Goal: Information Seeking & Learning: Learn about a topic

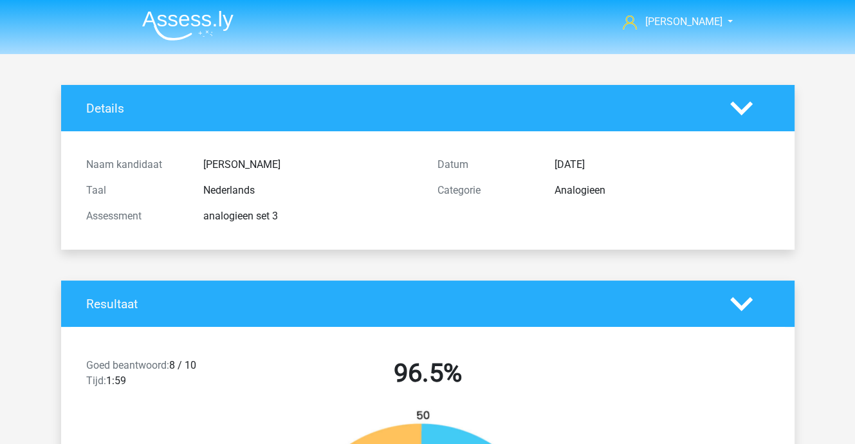
click at [183, 17] on img at bounding box center [187, 25] width 91 height 30
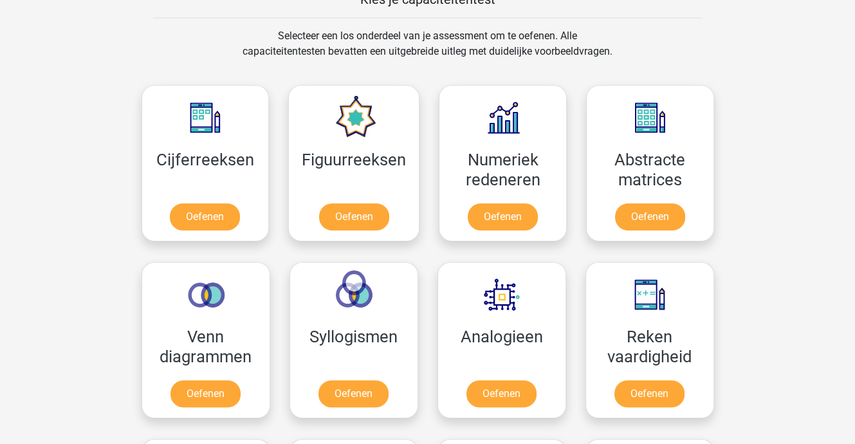
scroll to position [515, 0]
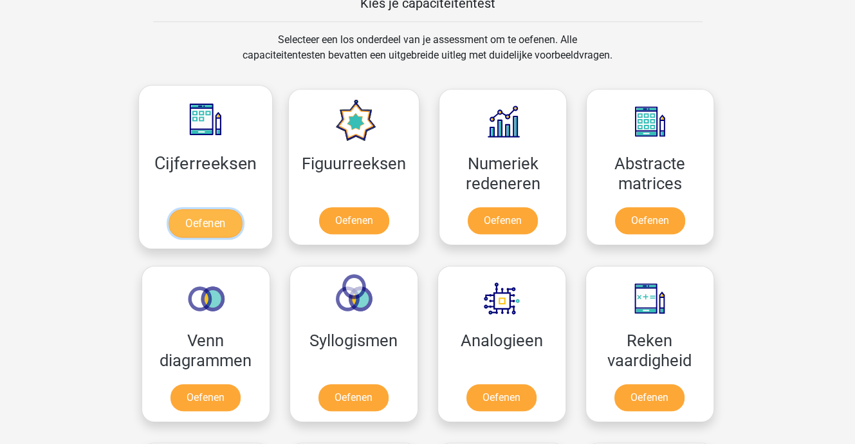
click at [214, 217] on link "Oefenen" at bounding box center [205, 223] width 73 height 28
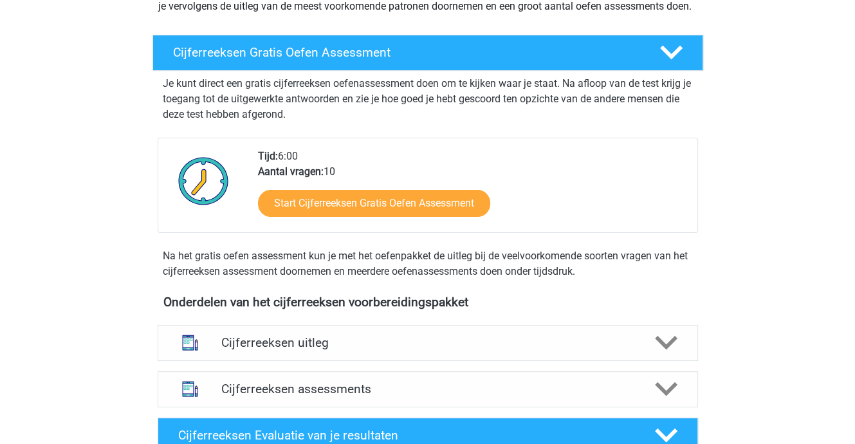
scroll to position [257, 0]
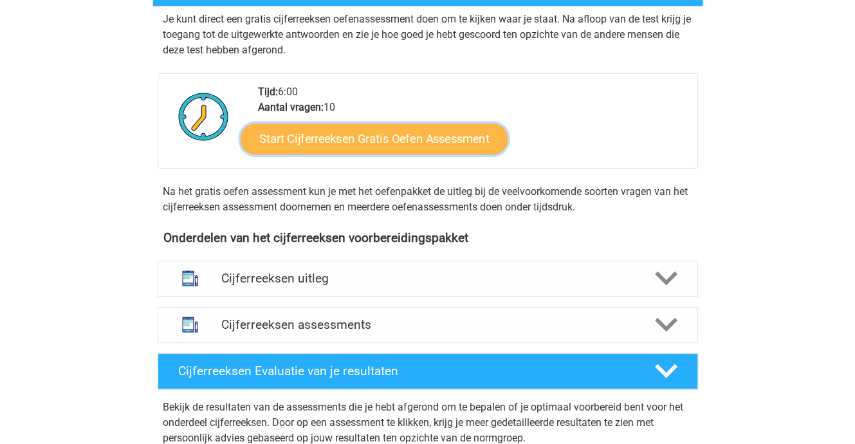
click at [361, 154] on link "Start Cijferreeksen Gratis Oefen Assessment" at bounding box center [374, 138] width 267 height 31
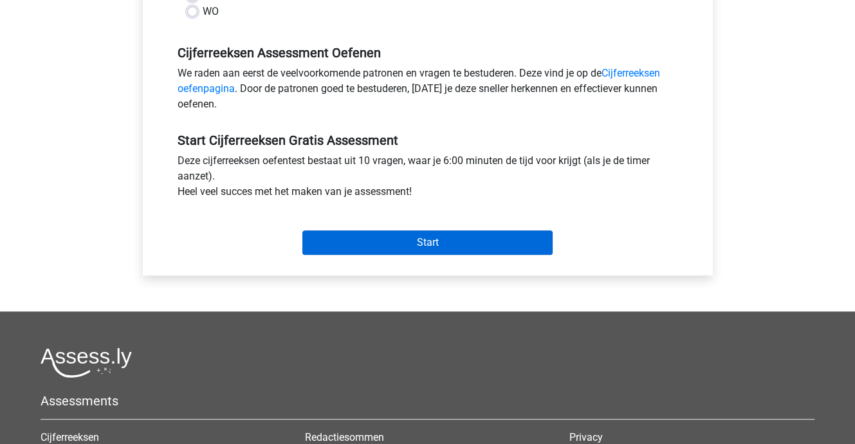
scroll to position [386, 0]
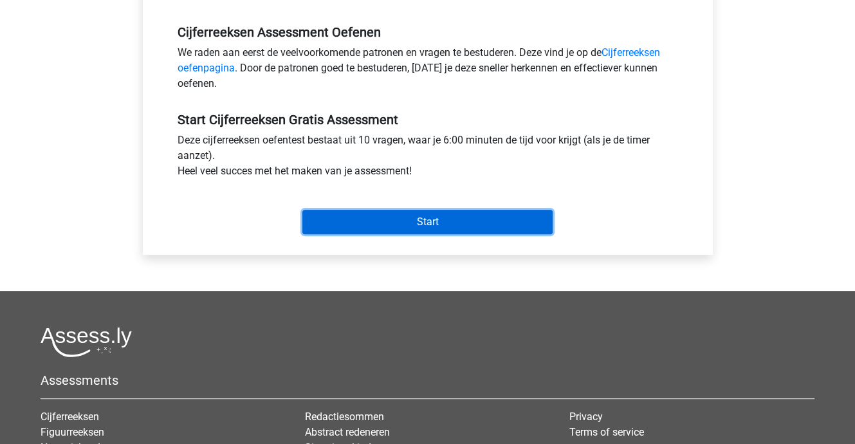
click at [405, 221] on input "Start" at bounding box center [427, 222] width 250 height 24
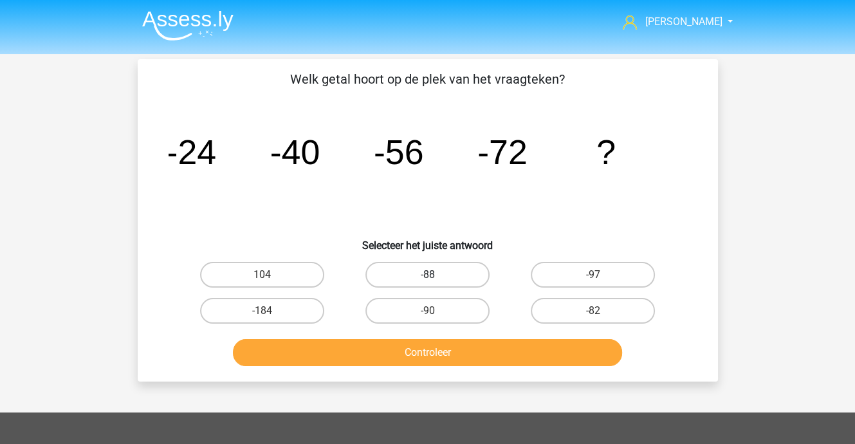
click at [414, 272] on label "-88" at bounding box center [427, 275] width 124 height 26
click at [427, 275] on input "-88" at bounding box center [431, 279] width 8 height 8
radio input "true"
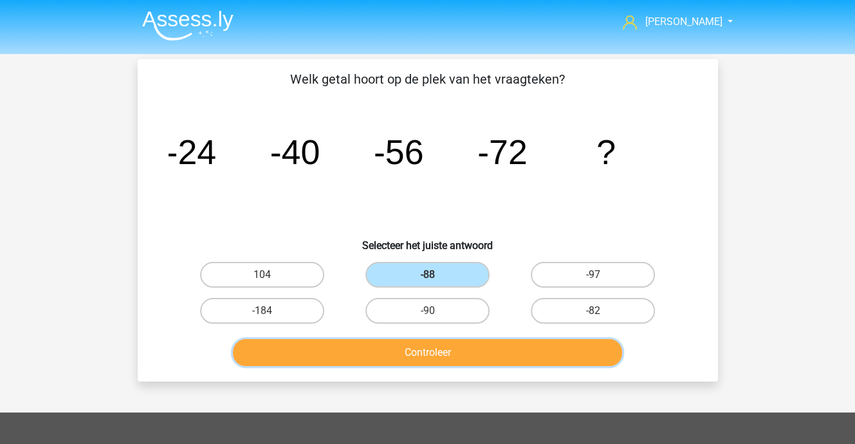
click at [429, 351] on button "Controleer" at bounding box center [427, 352] width 389 height 27
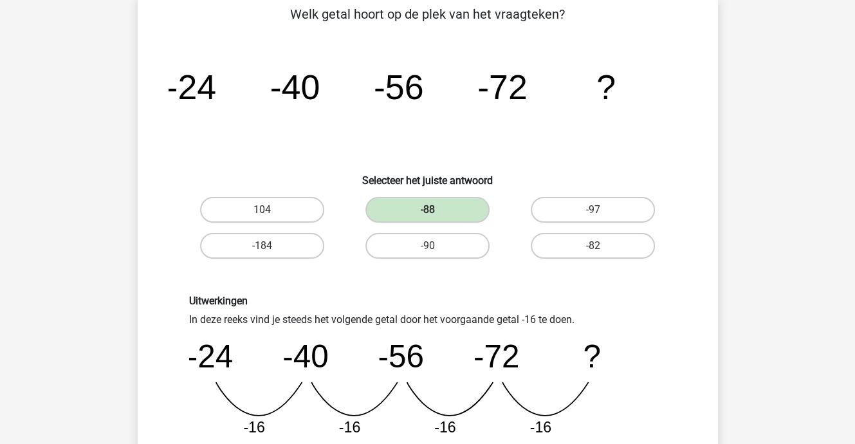
scroll to position [257, 0]
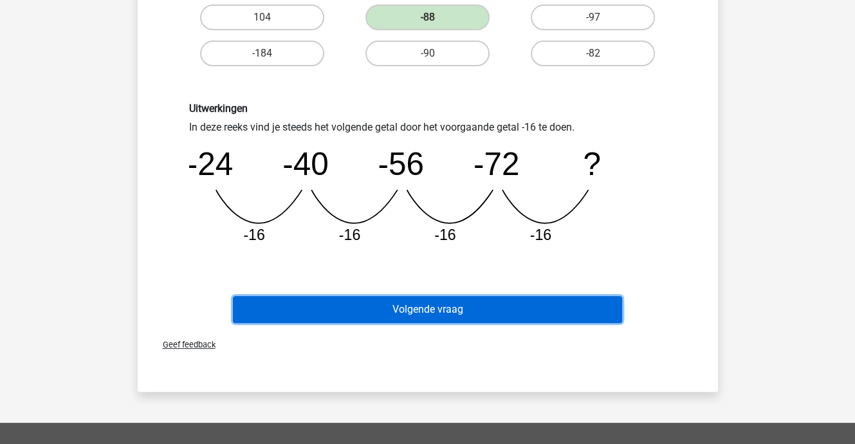
click at [421, 307] on button "Volgende vraag" at bounding box center [427, 309] width 389 height 27
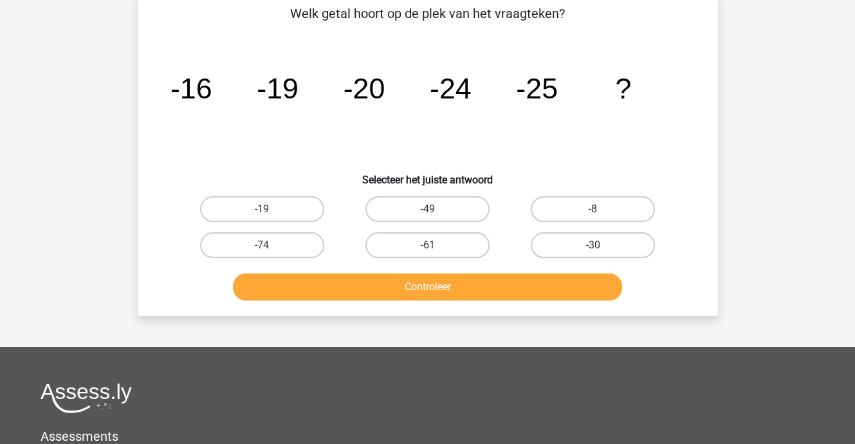
scroll to position [59, 0]
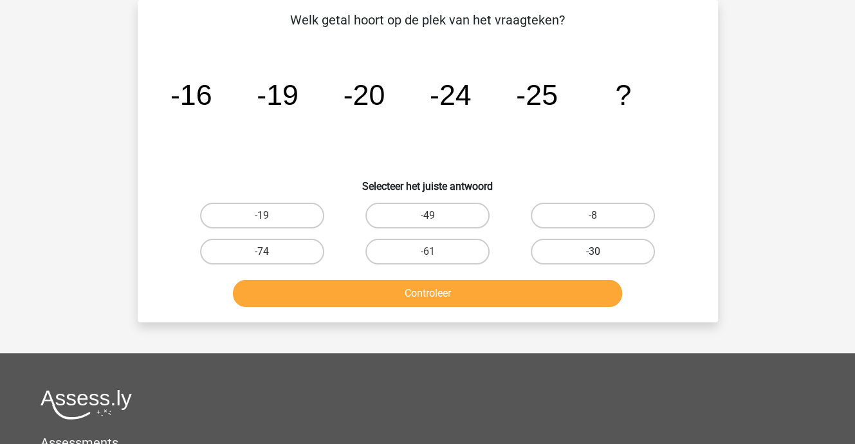
click at [607, 246] on label "-30" at bounding box center [593, 252] width 124 height 26
click at [602, 252] on input "-30" at bounding box center [597, 256] width 8 height 8
radio input "true"
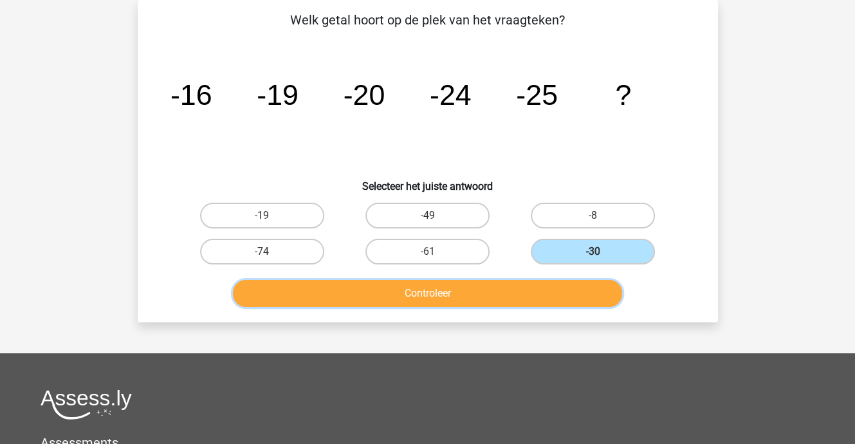
click at [512, 296] on button "Controleer" at bounding box center [427, 293] width 389 height 27
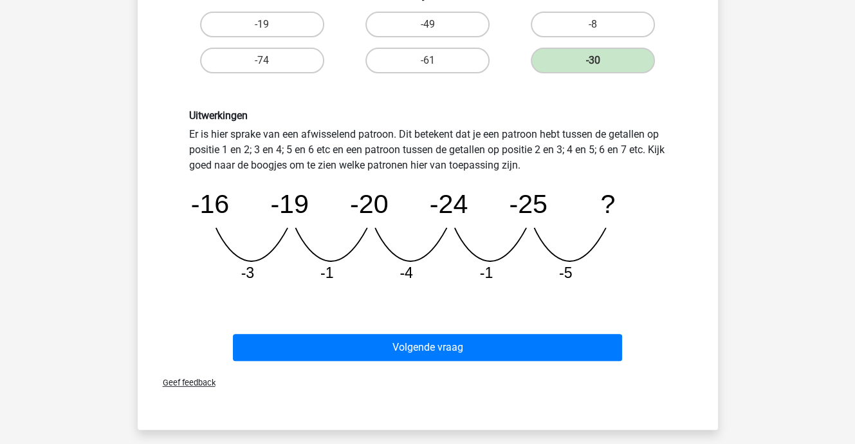
scroll to position [252, 0]
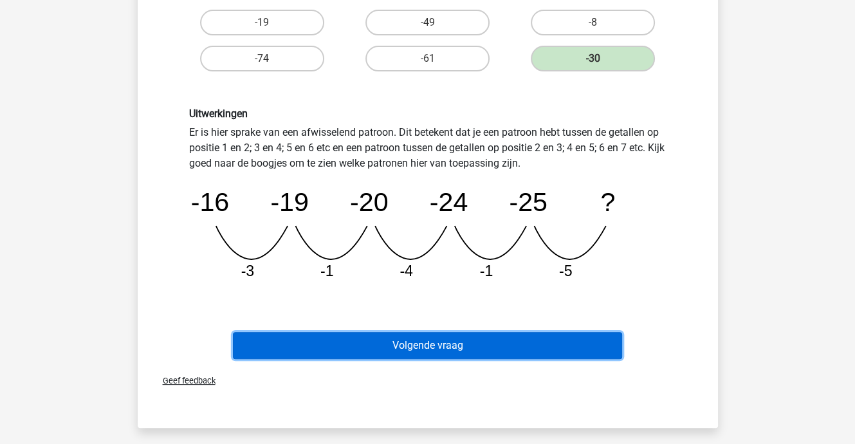
click at [464, 344] on button "Volgende vraag" at bounding box center [427, 345] width 389 height 27
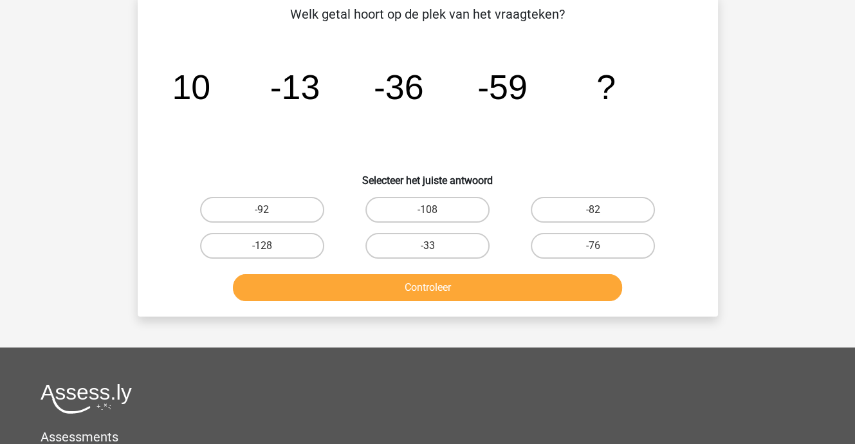
scroll to position [59, 0]
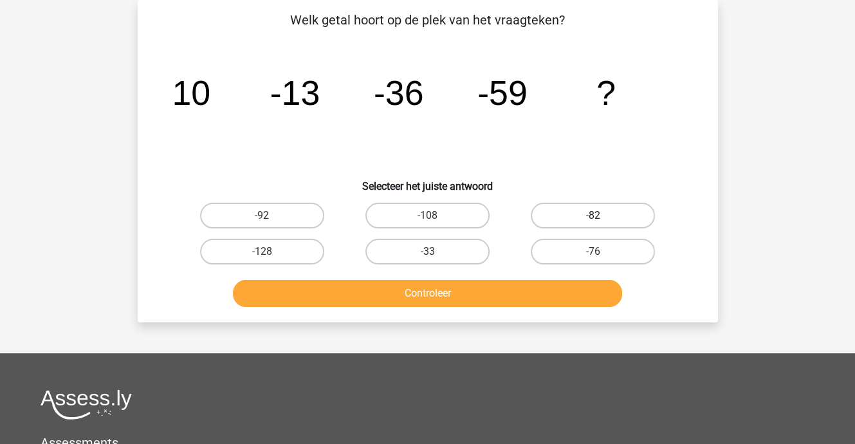
click at [568, 217] on label "-82" at bounding box center [593, 216] width 124 height 26
click at [593, 217] on input "-82" at bounding box center [597, 220] width 8 height 8
radio input "true"
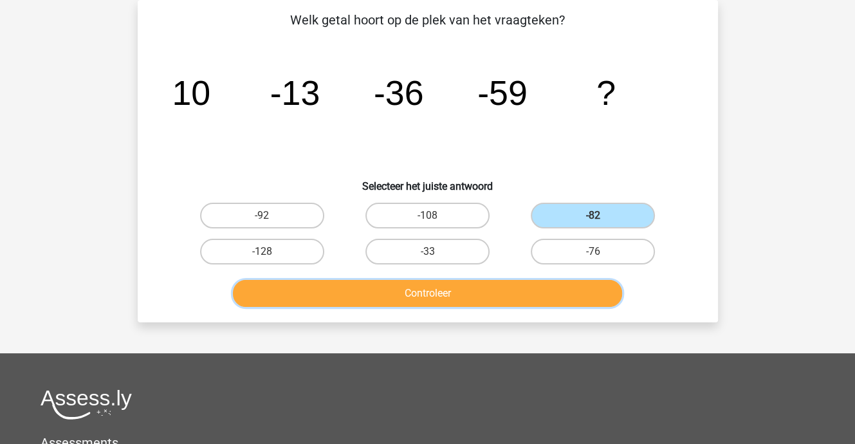
click at [482, 291] on button "Controleer" at bounding box center [427, 293] width 389 height 27
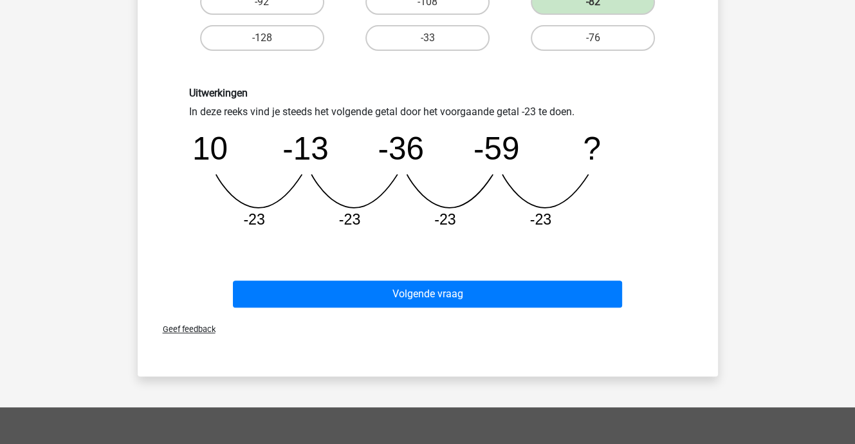
scroll to position [317, 0]
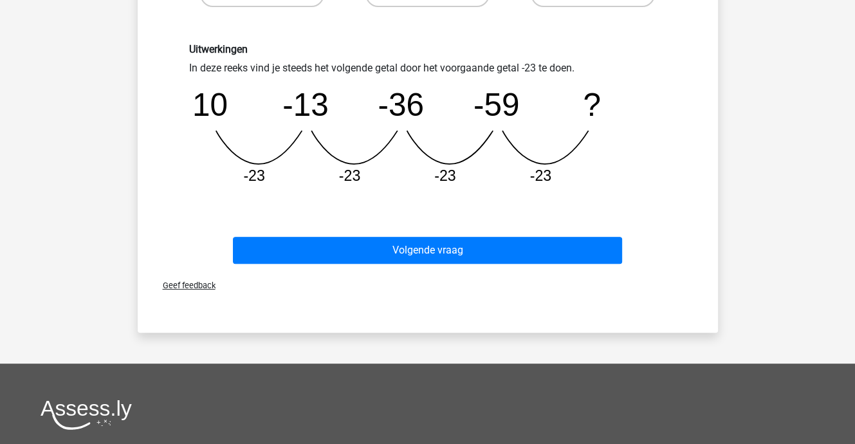
click at [438, 263] on div "Volgende vraag" at bounding box center [428, 253] width 497 height 32
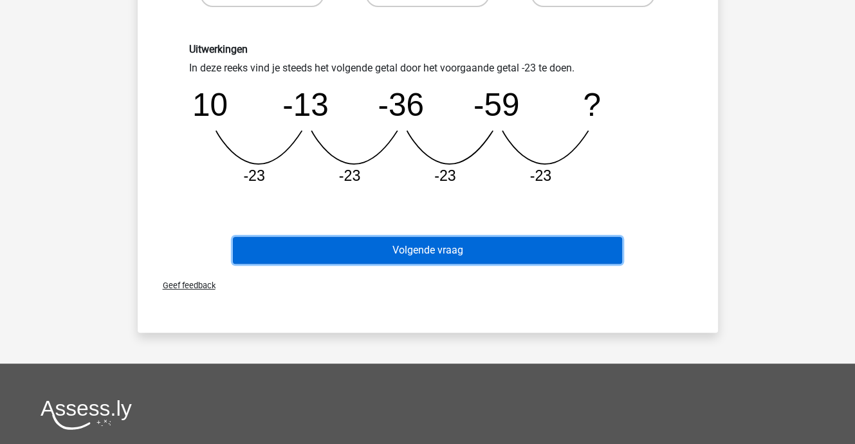
click at [440, 248] on button "Volgende vraag" at bounding box center [427, 250] width 389 height 27
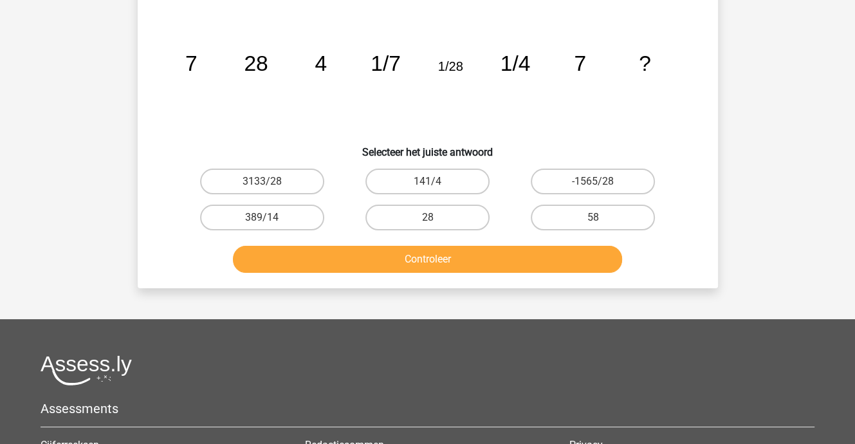
scroll to position [59, 0]
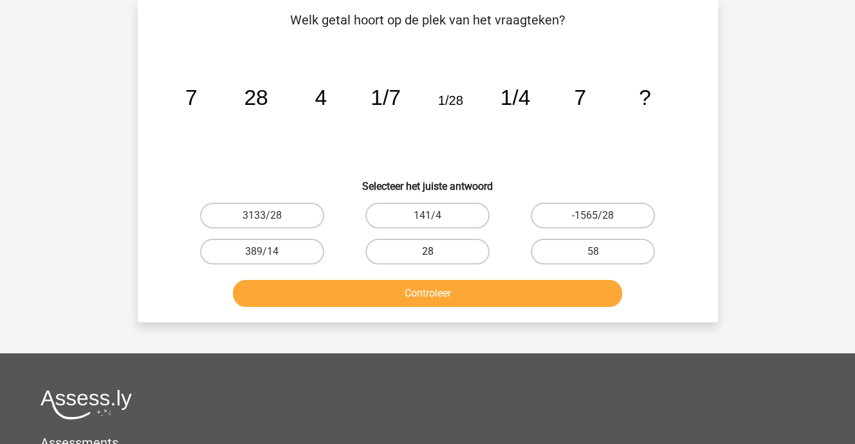
click at [425, 250] on label "28" at bounding box center [427, 252] width 124 height 26
click at [427, 252] on input "28" at bounding box center [431, 256] width 8 height 8
radio input "true"
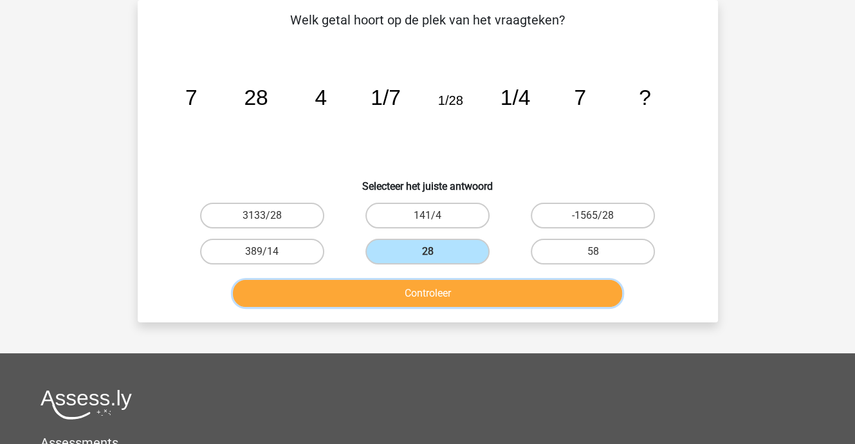
click at [438, 293] on button "Controleer" at bounding box center [427, 293] width 389 height 27
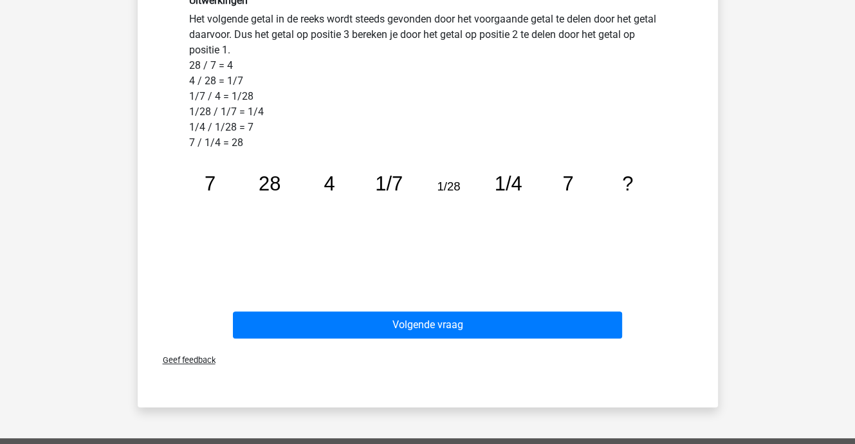
scroll to position [381, 0]
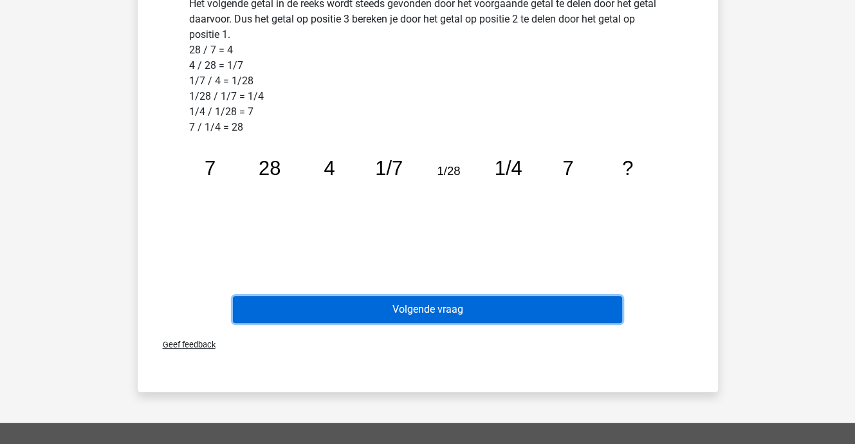
click at [453, 303] on button "Volgende vraag" at bounding box center [427, 309] width 389 height 27
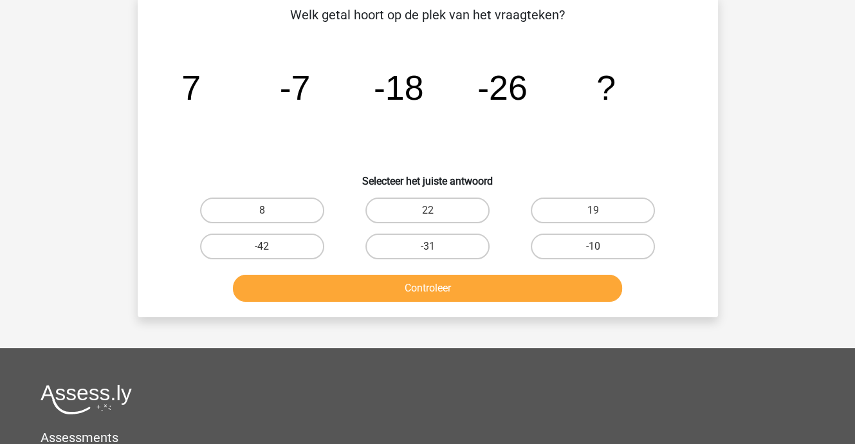
scroll to position [59, 0]
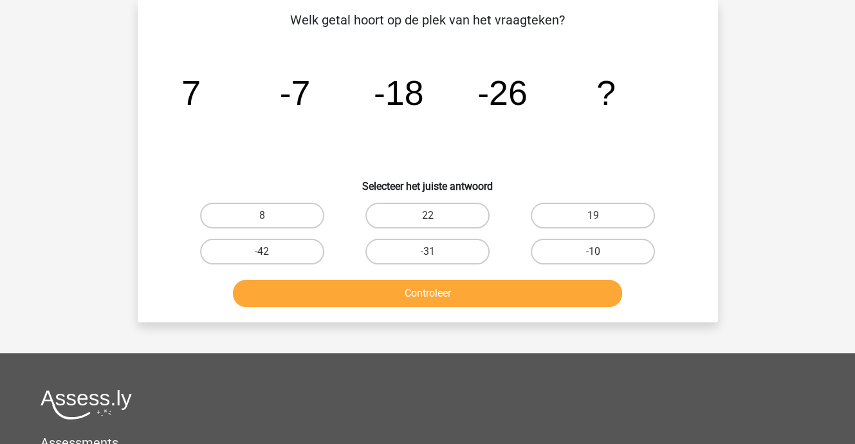
click at [435, 257] on input "-31" at bounding box center [431, 256] width 8 height 8
radio input "true"
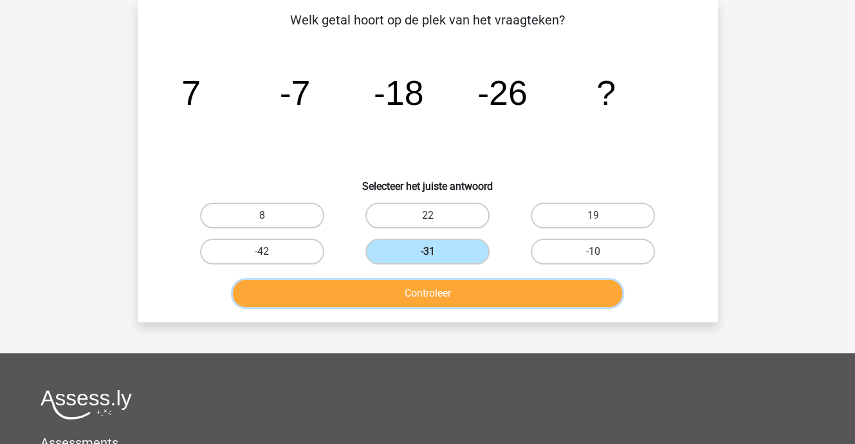
click at [434, 299] on button "Controleer" at bounding box center [427, 293] width 389 height 27
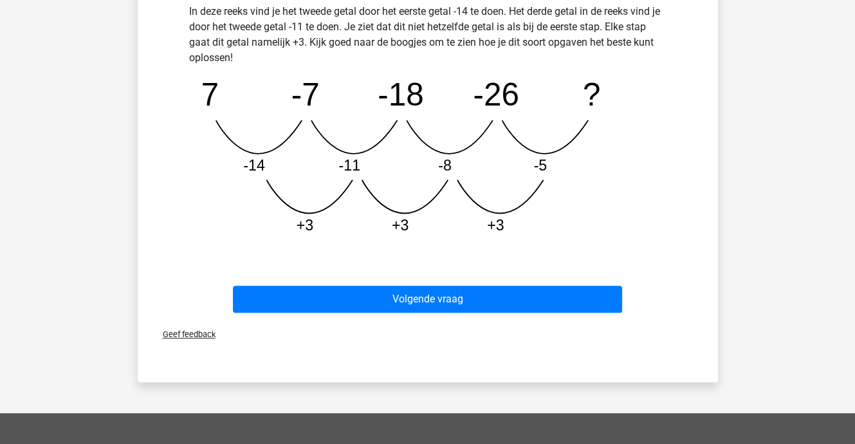
scroll to position [381, 0]
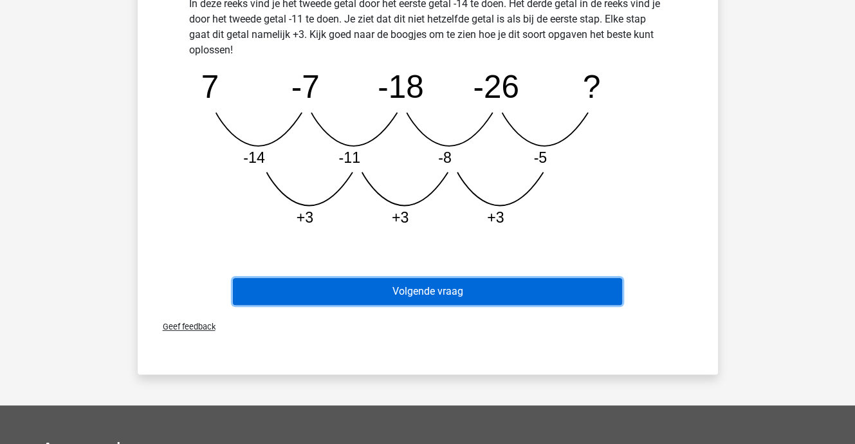
click at [459, 290] on button "Volgende vraag" at bounding box center [427, 291] width 389 height 27
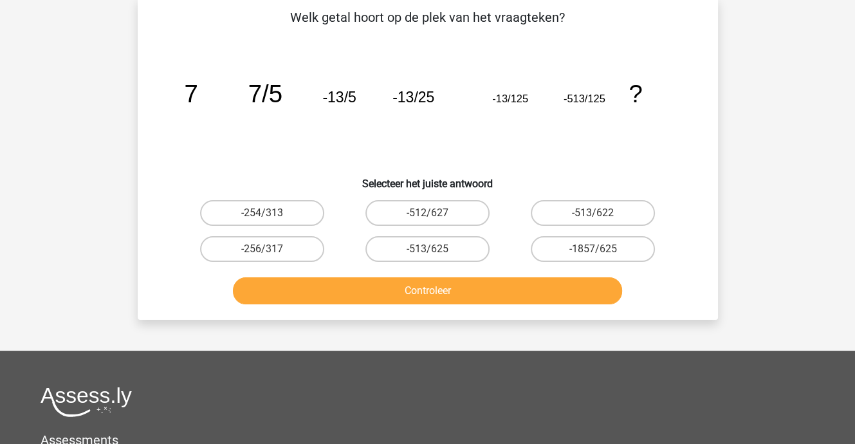
scroll to position [59, 0]
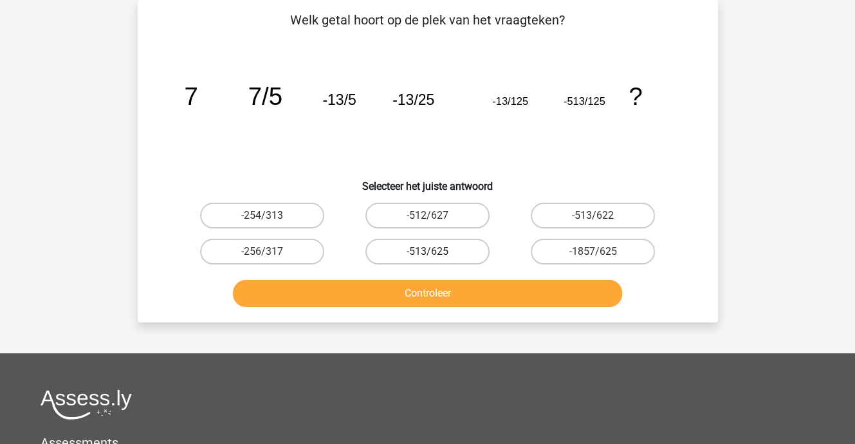
click at [424, 251] on label "-513/625" at bounding box center [427, 252] width 124 height 26
click at [427, 252] on input "-513/625" at bounding box center [431, 256] width 8 height 8
radio input "true"
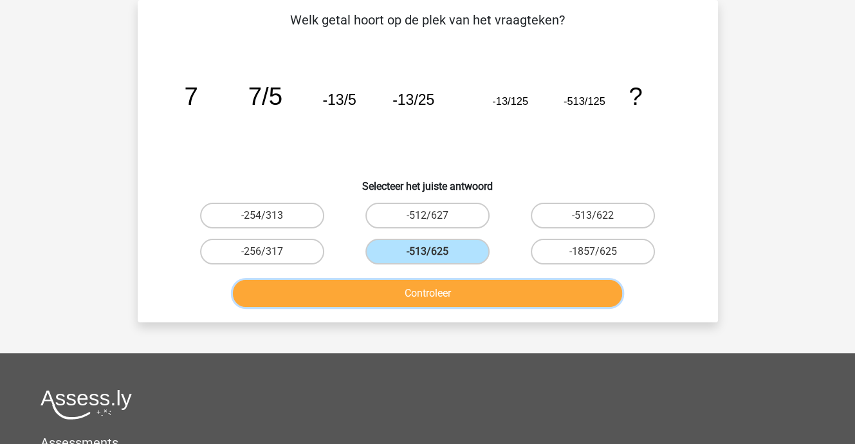
click at [436, 288] on button "Controleer" at bounding box center [427, 293] width 389 height 27
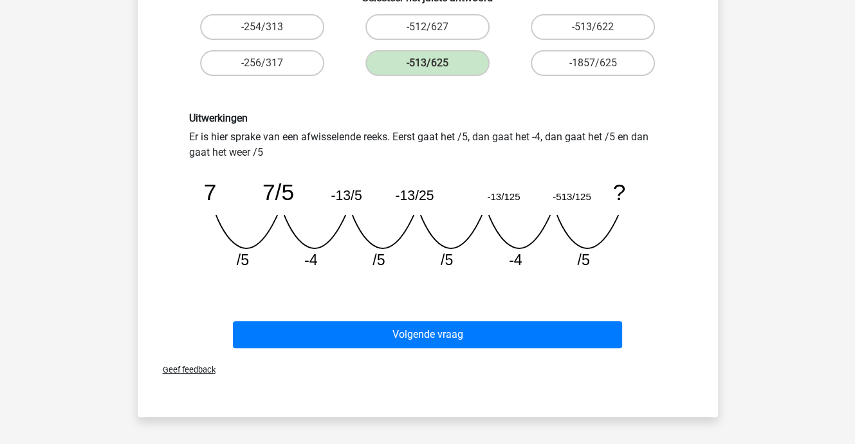
scroll to position [252, 0]
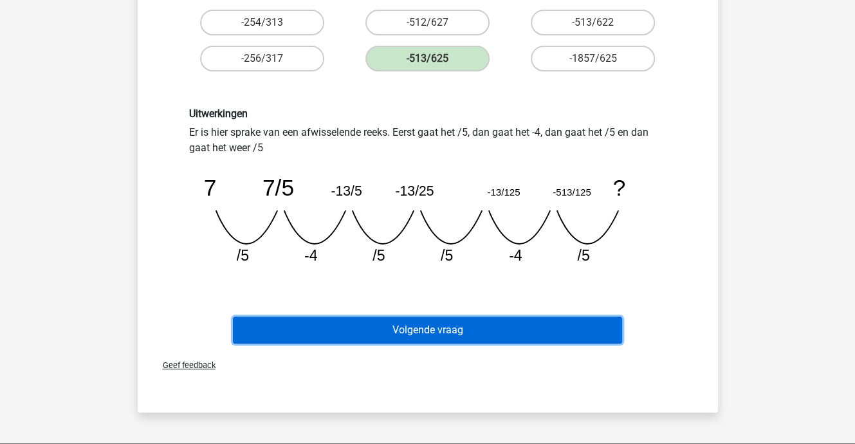
click at [450, 331] on button "Volgende vraag" at bounding box center [427, 330] width 389 height 27
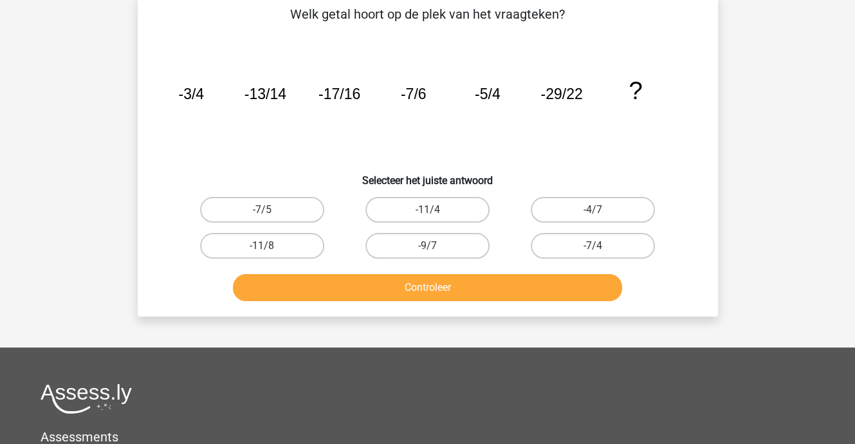
scroll to position [59, 0]
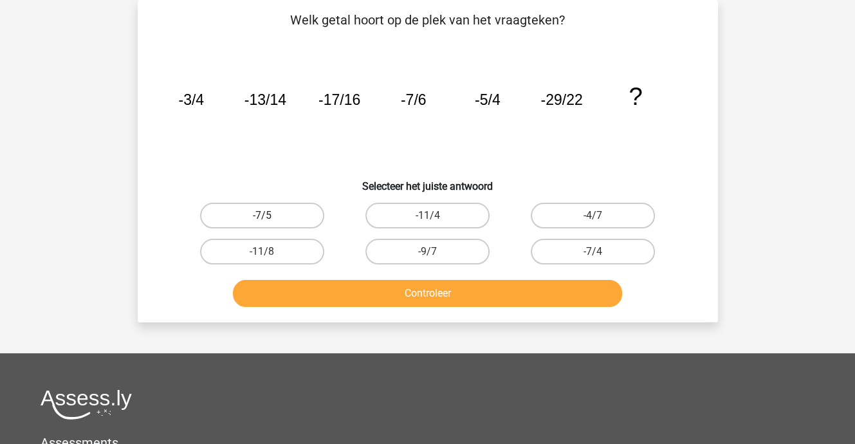
click at [285, 212] on label "-7/5" at bounding box center [262, 216] width 124 height 26
click at [270, 216] on input "-7/5" at bounding box center [266, 220] width 8 height 8
radio input "true"
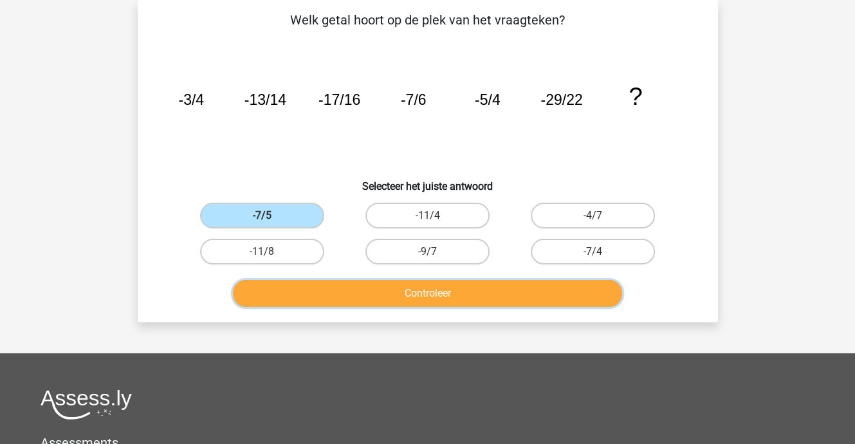
click at [366, 291] on button "Controleer" at bounding box center [427, 293] width 389 height 27
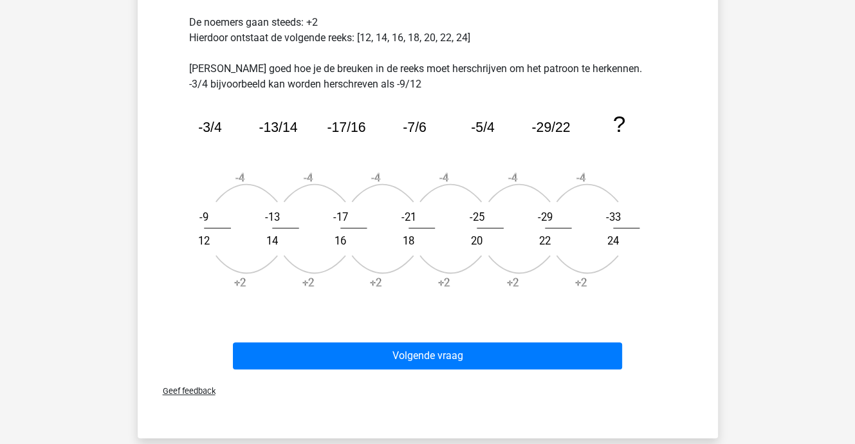
scroll to position [445, 0]
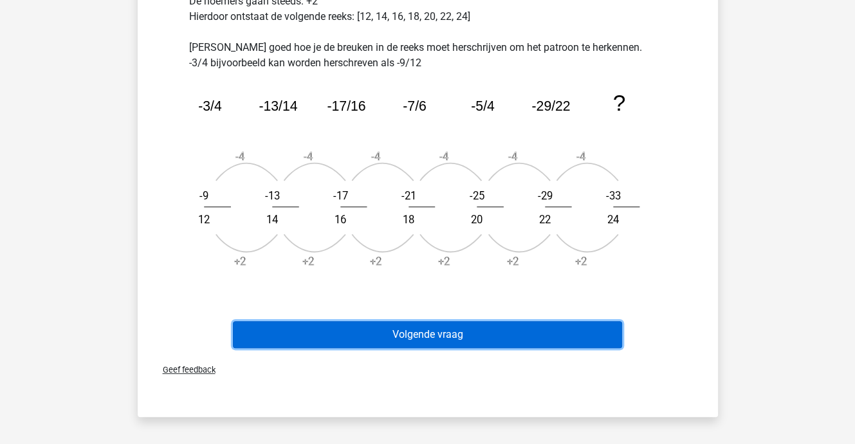
click at [430, 335] on button "Volgende vraag" at bounding box center [427, 334] width 389 height 27
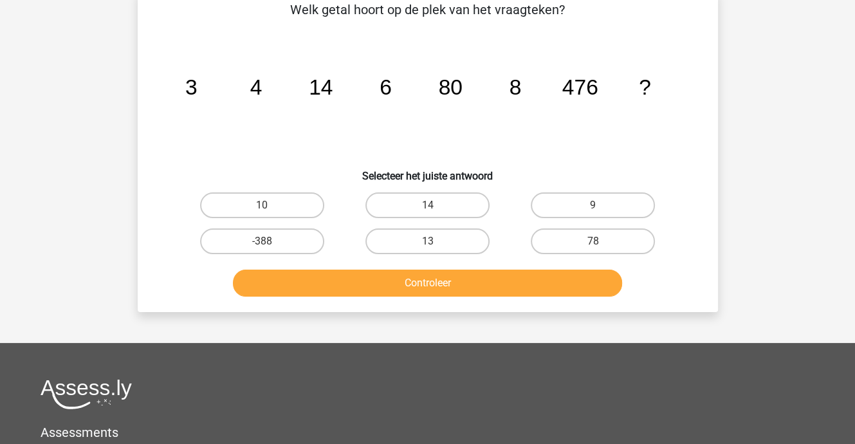
scroll to position [59, 0]
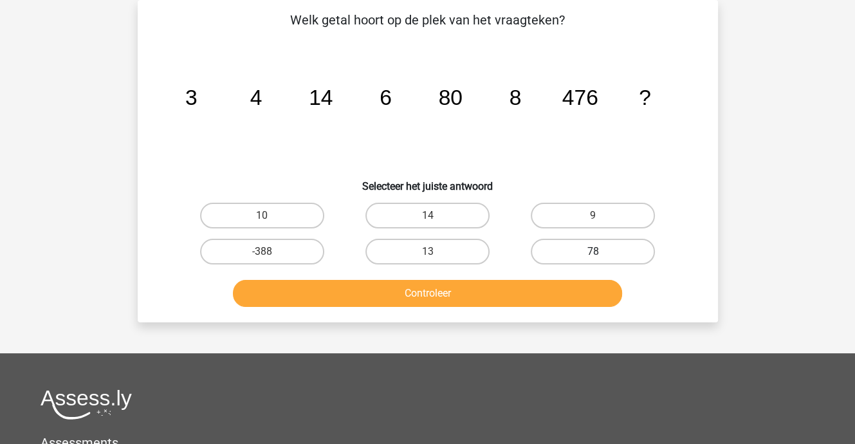
click at [587, 248] on label "78" at bounding box center [593, 252] width 124 height 26
click at [593, 252] on input "78" at bounding box center [597, 256] width 8 height 8
radio input "true"
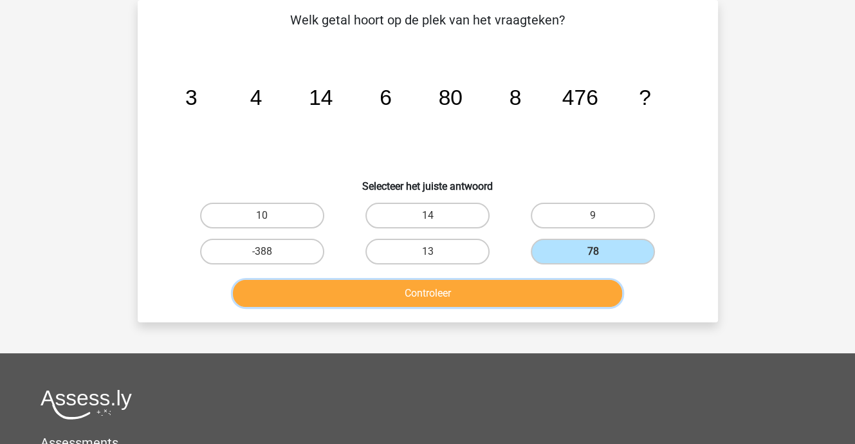
click at [443, 293] on button "Controleer" at bounding box center [427, 293] width 389 height 27
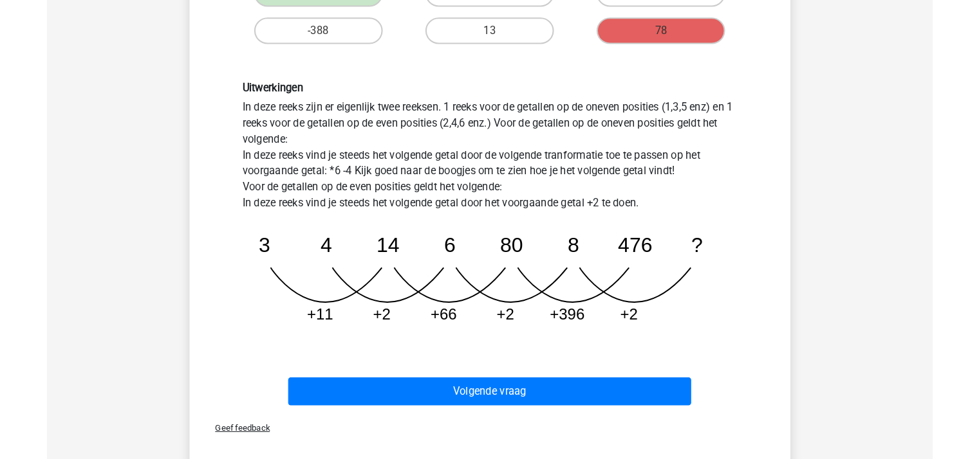
scroll to position [317, 0]
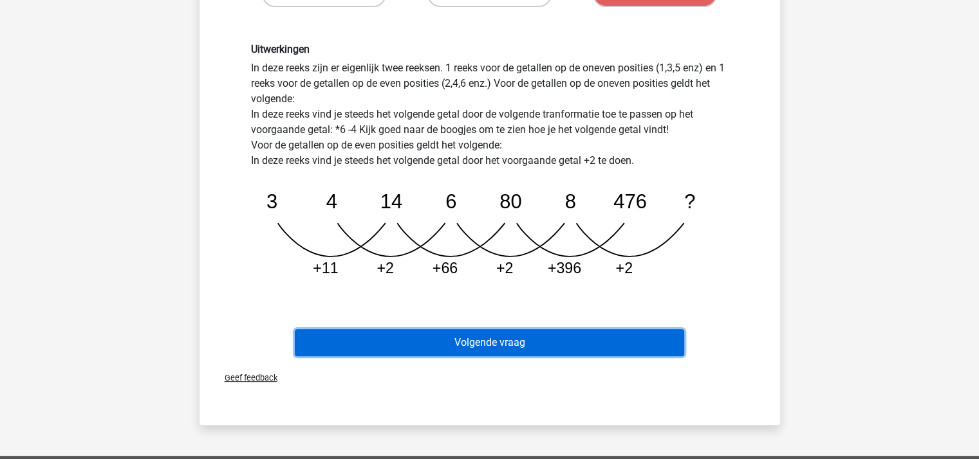
click at [519, 342] on button "Volgende vraag" at bounding box center [489, 342] width 389 height 27
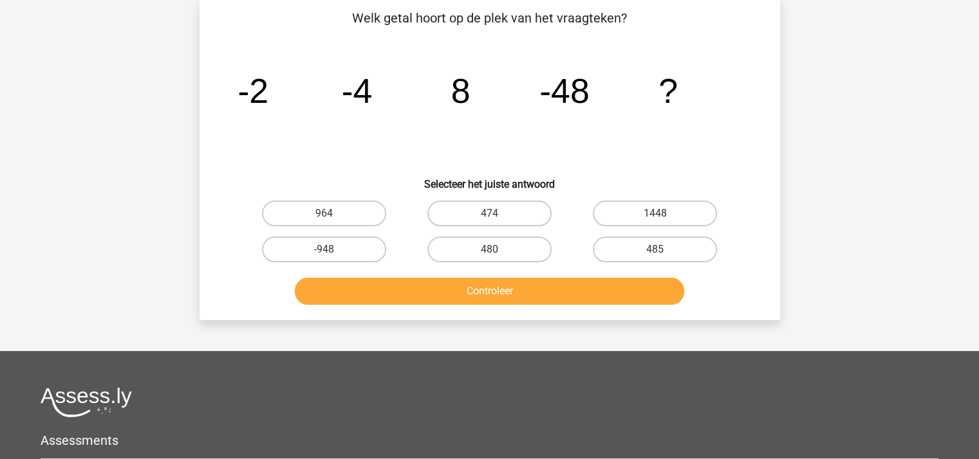
scroll to position [59, 0]
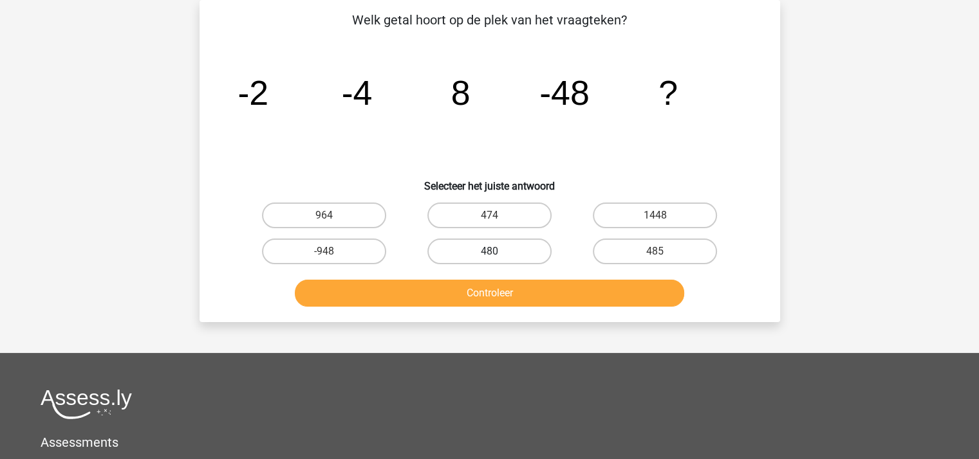
click at [511, 247] on label "480" at bounding box center [489, 252] width 124 height 26
click at [497, 252] on input "480" at bounding box center [493, 256] width 8 height 8
radio input "true"
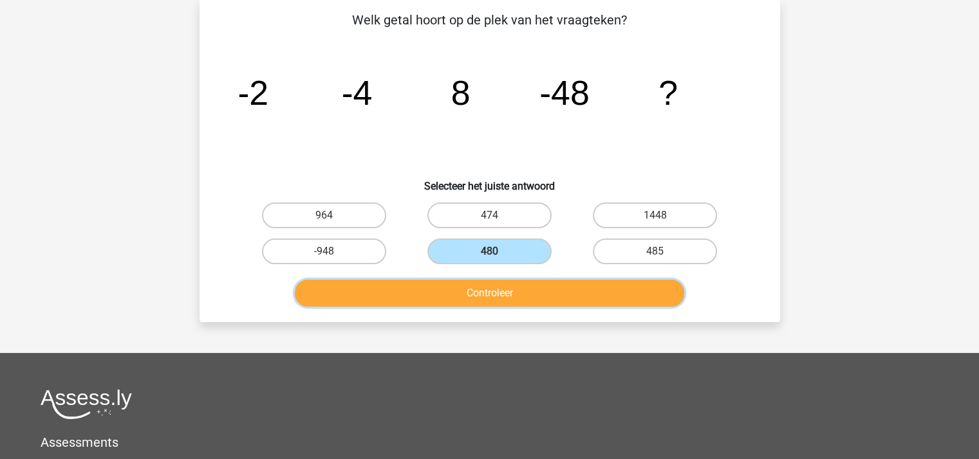
click at [508, 290] on button "Controleer" at bounding box center [489, 293] width 389 height 27
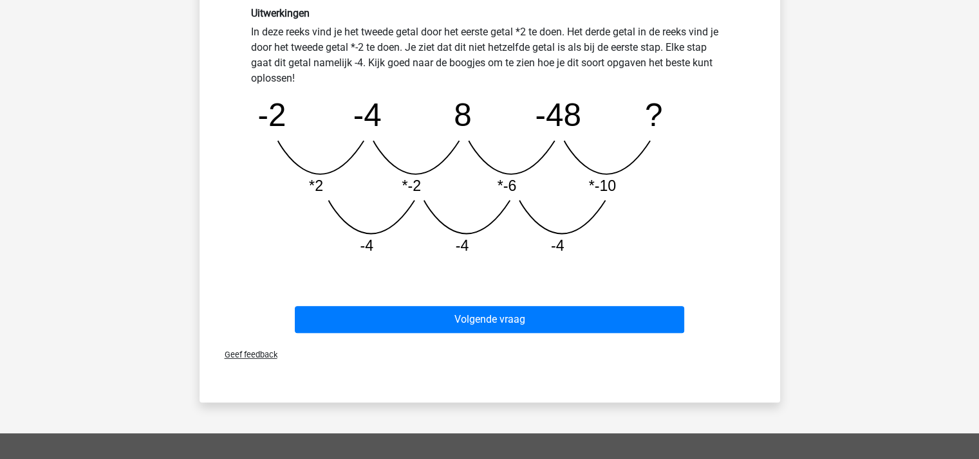
scroll to position [381, 0]
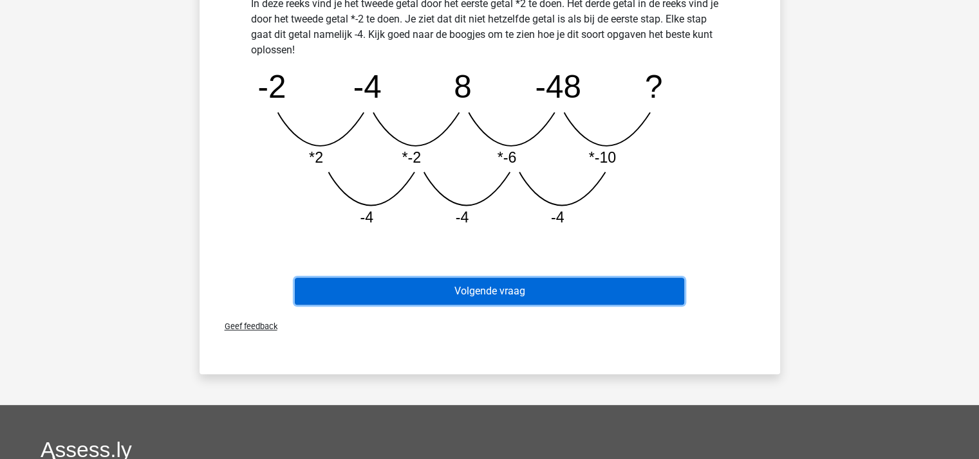
click at [548, 281] on button "Volgende vraag" at bounding box center [489, 291] width 389 height 27
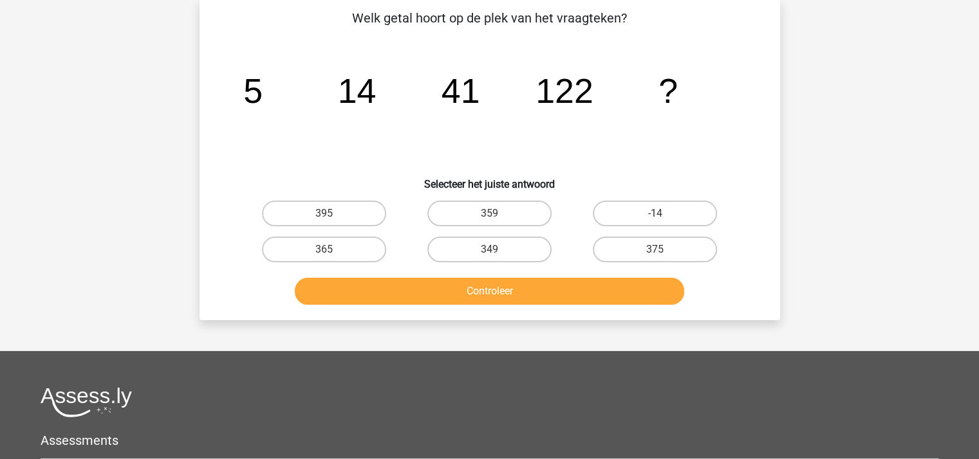
scroll to position [59, 0]
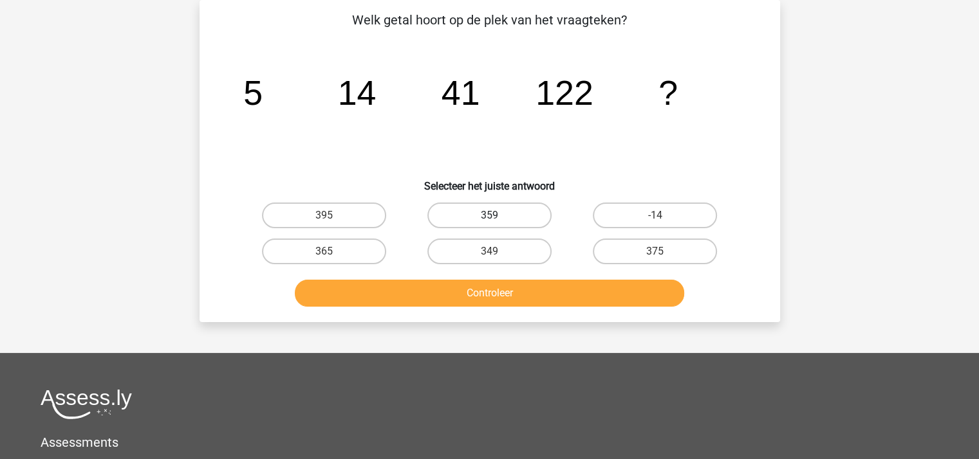
click at [489, 212] on label "359" at bounding box center [489, 216] width 124 height 26
click at [489, 216] on input "359" at bounding box center [493, 220] width 8 height 8
radio input "true"
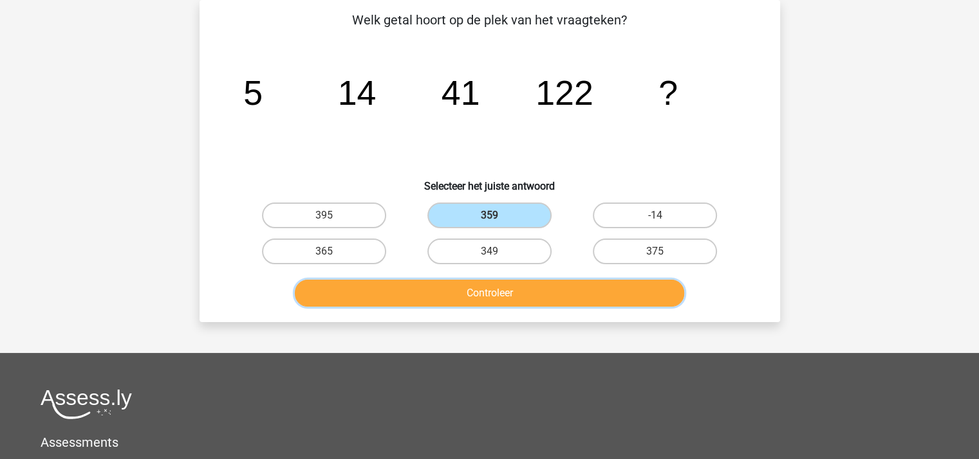
click at [493, 292] on button "Controleer" at bounding box center [489, 293] width 389 height 27
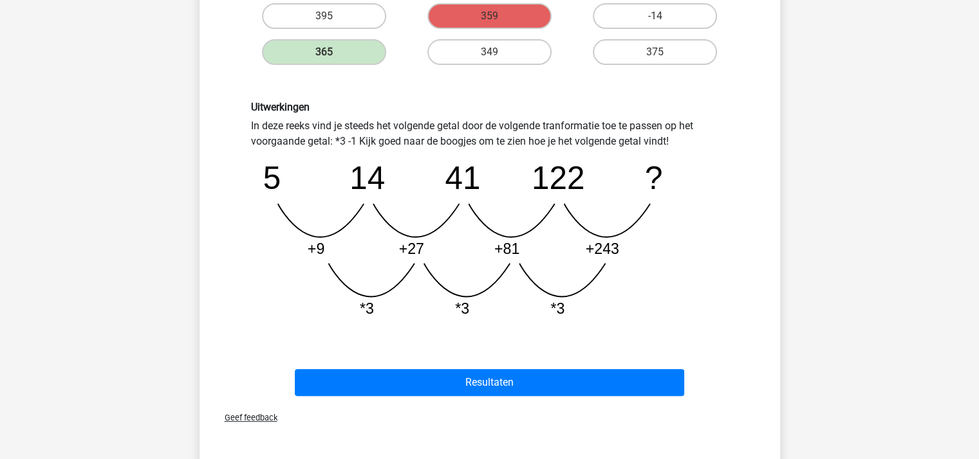
scroll to position [317, 0]
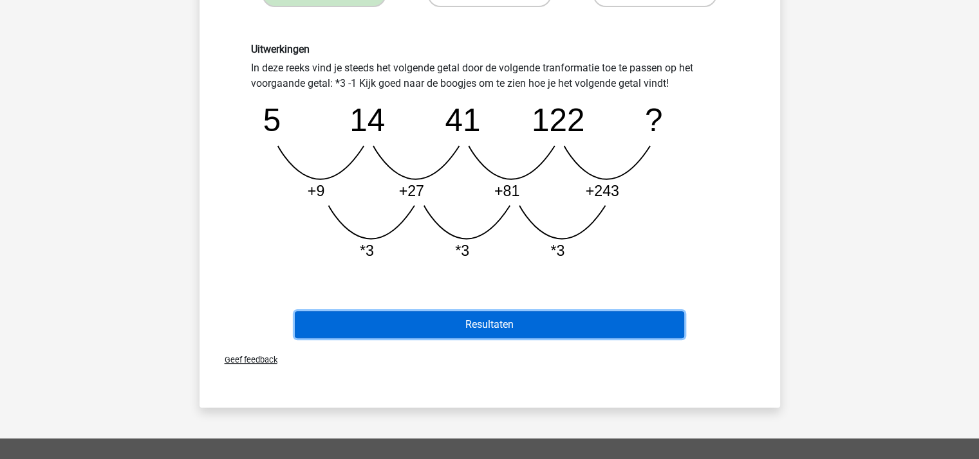
click at [472, 324] on button "Resultaten" at bounding box center [489, 324] width 389 height 27
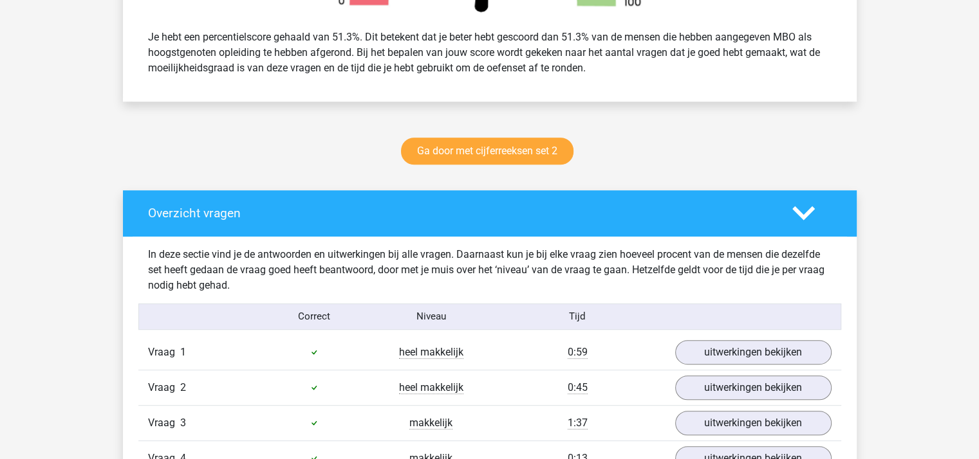
scroll to position [515, 0]
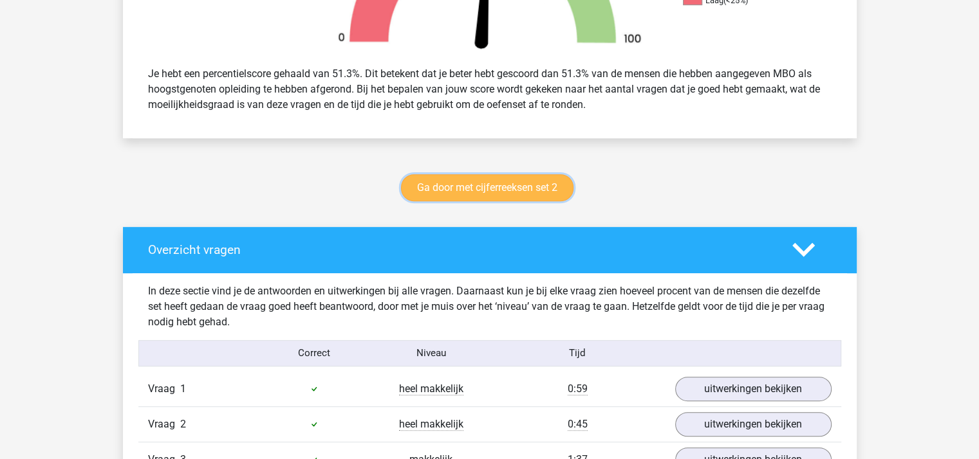
click at [479, 187] on link "Ga door met cijferreeksen set 2" at bounding box center [487, 187] width 172 height 27
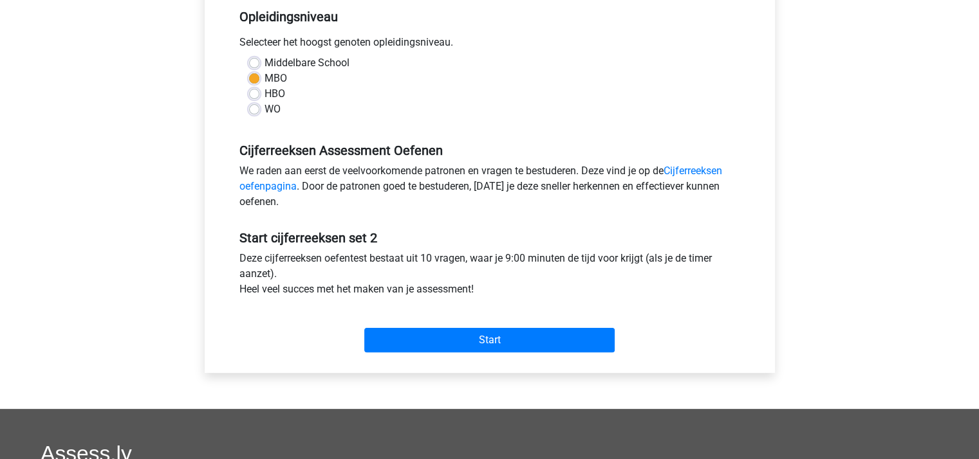
scroll to position [193, 0]
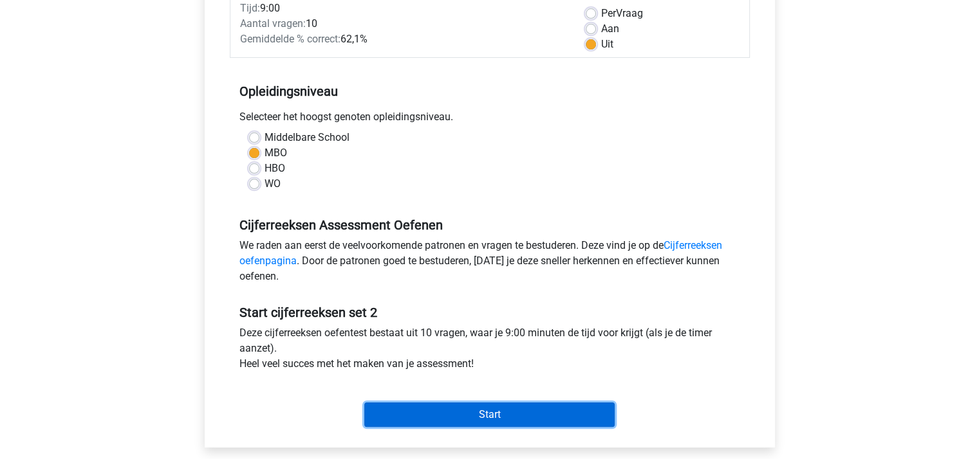
click at [486, 412] on input "Start" at bounding box center [489, 415] width 250 height 24
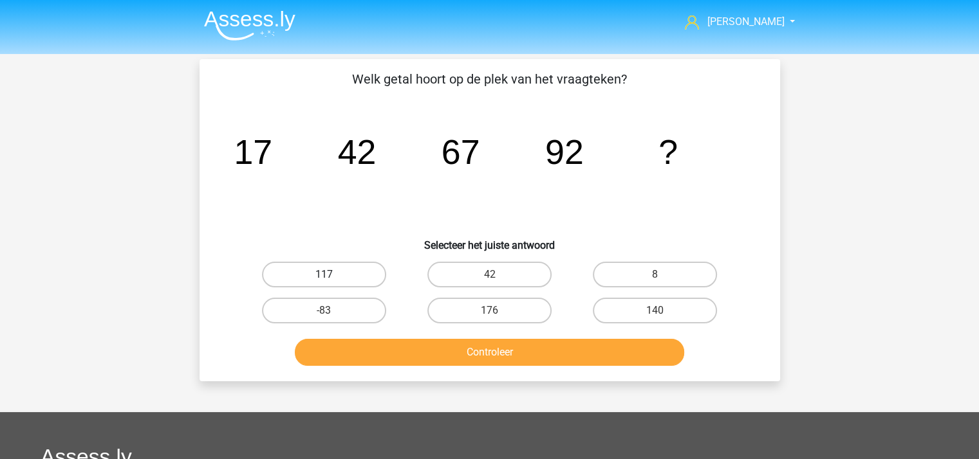
click at [324, 273] on label "117" at bounding box center [324, 275] width 124 height 26
click at [324, 275] on input "117" at bounding box center [328, 279] width 8 height 8
radio input "true"
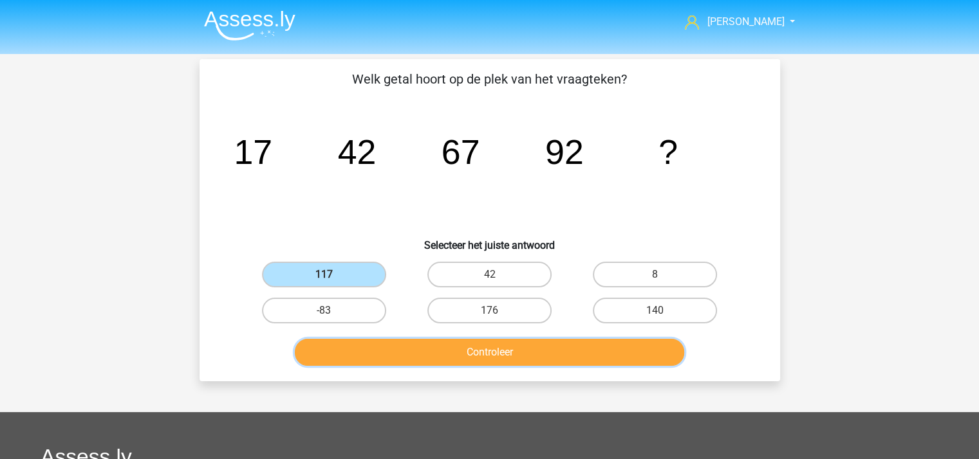
click at [476, 351] on button "Controleer" at bounding box center [489, 352] width 389 height 27
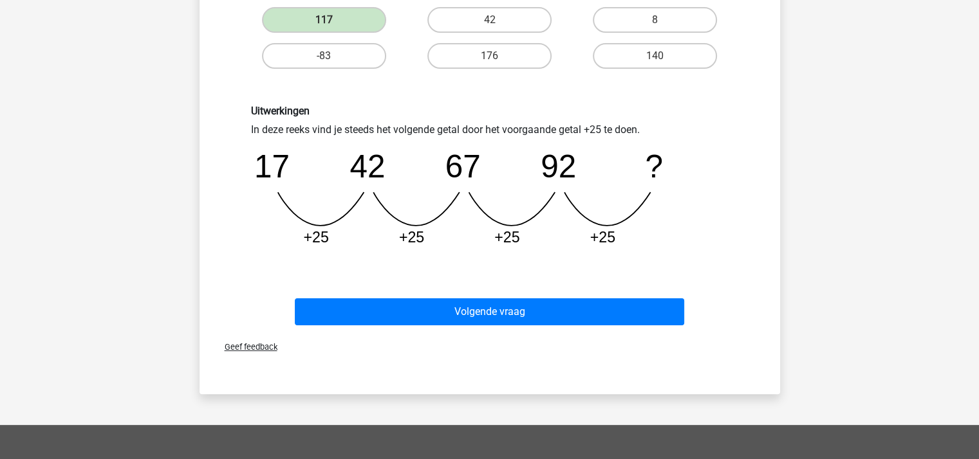
scroll to position [257, 0]
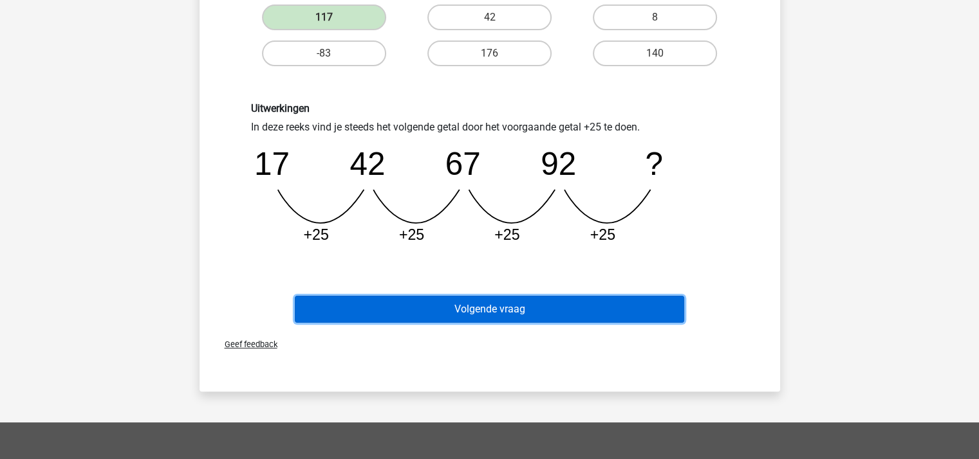
click at [486, 306] on button "Volgende vraag" at bounding box center [489, 309] width 389 height 27
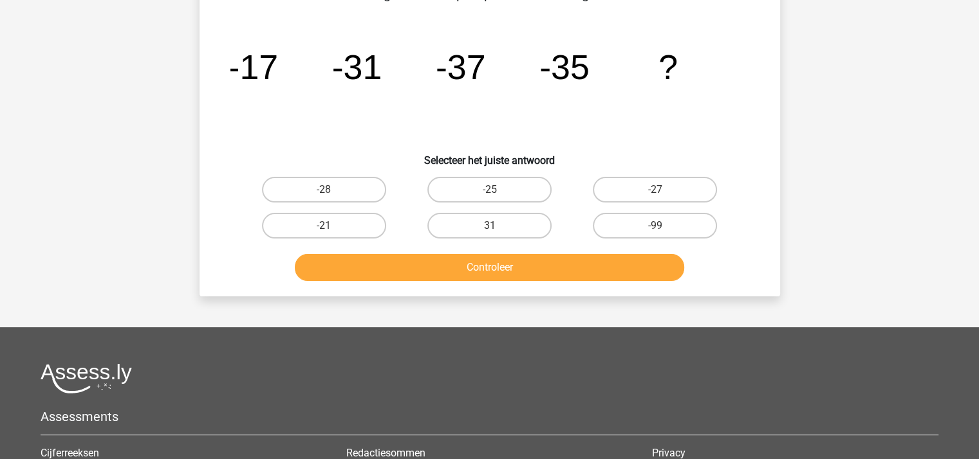
scroll to position [59, 0]
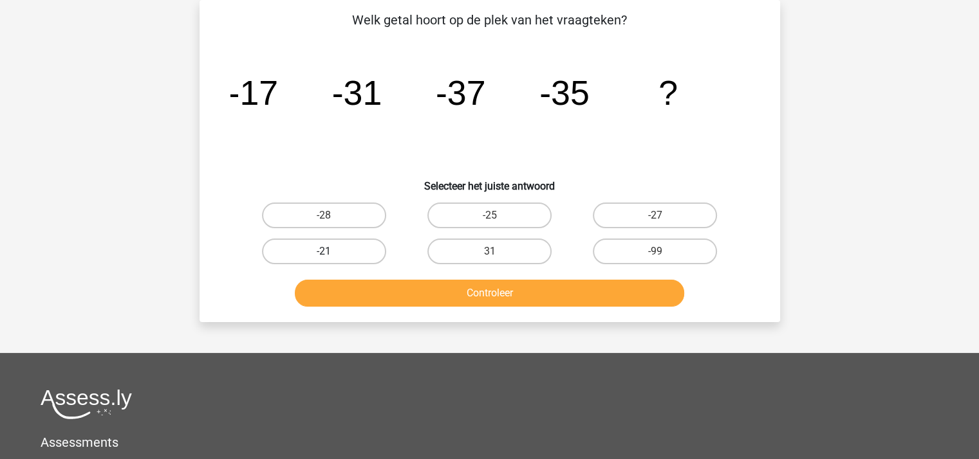
click at [328, 250] on label "-21" at bounding box center [324, 252] width 124 height 26
click at [328, 252] on input "-21" at bounding box center [328, 256] width 8 height 8
radio input "true"
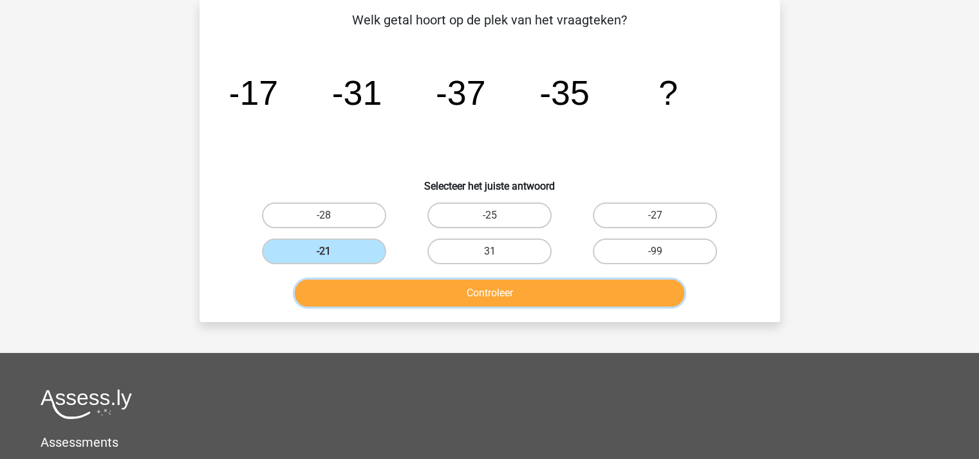
click at [424, 302] on button "Controleer" at bounding box center [489, 293] width 389 height 27
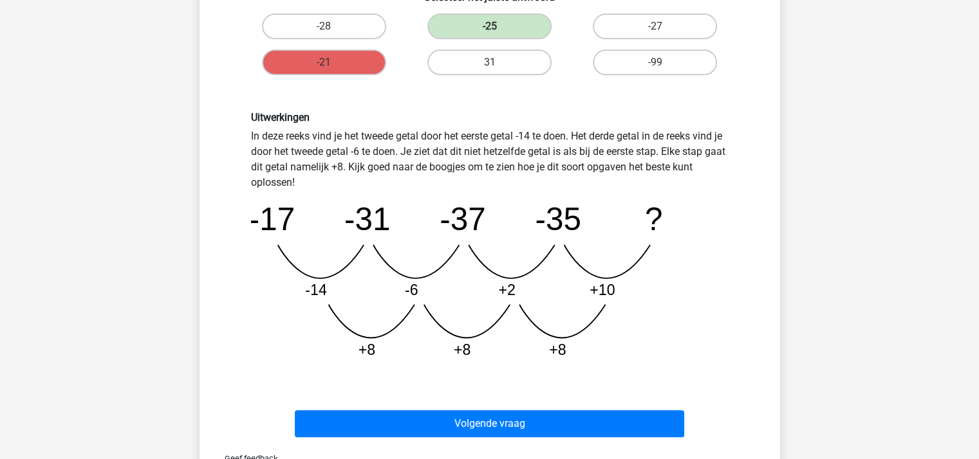
scroll to position [252, 0]
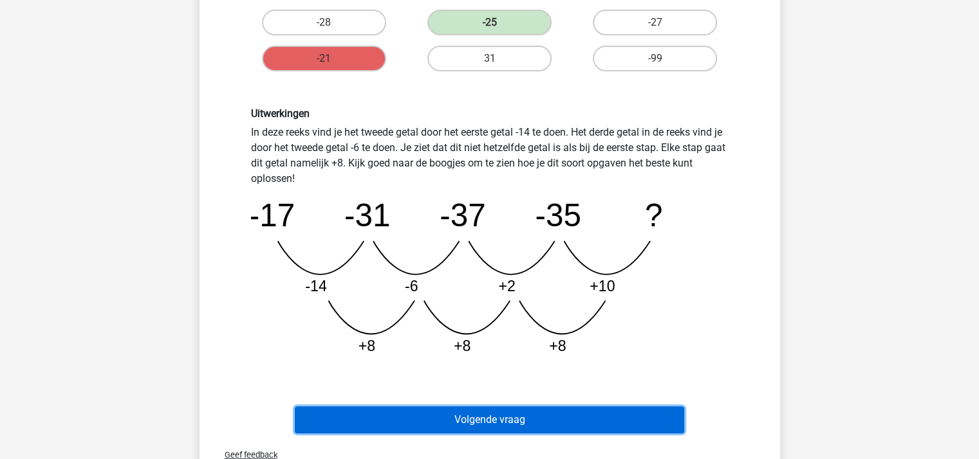
click at [524, 420] on button "Volgende vraag" at bounding box center [489, 420] width 389 height 27
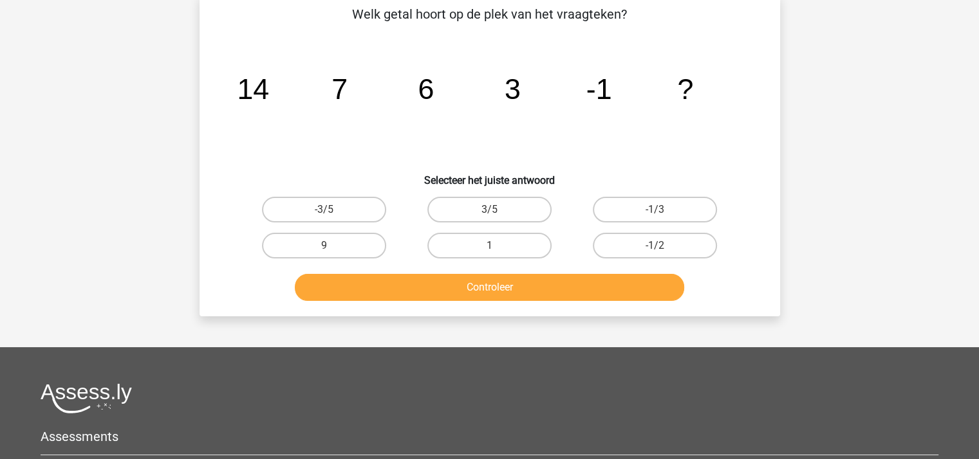
scroll to position [59, 0]
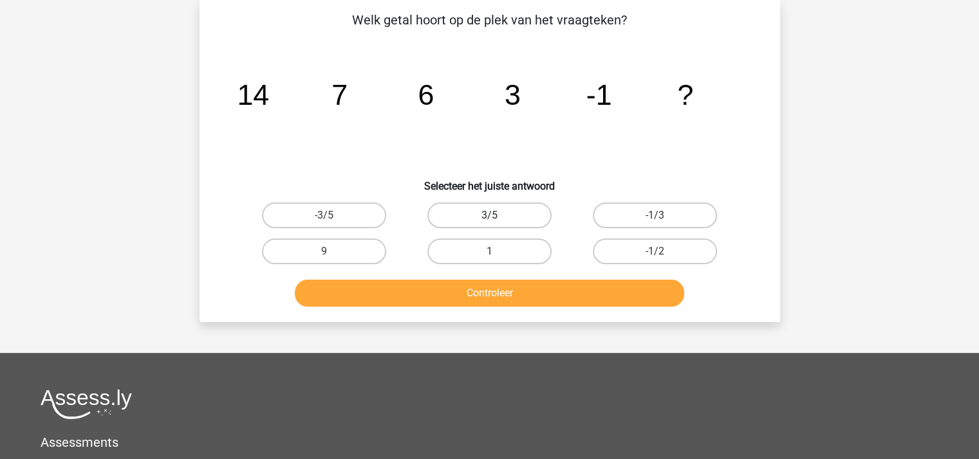
click at [499, 214] on label "3/5" at bounding box center [489, 216] width 124 height 26
click at [497, 216] on input "3/5" at bounding box center [493, 220] width 8 height 8
radio input "true"
click at [639, 215] on label "-1/3" at bounding box center [655, 216] width 124 height 26
click at [655, 216] on input "-1/3" at bounding box center [659, 220] width 8 height 8
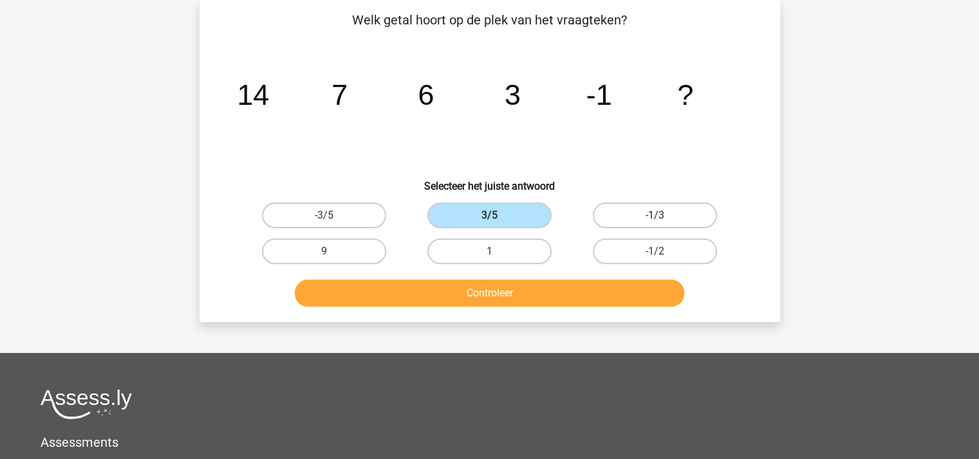
radio input "true"
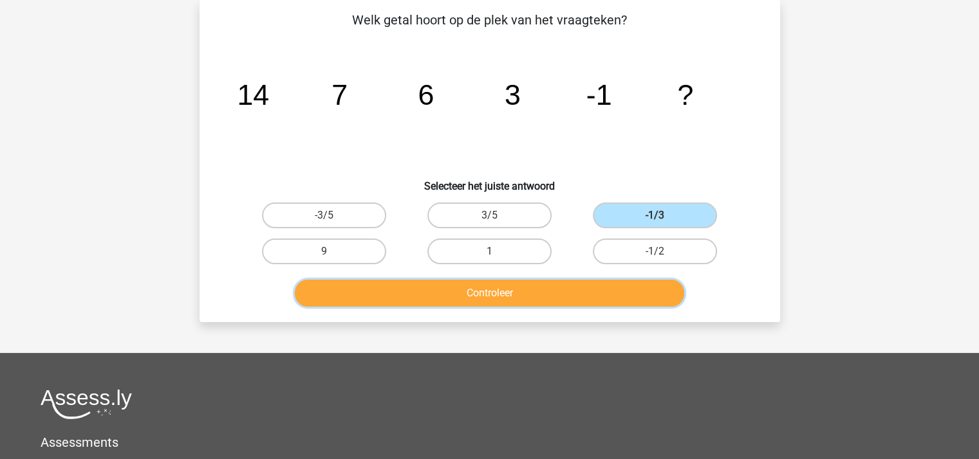
click at [565, 287] on button "Controleer" at bounding box center [489, 293] width 389 height 27
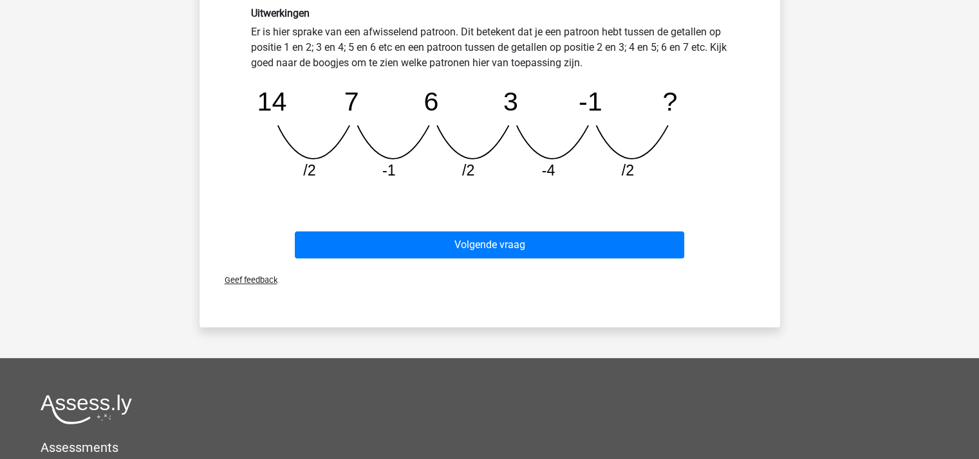
scroll to position [381, 0]
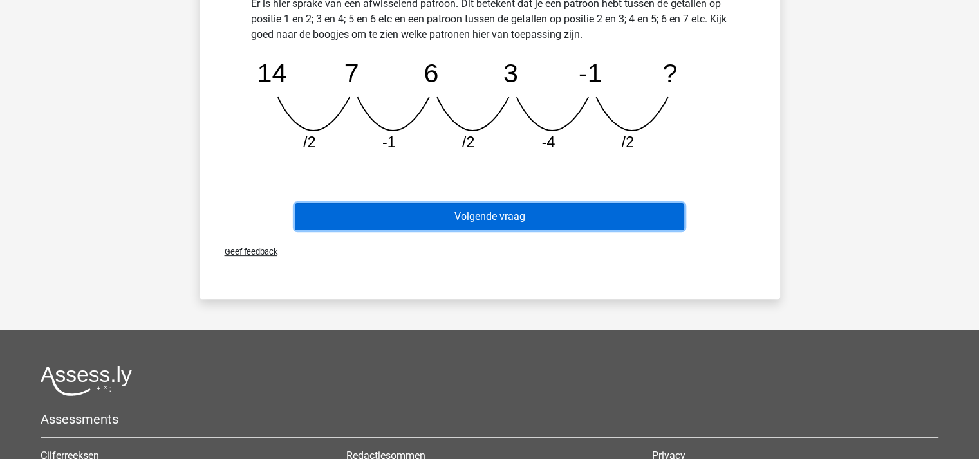
click at [534, 215] on button "Volgende vraag" at bounding box center [489, 216] width 389 height 27
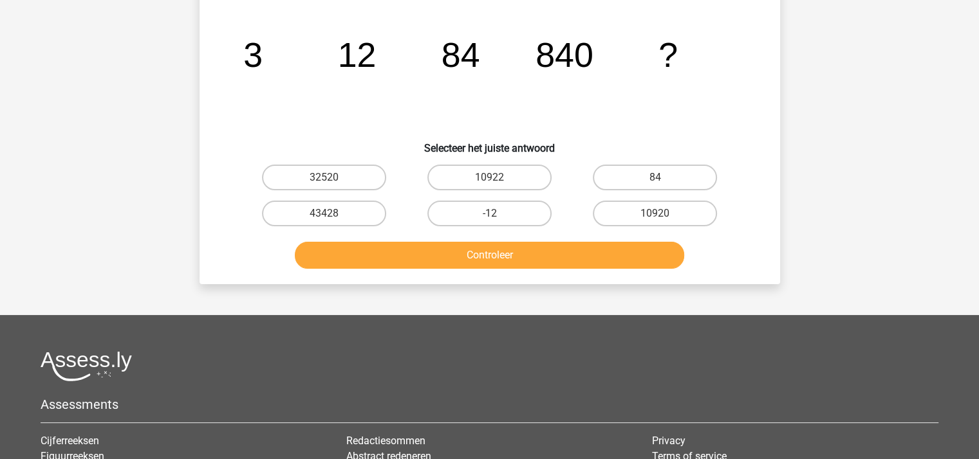
scroll to position [59, 0]
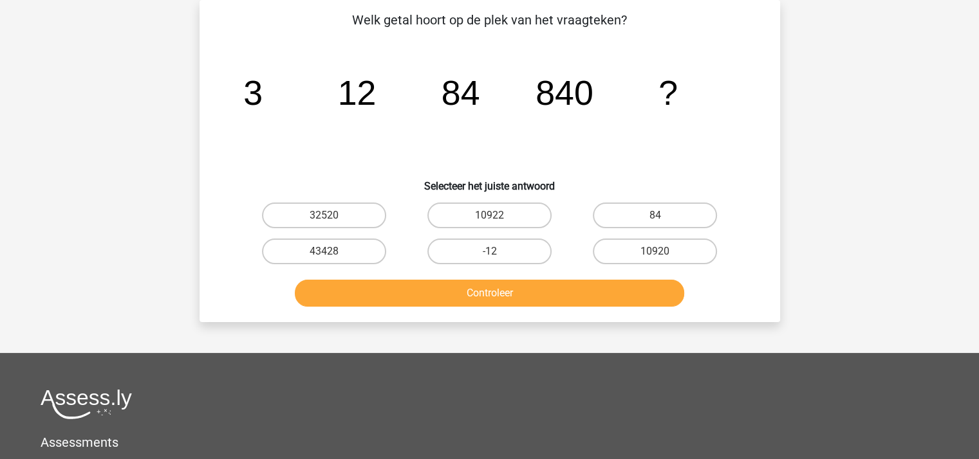
click at [494, 218] on input "10922" at bounding box center [493, 220] width 8 height 8
radio input "true"
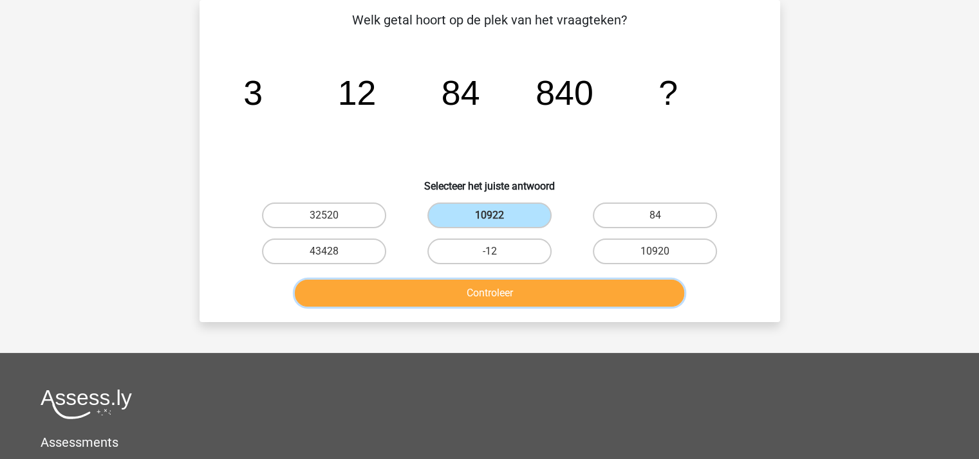
click at [507, 288] on button "Controleer" at bounding box center [489, 293] width 389 height 27
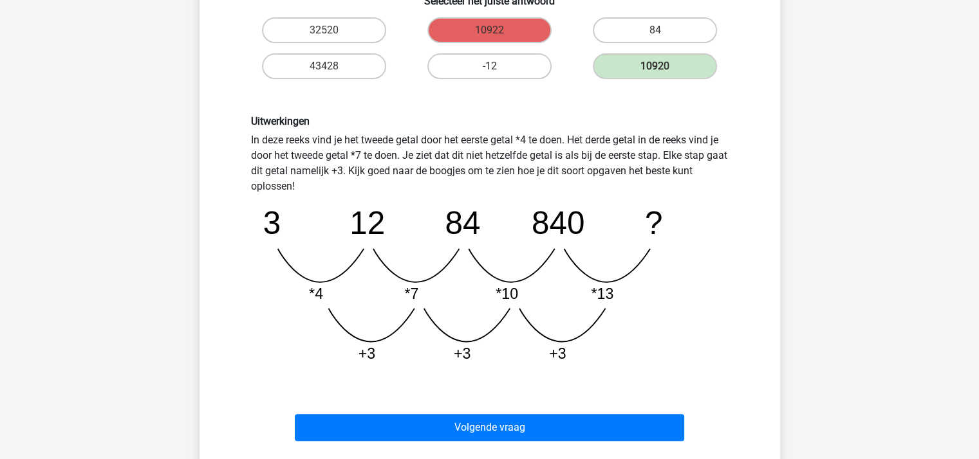
scroll to position [252, 0]
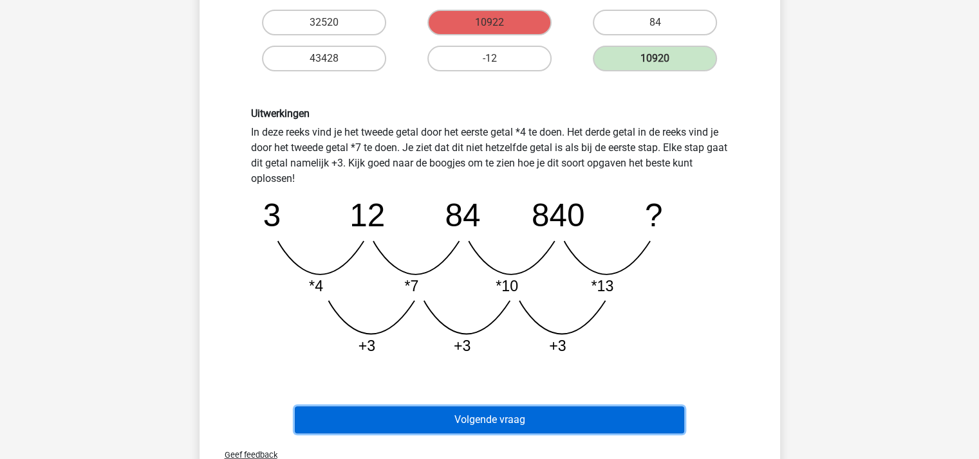
click at [535, 413] on button "Volgende vraag" at bounding box center [489, 420] width 389 height 27
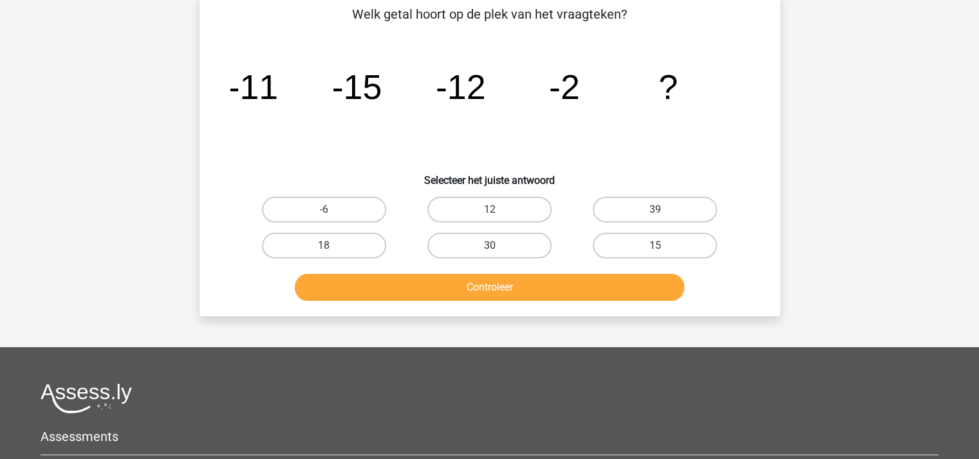
scroll to position [59, 0]
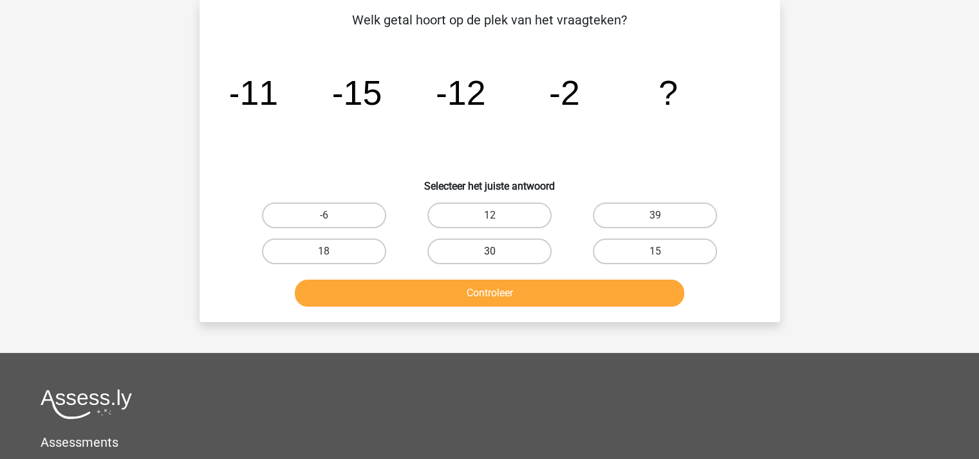
click at [485, 251] on label "30" at bounding box center [489, 252] width 124 height 26
click at [489, 252] on input "30" at bounding box center [493, 256] width 8 height 8
radio input "true"
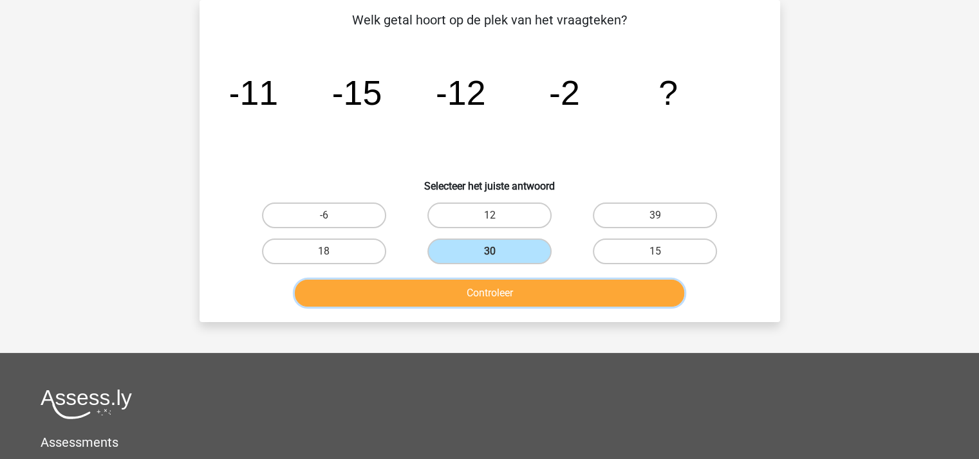
click at [488, 295] on button "Controleer" at bounding box center [489, 293] width 389 height 27
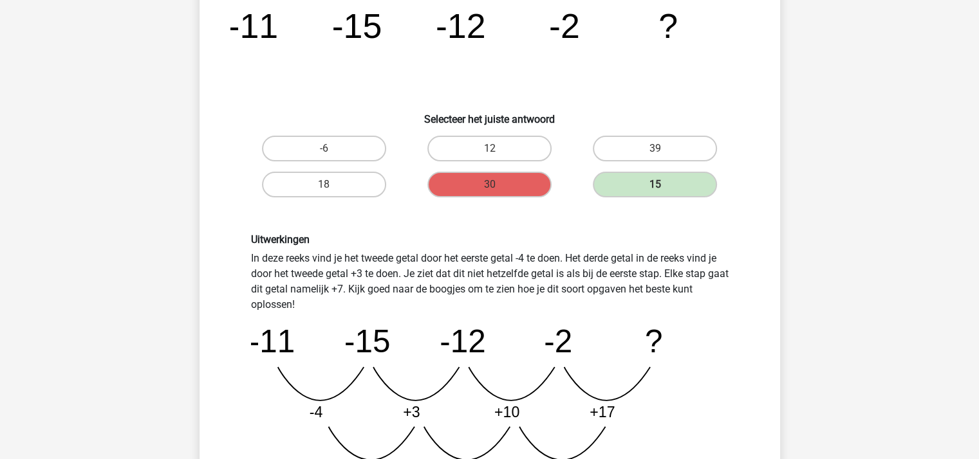
scroll to position [317, 0]
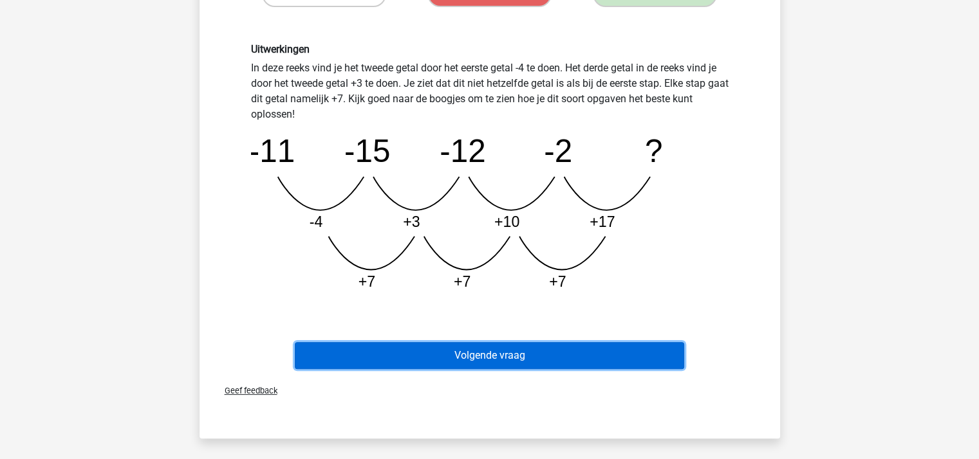
click at [489, 353] on button "Volgende vraag" at bounding box center [489, 355] width 389 height 27
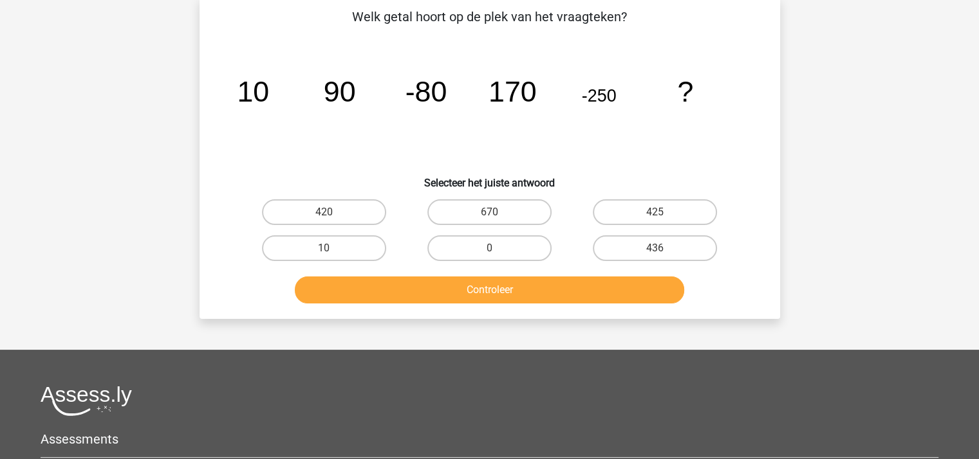
scroll to position [59, 0]
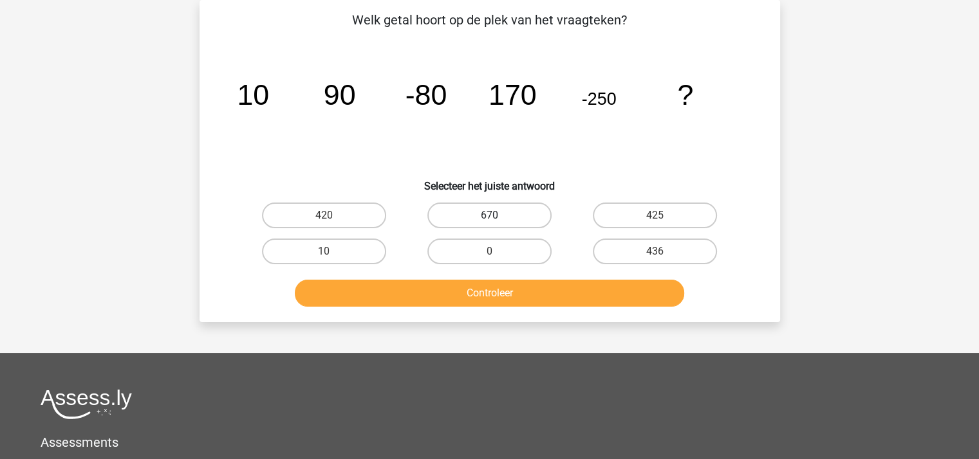
click at [493, 212] on label "670" at bounding box center [489, 216] width 124 height 26
click at [493, 216] on input "670" at bounding box center [493, 220] width 8 height 8
radio input "true"
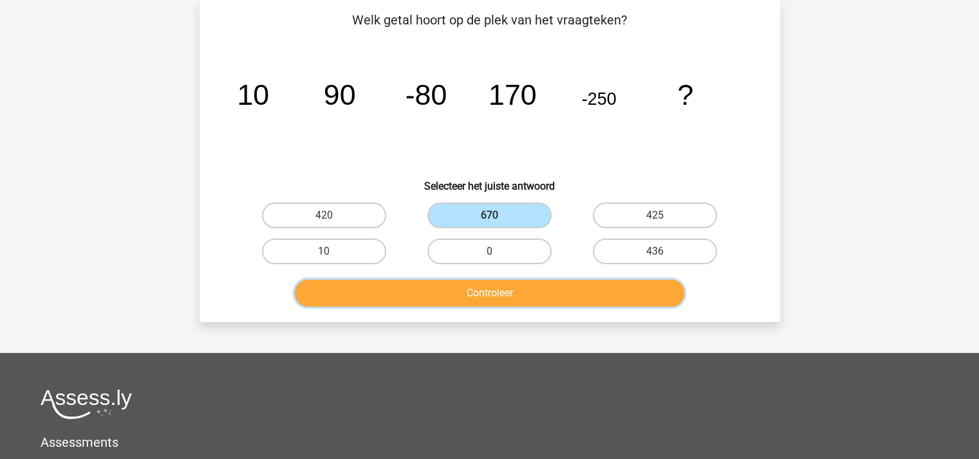
click at [486, 285] on button "Controleer" at bounding box center [489, 293] width 389 height 27
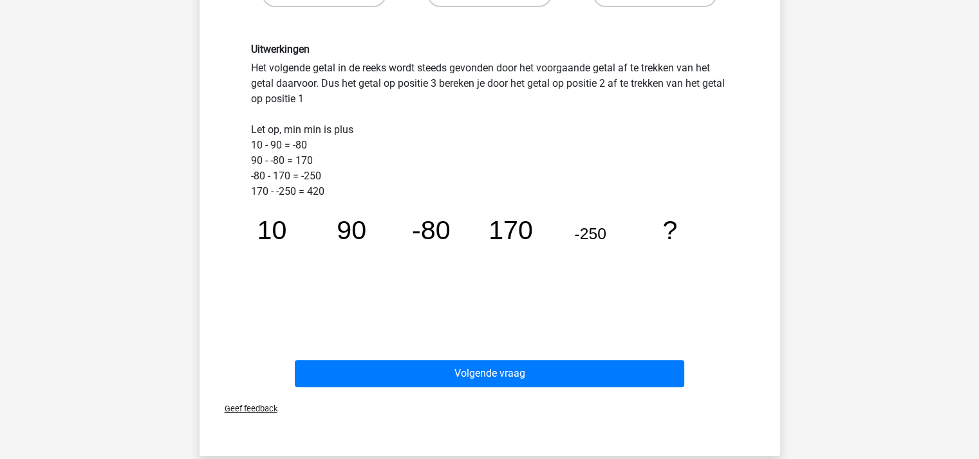
scroll to position [381, 0]
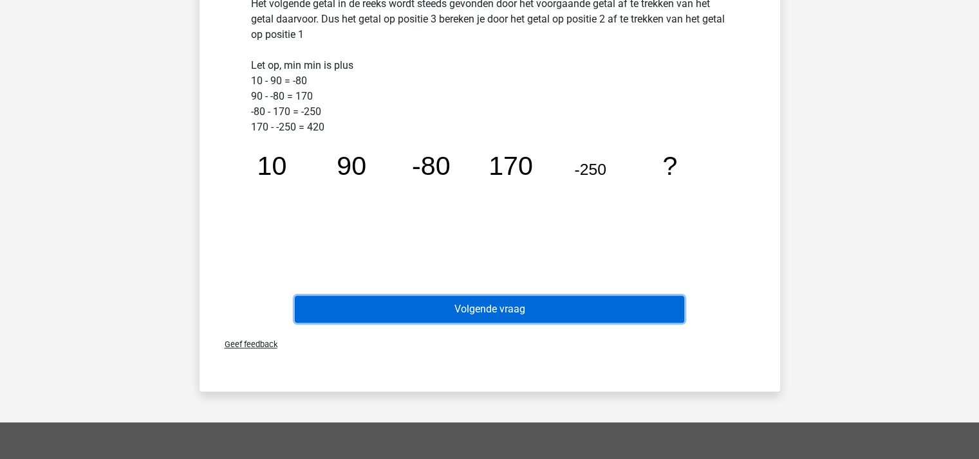
click at [497, 306] on button "Volgende vraag" at bounding box center [489, 309] width 389 height 27
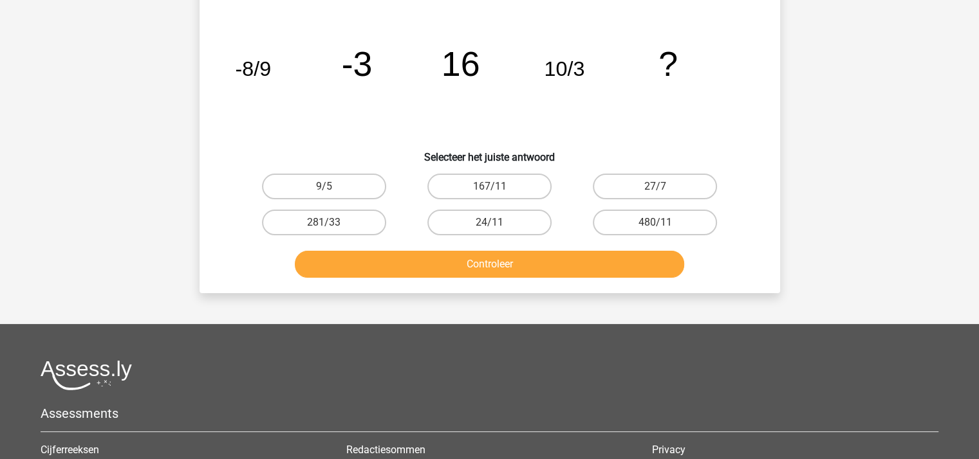
scroll to position [59, 0]
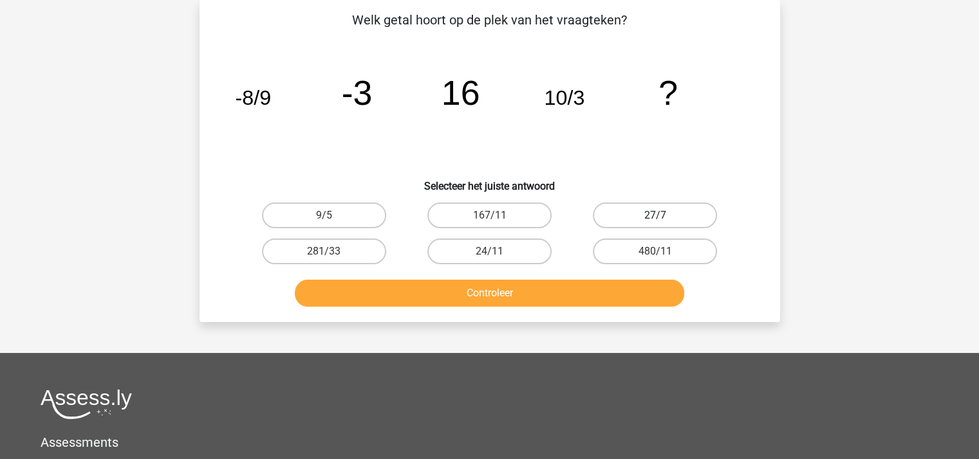
click at [638, 210] on label "27/7" at bounding box center [655, 216] width 124 height 26
click at [655, 216] on input "27/7" at bounding box center [659, 220] width 8 height 8
radio input "true"
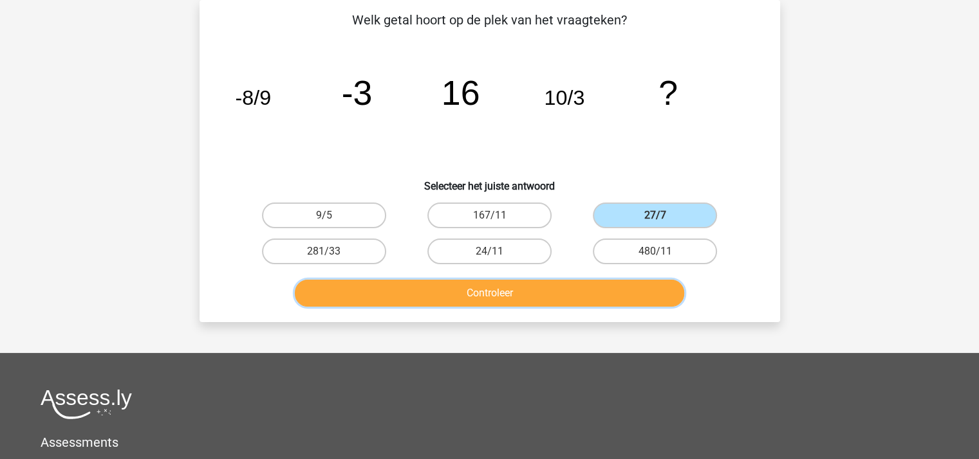
click at [553, 290] on button "Controleer" at bounding box center [489, 293] width 389 height 27
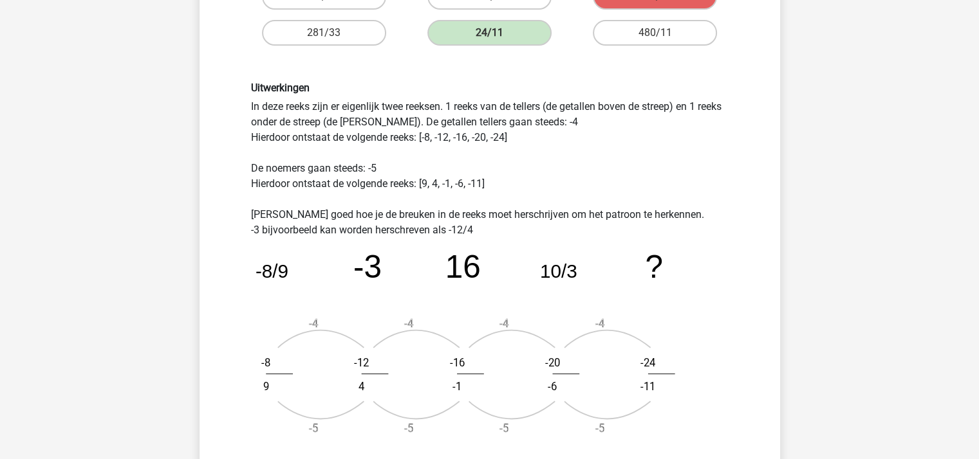
scroll to position [252, 0]
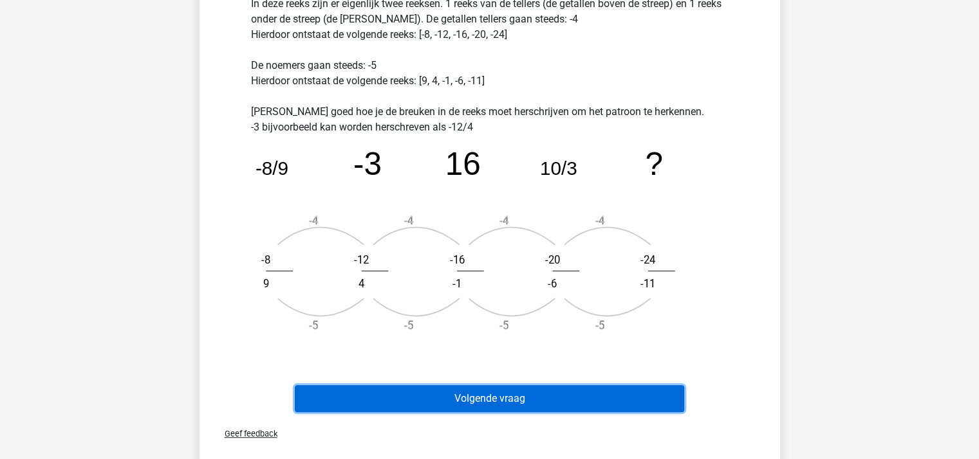
click at [522, 398] on button "Volgende vraag" at bounding box center [489, 398] width 389 height 27
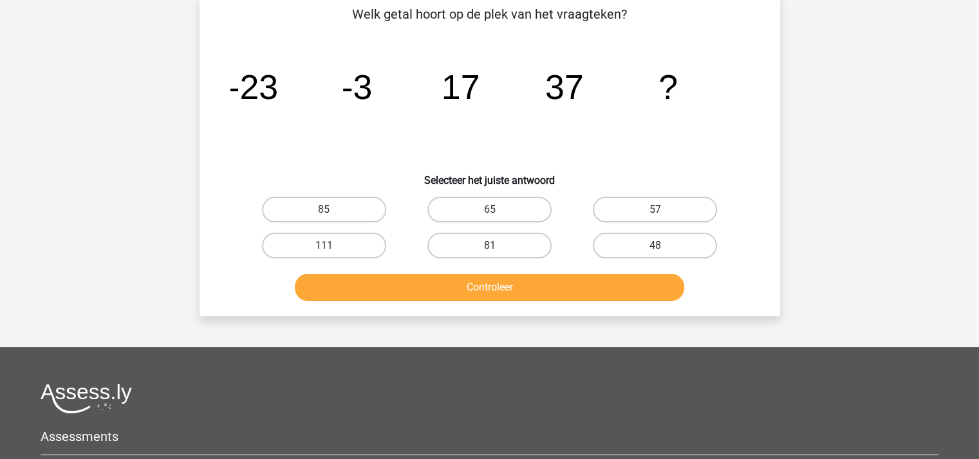
scroll to position [59, 0]
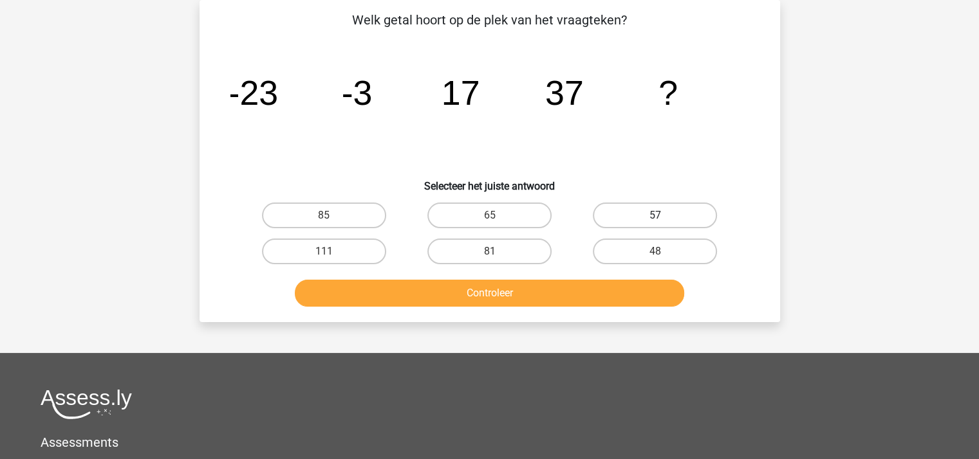
drag, startPoint x: 649, startPoint y: 213, endPoint x: 627, endPoint y: 227, distance: 25.5
click at [646, 214] on label "57" at bounding box center [655, 216] width 124 height 26
click at [655, 216] on input "57" at bounding box center [659, 220] width 8 height 8
radio input "true"
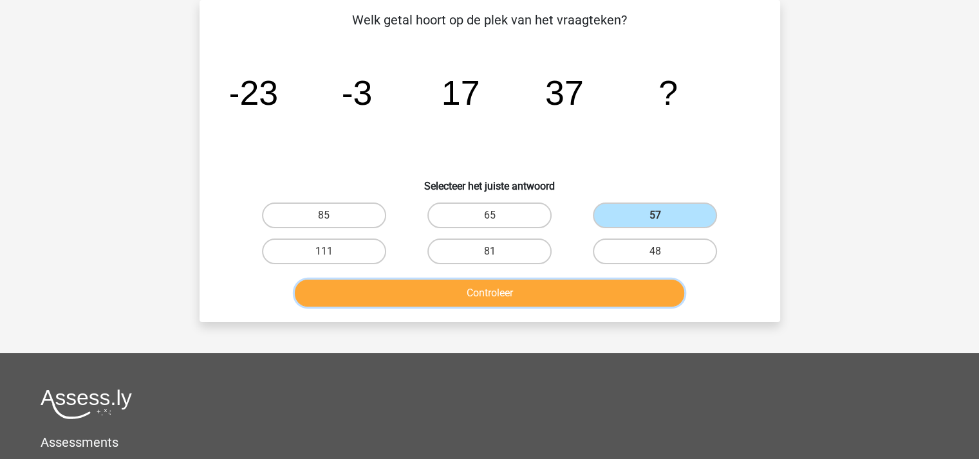
click at [502, 295] on button "Controleer" at bounding box center [489, 293] width 389 height 27
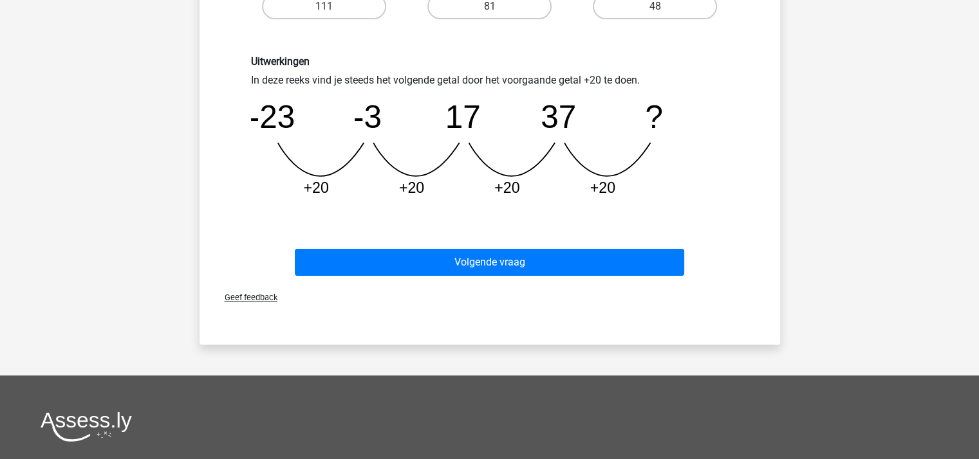
scroll to position [317, 0]
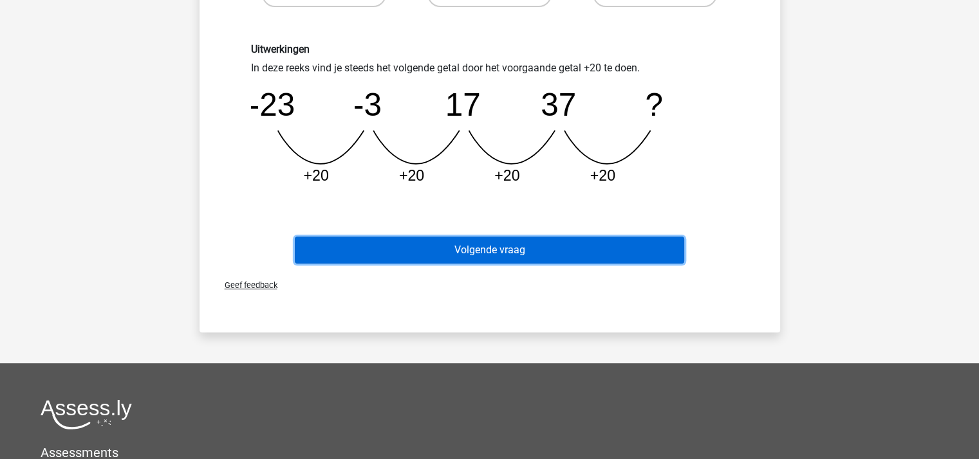
click at [503, 250] on button "Volgende vraag" at bounding box center [489, 250] width 389 height 27
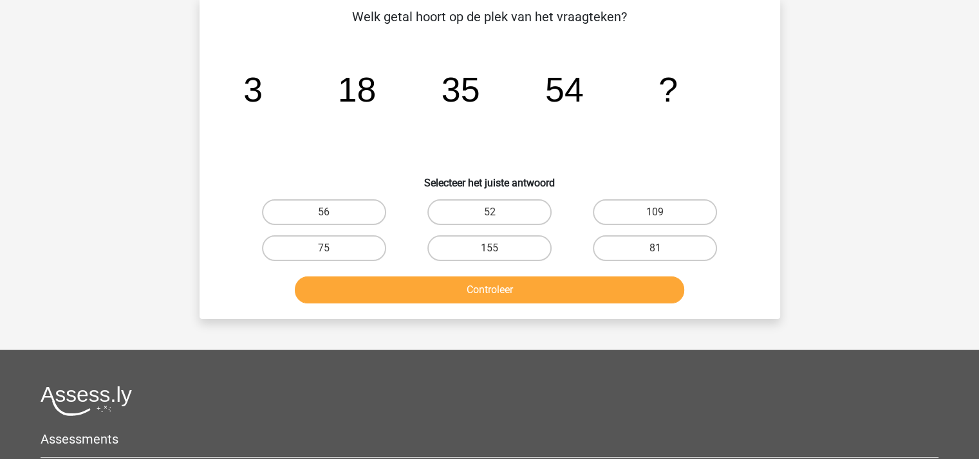
scroll to position [59, 0]
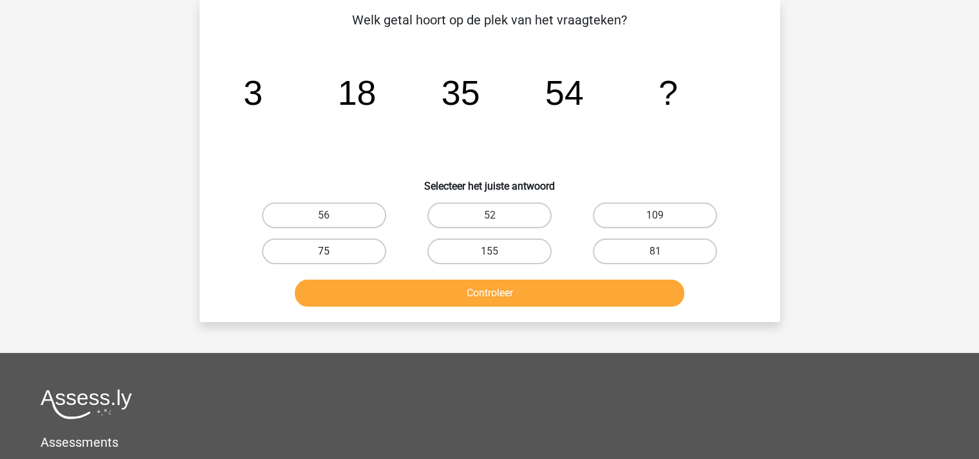
click at [342, 246] on label "75" at bounding box center [324, 252] width 124 height 26
click at [332, 252] on input "75" at bounding box center [328, 256] width 8 height 8
radio input "true"
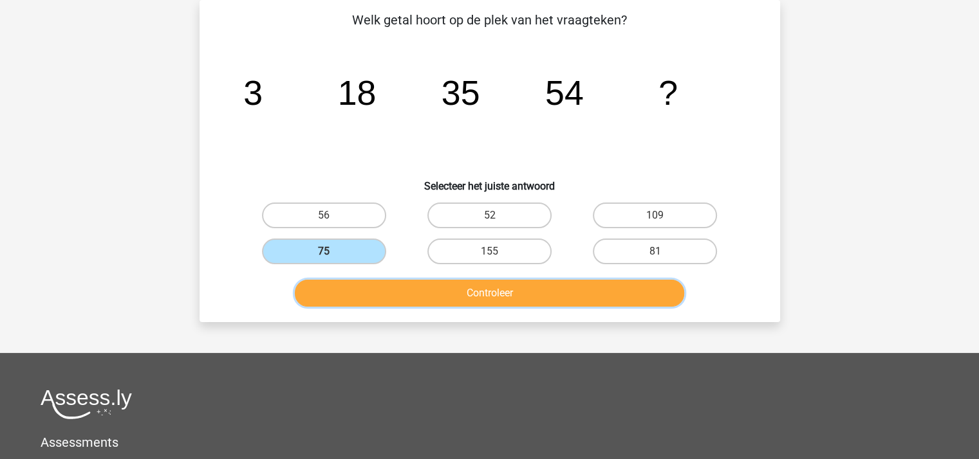
click at [382, 293] on button "Controleer" at bounding box center [489, 293] width 389 height 27
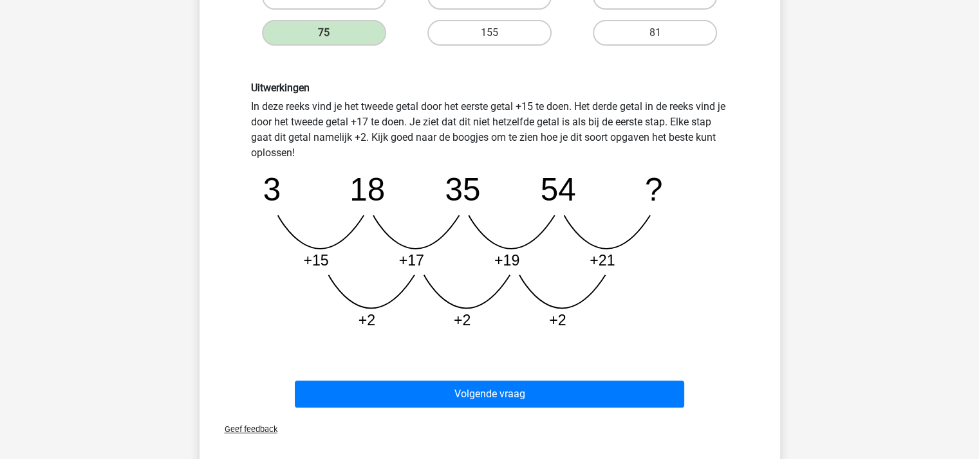
scroll to position [317, 0]
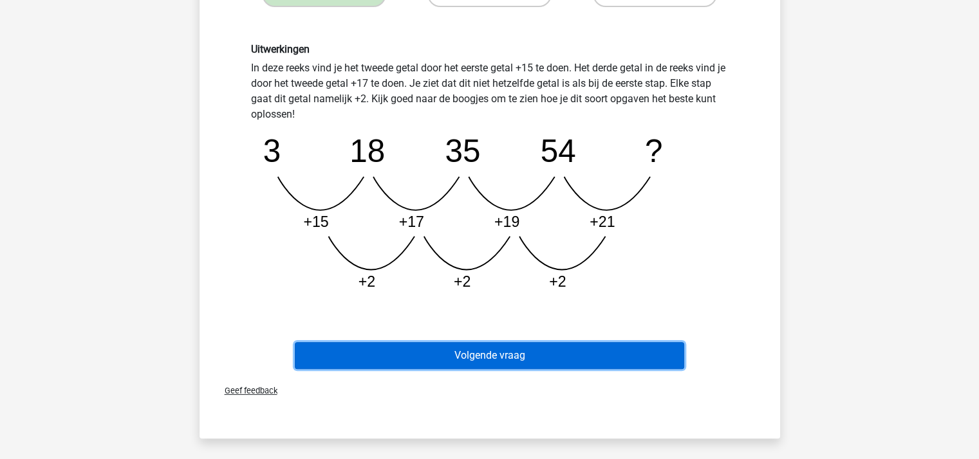
click at [521, 355] on button "Volgende vraag" at bounding box center [489, 355] width 389 height 27
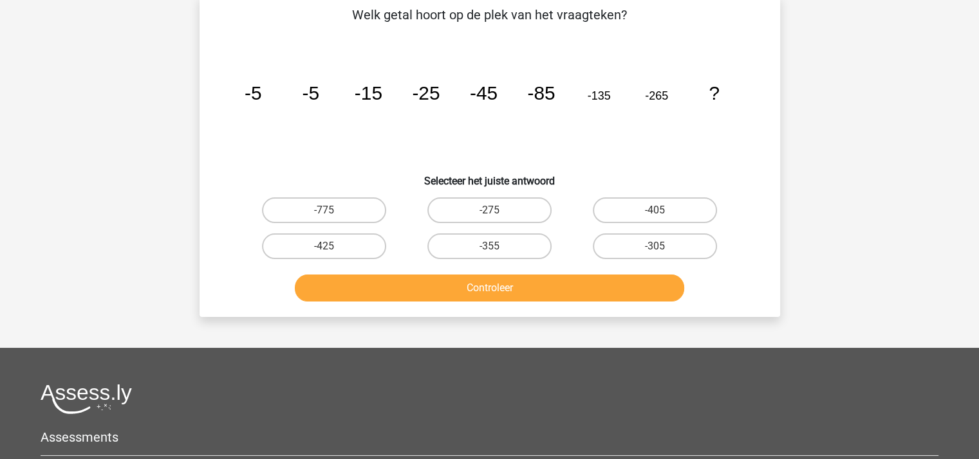
scroll to position [59, 0]
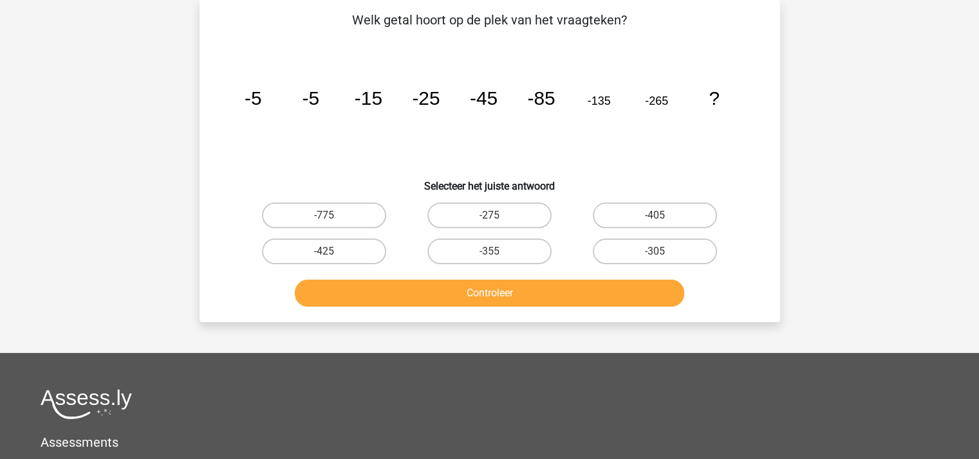
click at [495, 252] on input "-355" at bounding box center [493, 256] width 8 height 8
radio input "true"
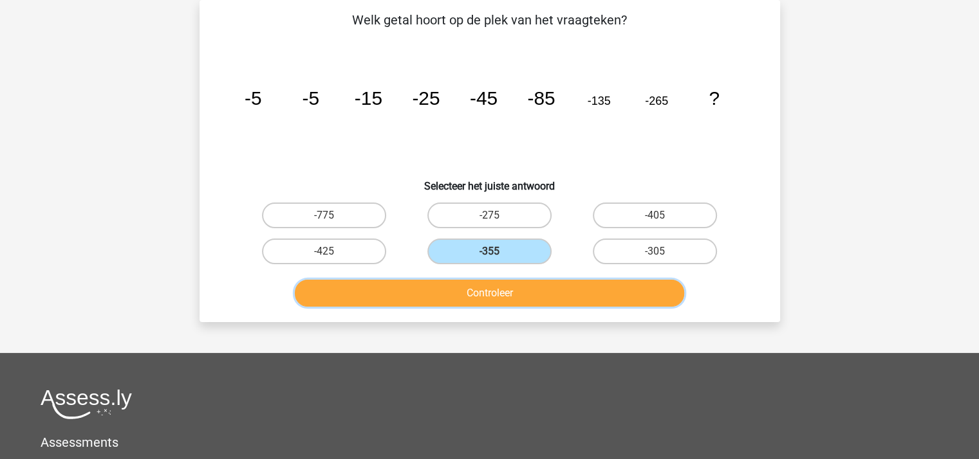
click at [486, 295] on button "Controleer" at bounding box center [489, 293] width 389 height 27
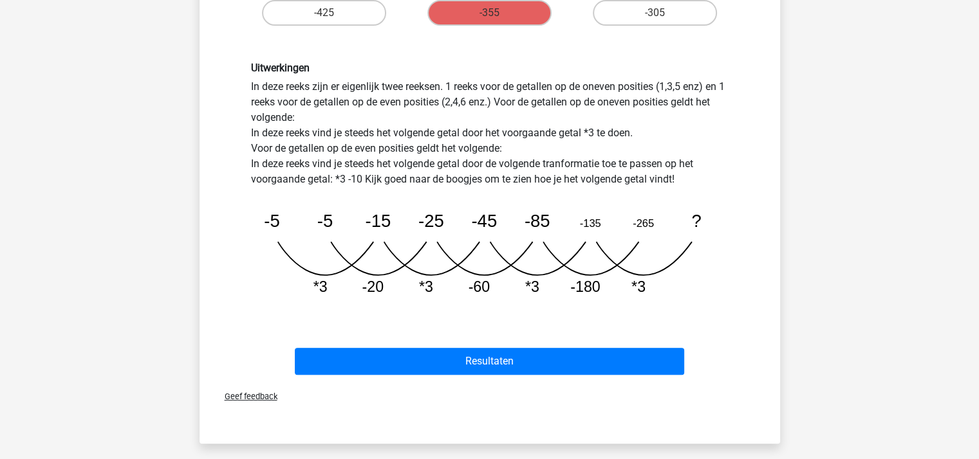
scroll to position [317, 0]
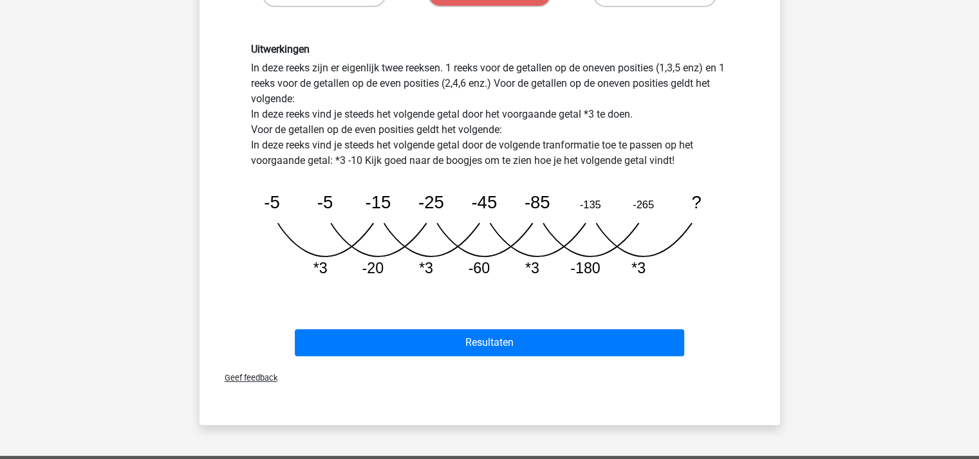
click at [486, 295] on div "Uitwerkingen In deze reeks zijn er eigenlijk twee reeksen. 1 reeks voor de geta…" at bounding box center [489, 165] width 539 height 307
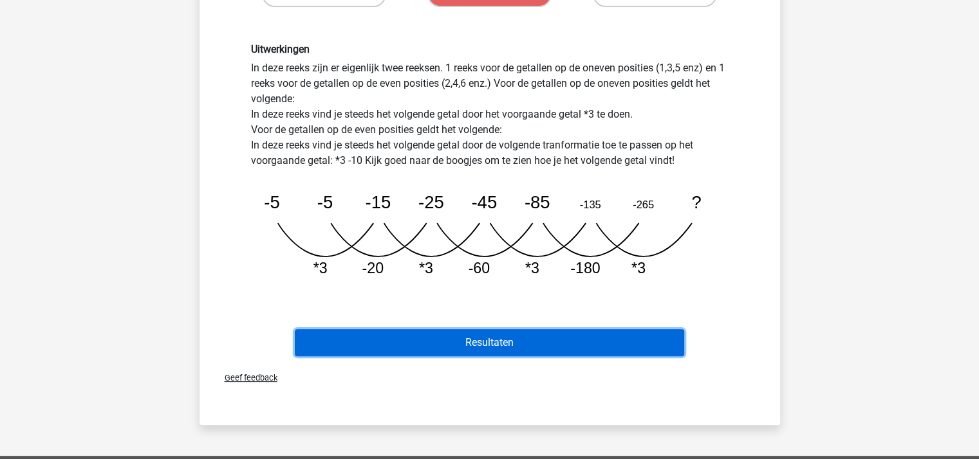
click at [477, 338] on button "Resultaten" at bounding box center [489, 342] width 389 height 27
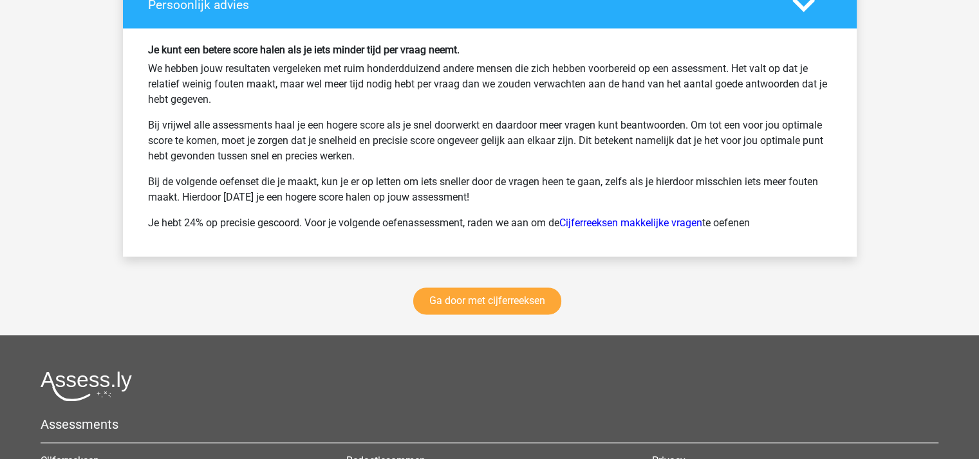
scroll to position [1737, 0]
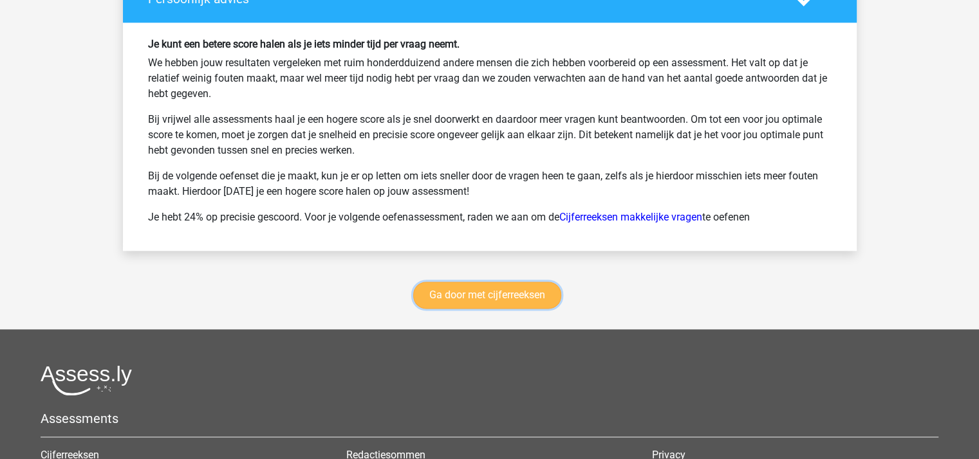
click at [494, 290] on link "Ga door met cijferreeksen" at bounding box center [487, 295] width 148 height 27
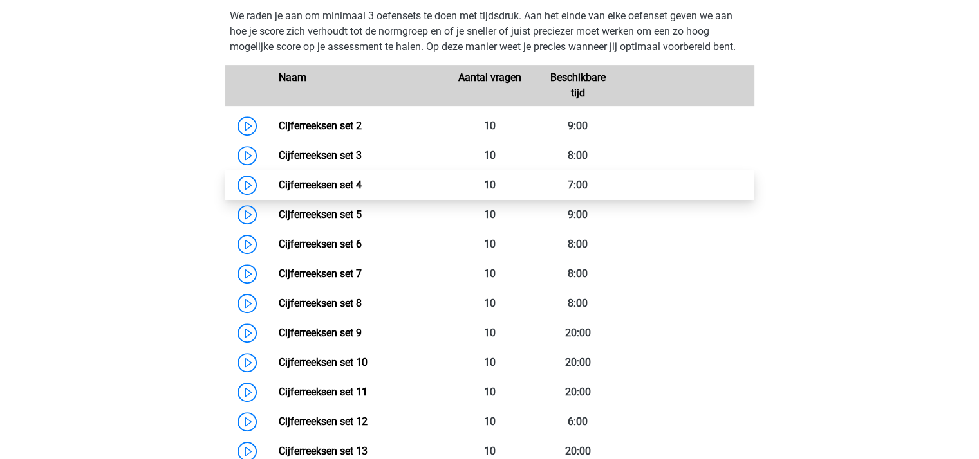
scroll to position [574, 0]
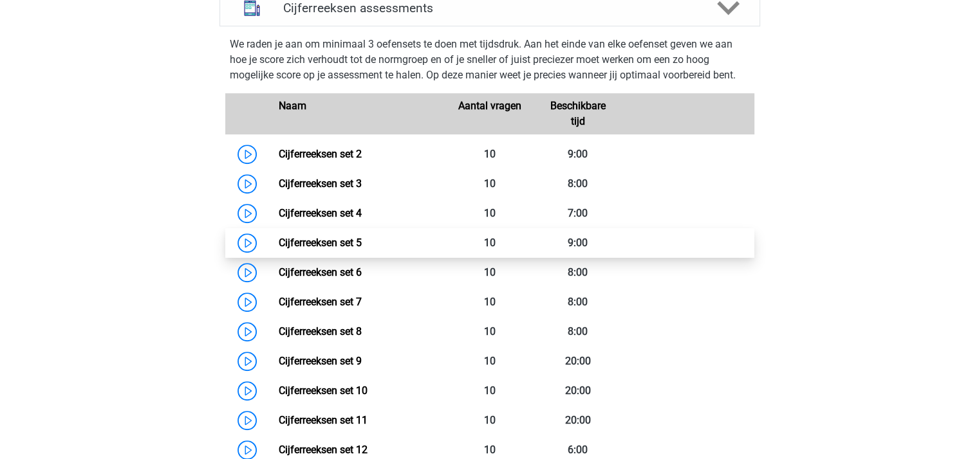
click at [353, 249] on link "Cijferreeksen set 5" at bounding box center [320, 243] width 83 height 12
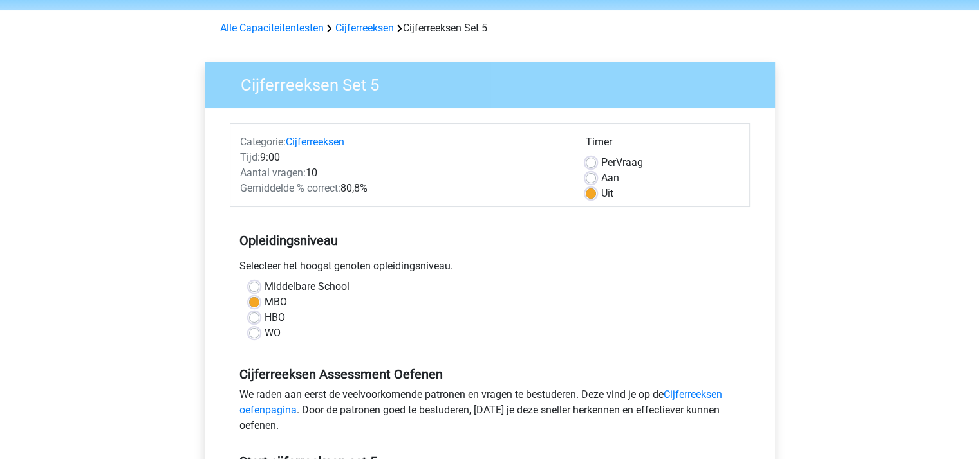
scroll to position [257, 0]
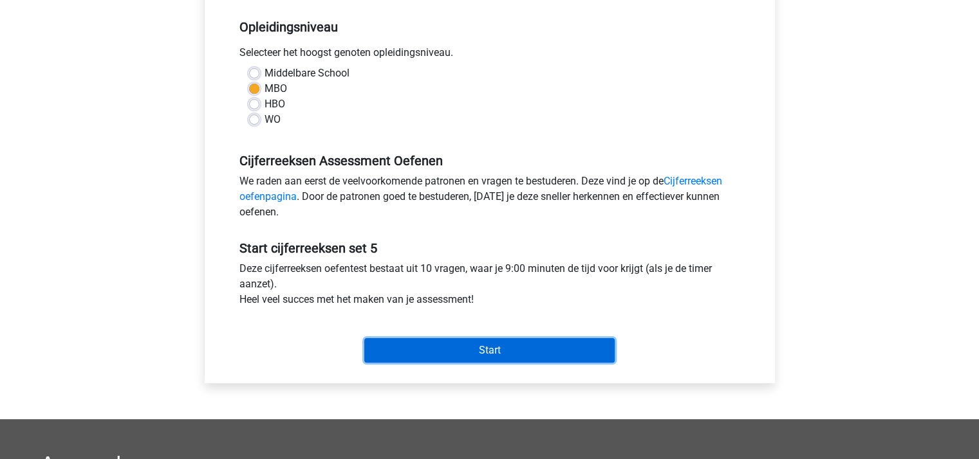
click at [467, 340] on input "Start" at bounding box center [489, 350] width 250 height 24
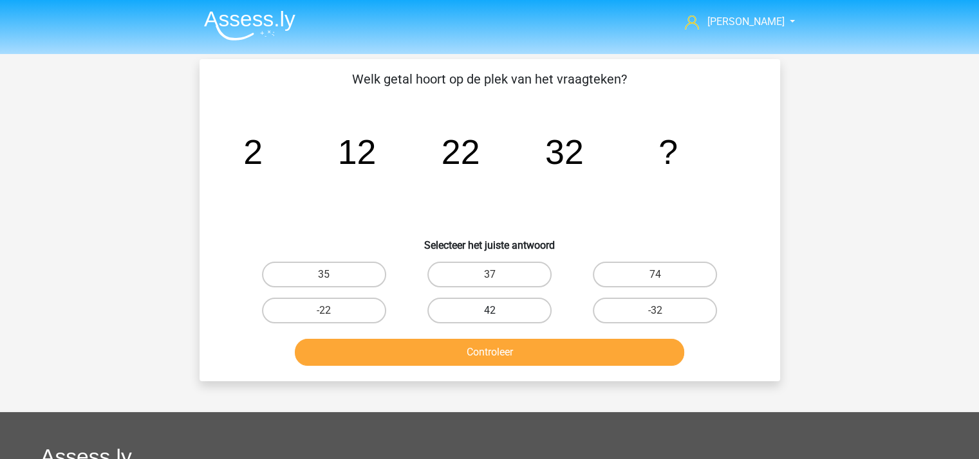
click at [485, 313] on label "42" at bounding box center [489, 311] width 124 height 26
click at [489, 313] on input "42" at bounding box center [493, 315] width 8 height 8
radio input "true"
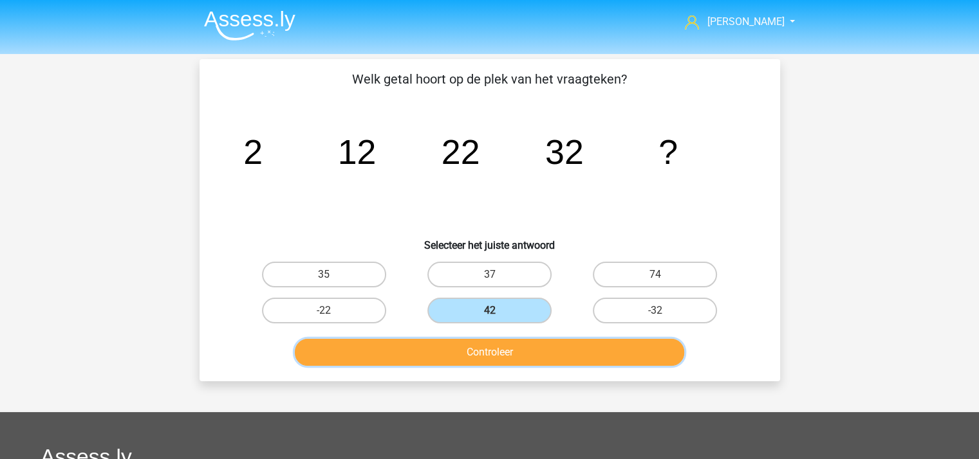
click at [483, 355] on button "Controleer" at bounding box center [489, 352] width 389 height 27
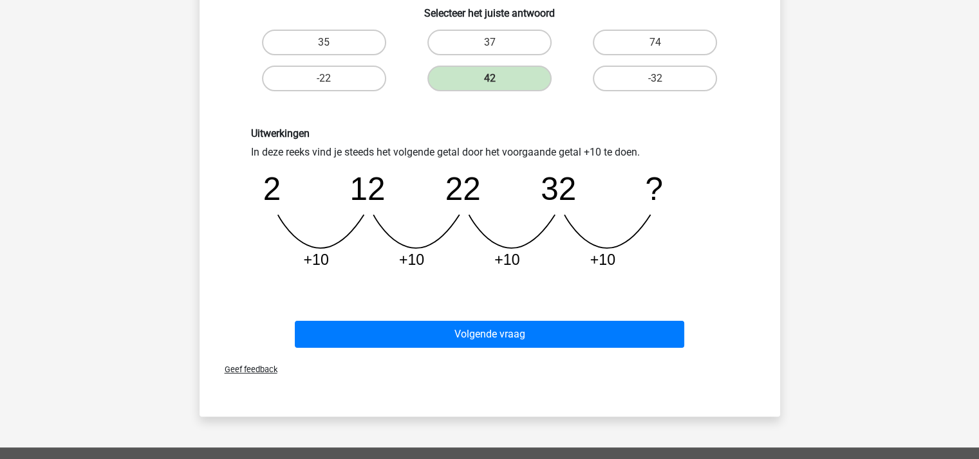
scroll to position [257, 0]
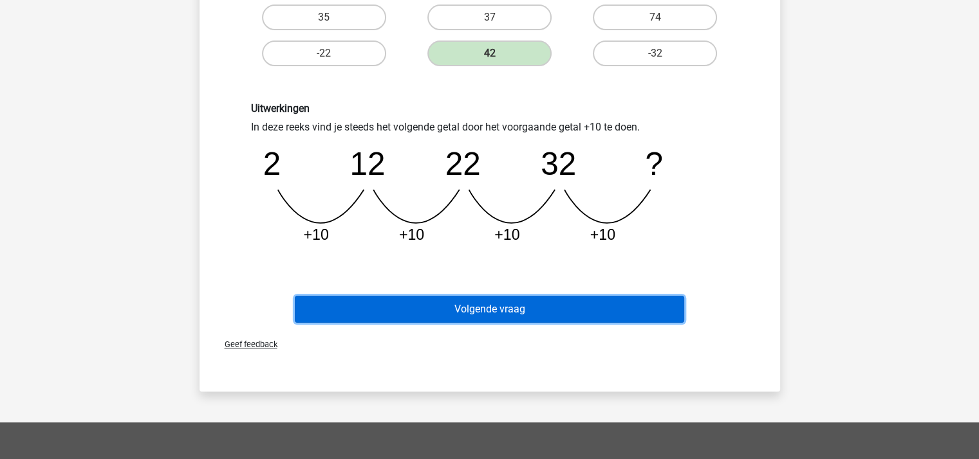
click at [486, 309] on button "Volgende vraag" at bounding box center [489, 309] width 389 height 27
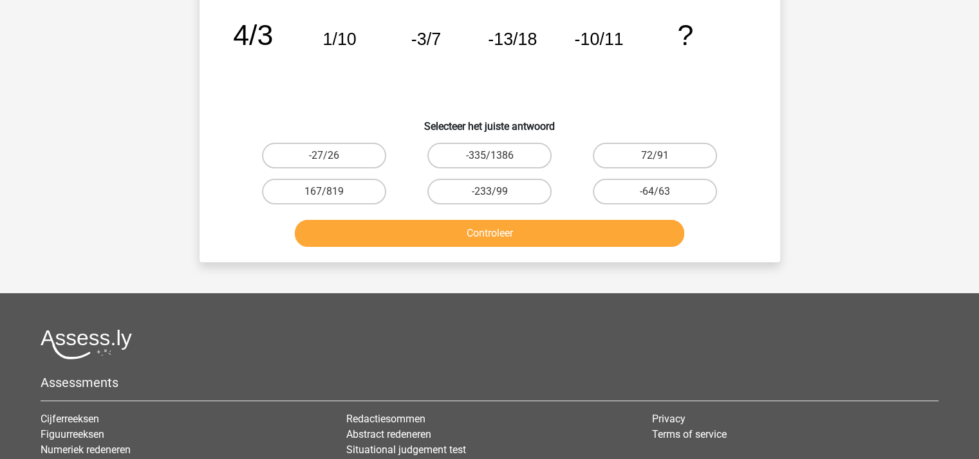
scroll to position [59, 0]
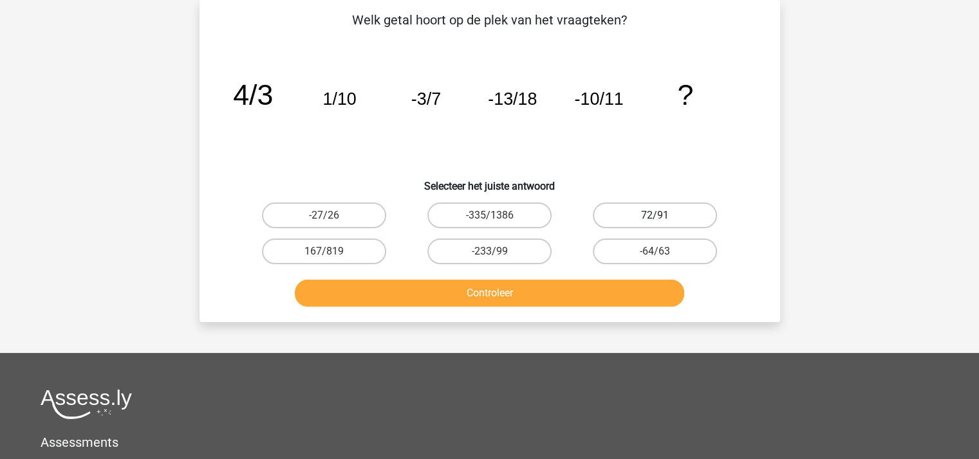
click at [641, 211] on label "72/91" at bounding box center [655, 216] width 124 height 26
click at [655, 216] on input "72/91" at bounding box center [659, 220] width 8 height 8
radio input "true"
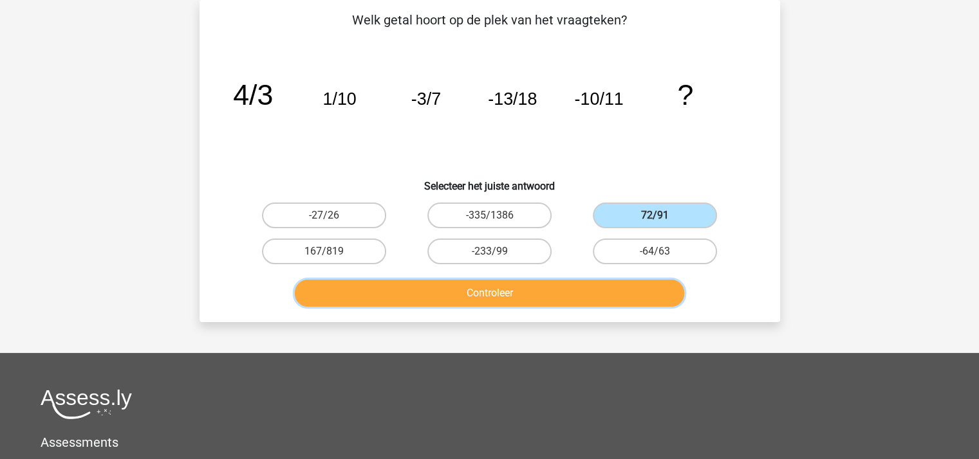
click at [561, 291] on button "Controleer" at bounding box center [489, 293] width 389 height 27
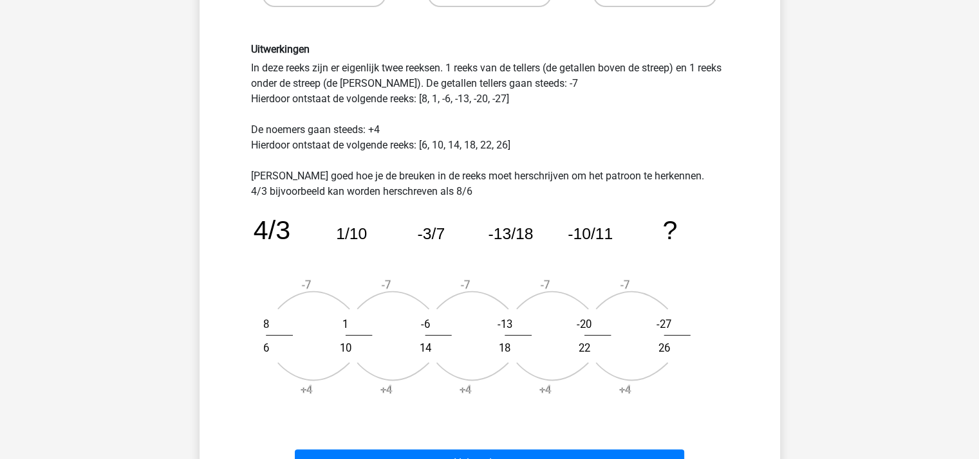
scroll to position [381, 0]
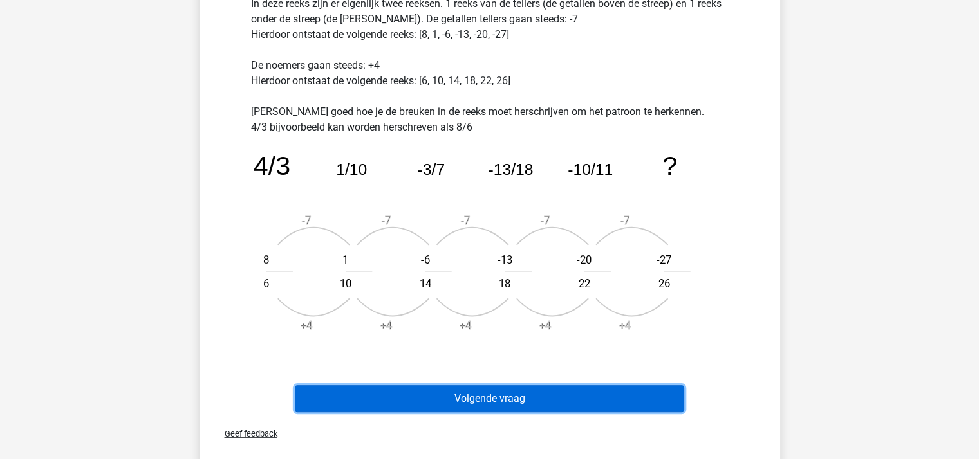
click at [559, 397] on button "Volgende vraag" at bounding box center [489, 398] width 389 height 27
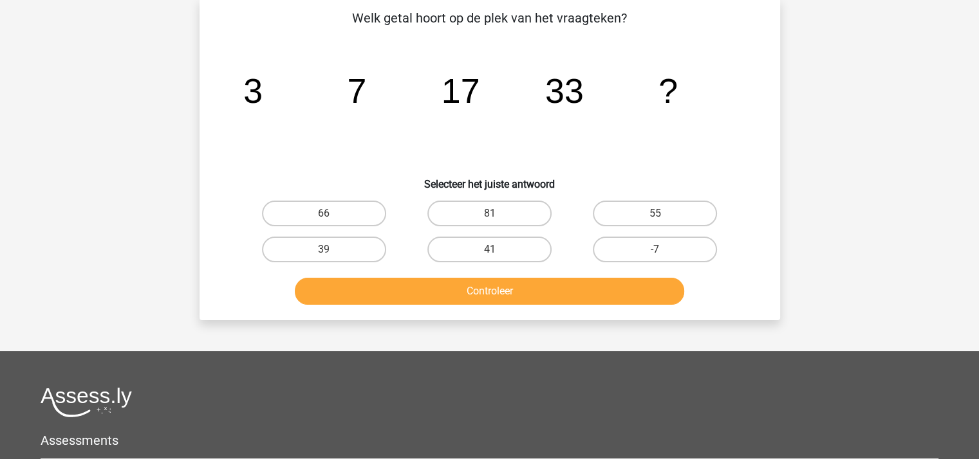
scroll to position [59, 0]
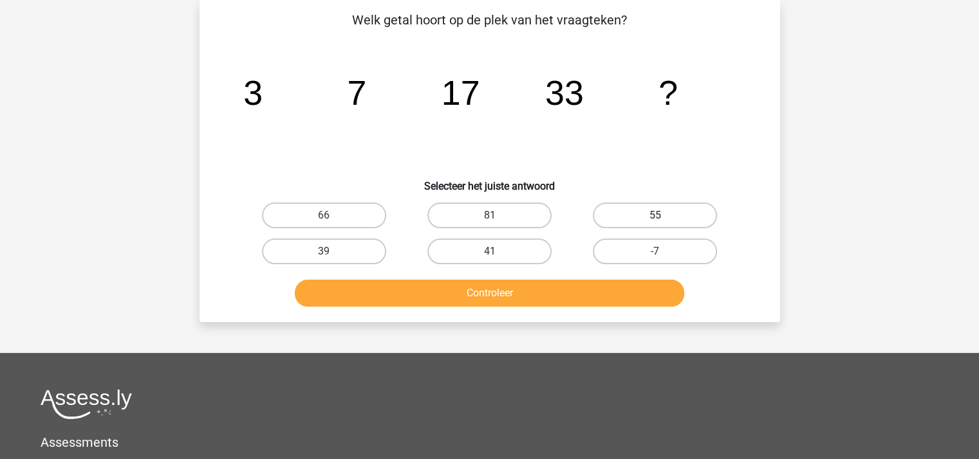
click at [664, 213] on label "55" at bounding box center [655, 216] width 124 height 26
click at [663, 216] on input "55" at bounding box center [659, 220] width 8 height 8
radio input "true"
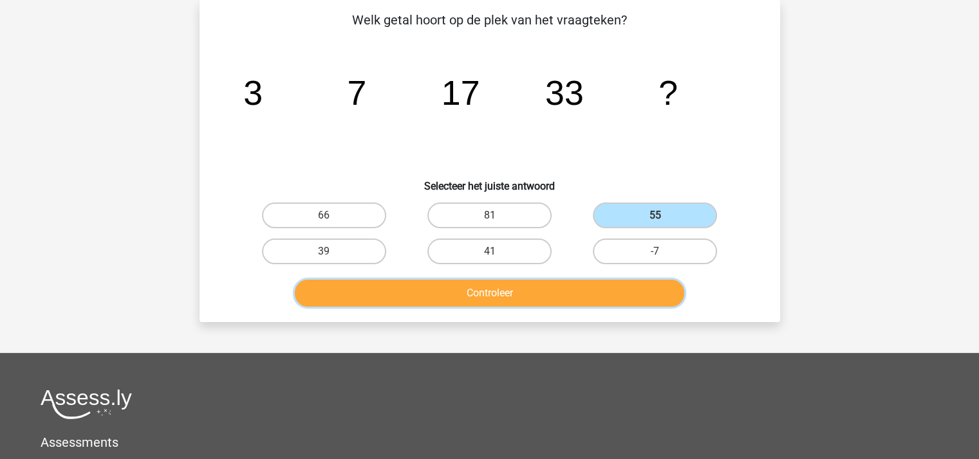
click at [537, 291] on button "Controleer" at bounding box center [489, 293] width 389 height 27
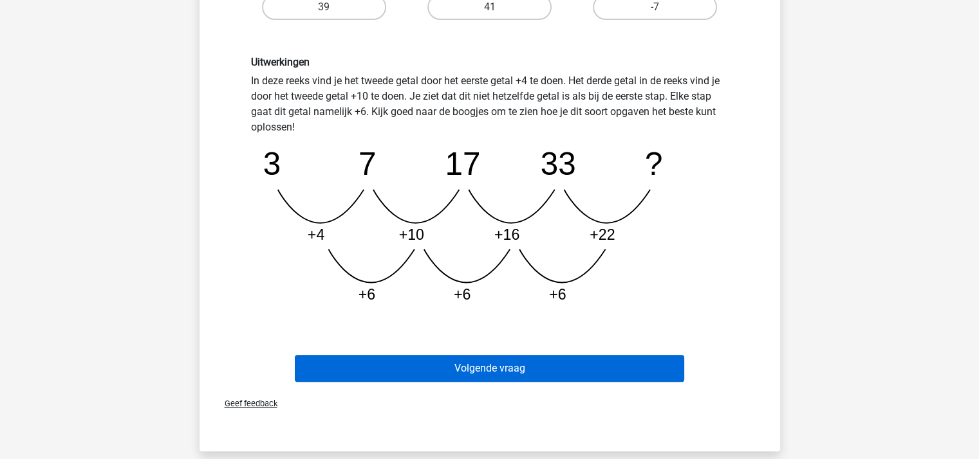
scroll to position [381, 0]
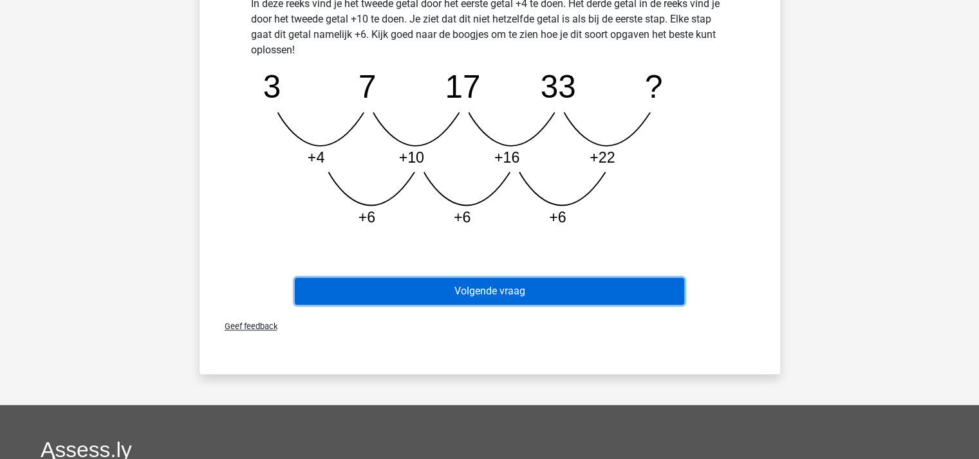
click at [538, 290] on button "Volgende vraag" at bounding box center [489, 291] width 389 height 27
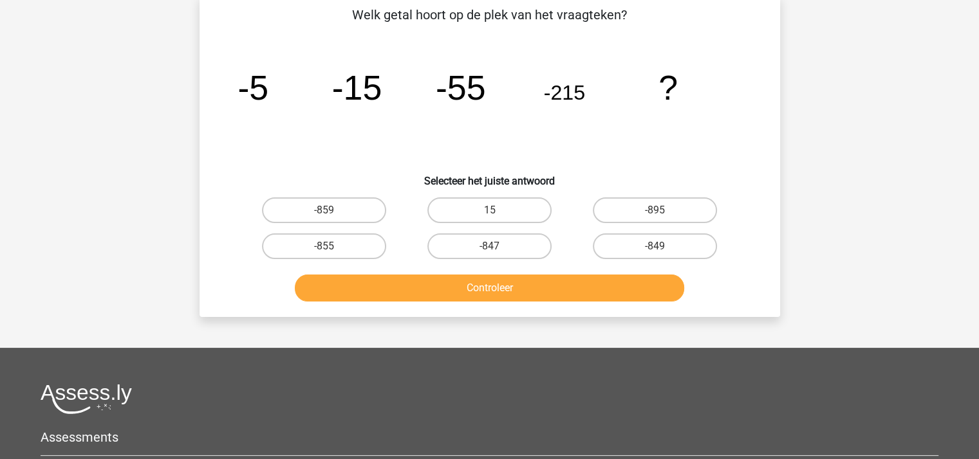
scroll to position [59, 0]
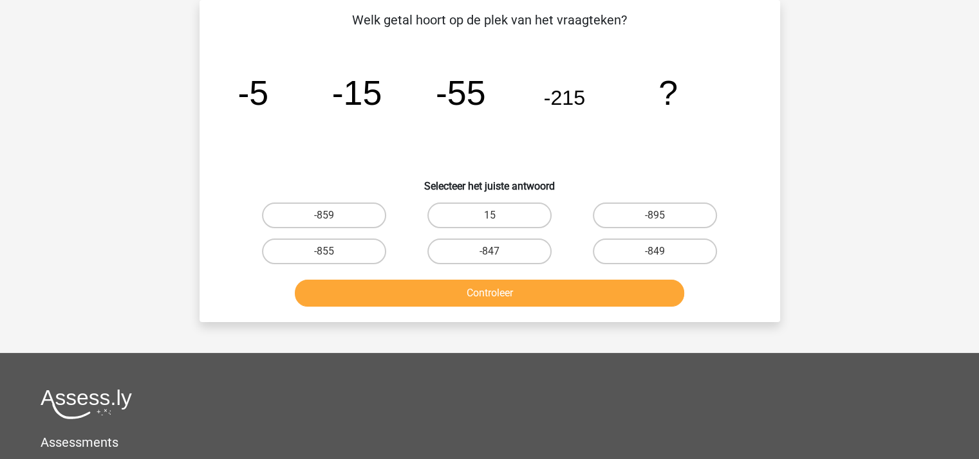
click at [324, 257] on input "-855" at bounding box center [328, 256] width 8 height 8
radio input "true"
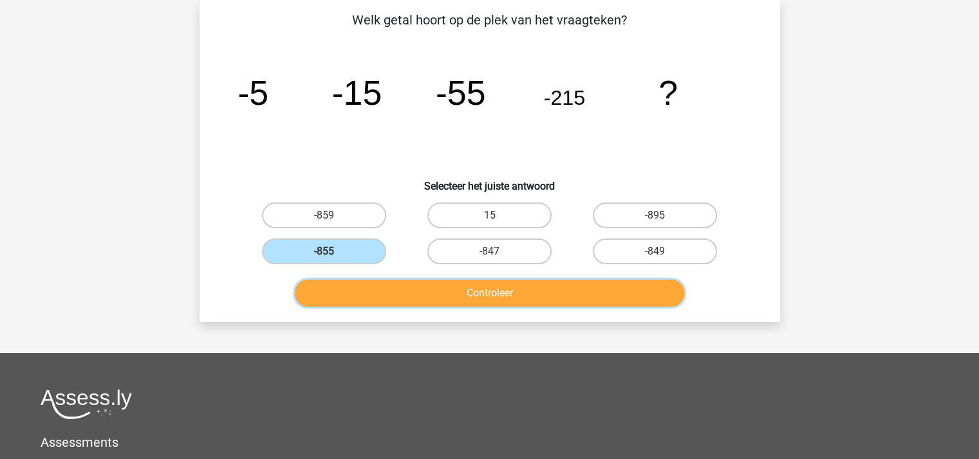
click at [384, 299] on button "Controleer" at bounding box center [489, 293] width 389 height 27
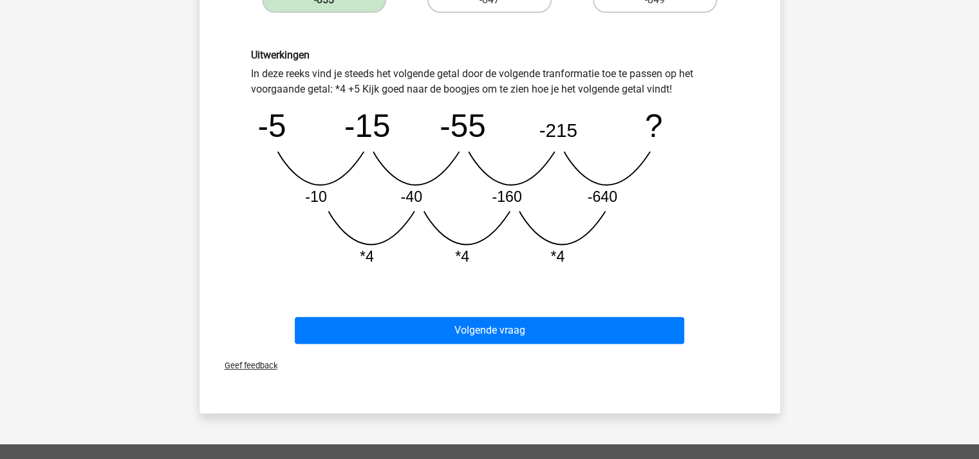
scroll to position [317, 0]
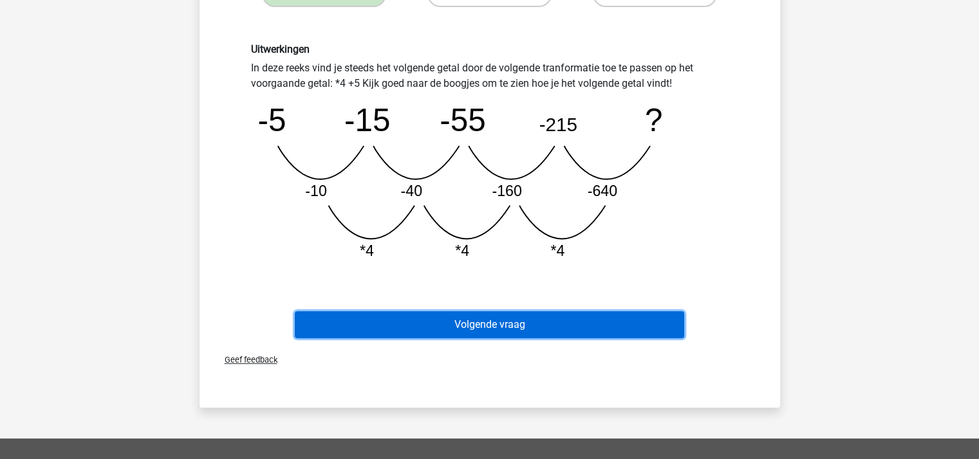
click at [523, 324] on button "Volgende vraag" at bounding box center [489, 324] width 389 height 27
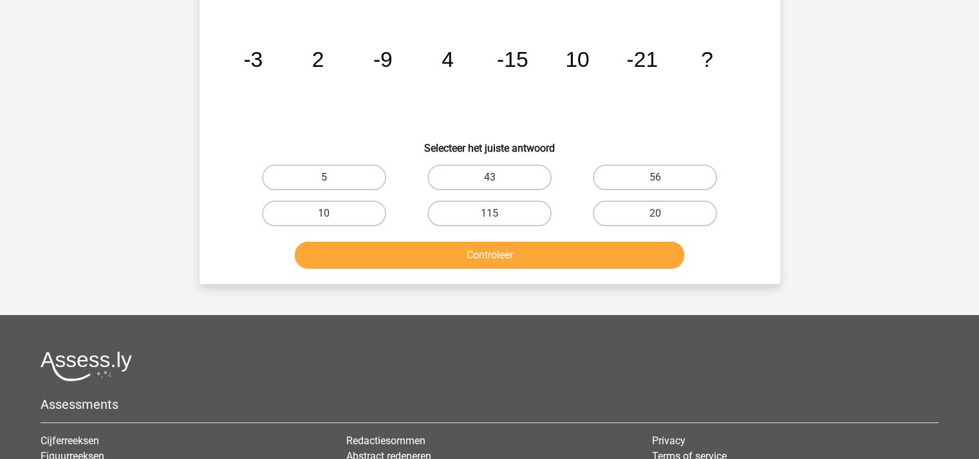
scroll to position [59, 0]
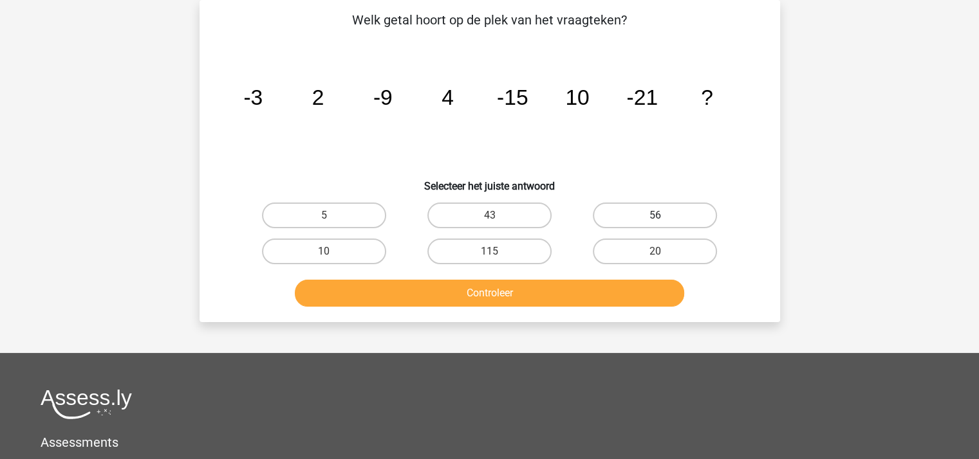
click at [650, 212] on label "56" at bounding box center [655, 216] width 124 height 26
click at [655, 216] on input "56" at bounding box center [659, 220] width 8 height 8
radio input "true"
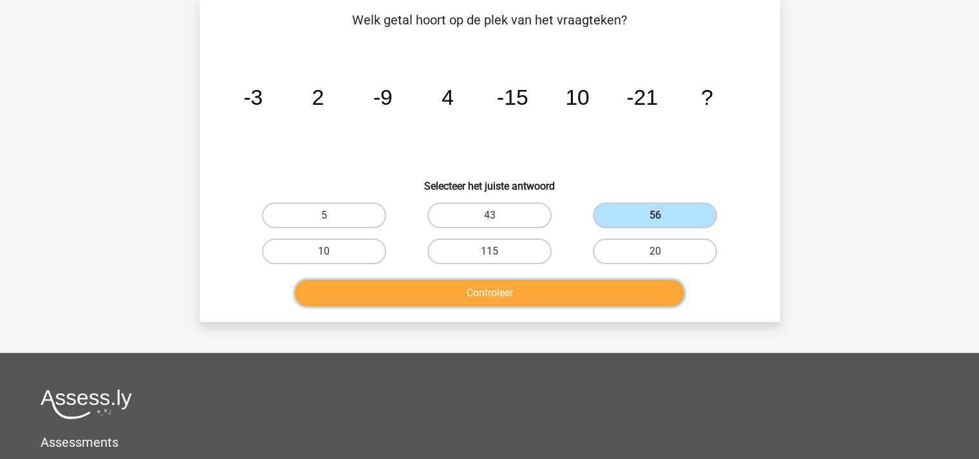
click at [502, 300] on button "Controleer" at bounding box center [489, 293] width 389 height 27
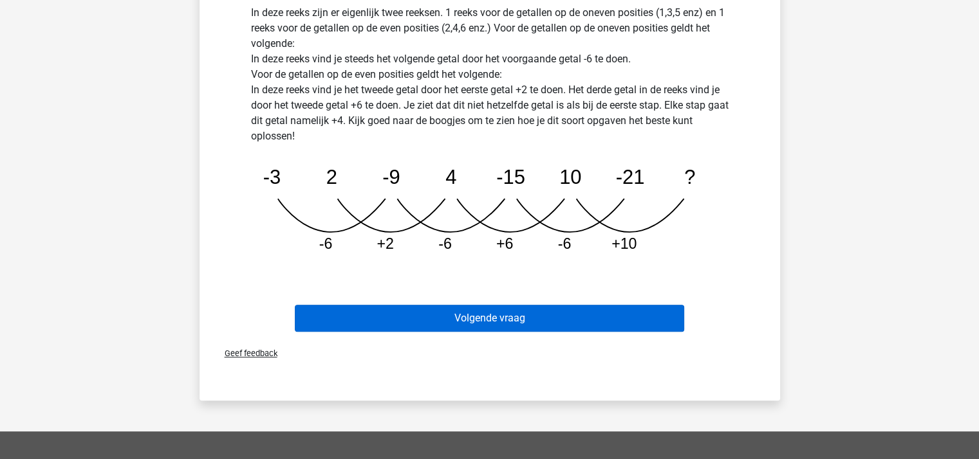
scroll to position [381, 0]
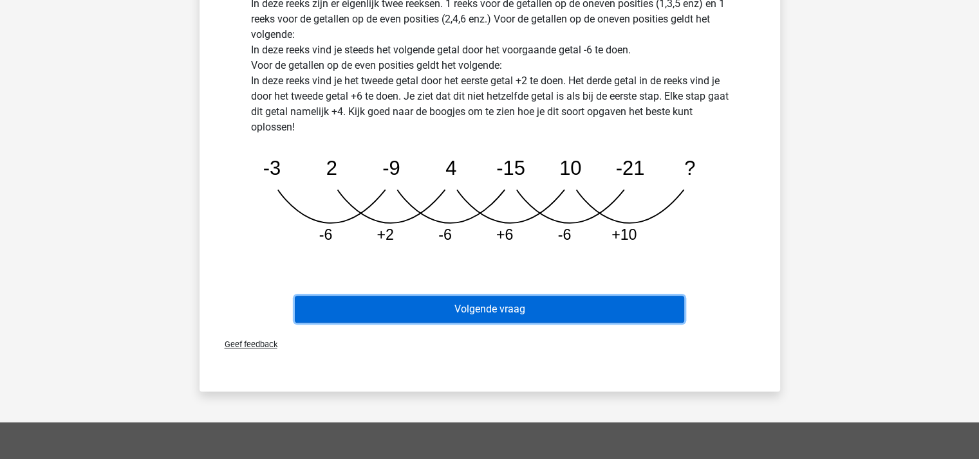
click at [490, 306] on button "Volgende vraag" at bounding box center [489, 309] width 389 height 27
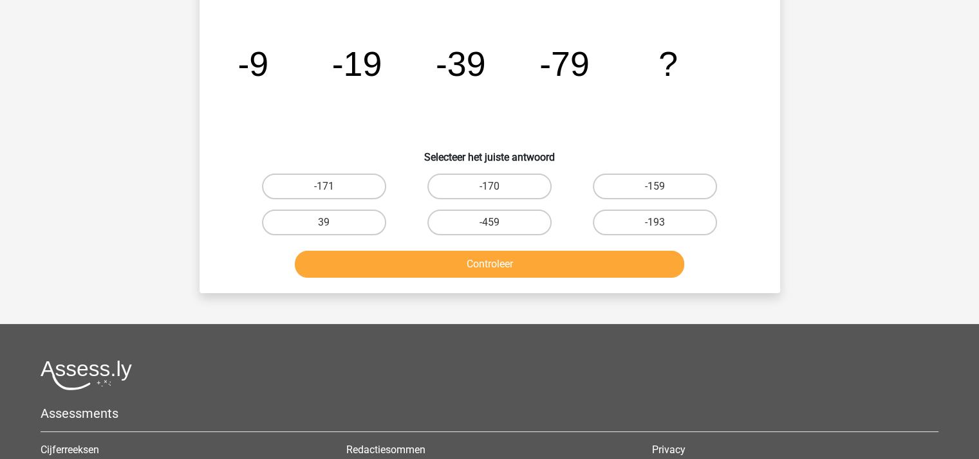
scroll to position [59, 0]
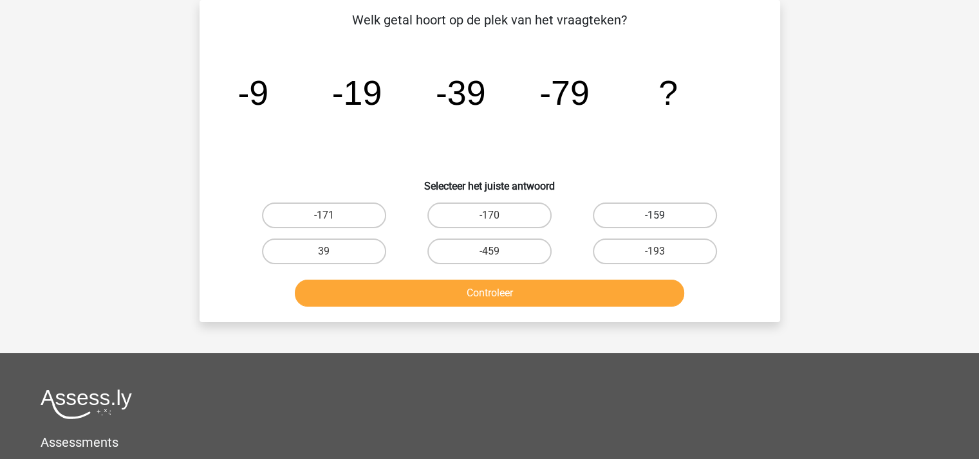
click at [659, 207] on label "-159" at bounding box center [655, 216] width 124 height 26
click at [659, 216] on input "-159" at bounding box center [659, 220] width 8 height 8
radio input "true"
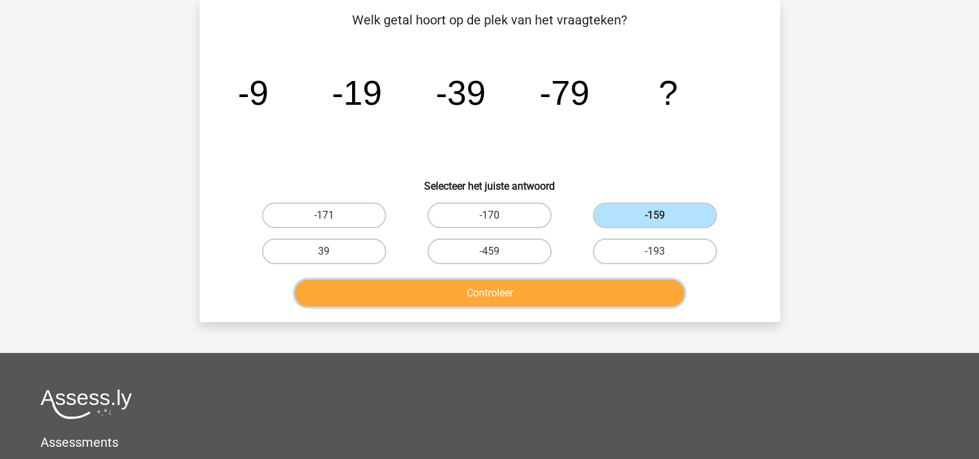
click at [555, 290] on button "Controleer" at bounding box center [489, 293] width 389 height 27
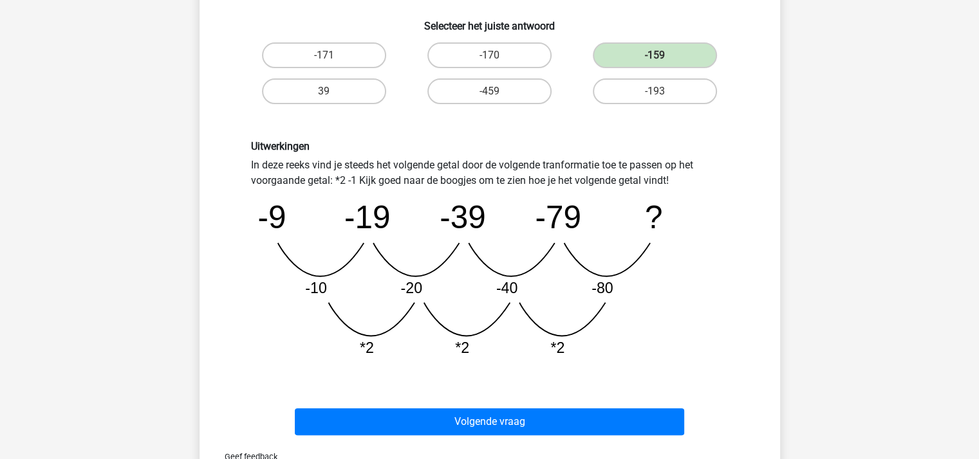
scroll to position [252, 0]
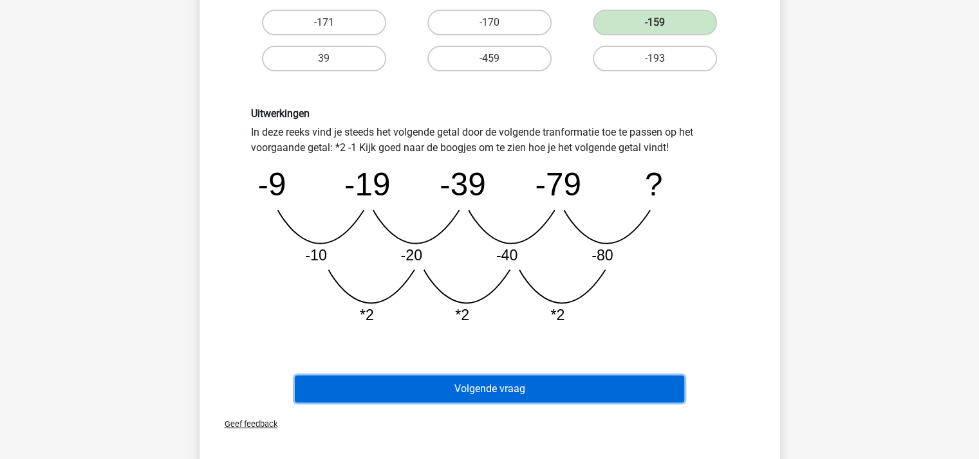
click at [524, 382] on button "Volgende vraag" at bounding box center [489, 389] width 389 height 27
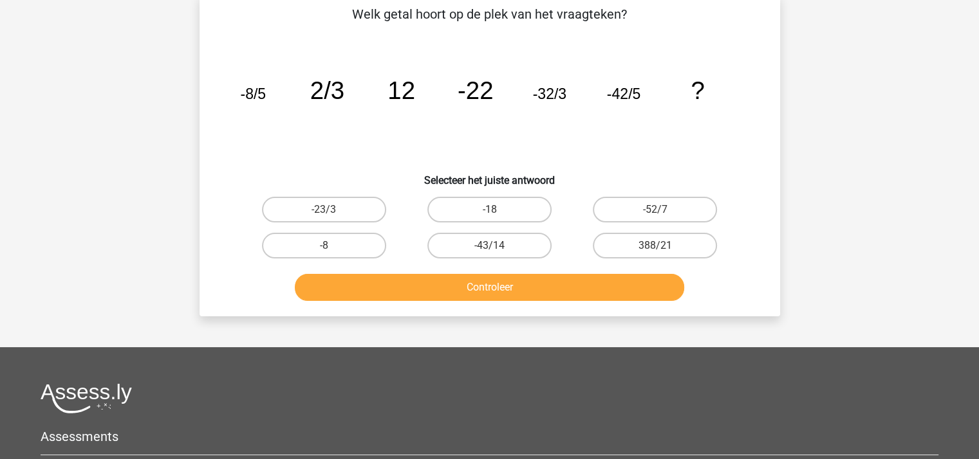
scroll to position [59, 0]
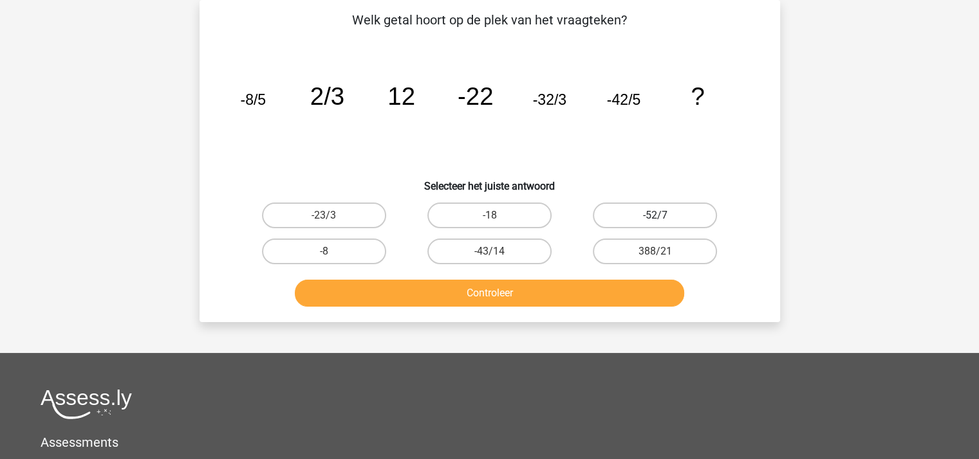
click at [644, 212] on label "-52/7" at bounding box center [655, 216] width 124 height 26
click at [655, 216] on input "-52/7" at bounding box center [659, 220] width 8 height 8
radio input "true"
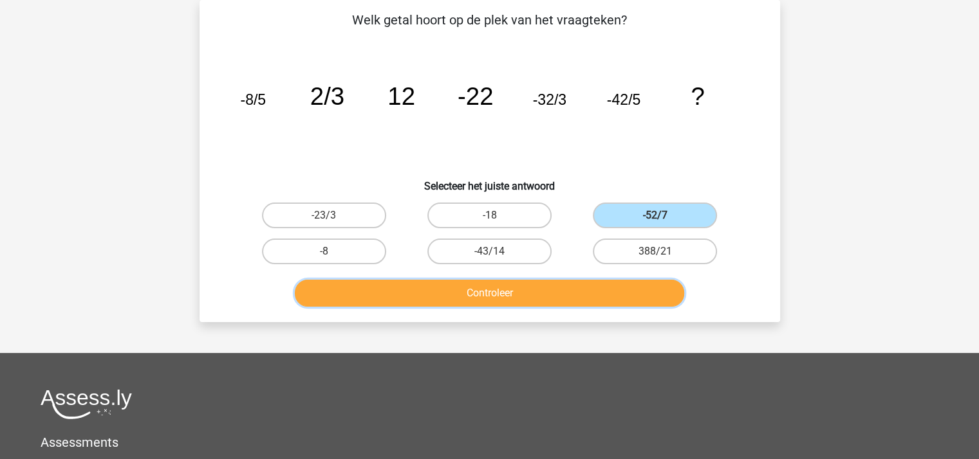
click at [576, 291] on button "Controleer" at bounding box center [489, 293] width 389 height 27
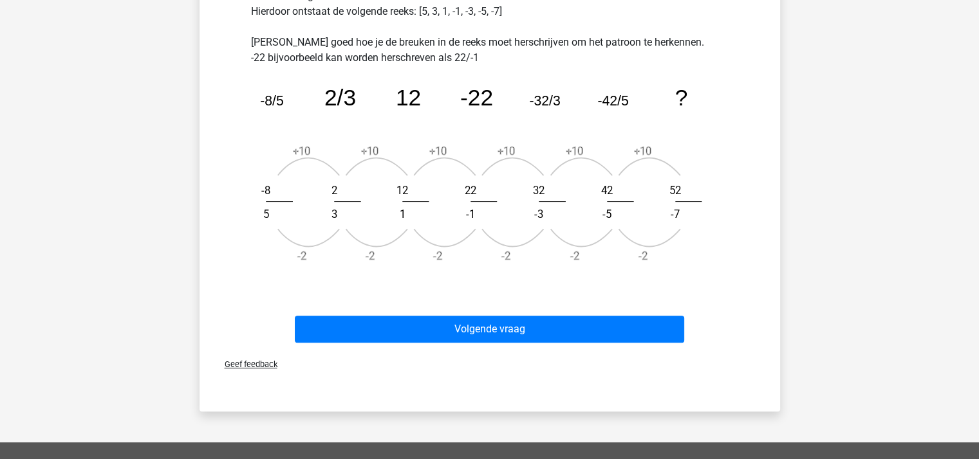
scroll to position [445, 0]
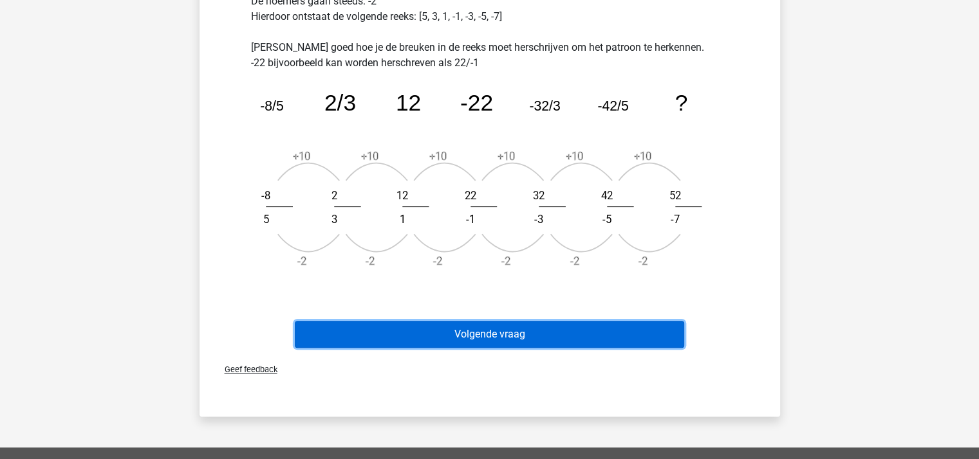
click at [537, 330] on button "Volgende vraag" at bounding box center [489, 334] width 389 height 27
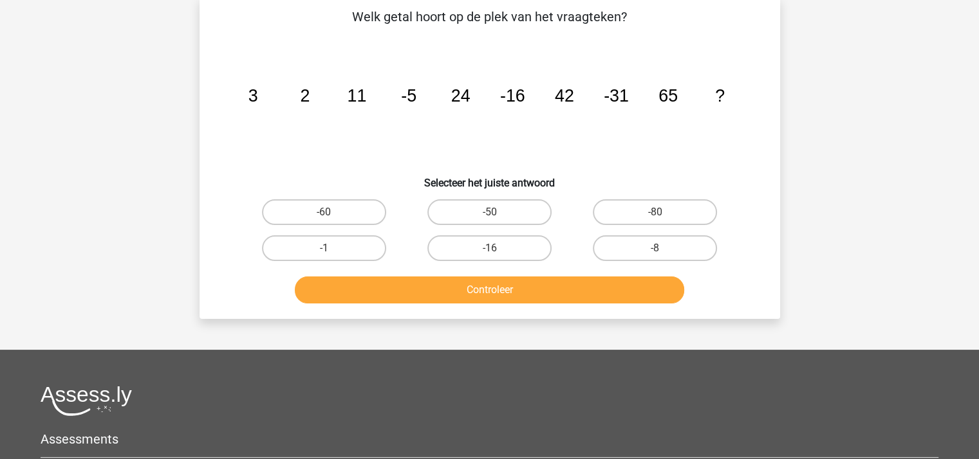
scroll to position [59, 0]
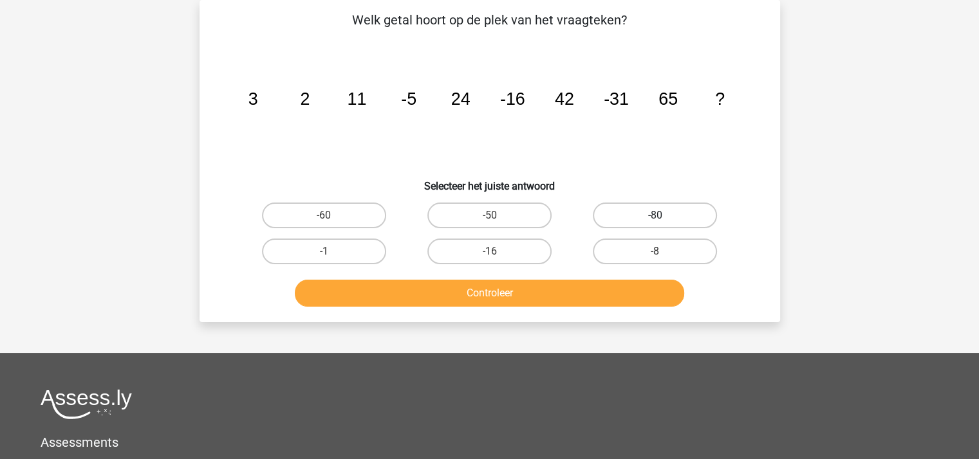
click at [636, 213] on label "-80" at bounding box center [655, 216] width 124 height 26
click at [655, 216] on input "-80" at bounding box center [659, 220] width 8 height 8
radio input "true"
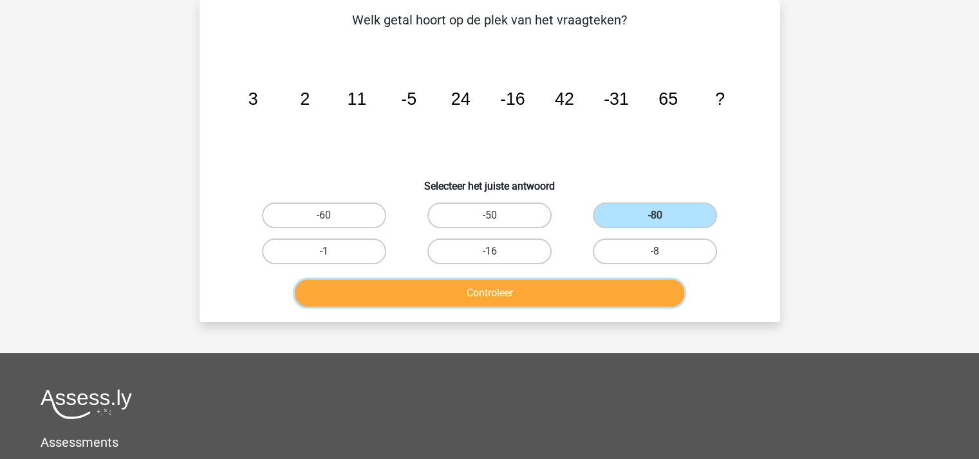
click at [558, 290] on button "Controleer" at bounding box center [489, 293] width 389 height 27
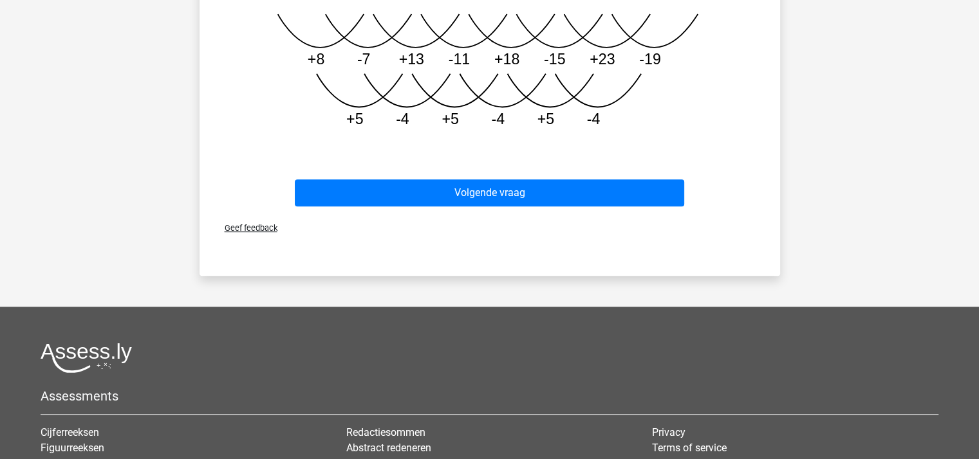
scroll to position [638, 0]
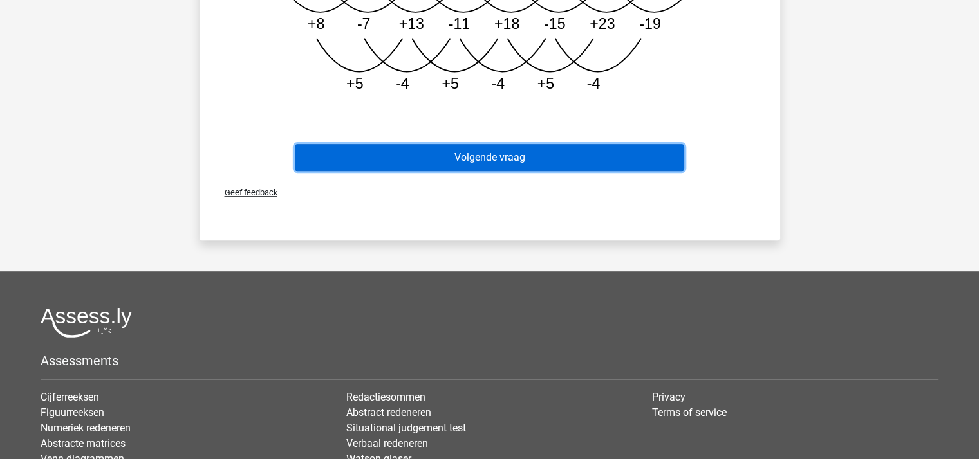
click at [514, 154] on button "Volgende vraag" at bounding box center [489, 157] width 389 height 27
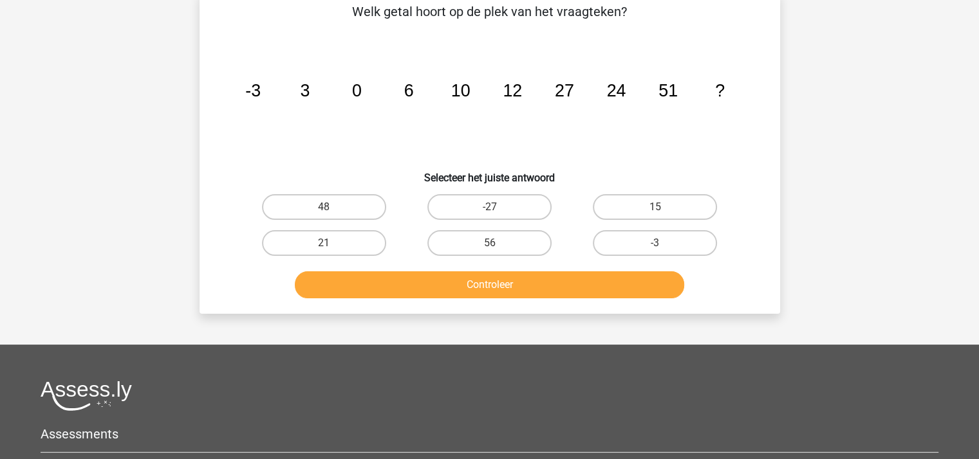
scroll to position [59, 0]
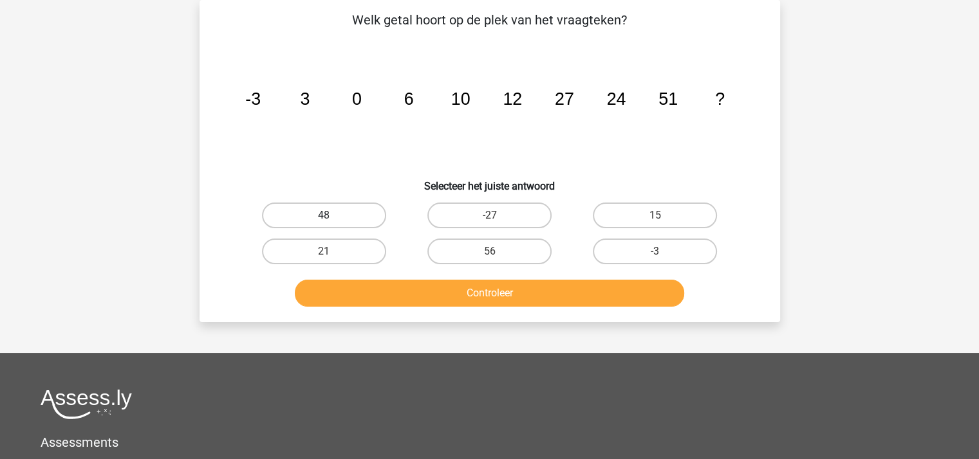
click at [351, 208] on label "48" at bounding box center [324, 216] width 124 height 26
click at [332, 216] on input "48" at bounding box center [328, 220] width 8 height 8
radio input "true"
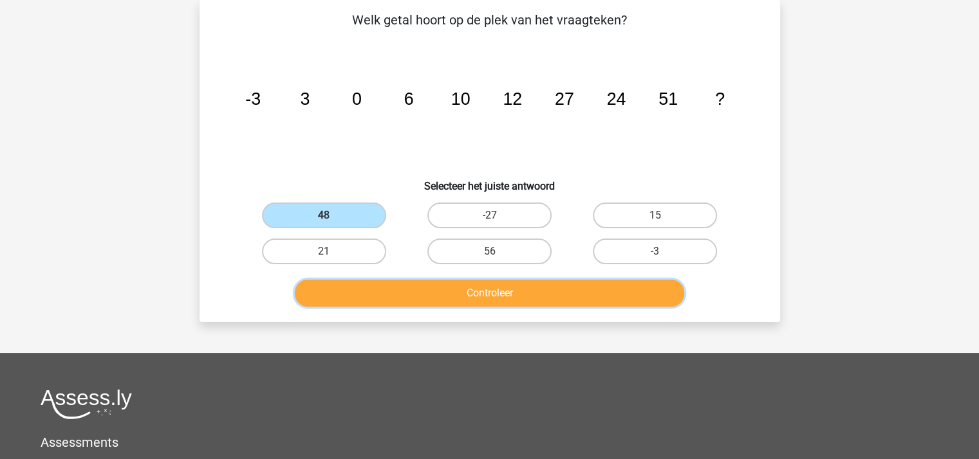
click at [369, 293] on button "Controleer" at bounding box center [489, 293] width 389 height 27
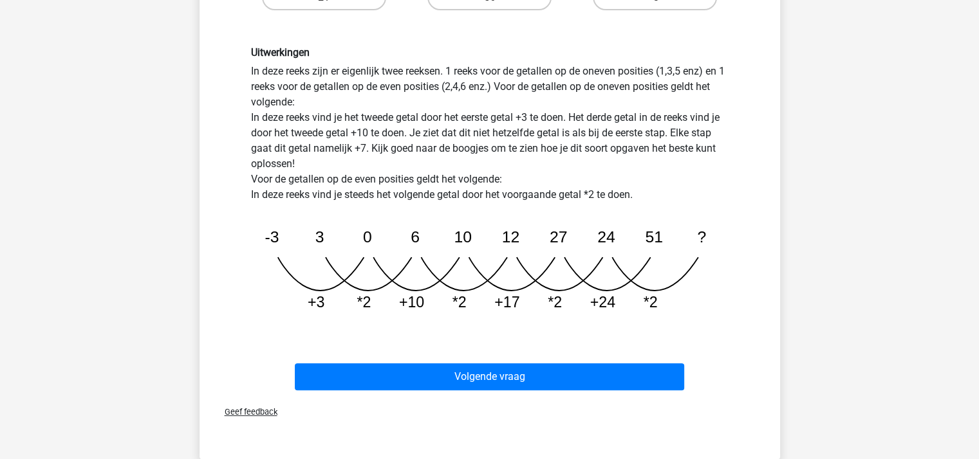
scroll to position [317, 0]
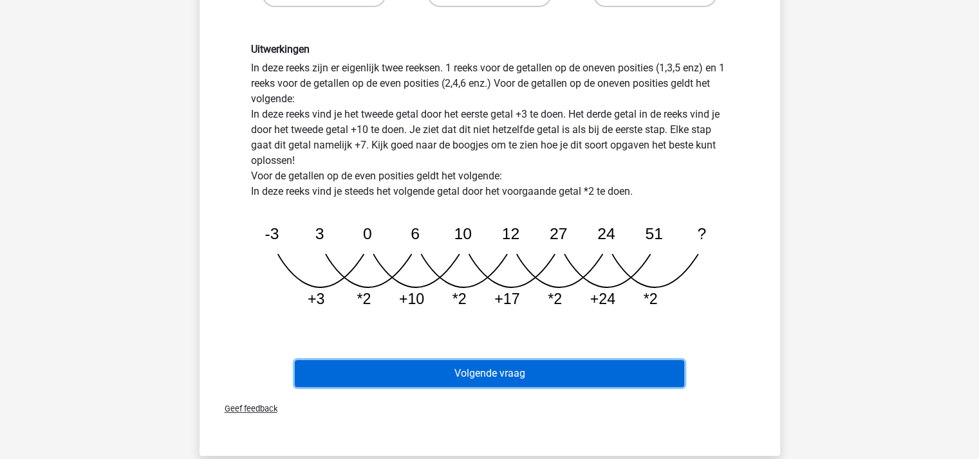
click at [479, 370] on button "Volgende vraag" at bounding box center [489, 373] width 389 height 27
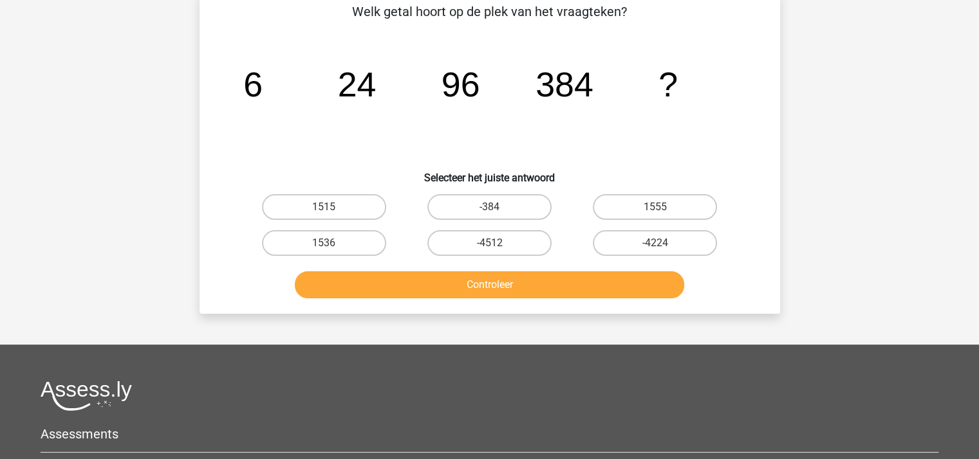
scroll to position [59, 0]
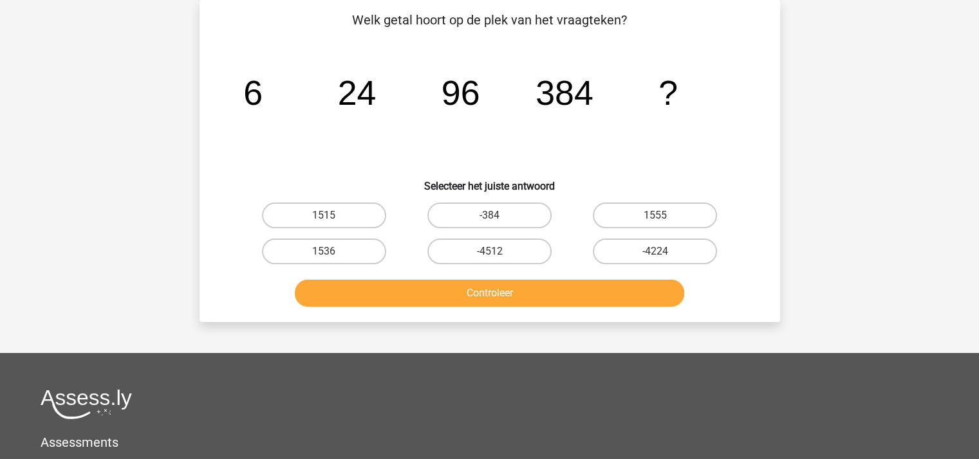
click at [324, 252] on input "1536" at bounding box center [328, 256] width 8 height 8
radio input "true"
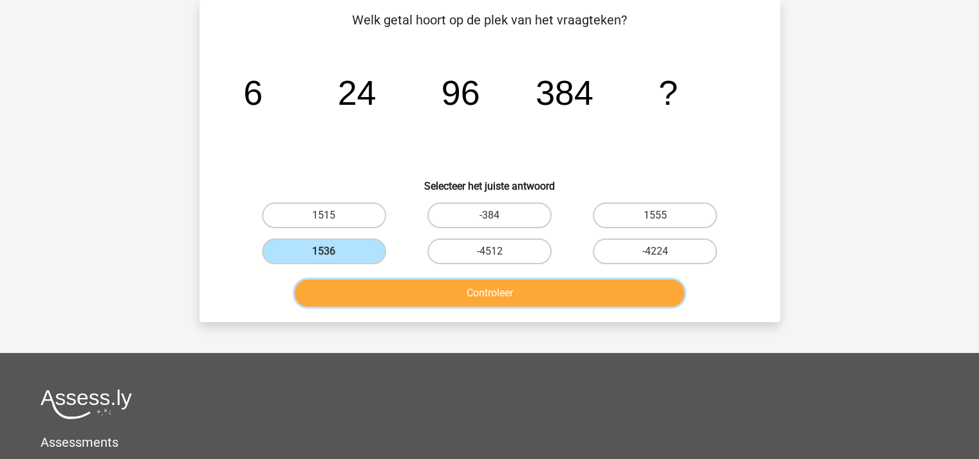
click at [388, 293] on button "Controleer" at bounding box center [489, 293] width 389 height 27
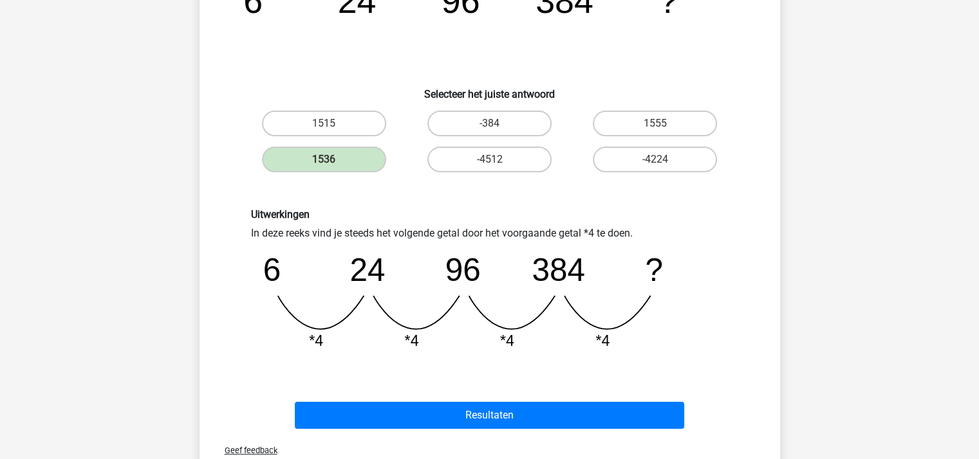
scroll to position [317, 0]
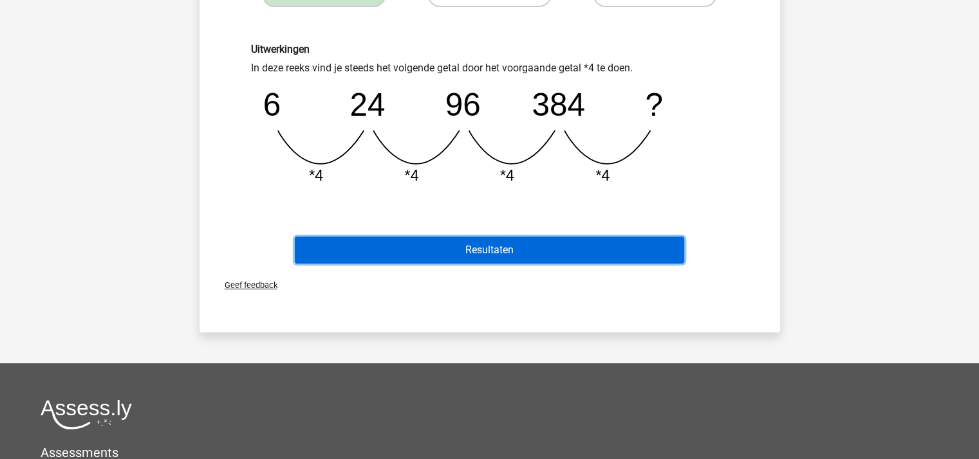
click at [446, 243] on button "Resultaten" at bounding box center [489, 250] width 389 height 27
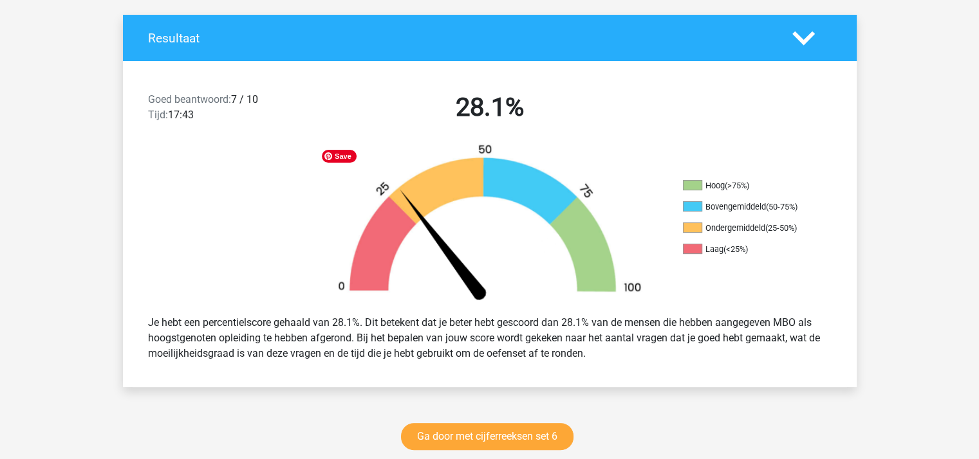
scroll to position [515, 0]
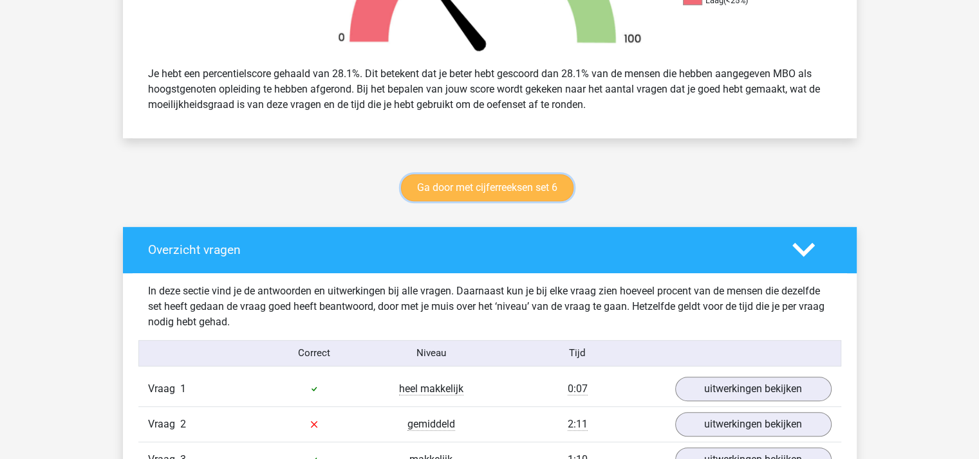
click at [476, 182] on link "Ga door met cijferreeksen set 6" at bounding box center [487, 187] width 172 height 27
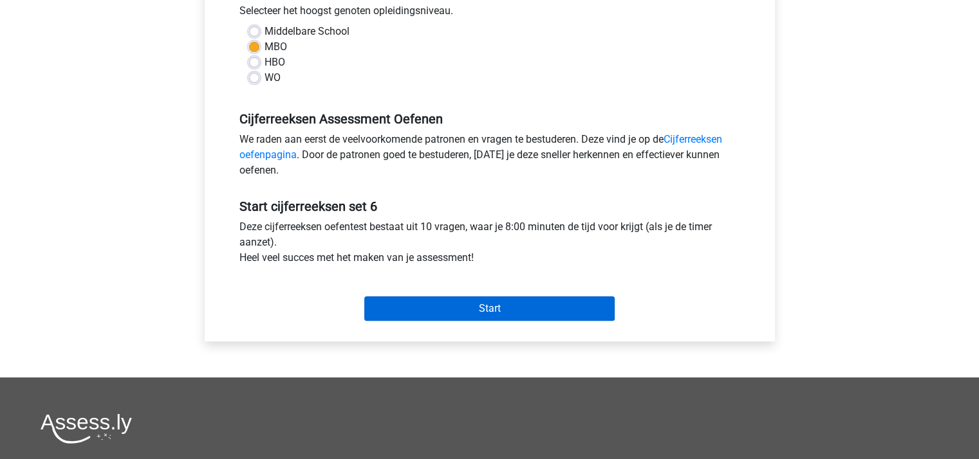
scroll to position [322, 0]
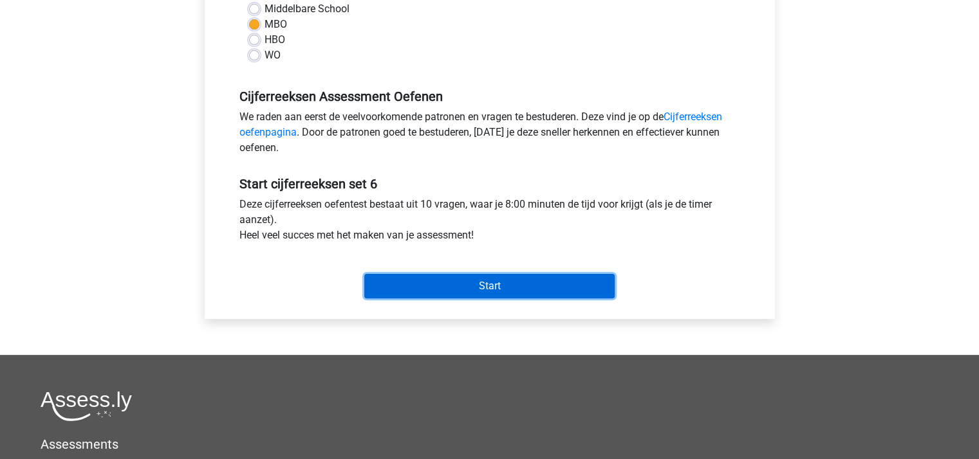
click at [497, 288] on input "Start" at bounding box center [489, 286] width 250 height 24
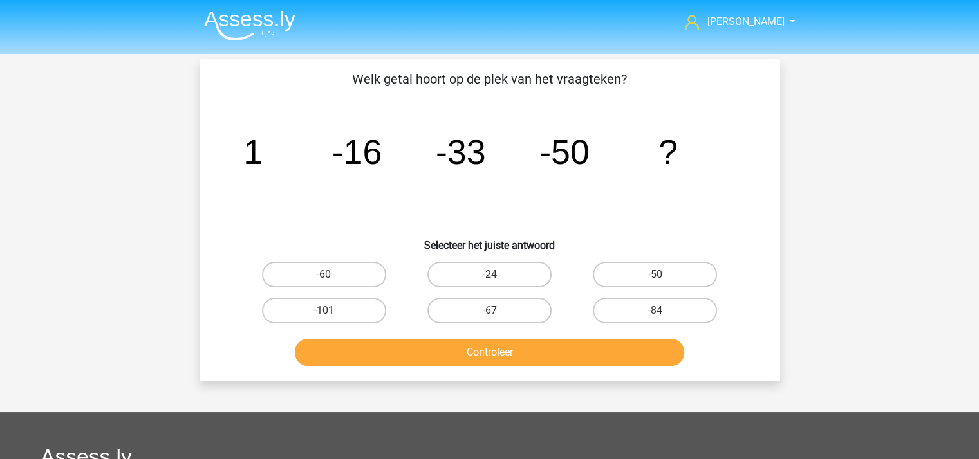
click at [494, 312] on input "-67" at bounding box center [493, 315] width 8 height 8
radio input "true"
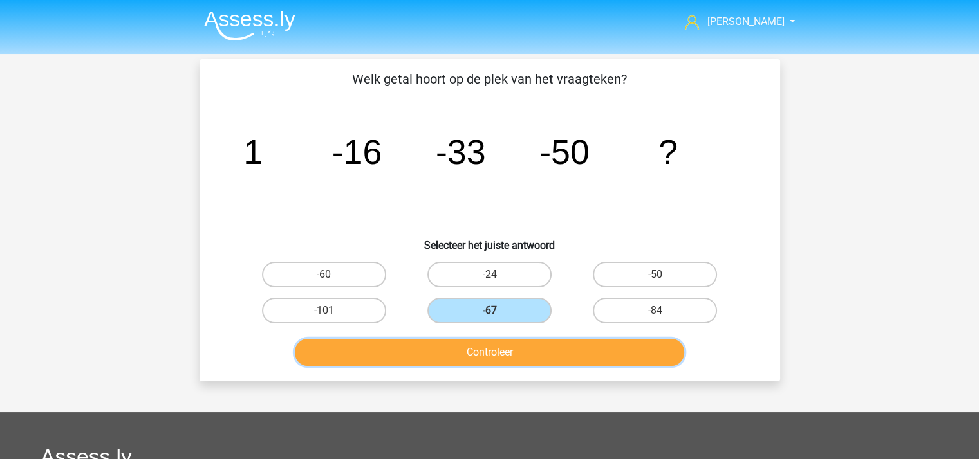
click at [495, 342] on button "Controleer" at bounding box center [489, 352] width 389 height 27
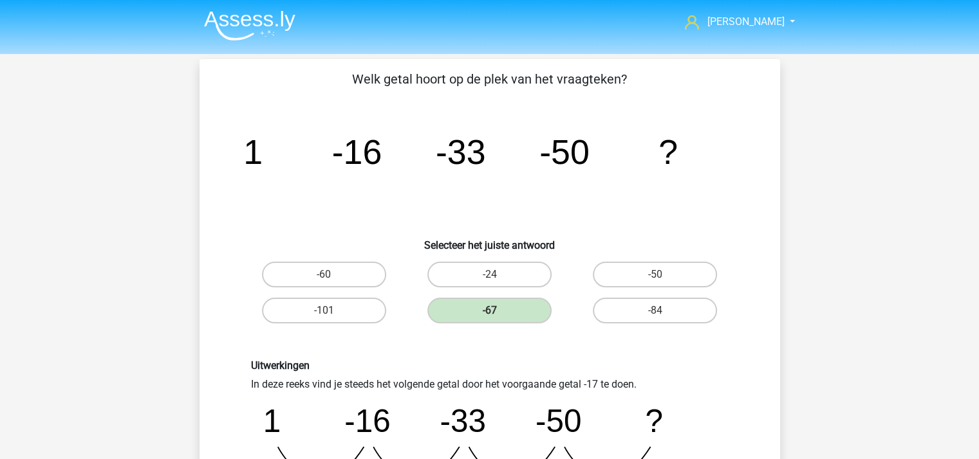
scroll to position [322, 0]
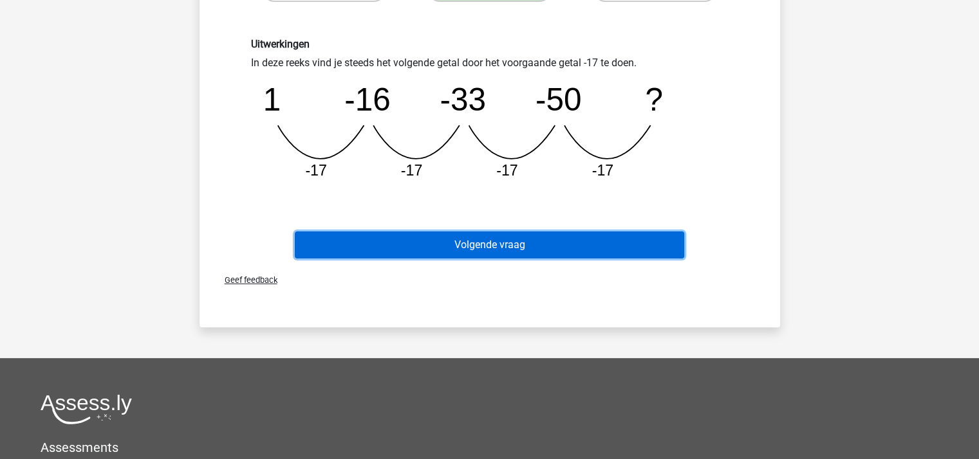
click at [510, 238] on button "Volgende vraag" at bounding box center [489, 245] width 389 height 27
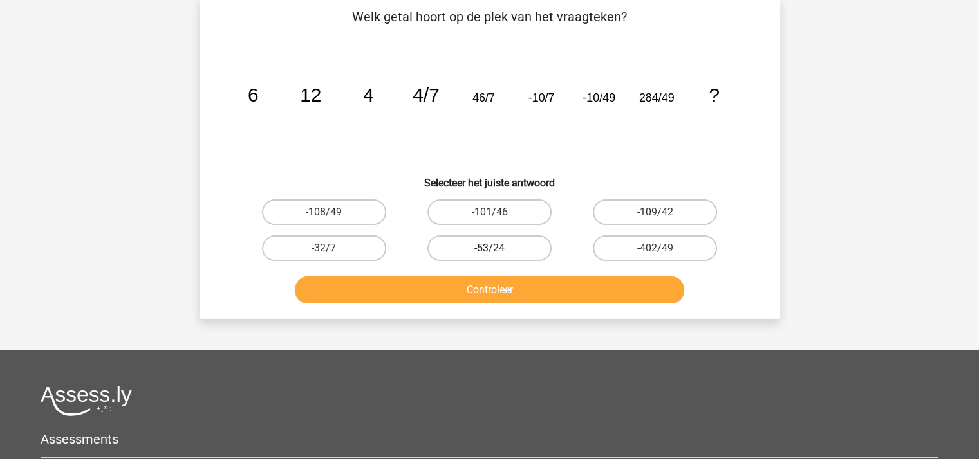
scroll to position [59, 0]
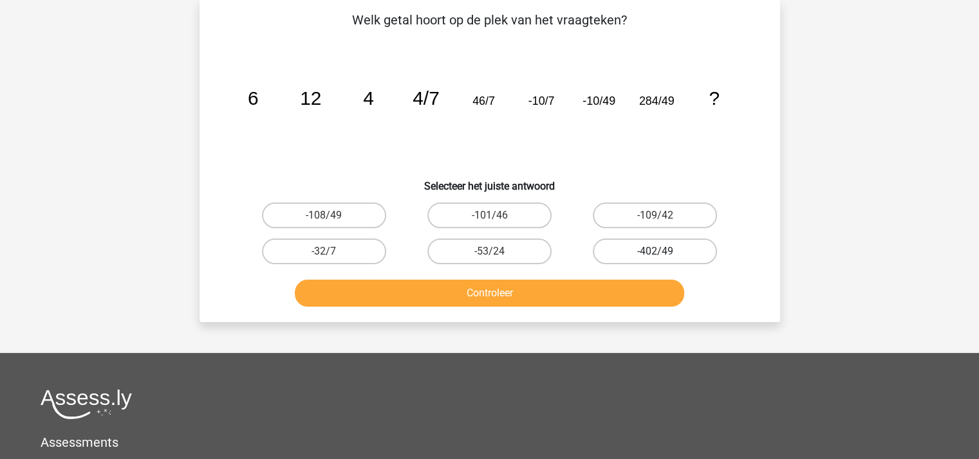
click at [622, 245] on label "-402/49" at bounding box center [655, 252] width 124 height 26
click at [655, 252] on input "-402/49" at bounding box center [659, 256] width 8 height 8
radio input "true"
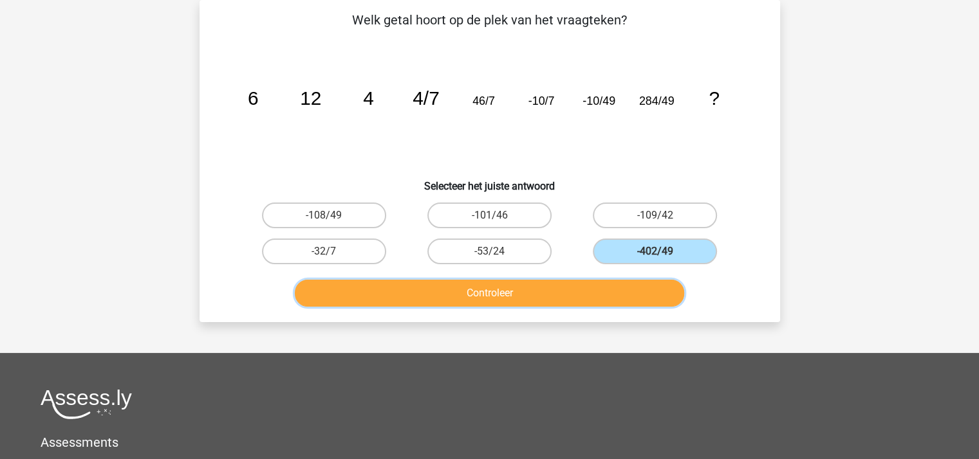
click at [578, 291] on button "Controleer" at bounding box center [489, 293] width 389 height 27
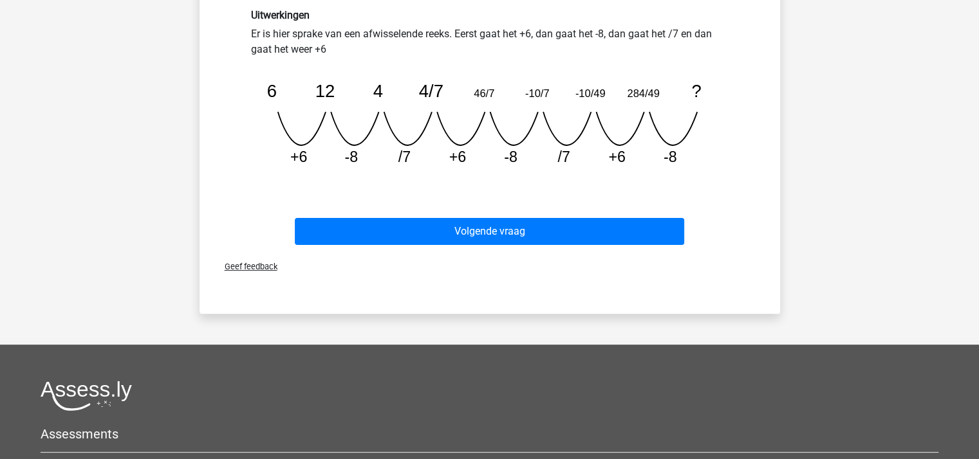
scroll to position [381, 0]
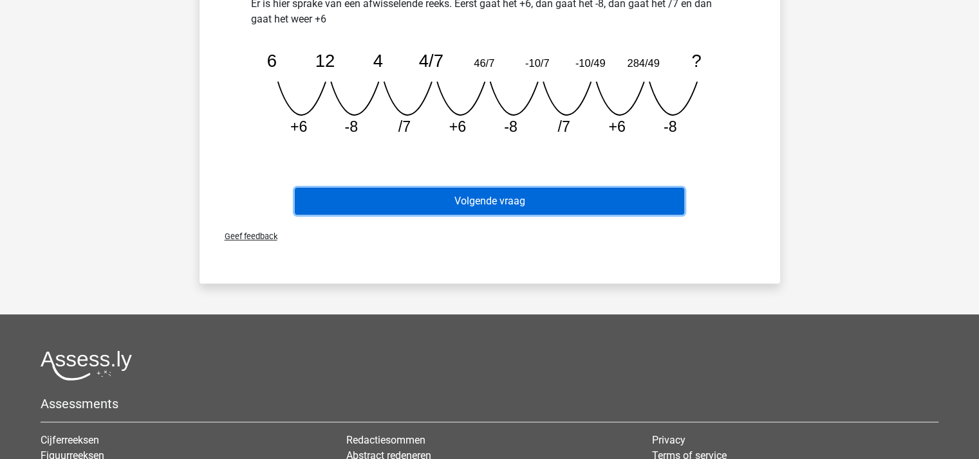
click at [511, 197] on button "Volgende vraag" at bounding box center [489, 201] width 389 height 27
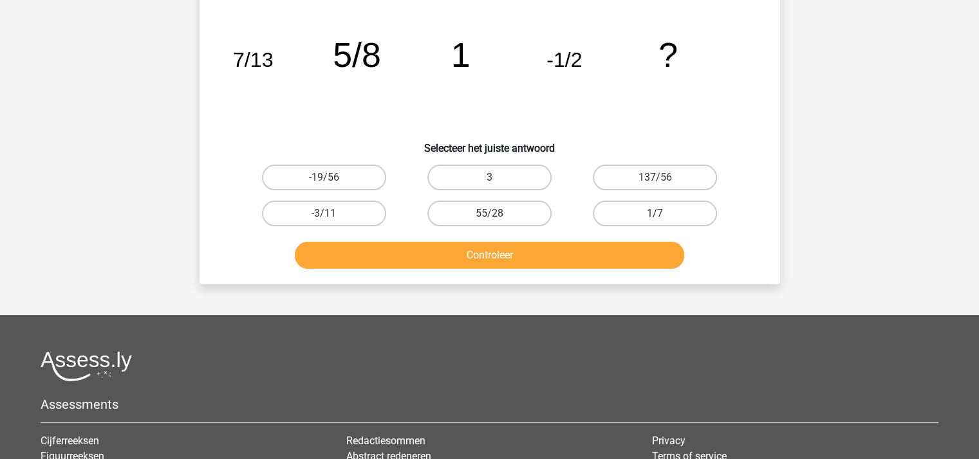
scroll to position [59, 0]
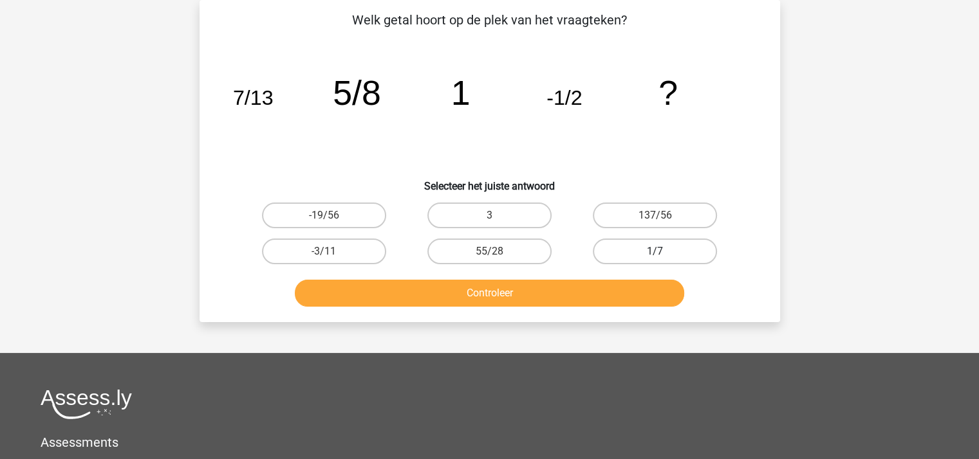
click at [651, 250] on label "1/7" at bounding box center [655, 252] width 124 height 26
click at [655, 252] on input "1/7" at bounding box center [659, 256] width 8 height 8
radio input "true"
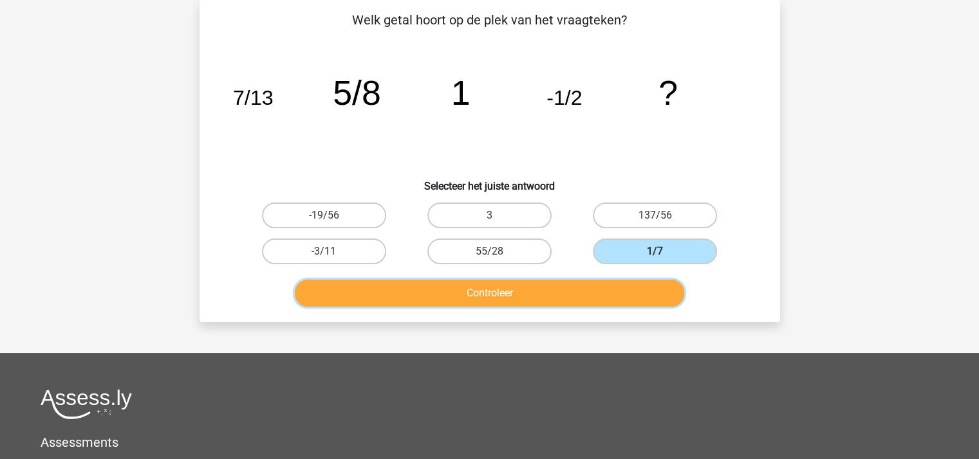
click at [613, 284] on button "Controleer" at bounding box center [489, 293] width 389 height 27
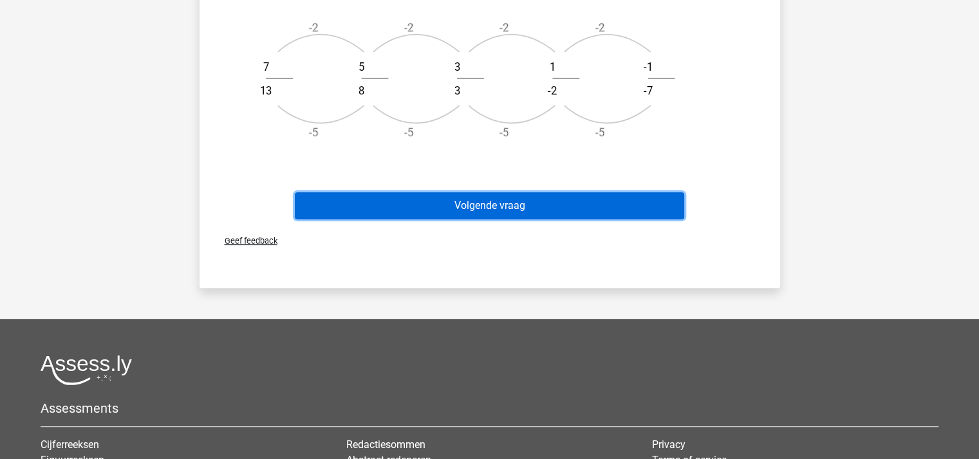
click at [533, 202] on button "Volgende vraag" at bounding box center [489, 205] width 389 height 27
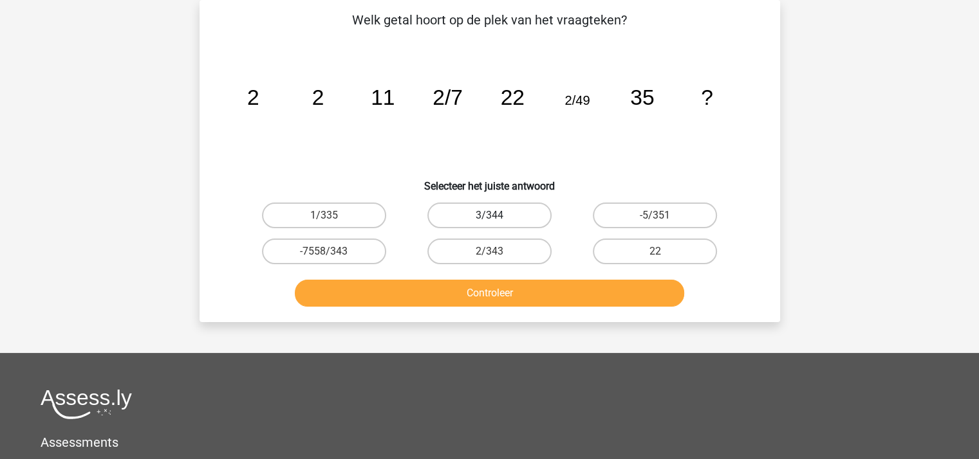
click at [510, 212] on label "3/344" at bounding box center [489, 216] width 124 height 26
click at [497, 216] on input "3/344" at bounding box center [493, 220] width 8 height 8
radio input "true"
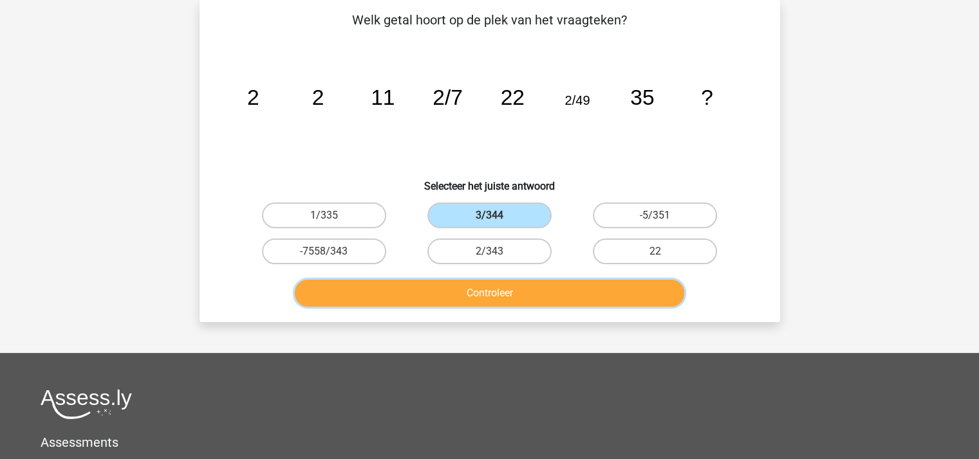
click at [510, 285] on button "Controleer" at bounding box center [489, 293] width 389 height 27
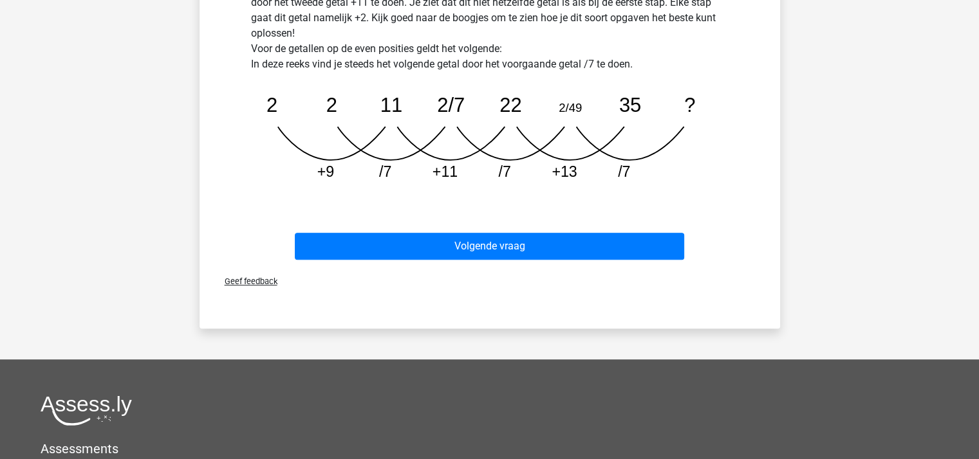
scroll to position [445, 0]
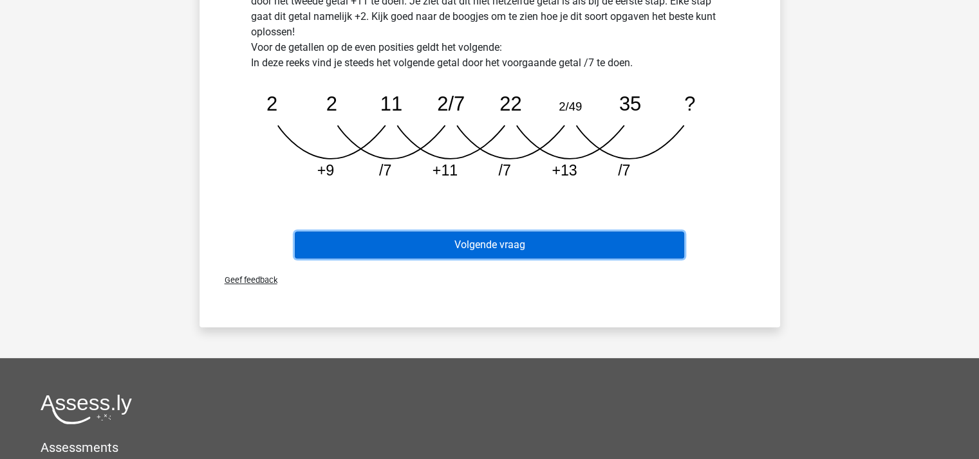
click at [510, 245] on button "Volgende vraag" at bounding box center [489, 245] width 389 height 27
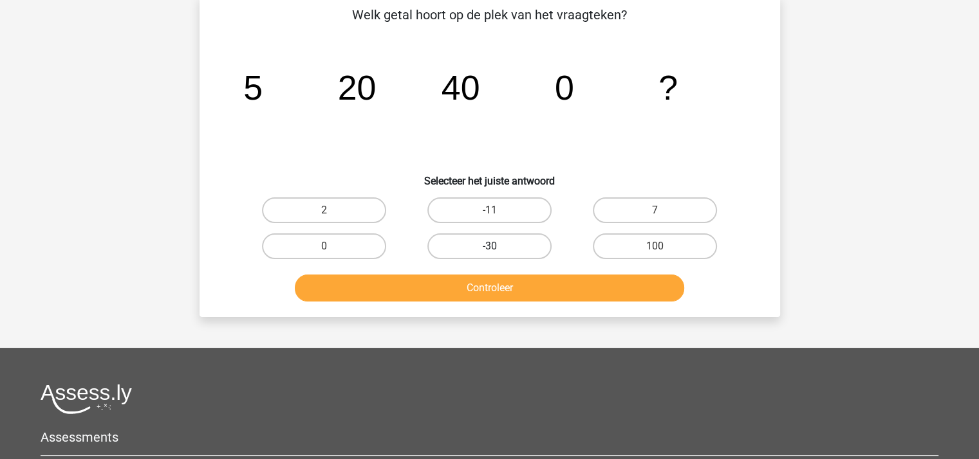
scroll to position [59, 0]
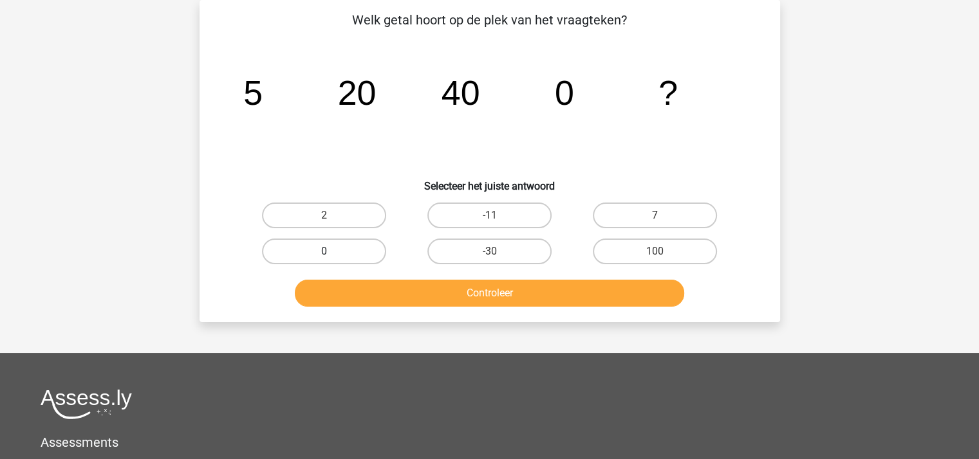
click at [326, 248] on label "0" at bounding box center [324, 252] width 124 height 26
click at [326, 252] on input "0" at bounding box center [328, 256] width 8 height 8
radio input "true"
click at [436, 322] on div "Richard richardvmalsen@hotmail.com Nederlands English" at bounding box center [489, 317] width 979 height 752
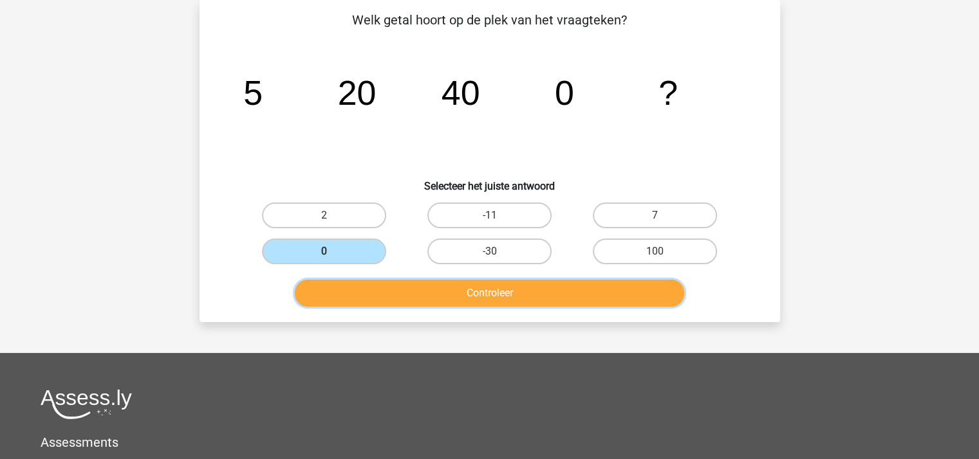
click at [425, 295] on button "Controleer" at bounding box center [489, 293] width 389 height 27
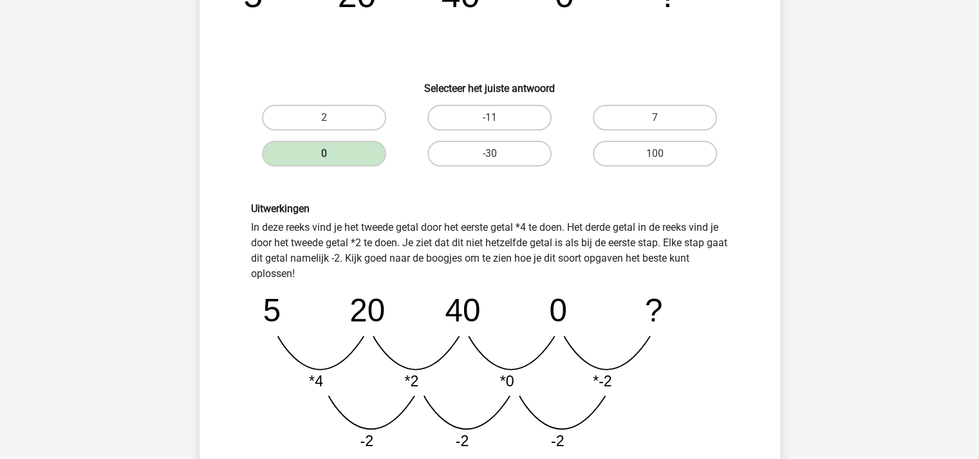
scroll to position [317, 0]
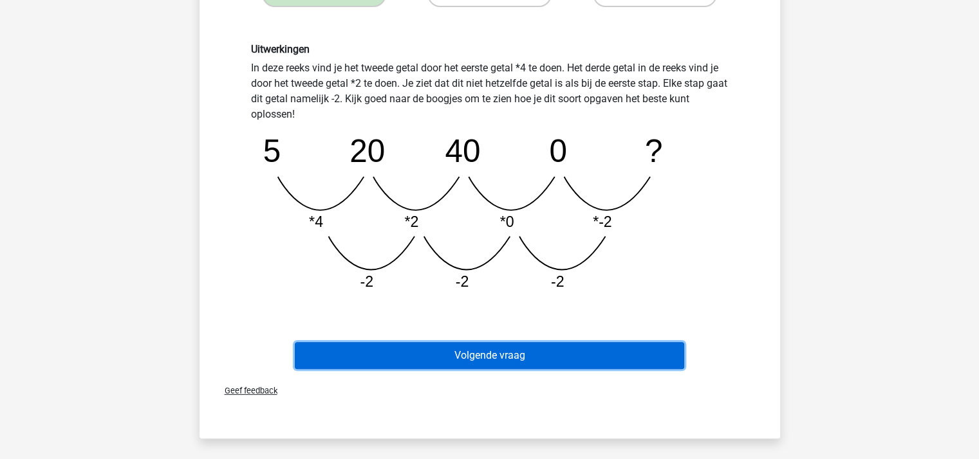
click at [499, 352] on button "Volgende vraag" at bounding box center [489, 355] width 389 height 27
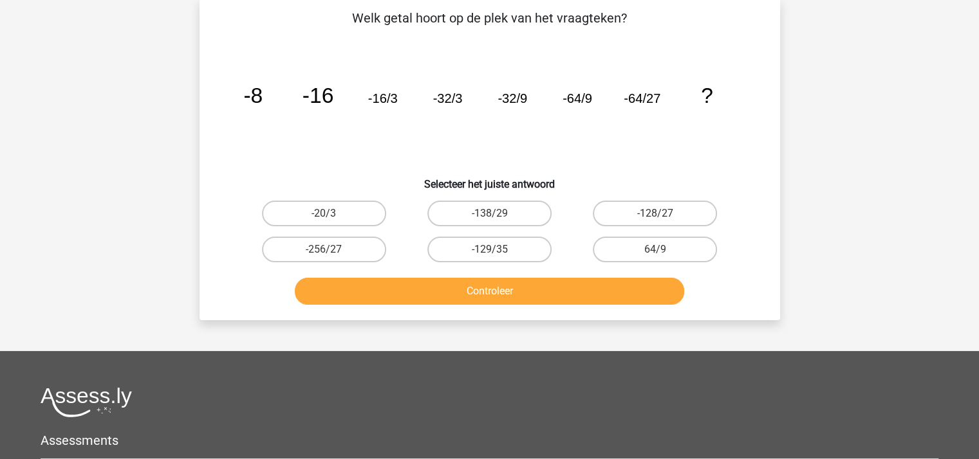
scroll to position [59, 0]
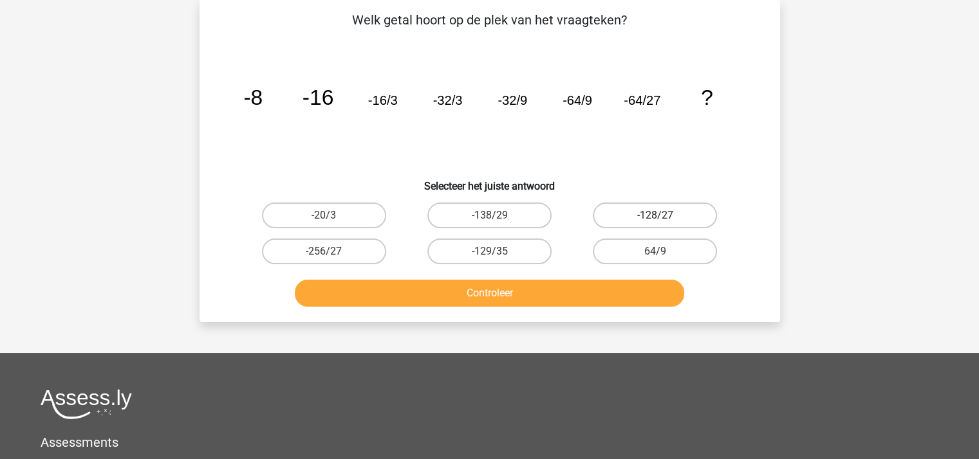
click at [662, 212] on label "-128/27" at bounding box center [655, 216] width 124 height 26
click at [662, 216] on input "-128/27" at bounding box center [659, 220] width 8 height 8
radio input "true"
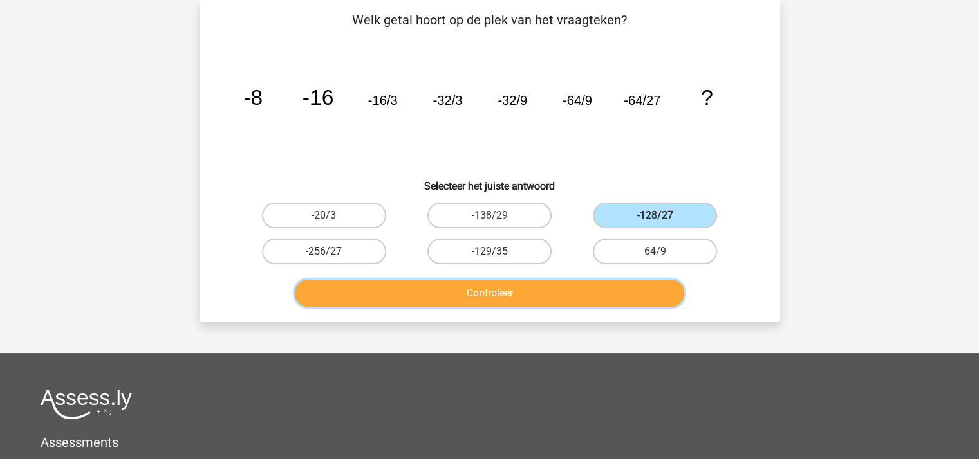
click at [526, 290] on button "Controleer" at bounding box center [489, 293] width 389 height 27
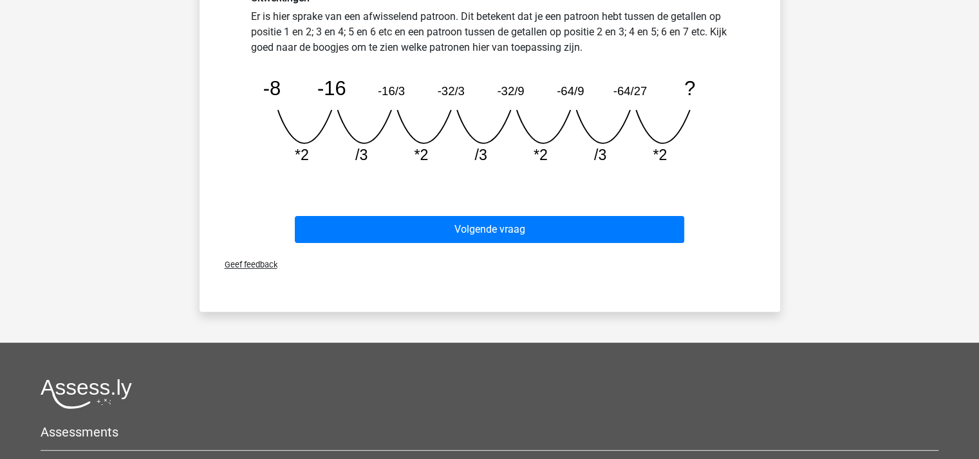
scroll to position [381, 0]
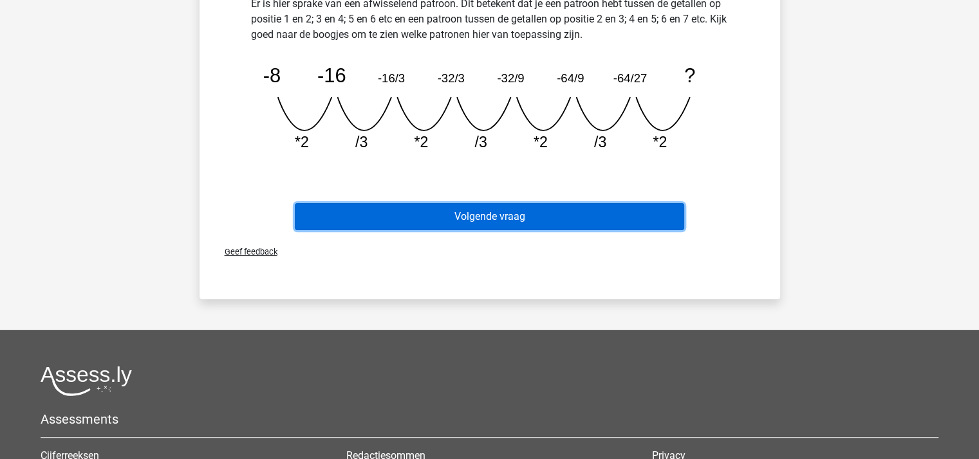
click at [518, 213] on button "Volgende vraag" at bounding box center [489, 216] width 389 height 27
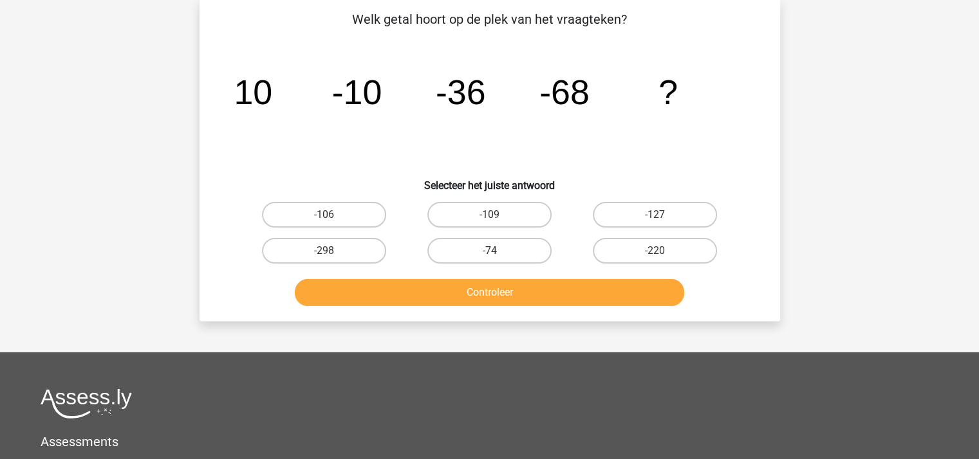
scroll to position [59, 0]
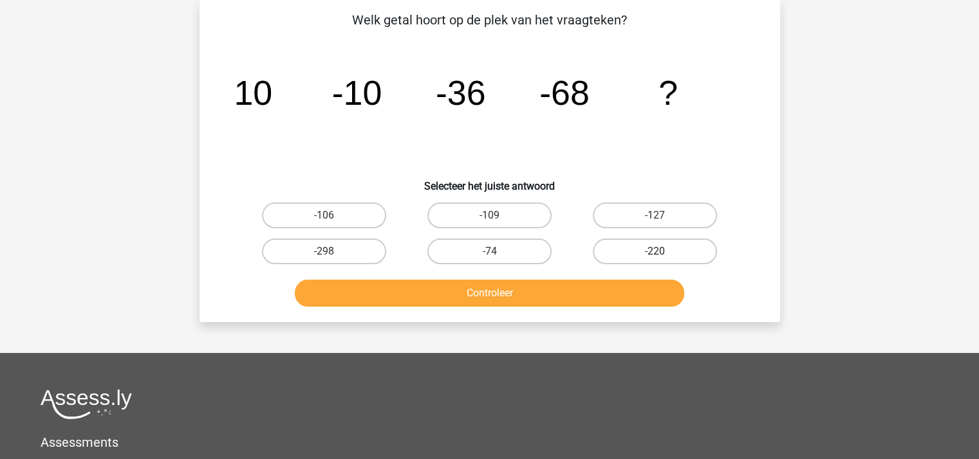
click at [640, 250] on label "-220" at bounding box center [655, 252] width 124 height 26
click at [655, 252] on input "-220" at bounding box center [659, 256] width 8 height 8
radio input "true"
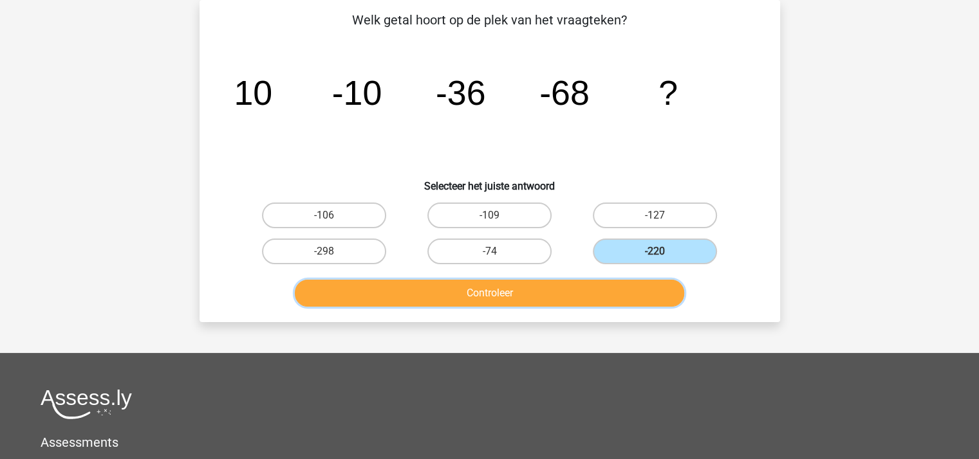
click at [566, 288] on button "Controleer" at bounding box center [489, 293] width 389 height 27
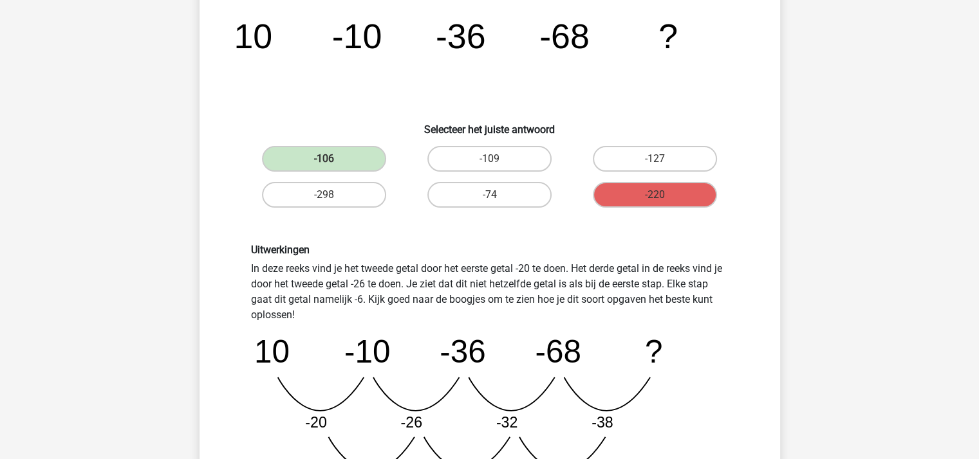
scroll to position [252, 0]
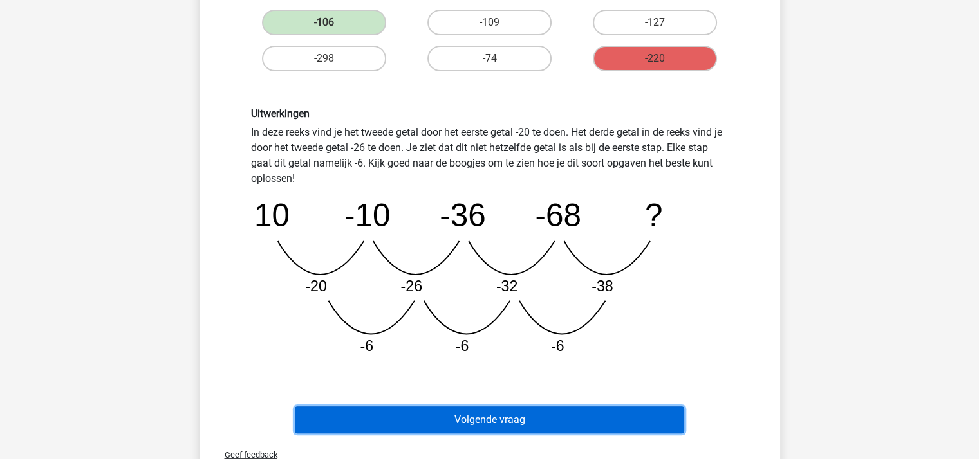
click at [502, 416] on button "Volgende vraag" at bounding box center [489, 420] width 389 height 27
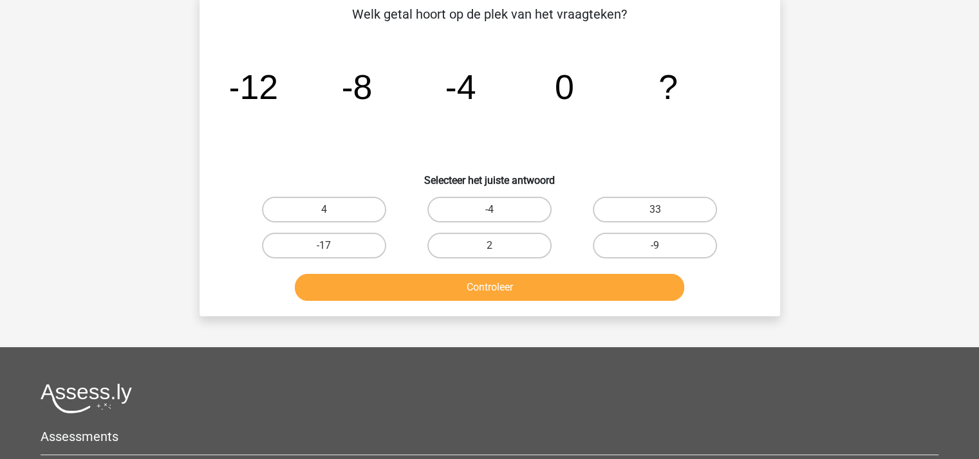
scroll to position [59, 0]
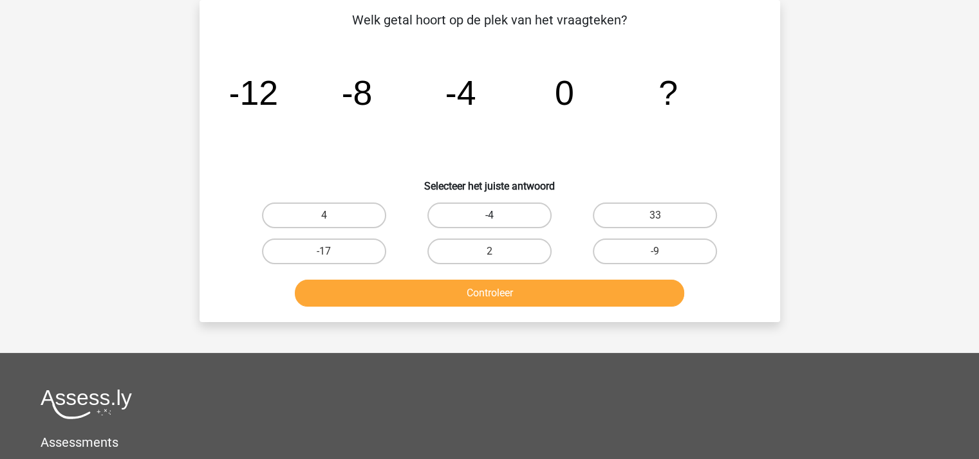
click at [500, 214] on label "-4" at bounding box center [489, 216] width 124 height 26
click at [497, 216] on input "-4" at bounding box center [493, 220] width 8 height 8
radio input "true"
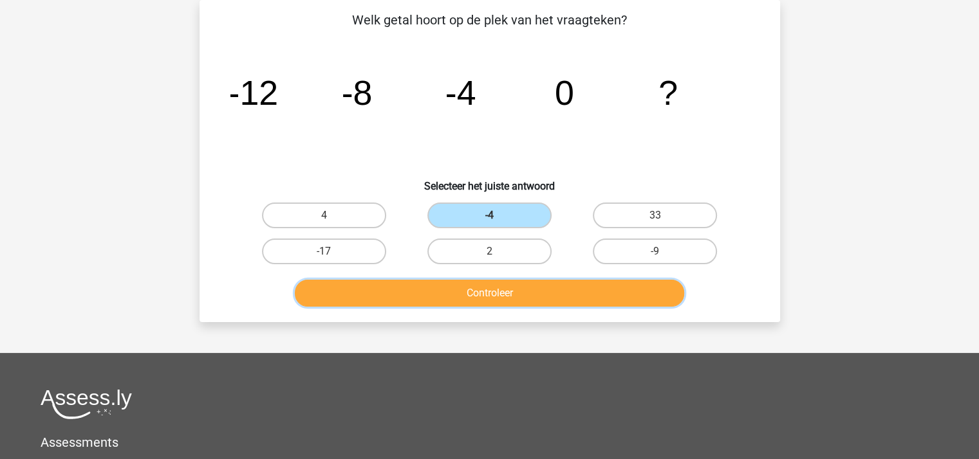
click at [530, 290] on button "Controleer" at bounding box center [489, 293] width 389 height 27
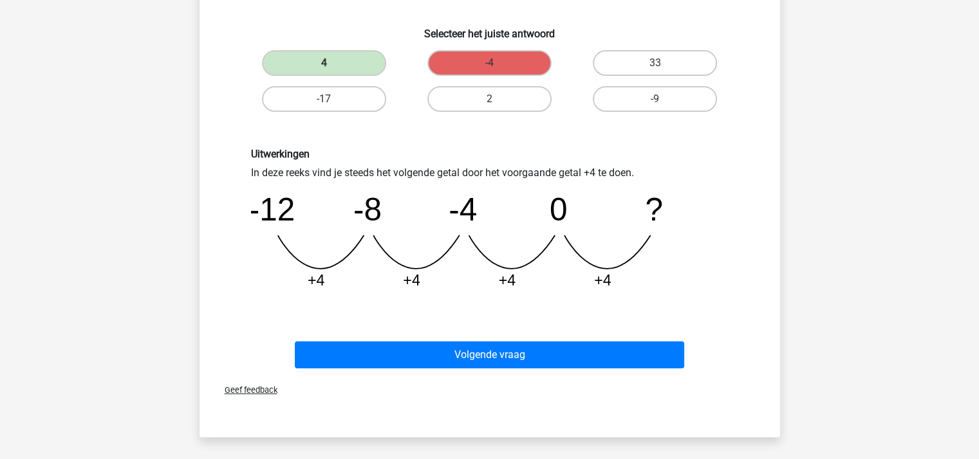
scroll to position [252, 0]
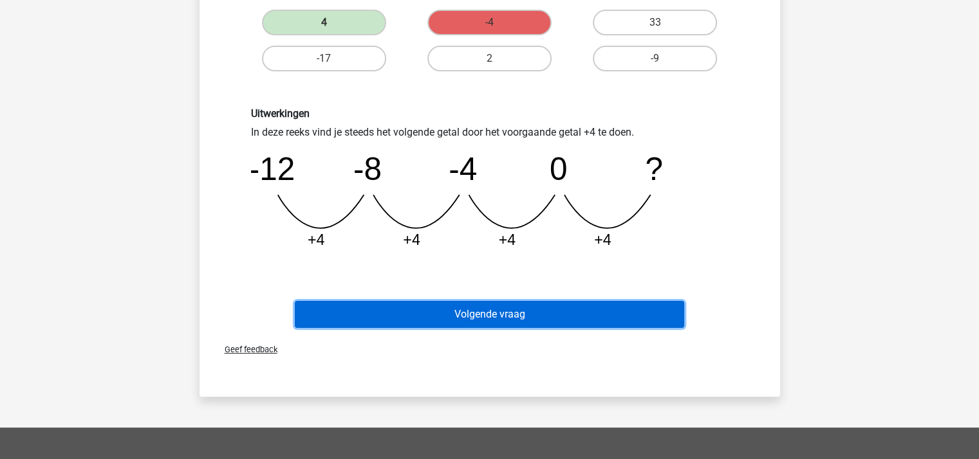
click at [525, 311] on button "Volgende vraag" at bounding box center [489, 314] width 389 height 27
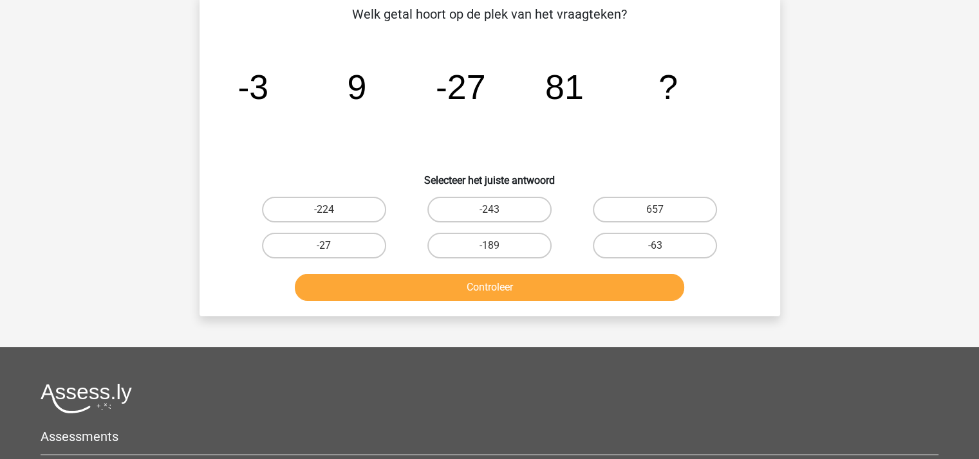
scroll to position [59, 0]
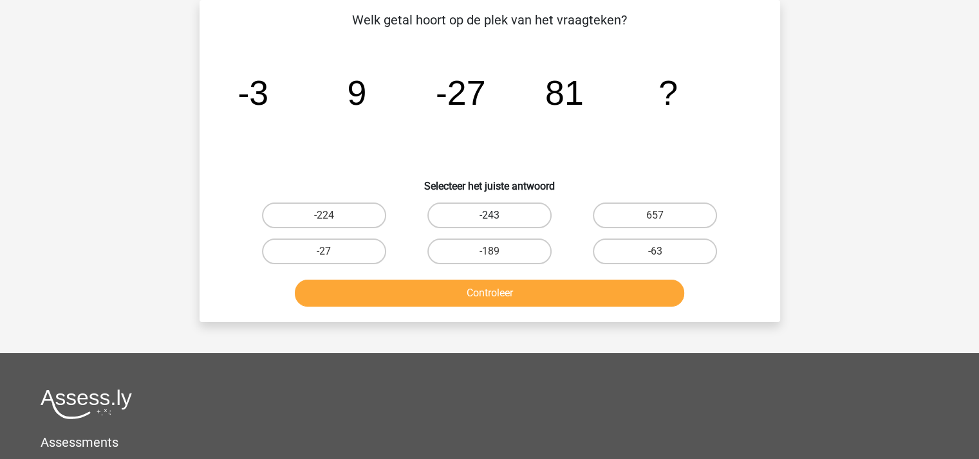
click at [494, 213] on label "-243" at bounding box center [489, 216] width 124 height 26
click at [494, 216] on input "-243" at bounding box center [493, 220] width 8 height 8
radio input "true"
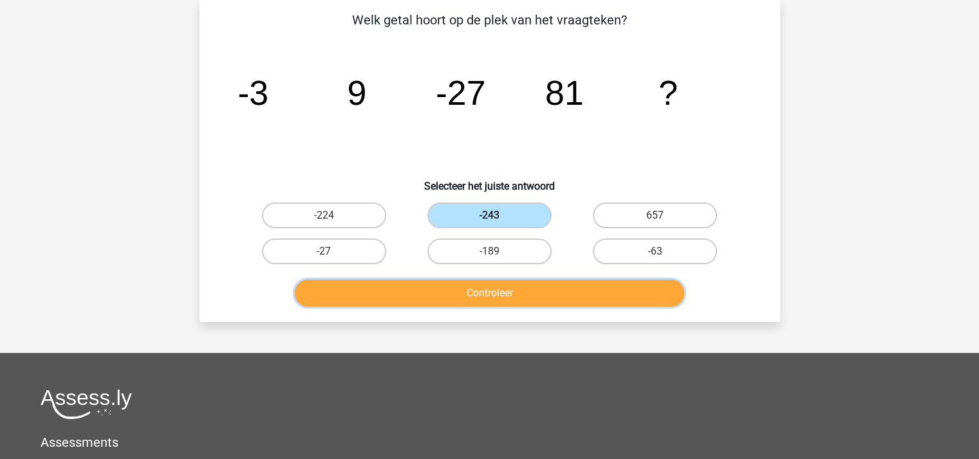
click at [494, 290] on button "Controleer" at bounding box center [489, 293] width 389 height 27
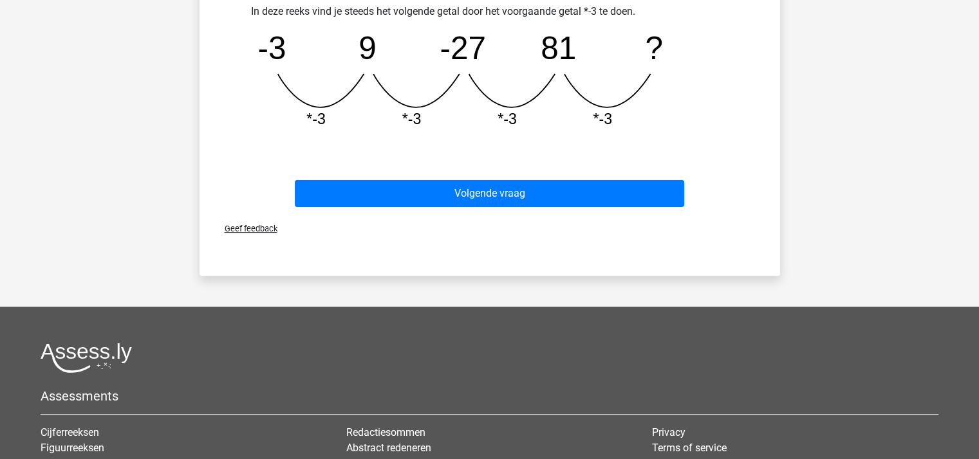
scroll to position [381, 0]
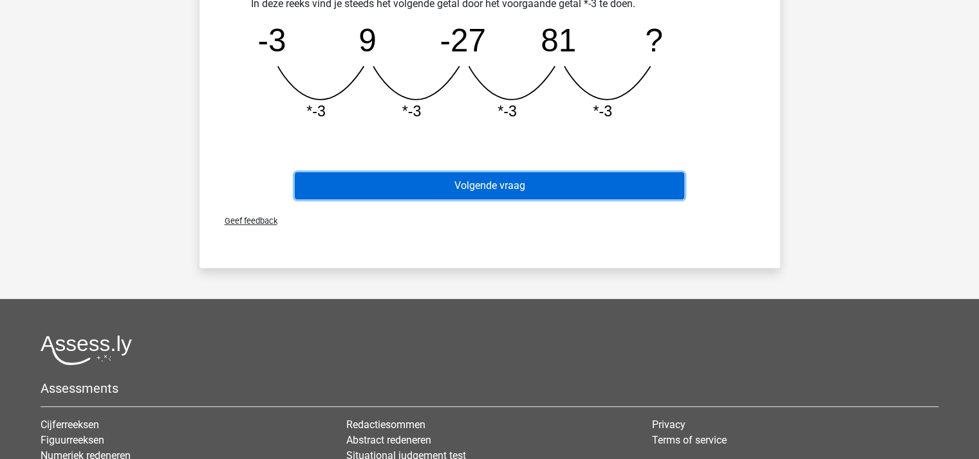
click at [496, 190] on button "Volgende vraag" at bounding box center [489, 185] width 389 height 27
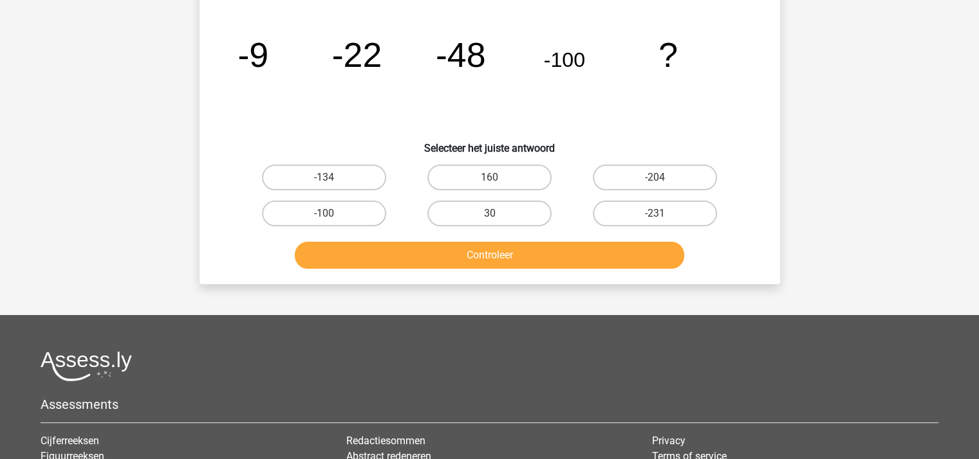
scroll to position [59, 0]
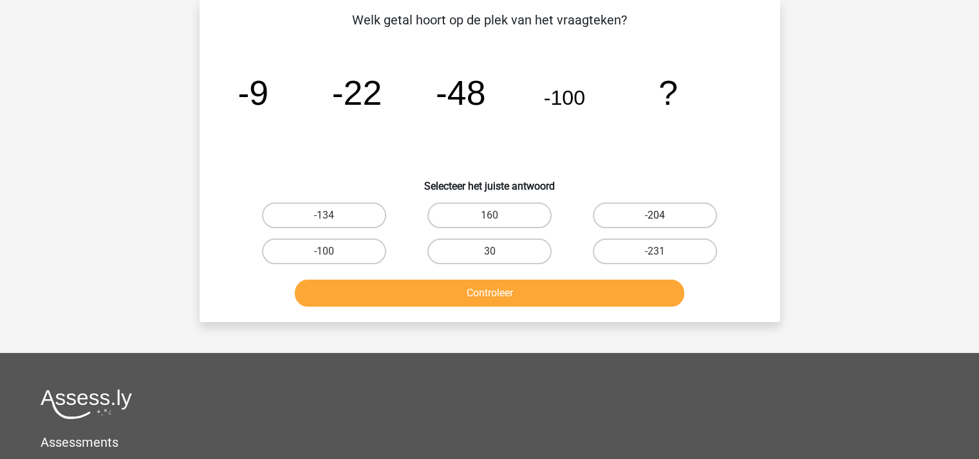
drag, startPoint x: 641, startPoint y: 216, endPoint x: 636, endPoint y: 222, distance: 8.2
click at [641, 216] on label "-204" at bounding box center [655, 216] width 124 height 26
click at [655, 216] on input "-204" at bounding box center [659, 220] width 8 height 8
radio input "true"
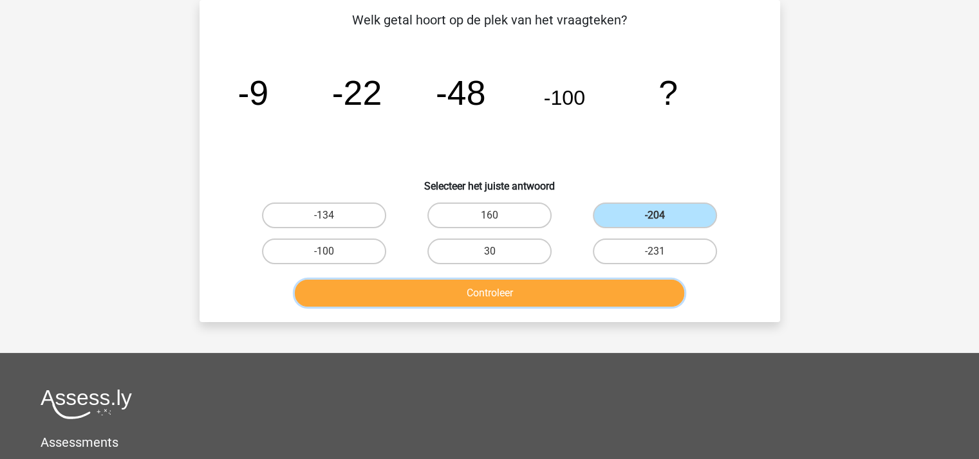
click at [570, 285] on button "Controleer" at bounding box center [489, 293] width 389 height 27
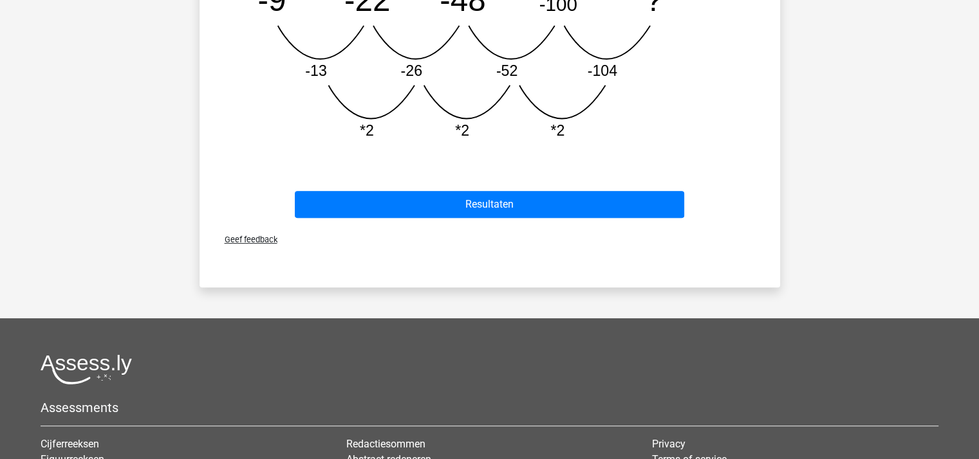
scroll to position [445, 0]
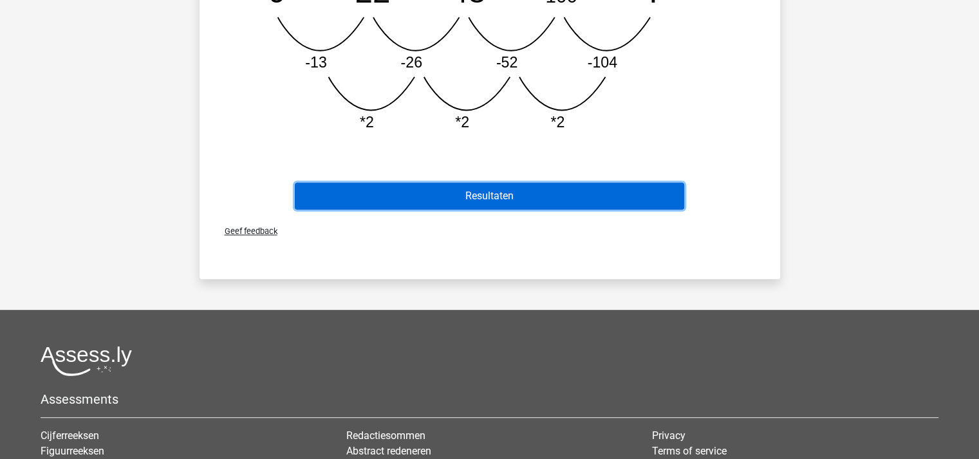
click at [510, 195] on button "Resultaten" at bounding box center [489, 196] width 389 height 27
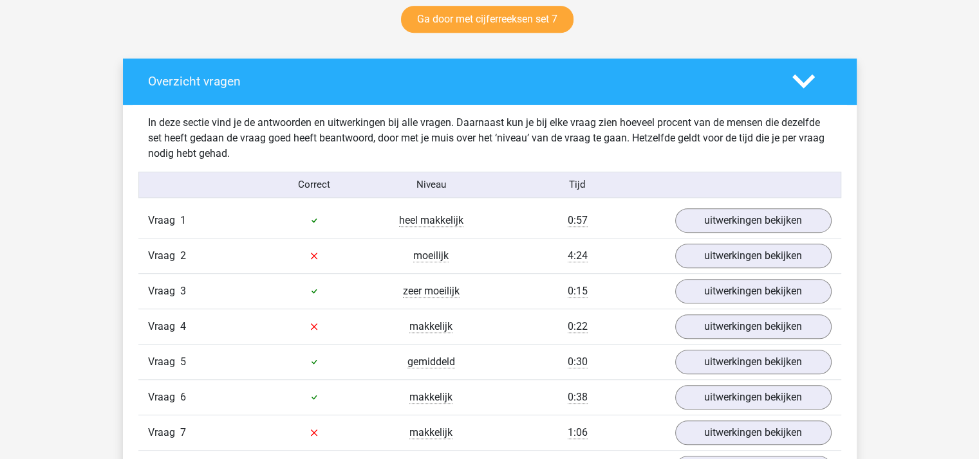
scroll to position [772, 0]
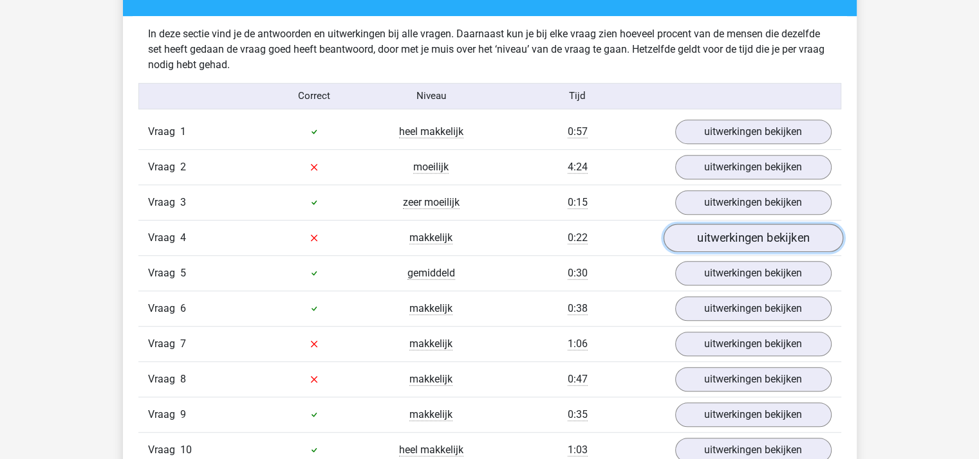
click at [744, 236] on link "uitwerkingen bekijken" at bounding box center [753, 238] width 180 height 28
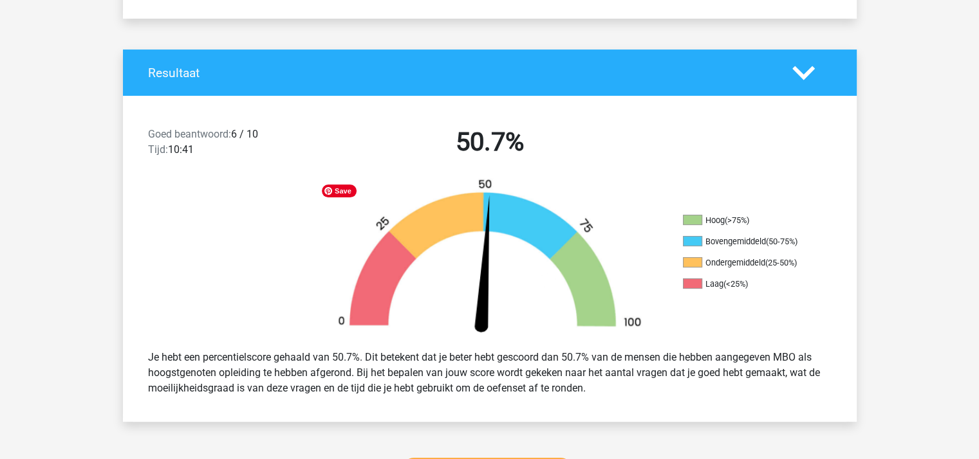
scroll to position [257, 0]
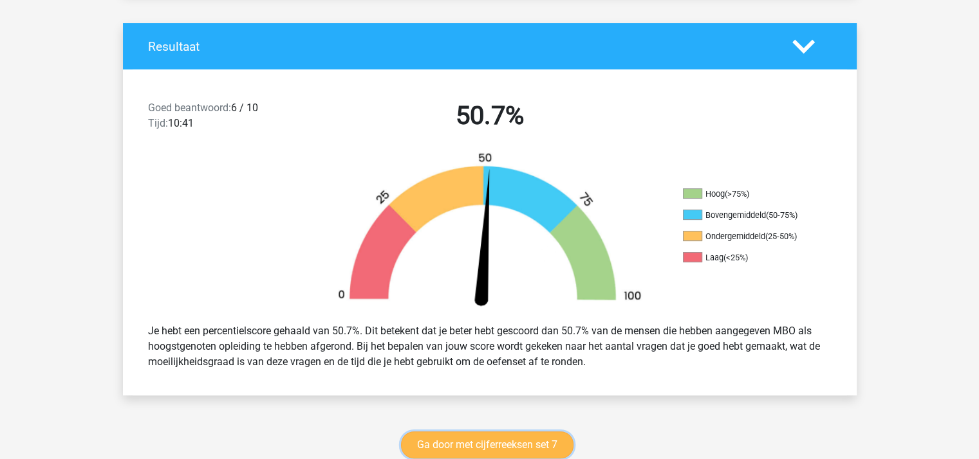
click at [501, 441] on link "Ga door met cijferreeksen set 7" at bounding box center [487, 445] width 172 height 27
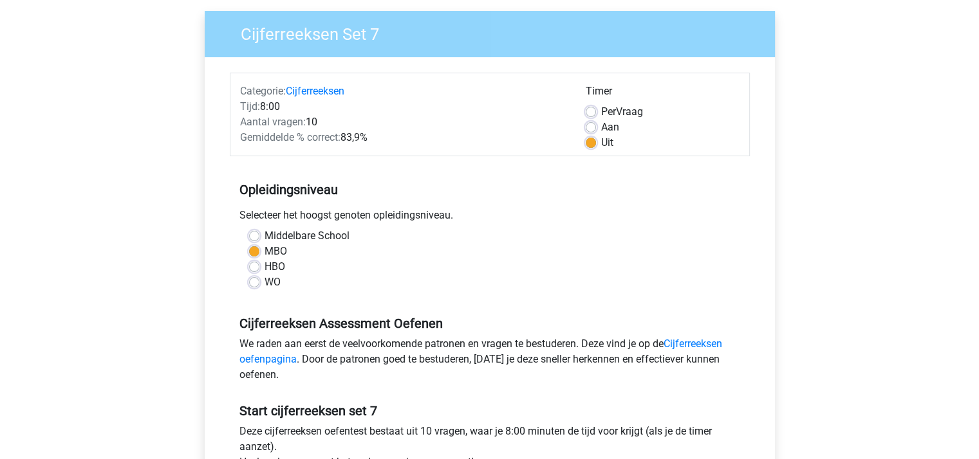
scroll to position [257, 0]
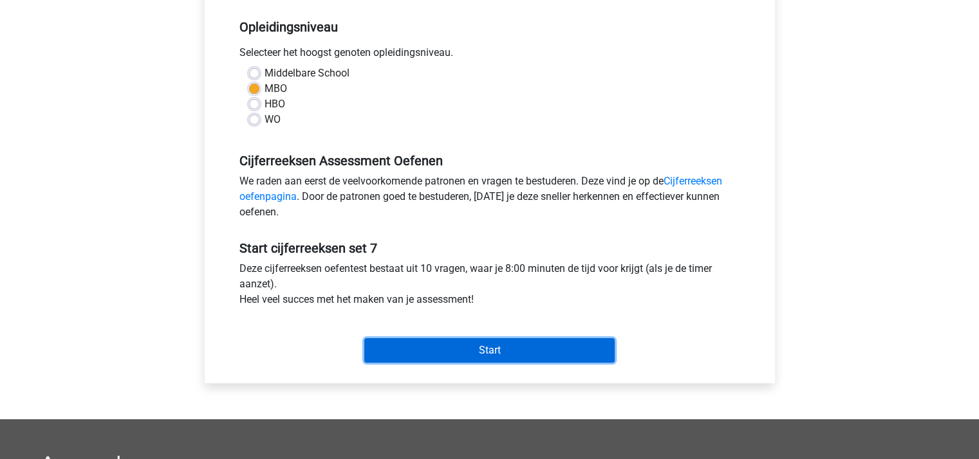
click at [468, 351] on input "Start" at bounding box center [489, 350] width 250 height 24
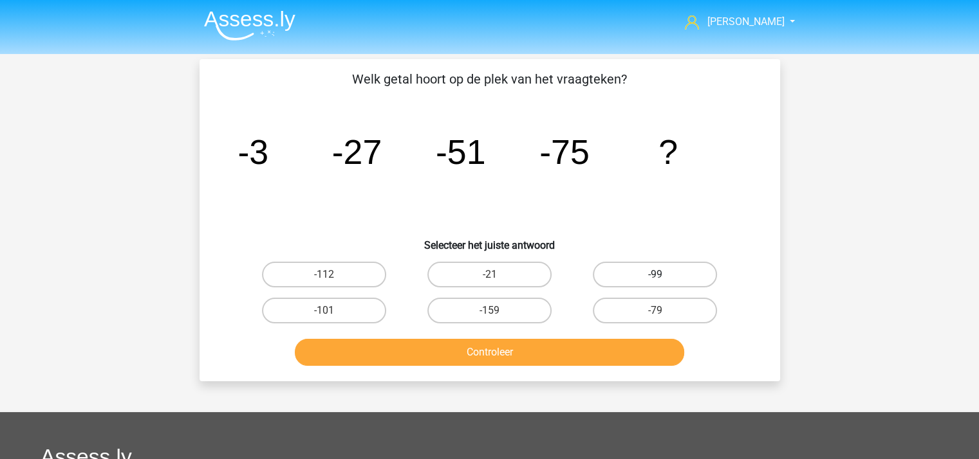
click at [620, 268] on label "-99" at bounding box center [655, 275] width 124 height 26
click at [655, 275] on input "-99" at bounding box center [659, 279] width 8 height 8
radio input "true"
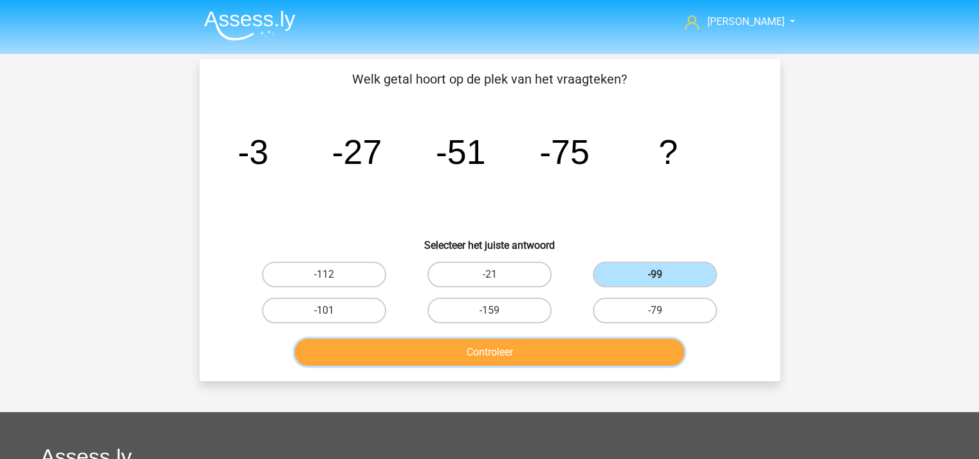
click at [588, 352] on button "Controleer" at bounding box center [489, 352] width 389 height 27
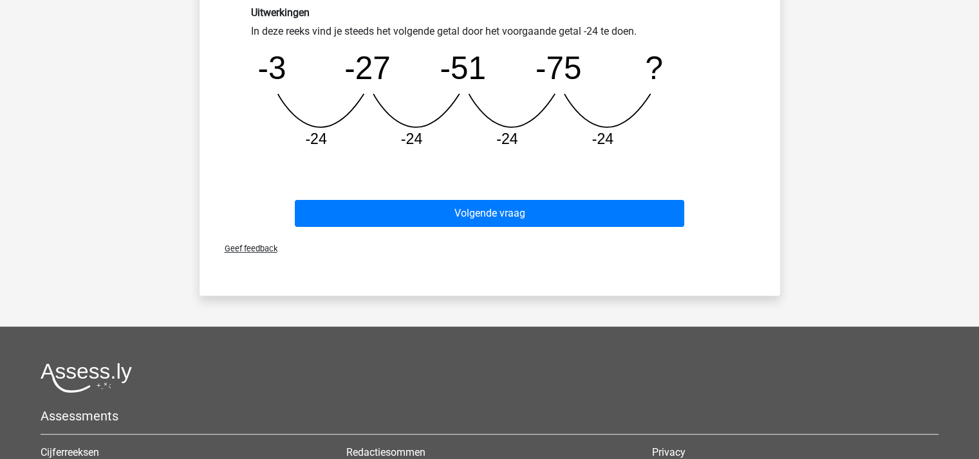
scroll to position [386, 0]
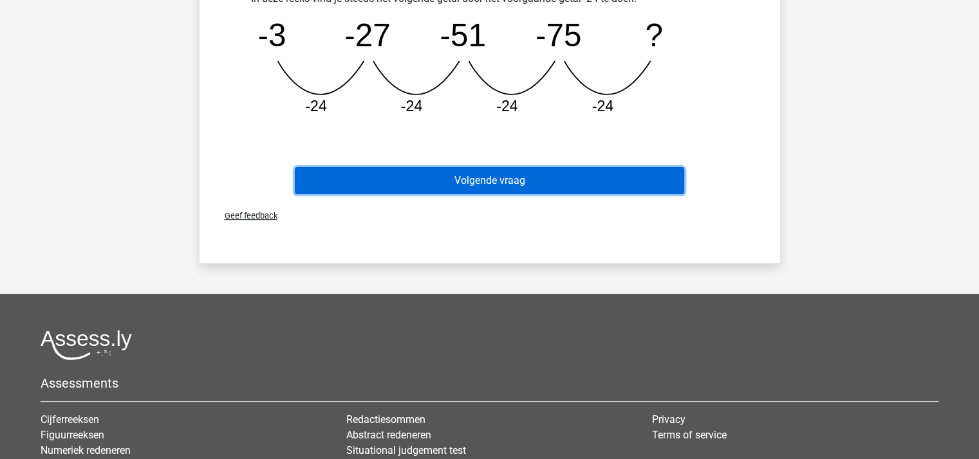
click at [471, 174] on button "Volgende vraag" at bounding box center [489, 180] width 389 height 27
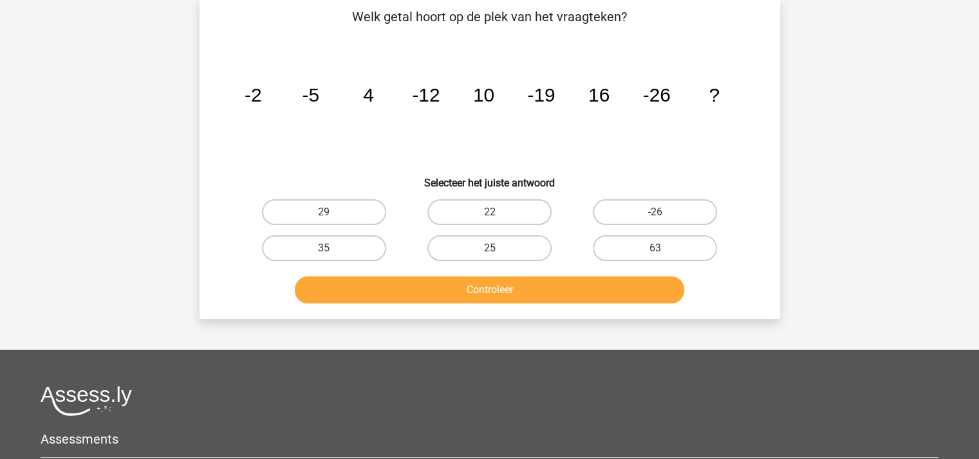
scroll to position [59, 0]
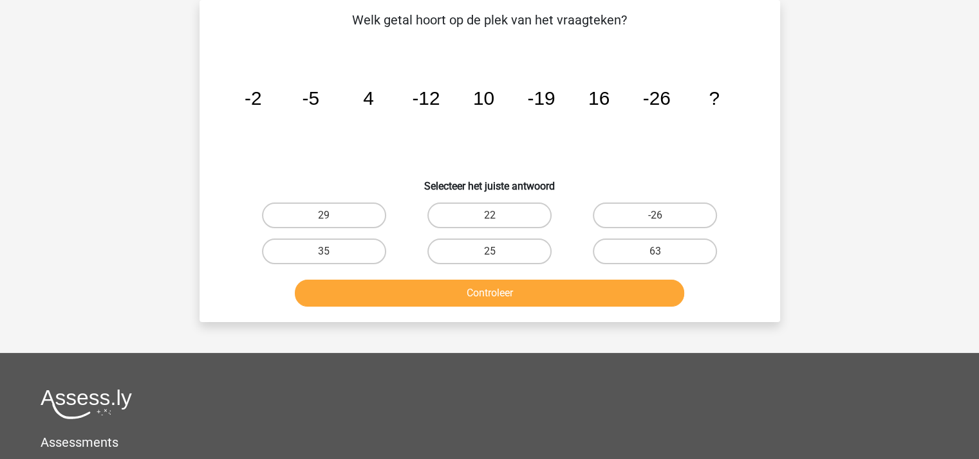
click at [329, 216] on input "29" at bounding box center [328, 220] width 8 height 8
radio input "true"
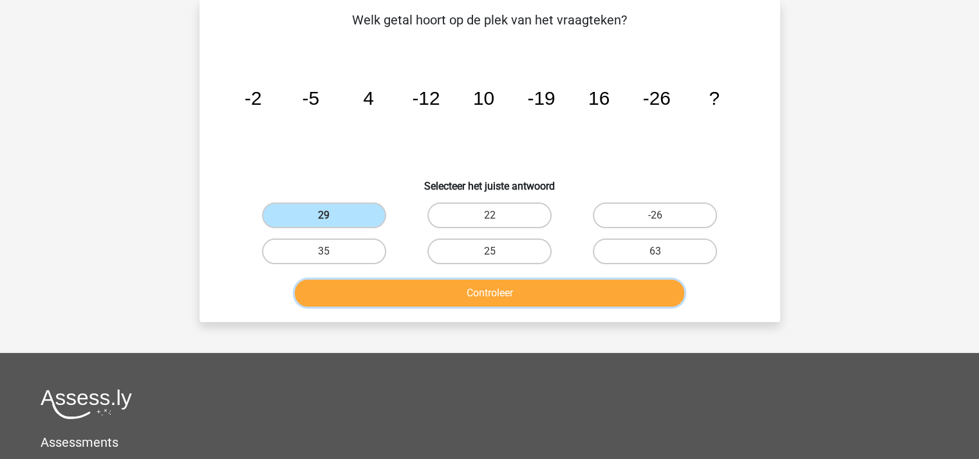
click at [445, 291] on button "Controleer" at bounding box center [489, 293] width 389 height 27
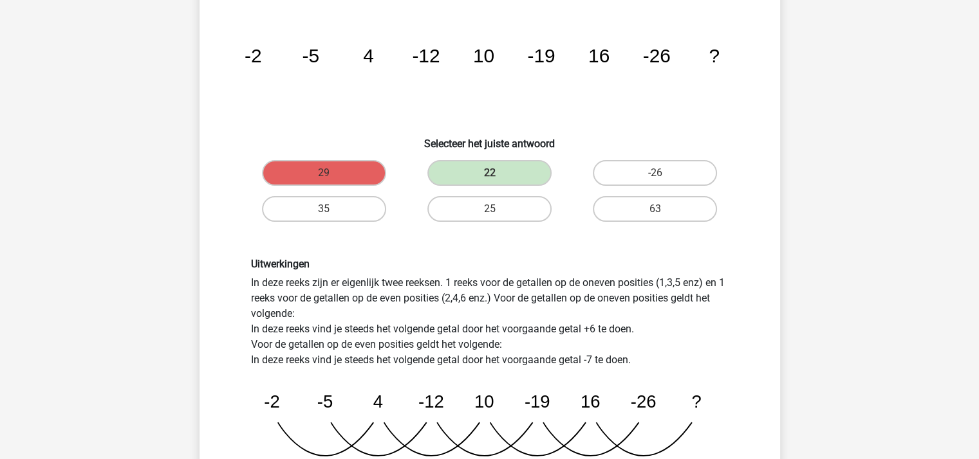
scroll to position [381, 0]
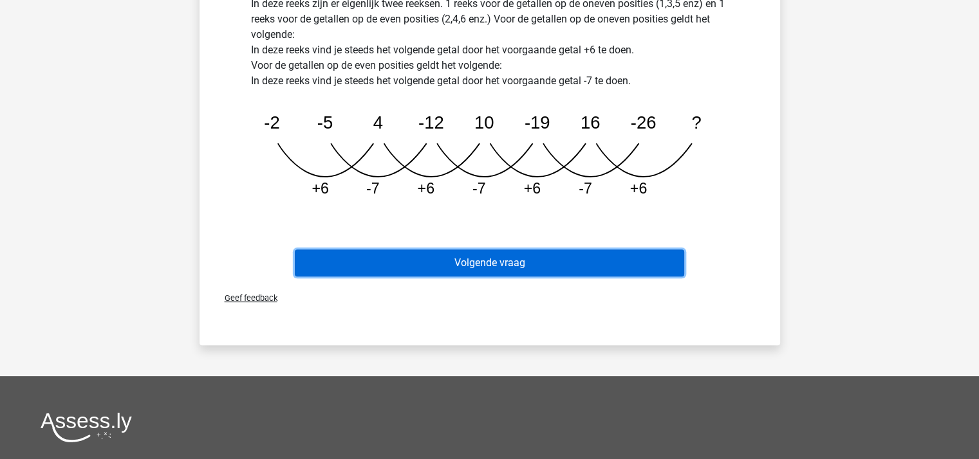
click at [531, 257] on button "Volgende vraag" at bounding box center [489, 263] width 389 height 27
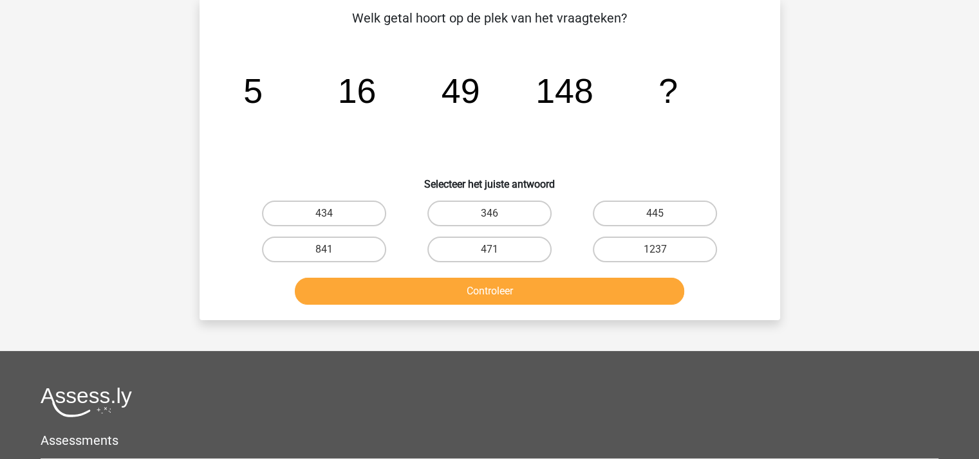
scroll to position [59, 0]
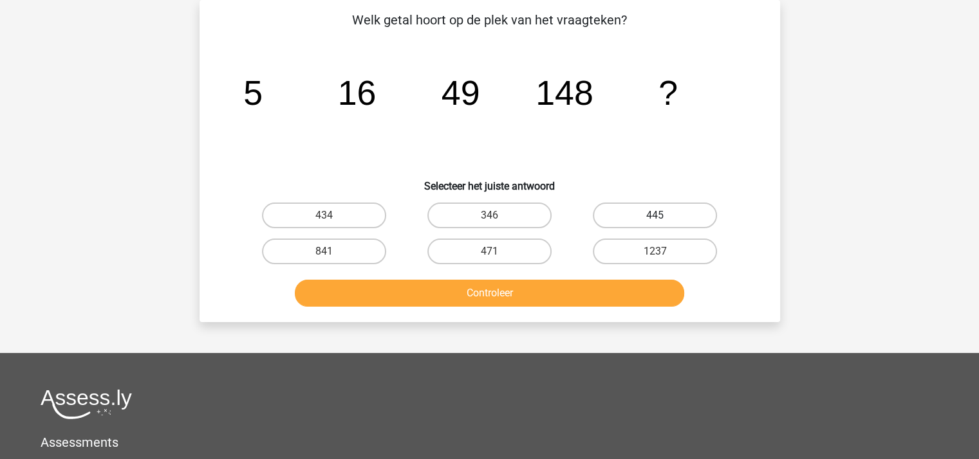
click at [629, 216] on label "445" at bounding box center [655, 216] width 124 height 26
click at [655, 216] on input "445" at bounding box center [659, 220] width 8 height 8
radio input "true"
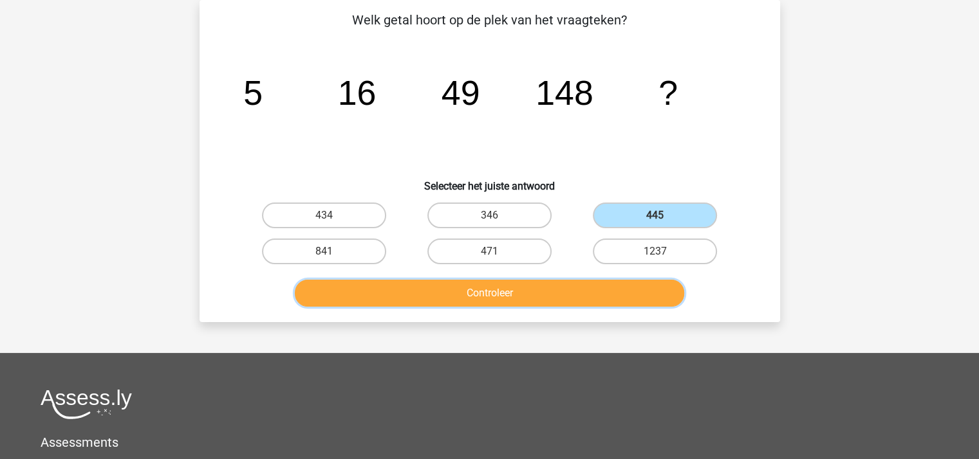
click at [561, 285] on button "Controleer" at bounding box center [489, 293] width 389 height 27
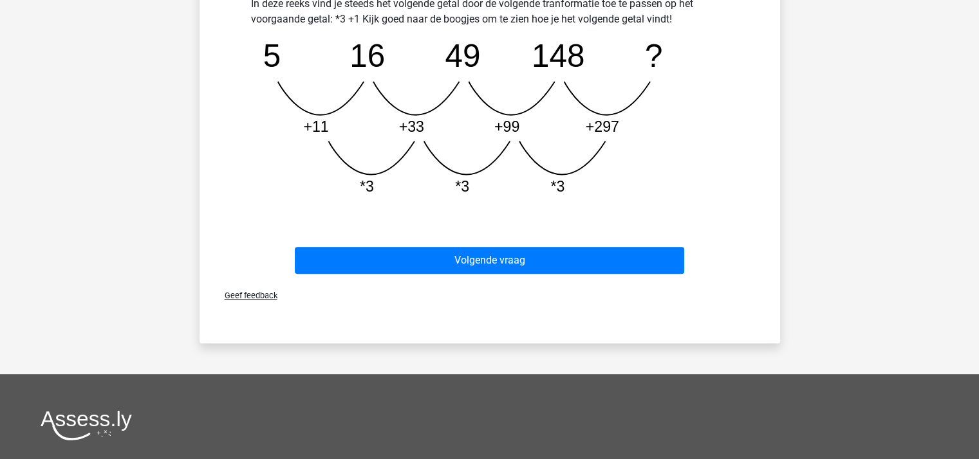
scroll to position [317, 0]
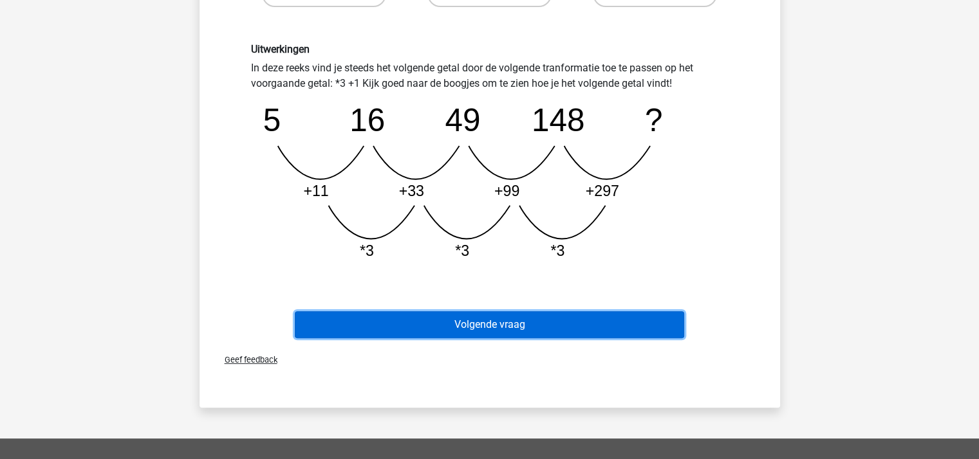
click at [541, 319] on button "Volgende vraag" at bounding box center [489, 324] width 389 height 27
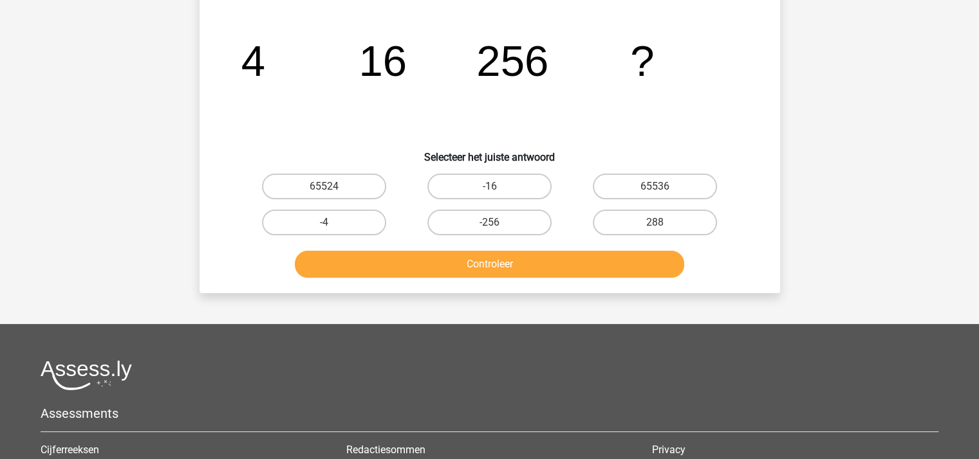
scroll to position [59, 0]
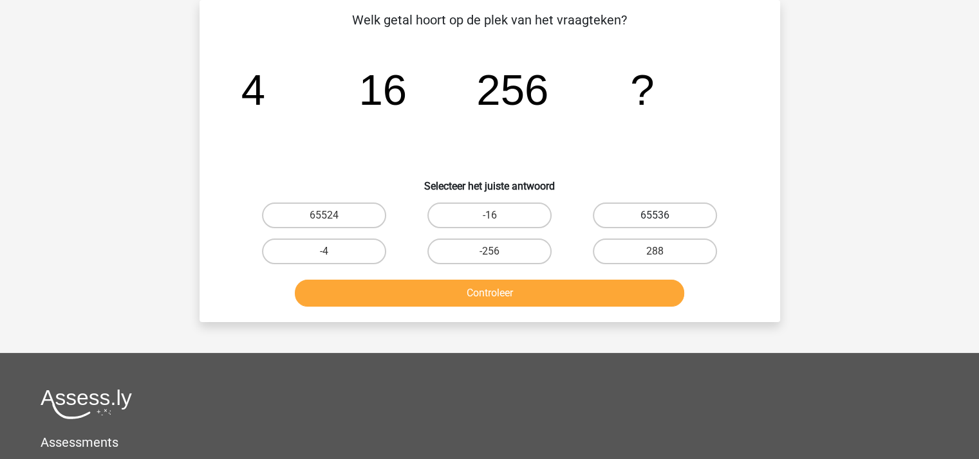
click at [642, 216] on label "65536" at bounding box center [655, 216] width 124 height 26
click at [655, 216] on input "65536" at bounding box center [659, 220] width 8 height 8
radio input "true"
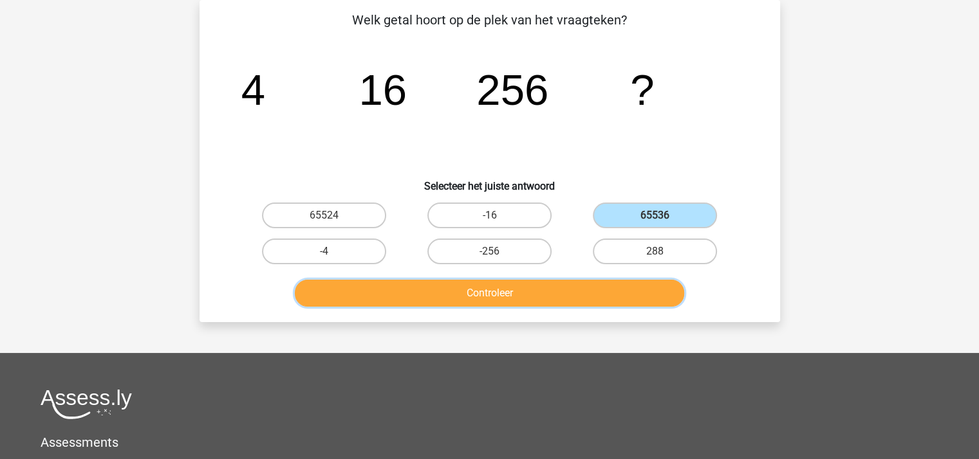
click at [611, 286] on button "Controleer" at bounding box center [489, 293] width 389 height 27
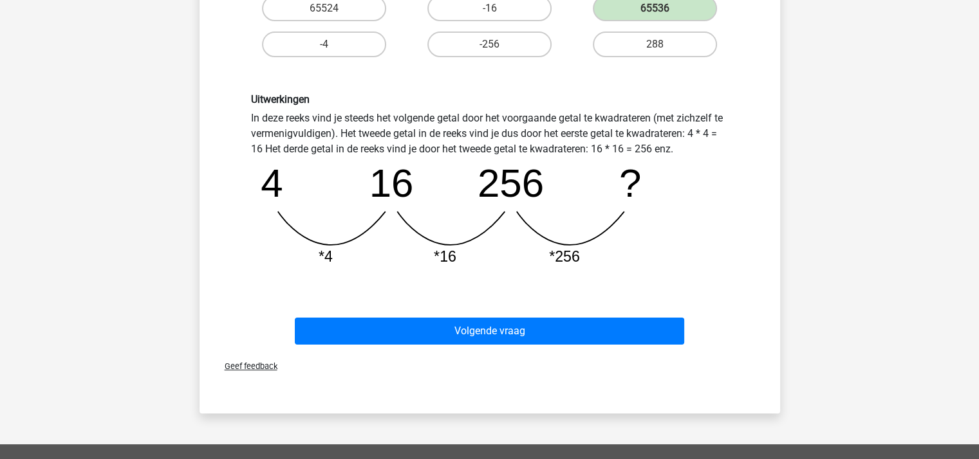
scroll to position [317, 0]
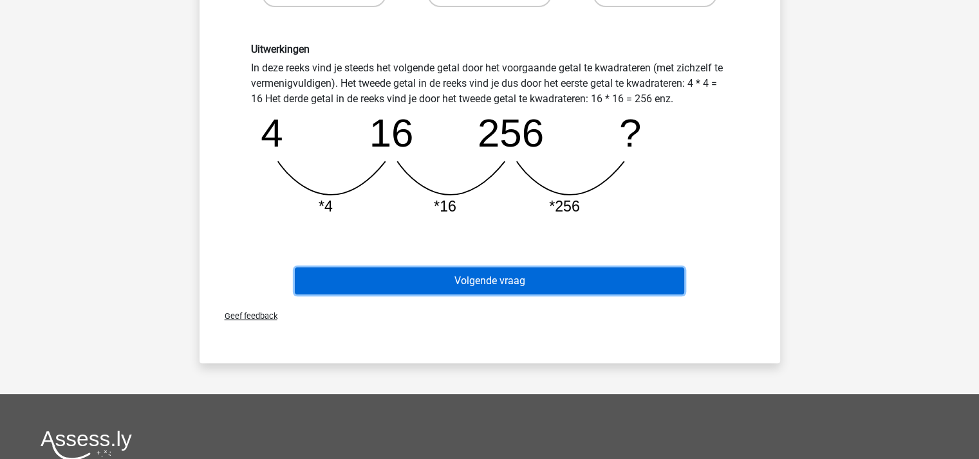
click at [605, 280] on button "Volgende vraag" at bounding box center [489, 281] width 389 height 27
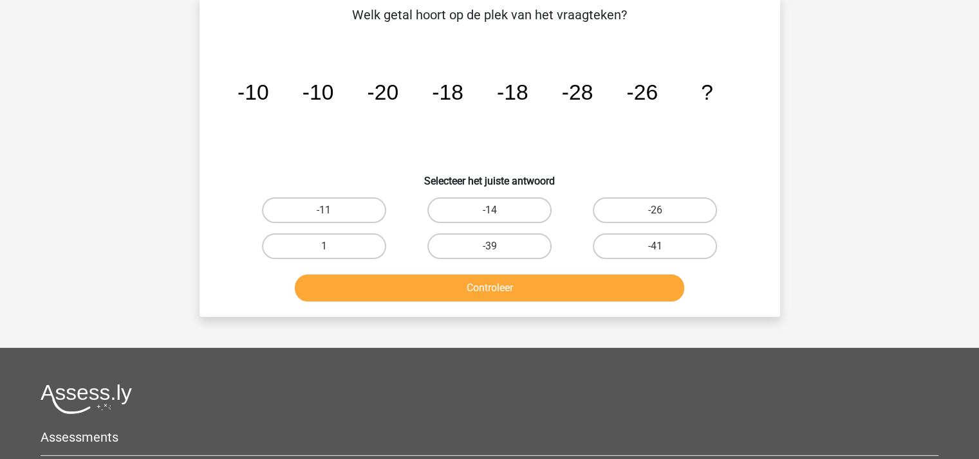
scroll to position [59, 0]
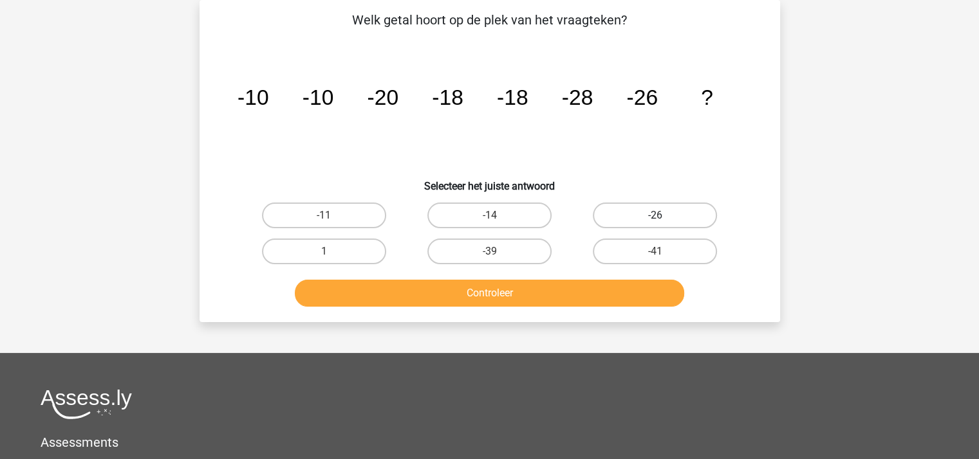
click at [674, 210] on label "-26" at bounding box center [655, 216] width 124 height 26
click at [663, 216] on input "-26" at bounding box center [659, 220] width 8 height 8
radio input "true"
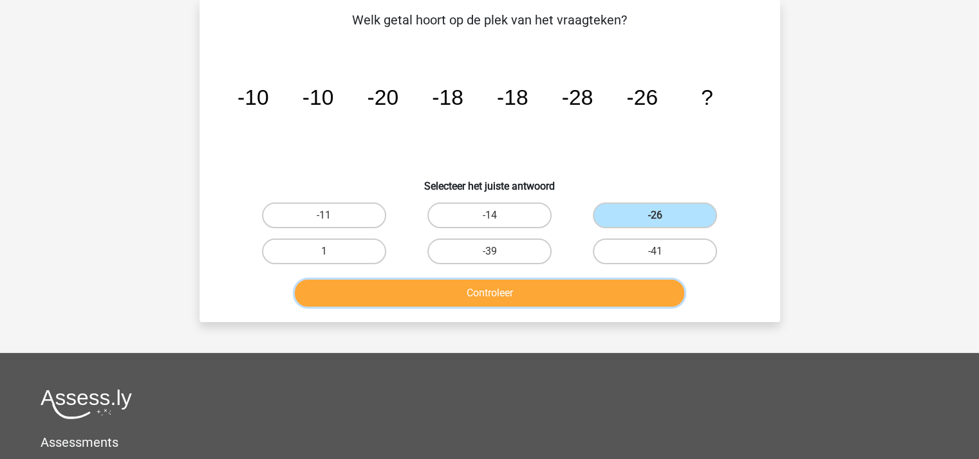
click at [591, 290] on button "Controleer" at bounding box center [489, 293] width 389 height 27
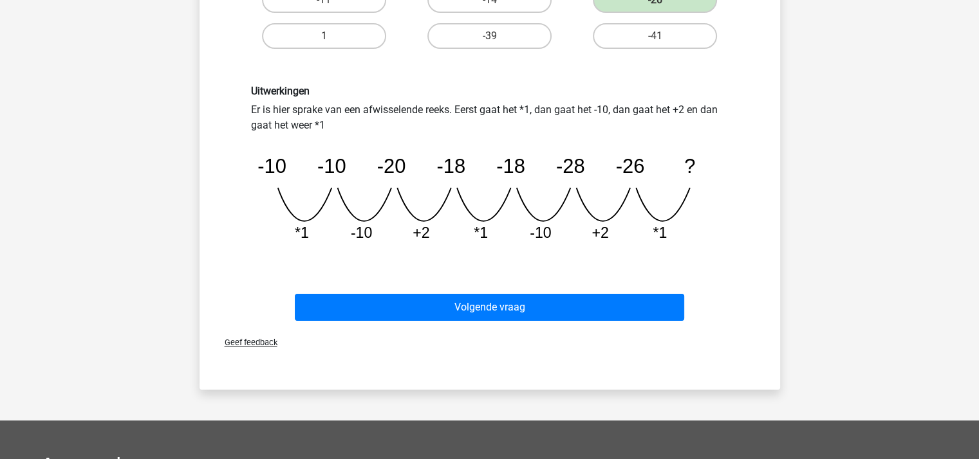
scroll to position [317, 0]
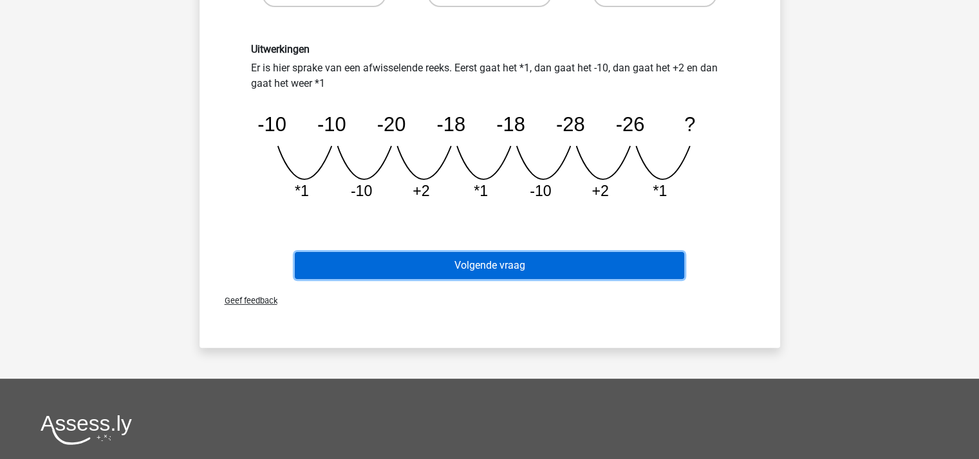
click at [569, 264] on button "Volgende vraag" at bounding box center [489, 265] width 389 height 27
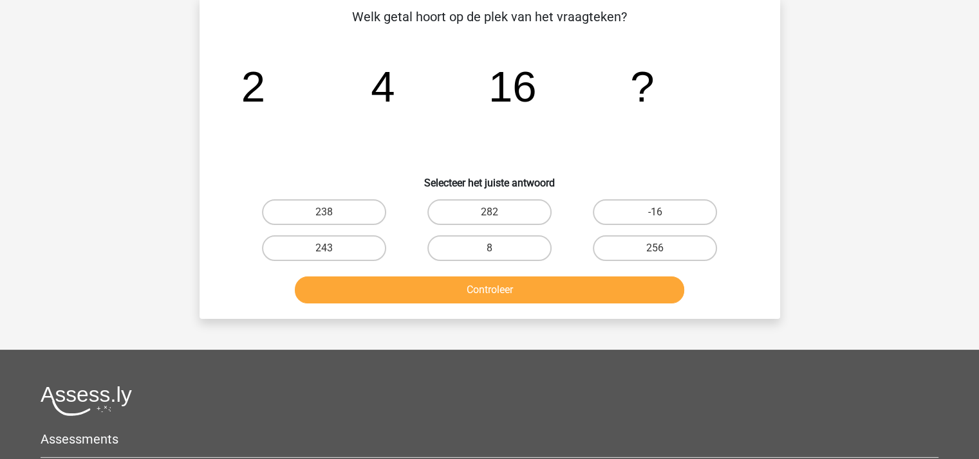
scroll to position [59, 0]
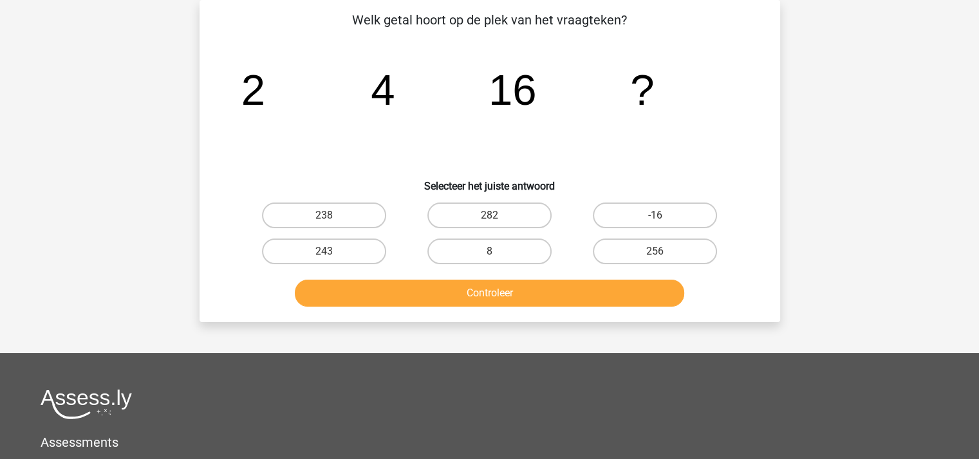
click at [327, 217] on input "238" at bounding box center [328, 220] width 8 height 8
radio input "true"
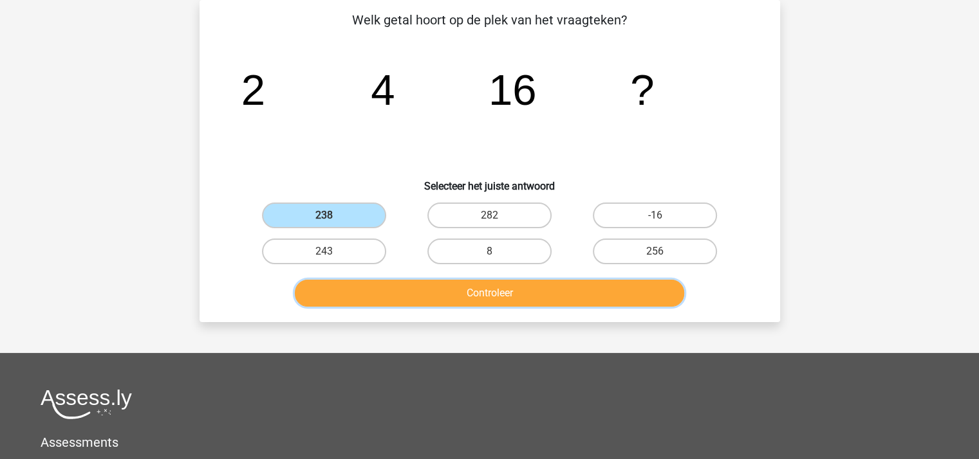
click at [379, 288] on button "Controleer" at bounding box center [489, 293] width 389 height 27
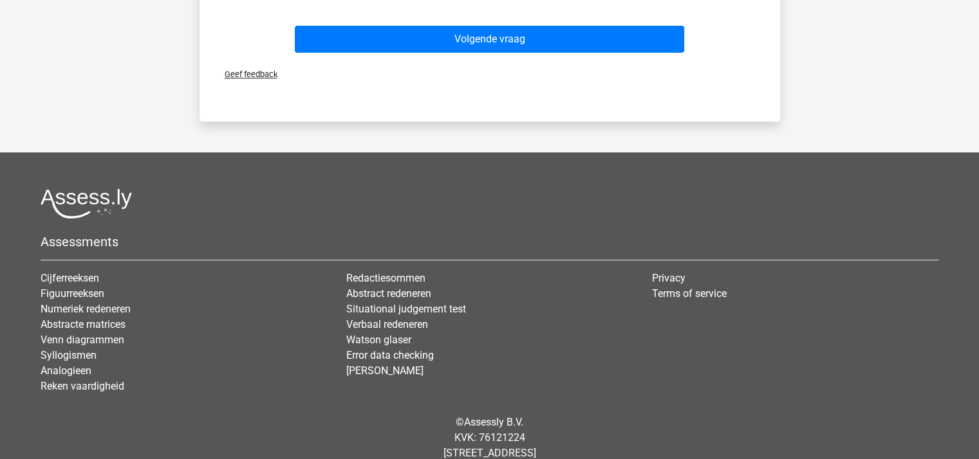
scroll to position [574, 0]
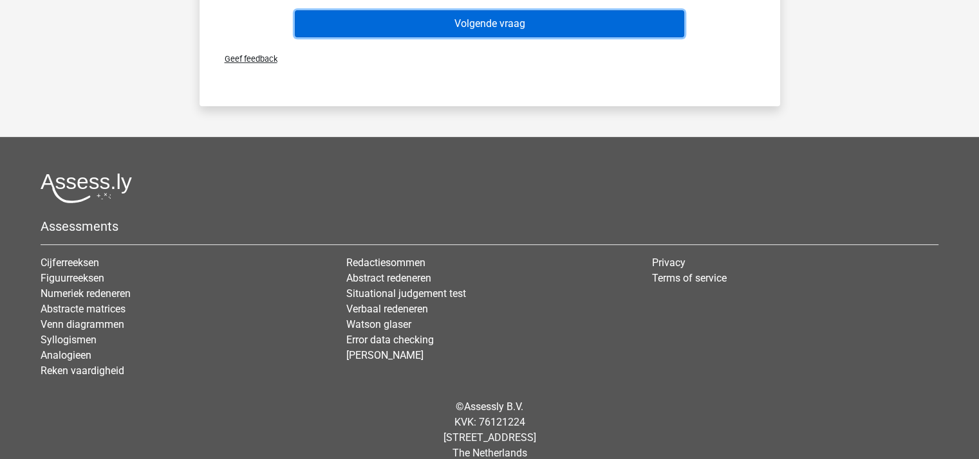
click at [454, 20] on button "Volgende vraag" at bounding box center [489, 23] width 389 height 27
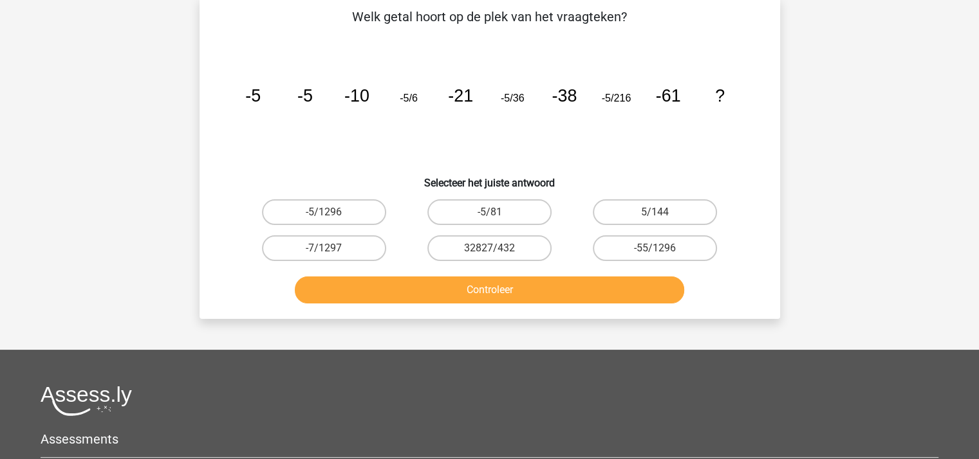
scroll to position [59, 0]
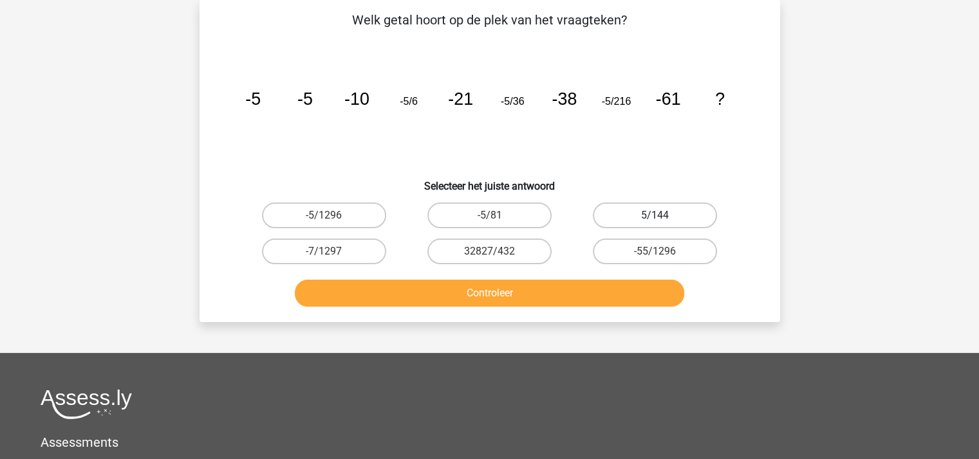
click at [638, 213] on label "5/144" at bounding box center [655, 216] width 124 height 26
click at [655, 216] on input "5/144" at bounding box center [659, 220] width 8 height 8
radio input "true"
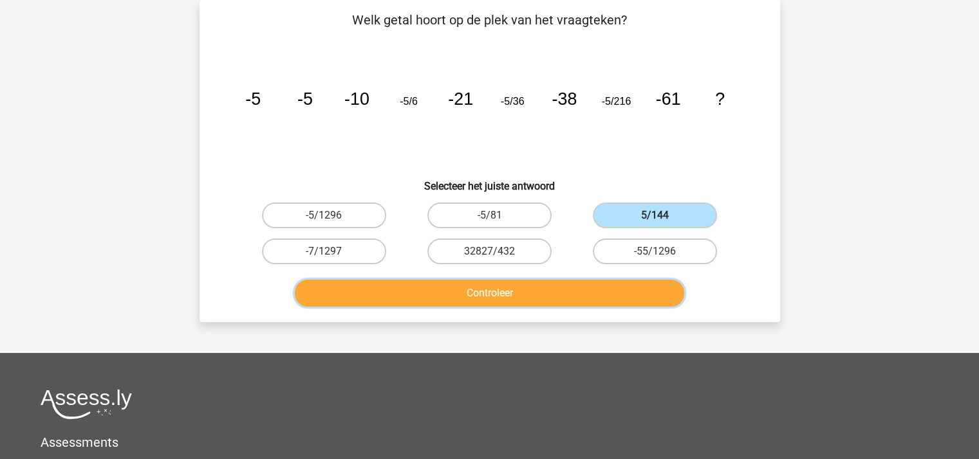
click at [588, 291] on button "Controleer" at bounding box center [489, 293] width 389 height 27
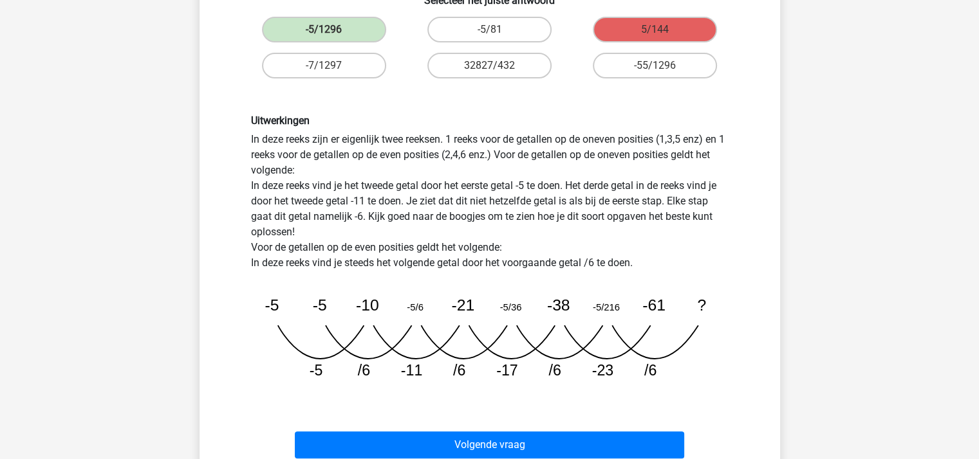
scroll to position [317, 0]
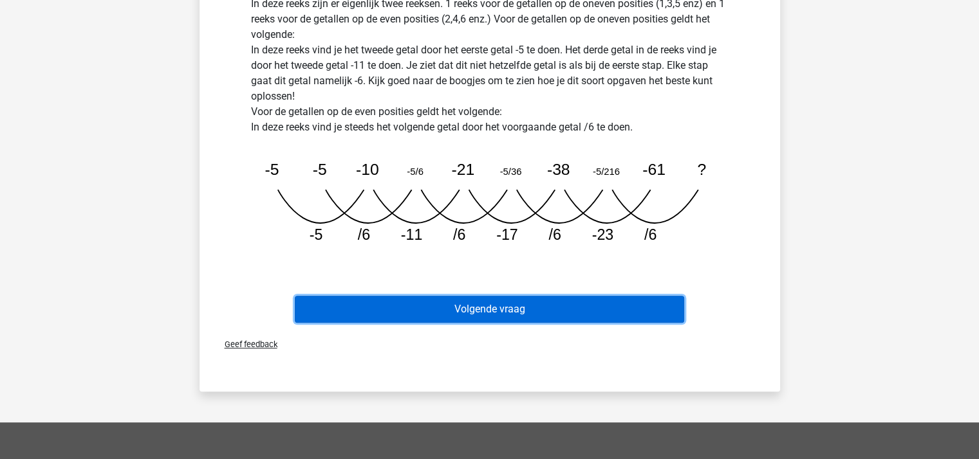
click at [557, 303] on button "Volgende vraag" at bounding box center [489, 309] width 389 height 27
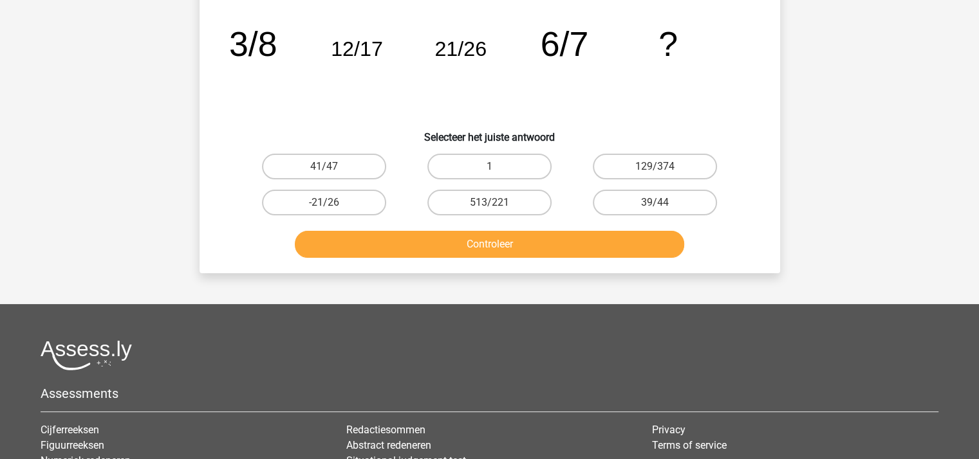
scroll to position [59, 0]
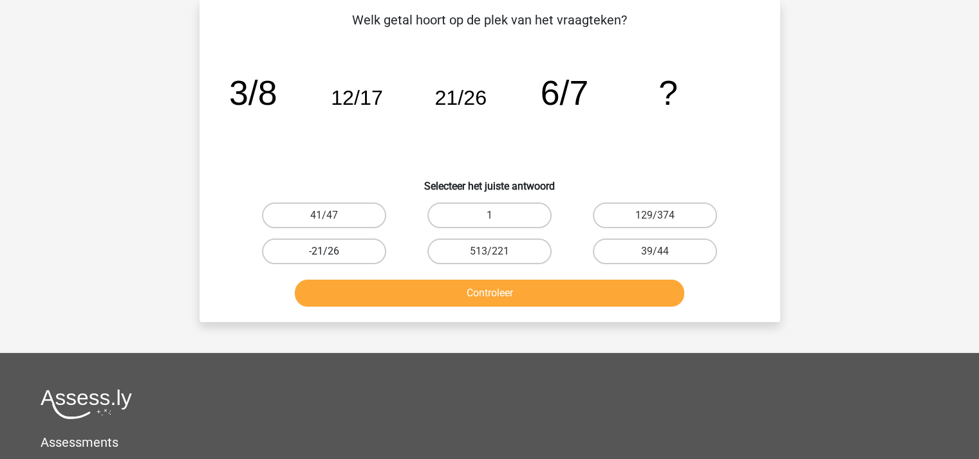
click at [313, 252] on label "-21/26" at bounding box center [324, 252] width 124 height 26
click at [324, 252] on input "-21/26" at bounding box center [328, 256] width 8 height 8
radio input "true"
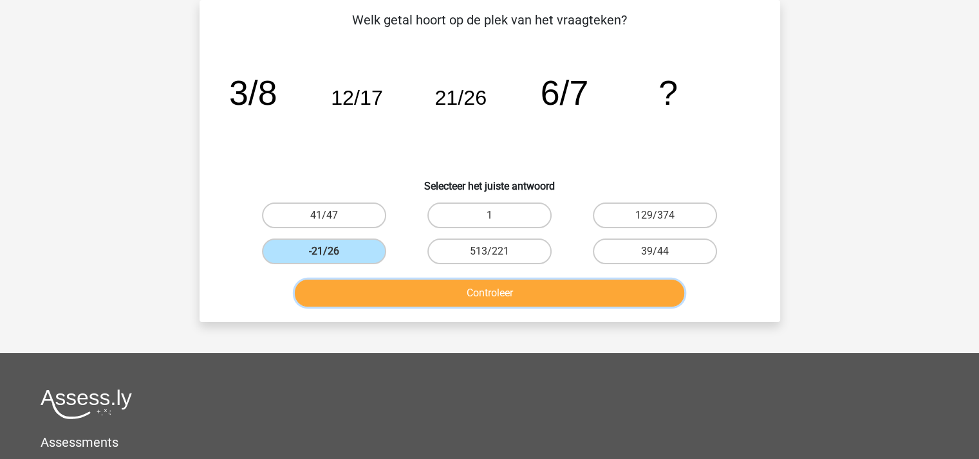
click at [365, 288] on button "Controleer" at bounding box center [489, 293] width 389 height 27
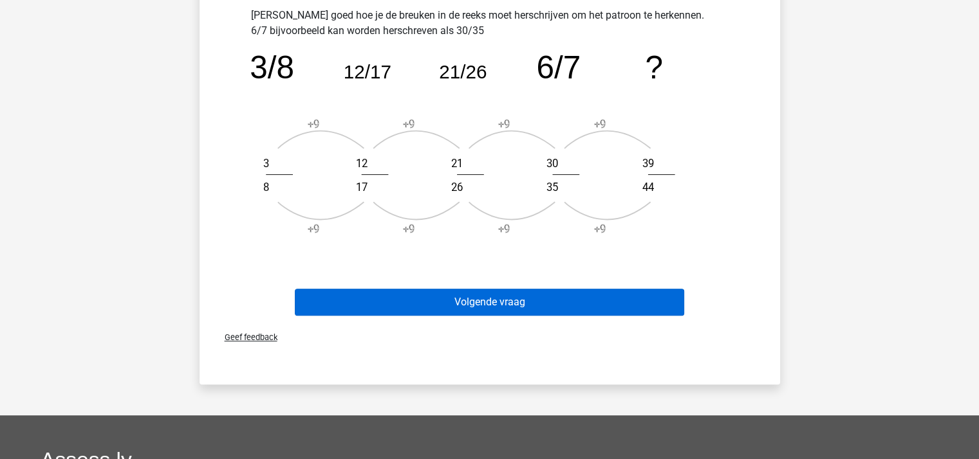
scroll to position [510, 0]
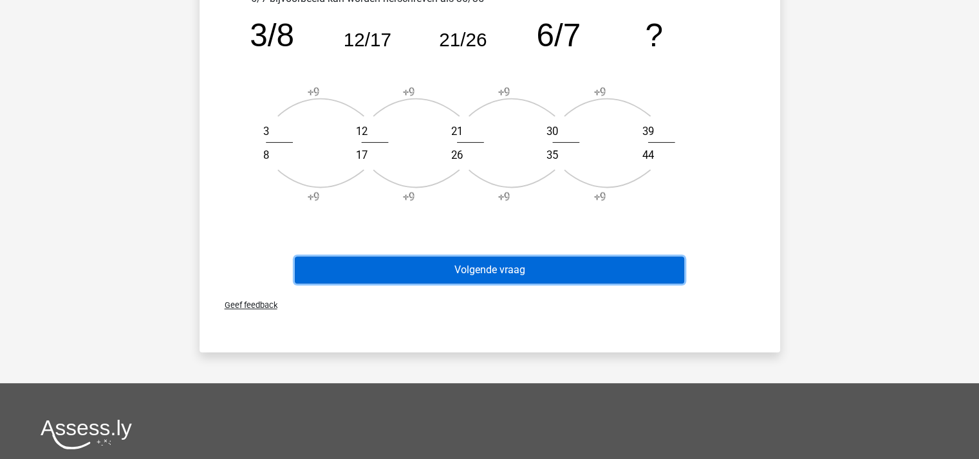
click at [471, 273] on button "Volgende vraag" at bounding box center [489, 270] width 389 height 27
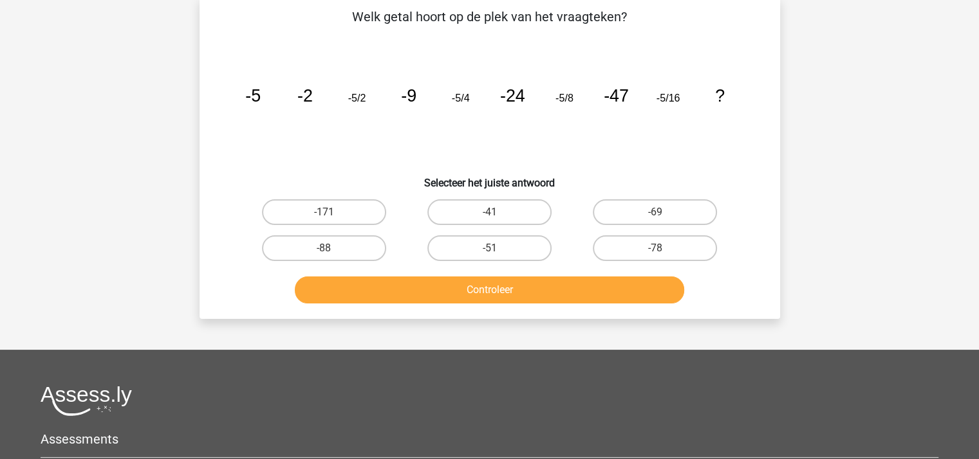
scroll to position [59, 0]
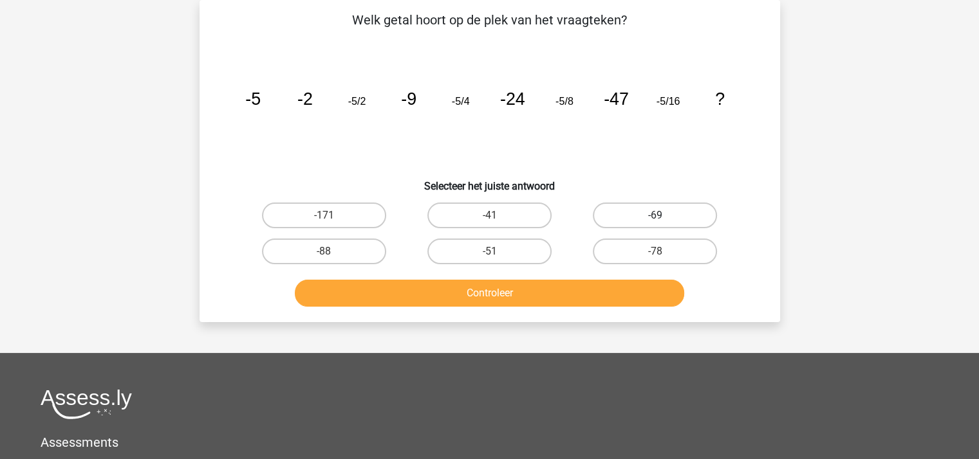
click at [631, 214] on label "-69" at bounding box center [655, 216] width 124 height 26
click at [655, 216] on input "-69" at bounding box center [659, 220] width 8 height 8
radio input "true"
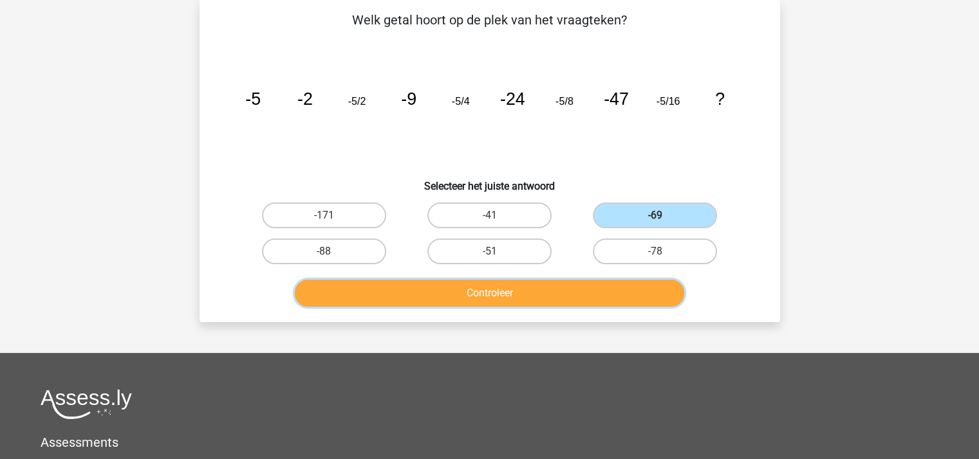
click at [571, 293] on button "Controleer" at bounding box center [489, 293] width 389 height 27
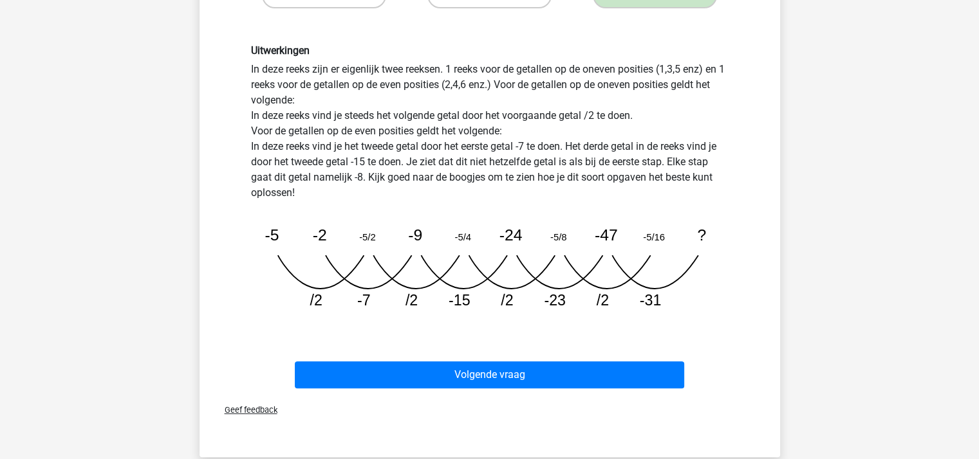
scroll to position [317, 0]
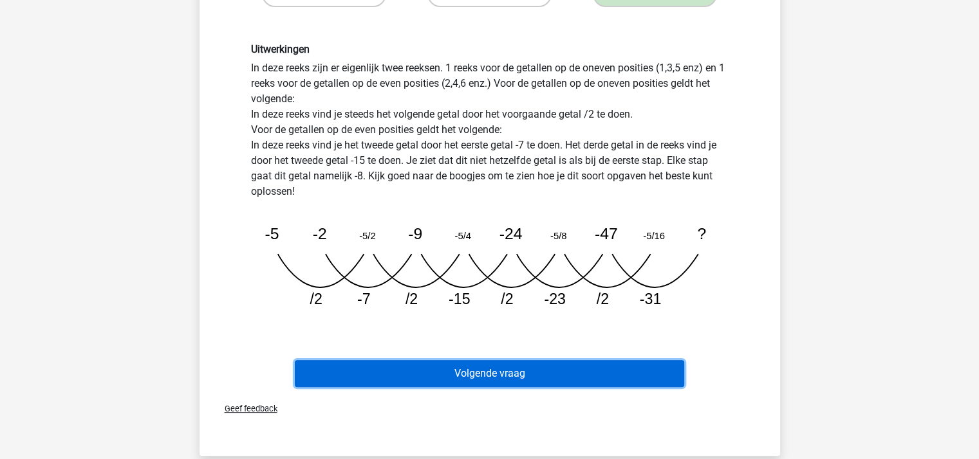
click at [546, 372] on button "Volgende vraag" at bounding box center [489, 373] width 389 height 27
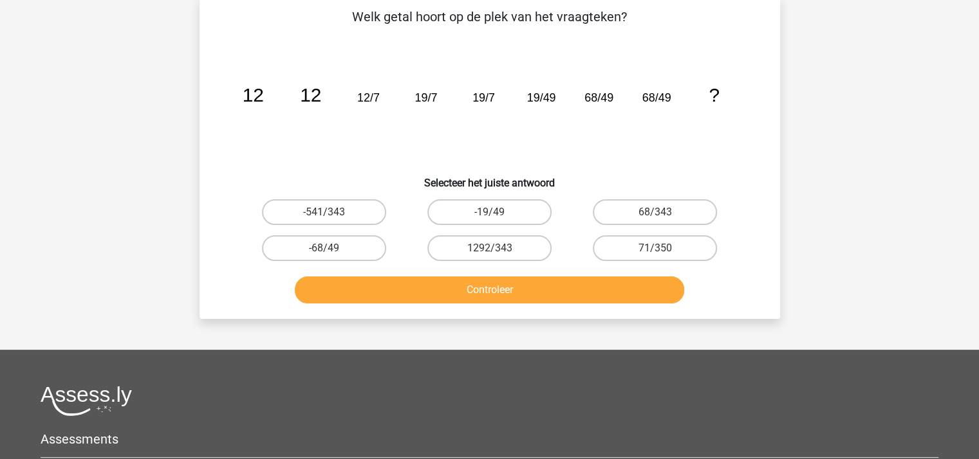
scroll to position [59, 0]
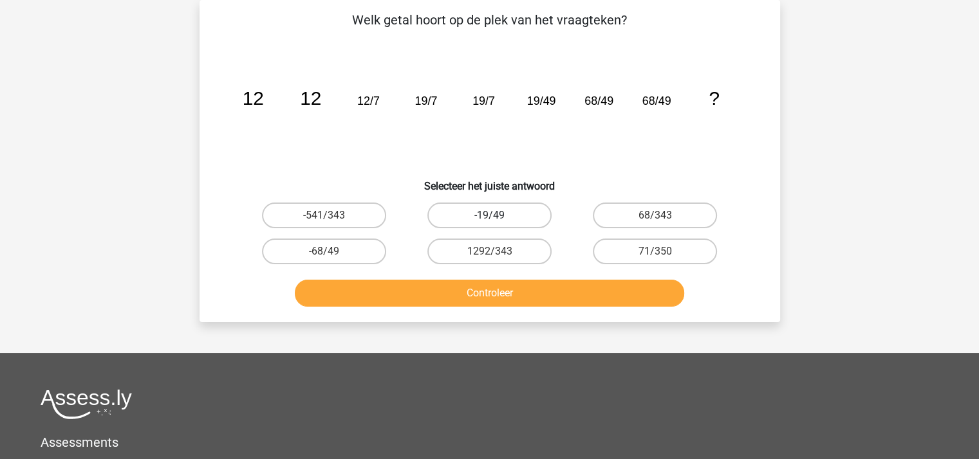
click at [510, 213] on label "-19/49" at bounding box center [489, 216] width 124 height 26
click at [497, 216] on input "-19/49" at bounding box center [493, 220] width 8 height 8
radio input "true"
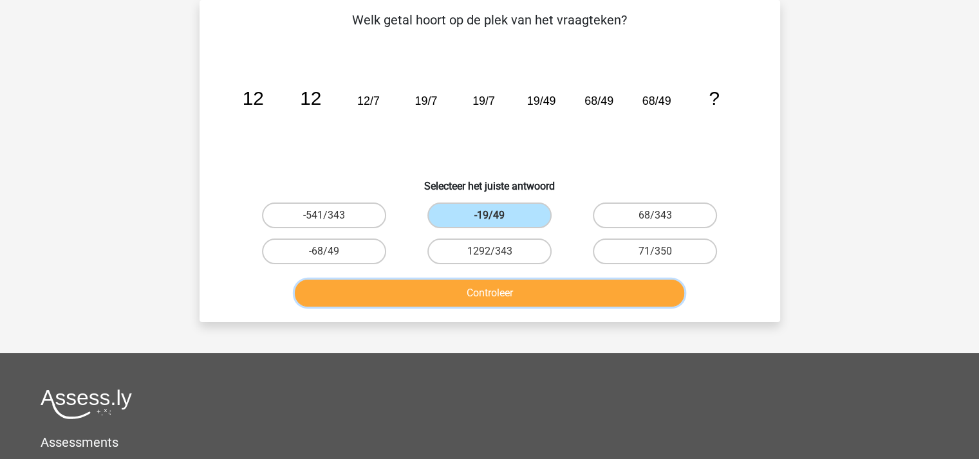
click at [516, 290] on button "Controleer" at bounding box center [489, 293] width 389 height 27
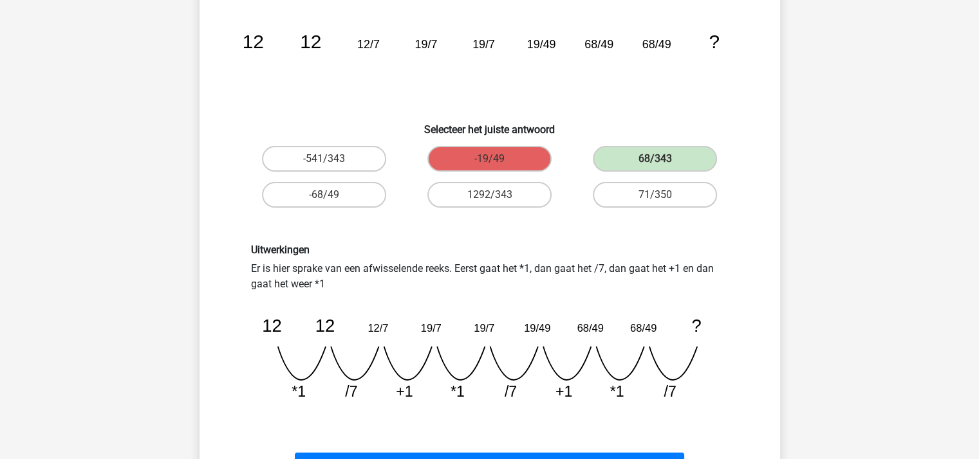
scroll to position [381, 0]
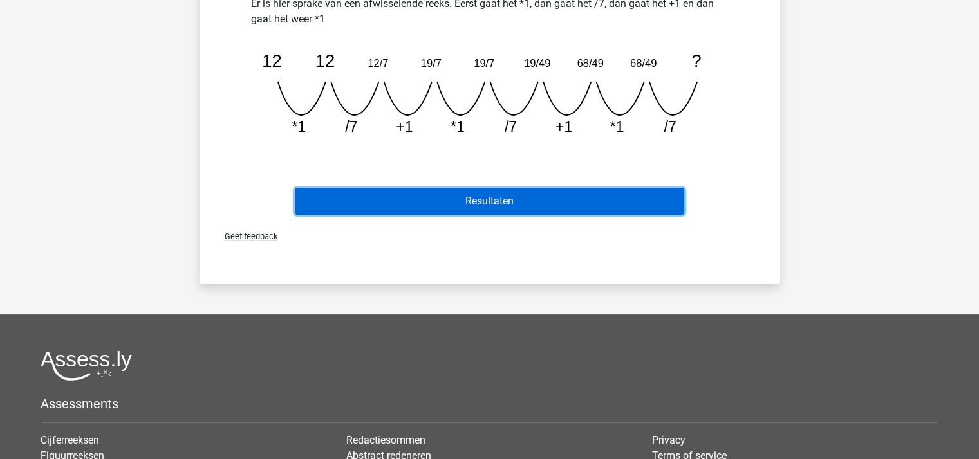
click at [510, 205] on button "Resultaten" at bounding box center [489, 201] width 389 height 27
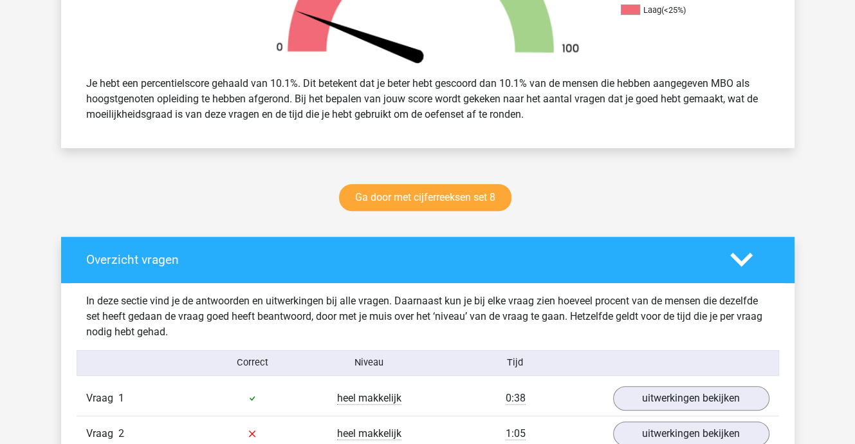
scroll to position [515, 0]
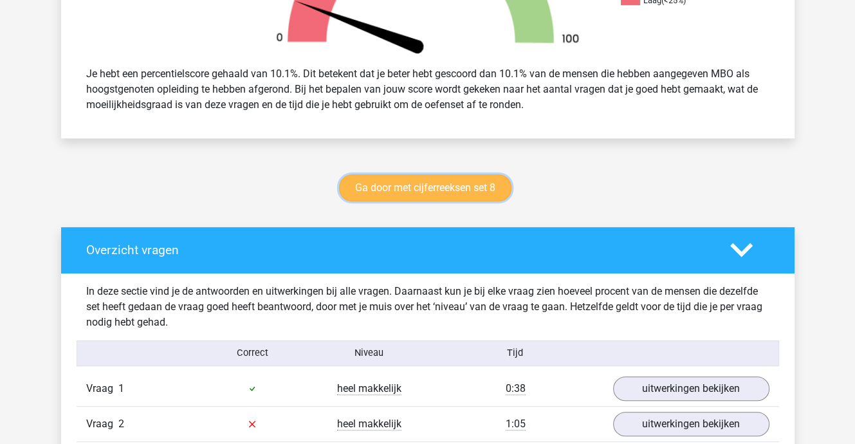
click at [415, 187] on link "Ga door met cijferreeksen set 8" at bounding box center [425, 187] width 172 height 27
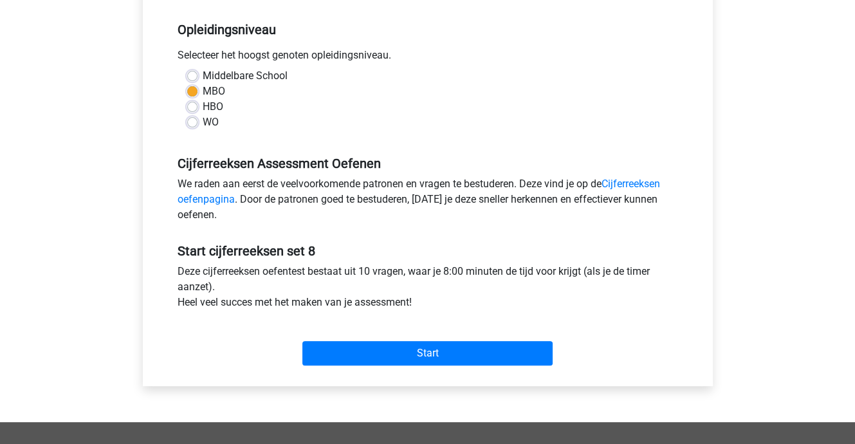
scroll to position [322, 0]
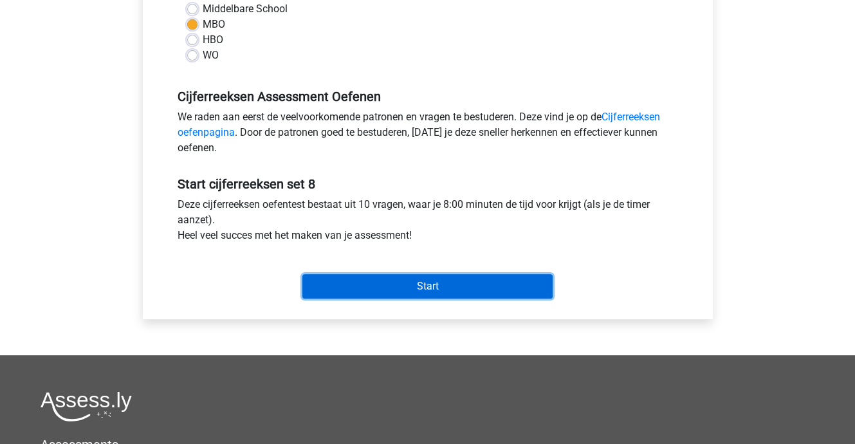
click at [417, 282] on input "Start" at bounding box center [427, 286] width 250 height 24
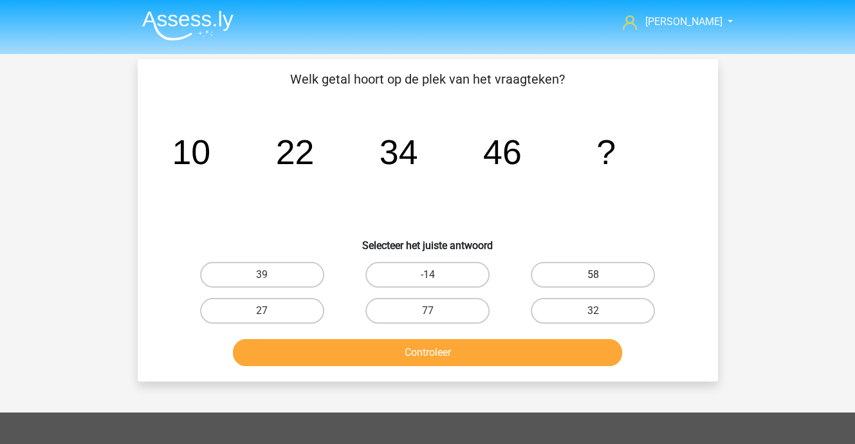
click at [620, 277] on label "58" at bounding box center [593, 275] width 124 height 26
click at [602, 277] on input "58" at bounding box center [597, 279] width 8 height 8
radio input "true"
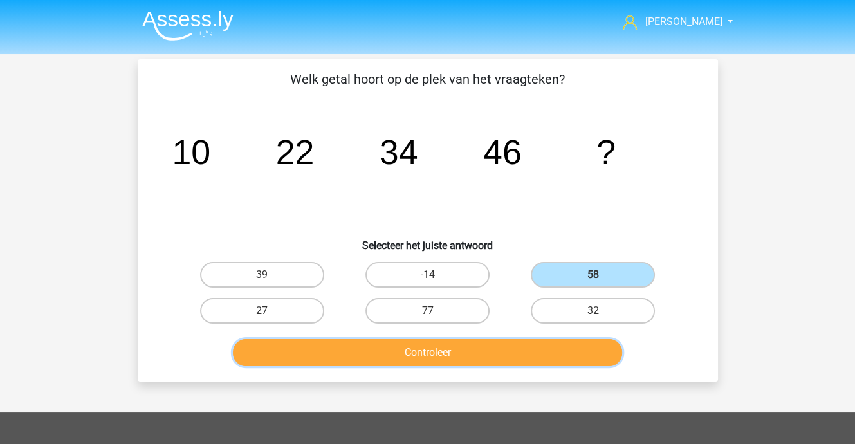
click at [459, 352] on button "Controleer" at bounding box center [427, 352] width 389 height 27
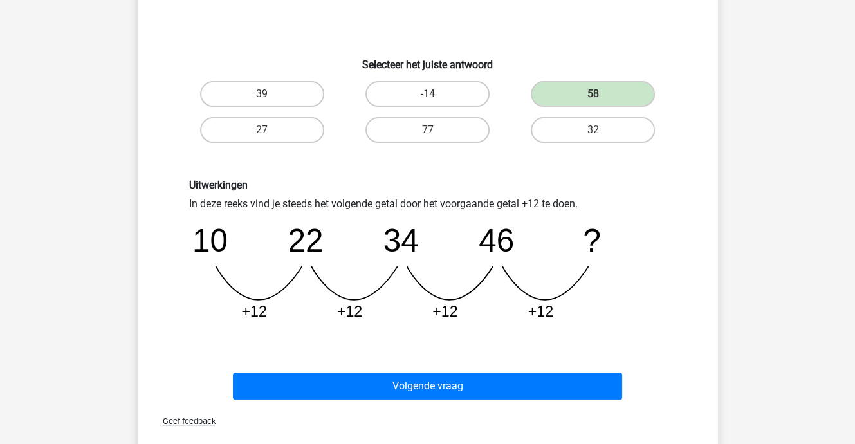
scroll to position [257, 0]
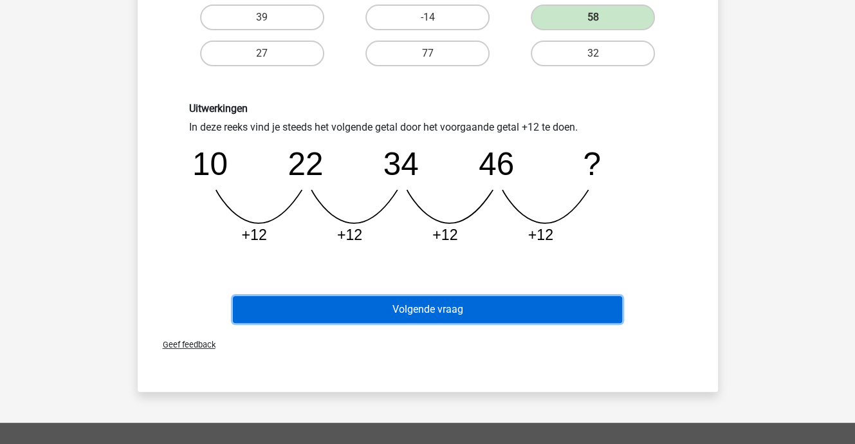
click at [438, 310] on button "Volgende vraag" at bounding box center [427, 309] width 389 height 27
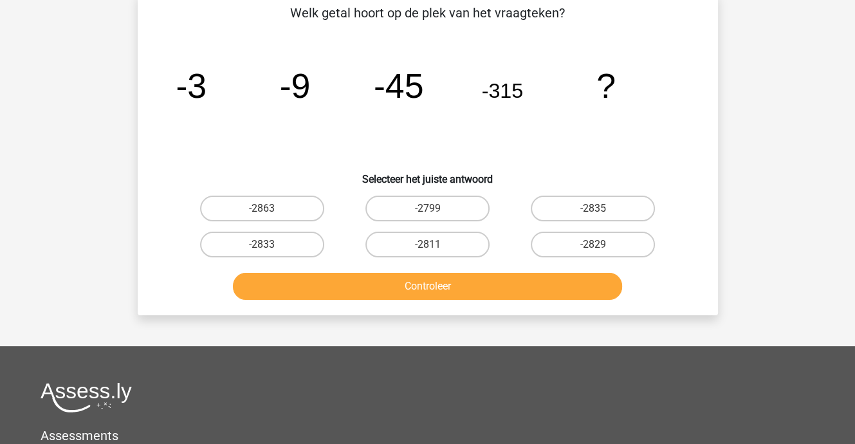
scroll to position [59, 0]
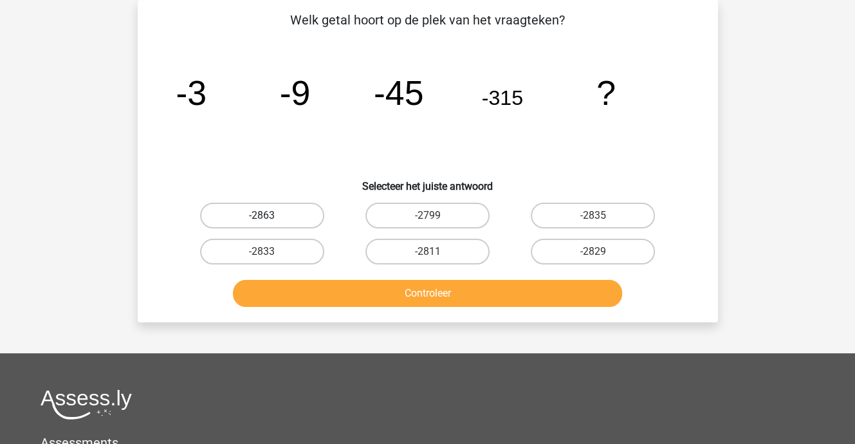
click at [252, 211] on label "-2863" at bounding box center [262, 216] width 124 height 26
click at [262, 216] on input "-2863" at bounding box center [266, 220] width 8 height 8
radio input "true"
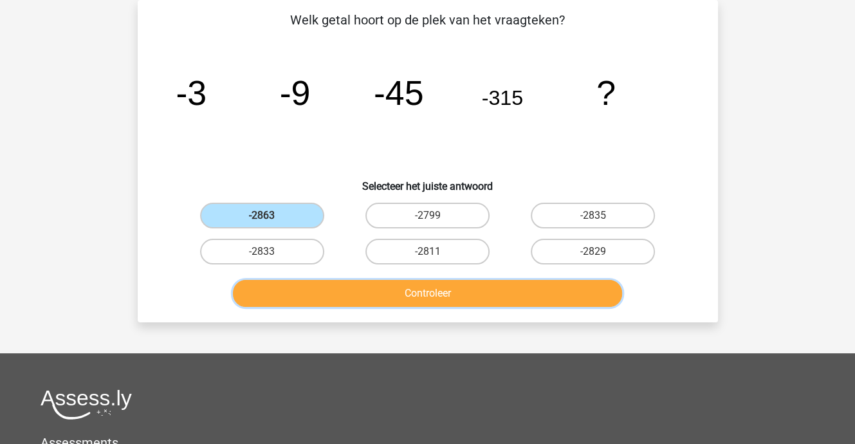
click at [391, 290] on button "Controleer" at bounding box center [427, 293] width 389 height 27
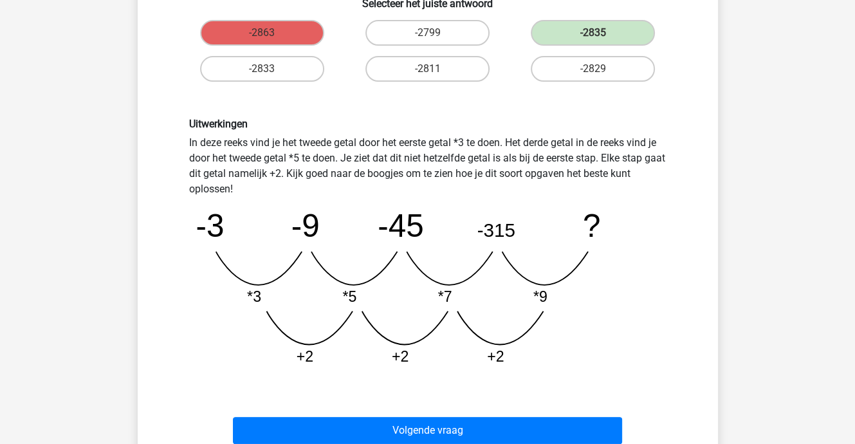
scroll to position [252, 0]
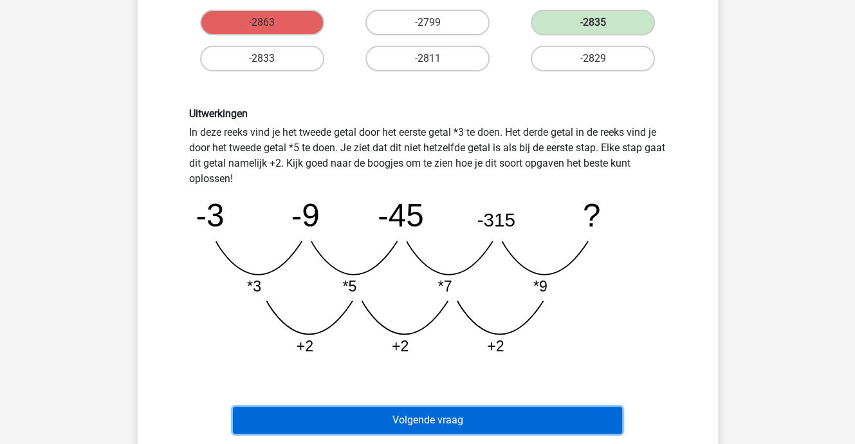
click at [466, 414] on button "Volgende vraag" at bounding box center [427, 420] width 389 height 27
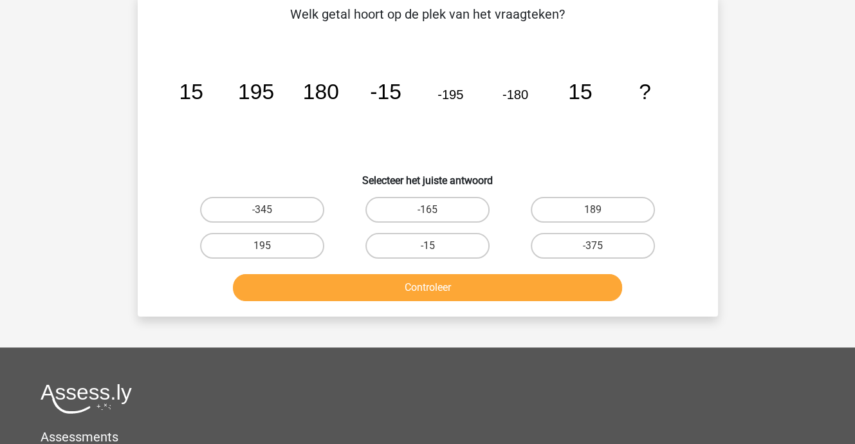
scroll to position [59, 0]
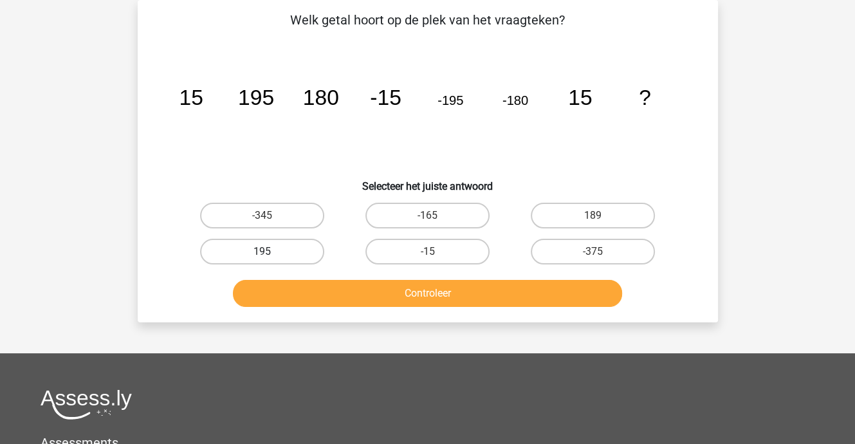
click at [257, 249] on label "195" at bounding box center [262, 252] width 124 height 26
click at [262, 252] on input "195" at bounding box center [266, 256] width 8 height 8
radio input "true"
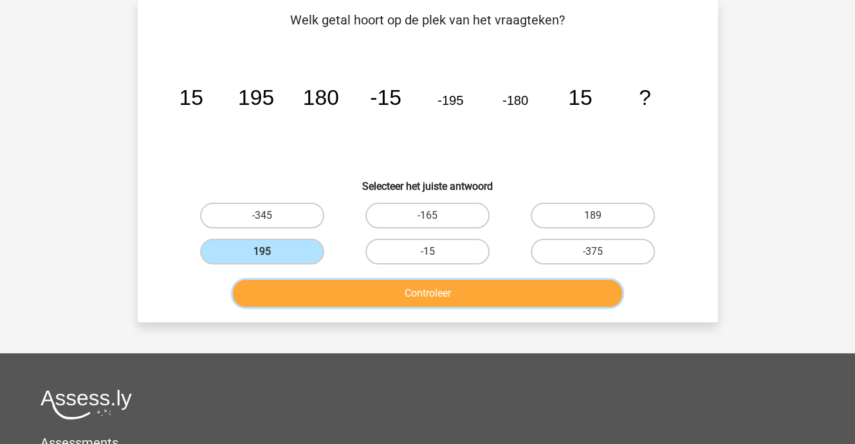
click at [333, 297] on button "Controleer" at bounding box center [427, 293] width 389 height 27
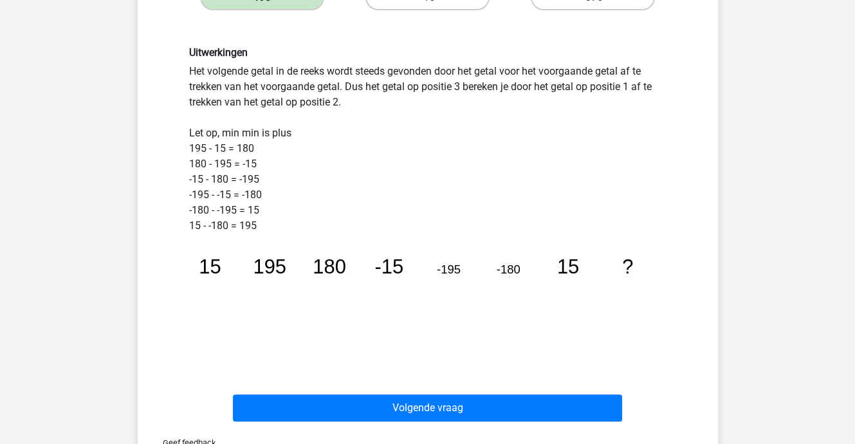
scroll to position [317, 0]
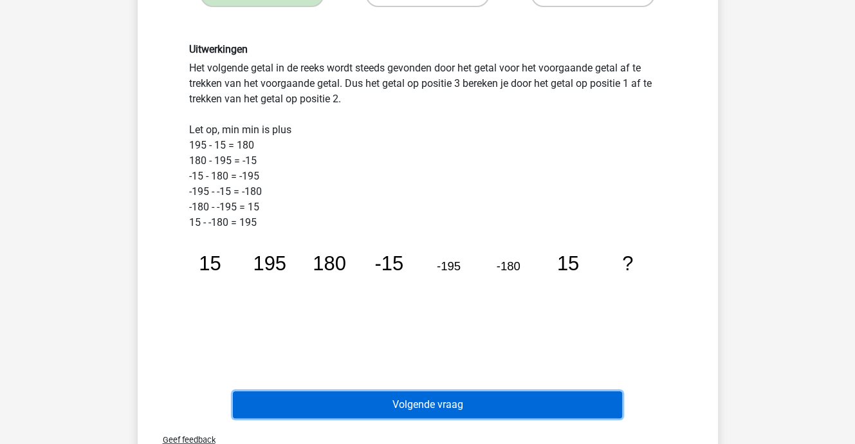
click at [457, 403] on button "Volgende vraag" at bounding box center [427, 404] width 389 height 27
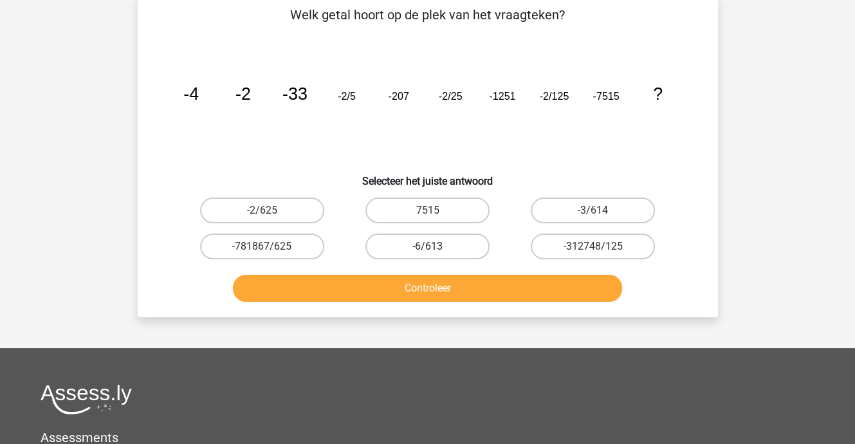
scroll to position [59, 0]
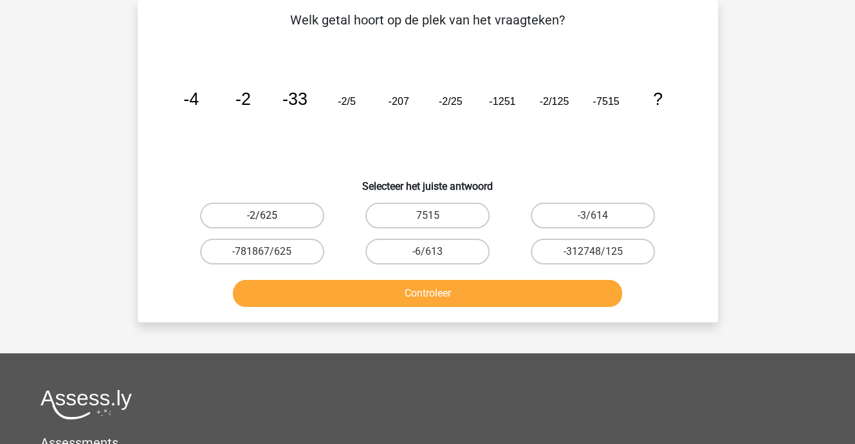
click at [265, 211] on label "-2/625" at bounding box center [262, 216] width 124 height 26
click at [265, 216] on input "-2/625" at bounding box center [266, 220] width 8 height 8
radio input "true"
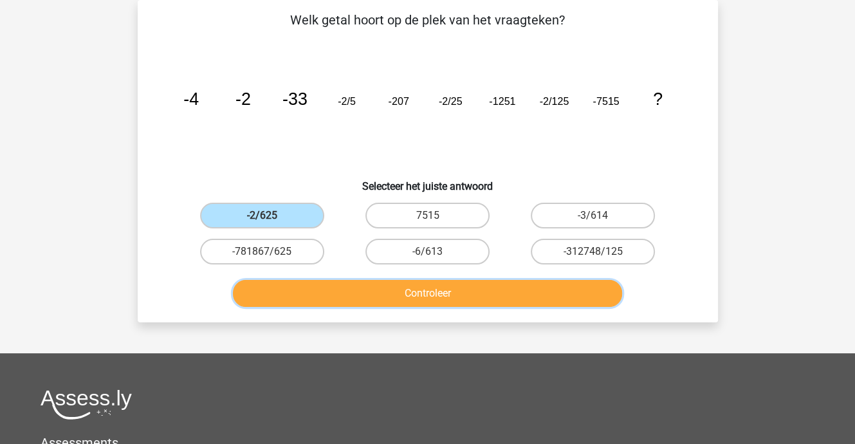
click at [385, 291] on button "Controleer" at bounding box center [427, 293] width 389 height 27
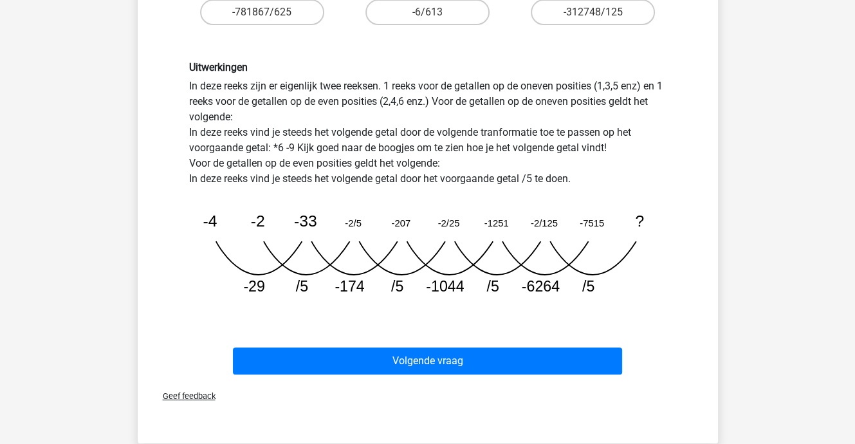
scroll to position [381, 0]
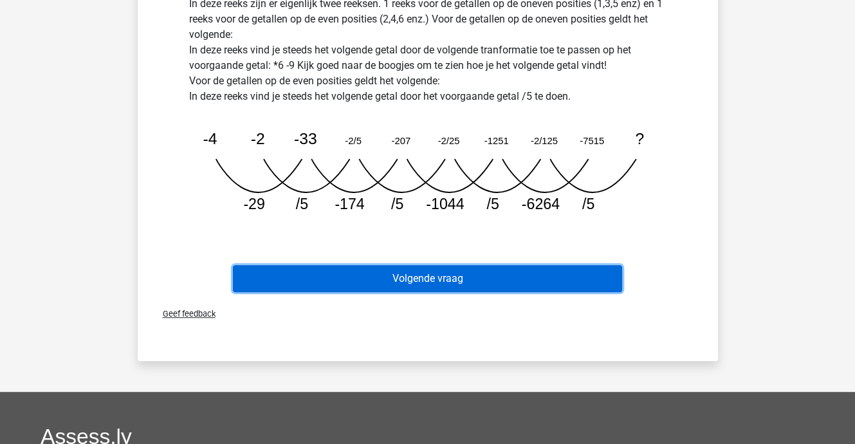
click at [454, 269] on button "Volgende vraag" at bounding box center [427, 278] width 389 height 27
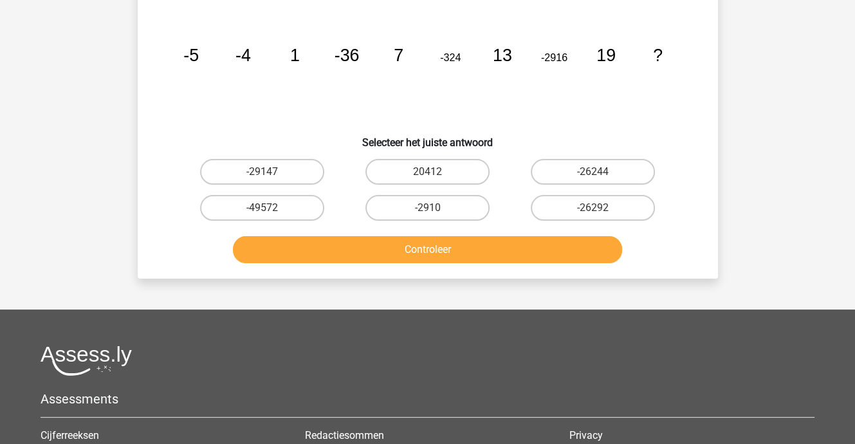
scroll to position [59, 0]
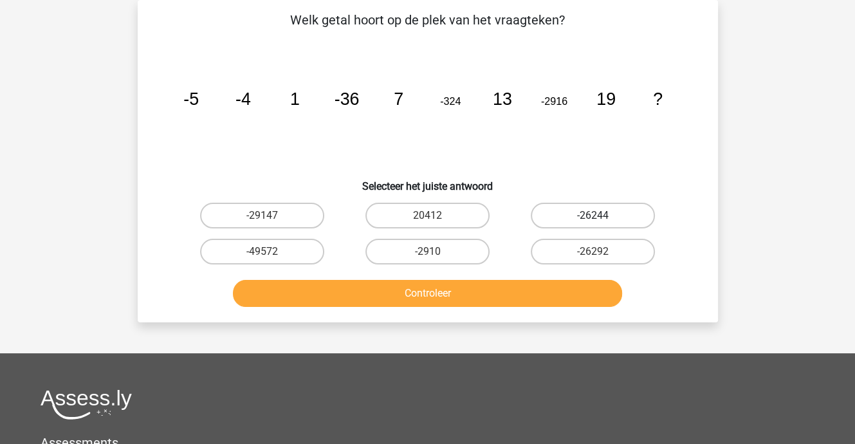
click at [610, 209] on label "-26244" at bounding box center [593, 216] width 124 height 26
click at [602, 216] on input "-26244" at bounding box center [597, 220] width 8 height 8
radio input "true"
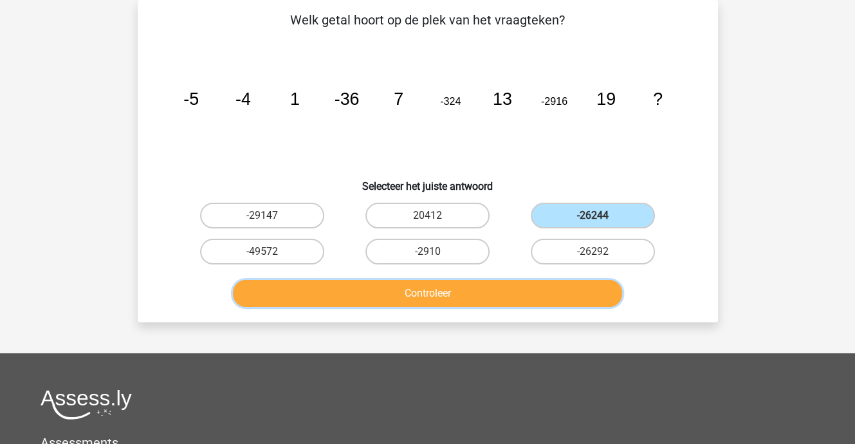
click at [409, 293] on button "Controleer" at bounding box center [427, 293] width 389 height 27
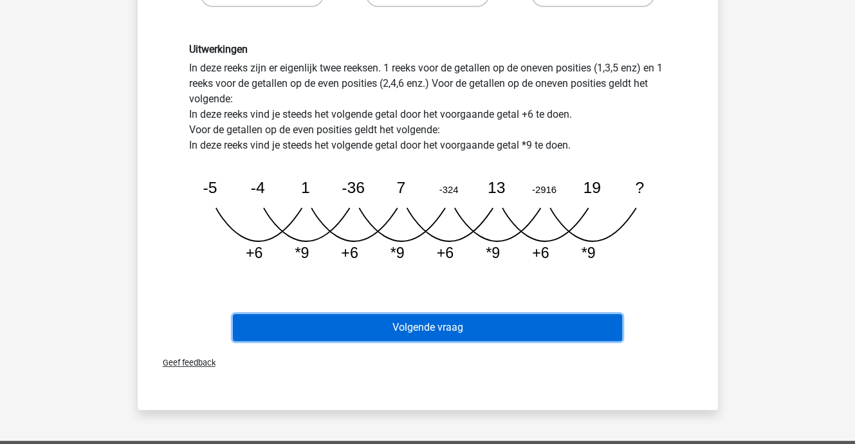
click at [409, 326] on button "Volgende vraag" at bounding box center [427, 327] width 389 height 27
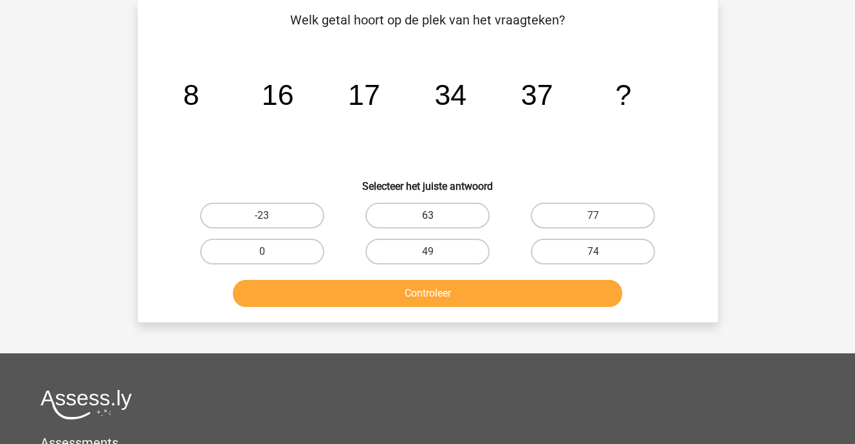
drag, startPoint x: 422, startPoint y: 208, endPoint x: 423, endPoint y: 217, distance: 9.0
click at [422, 210] on label "63" at bounding box center [427, 216] width 124 height 26
click at [427, 216] on input "63" at bounding box center [431, 220] width 8 height 8
radio input "true"
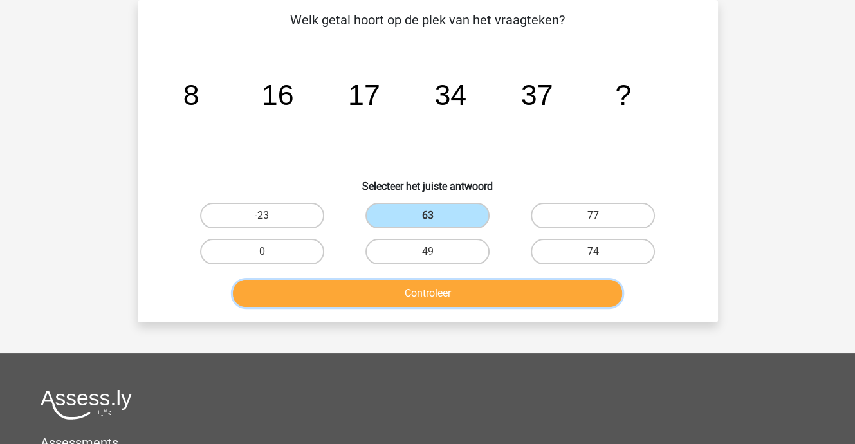
click at [433, 284] on button "Controleer" at bounding box center [427, 293] width 389 height 27
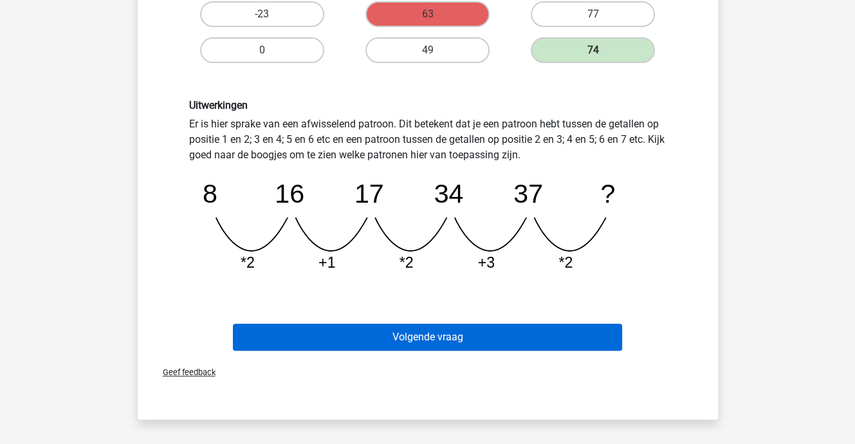
scroll to position [317, 0]
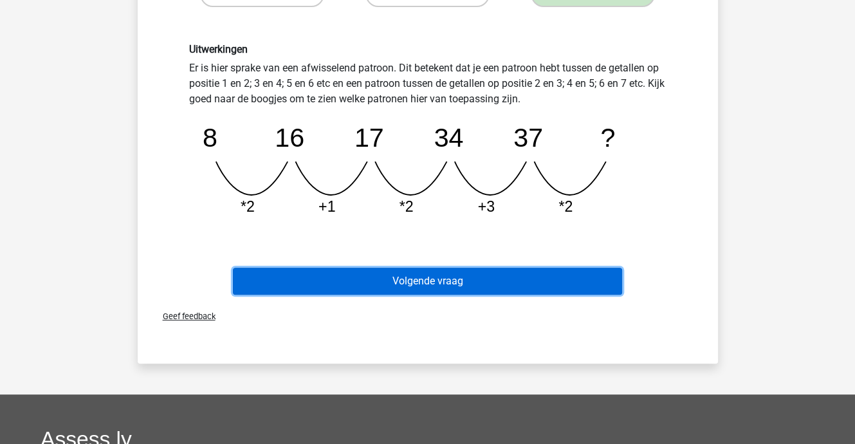
click at [433, 281] on button "Volgende vraag" at bounding box center [427, 281] width 389 height 27
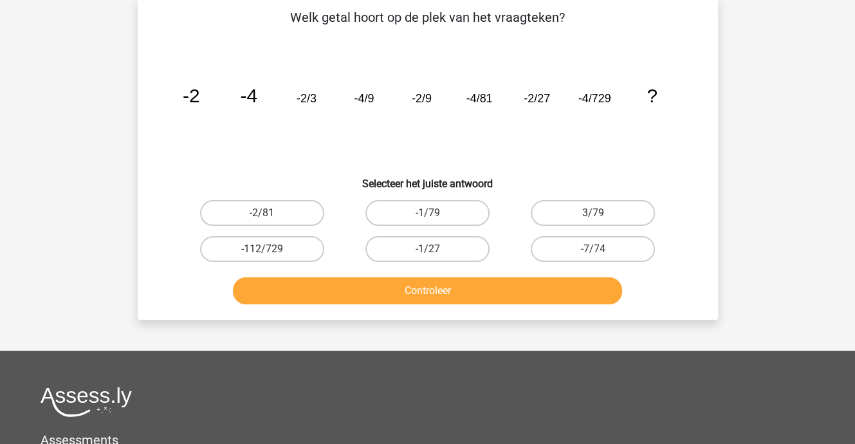
scroll to position [59, 0]
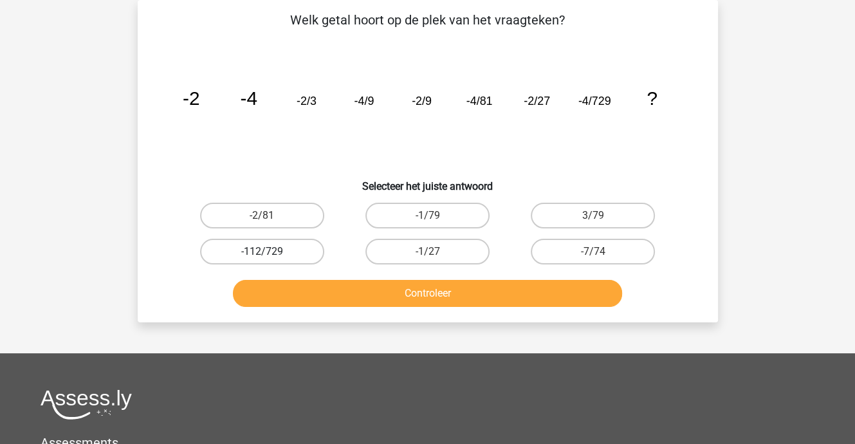
click at [268, 246] on label "-112/729" at bounding box center [262, 252] width 124 height 26
click at [268, 252] on input "-112/729" at bounding box center [266, 256] width 8 height 8
radio input "true"
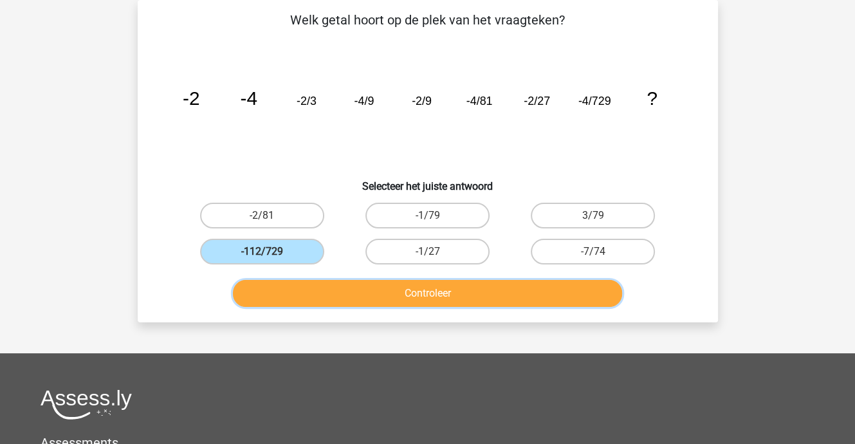
click at [319, 291] on button "Controleer" at bounding box center [427, 293] width 389 height 27
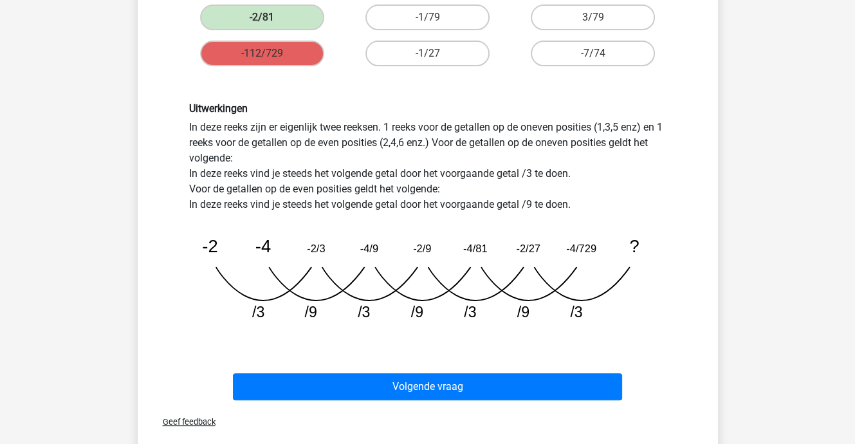
scroll to position [317, 0]
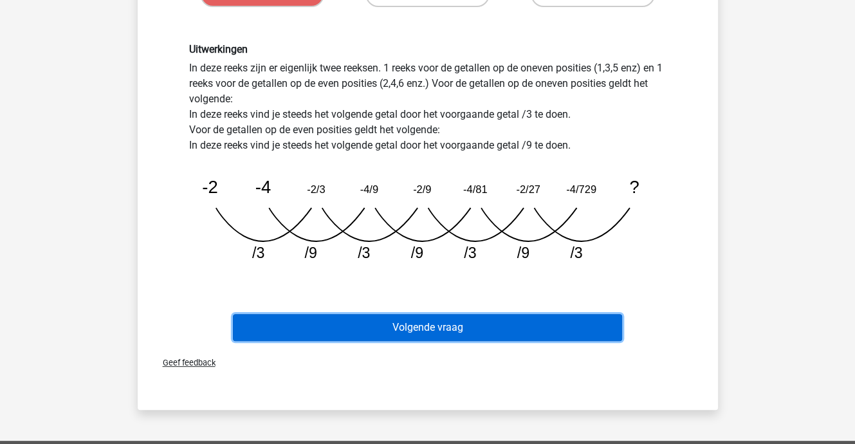
click at [434, 320] on button "Volgende vraag" at bounding box center [427, 327] width 389 height 27
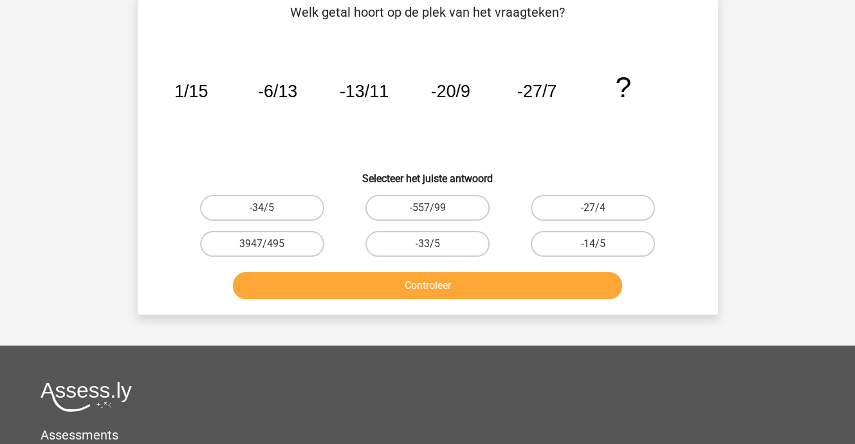
scroll to position [59, 0]
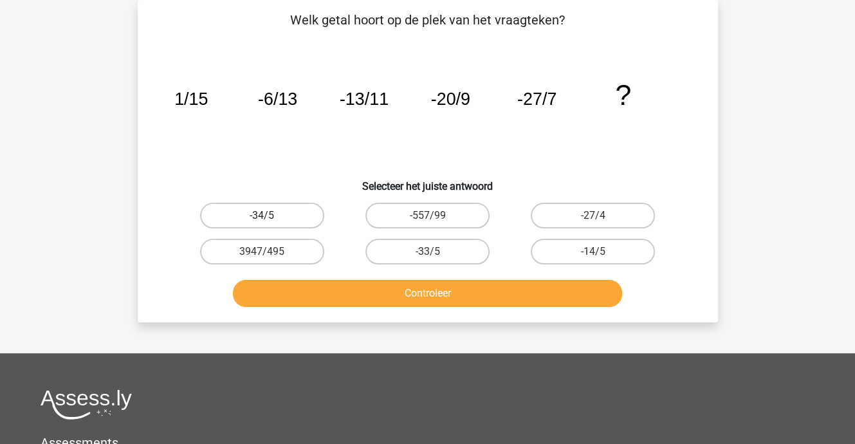
click at [264, 208] on label "-34/5" at bounding box center [262, 216] width 124 height 26
click at [264, 216] on input "-34/5" at bounding box center [266, 220] width 8 height 8
radio input "true"
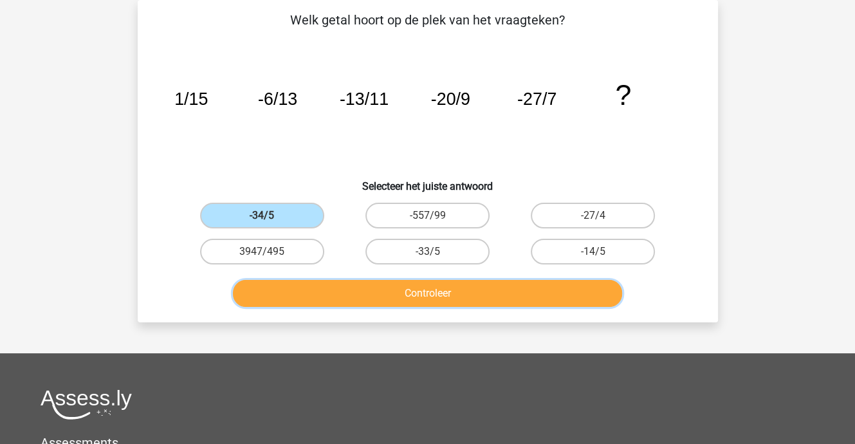
click at [366, 295] on button "Controleer" at bounding box center [427, 293] width 389 height 27
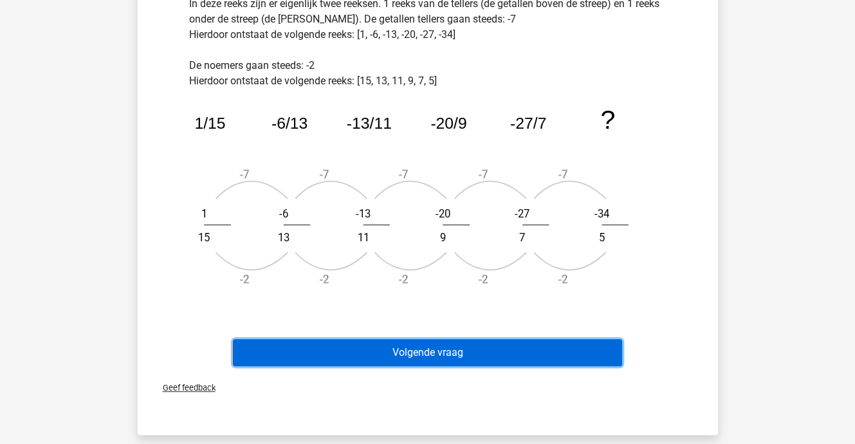
click at [438, 355] on button "Volgende vraag" at bounding box center [427, 352] width 389 height 27
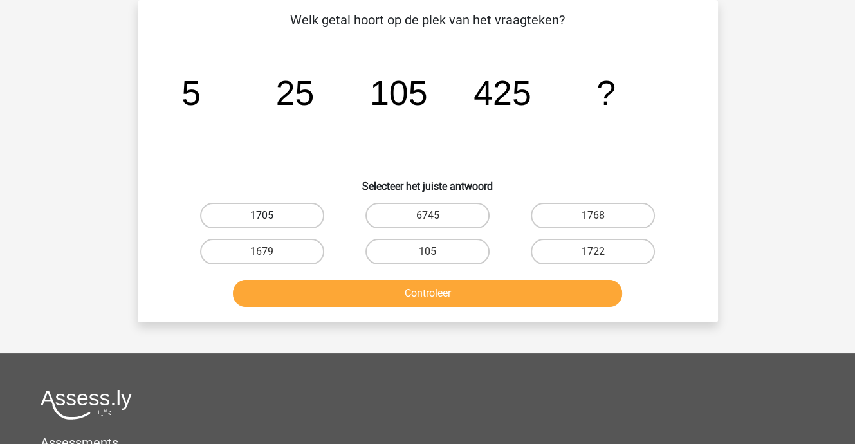
click at [262, 213] on label "1705" at bounding box center [262, 216] width 124 height 26
click at [262, 216] on input "1705" at bounding box center [266, 220] width 8 height 8
radio input "true"
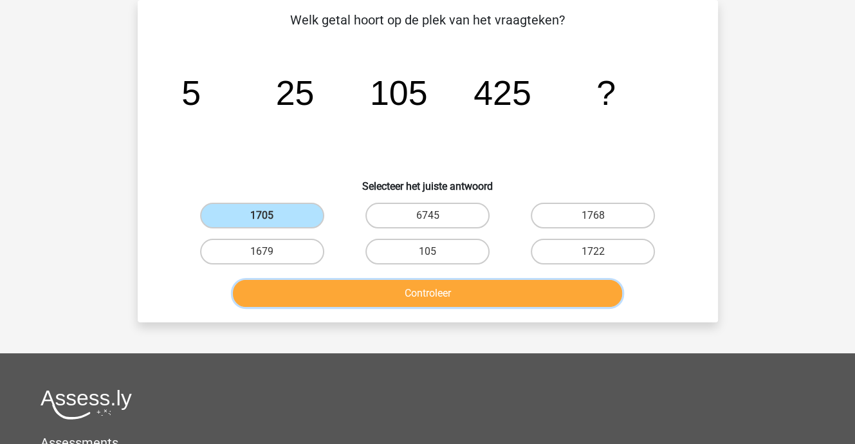
click at [389, 290] on button "Controleer" at bounding box center [427, 293] width 389 height 27
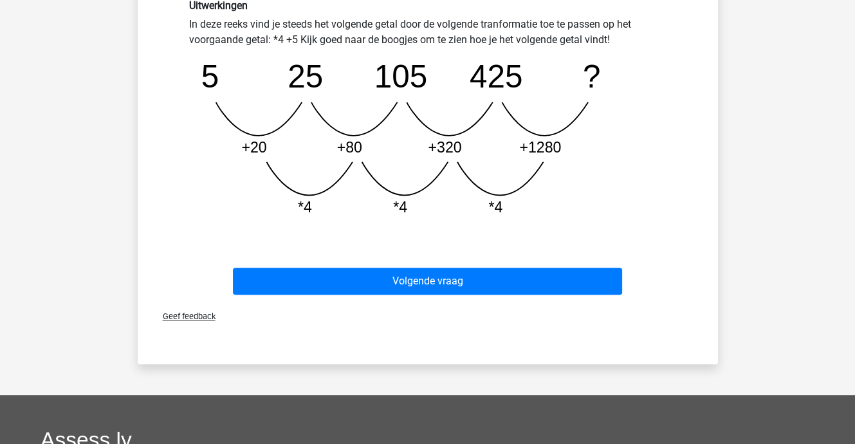
scroll to position [381, 0]
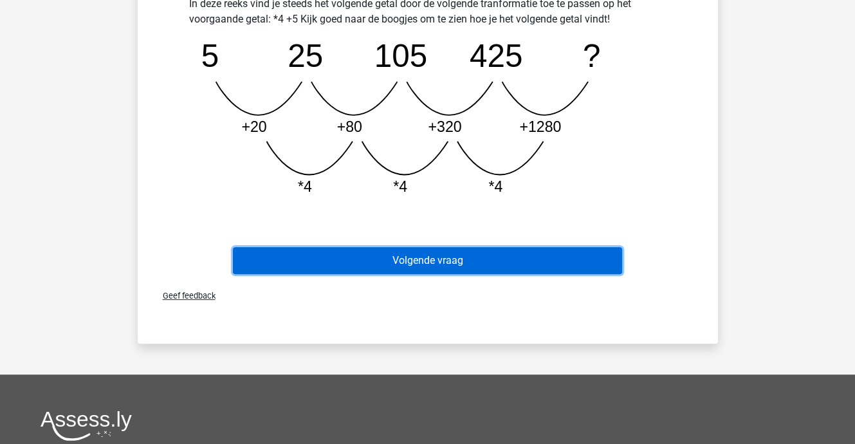
click at [420, 264] on button "Volgende vraag" at bounding box center [427, 260] width 389 height 27
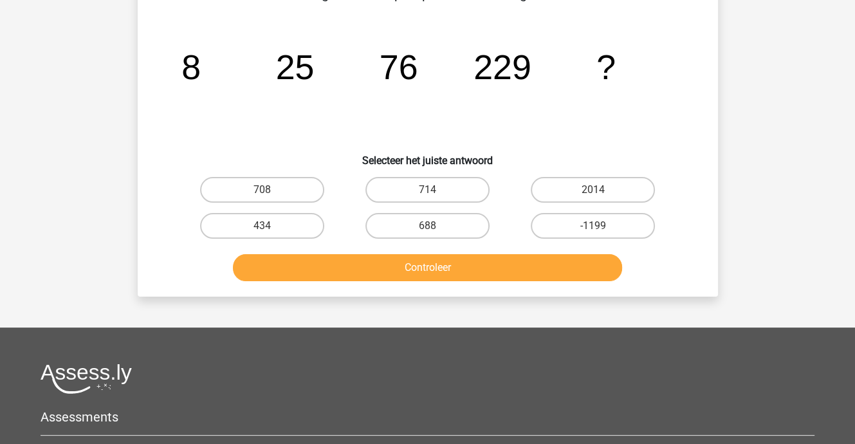
scroll to position [59, 0]
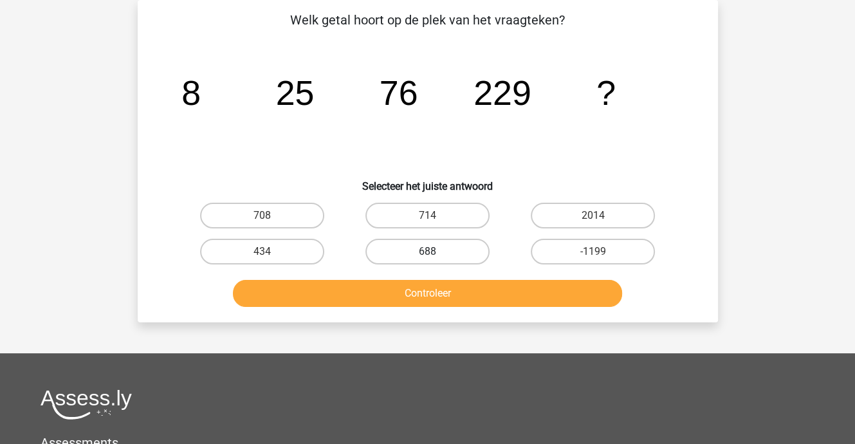
click at [454, 242] on label "688" at bounding box center [427, 252] width 124 height 26
click at [436, 252] on input "688" at bounding box center [431, 256] width 8 height 8
radio input "true"
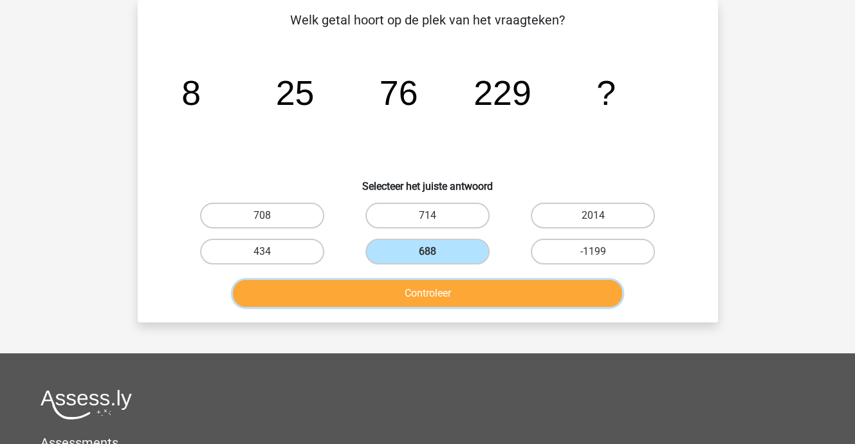
click at [454, 288] on button "Controleer" at bounding box center [427, 293] width 389 height 27
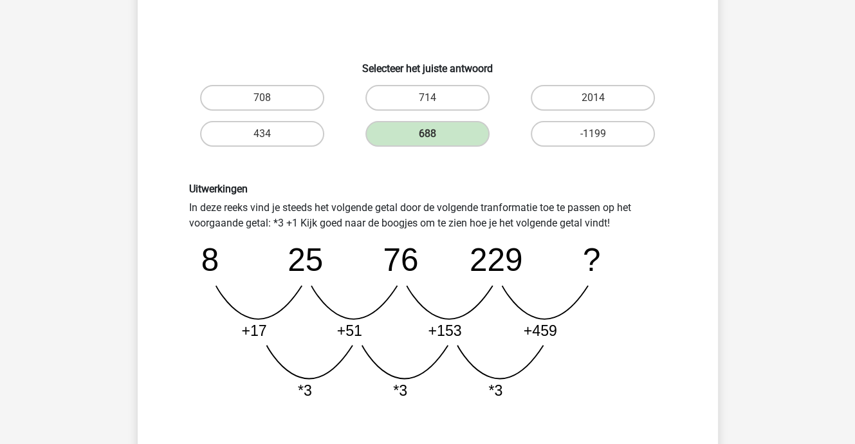
scroll to position [317, 0]
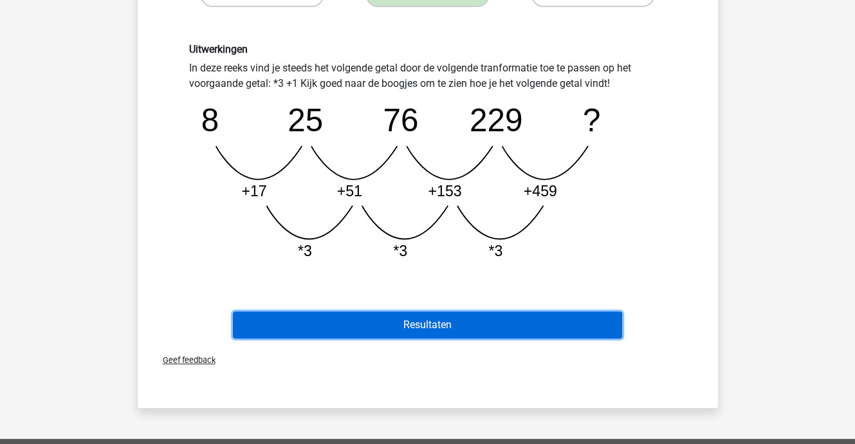
click at [445, 322] on button "Resultaten" at bounding box center [427, 324] width 389 height 27
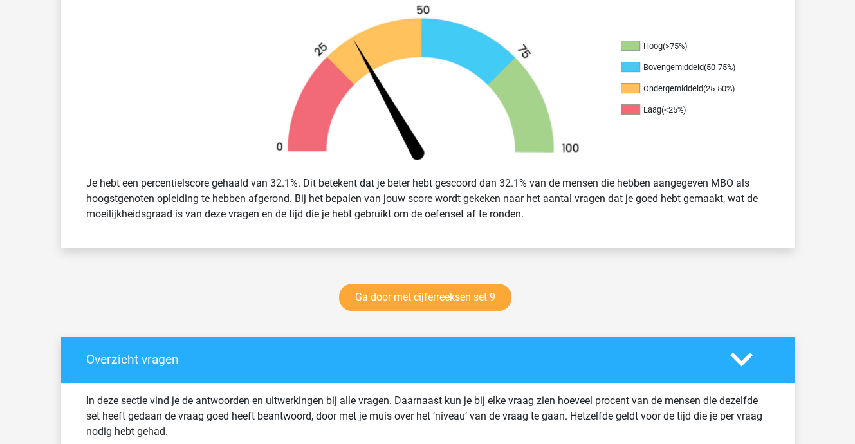
scroll to position [386, 0]
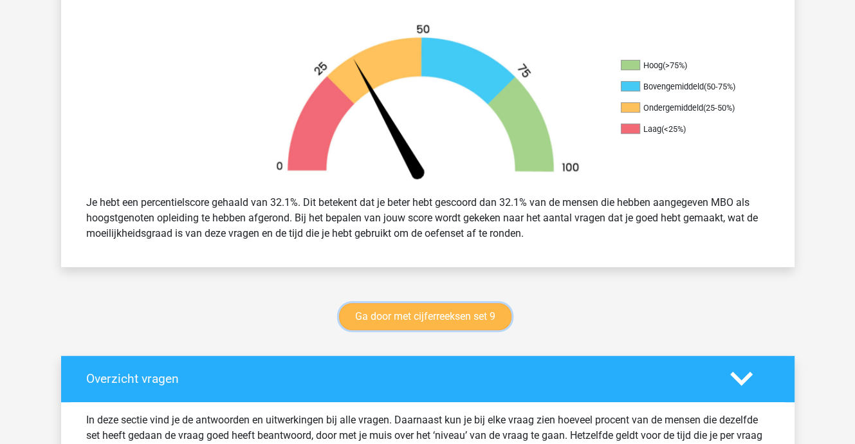
click at [450, 317] on link "Ga door met cijferreeksen set 9" at bounding box center [425, 316] width 172 height 27
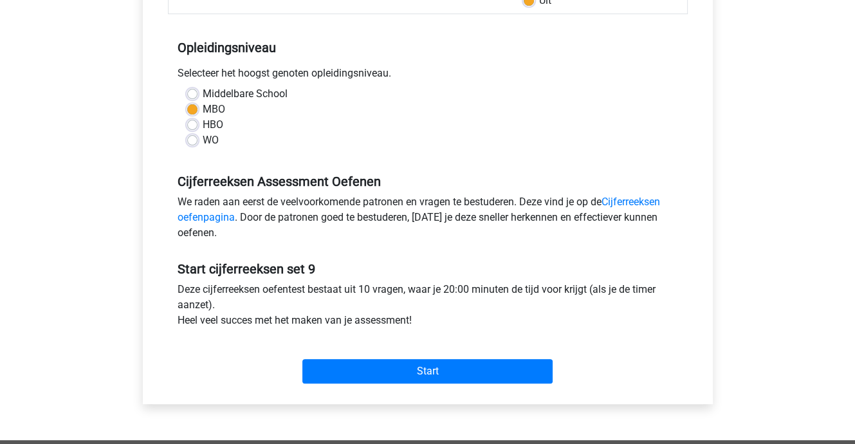
scroll to position [322, 0]
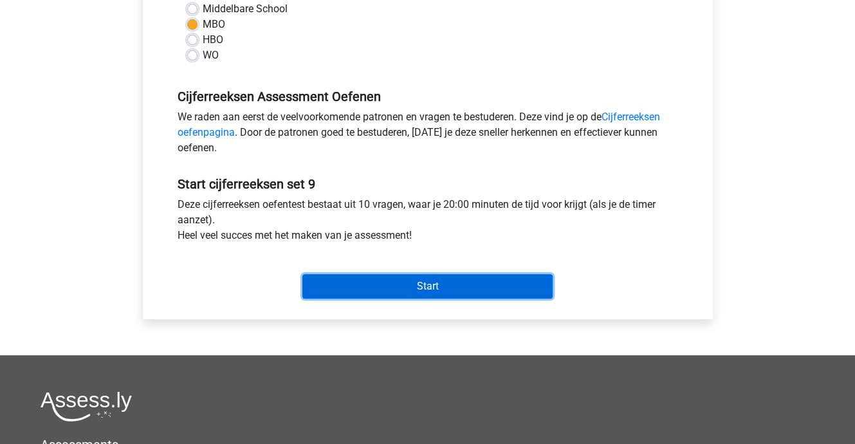
click at [448, 292] on input "Start" at bounding box center [427, 286] width 250 height 24
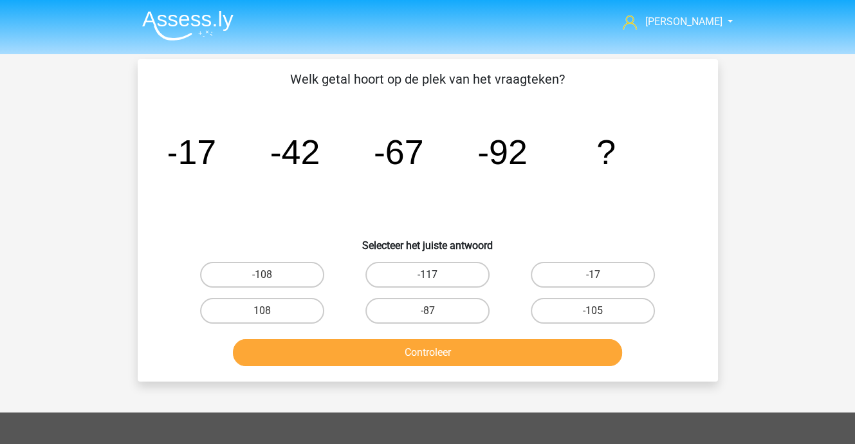
drag, startPoint x: 402, startPoint y: 272, endPoint x: 399, endPoint y: 295, distance: 23.3
click at [402, 273] on label "-117" at bounding box center [427, 275] width 124 height 26
click at [427, 275] on input "-117" at bounding box center [431, 279] width 8 height 8
radio input "true"
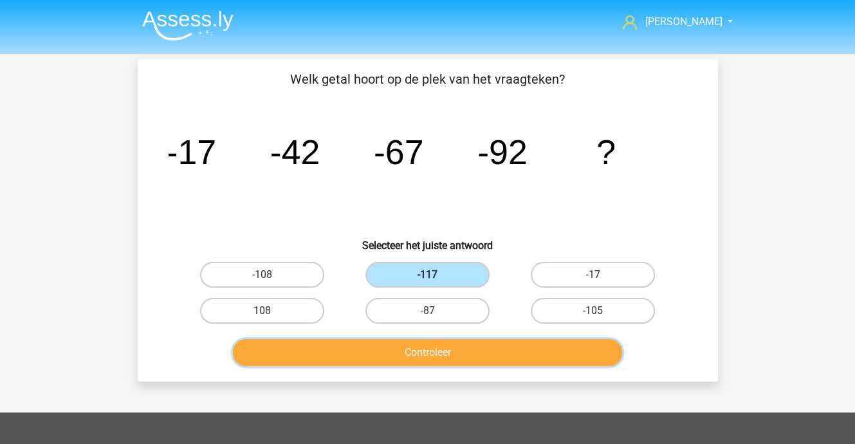
click at [417, 355] on button "Controleer" at bounding box center [427, 352] width 389 height 27
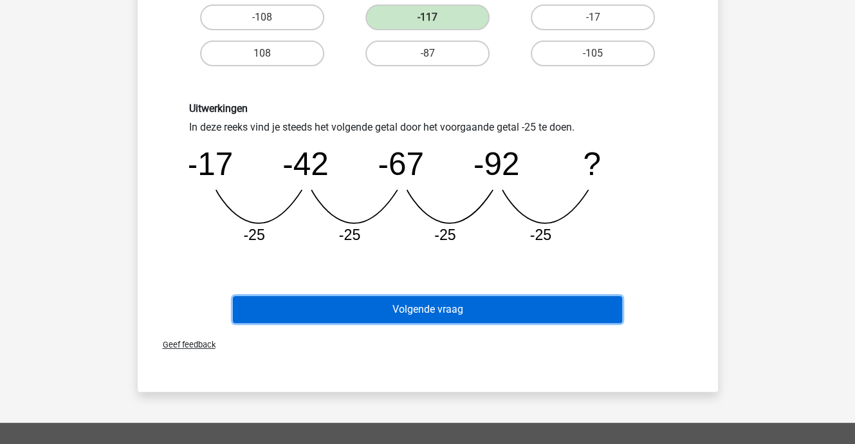
click at [404, 304] on button "Volgende vraag" at bounding box center [427, 309] width 389 height 27
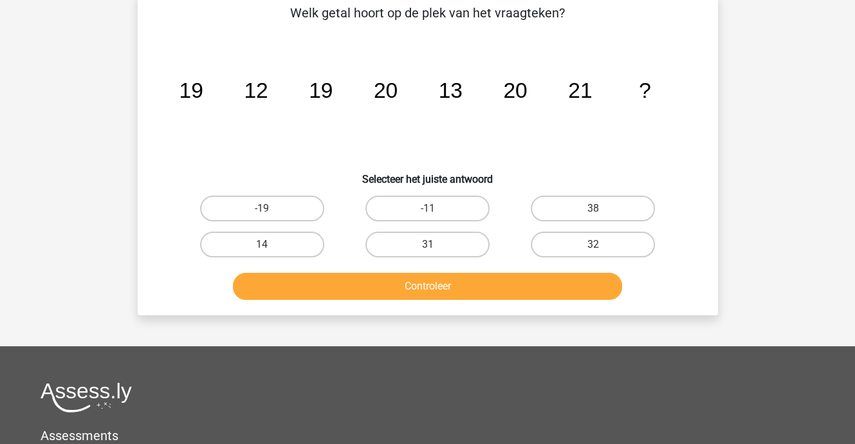
scroll to position [59, 0]
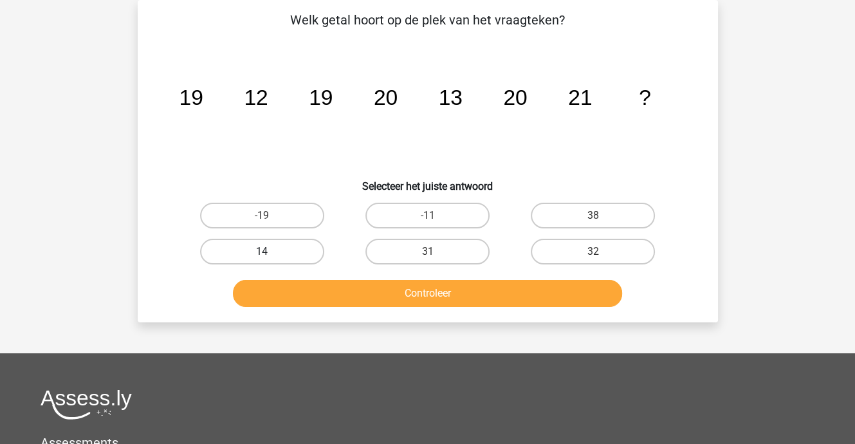
click at [290, 246] on label "14" at bounding box center [262, 252] width 124 height 26
click at [270, 252] on input "14" at bounding box center [266, 256] width 8 height 8
radio input "true"
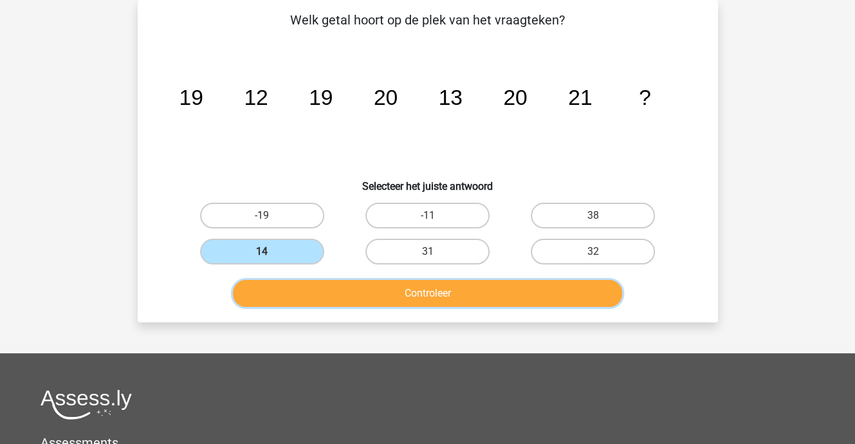
click at [316, 282] on button "Controleer" at bounding box center [427, 293] width 389 height 27
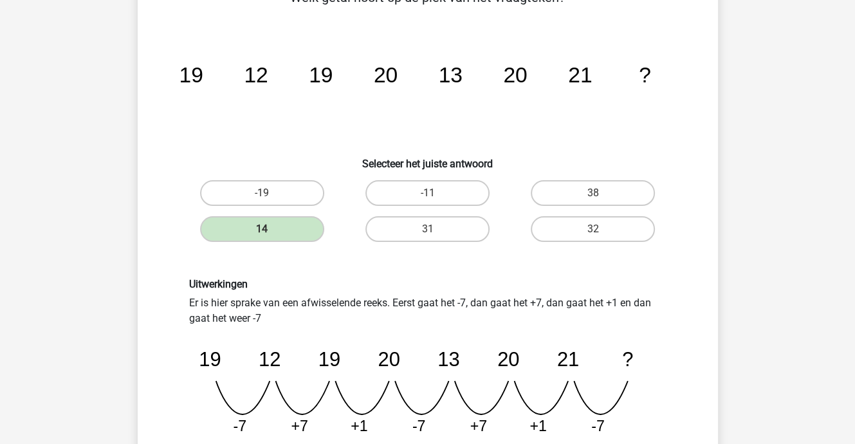
scroll to position [445, 0]
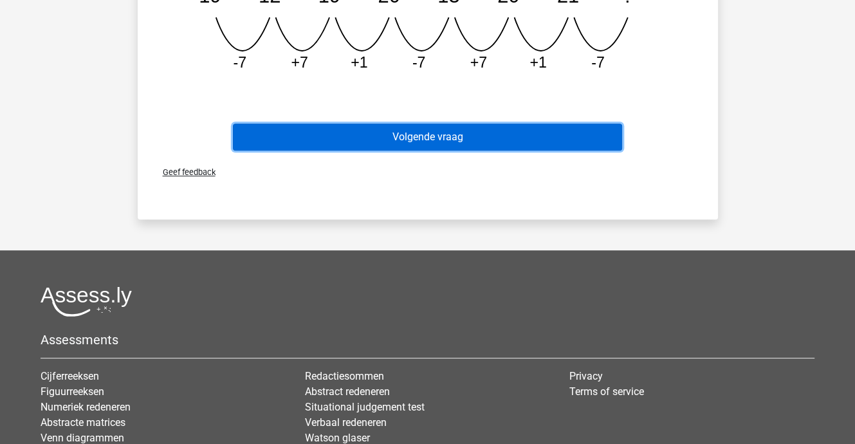
click at [456, 138] on button "Volgende vraag" at bounding box center [427, 137] width 389 height 27
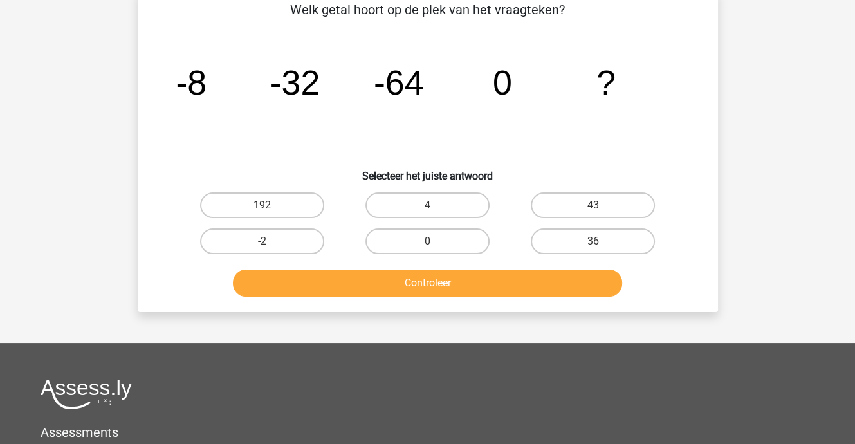
scroll to position [59, 0]
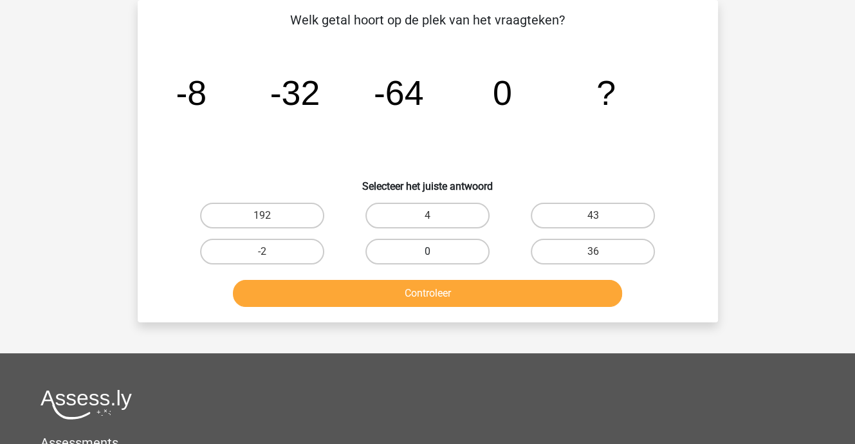
click at [453, 252] on label "0" at bounding box center [427, 252] width 124 height 26
click at [436, 252] on input "0" at bounding box center [431, 256] width 8 height 8
radio input "true"
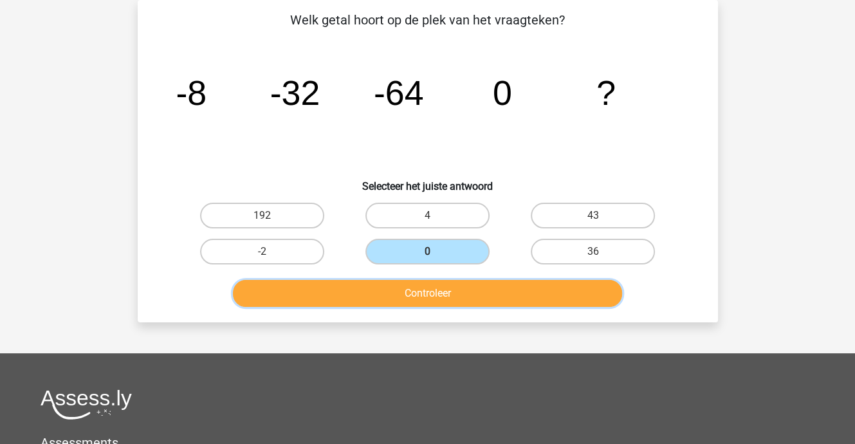
click at [450, 282] on button "Controleer" at bounding box center [427, 293] width 389 height 27
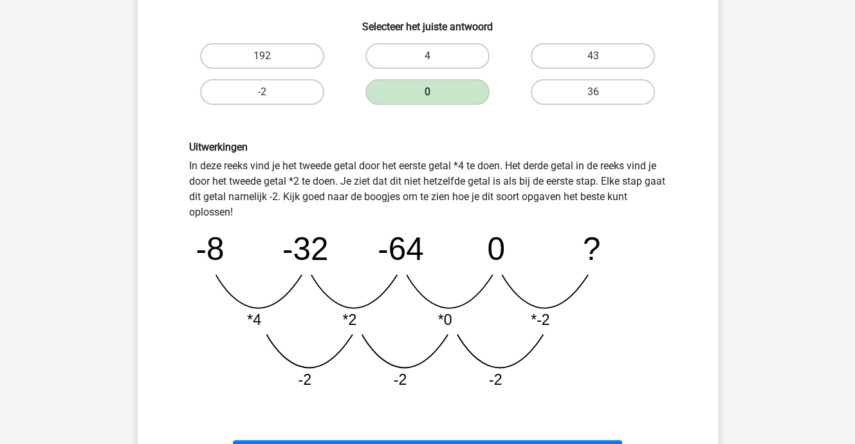
scroll to position [381, 0]
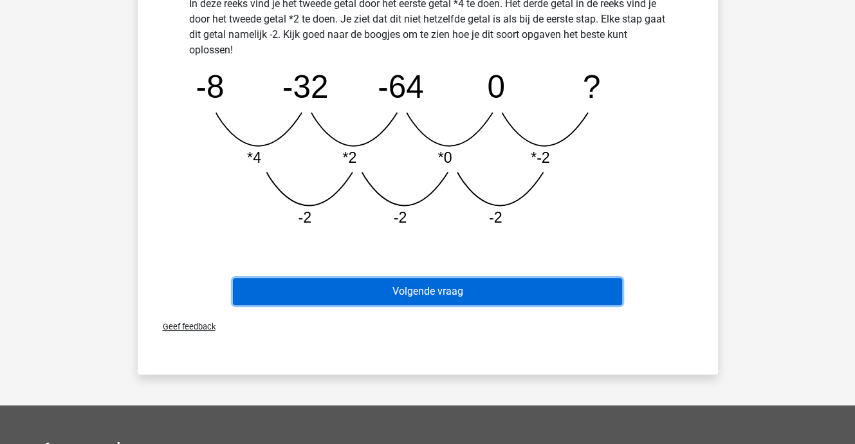
click at [445, 285] on button "Volgende vraag" at bounding box center [427, 291] width 389 height 27
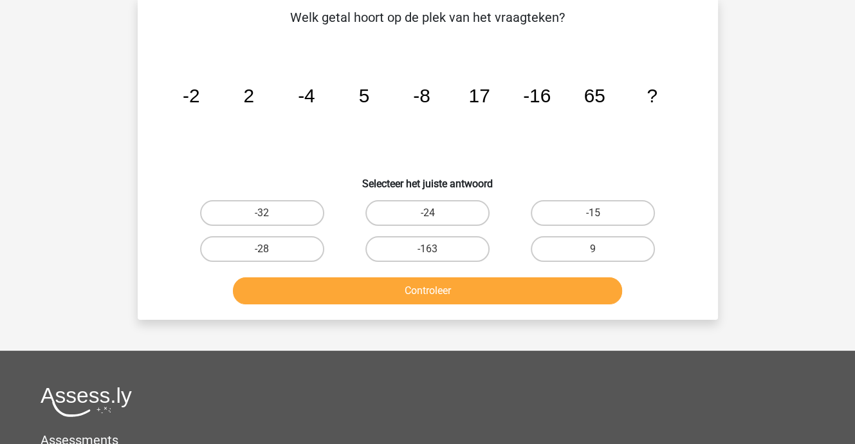
scroll to position [59, 0]
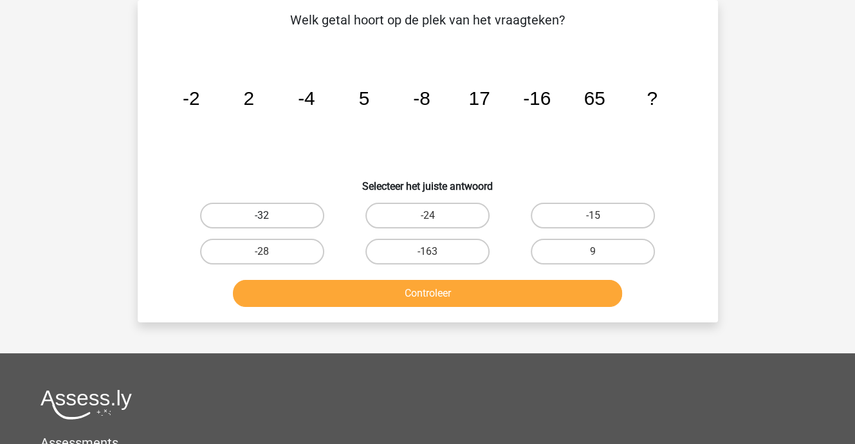
click at [260, 210] on label "-32" at bounding box center [262, 216] width 124 height 26
click at [262, 216] on input "-32" at bounding box center [266, 220] width 8 height 8
radio input "true"
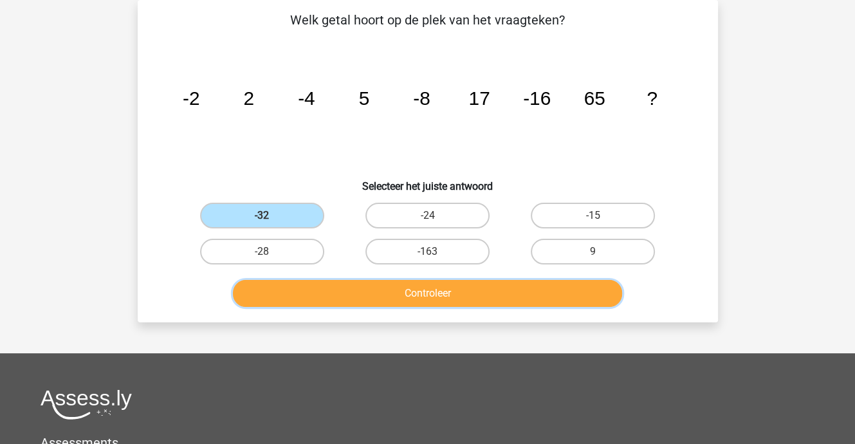
click at [370, 298] on button "Controleer" at bounding box center [427, 293] width 389 height 27
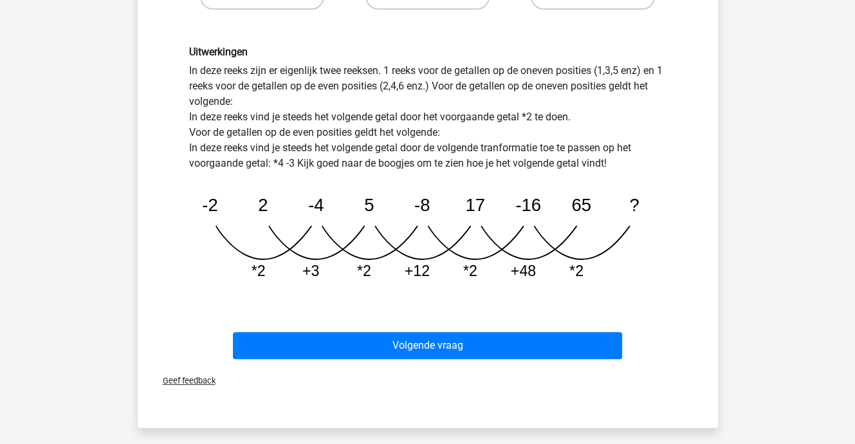
scroll to position [317, 0]
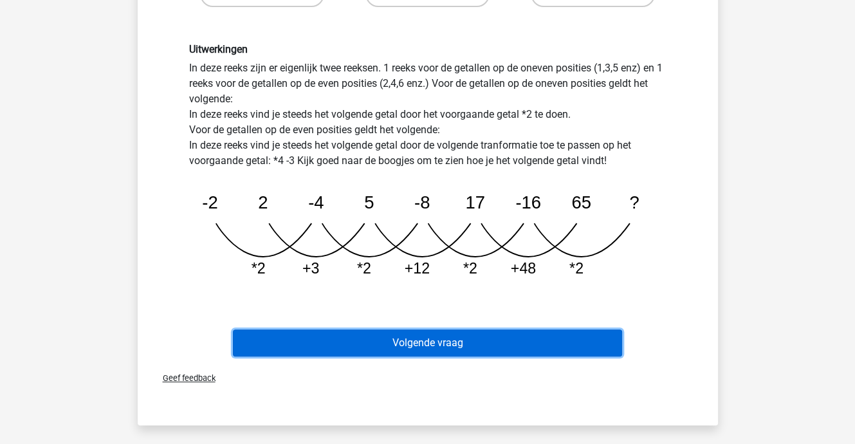
click at [427, 337] on button "Volgende vraag" at bounding box center [427, 342] width 389 height 27
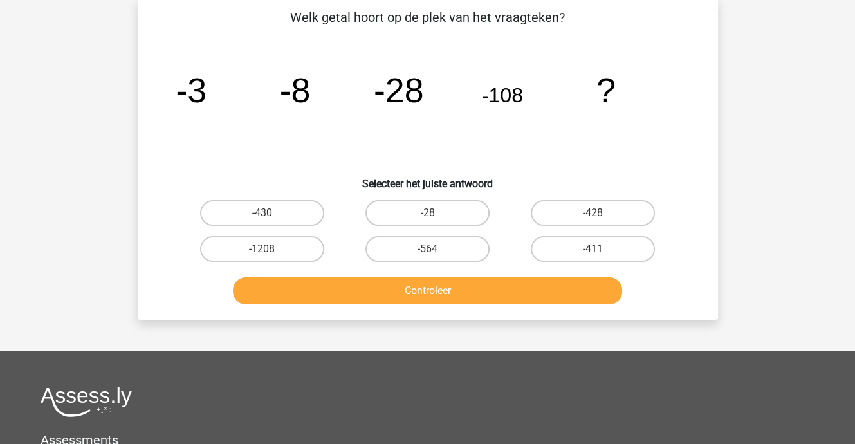
scroll to position [59, 0]
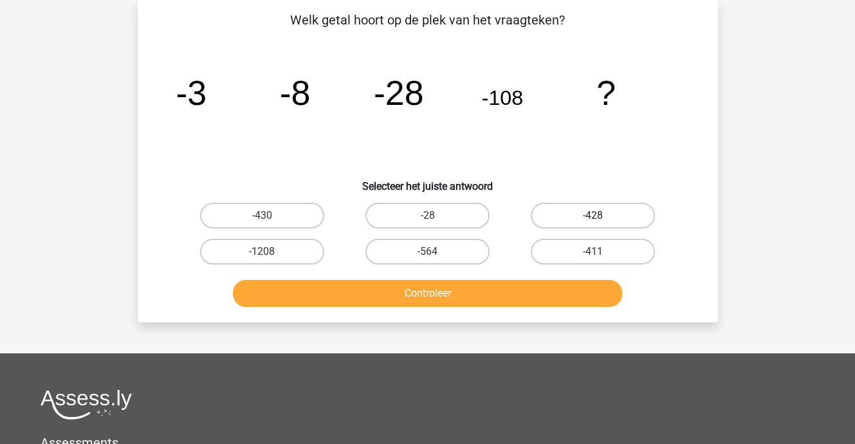
click at [582, 212] on label "-428" at bounding box center [593, 216] width 124 height 26
click at [593, 216] on input "-428" at bounding box center [597, 220] width 8 height 8
radio input "true"
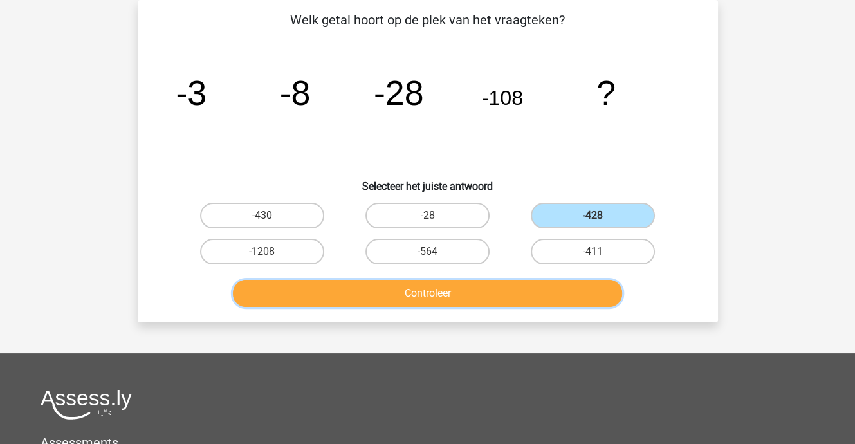
click at [521, 288] on button "Controleer" at bounding box center [427, 293] width 389 height 27
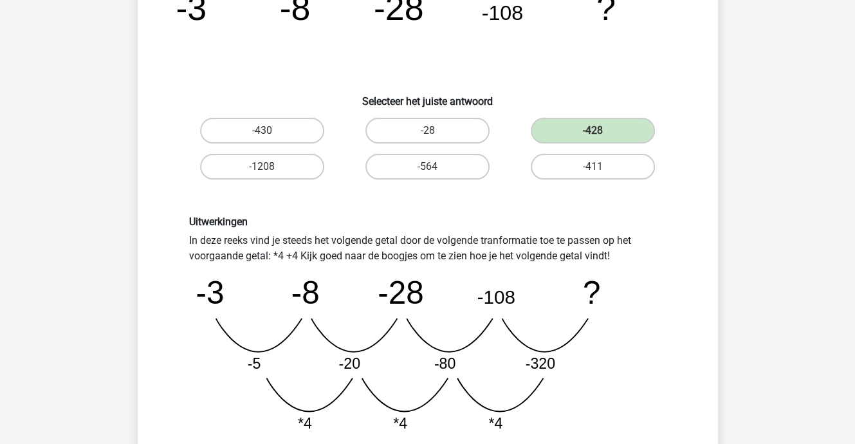
scroll to position [317, 0]
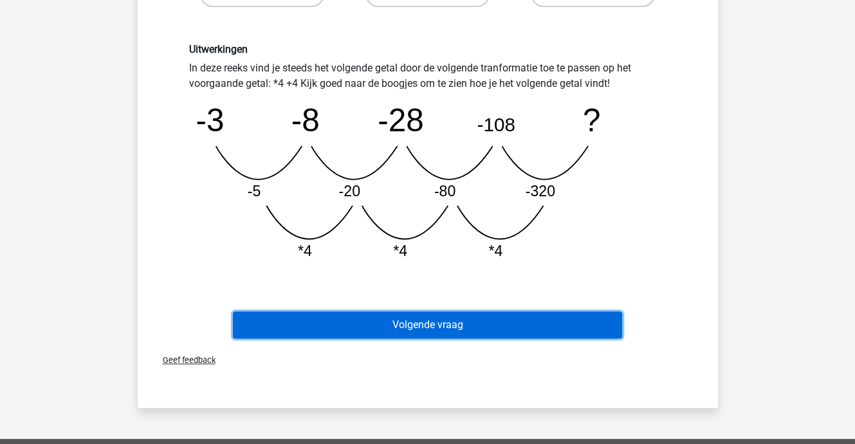
click at [476, 327] on button "Volgende vraag" at bounding box center [427, 324] width 389 height 27
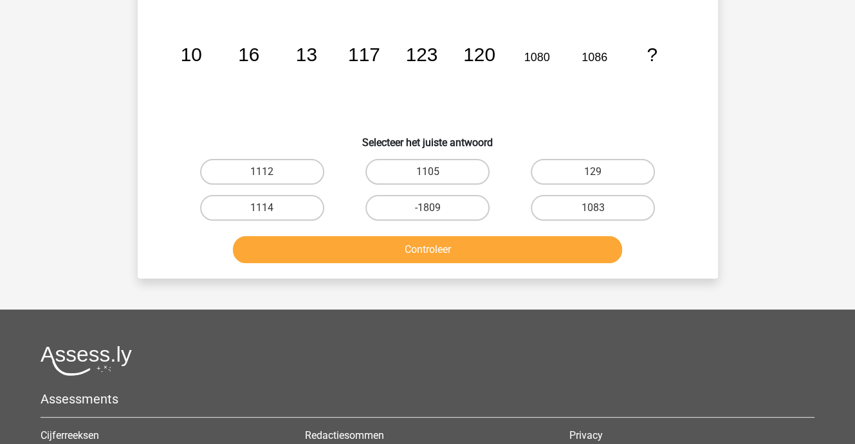
scroll to position [59, 0]
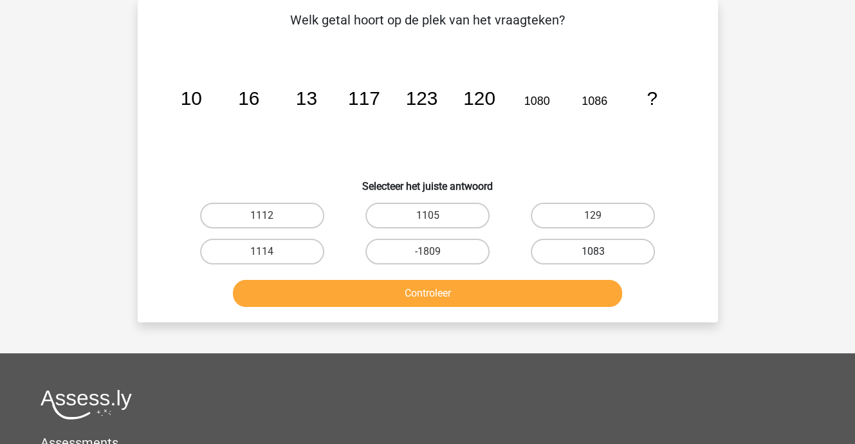
click at [602, 252] on label "1083" at bounding box center [593, 252] width 124 height 26
click at [602, 252] on input "1083" at bounding box center [597, 256] width 8 height 8
radio input "true"
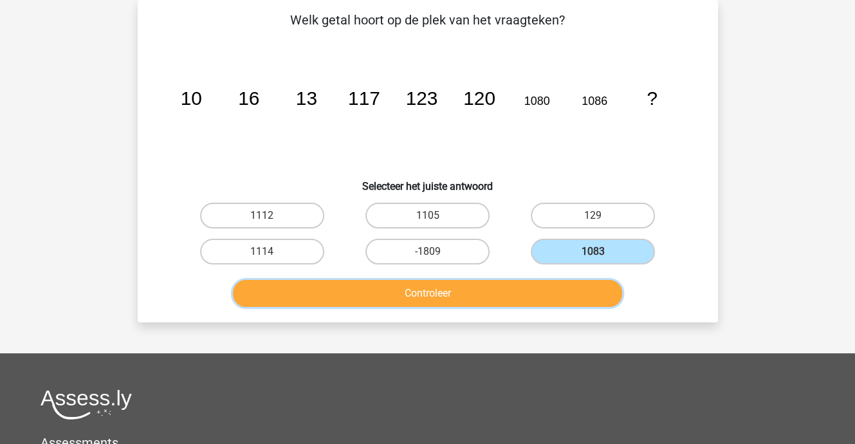
click at [471, 293] on button "Controleer" at bounding box center [427, 293] width 389 height 27
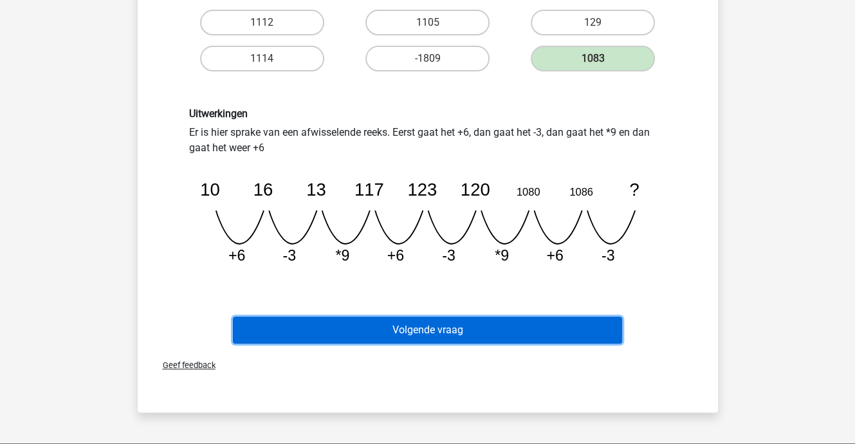
click at [454, 328] on button "Volgende vraag" at bounding box center [427, 330] width 389 height 27
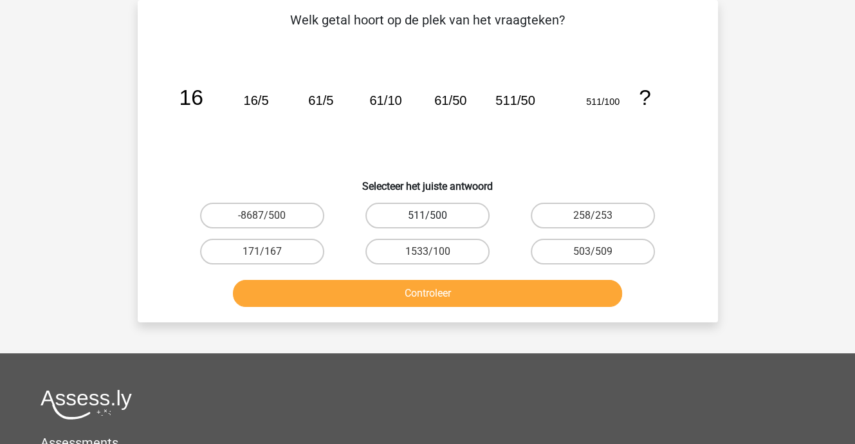
click at [443, 212] on label "511/500" at bounding box center [427, 216] width 124 height 26
click at [436, 216] on input "511/500" at bounding box center [431, 220] width 8 height 8
radio input "true"
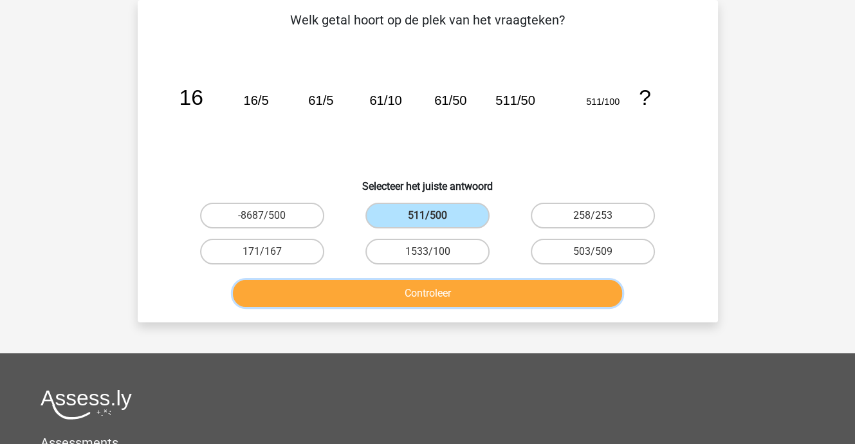
click at [443, 287] on button "Controleer" at bounding box center [427, 293] width 389 height 27
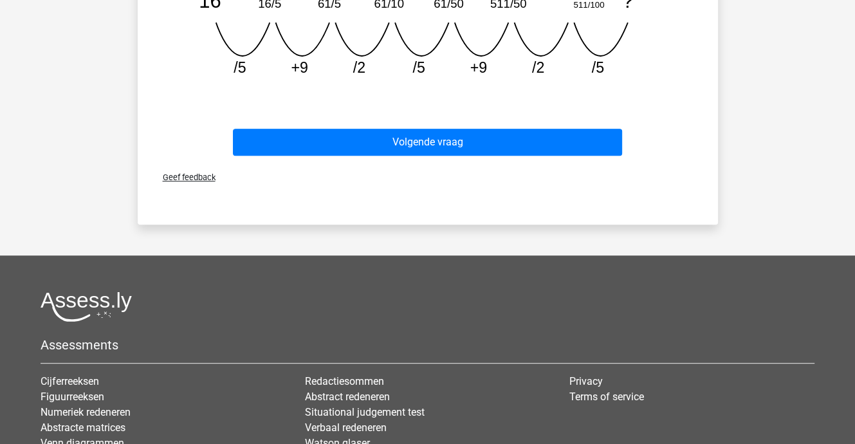
scroll to position [445, 0]
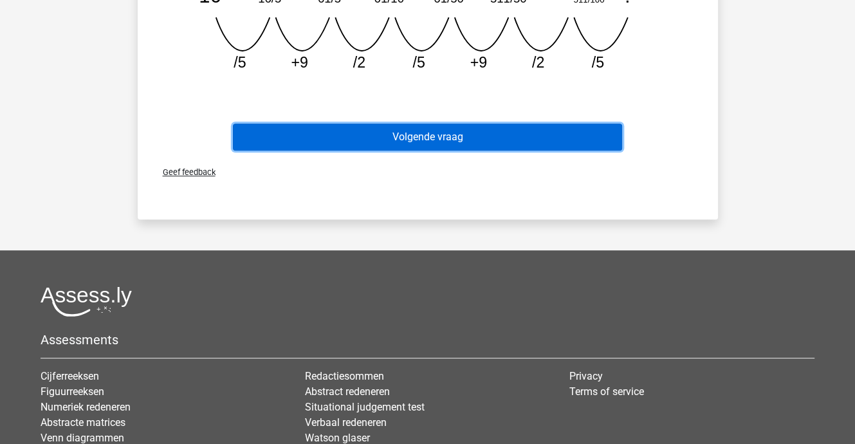
click at [425, 133] on button "Volgende vraag" at bounding box center [427, 137] width 389 height 27
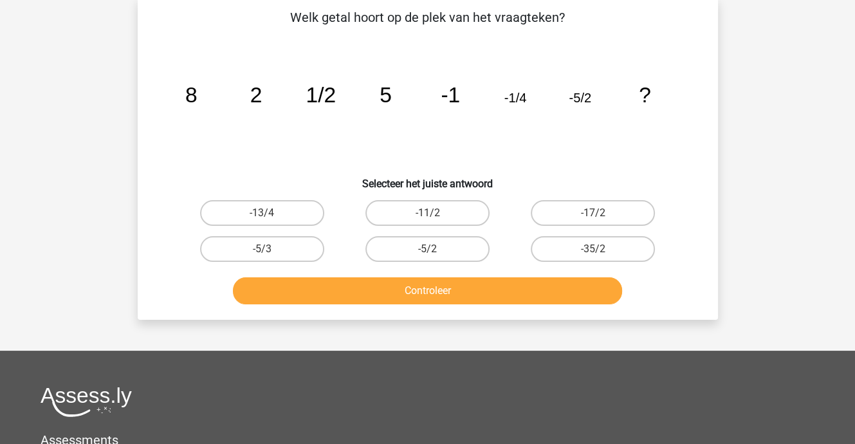
scroll to position [59, 0]
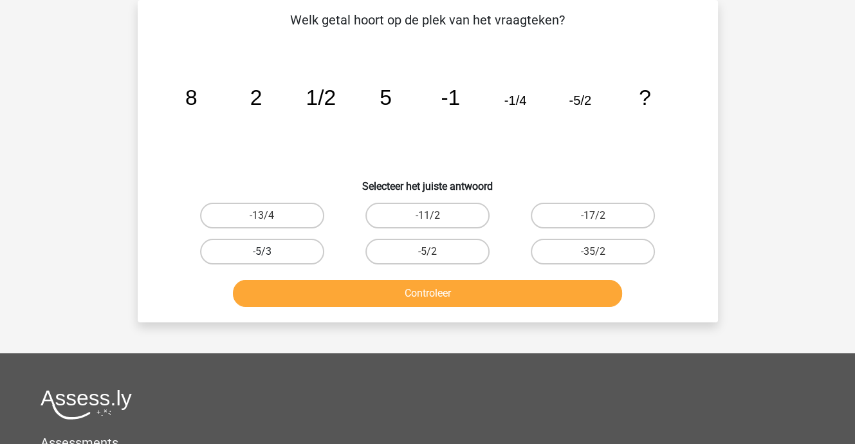
drag, startPoint x: 261, startPoint y: 253, endPoint x: 288, endPoint y: 258, distance: 28.1
click at [261, 253] on div "-5/3" at bounding box center [262, 252] width 155 height 26
click at [255, 248] on label "-5/3" at bounding box center [262, 252] width 124 height 26
click at [262, 252] on input "-5/3" at bounding box center [266, 256] width 8 height 8
radio input "true"
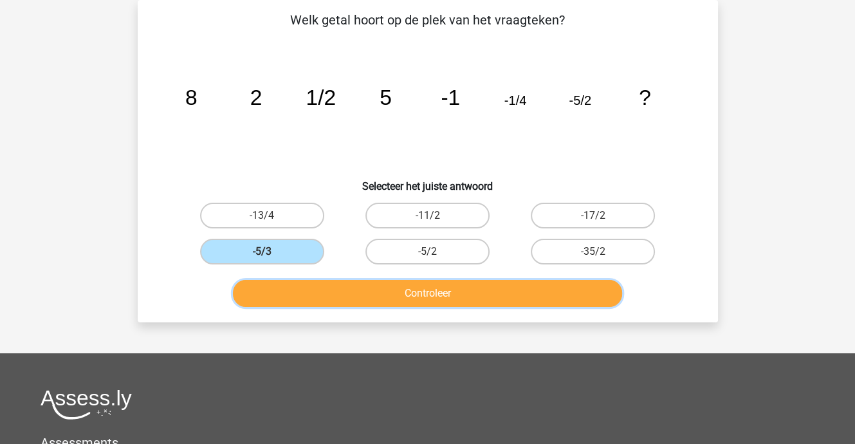
click at [335, 281] on button "Controleer" at bounding box center [427, 293] width 389 height 27
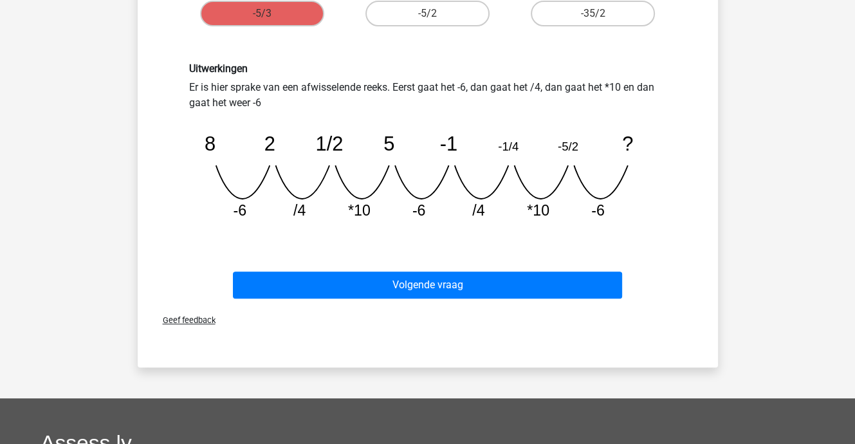
scroll to position [317, 0]
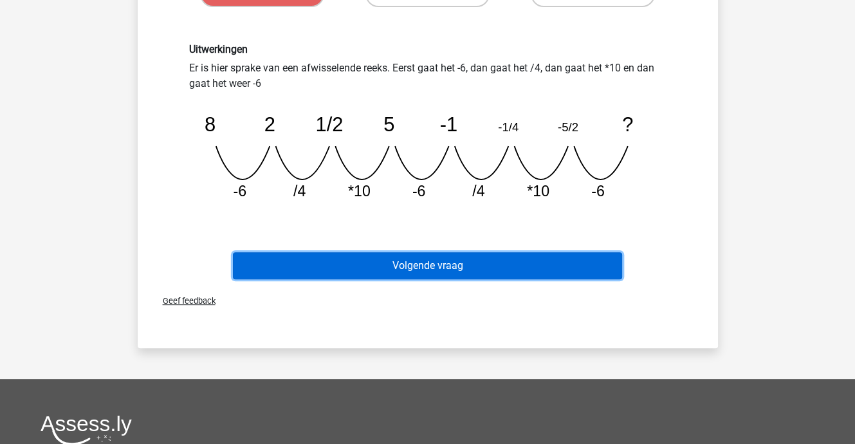
click at [445, 261] on button "Volgende vraag" at bounding box center [427, 265] width 389 height 27
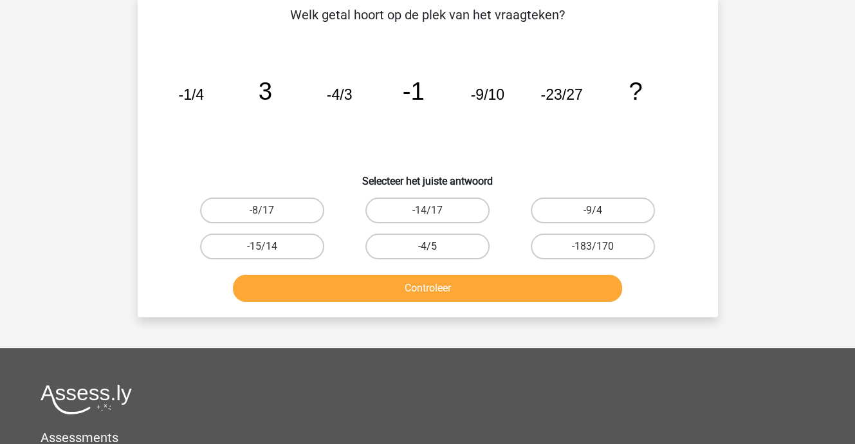
scroll to position [59, 0]
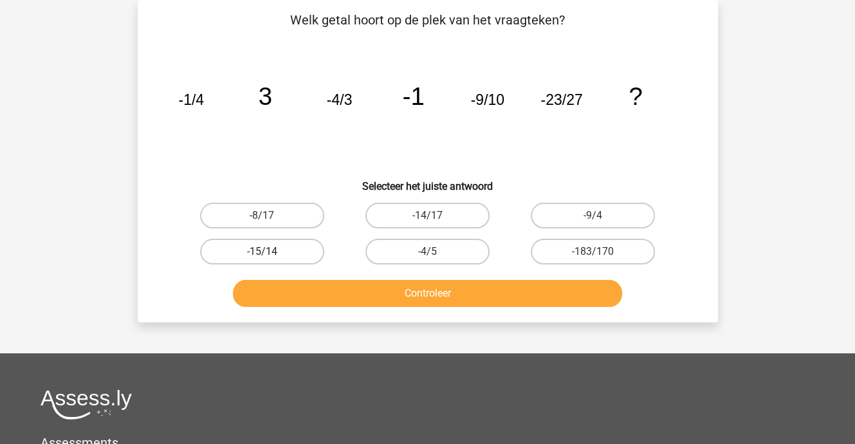
click at [253, 245] on label "-15/14" at bounding box center [262, 252] width 124 height 26
click at [262, 252] on input "-15/14" at bounding box center [266, 256] width 8 height 8
radio input "true"
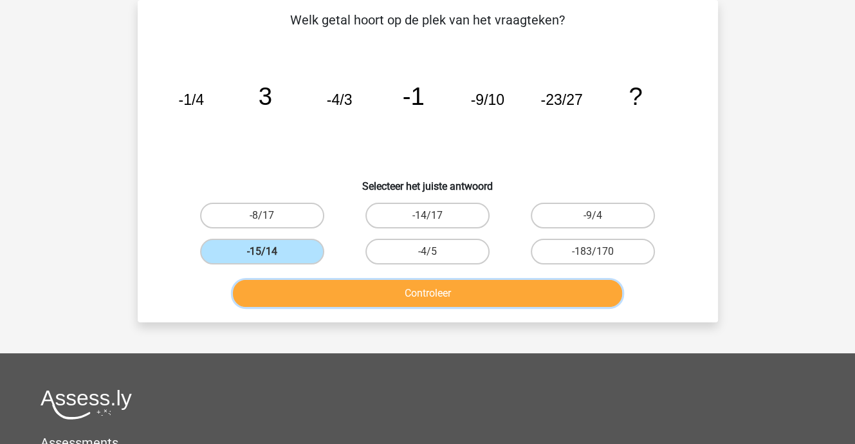
click at [326, 289] on button "Controleer" at bounding box center [427, 293] width 389 height 27
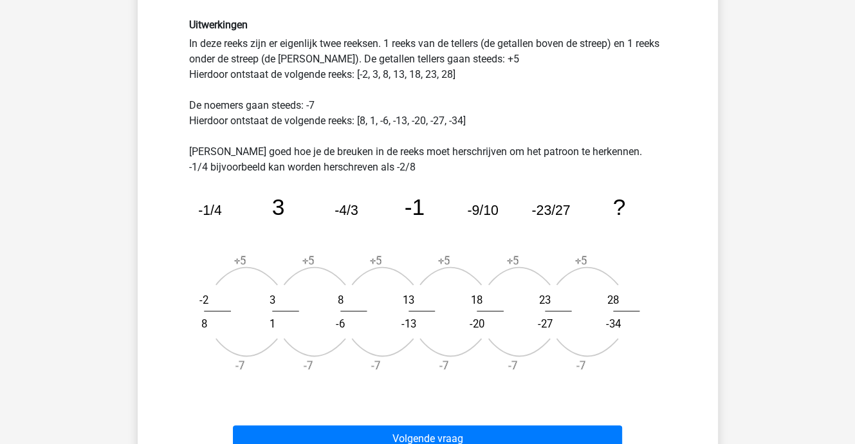
scroll to position [445, 0]
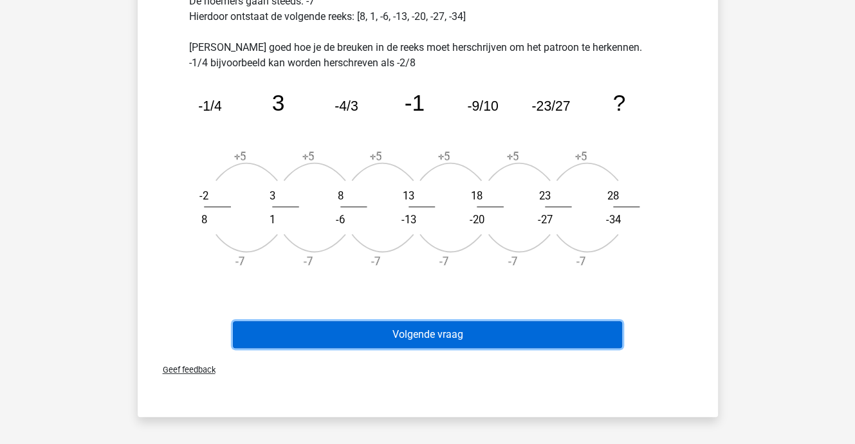
click at [457, 331] on button "Volgende vraag" at bounding box center [427, 334] width 389 height 27
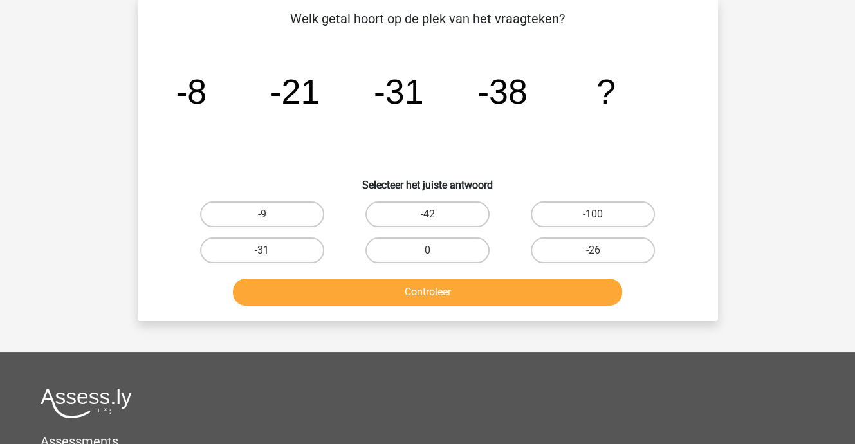
scroll to position [59, 0]
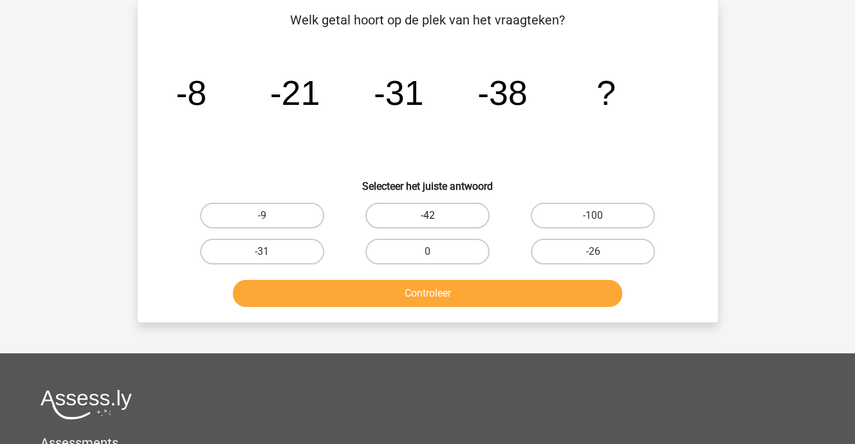
click at [409, 216] on label "-42" at bounding box center [427, 216] width 124 height 26
click at [427, 216] on input "-42" at bounding box center [431, 220] width 8 height 8
radio input "true"
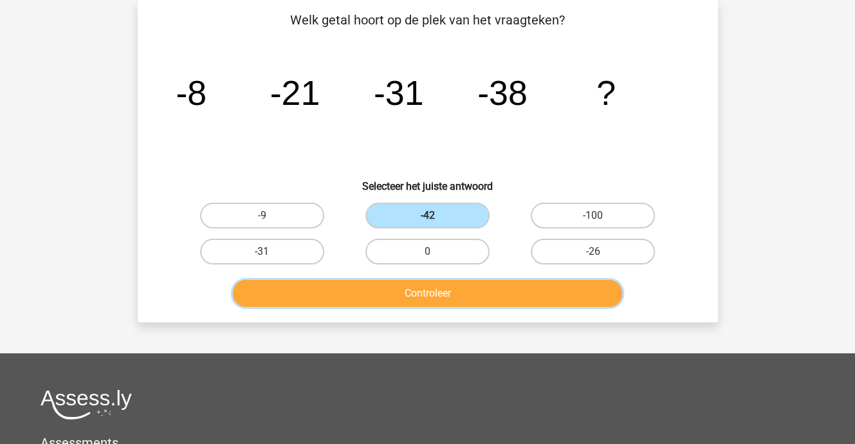
click at [414, 285] on button "Controleer" at bounding box center [427, 293] width 389 height 27
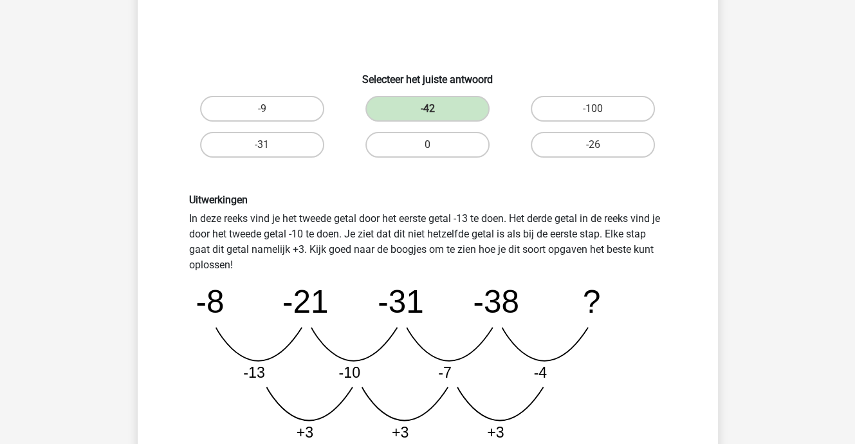
scroll to position [317, 0]
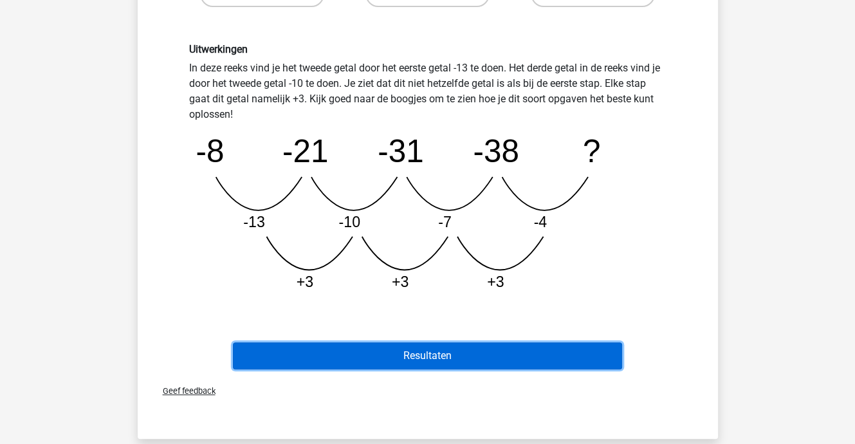
click at [434, 352] on button "Resultaten" at bounding box center [427, 355] width 389 height 27
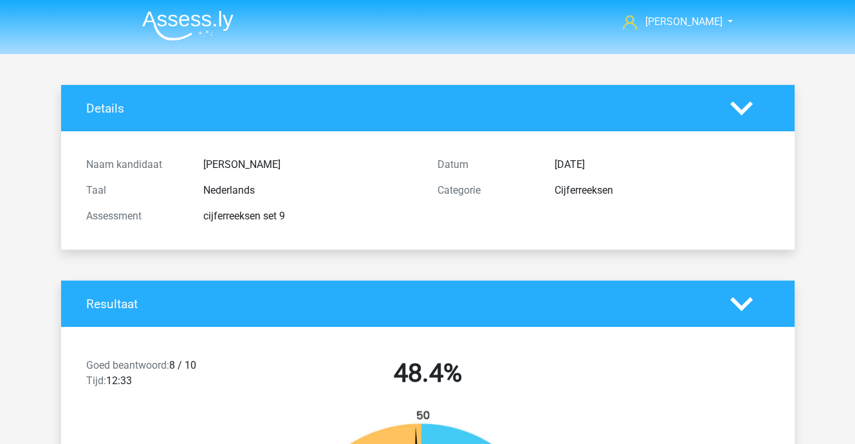
click at [196, 21] on img at bounding box center [187, 25] width 91 height 30
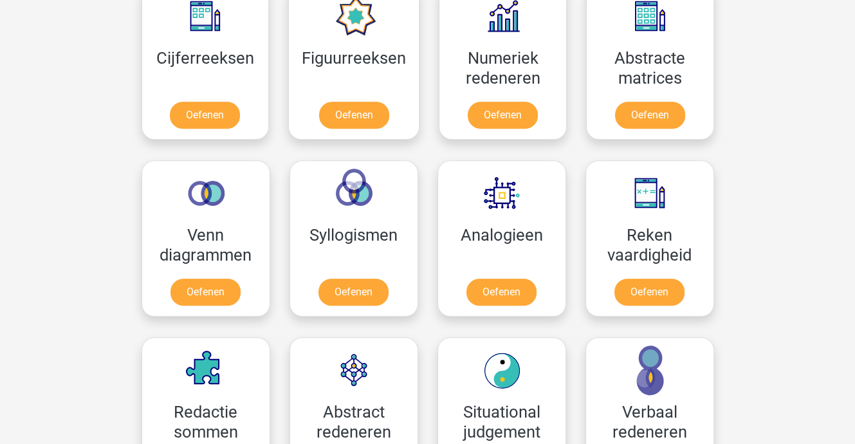
scroll to position [643, 0]
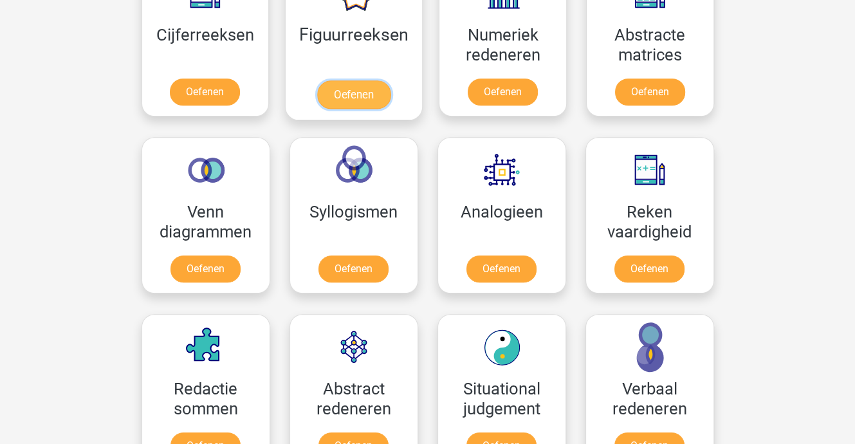
click at [349, 87] on link "Oefenen" at bounding box center [353, 94] width 73 height 28
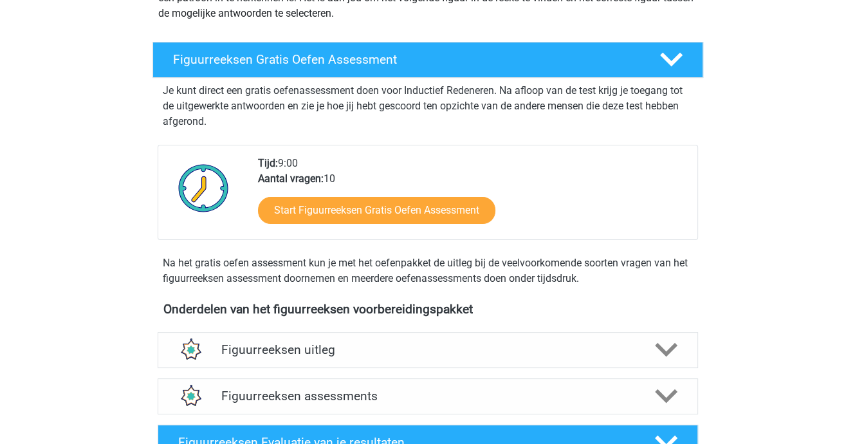
scroll to position [193, 0]
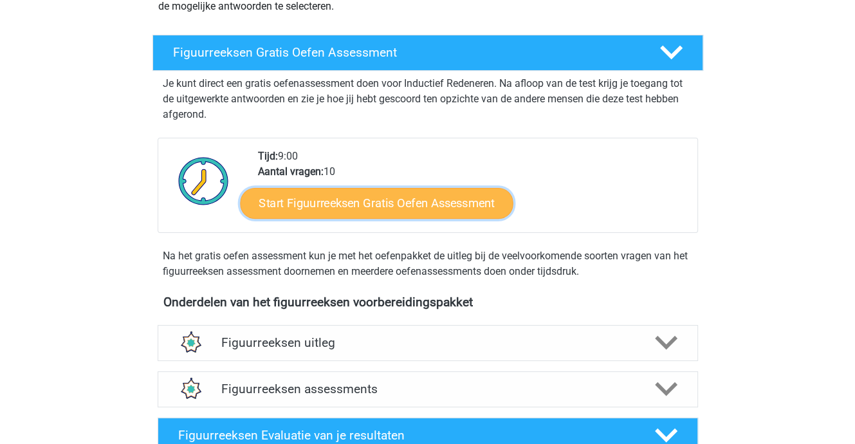
click at [373, 198] on link "Start Figuurreeksen Gratis Oefen Assessment" at bounding box center [376, 202] width 273 height 31
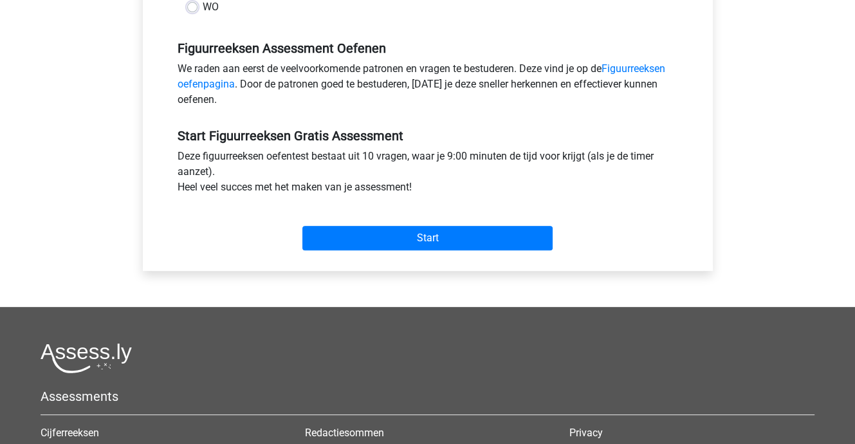
scroll to position [386, 0]
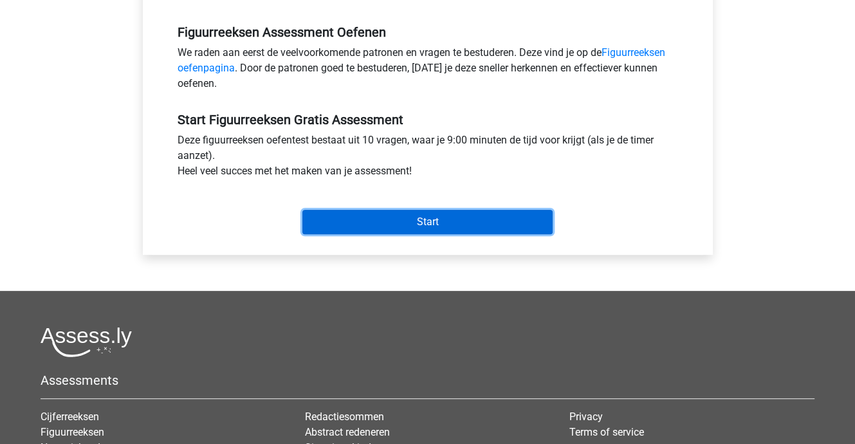
click at [373, 217] on input "Start" at bounding box center [427, 222] width 250 height 24
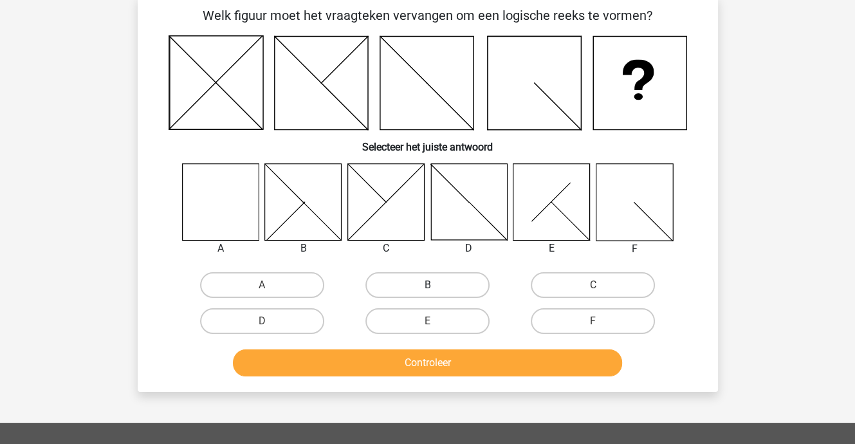
scroll to position [64, 0]
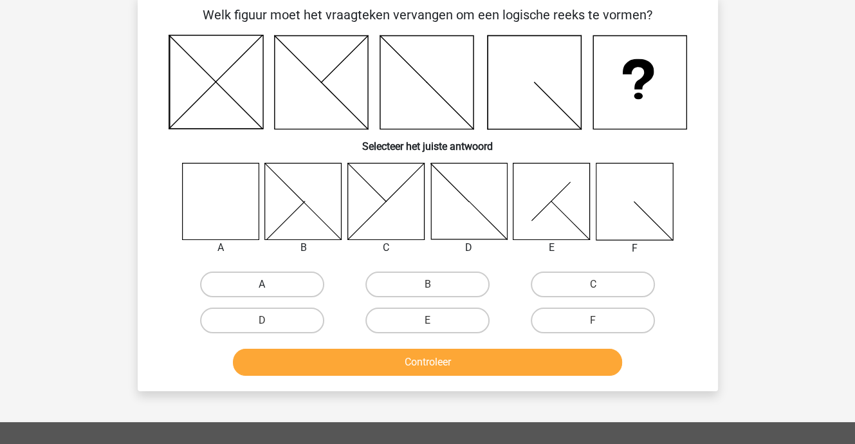
click at [233, 275] on label "A" at bounding box center [262, 285] width 124 height 26
click at [262, 284] on input "A" at bounding box center [266, 288] width 8 height 8
radio input "true"
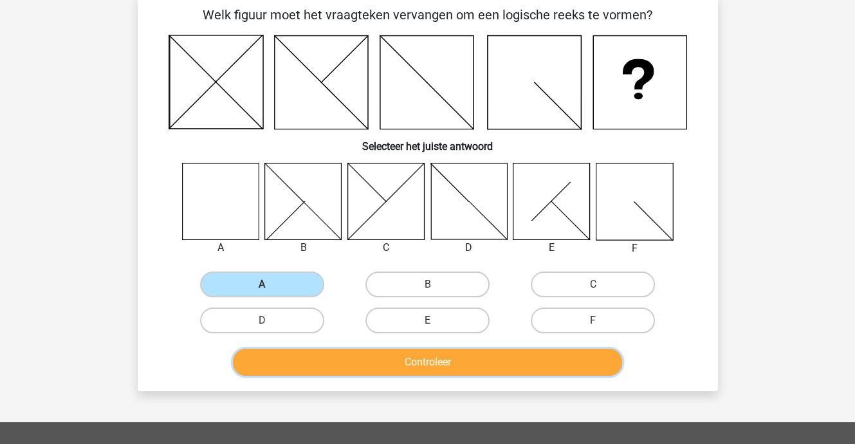
click at [421, 361] on button "Controleer" at bounding box center [427, 362] width 389 height 27
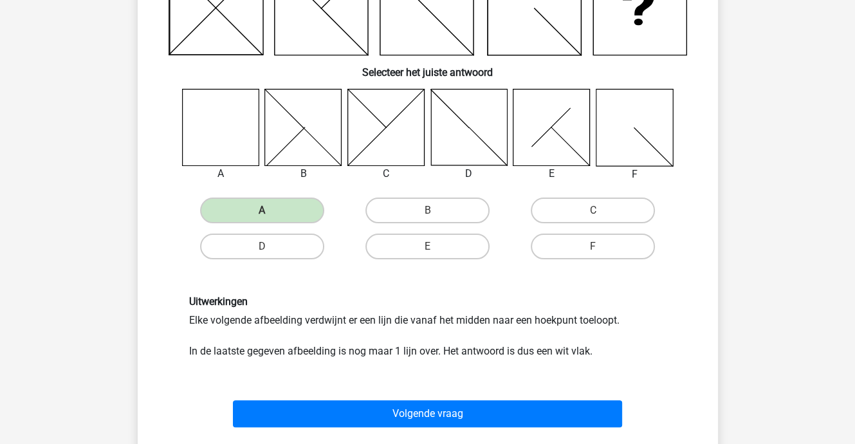
scroll to position [257, 0]
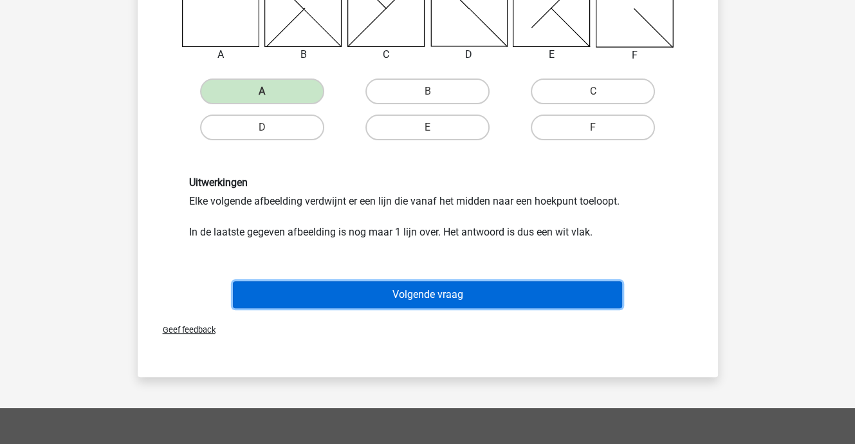
click at [412, 288] on button "Volgende vraag" at bounding box center [427, 294] width 389 height 27
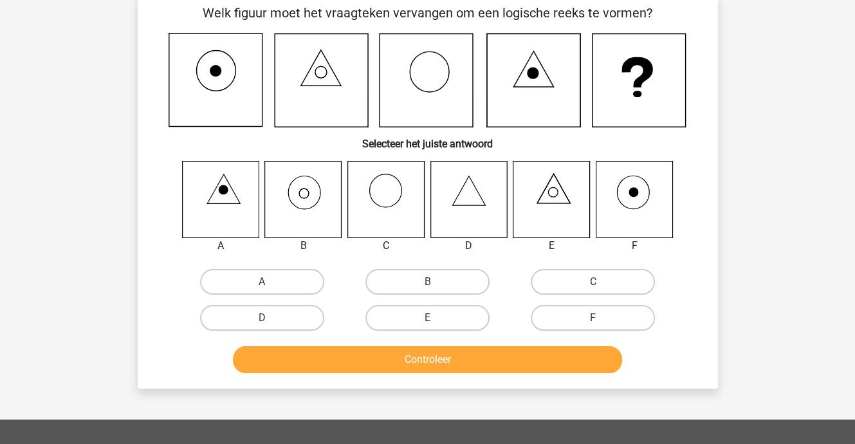
scroll to position [59, 0]
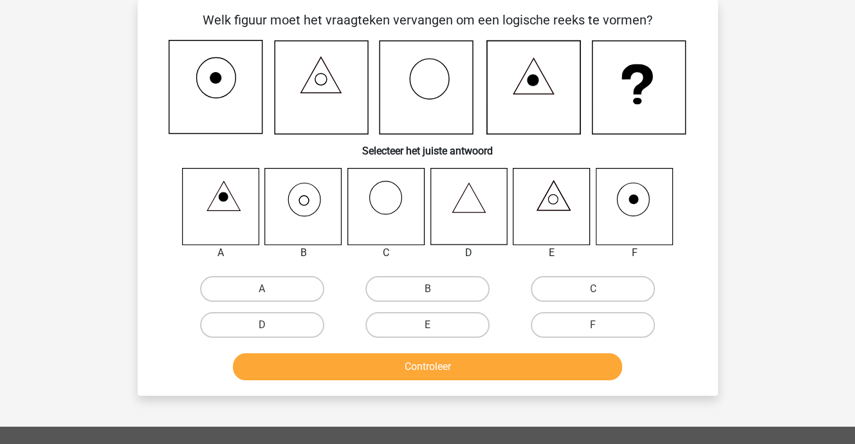
click at [313, 202] on icon at bounding box center [303, 206] width 77 height 77
click at [385, 288] on label "B" at bounding box center [427, 289] width 124 height 26
click at [427, 289] on input "B" at bounding box center [431, 293] width 8 height 8
radio input "true"
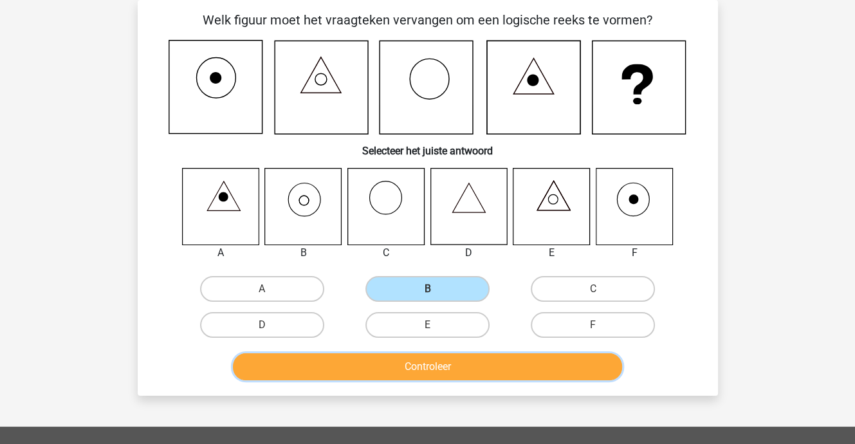
click at [385, 367] on button "Controleer" at bounding box center [427, 366] width 389 height 27
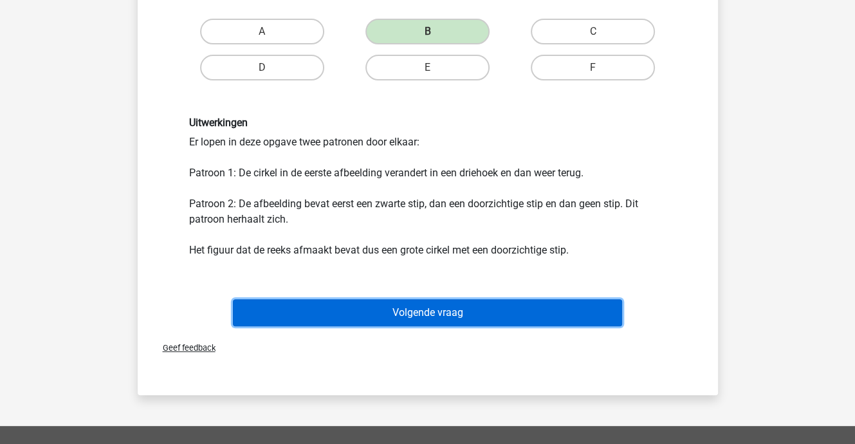
click at [428, 308] on button "Volgende vraag" at bounding box center [427, 312] width 389 height 27
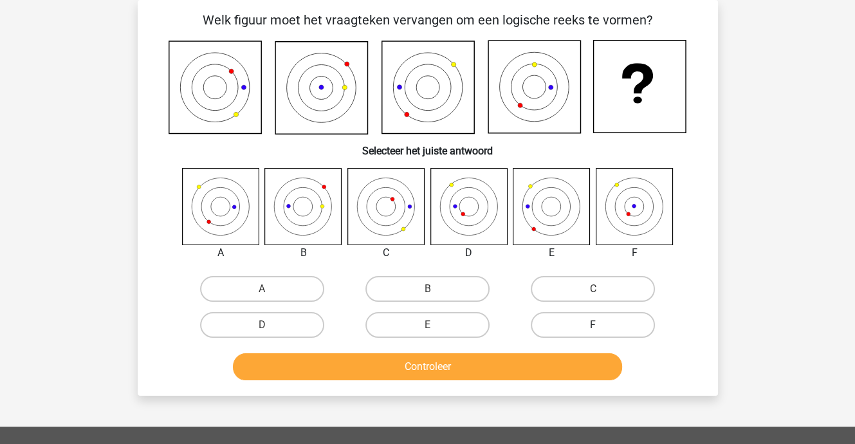
click at [571, 321] on label "F" at bounding box center [593, 325] width 124 height 26
click at [593, 325] on input "F" at bounding box center [597, 329] width 8 height 8
radio input "true"
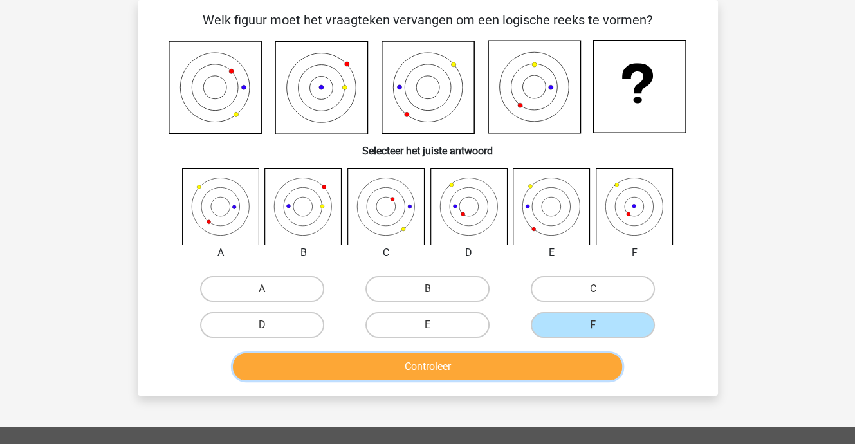
click at [517, 360] on button "Controleer" at bounding box center [427, 366] width 389 height 27
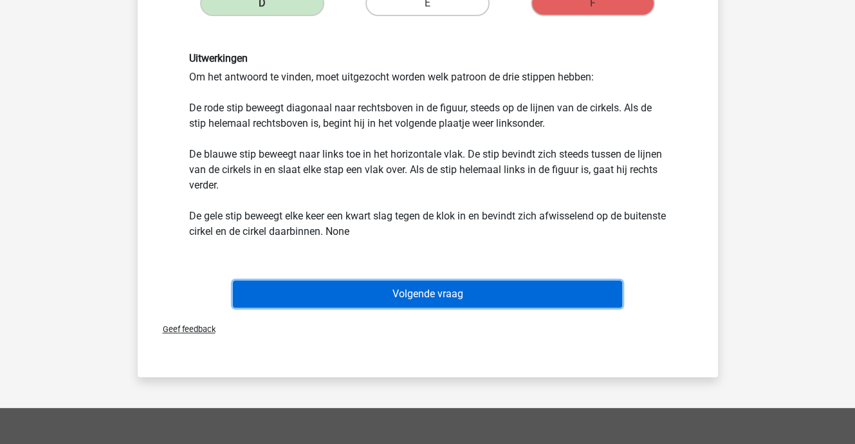
click at [396, 298] on button "Volgende vraag" at bounding box center [427, 294] width 389 height 27
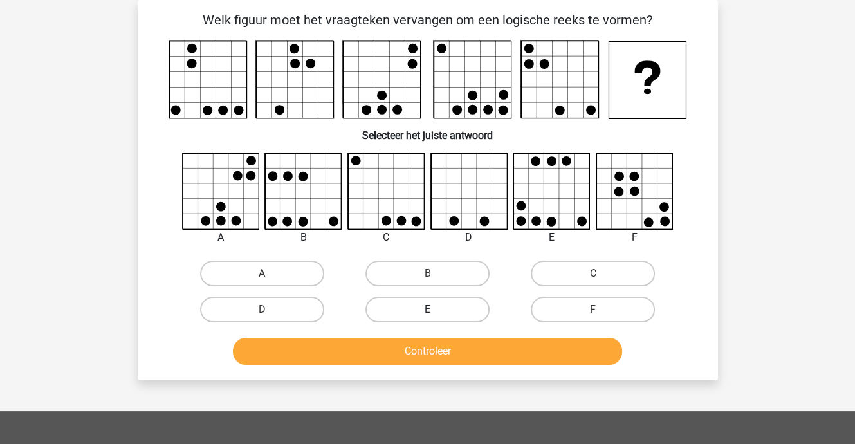
click at [452, 310] on label "E" at bounding box center [427, 310] width 124 height 26
click at [436, 310] on input "E" at bounding box center [431, 314] width 8 height 8
radio input "true"
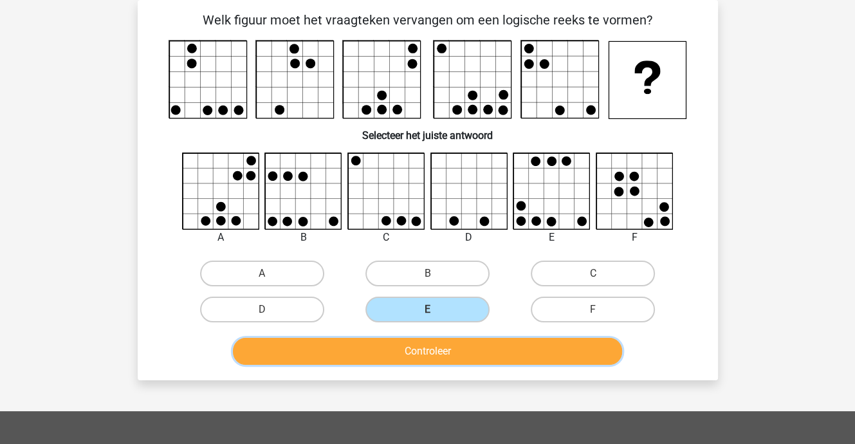
click at [441, 346] on button "Controleer" at bounding box center [427, 351] width 389 height 27
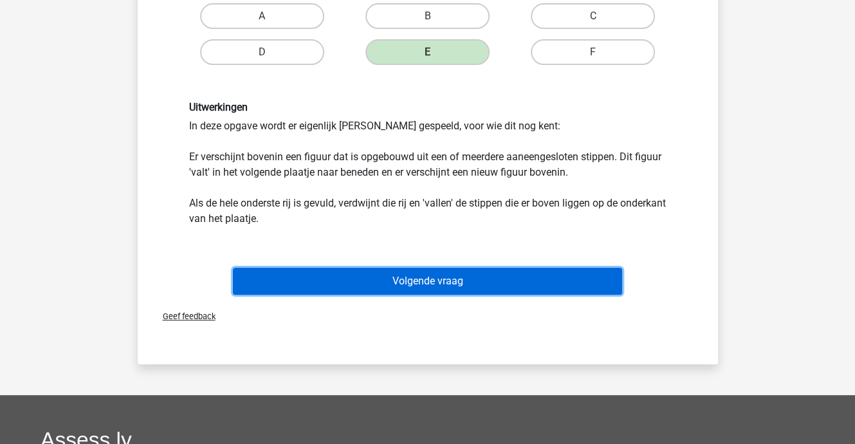
click at [425, 276] on button "Volgende vraag" at bounding box center [427, 281] width 389 height 27
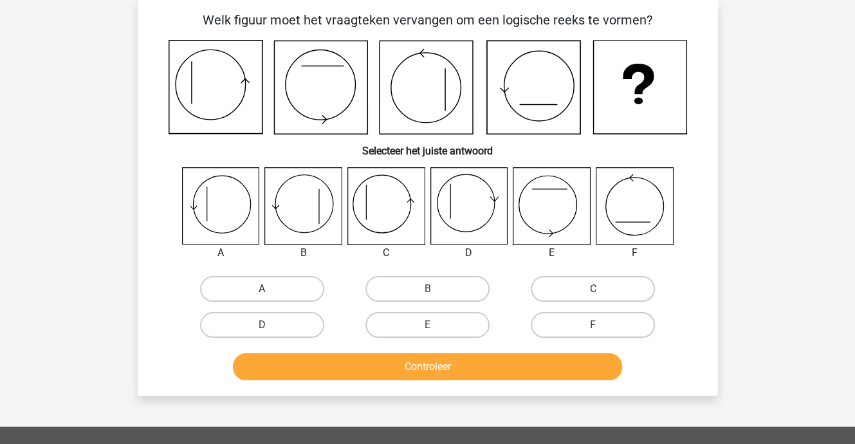
click at [242, 286] on label "A" at bounding box center [262, 289] width 124 height 26
click at [262, 289] on input "A" at bounding box center [266, 293] width 8 height 8
radio input "true"
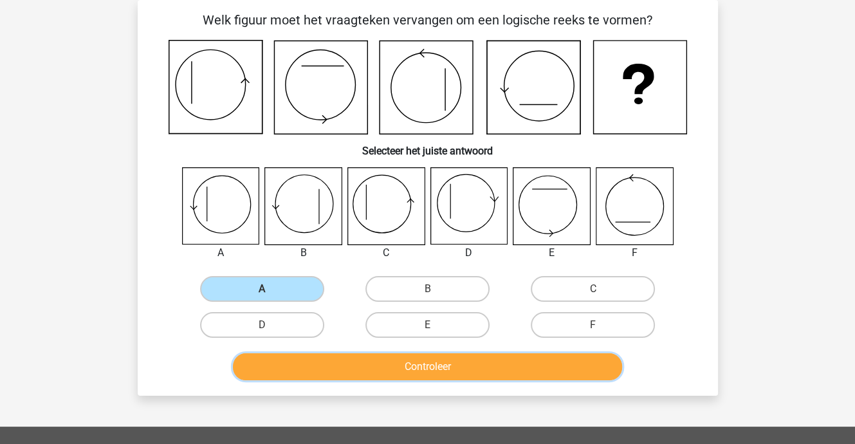
click at [331, 362] on button "Controleer" at bounding box center [427, 366] width 389 height 27
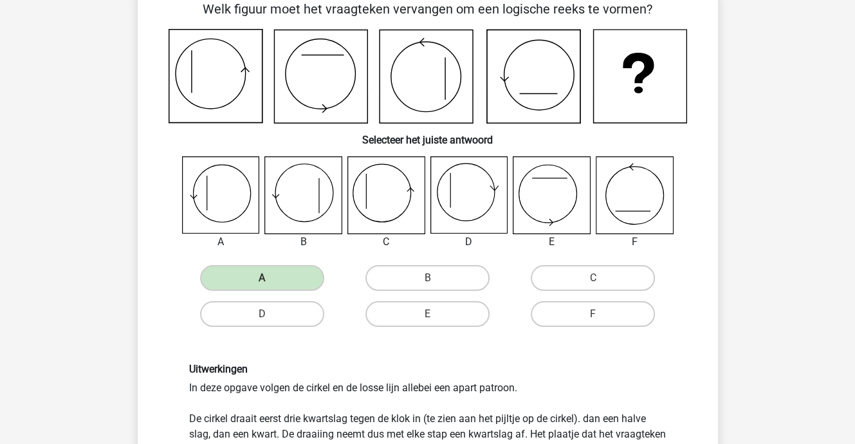
scroll to position [381, 0]
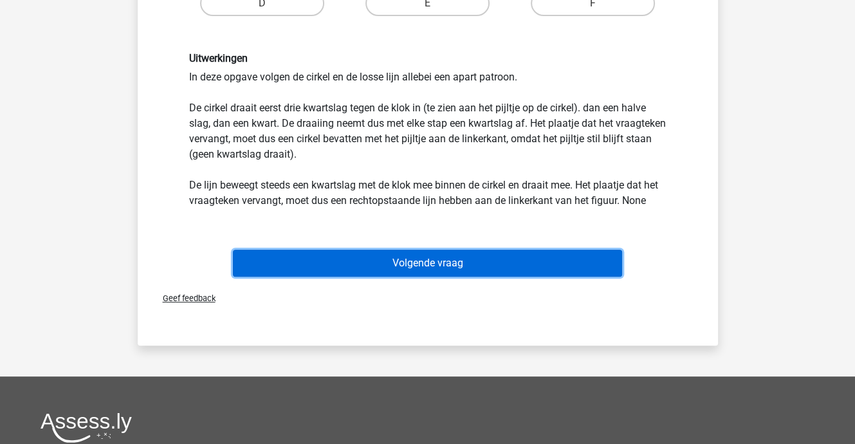
click at [413, 260] on button "Volgende vraag" at bounding box center [427, 263] width 389 height 27
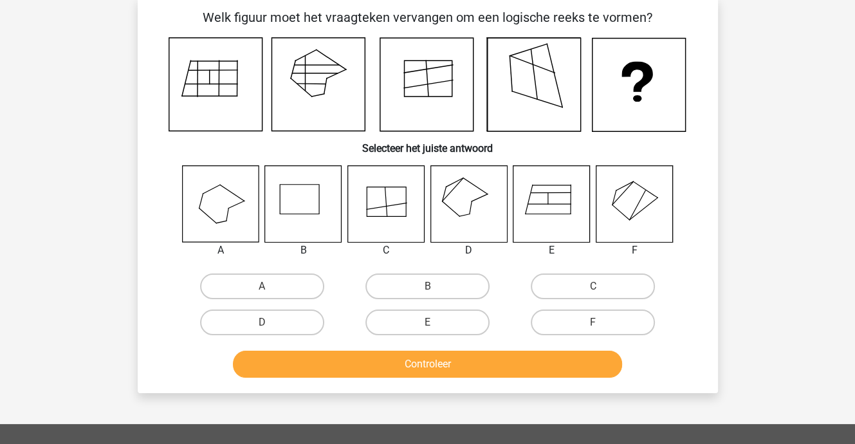
scroll to position [59, 0]
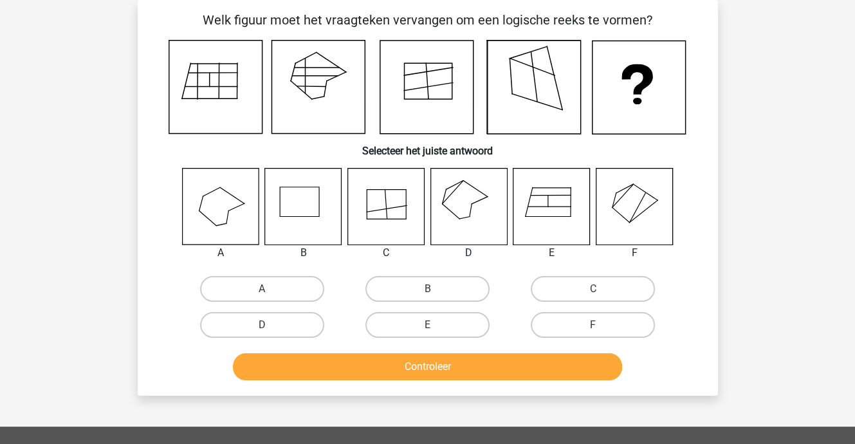
click at [460, 196] on icon at bounding box center [468, 206] width 77 height 77
click at [299, 327] on label "D" at bounding box center [262, 325] width 124 height 26
click at [270, 327] on input "D" at bounding box center [266, 329] width 8 height 8
radio input "true"
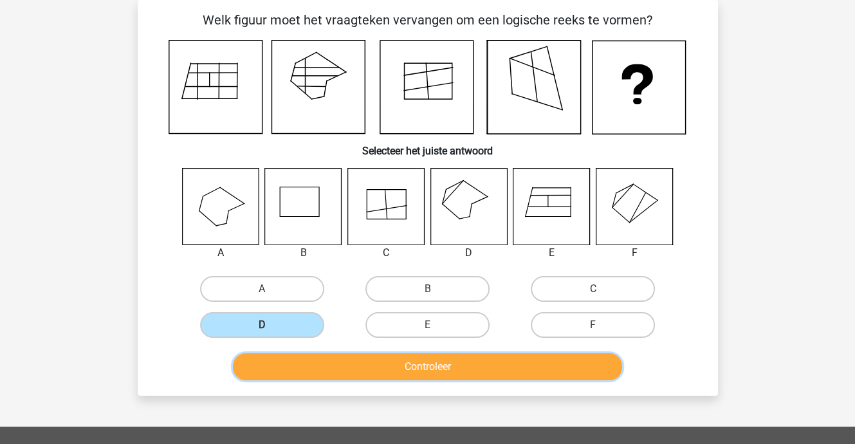
click at [343, 360] on button "Controleer" at bounding box center [427, 366] width 389 height 27
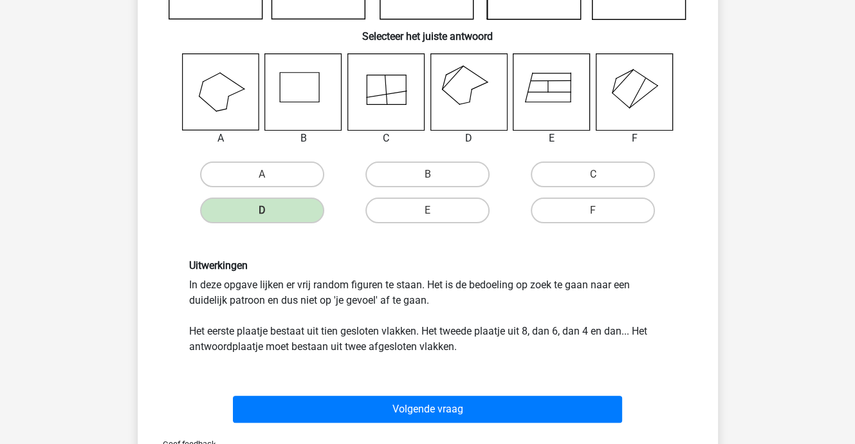
scroll to position [381, 0]
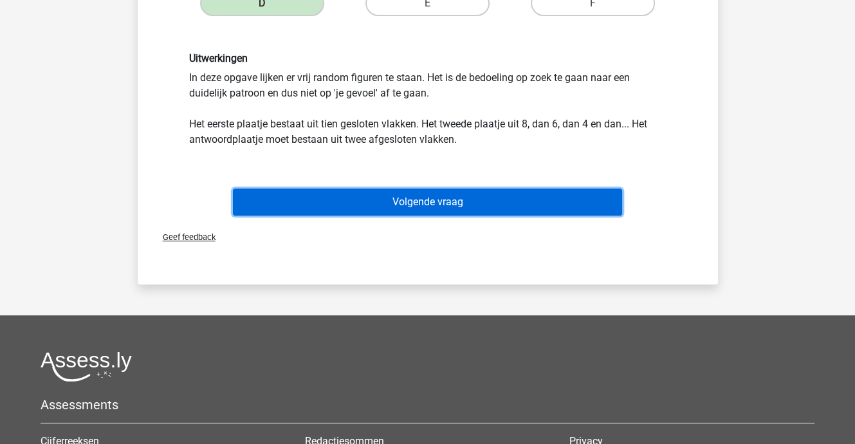
click at [419, 199] on button "Volgende vraag" at bounding box center [427, 202] width 389 height 27
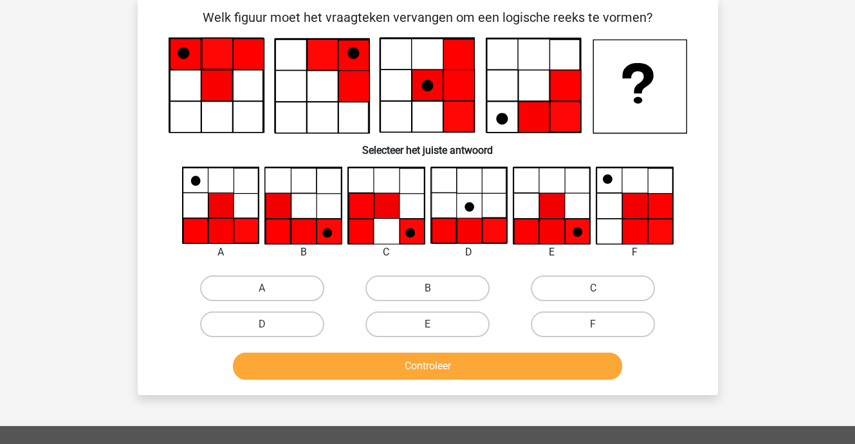
scroll to position [59, 0]
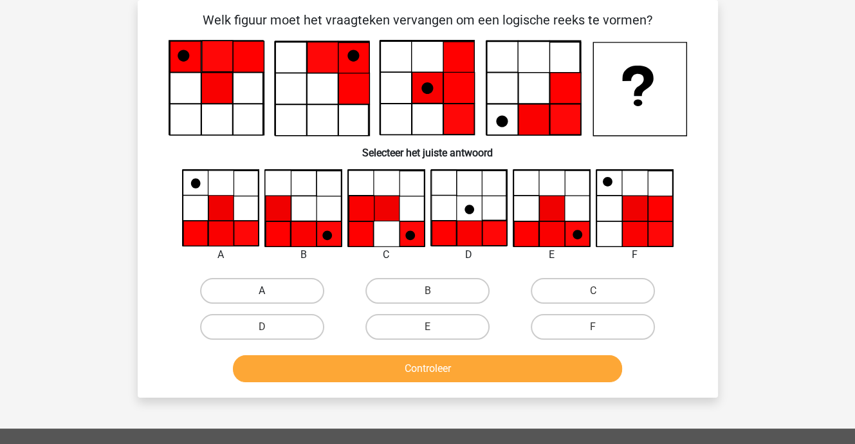
click at [268, 288] on label "A" at bounding box center [262, 291] width 124 height 26
click at [268, 291] on input "A" at bounding box center [266, 295] width 8 height 8
radio input "true"
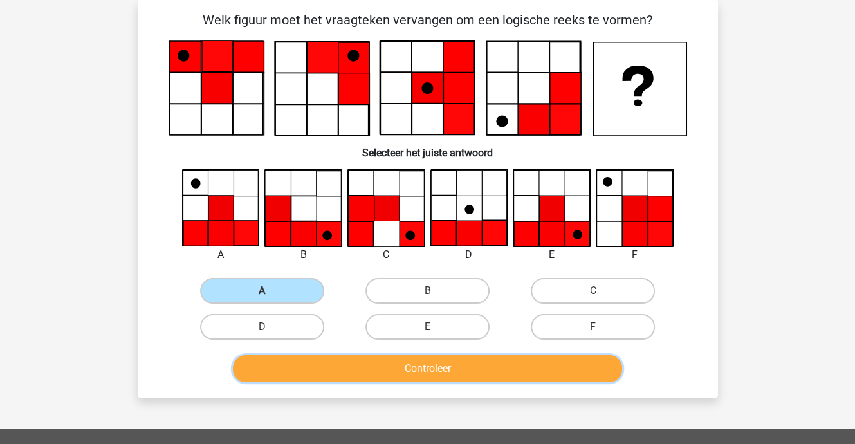
click at [355, 366] on button "Controleer" at bounding box center [427, 368] width 389 height 27
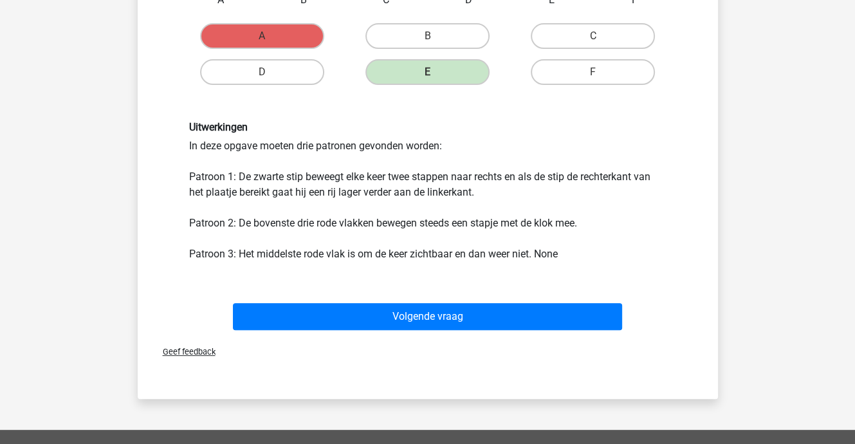
scroll to position [381, 0]
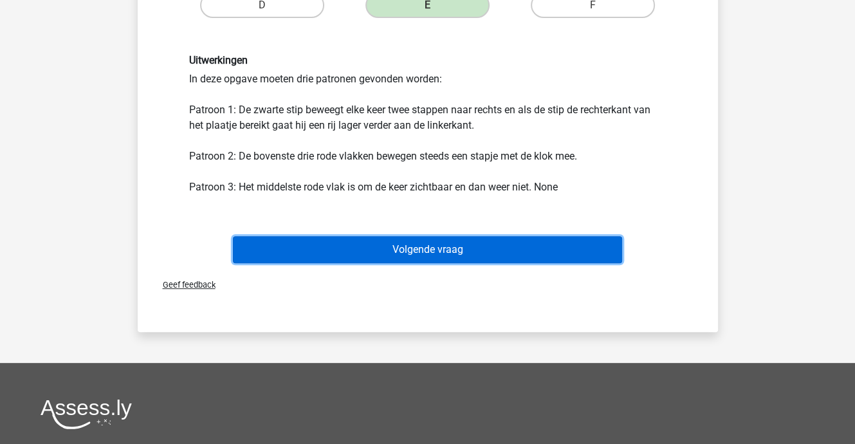
click at [414, 246] on button "Volgende vraag" at bounding box center [427, 249] width 389 height 27
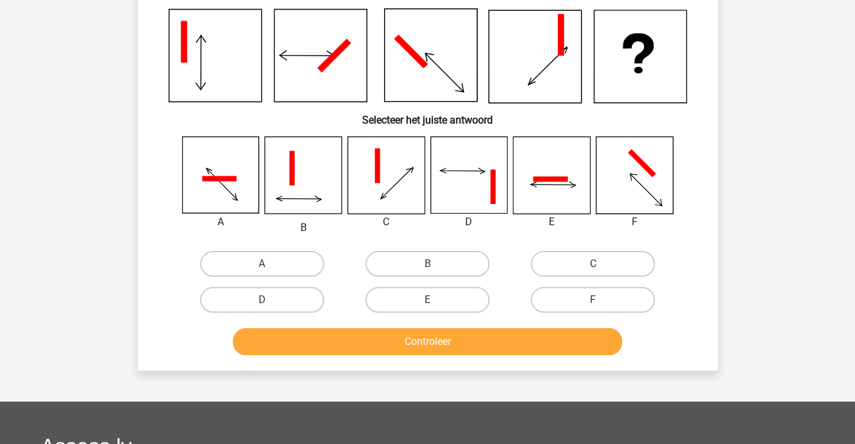
scroll to position [59, 0]
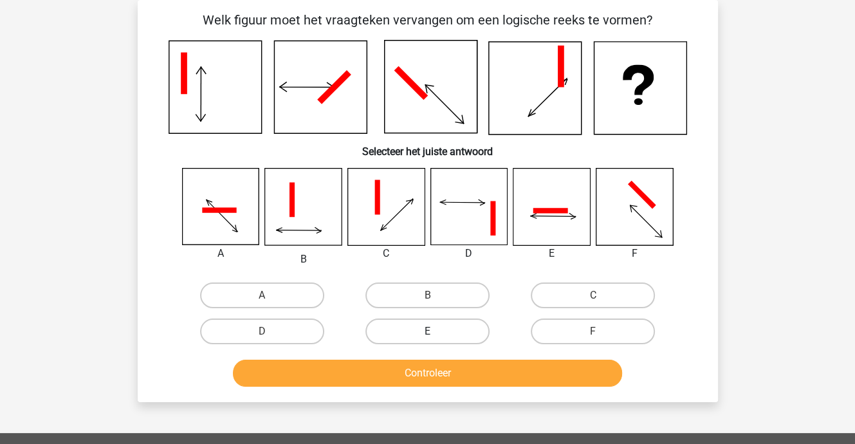
click at [425, 326] on label "E" at bounding box center [427, 332] width 124 height 26
click at [427, 331] on input "E" at bounding box center [431, 335] width 8 height 8
radio input "true"
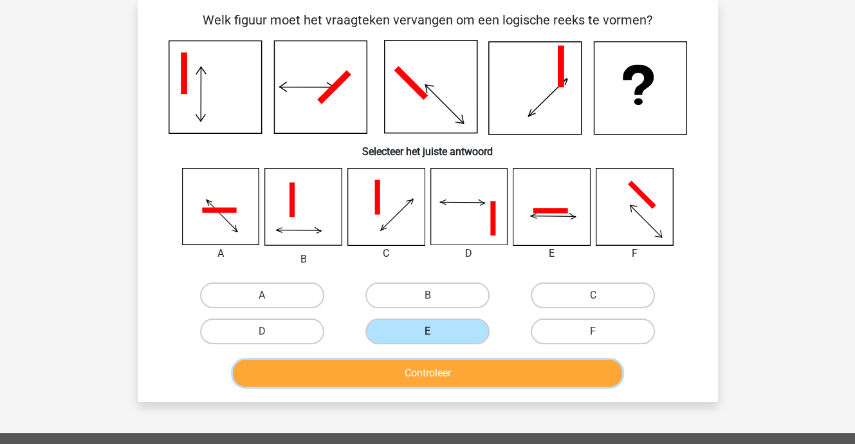
click at [431, 368] on button "Controleer" at bounding box center [427, 373] width 389 height 27
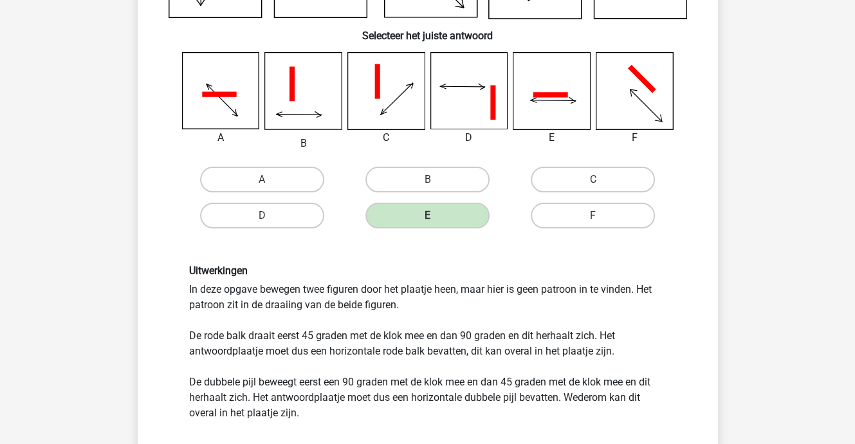
scroll to position [252, 0]
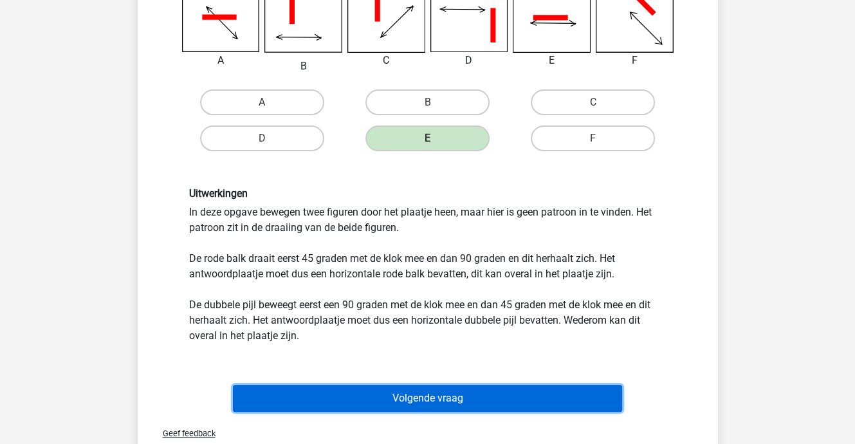
click at [474, 395] on button "Volgende vraag" at bounding box center [427, 398] width 389 height 27
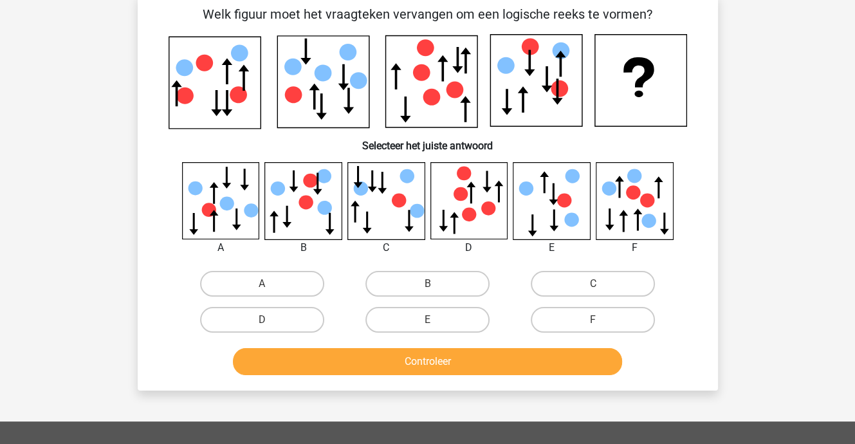
scroll to position [59, 0]
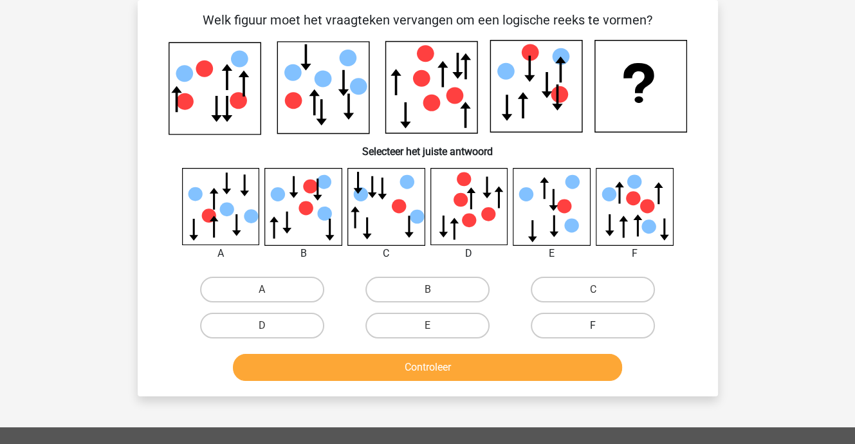
click at [585, 323] on label "F" at bounding box center [593, 326] width 124 height 26
click at [593, 326] on input "F" at bounding box center [597, 330] width 8 height 8
radio input "true"
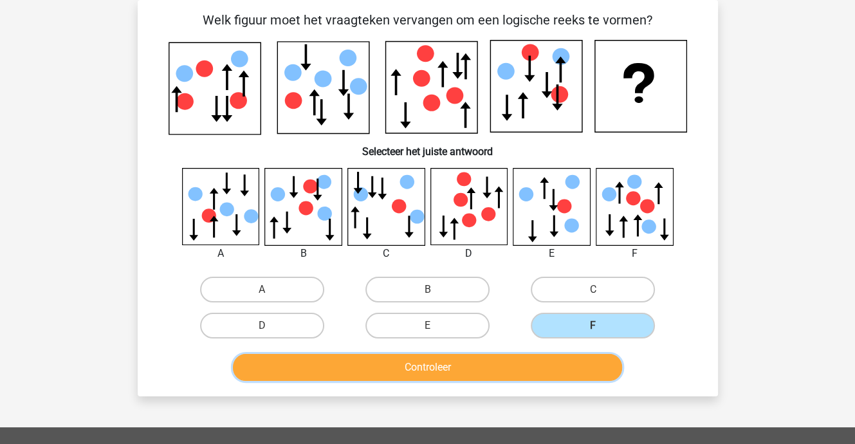
click at [561, 369] on button "Controleer" at bounding box center [427, 367] width 389 height 27
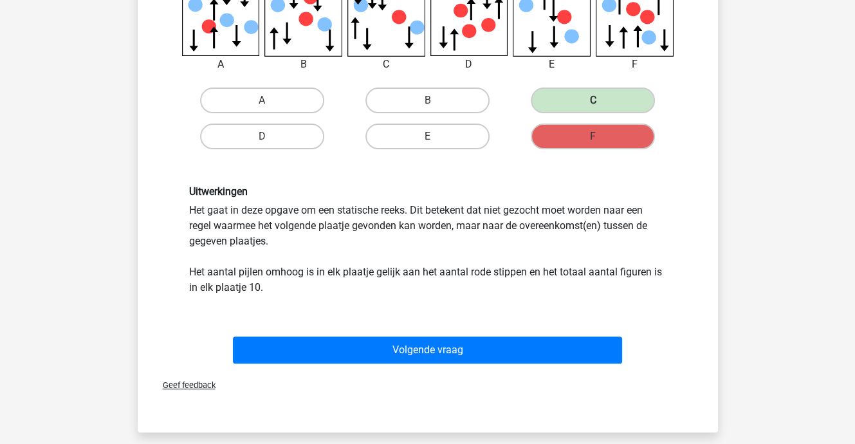
scroll to position [252, 0]
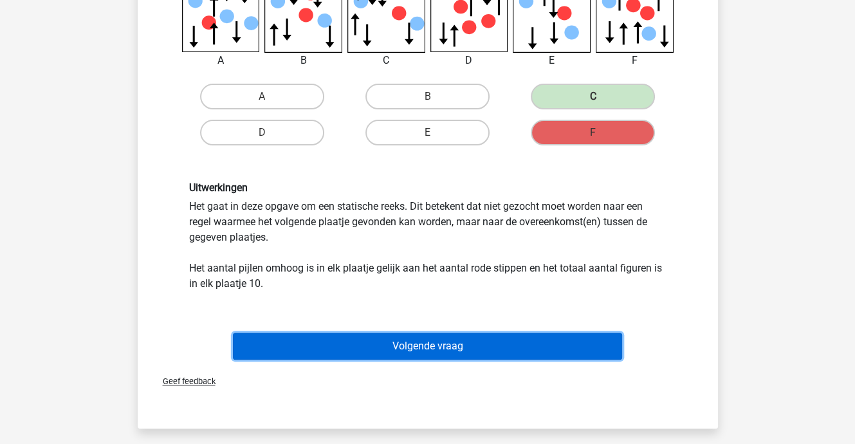
click at [404, 344] on button "Volgende vraag" at bounding box center [427, 346] width 389 height 27
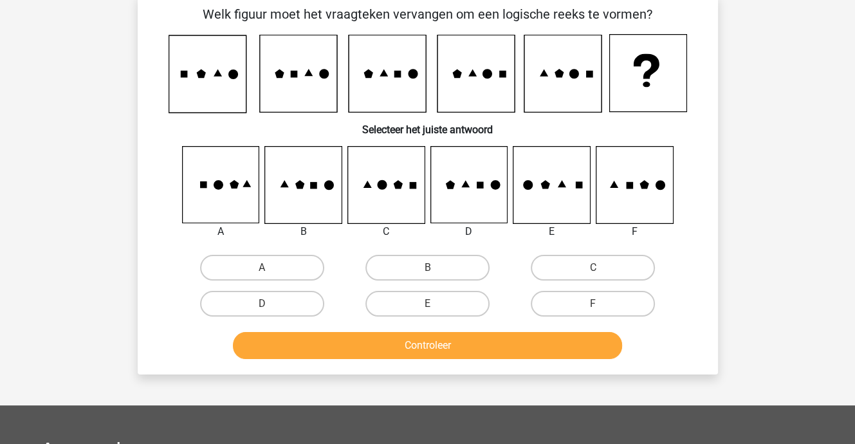
scroll to position [59, 0]
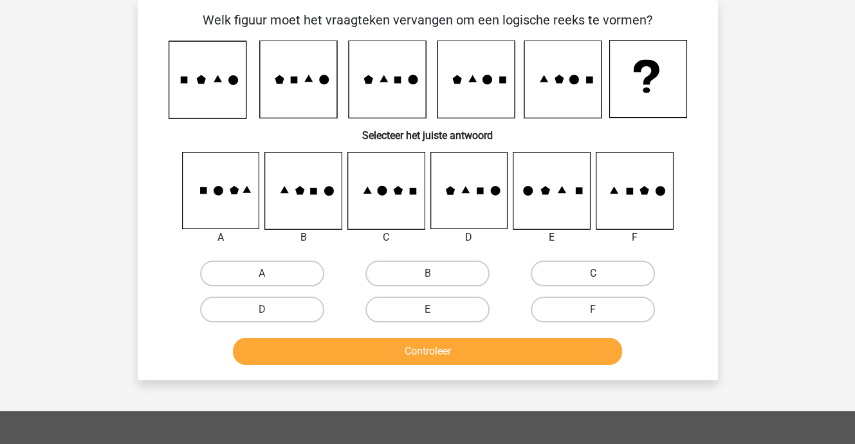
click at [575, 270] on label "C" at bounding box center [593, 274] width 124 height 26
click at [593, 273] on input "C" at bounding box center [597, 277] width 8 height 8
radio input "true"
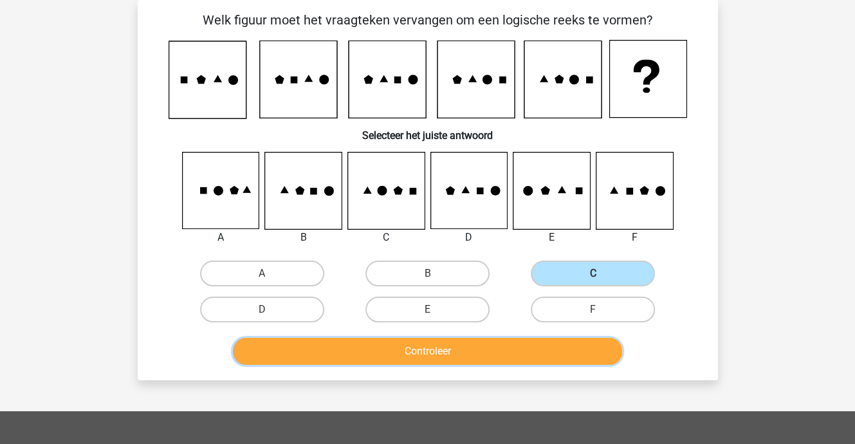
click at [456, 346] on button "Controleer" at bounding box center [427, 351] width 389 height 27
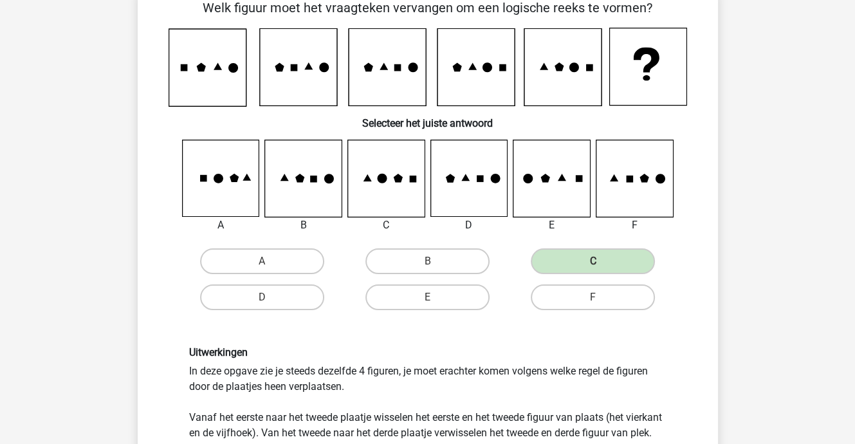
scroll to position [317, 0]
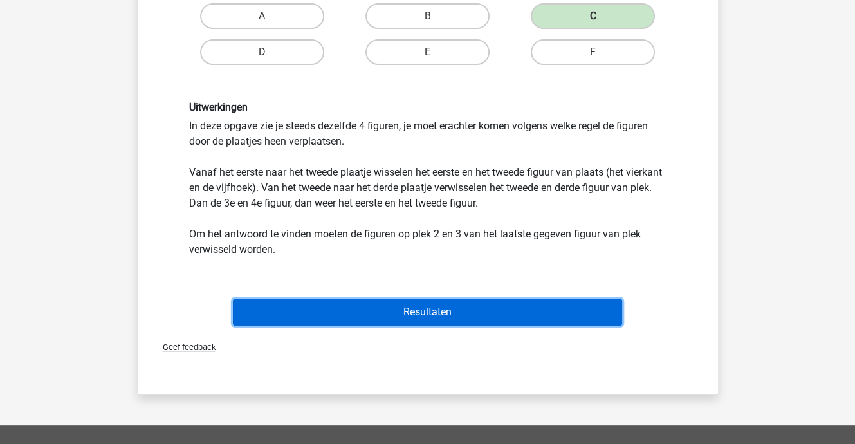
click at [422, 308] on button "Resultaten" at bounding box center [427, 312] width 389 height 27
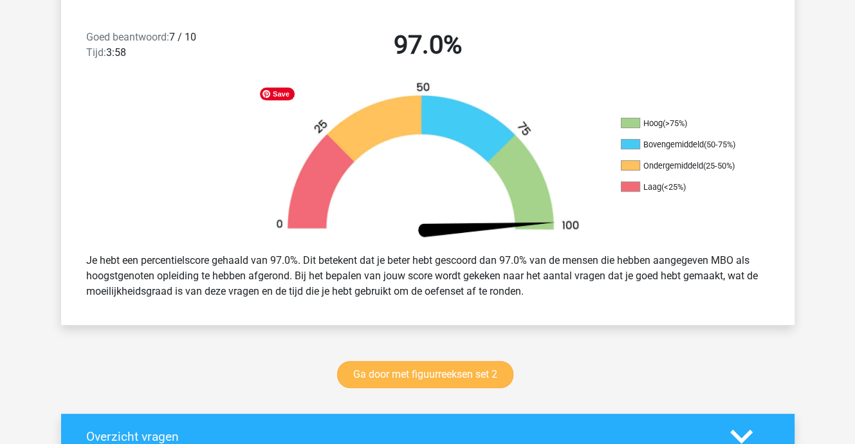
scroll to position [450, 0]
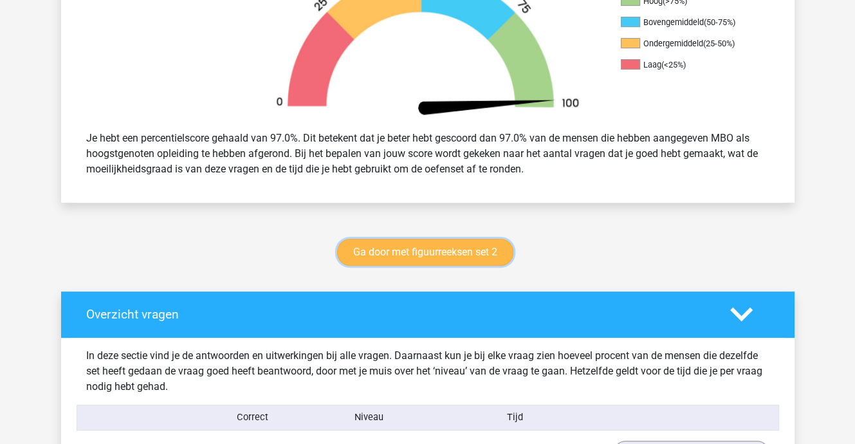
click at [411, 249] on link "Ga door met figuurreeksen set 2" at bounding box center [425, 252] width 176 height 27
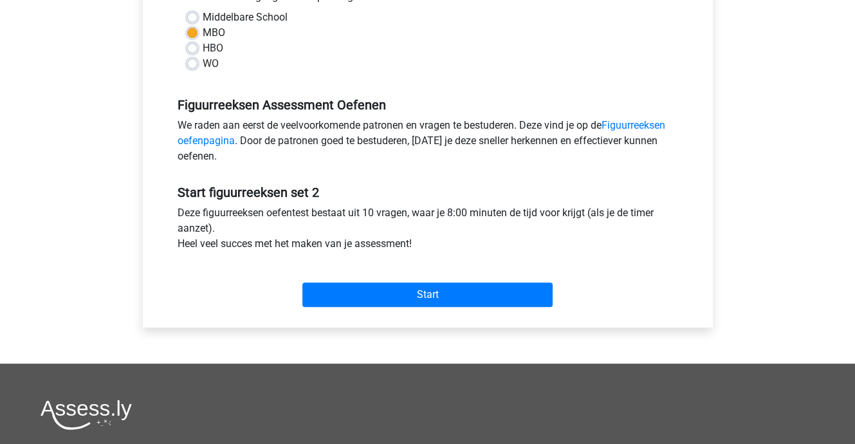
scroll to position [322, 0]
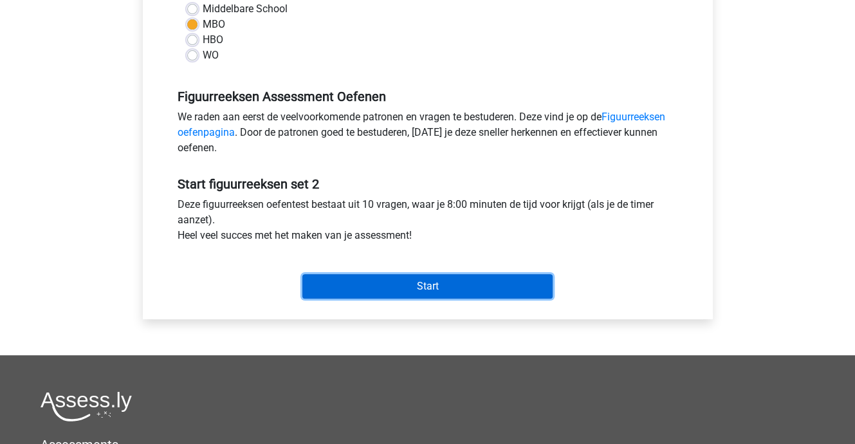
click at [447, 286] on input "Start" at bounding box center [427, 286] width 250 height 24
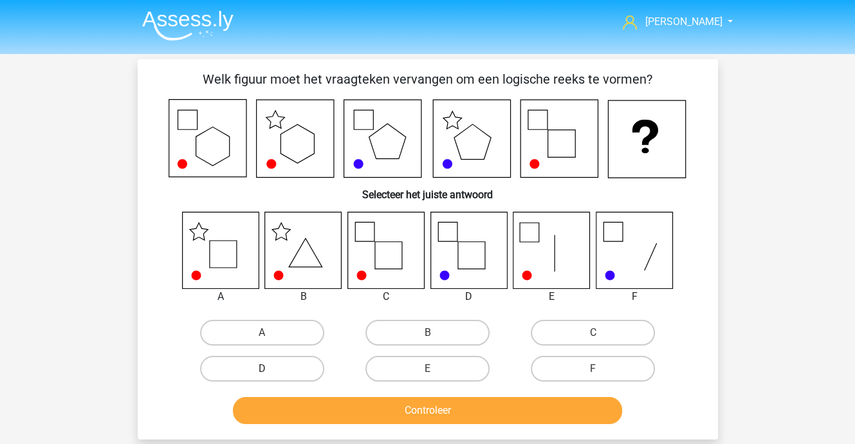
click at [273, 355] on div "D" at bounding box center [262, 369] width 165 height 36
click at [274, 367] on label "D" at bounding box center [262, 369] width 124 height 26
click at [270, 369] on input "D" at bounding box center [266, 373] width 8 height 8
radio input "true"
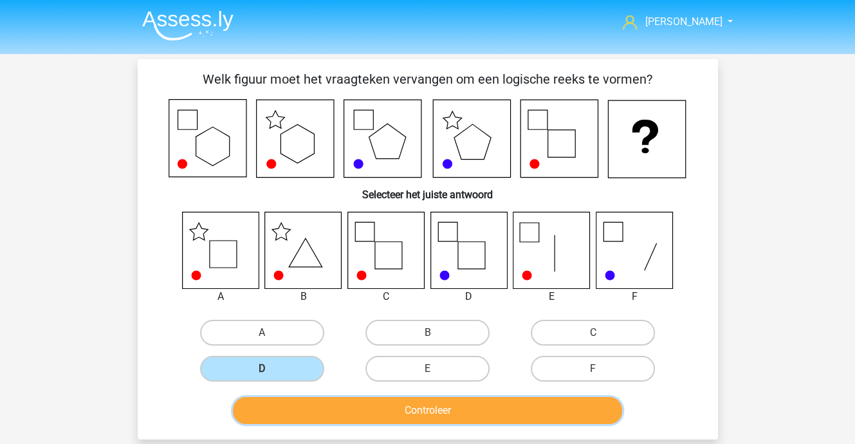
click at [314, 403] on button "Controleer" at bounding box center [427, 410] width 389 height 27
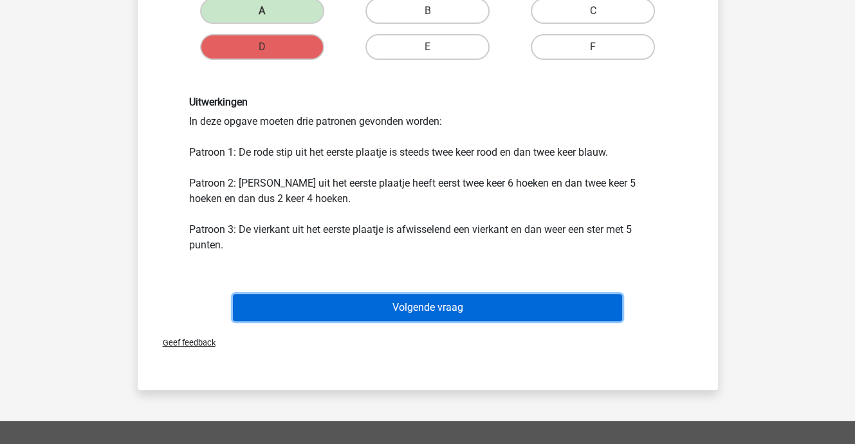
click at [394, 302] on button "Volgende vraag" at bounding box center [427, 307] width 389 height 27
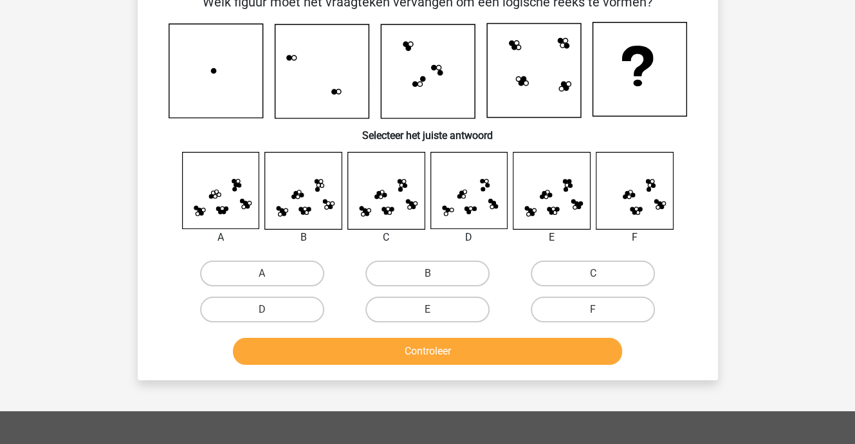
scroll to position [59, 0]
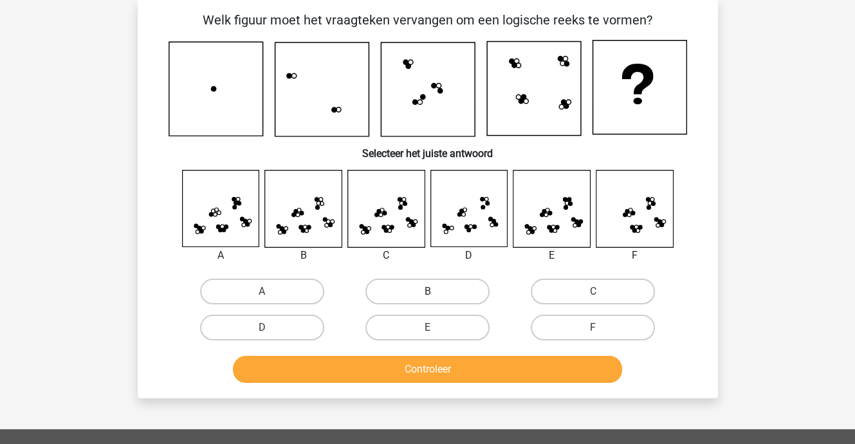
click at [398, 290] on label "B" at bounding box center [427, 292] width 124 height 26
click at [427, 291] on input "B" at bounding box center [431, 295] width 8 height 8
radio input "true"
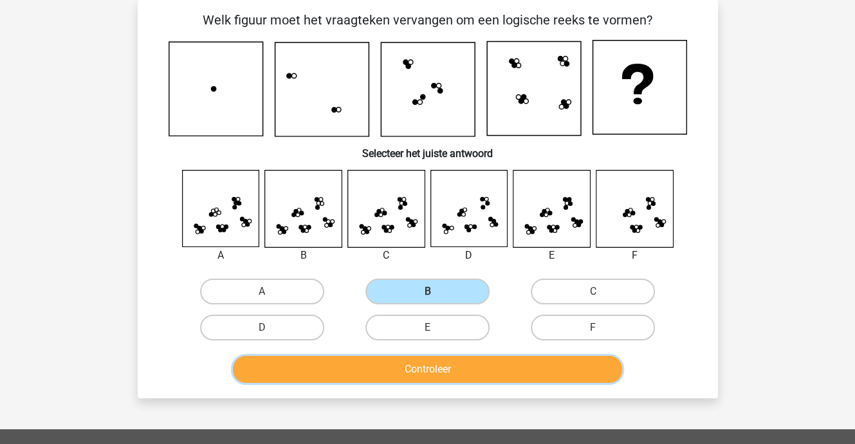
click at [402, 368] on button "Controleer" at bounding box center [427, 369] width 389 height 27
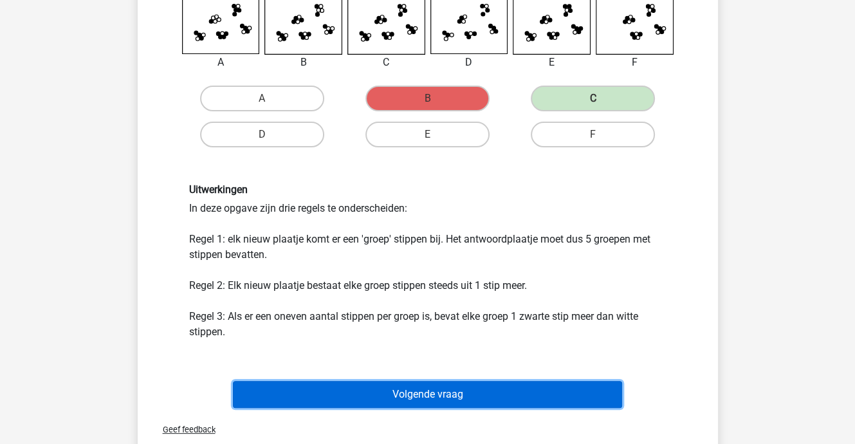
click at [429, 389] on button "Volgende vraag" at bounding box center [427, 394] width 389 height 27
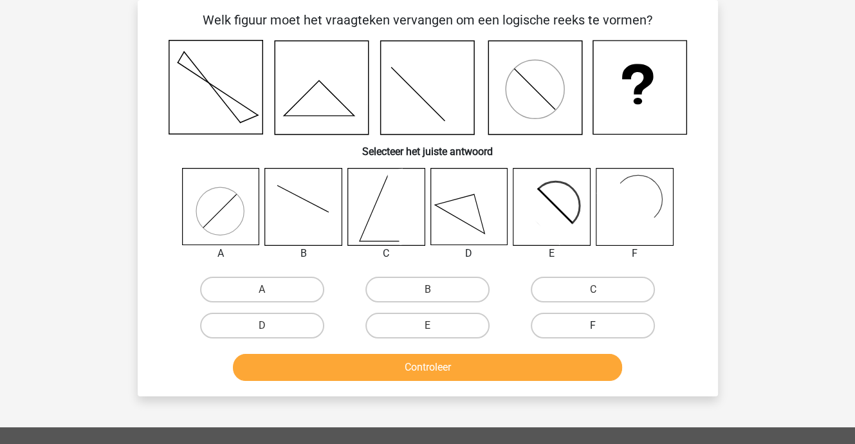
click at [622, 326] on label "F" at bounding box center [593, 326] width 124 height 26
click at [602, 326] on input "F" at bounding box center [597, 330] width 8 height 8
radio input "true"
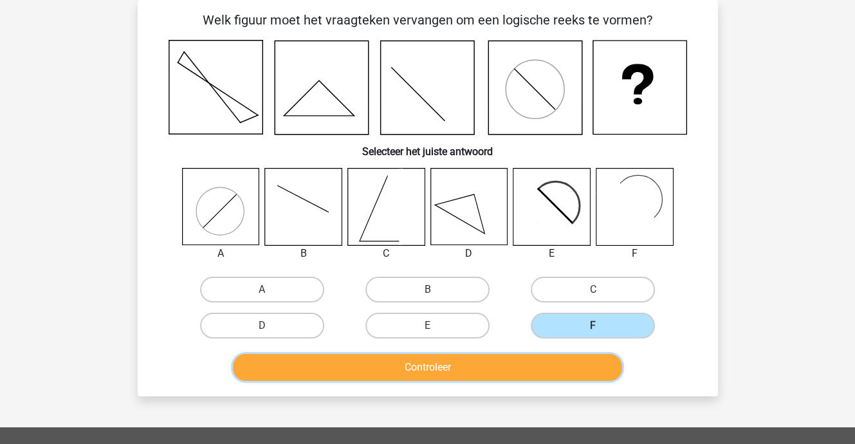
click at [551, 365] on button "Controleer" at bounding box center [427, 367] width 389 height 27
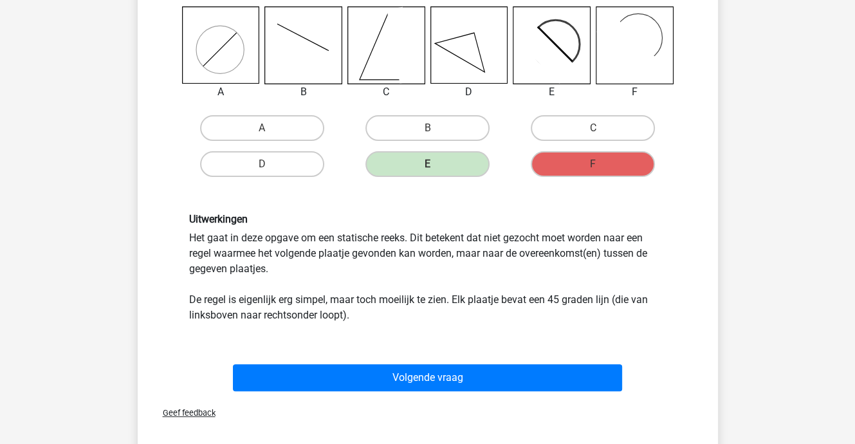
scroll to position [252, 0]
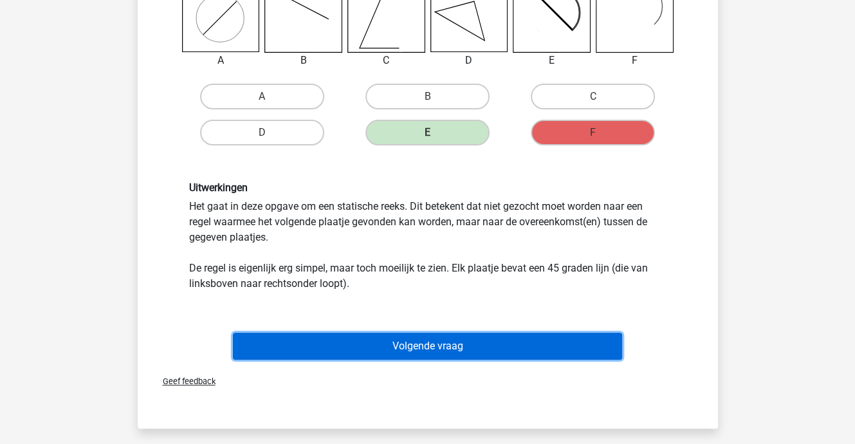
click at [461, 344] on button "Volgende vraag" at bounding box center [427, 346] width 389 height 27
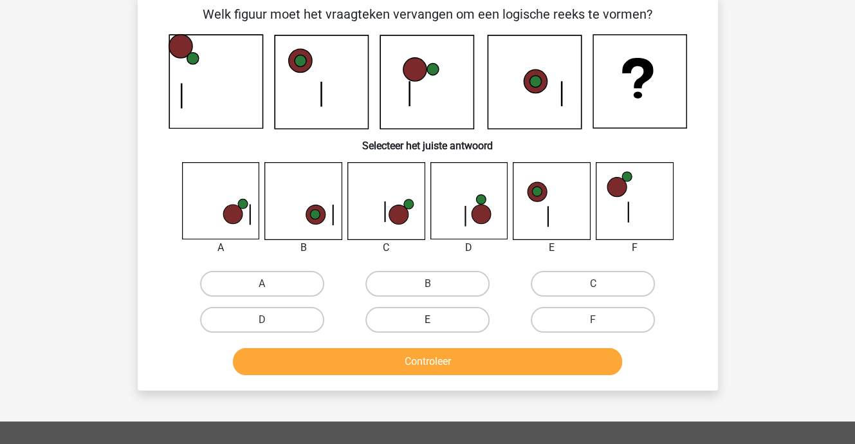
scroll to position [59, 0]
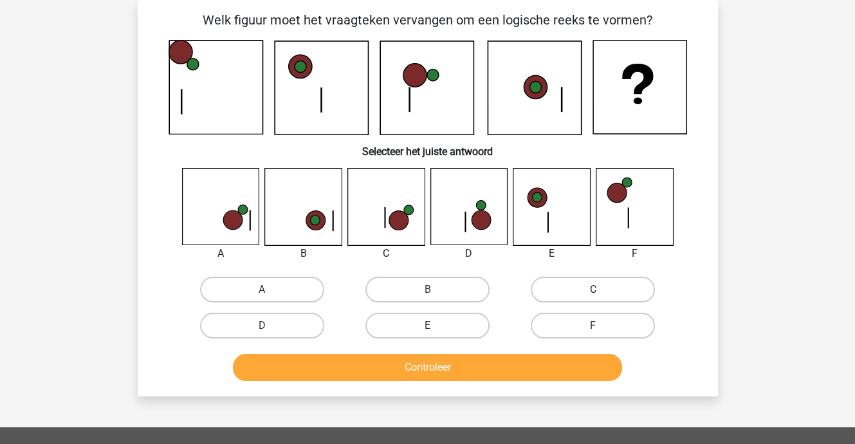
click at [555, 282] on label "C" at bounding box center [593, 290] width 124 height 26
click at [593, 290] on input "C" at bounding box center [597, 294] width 8 height 8
radio input "true"
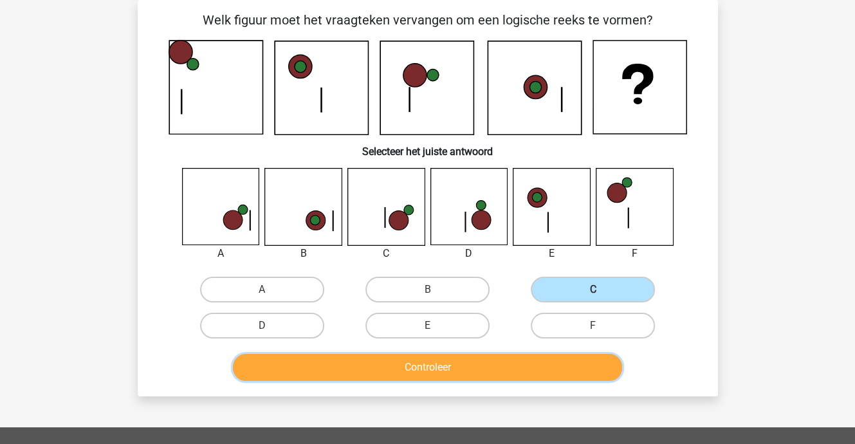
click at [489, 367] on button "Controleer" at bounding box center [427, 367] width 389 height 27
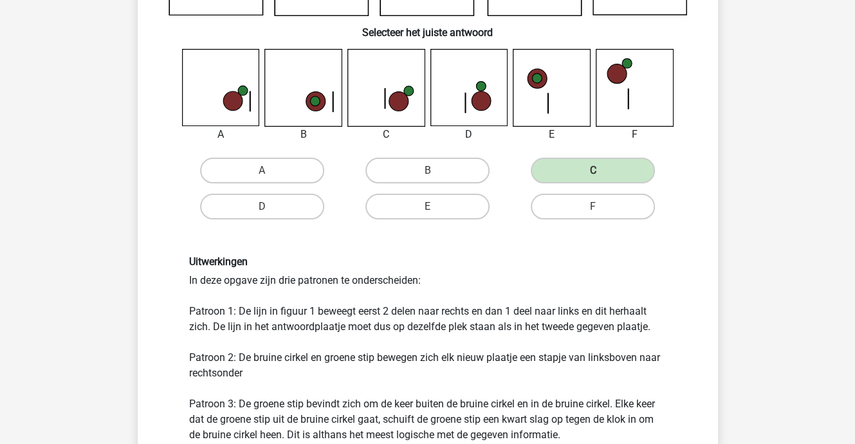
scroll to position [317, 0]
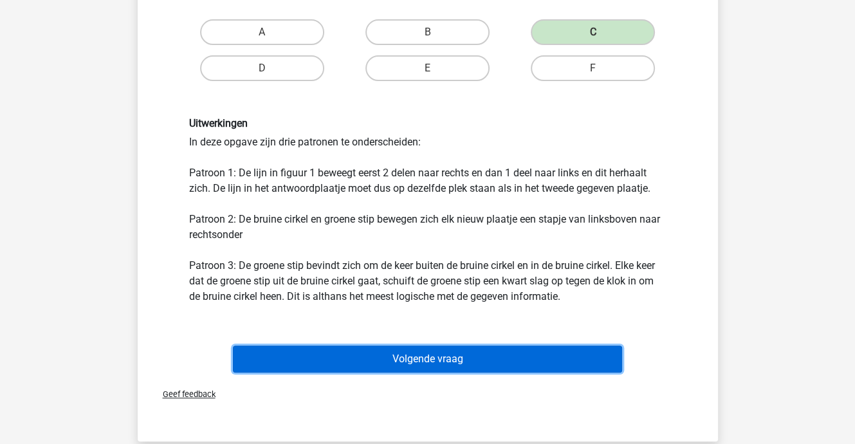
click at [445, 357] on button "Volgende vraag" at bounding box center [427, 359] width 389 height 27
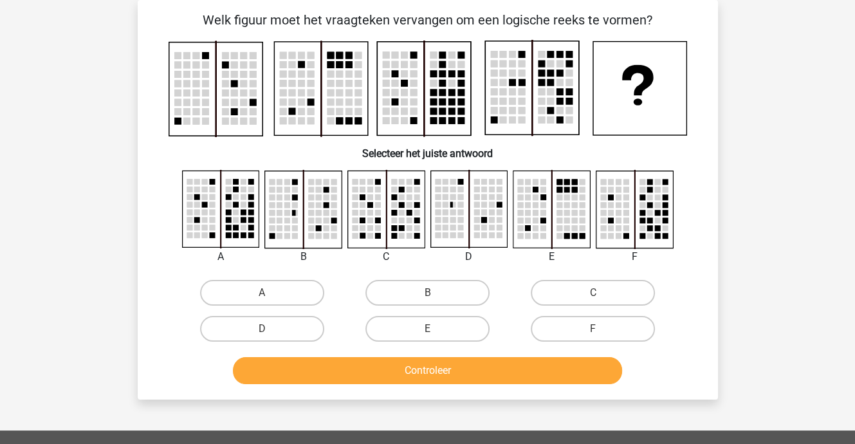
scroll to position [59, 0]
click at [244, 288] on label "A" at bounding box center [262, 293] width 124 height 26
click at [262, 293] on input "A" at bounding box center [266, 297] width 8 height 8
radio input "true"
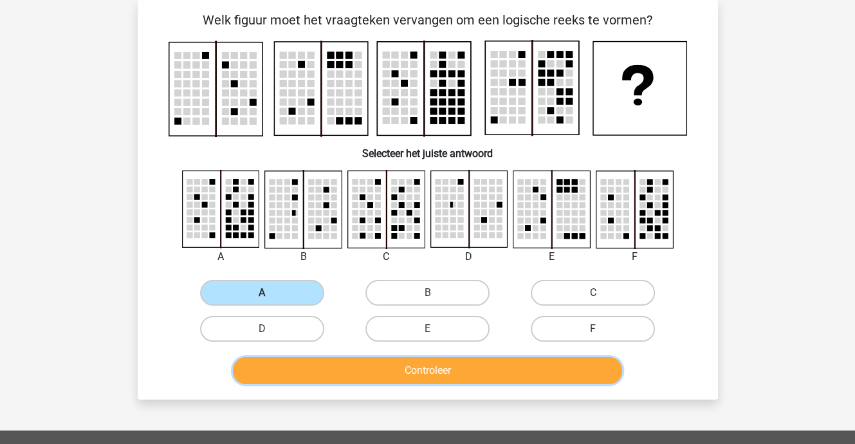
click at [391, 365] on button "Controleer" at bounding box center [427, 370] width 389 height 27
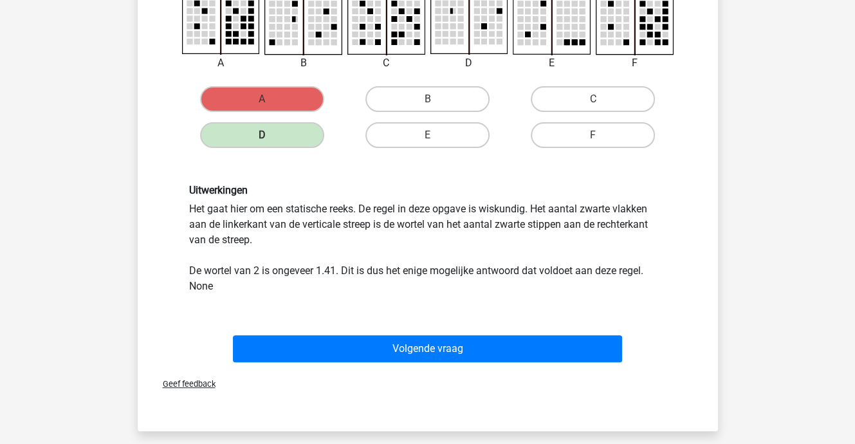
scroll to position [257, 0]
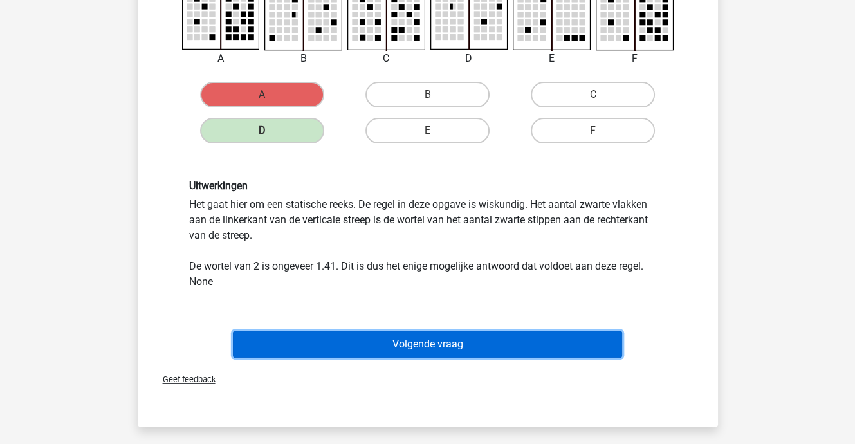
click at [426, 340] on button "Volgende vraag" at bounding box center [427, 344] width 389 height 27
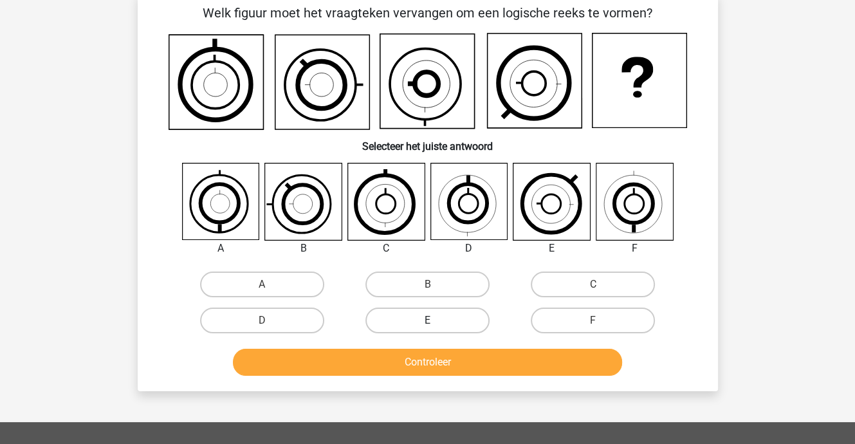
scroll to position [59, 0]
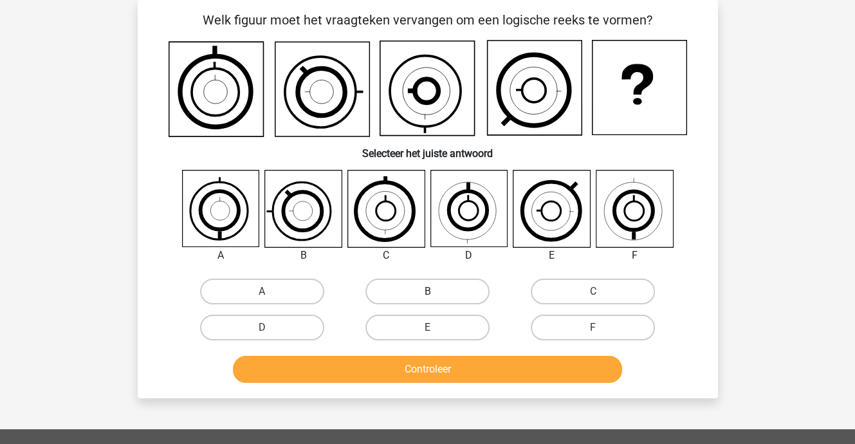
click at [413, 292] on label "B" at bounding box center [427, 292] width 124 height 26
click at [427, 292] on input "B" at bounding box center [431, 295] width 8 height 8
radio input "true"
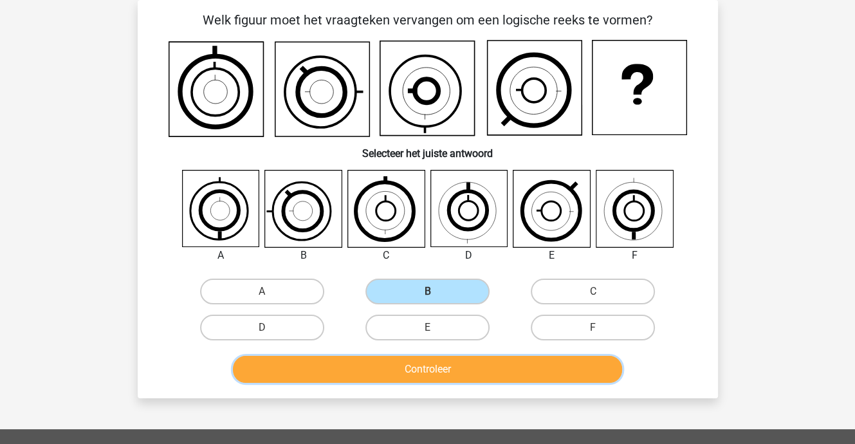
click at [427, 370] on button "Controleer" at bounding box center [427, 369] width 389 height 27
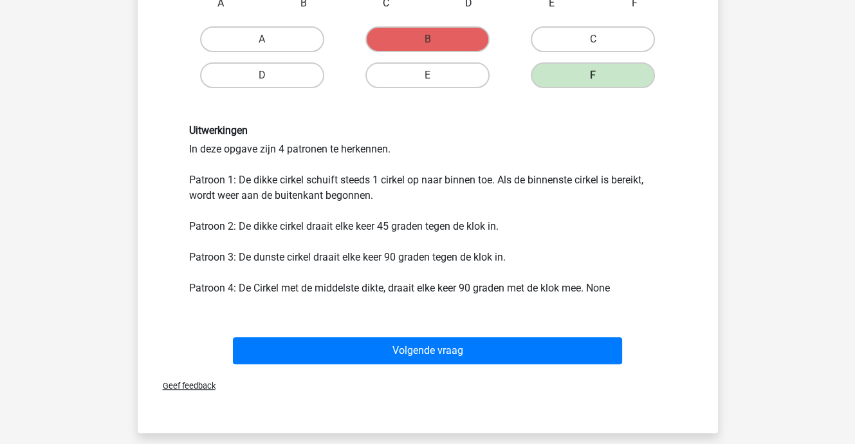
scroll to position [317, 0]
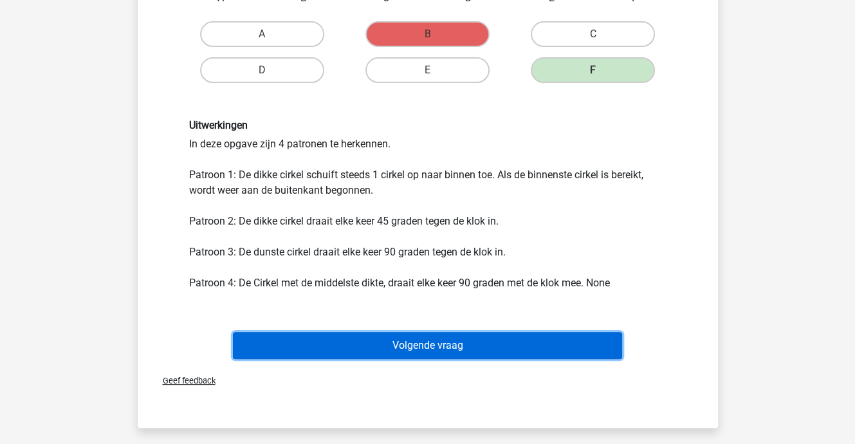
click at [411, 341] on button "Volgende vraag" at bounding box center [427, 345] width 389 height 27
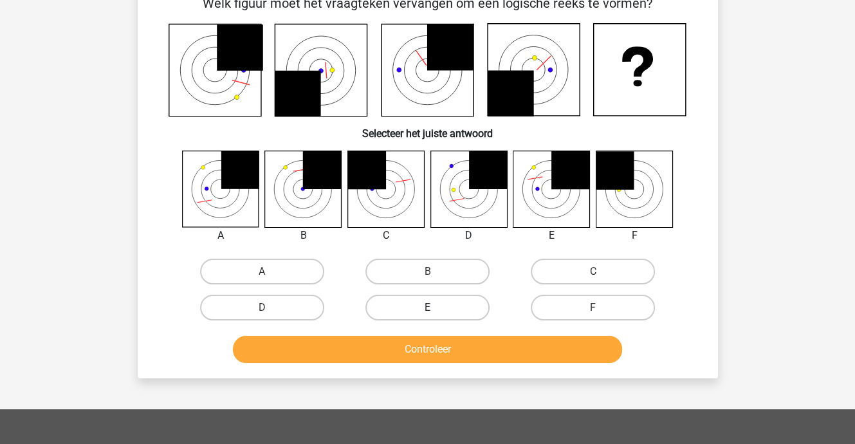
scroll to position [59, 0]
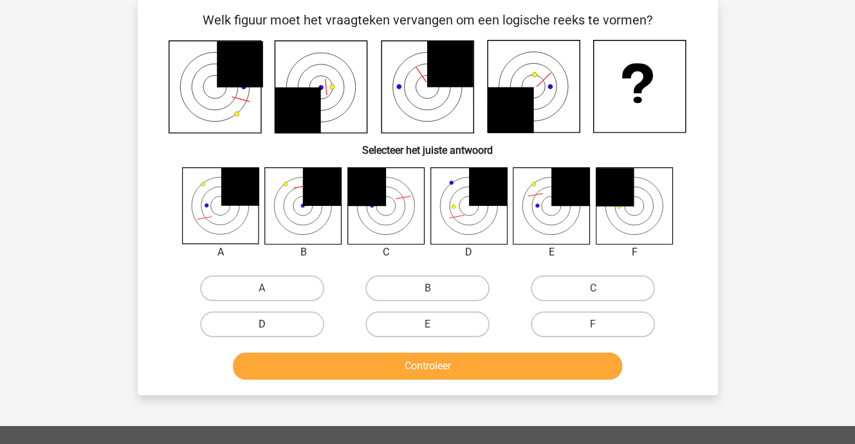
click at [297, 326] on label "D" at bounding box center [262, 324] width 124 height 26
click at [270, 326] on input "D" at bounding box center [266, 328] width 8 height 8
radio input "true"
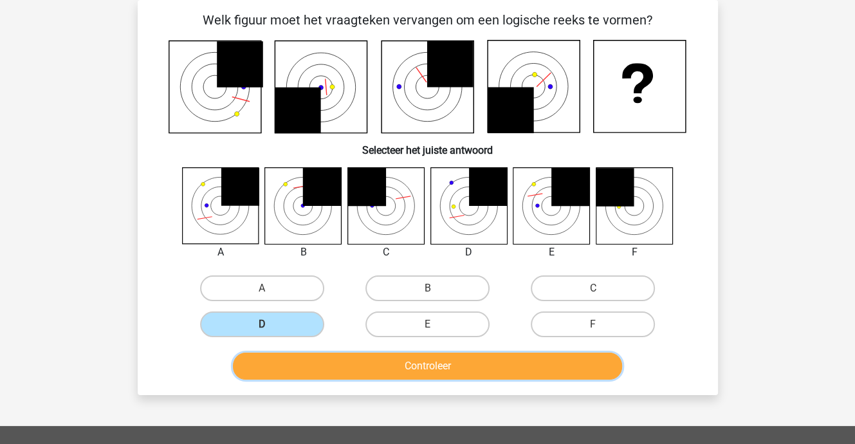
click at [344, 362] on button "Controleer" at bounding box center [427, 366] width 389 height 27
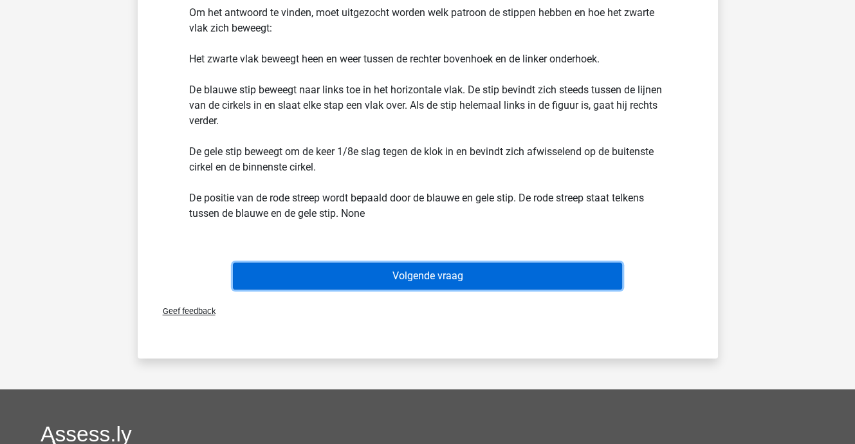
click at [432, 276] on button "Volgende vraag" at bounding box center [427, 276] width 389 height 27
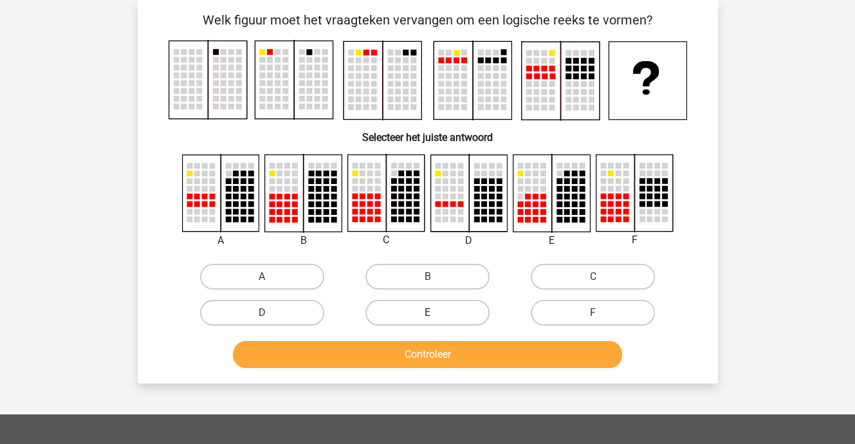
click at [440, 311] on label "E" at bounding box center [427, 313] width 124 height 26
click at [436, 313] on input "E" at bounding box center [431, 317] width 8 height 8
radio input "true"
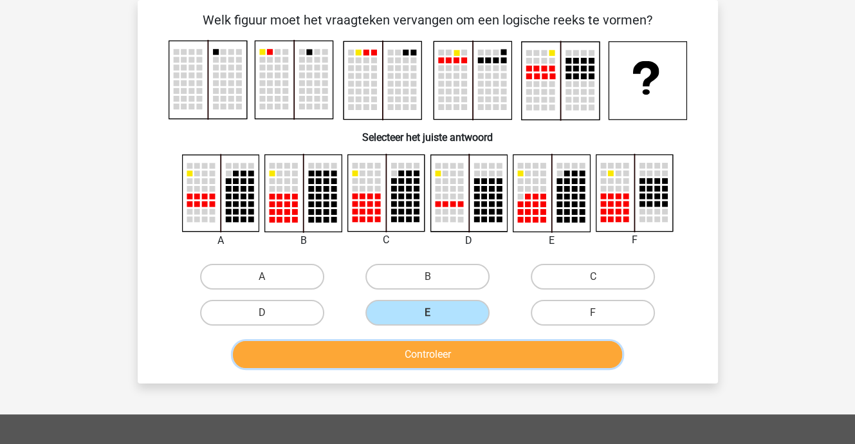
click at [438, 351] on button "Controleer" at bounding box center [427, 354] width 389 height 27
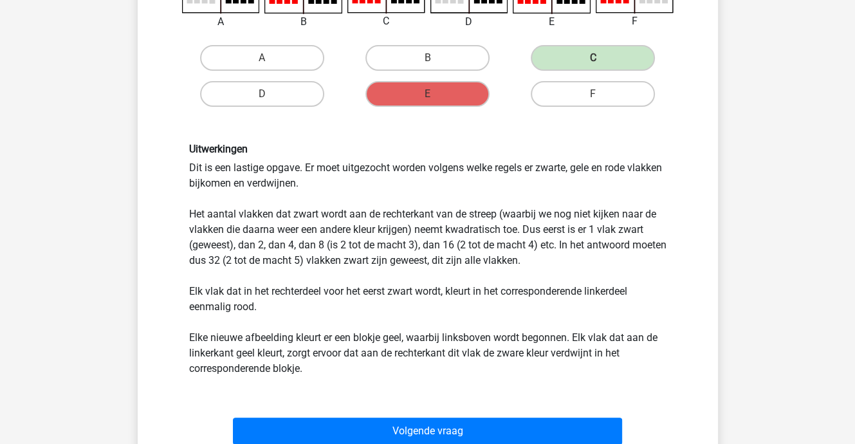
scroll to position [317, 0]
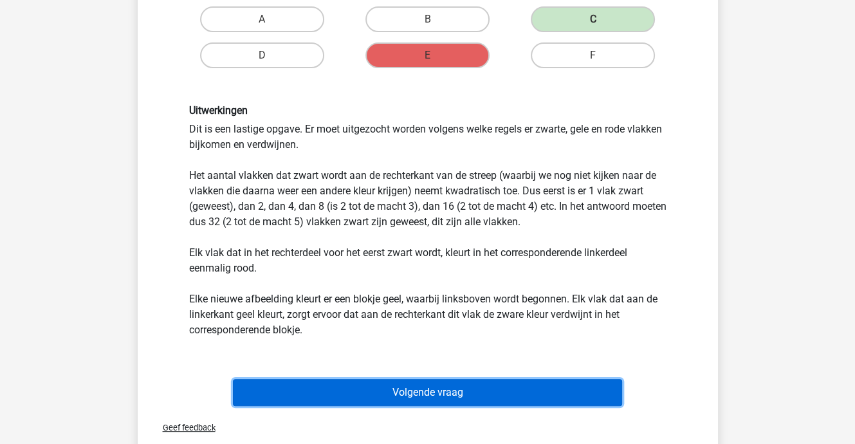
click at [411, 387] on button "Volgende vraag" at bounding box center [427, 392] width 389 height 27
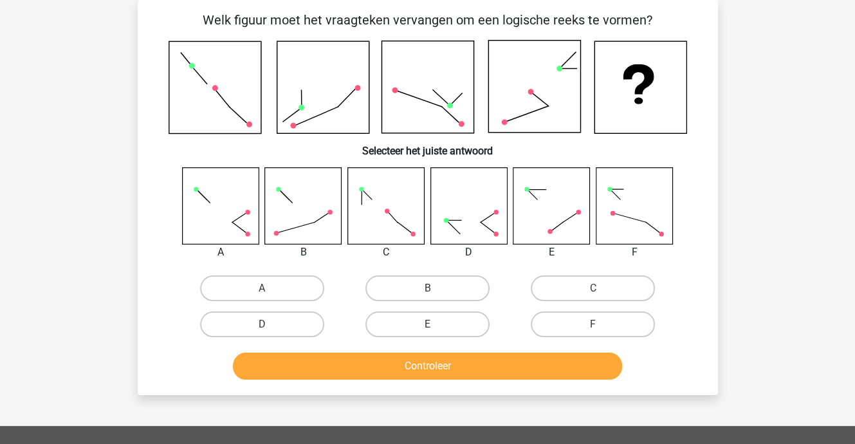
scroll to position [59, 0]
click at [444, 314] on label "E" at bounding box center [427, 324] width 124 height 26
click at [436, 324] on input "E" at bounding box center [431, 328] width 8 height 8
radio input "true"
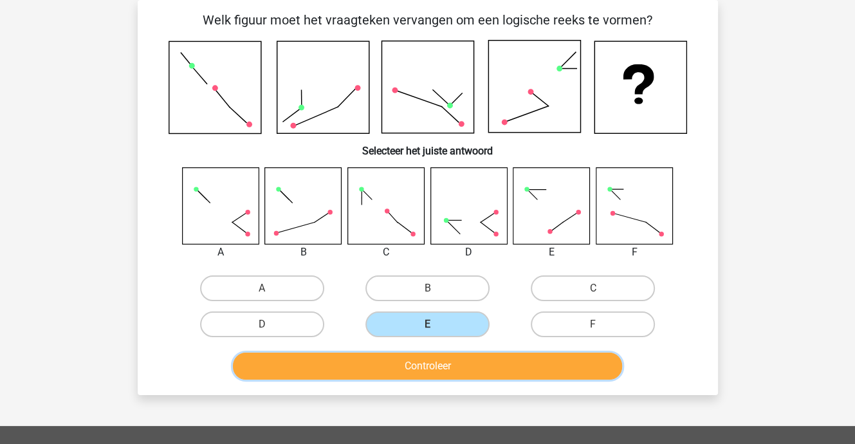
click at [450, 366] on button "Controleer" at bounding box center [427, 366] width 389 height 27
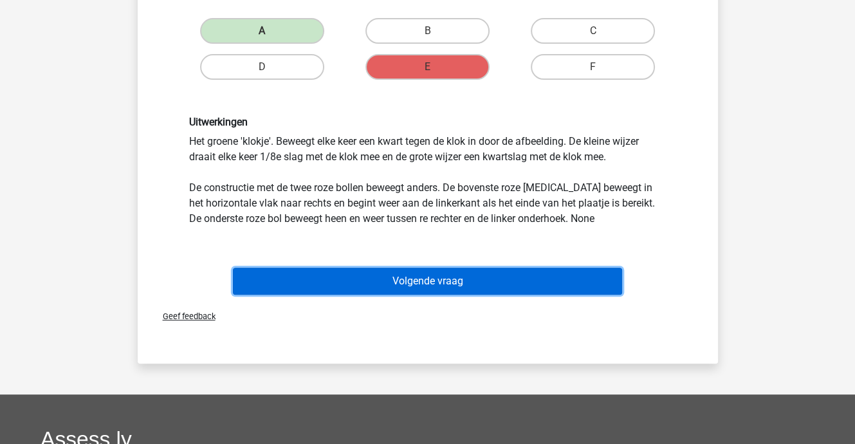
click at [434, 280] on button "Volgende vraag" at bounding box center [427, 281] width 389 height 27
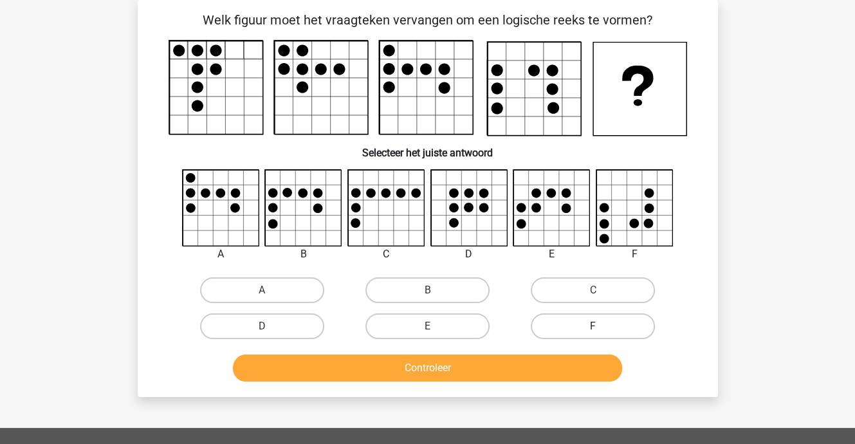
click at [584, 328] on label "F" at bounding box center [593, 326] width 124 height 26
click at [593, 328] on input "F" at bounding box center [597, 330] width 8 height 8
radio input "true"
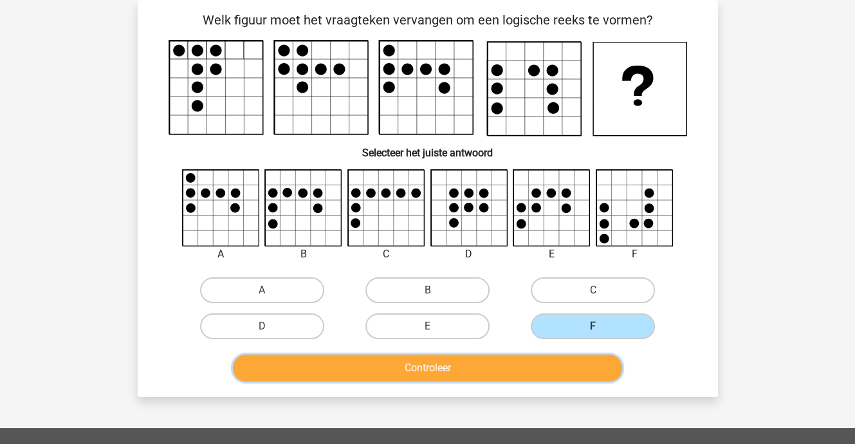
click at [555, 365] on button "Controleer" at bounding box center [427, 368] width 389 height 27
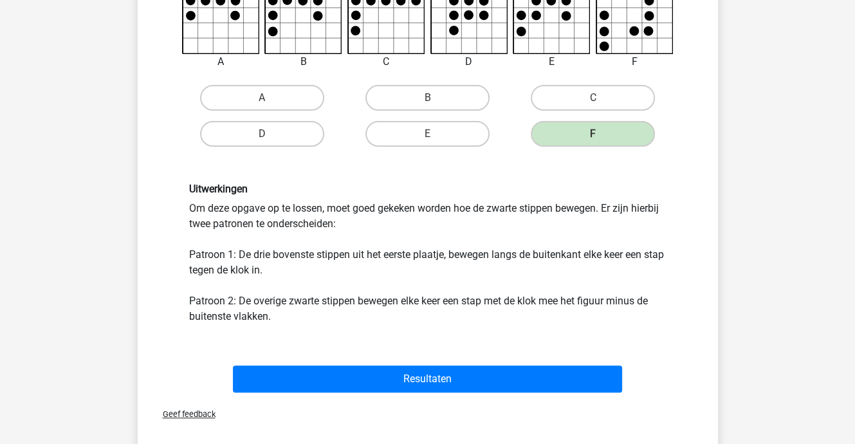
scroll to position [252, 0]
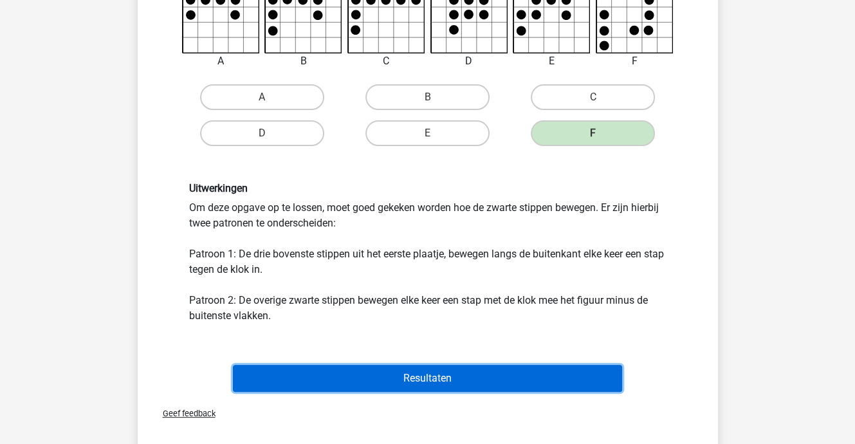
click at [483, 375] on button "Resultaten" at bounding box center [427, 378] width 389 height 27
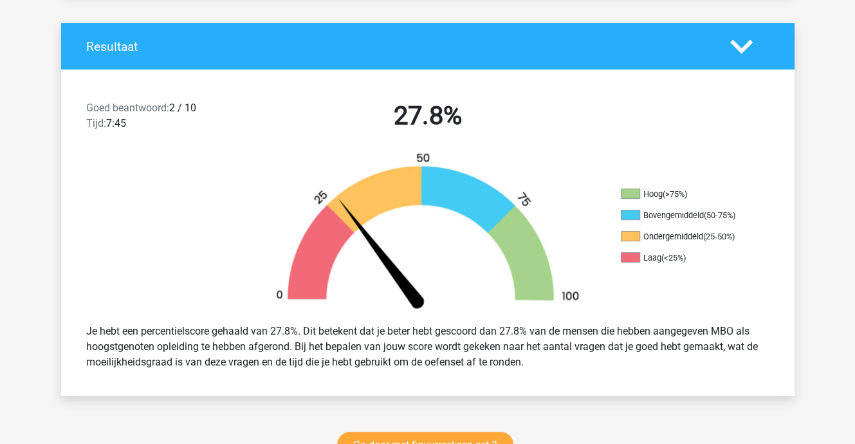
scroll to position [322, 0]
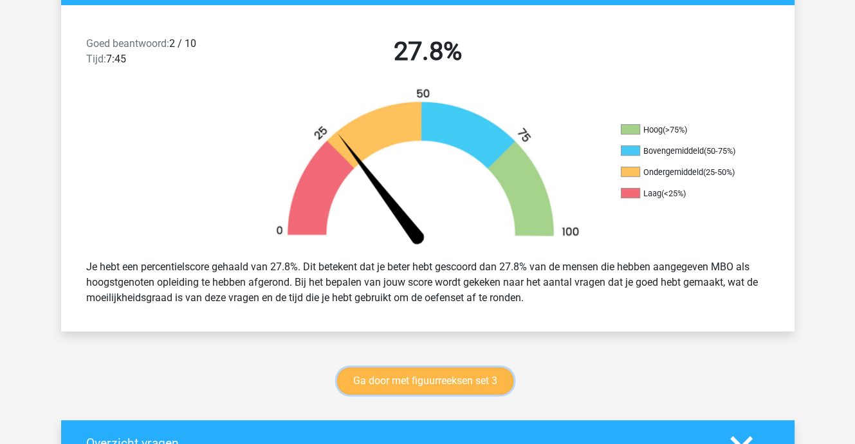
click at [439, 375] on link "Ga door met figuurreeksen set 3" at bounding box center [425, 380] width 176 height 27
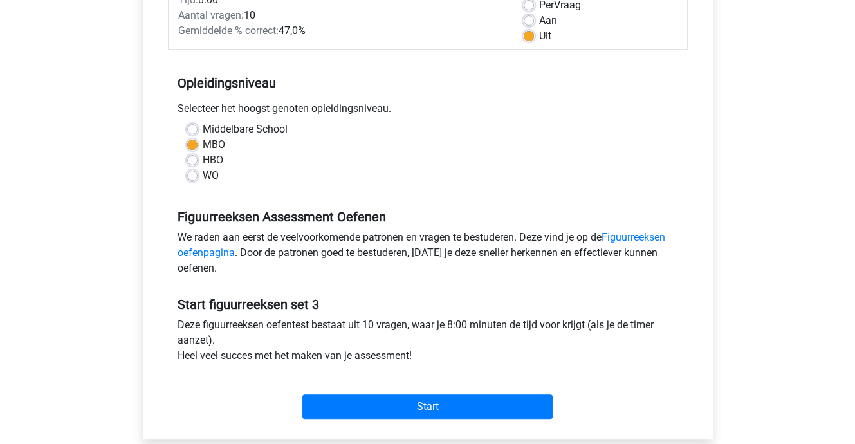
scroll to position [386, 0]
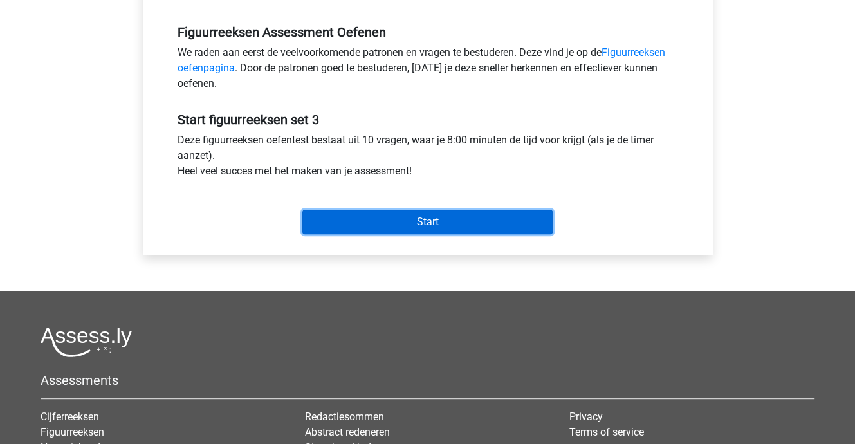
click at [396, 218] on input "Start" at bounding box center [427, 222] width 250 height 24
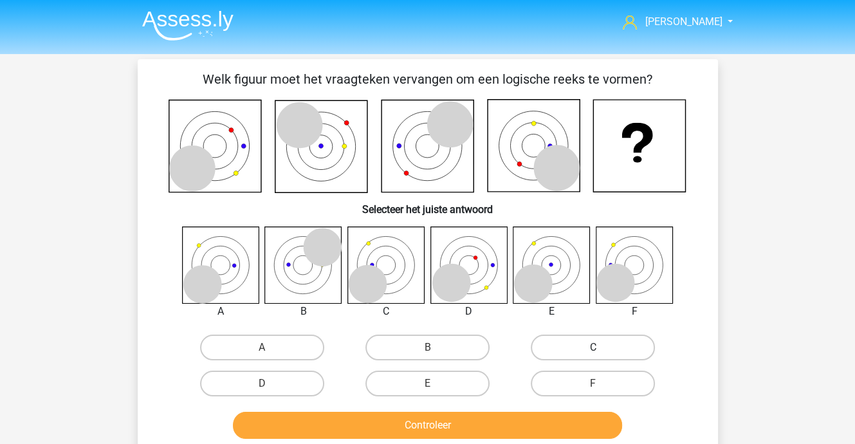
click at [578, 341] on label "C" at bounding box center [593, 348] width 124 height 26
click at [593, 347] on input "C" at bounding box center [597, 351] width 8 height 8
radio input "true"
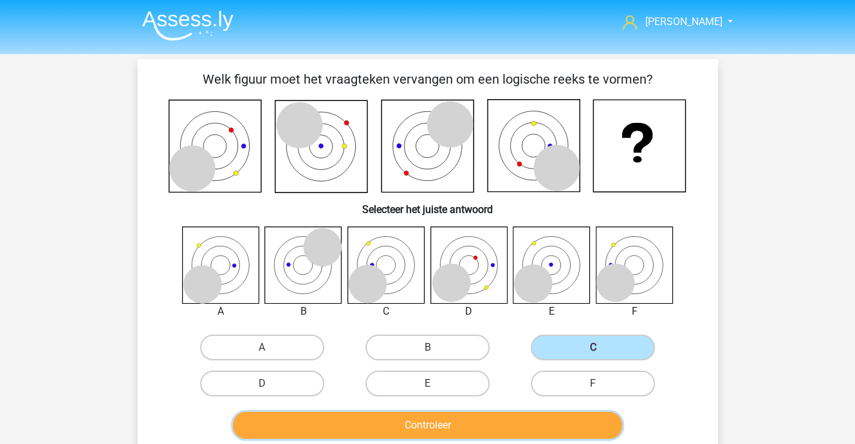
click at [533, 416] on button "Controleer" at bounding box center [427, 425] width 389 height 27
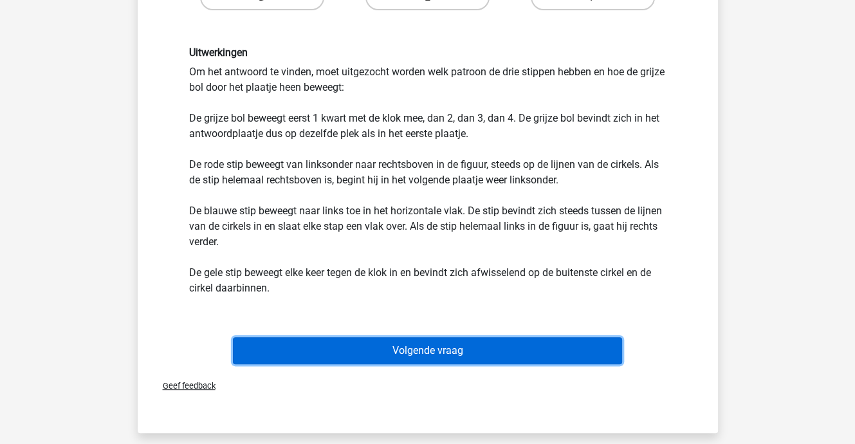
click at [471, 344] on button "Volgende vraag" at bounding box center [427, 350] width 389 height 27
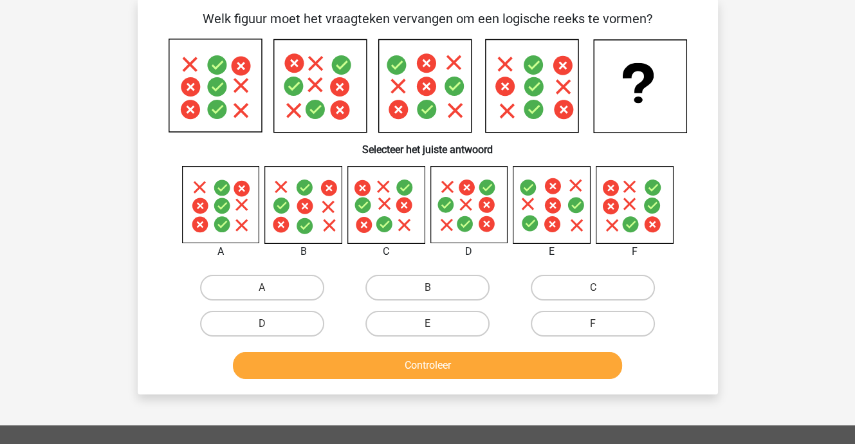
scroll to position [59, 0]
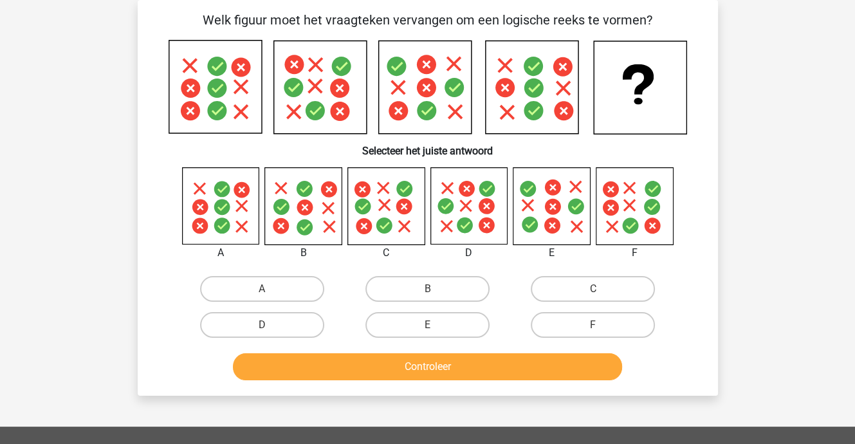
click at [264, 286] on label "A" at bounding box center [262, 289] width 124 height 26
click at [264, 289] on input "A" at bounding box center [266, 293] width 8 height 8
radio input "true"
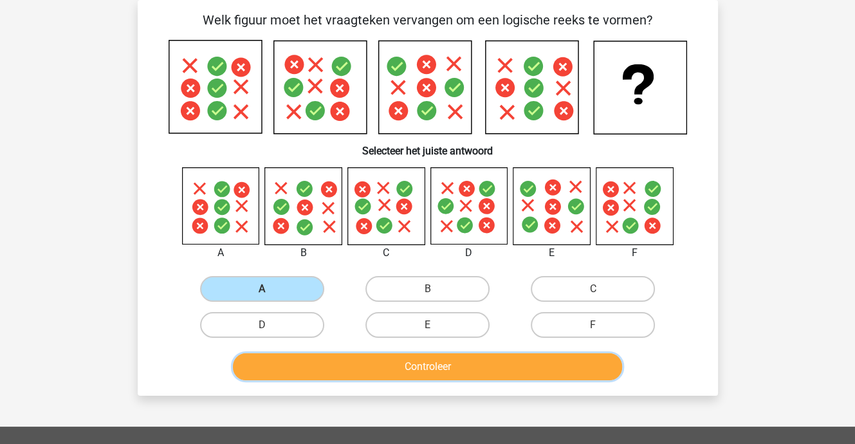
click at [340, 363] on button "Controleer" at bounding box center [427, 366] width 389 height 27
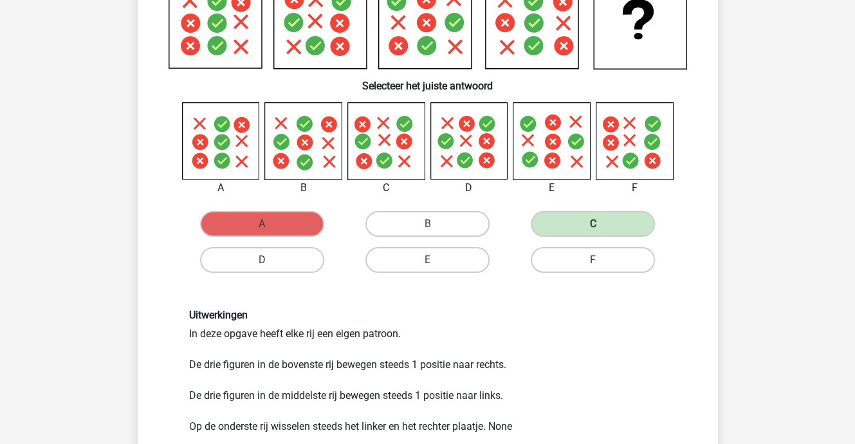
scroll to position [124, 0]
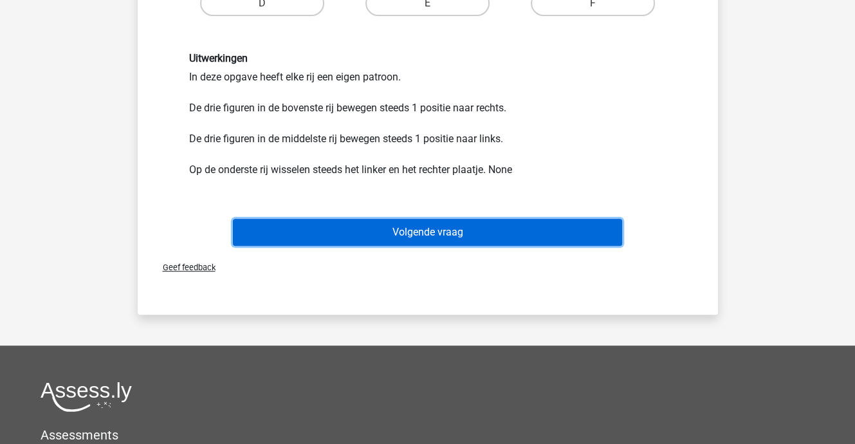
click at [454, 230] on button "Volgende vraag" at bounding box center [427, 232] width 389 height 27
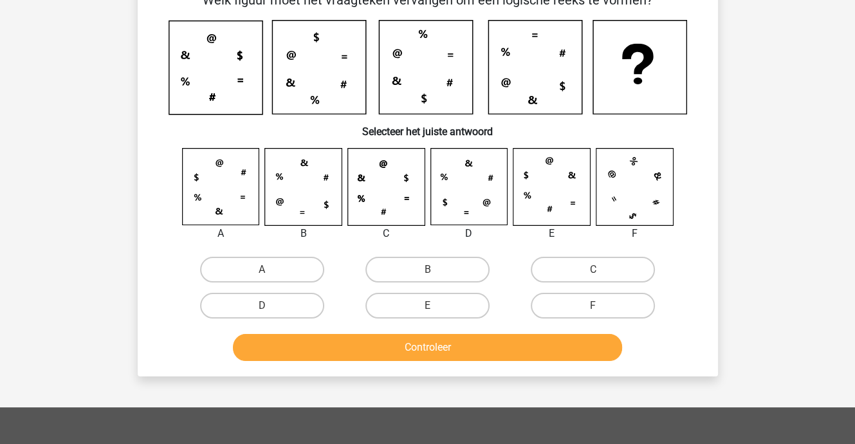
scroll to position [59, 0]
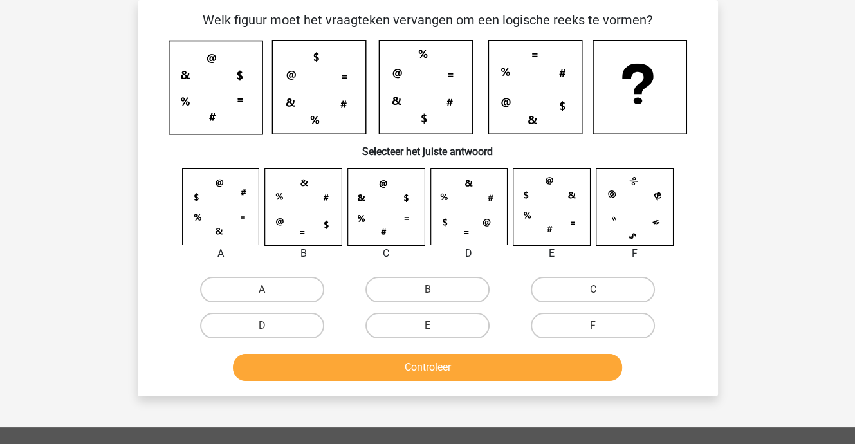
click at [281, 221] on icon at bounding box center [280, 221] width 8 height 7
click at [378, 288] on label "B" at bounding box center [427, 290] width 124 height 26
click at [427, 290] on input "B" at bounding box center [431, 294] width 8 height 8
radio input "true"
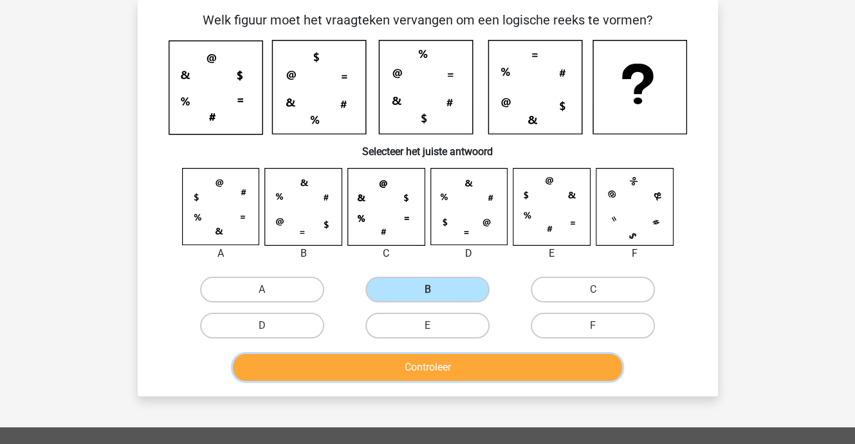
click at [391, 365] on button "Controleer" at bounding box center [427, 367] width 389 height 27
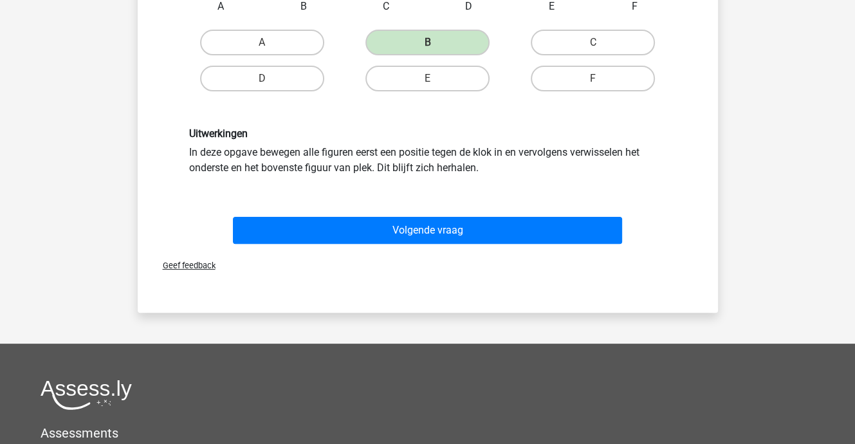
scroll to position [317, 0]
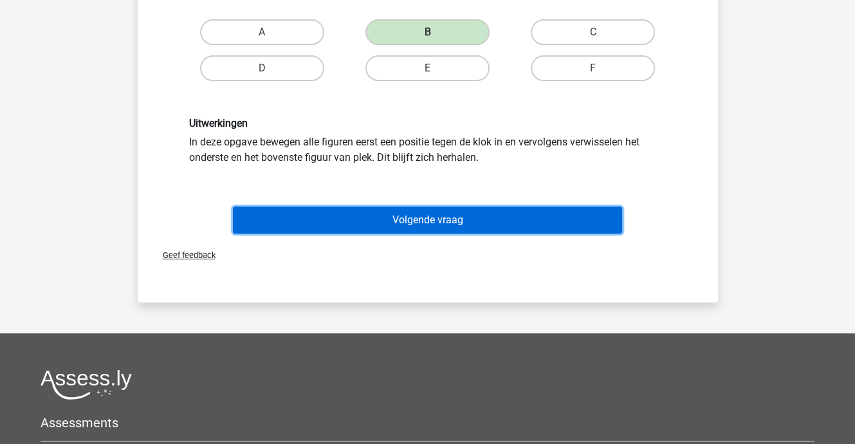
click at [386, 214] on button "Volgende vraag" at bounding box center [427, 220] width 389 height 27
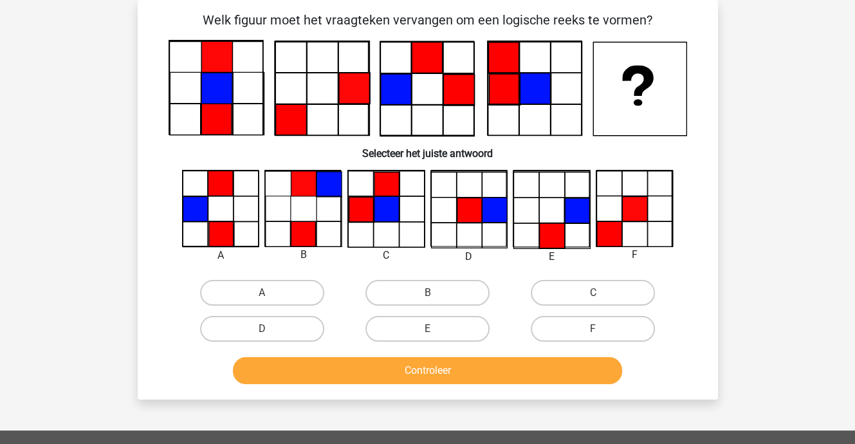
scroll to position [59, 0]
drag, startPoint x: 570, startPoint y: 290, endPoint x: 566, endPoint y: 301, distance: 12.4
click at [570, 290] on label "C" at bounding box center [593, 293] width 124 height 26
click at [593, 293] on input "C" at bounding box center [597, 297] width 8 height 8
radio input "true"
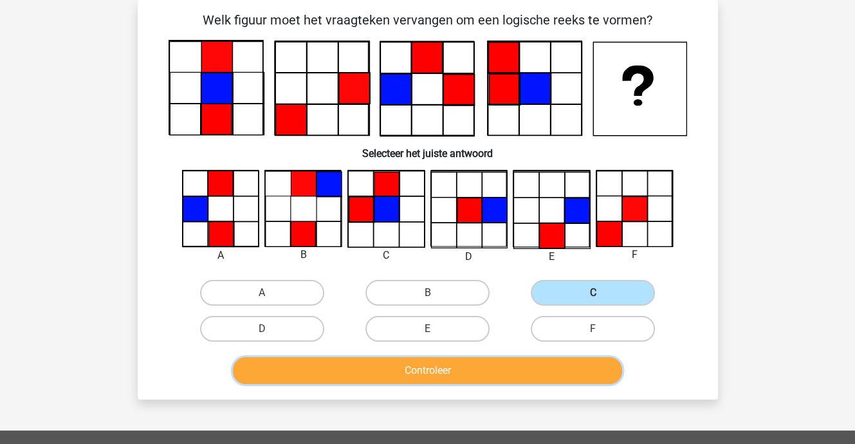
click at [507, 365] on button "Controleer" at bounding box center [427, 370] width 389 height 27
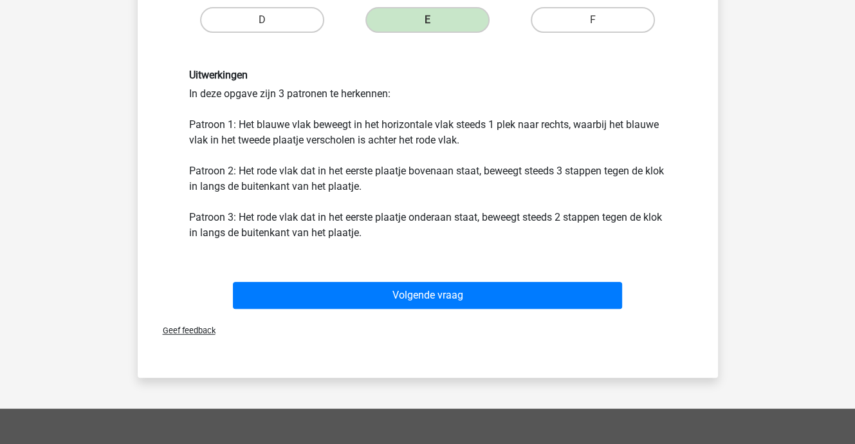
scroll to position [445, 0]
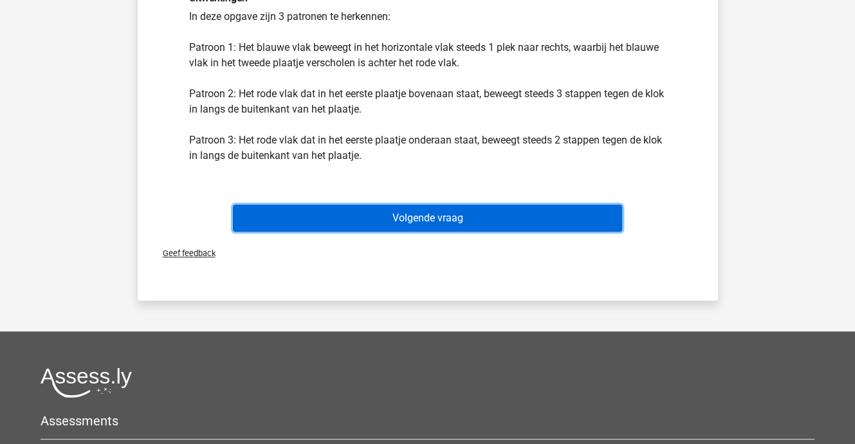
click at [446, 219] on button "Volgende vraag" at bounding box center [427, 218] width 389 height 27
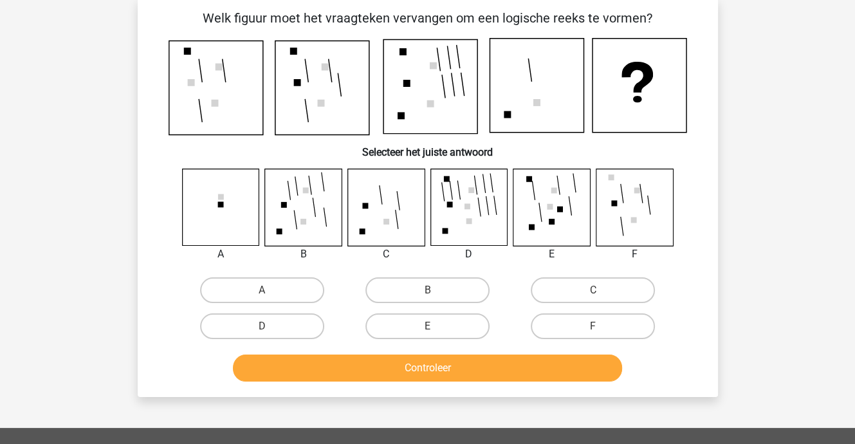
scroll to position [59, 0]
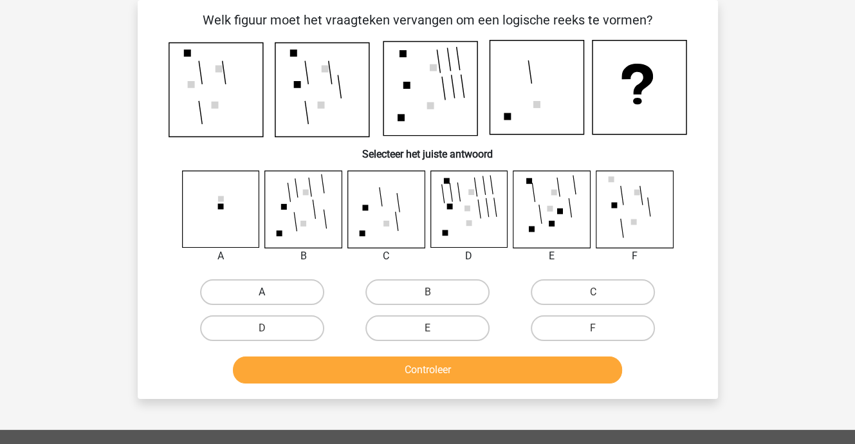
click at [261, 290] on label "A" at bounding box center [262, 292] width 124 height 26
click at [262, 292] on input "A" at bounding box center [266, 296] width 8 height 8
radio input "true"
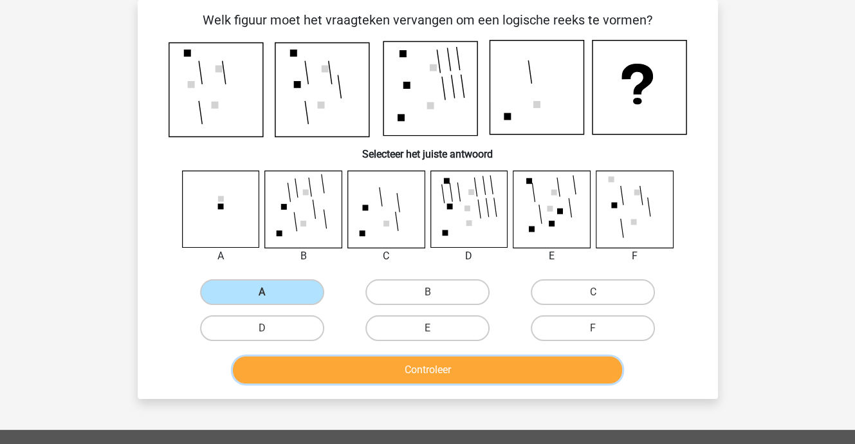
click at [351, 365] on button "Controleer" at bounding box center [427, 369] width 389 height 27
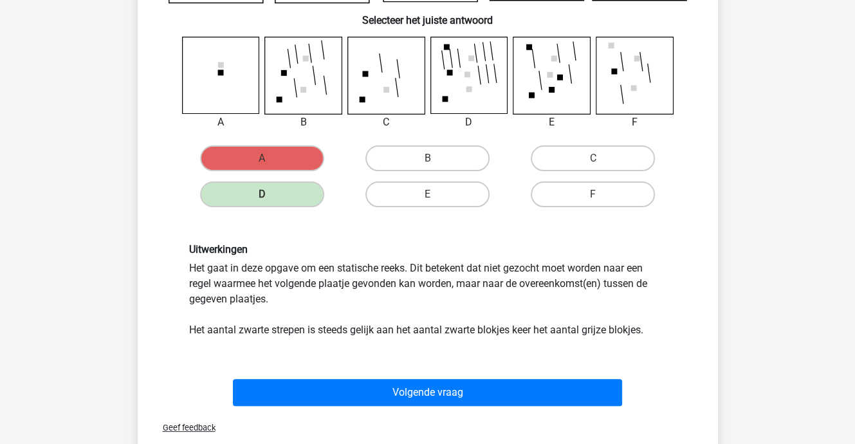
scroll to position [0, 0]
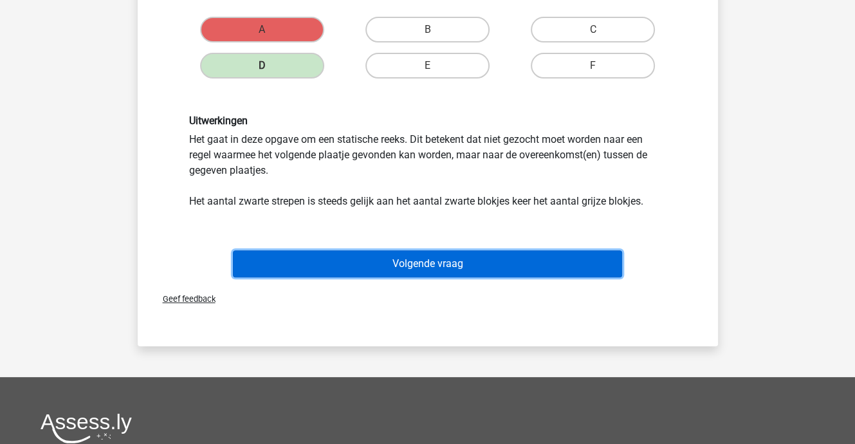
click at [386, 262] on button "Volgende vraag" at bounding box center [427, 263] width 389 height 27
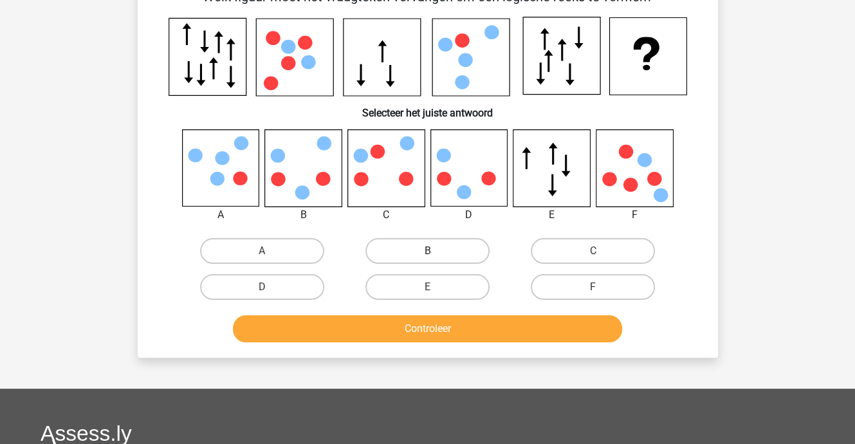
scroll to position [59, 0]
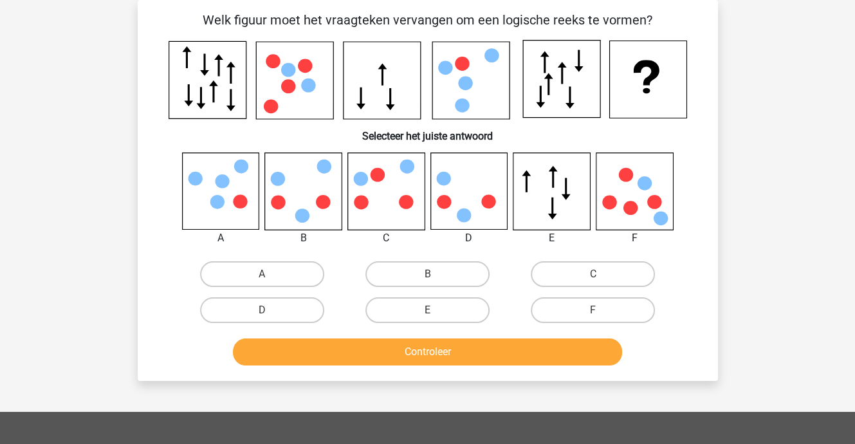
click at [311, 203] on icon at bounding box center [303, 191] width 77 height 77
click at [439, 273] on label "B" at bounding box center [427, 274] width 124 height 26
click at [436, 274] on input "B" at bounding box center [431, 278] width 8 height 8
radio input "true"
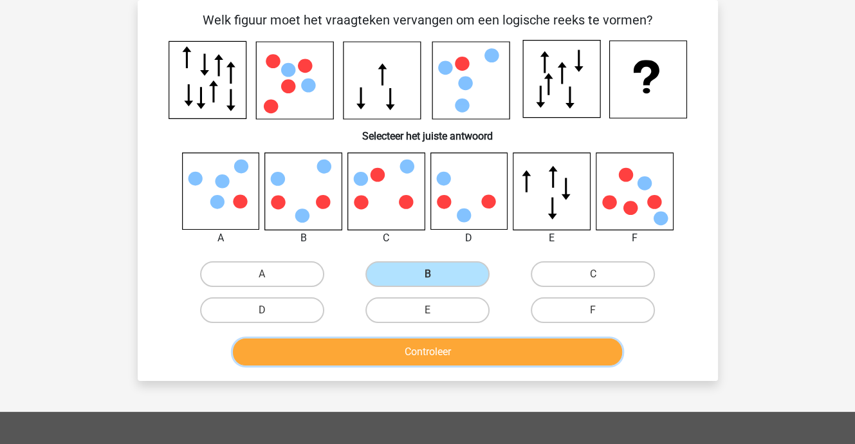
click at [443, 347] on button "Controleer" at bounding box center [427, 351] width 389 height 27
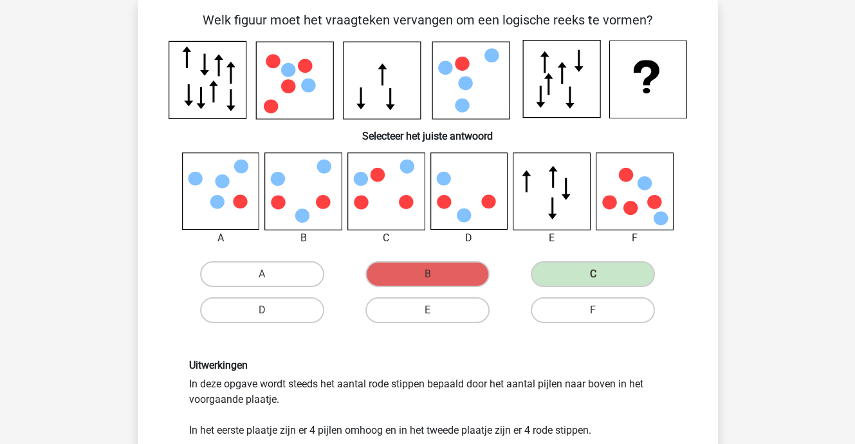
scroll to position [188, 0]
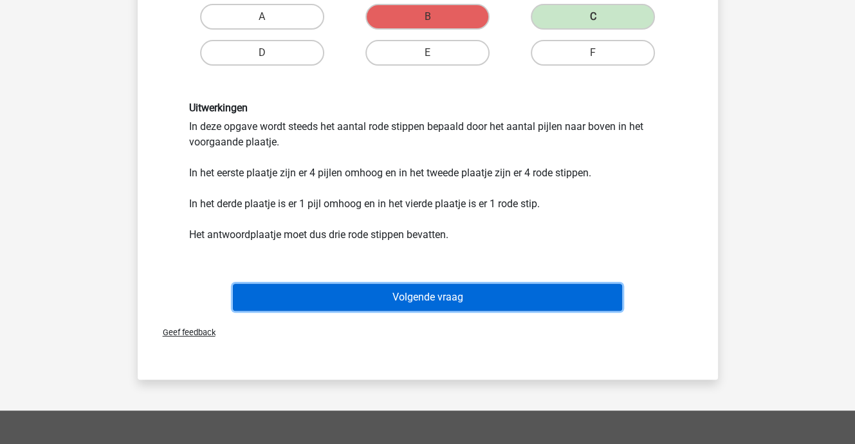
click at [424, 295] on button "Volgende vraag" at bounding box center [427, 297] width 389 height 27
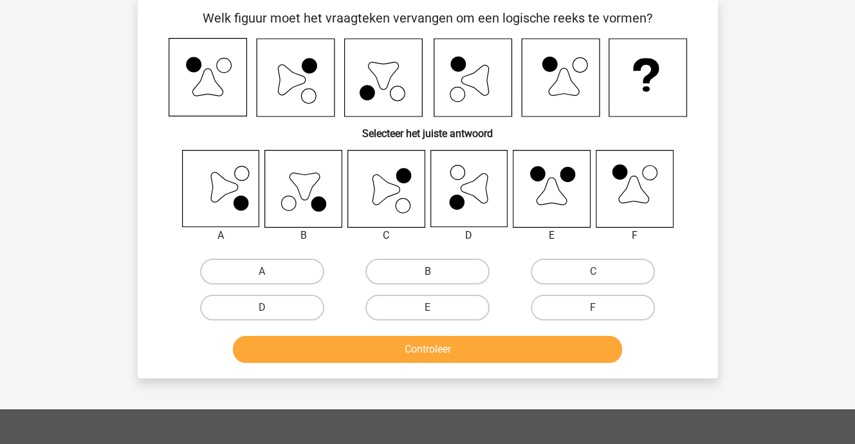
scroll to position [59, 0]
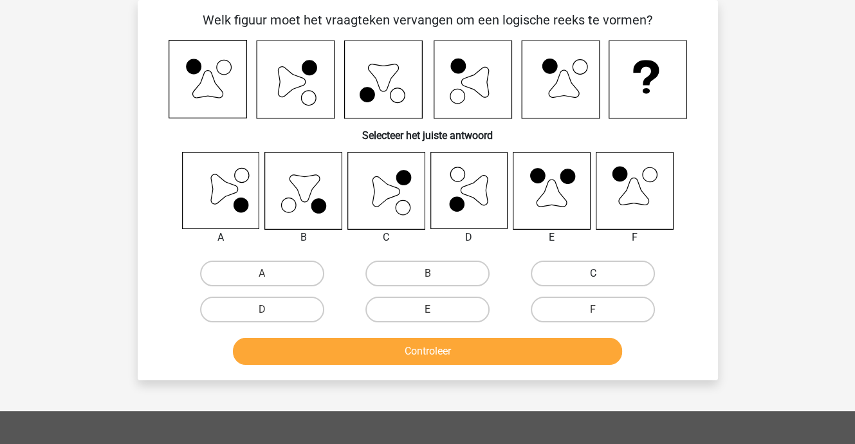
click at [574, 273] on label "C" at bounding box center [593, 274] width 124 height 26
click at [593, 273] on input "C" at bounding box center [597, 277] width 8 height 8
radio input "true"
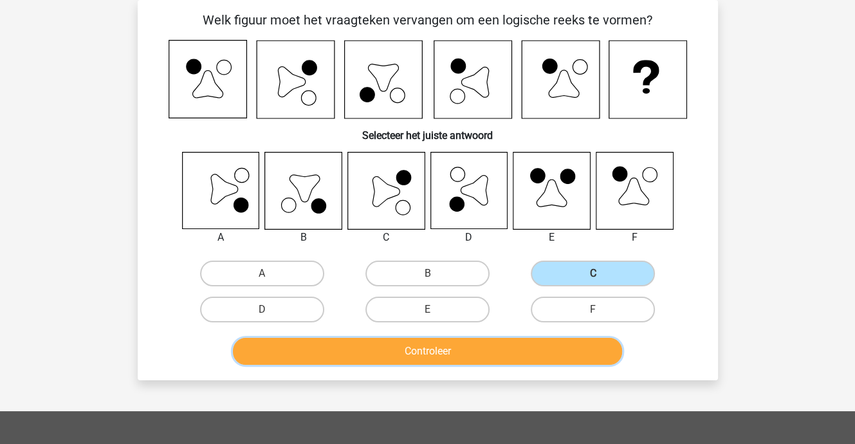
click at [481, 344] on button "Controleer" at bounding box center [427, 351] width 389 height 27
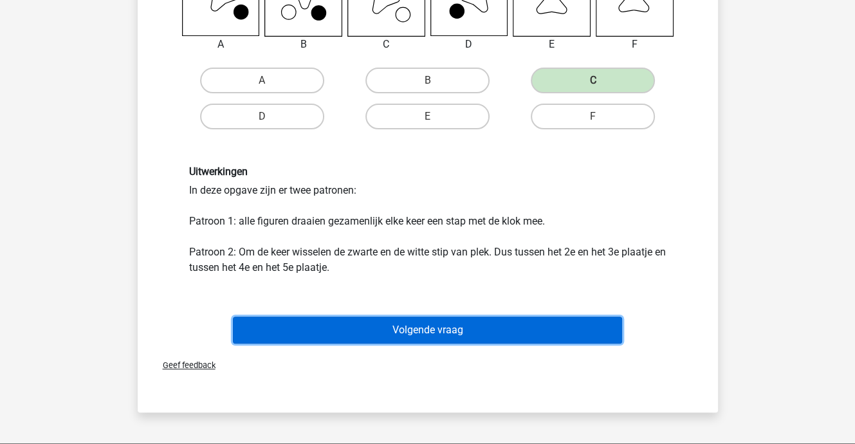
click at [441, 332] on button "Volgende vraag" at bounding box center [427, 330] width 389 height 27
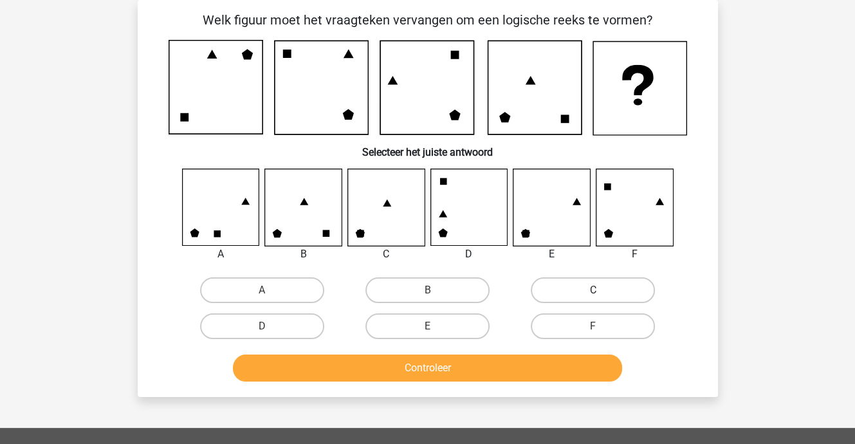
click at [569, 291] on label "C" at bounding box center [593, 290] width 124 height 26
click at [593, 291] on input "C" at bounding box center [597, 294] width 8 height 8
radio input "true"
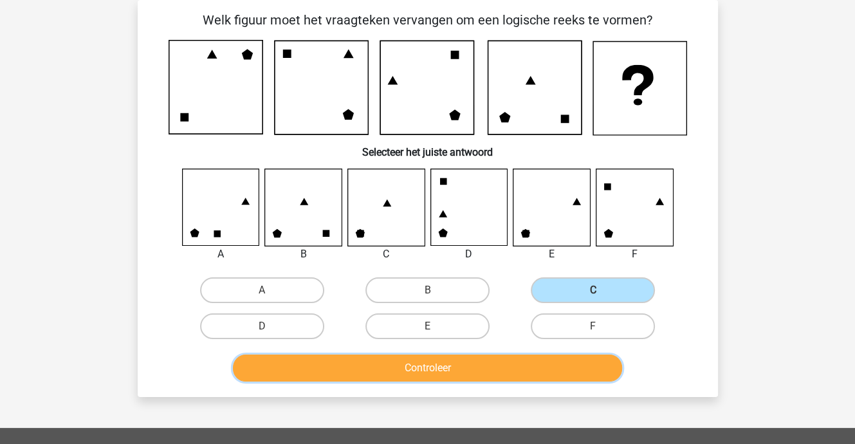
click at [519, 357] on button "Controleer" at bounding box center [427, 368] width 389 height 27
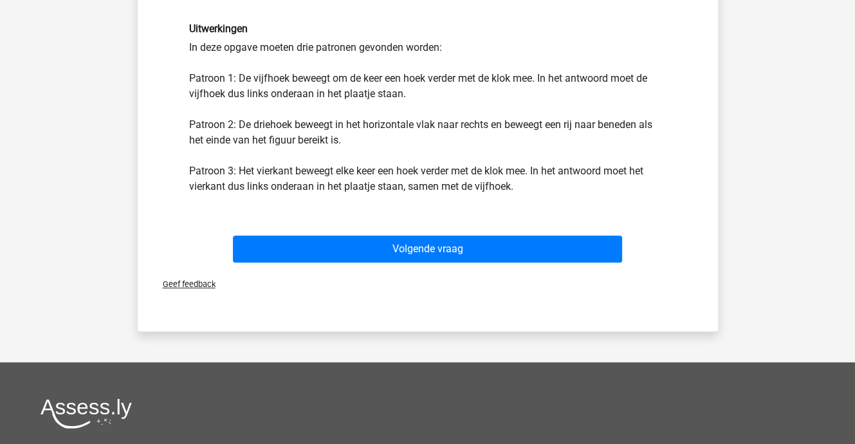
scroll to position [445, 0]
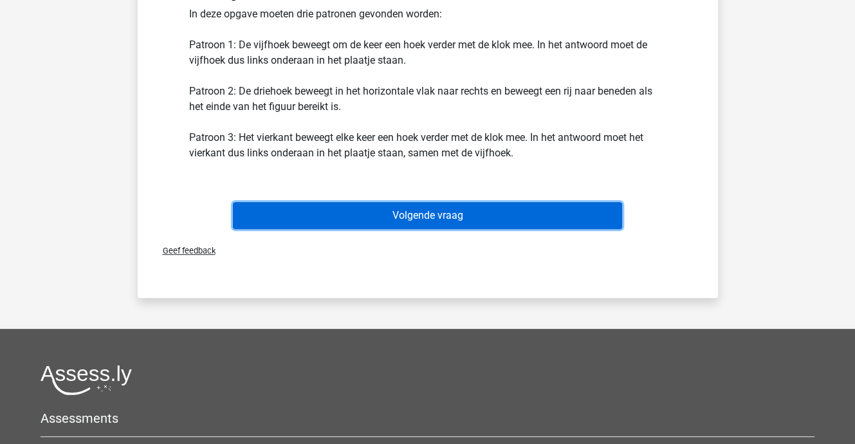
click at [466, 216] on button "Volgende vraag" at bounding box center [427, 215] width 389 height 27
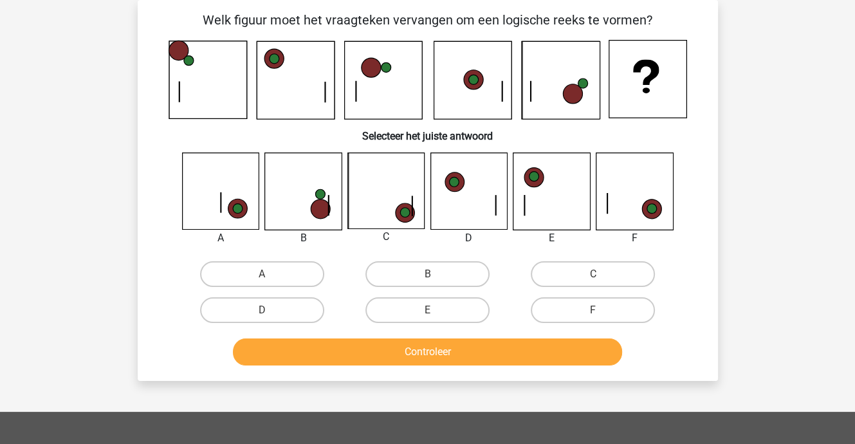
scroll to position [59, 0]
click at [394, 272] on label "B" at bounding box center [427, 274] width 124 height 26
click at [427, 274] on input "B" at bounding box center [431, 278] width 8 height 8
radio input "true"
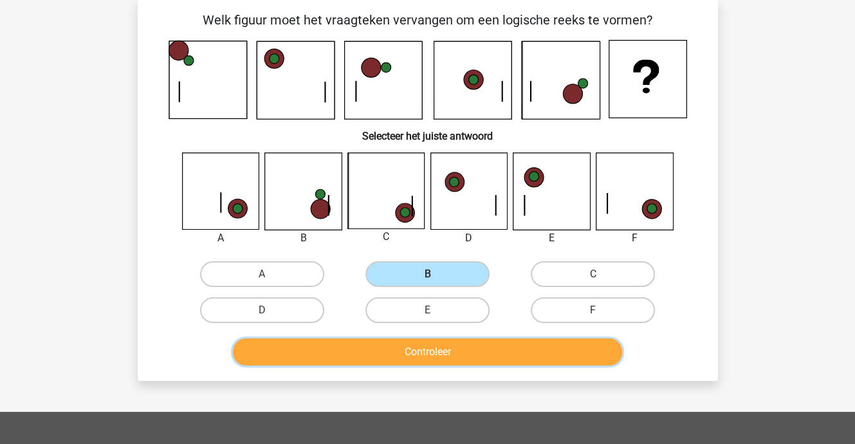
click at [398, 342] on button "Controleer" at bounding box center [427, 351] width 389 height 27
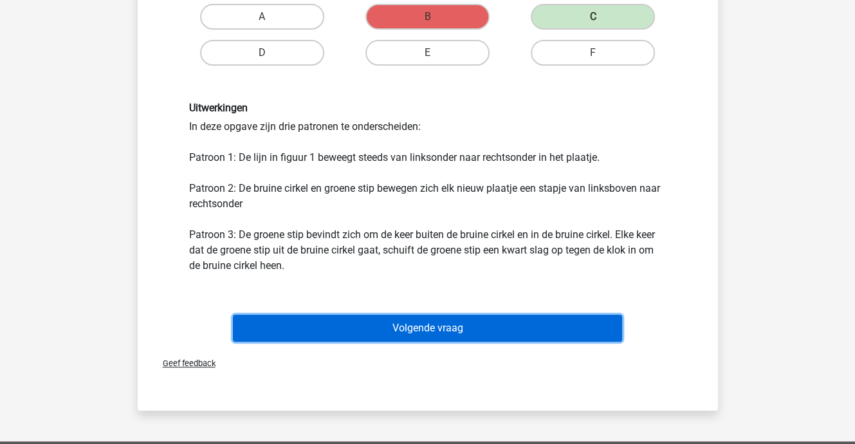
click at [389, 328] on button "Volgende vraag" at bounding box center [427, 328] width 389 height 27
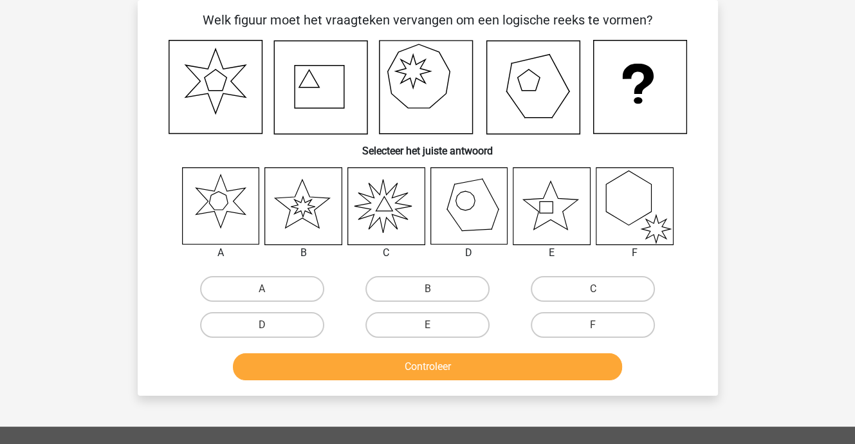
click at [309, 201] on icon at bounding box center [303, 206] width 77 height 77
click at [396, 282] on label "B" at bounding box center [427, 289] width 124 height 26
click at [427, 289] on input "B" at bounding box center [431, 293] width 8 height 8
radio input "true"
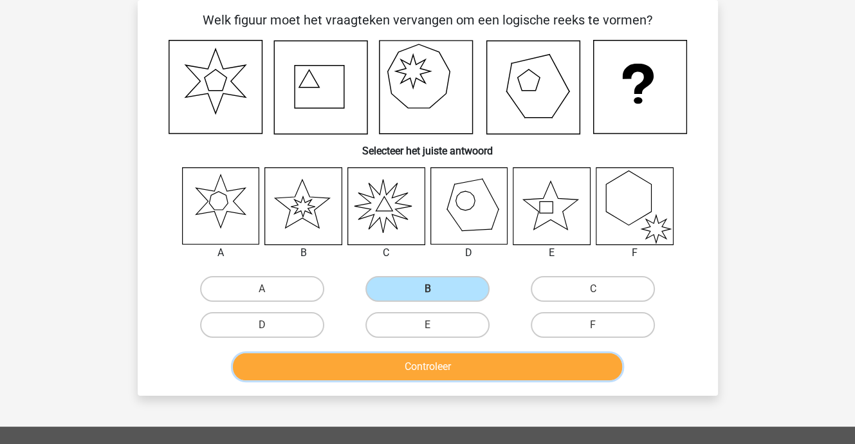
click at [407, 360] on button "Controleer" at bounding box center [427, 366] width 389 height 27
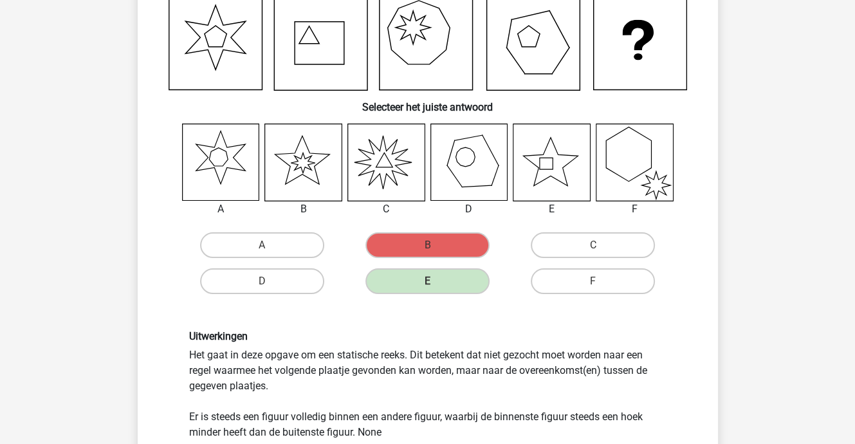
scroll to position [252, 0]
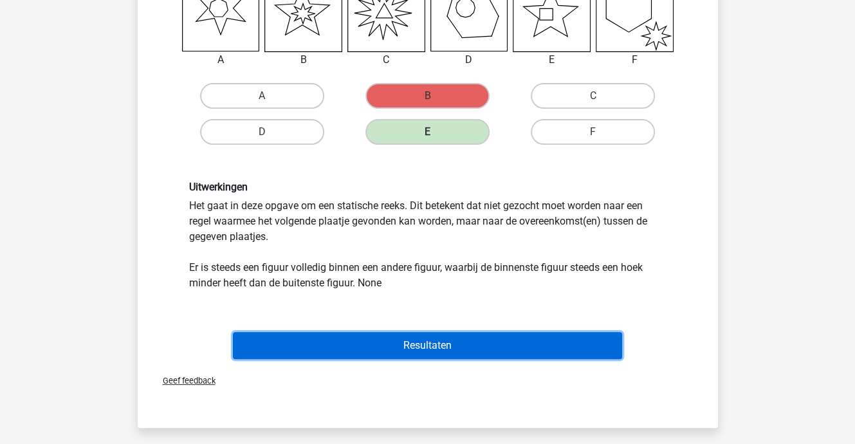
click at [415, 344] on button "Resultaten" at bounding box center [427, 345] width 389 height 27
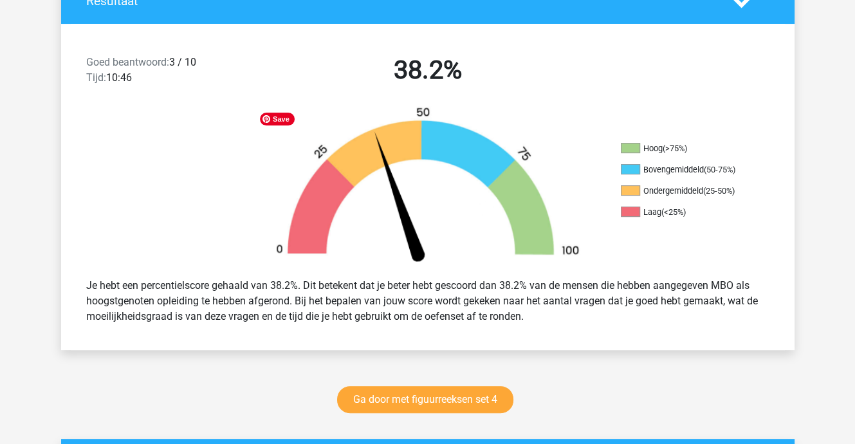
scroll to position [322, 0]
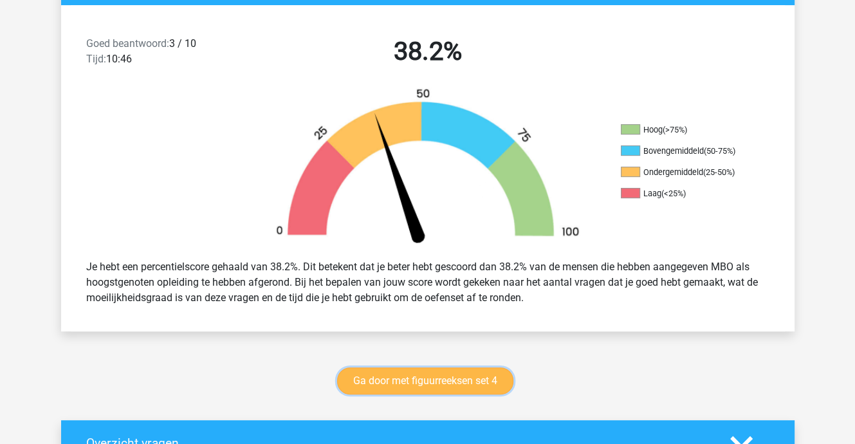
click at [421, 373] on link "Ga door met figuurreeksen set 4" at bounding box center [425, 380] width 176 height 27
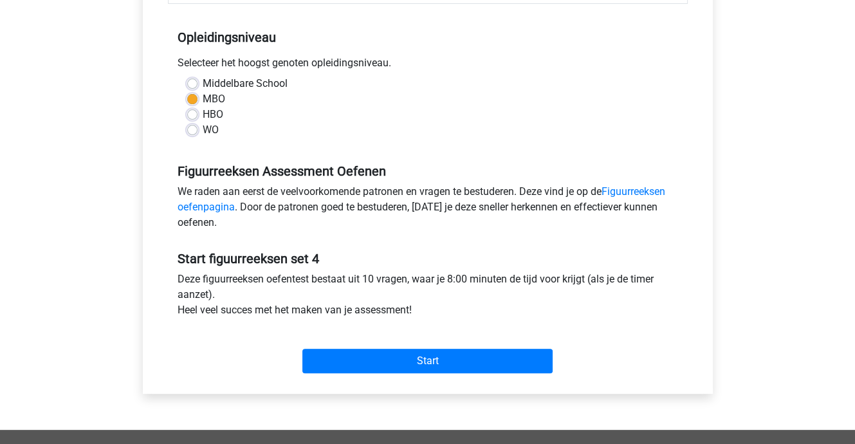
scroll to position [322, 0]
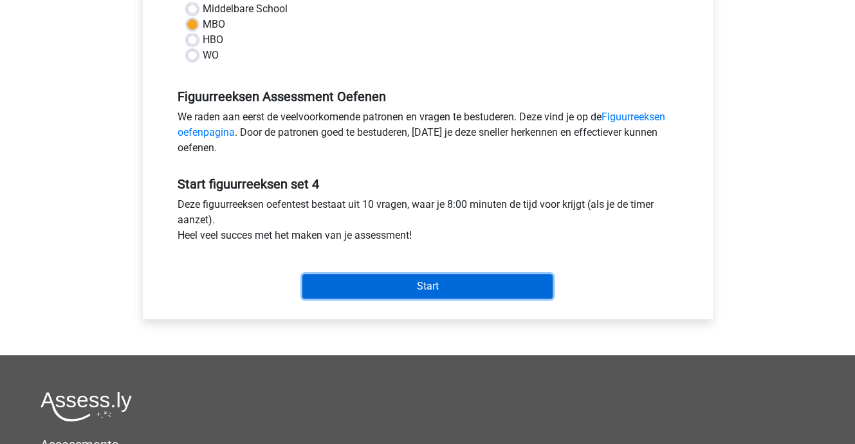
click at [472, 282] on input "Start" at bounding box center [427, 286] width 250 height 24
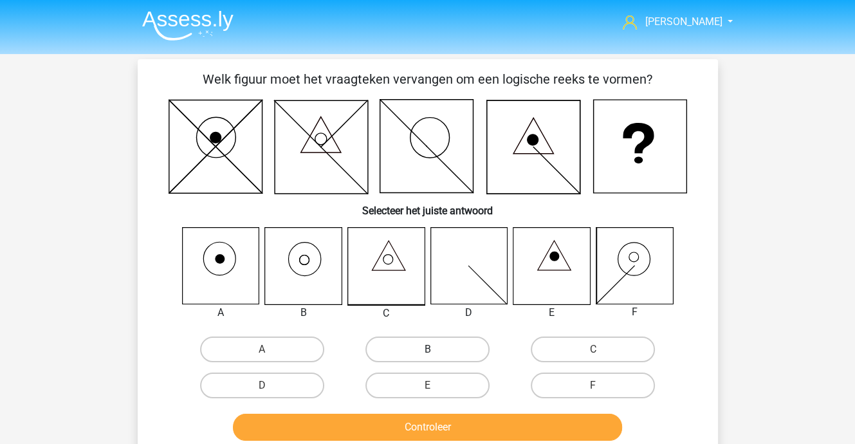
click at [414, 347] on label "B" at bounding box center [427, 350] width 124 height 26
click at [427, 349] on input "B" at bounding box center [431, 353] width 8 height 8
radio input "true"
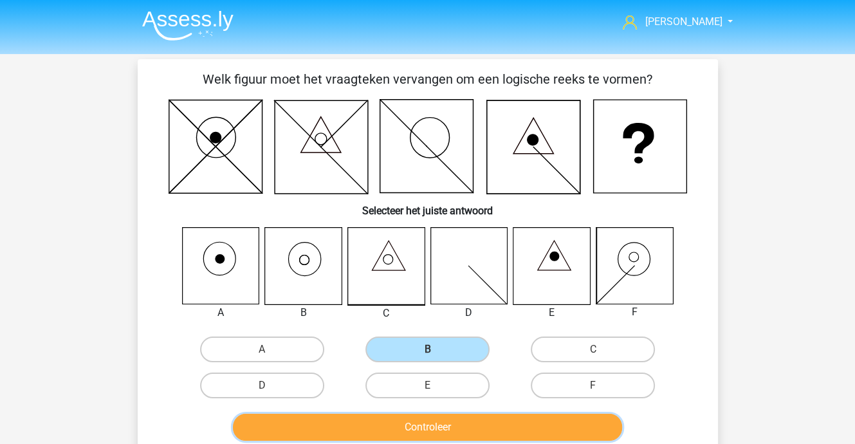
click at [425, 421] on button "Controleer" at bounding box center [427, 427] width 389 height 27
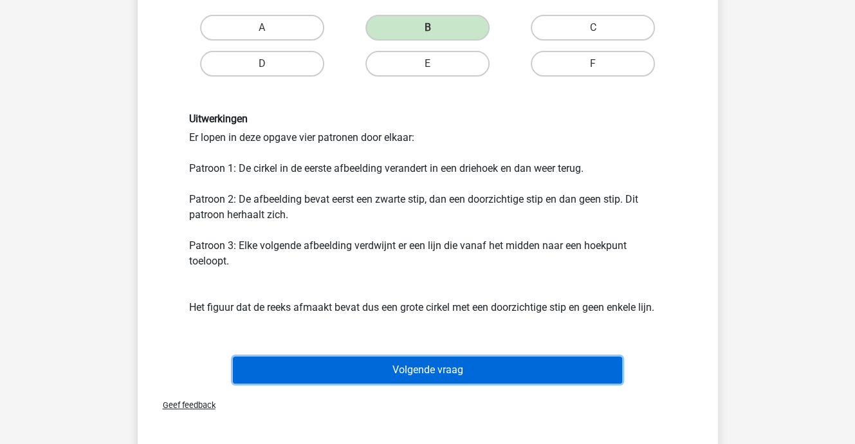
click at [472, 366] on button "Volgende vraag" at bounding box center [427, 369] width 389 height 27
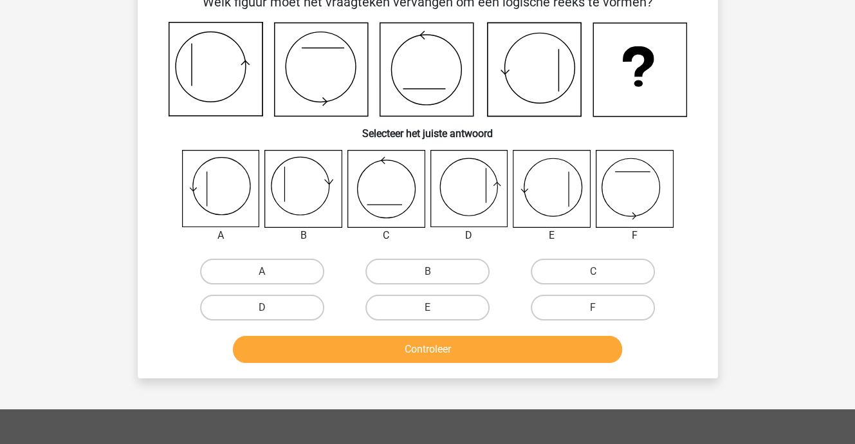
scroll to position [59, 0]
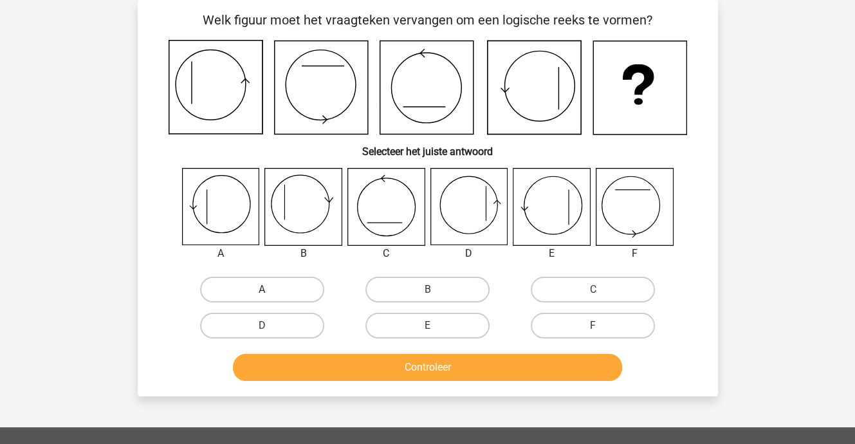
click at [260, 284] on label "A" at bounding box center [262, 290] width 124 height 26
click at [262, 290] on input "A" at bounding box center [266, 294] width 8 height 8
radio input "true"
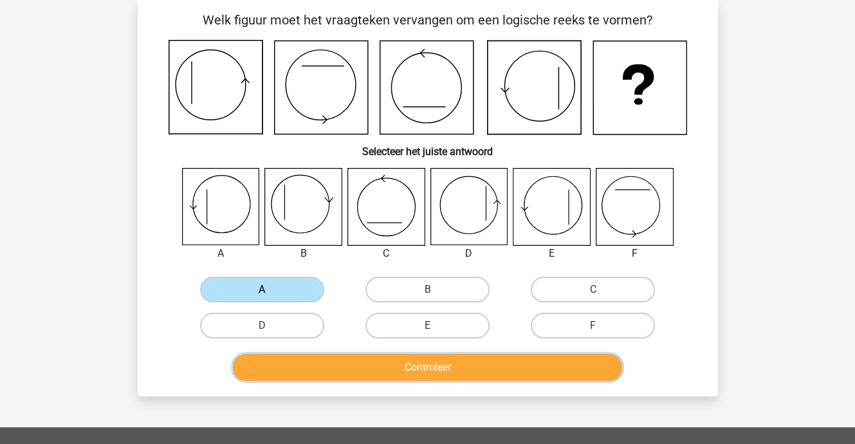
click at [366, 362] on button "Controleer" at bounding box center [427, 367] width 389 height 27
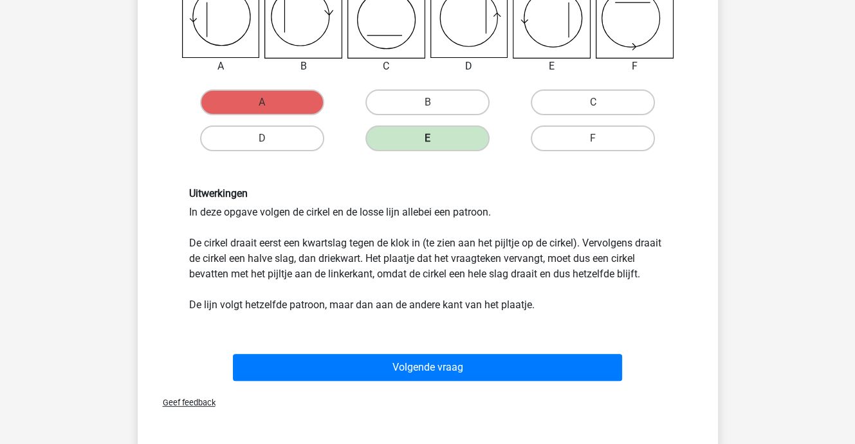
scroll to position [252, 0]
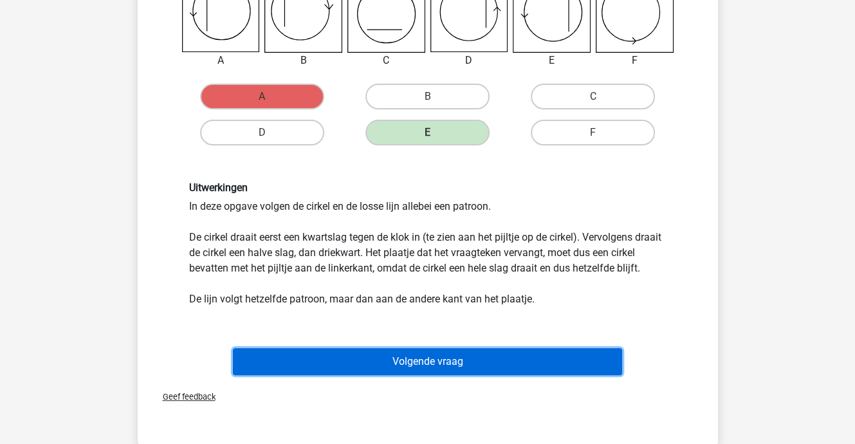
click at [408, 375] on button "Volgende vraag" at bounding box center [427, 361] width 389 height 27
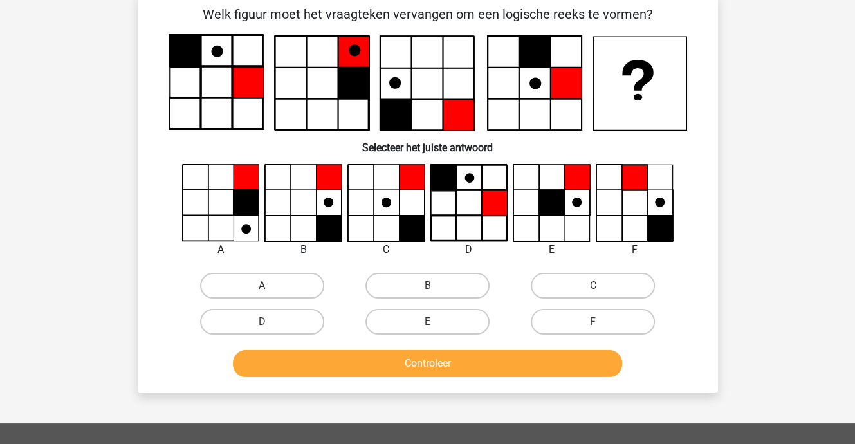
scroll to position [59, 0]
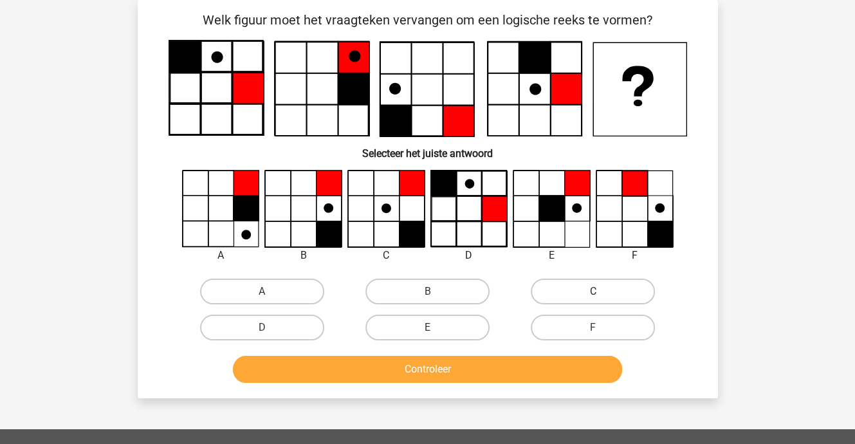
click at [553, 288] on label "C" at bounding box center [593, 292] width 124 height 26
click at [593, 291] on input "C" at bounding box center [597, 295] width 8 height 8
radio input "true"
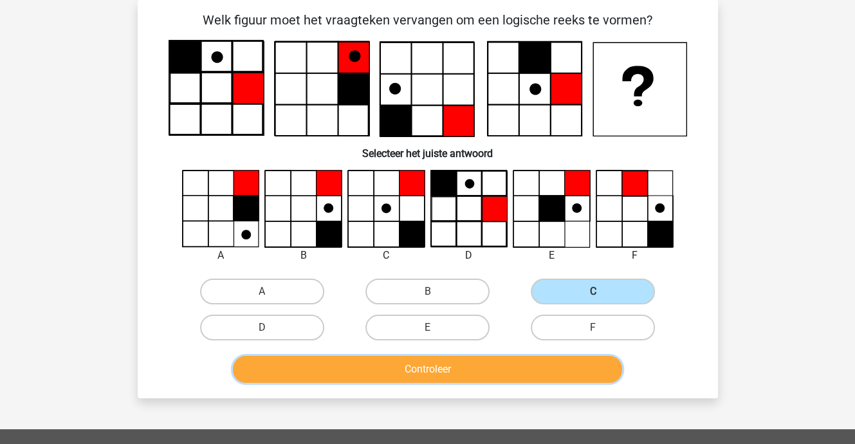
click at [514, 368] on button "Controleer" at bounding box center [427, 369] width 389 height 27
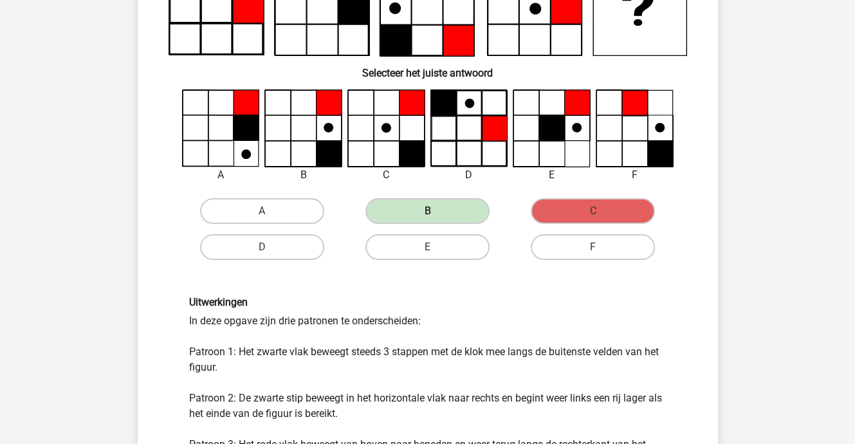
scroll to position [252, 0]
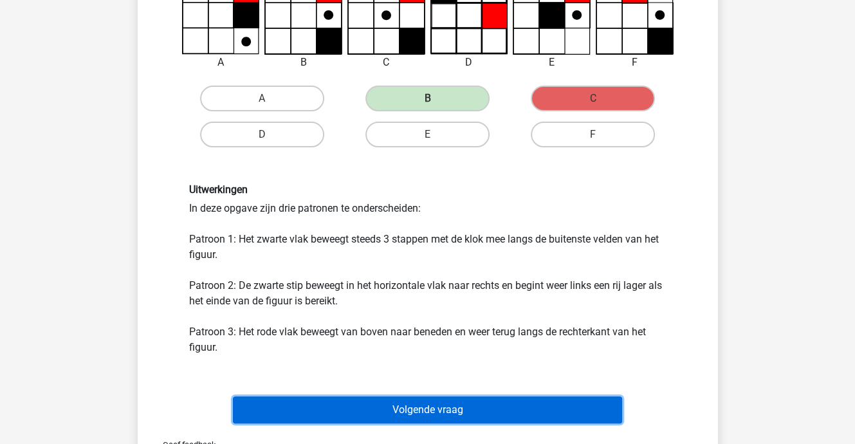
click at [420, 407] on button "Volgende vraag" at bounding box center [427, 409] width 389 height 27
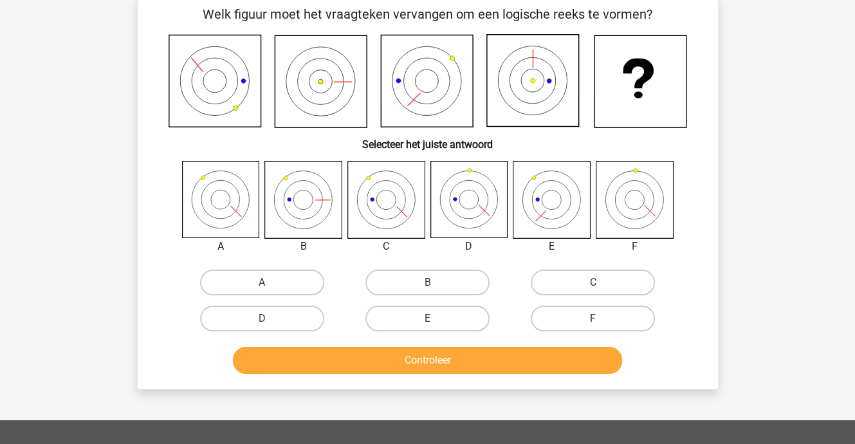
scroll to position [59, 0]
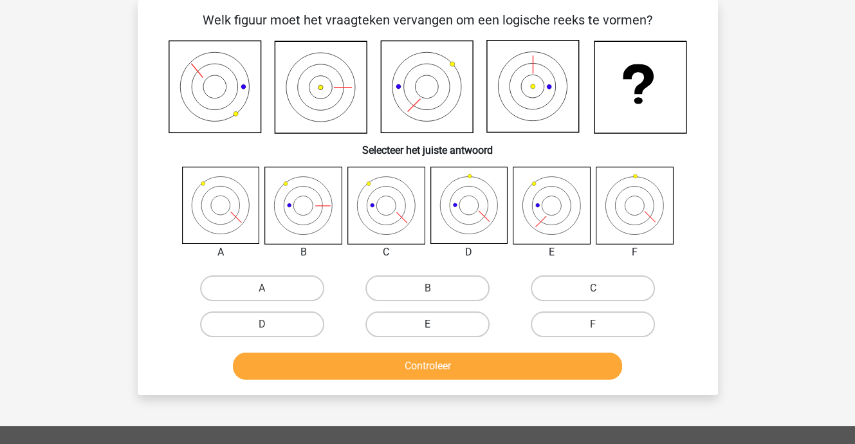
click at [437, 326] on label "E" at bounding box center [427, 324] width 124 height 26
click at [436, 326] on input "E" at bounding box center [431, 328] width 8 height 8
radio input "true"
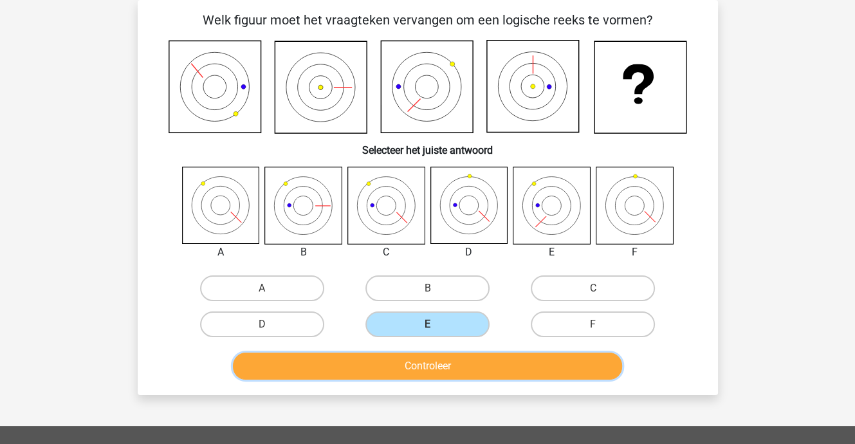
click at [461, 367] on button "Controleer" at bounding box center [427, 366] width 389 height 27
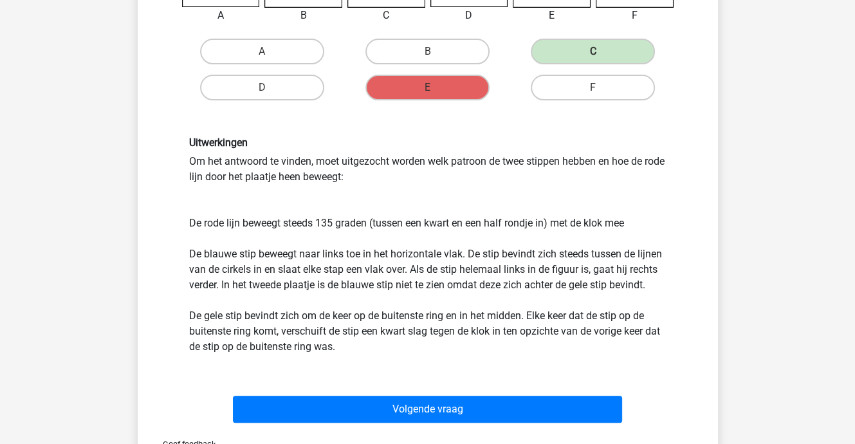
scroll to position [317, 0]
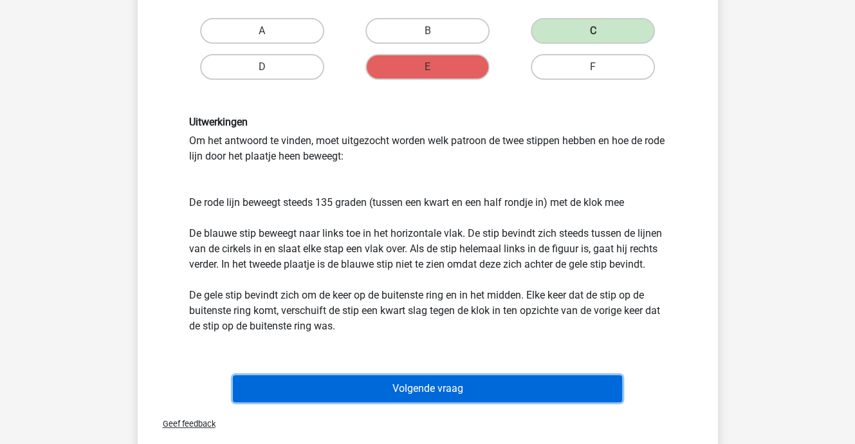
click at [438, 383] on button "Volgende vraag" at bounding box center [427, 388] width 389 height 27
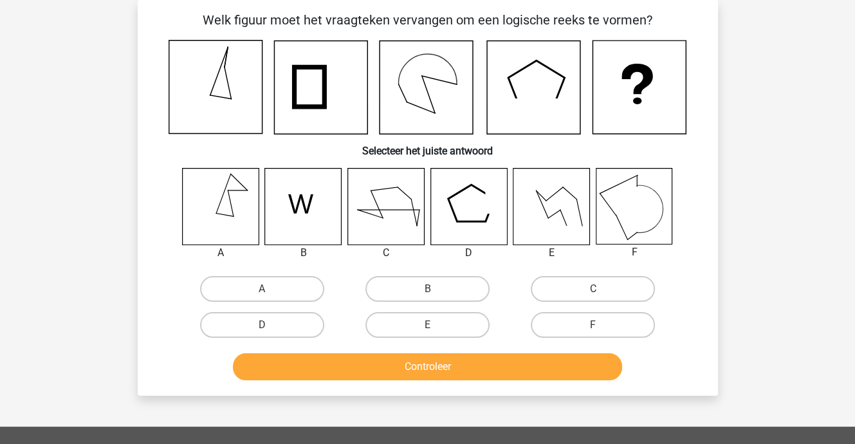
scroll to position [59, 0]
click at [412, 283] on label "B" at bounding box center [427, 289] width 124 height 26
click at [427, 289] on input "B" at bounding box center [431, 293] width 8 height 8
radio input "true"
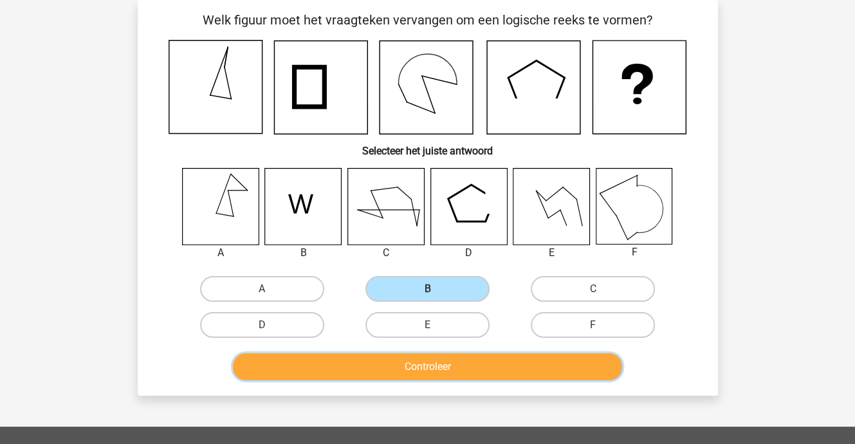
click at [441, 365] on button "Controleer" at bounding box center [427, 366] width 389 height 27
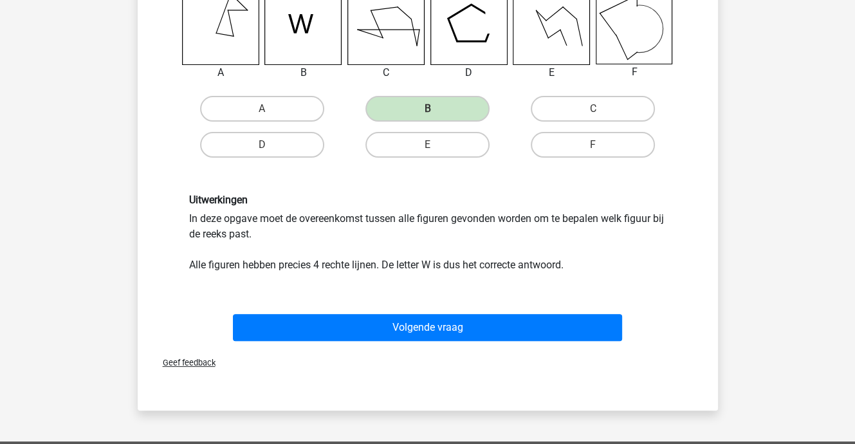
scroll to position [252, 0]
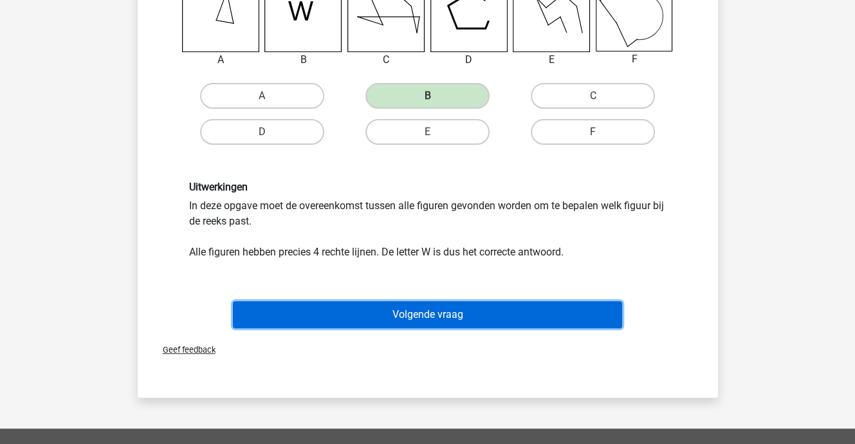
click at [430, 311] on button "Volgende vraag" at bounding box center [427, 314] width 389 height 27
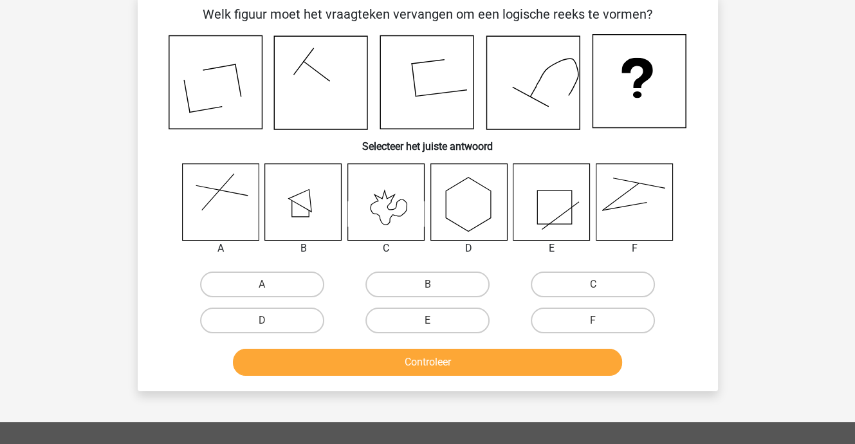
scroll to position [59, 0]
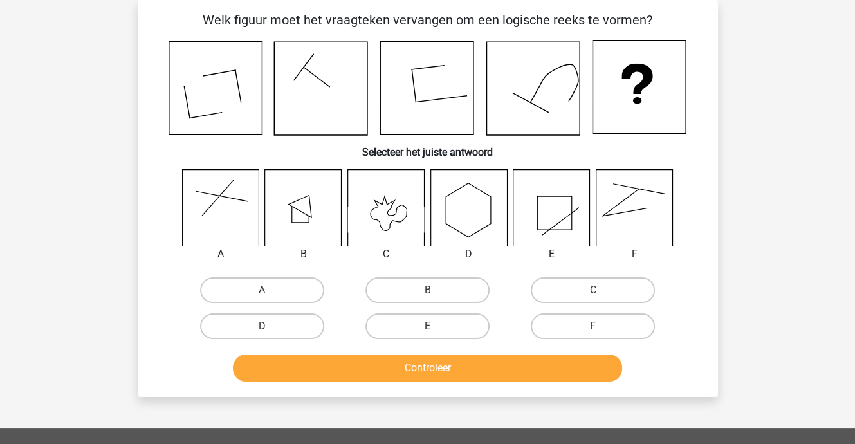
drag, startPoint x: 616, startPoint y: 334, endPoint x: 609, endPoint y: 329, distance: 7.9
click at [612, 331] on label "F" at bounding box center [593, 326] width 124 height 26
click at [602, 331] on input "F" at bounding box center [597, 330] width 8 height 8
radio input "true"
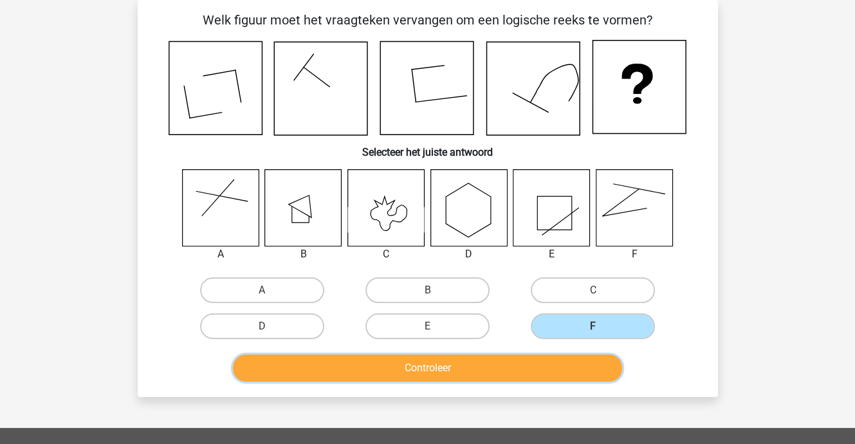
click at [550, 365] on button "Controleer" at bounding box center [427, 368] width 389 height 27
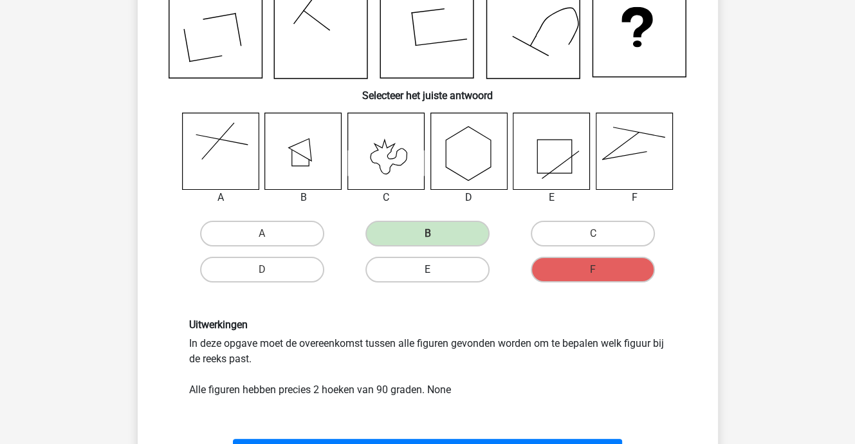
scroll to position [188, 0]
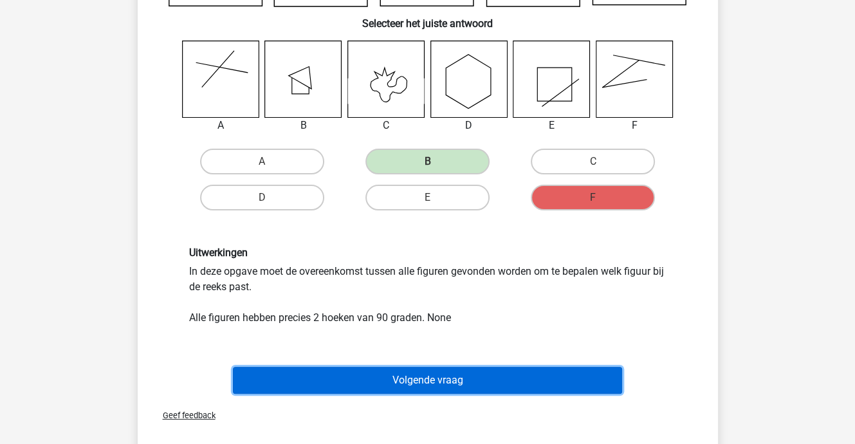
click at [432, 376] on button "Volgende vraag" at bounding box center [427, 380] width 389 height 27
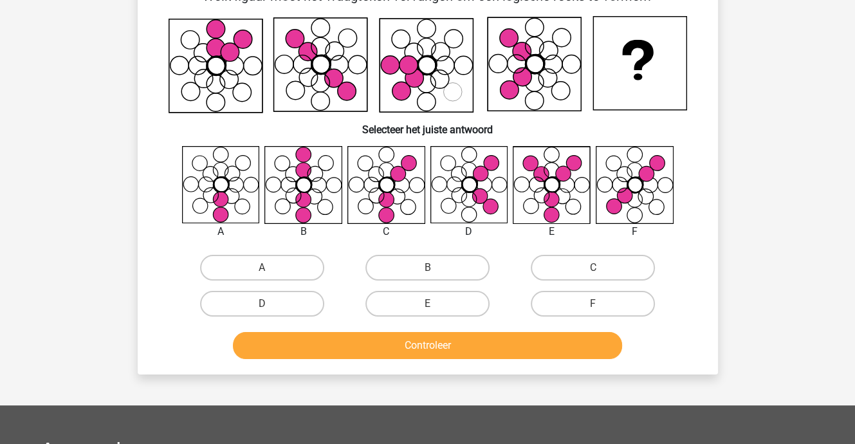
scroll to position [59, 0]
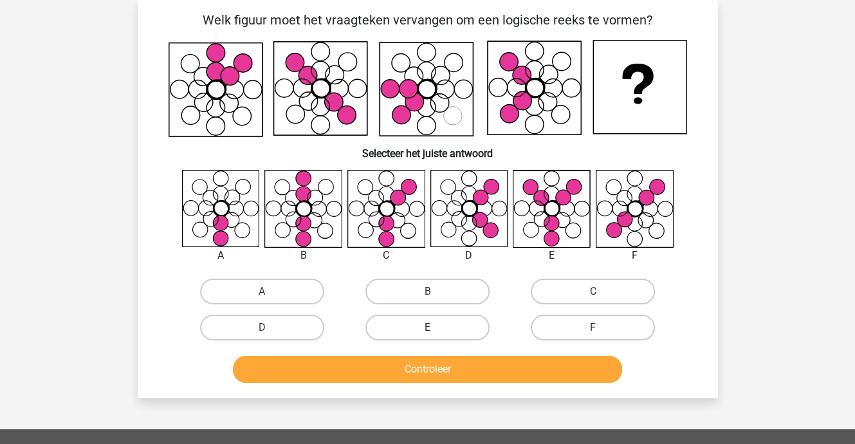
click at [448, 324] on label "E" at bounding box center [427, 328] width 124 height 26
click at [436, 328] on input "E" at bounding box center [431, 332] width 8 height 8
radio input "true"
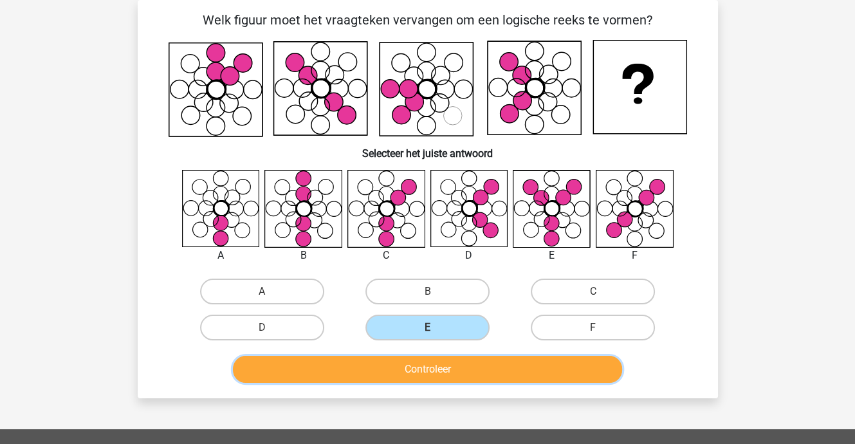
click at [452, 365] on button "Controleer" at bounding box center [427, 369] width 389 height 27
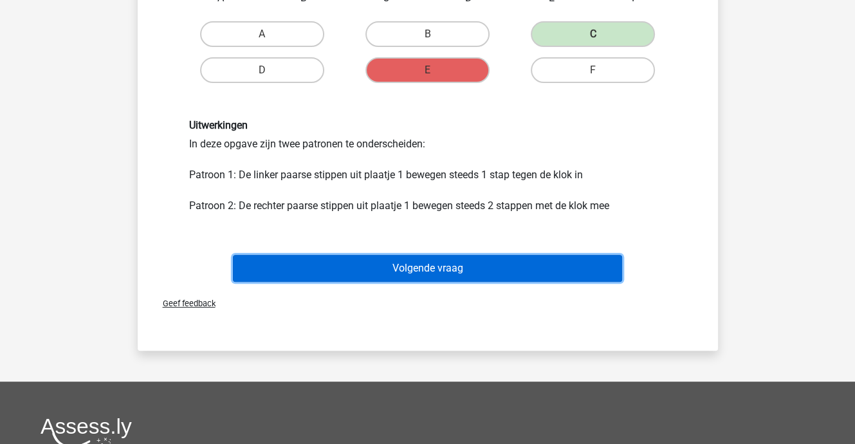
click at [424, 268] on button "Volgende vraag" at bounding box center [427, 268] width 389 height 27
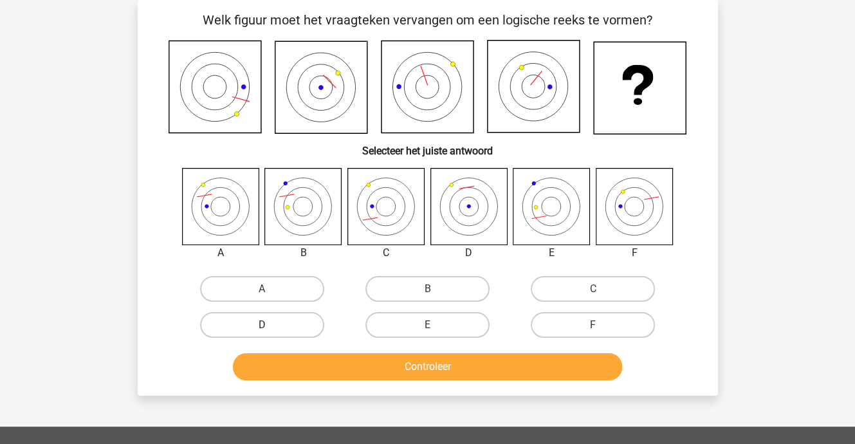
drag, startPoint x: 259, startPoint y: 320, endPoint x: 266, endPoint y: 320, distance: 7.1
click at [261, 320] on label "D" at bounding box center [262, 325] width 124 height 26
click at [262, 325] on input "D" at bounding box center [266, 329] width 8 height 8
radio input "true"
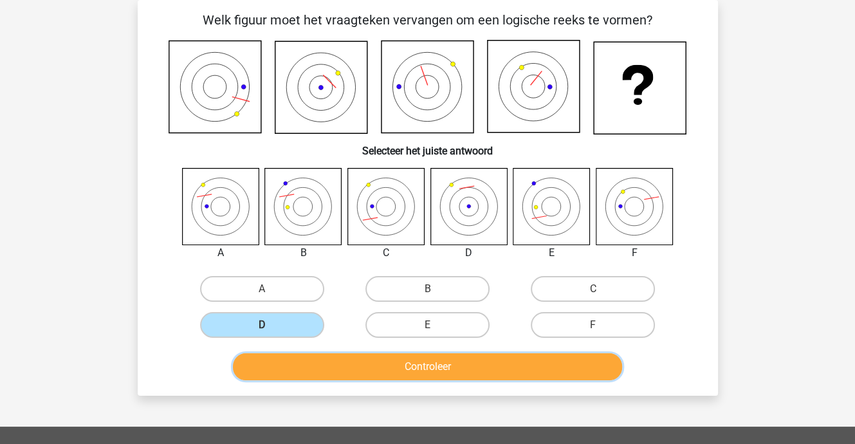
click at [327, 358] on button "Controleer" at bounding box center [427, 366] width 389 height 27
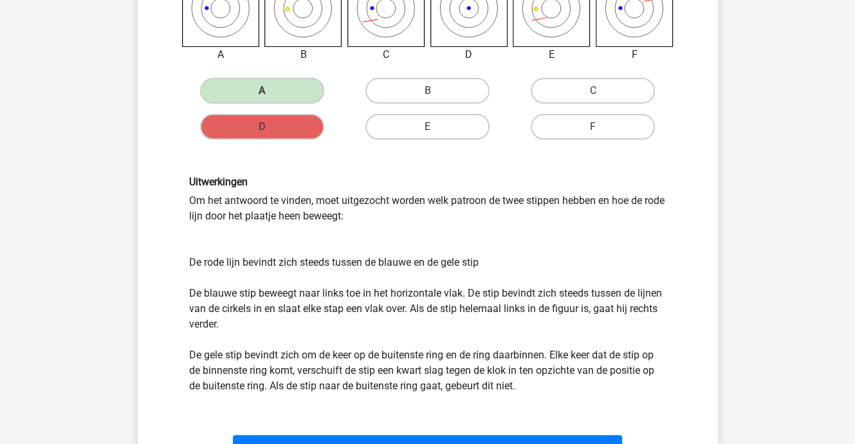
scroll to position [322, 0]
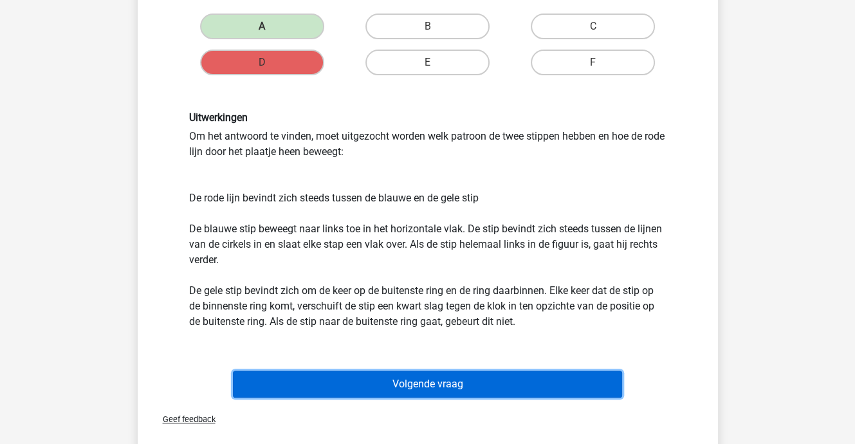
click at [404, 382] on button "Volgende vraag" at bounding box center [427, 384] width 389 height 27
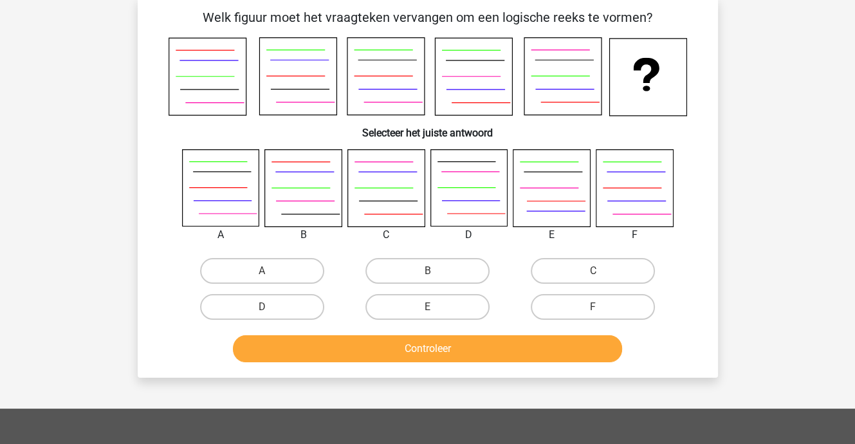
scroll to position [59, 0]
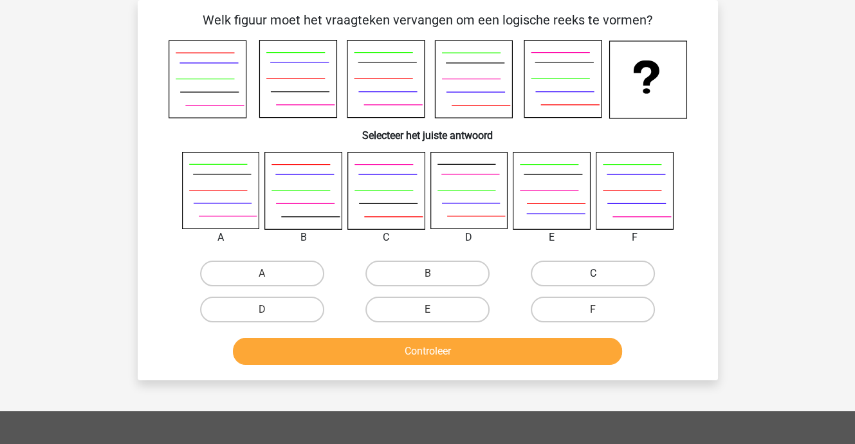
click at [556, 270] on label "C" at bounding box center [593, 274] width 124 height 26
click at [593, 273] on input "C" at bounding box center [597, 277] width 8 height 8
radio input "true"
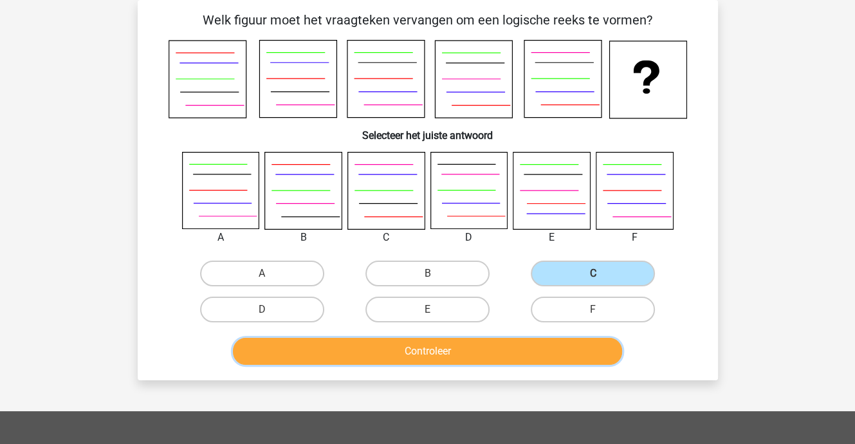
click at [447, 347] on button "Controleer" at bounding box center [427, 351] width 389 height 27
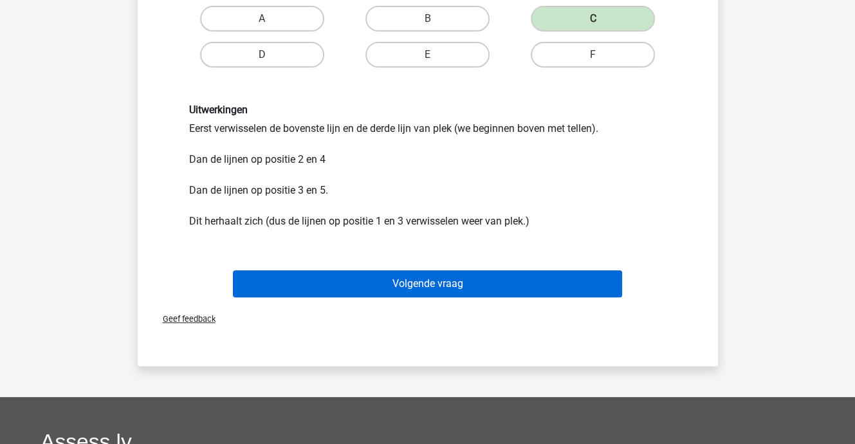
scroll to position [317, 0]
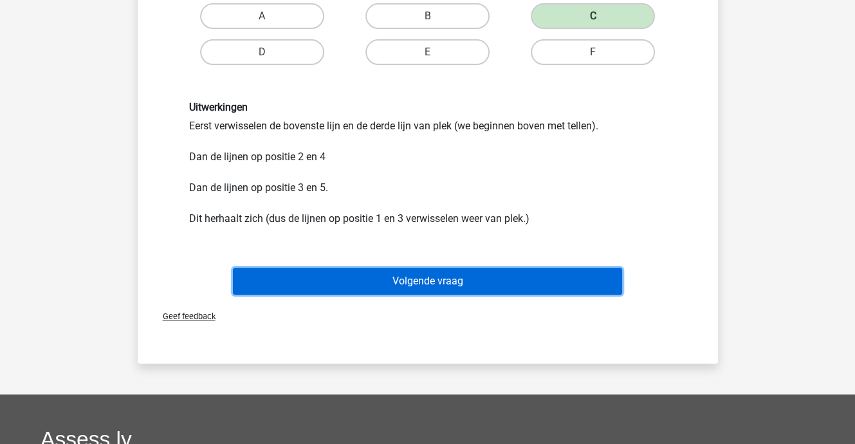
click at [402, 276] on button "Volgende vraag" at bounding box center [427, 281] width 389 height 27
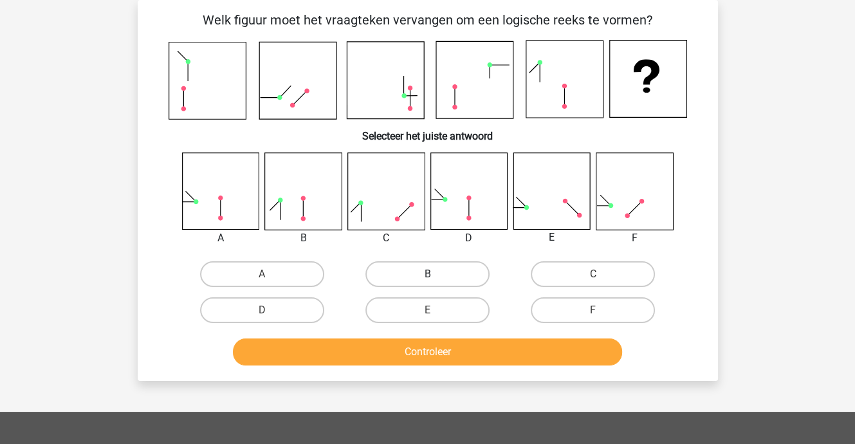
scroll to position [59, 0]
click at [254, 270] on label "A" at bounding box center [262, 274] width 124 height 26
click at [262, 274] on input "A" at bounding box center [266, 278] width 8 height 8
radio input "true"
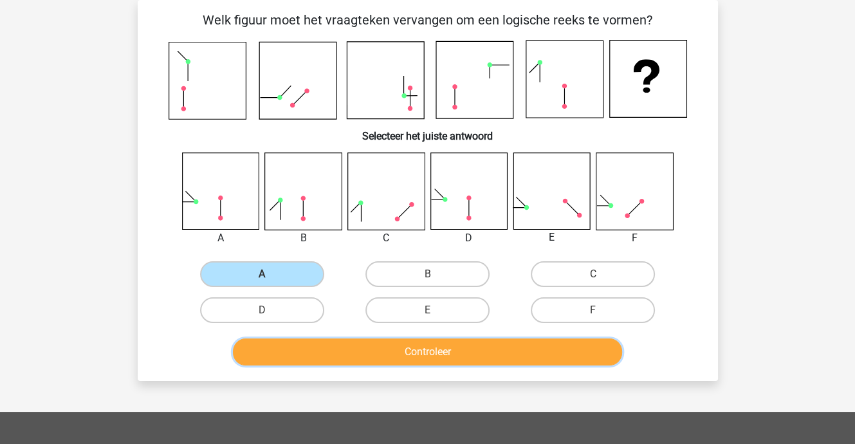
click at [353, 346] on button "Controleer" at bounding box center [427, 351] width 389 height 27
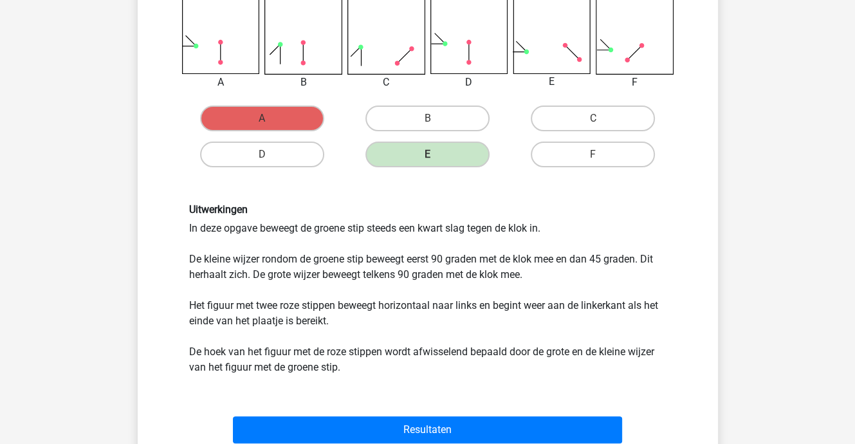
scroll to position [252, 0]
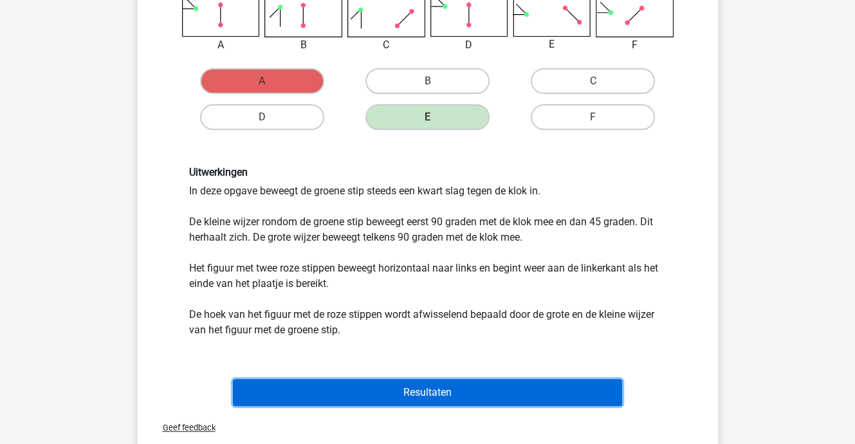
click at [417, 389] on button "Resultaten" at bounding box center [427, 392] width 389 height 27
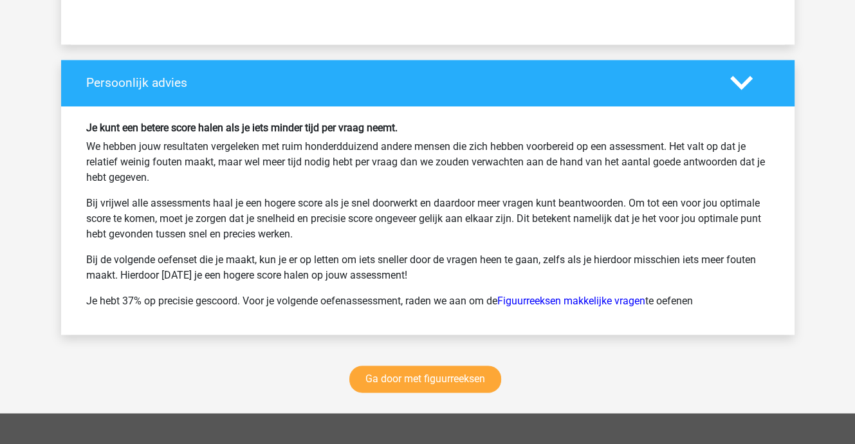
scroll to position [1737, 0]
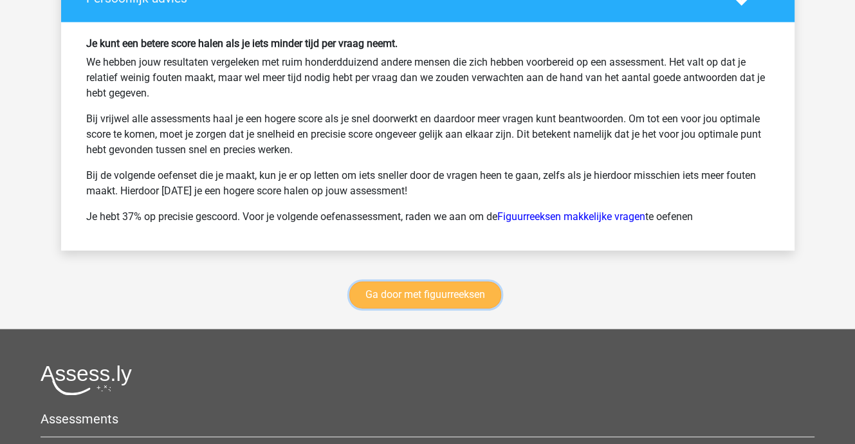
click at [402, 288] on link "Ga door met figuurreeksen" at bounding box center [425, 294] width 152 height 27
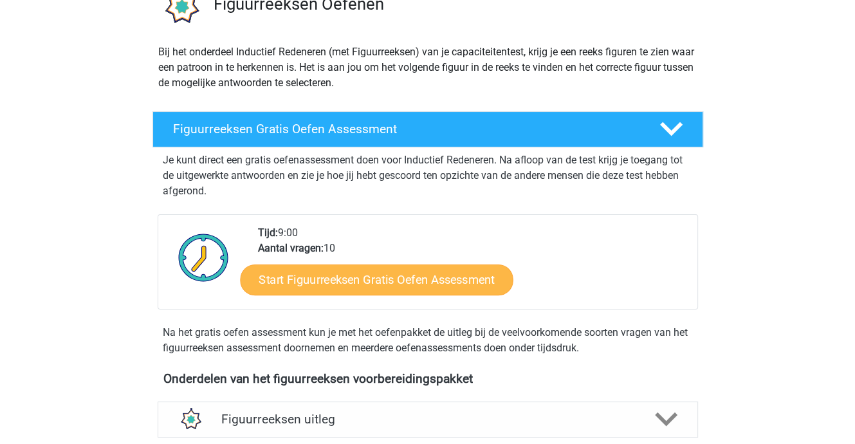
scroll to position [108, 0]
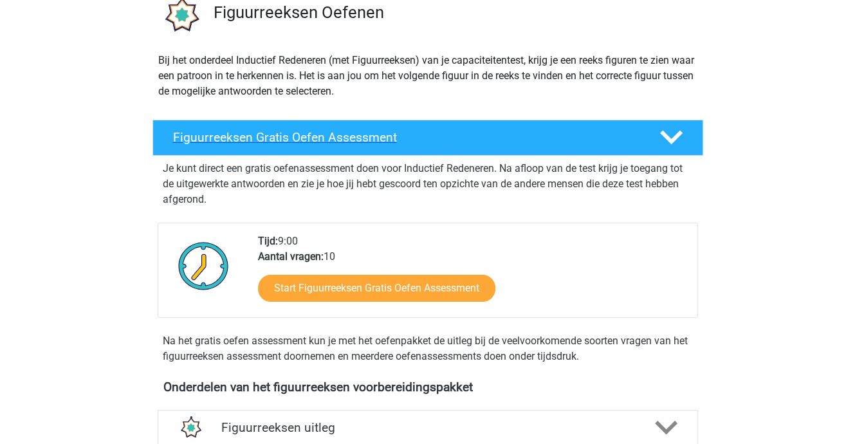
click at [656, 141] on div at bounding box center [670, 137] width 44 height 23
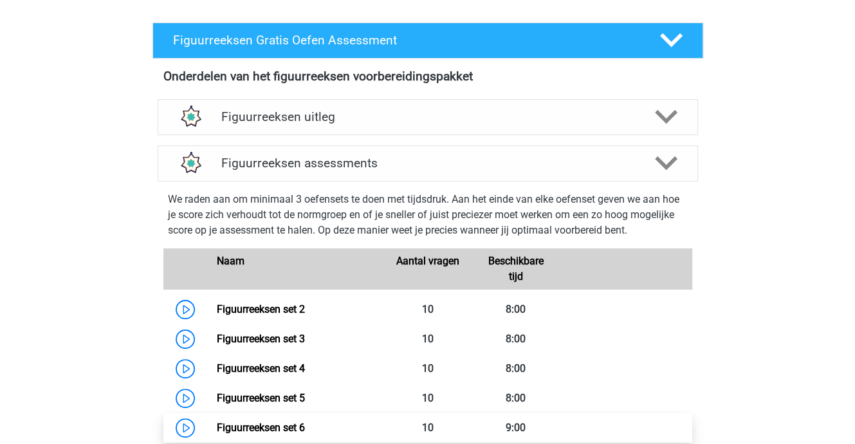
scroll to position [365, 0]
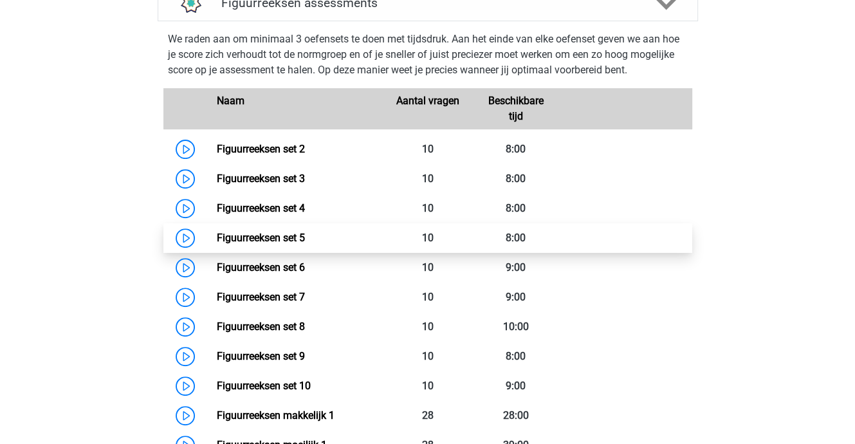
click at [279, 241] on link "Figuurreeksen set 5" at bounding box center [261, 238] width 88 height 12
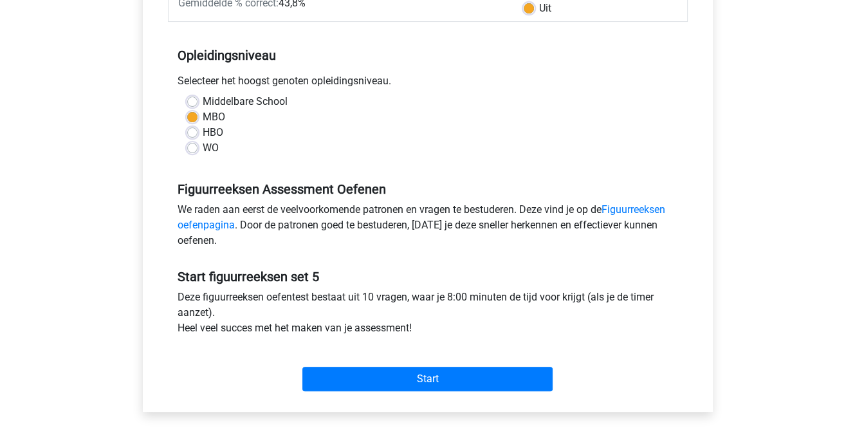
scroll to position [257, 0]
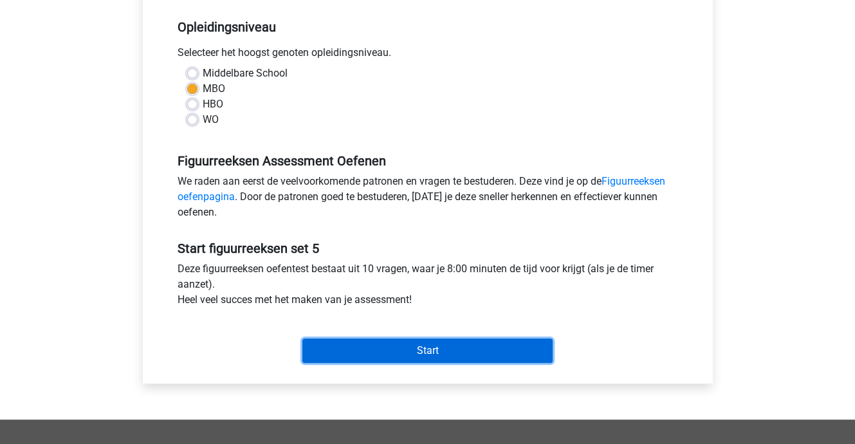
click at [382, 346] on input "Start" at bounding box center [427, 350] width 250 height 24
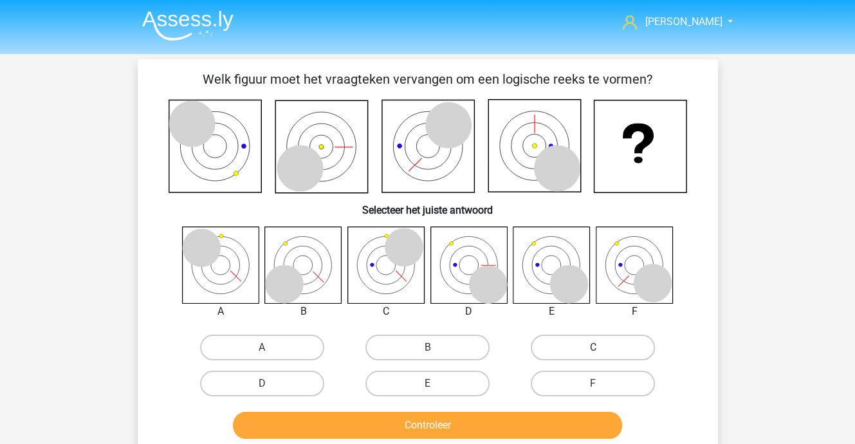
click at [559, 335] on label "C" at bounding box center [593, 348] width 124 height 26
click at [593, 347] on input "C" at bounding box center [597, 351] width 8 height 8
radio input "true"
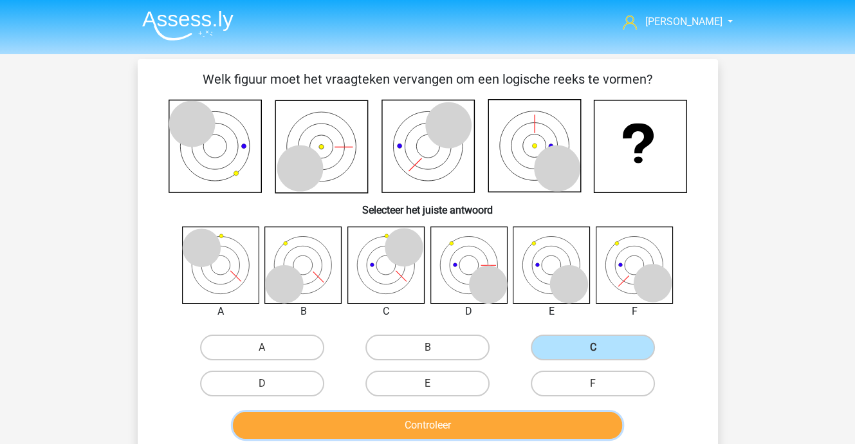
click at [493, 423] on button "Controleer" at bounding box center [427, 425] width 389 height 27
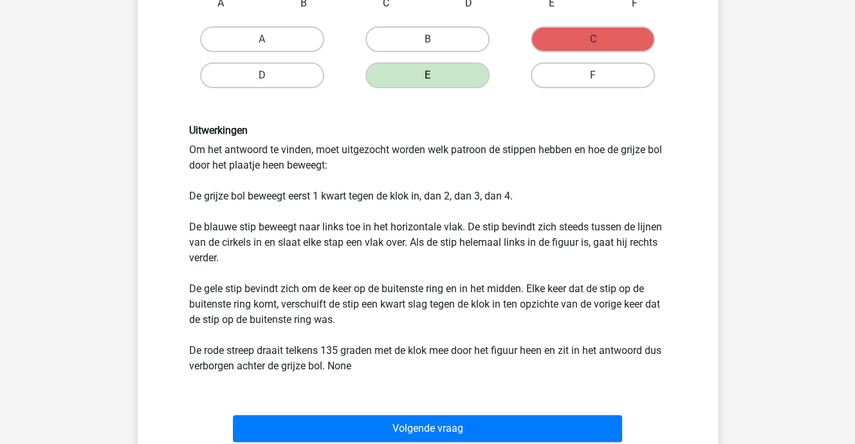
scroll to position [386, 0]
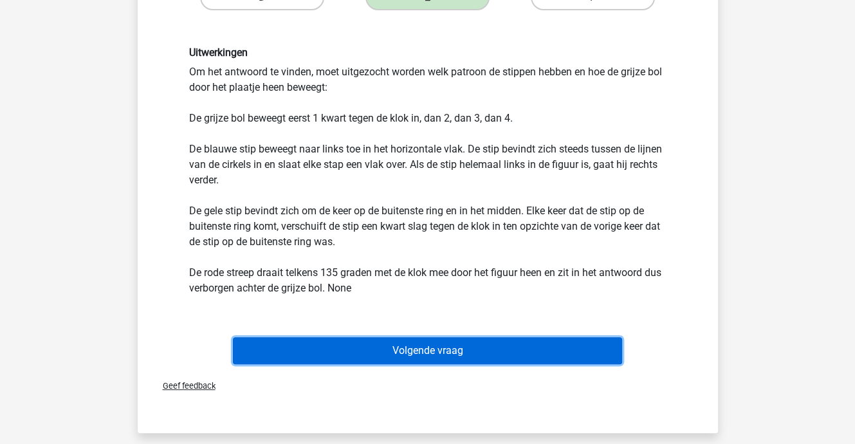
click at [395, 344] on button "Volgende vraag" at bounding box center [427, 350] width 389 height 27
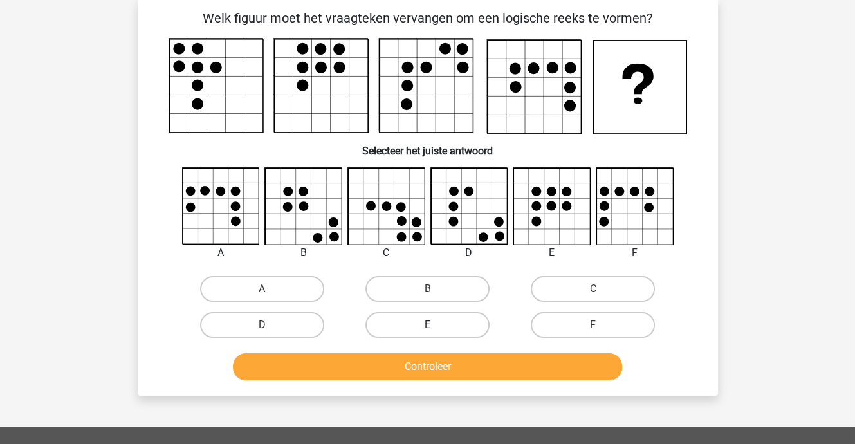
scroll to position [59, 0]
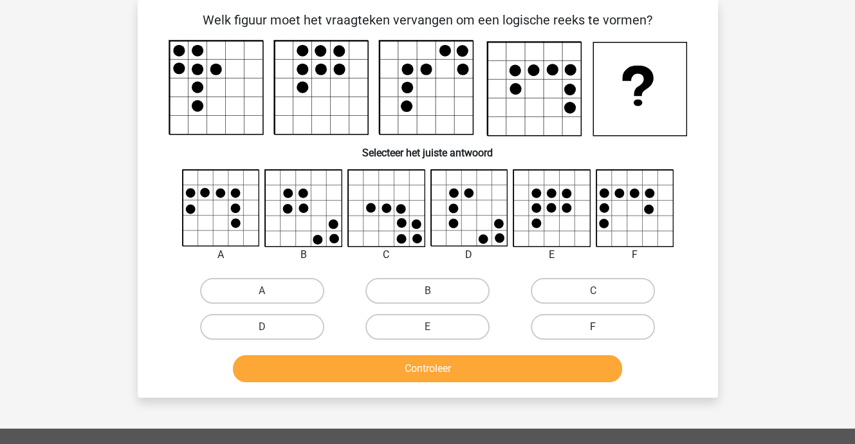
click at [591, 325] on label "F" at bounding box center [593, 327] width 124 height 26
click at [593, 327] on input "F" at bounding box center [597, 331] width 8 height 8
radio input "true"
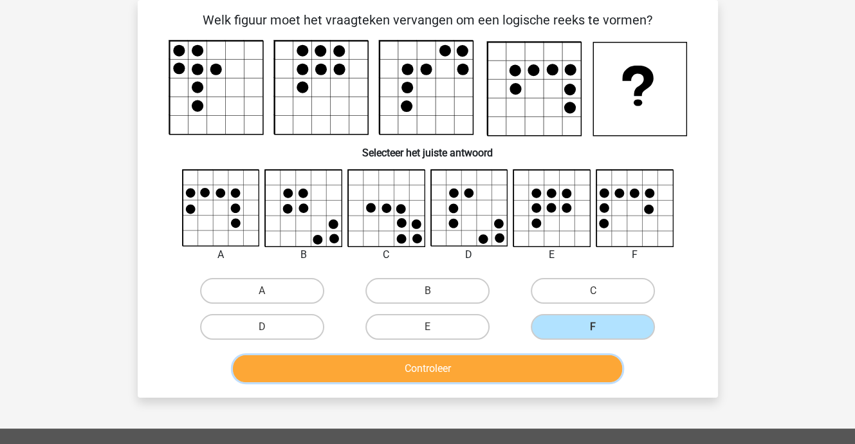
click at [553, 362] on button "Controleer" at bounding box center [427, 368] width 389 height 27
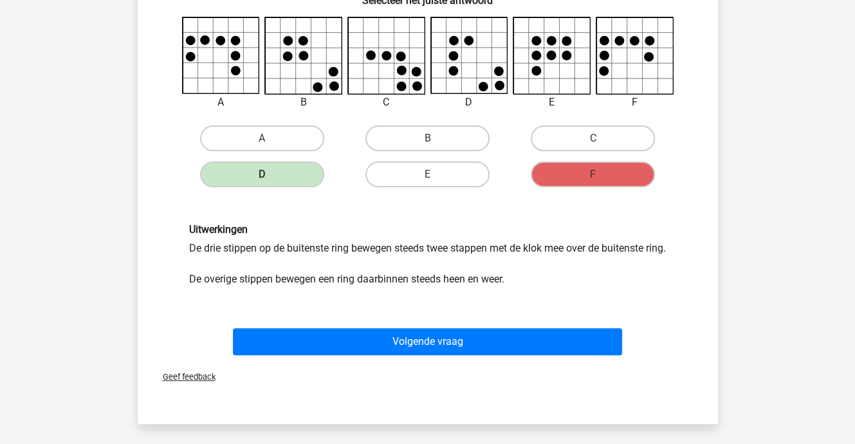
scroll to position [252, 0]
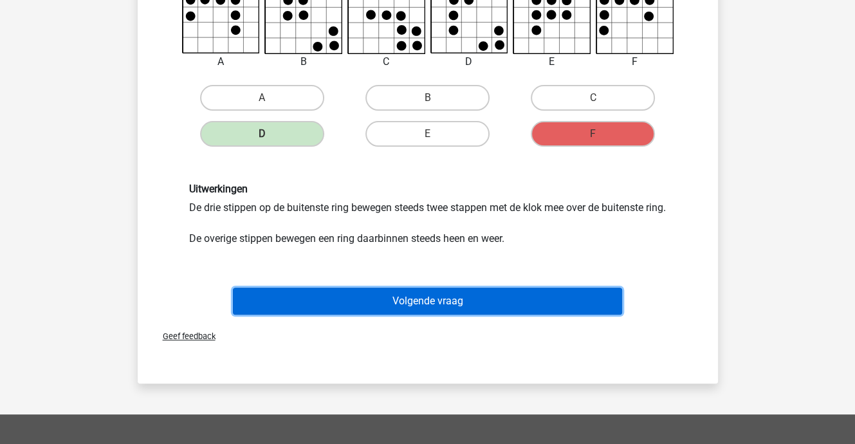
click at [450, 312] on button "Volgende vraag" at bounding box center [427, 301] width 389 height 27
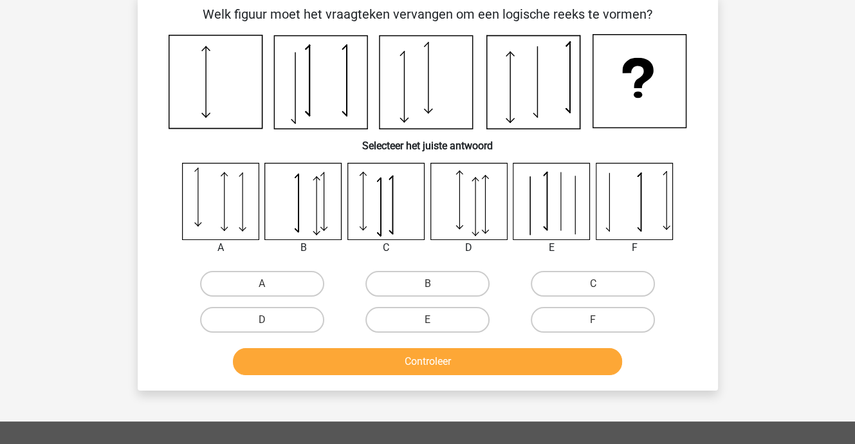
scroll to position [59, 0]
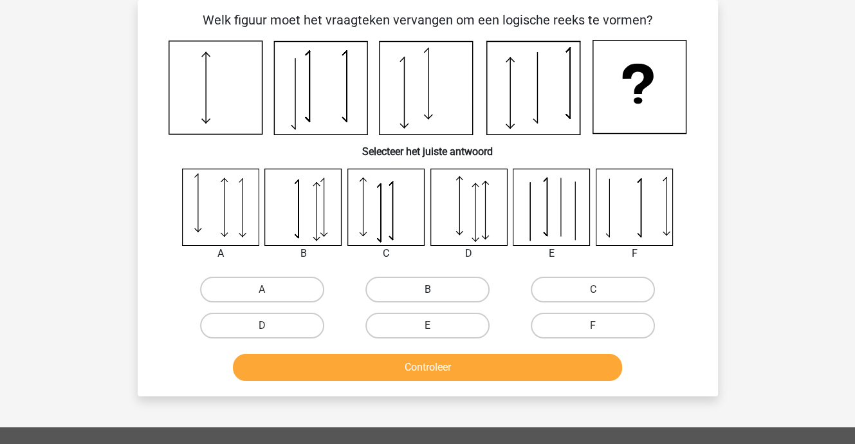
click at [445, 292] on label "B" at bounding box center [427, 290] width 124 height 26
click at [436, 292] on input "B" at bounding box center [431, 294] width 8 height 8
radio input "true"
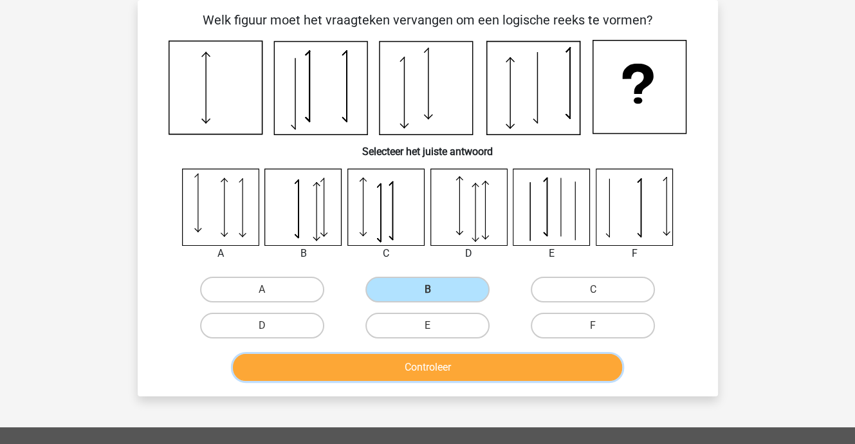
click at [449, 367] on button "Controleer" at bounding box center [427, 367] width 389 height 27
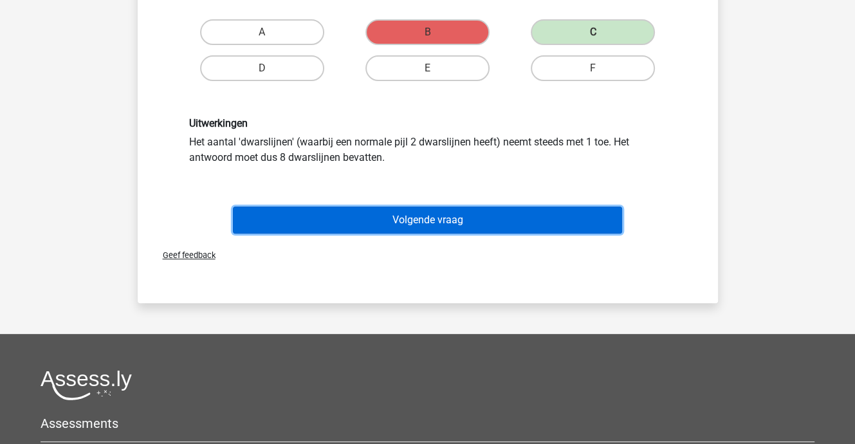
click at [422, 216] on button "Volgende vraag" at bounding box center [427, 220] width 389 height 27
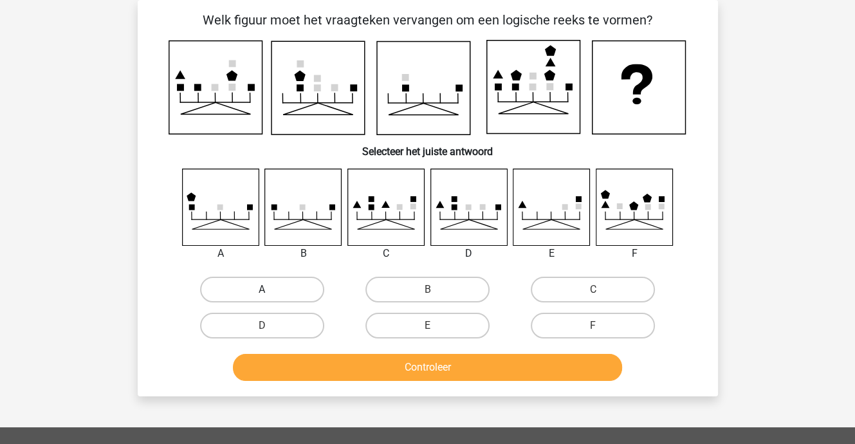
click at [278, 294] on label "A" at bounding box center [262, 290] width 124 height 26
click at [270, 294] on input "A" at bounding box center [266, 294] width 8 height 8
radio input "true"
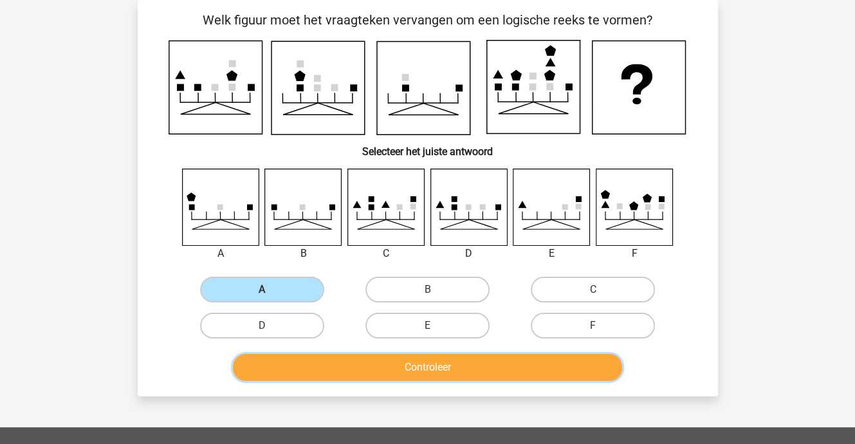
click at [347, 365] on button "Controleer" at bounding box center [427, 367] width 389 height 27
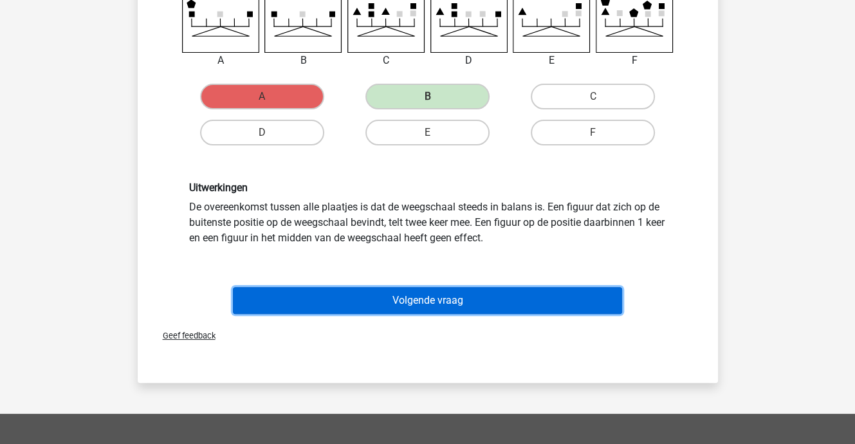
click at [405, 297] on button "Volgende vraag" at bounding box center [427, 300] width 389 height 27
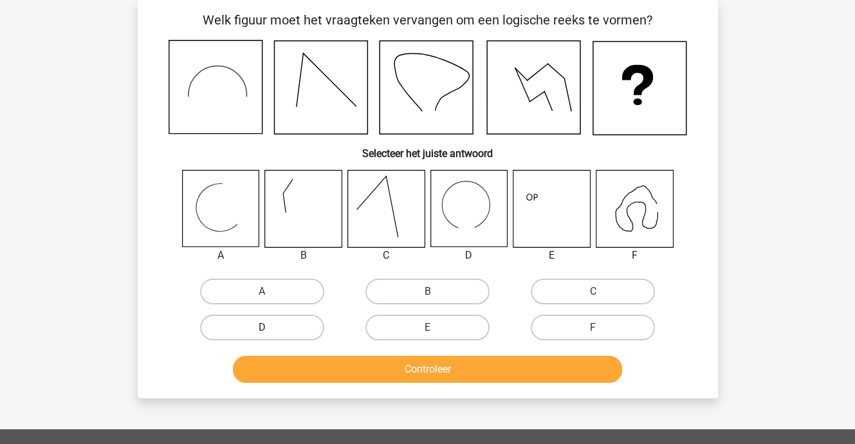
click at [295, 328] on label "D" at bounding box center [262, 328] width 124 height 26
click at [270, 328] on input "D" at bounding box center [266, 332] width 8 height 8
radio input "true"
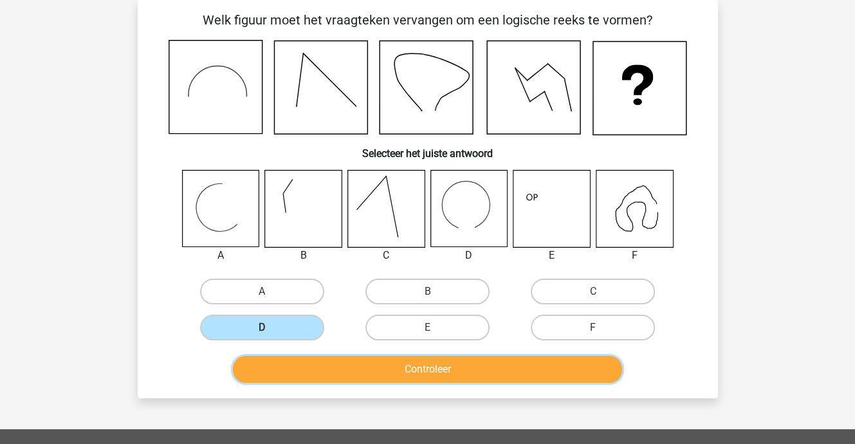
click at [322, 364] on button "Controleer" at bounding box center [427, 369] width 389 height 27
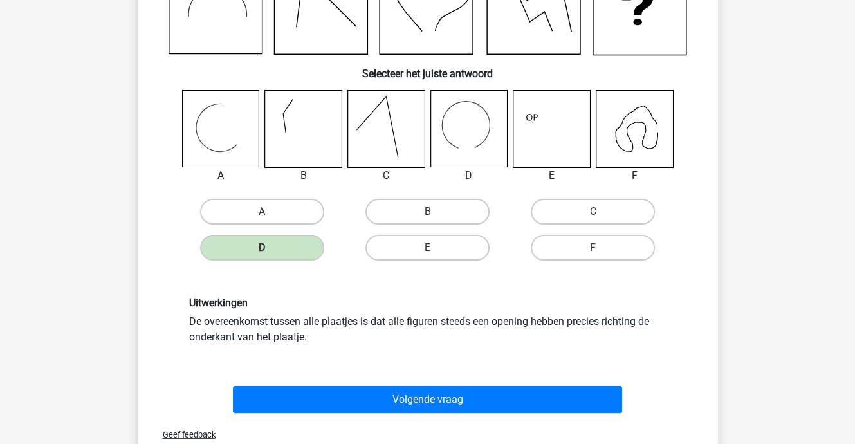
scroll to position [252, 0]
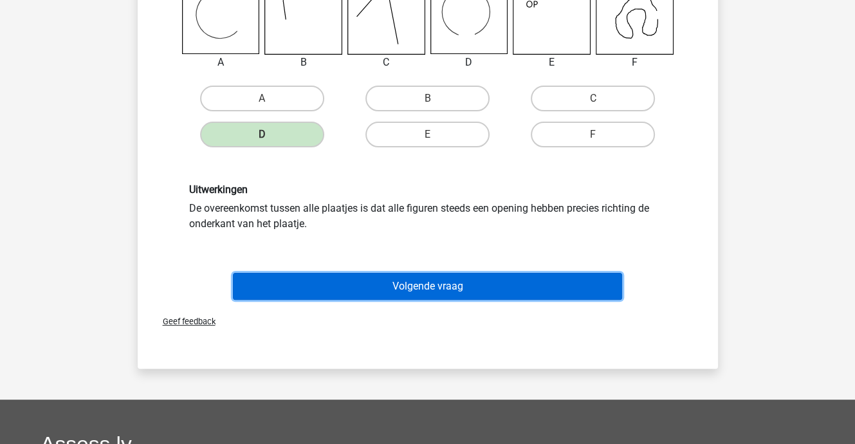
click at [410, 283] on button "Volgende vraag" at bounding box center [427, 286] width 389 height 27
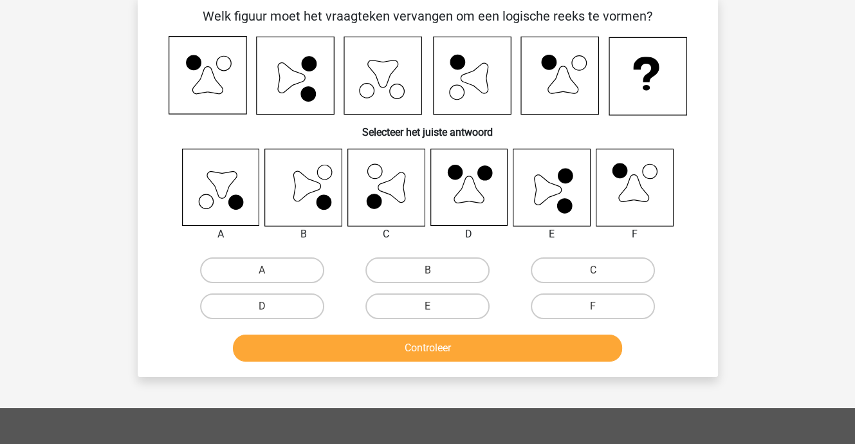
scroll to position [59, 0]
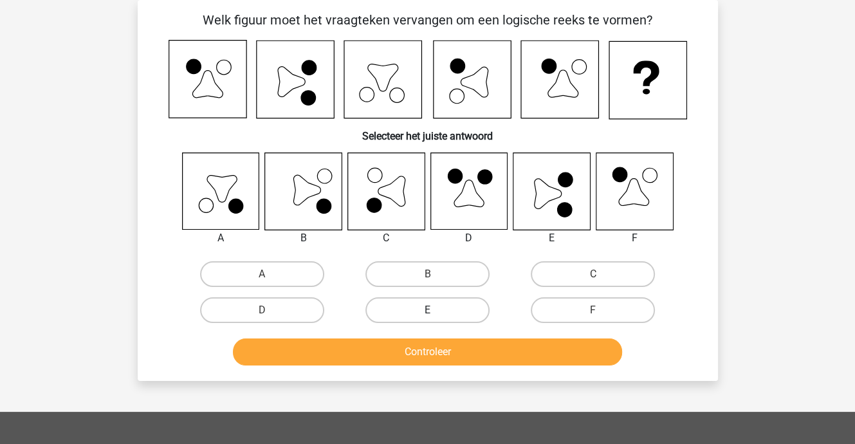
click at [463, 311] on label "E" at bounding box center [427, 310] width 124 height 26
click at [436, 311] on input "E" at bounding box center [431, 314] width 8 height 8
radio input "true"
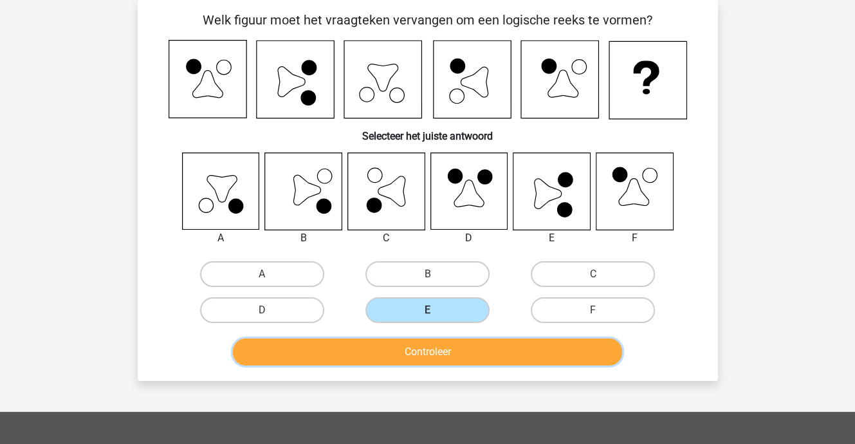
click at [458, 351] on button "Controleer" at bounding box center [427, 351] width 389 height 27
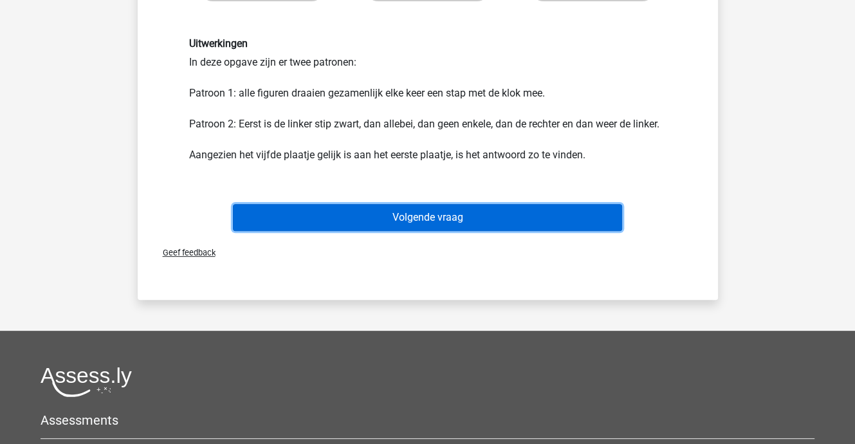
click at [414, 218] on button "Volgende vraag" at bounding box center [427, 217] width 389 height 27
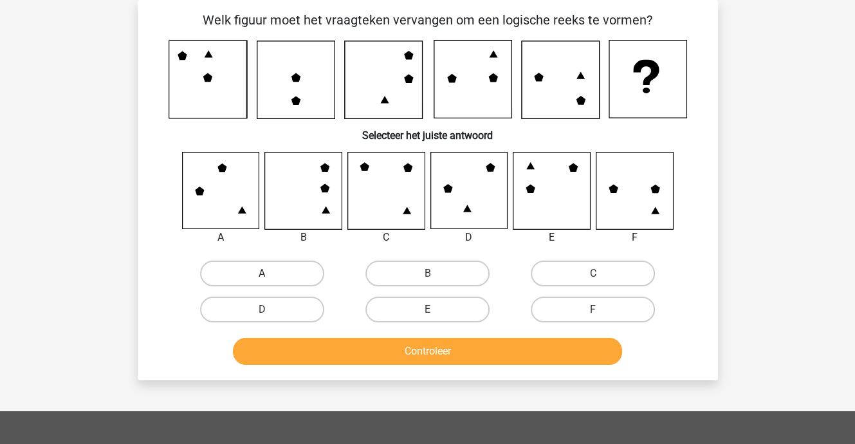
click at [277, 271] on label "A" at bounding box center [262, 274] width 124 height 26
click at [270, 273] on input "A" at bounding box center [266, 277] width 8 height 8
radio input "true"
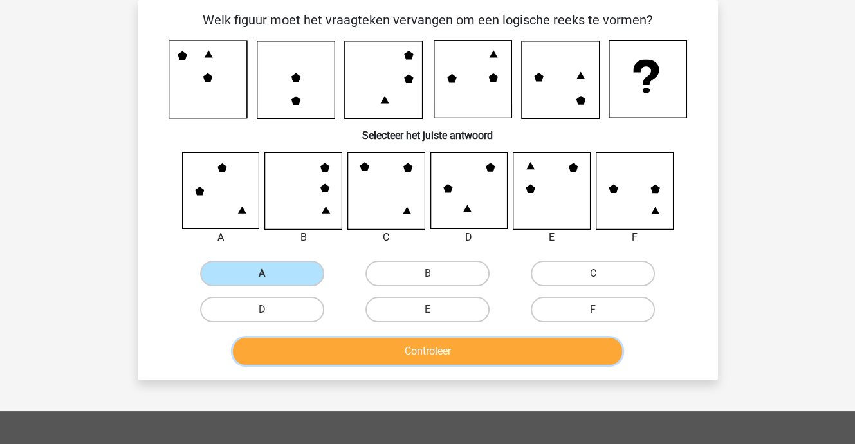
click at [326, 346] on button "Controleer" at bounding box center [427, 351] width 389 height 27
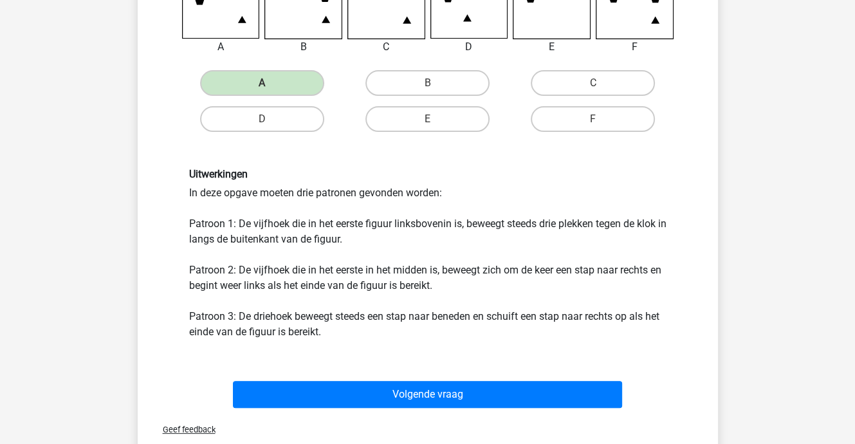
scroll to position [252, 0]
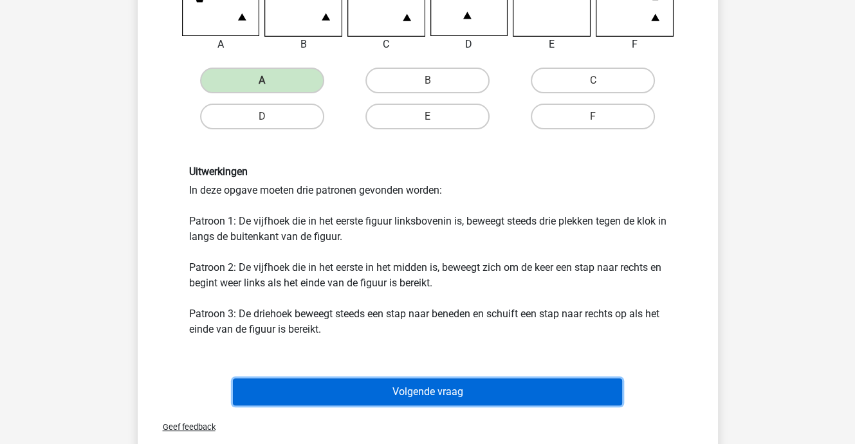
click at [390, 387] on button "Volgende vraag" at bounding box center [427, 391] width 389 height 27
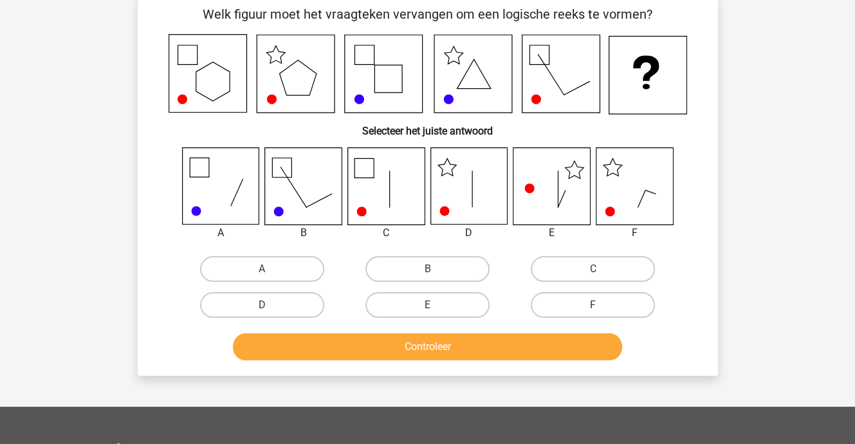
scroll to position [59, 0]
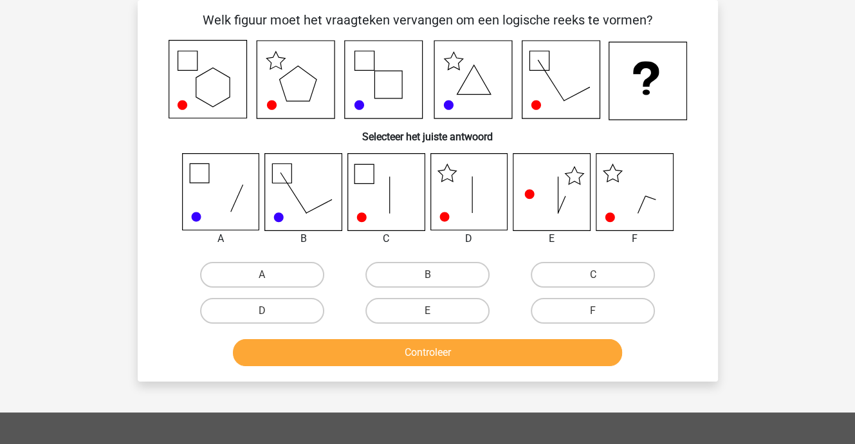
click at [265, 311] on input "D" at bounding box center [266, 315] width 8 height 8
radio input "true"
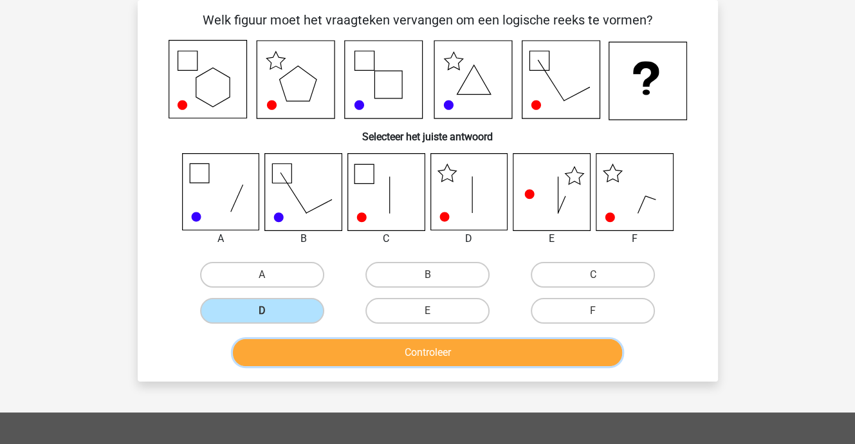
click at [322, 343] on button "Controleer" at bounding box center [427, 352] width 389 height 27
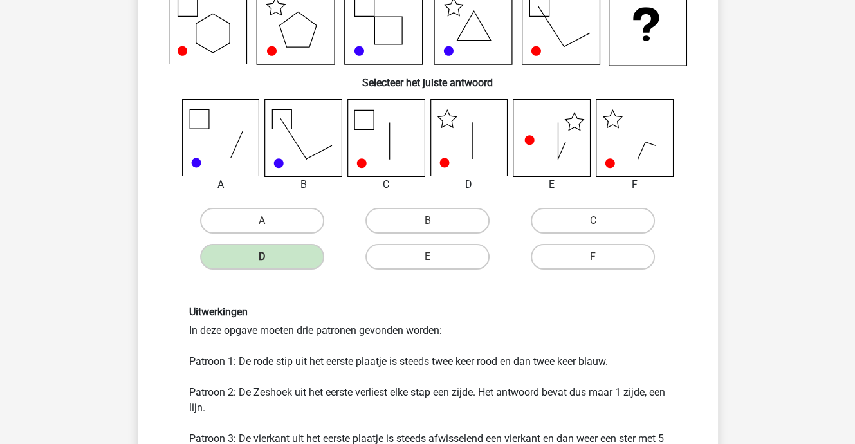
scroll to position [252, 0]
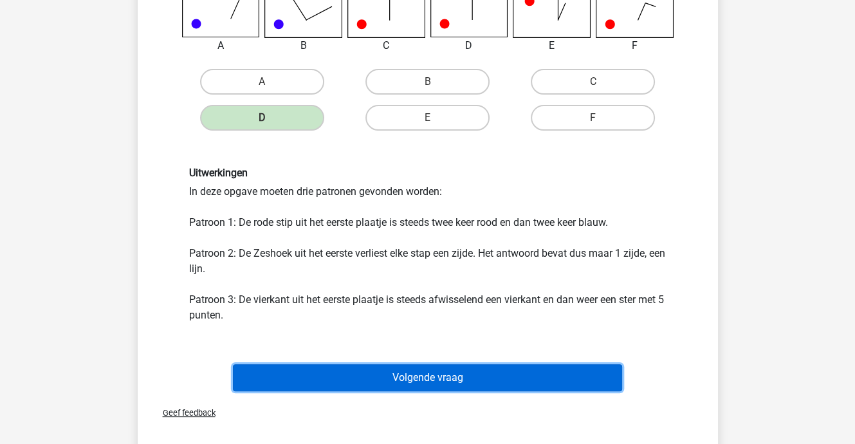
click at [404, 382] on button "Volgende vraag" at bounding box center [427, 377] width 389 height 27
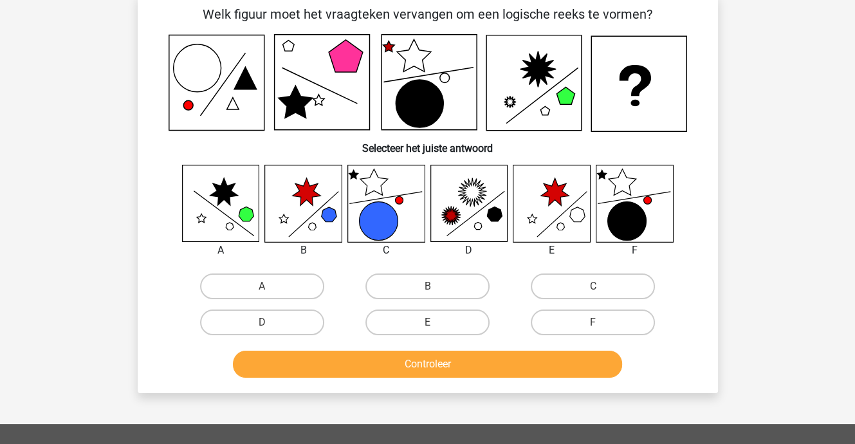
scroll to position [59, 0]
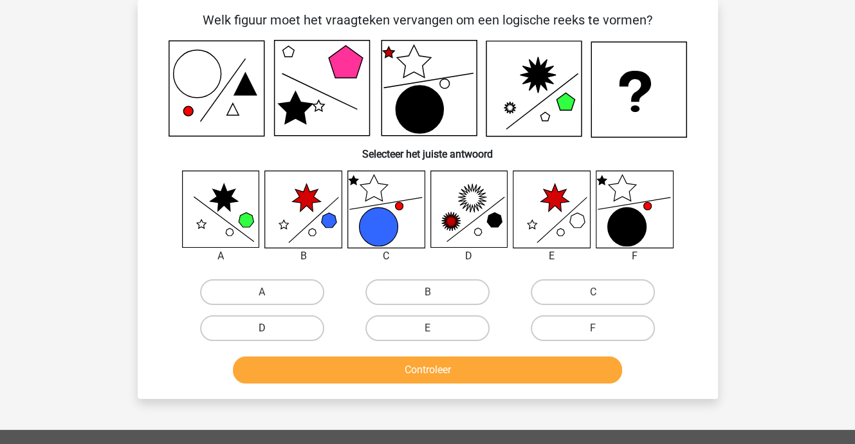
click at [277, 324] on label "D" at bounding box center [262, 328] width 124 height 26
click at [270, 328] on input "D" at bounding box center [266, 332] width 8 height 8
radio input "true"
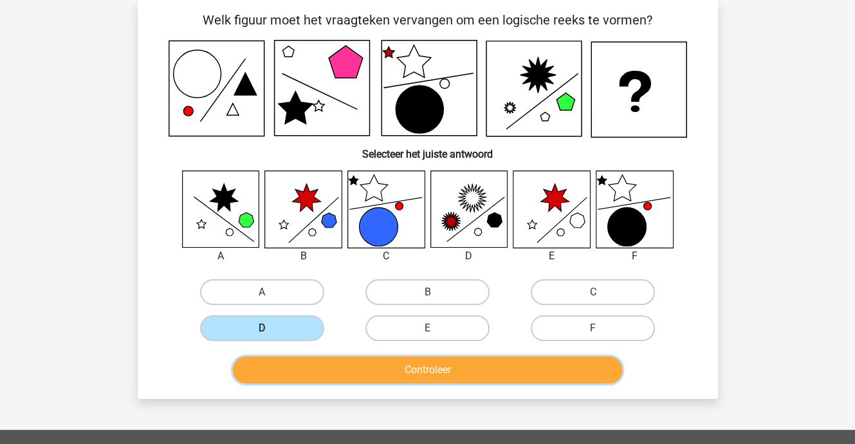
click at [317, 362] on button "Controleer" at bounding box center [427, 369] width 389 height 27
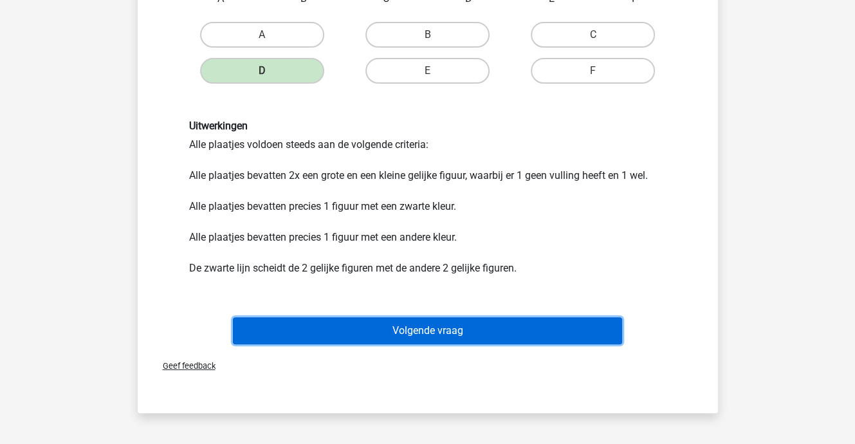
click at [380, 332] on button "Volgende vraag" at bounding box center [427, 330] width 389 height 27
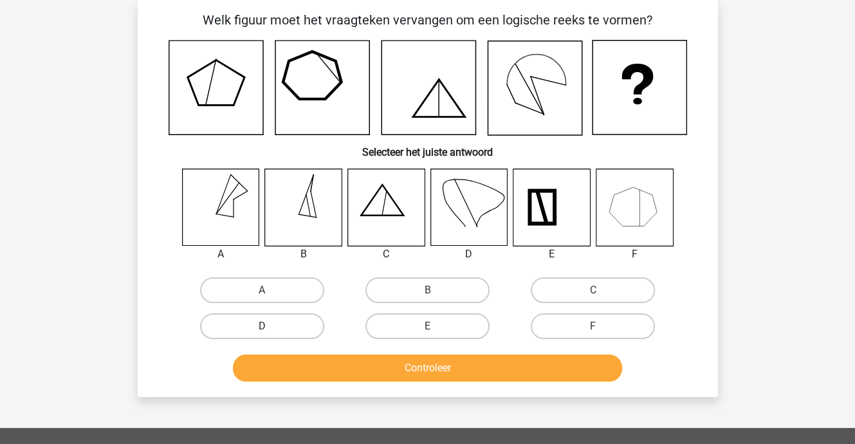
click at [271, 326] on label "D" at bounding box center [262, 326] width 124 height 26
click at [270, 326] on input "D" at bounding box center [266, 330] width 8 height 8
radio input "true"
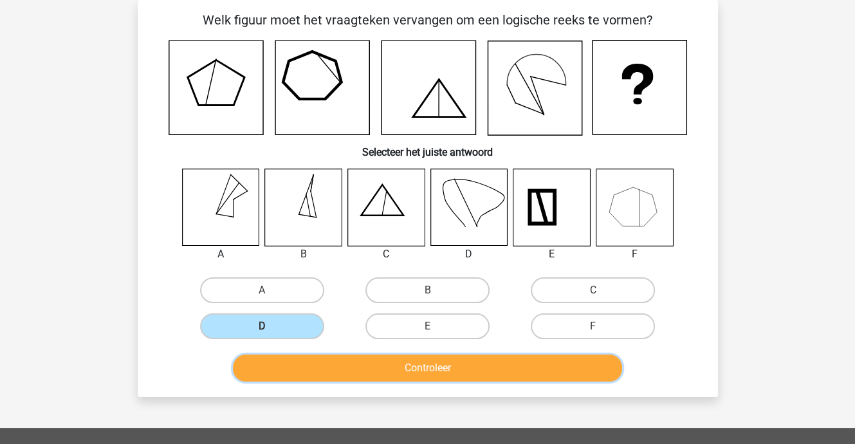
click at [346, 371] on button "Controleer" at bounding box center [427, 368] width 389 height 27
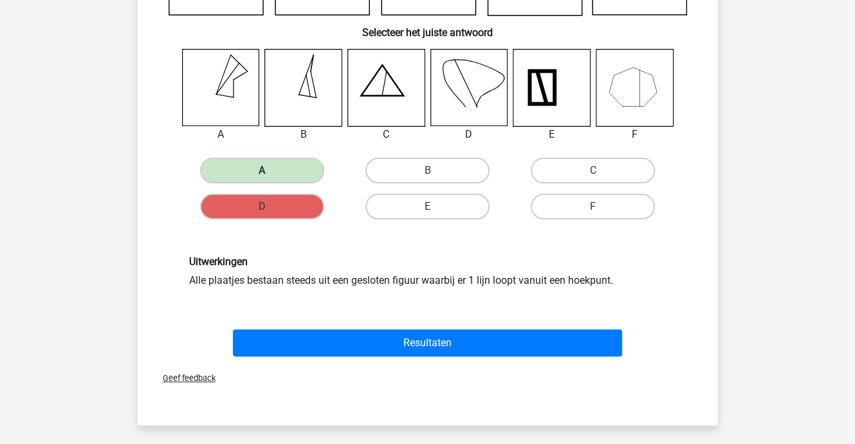
scroll to position [317, 0]
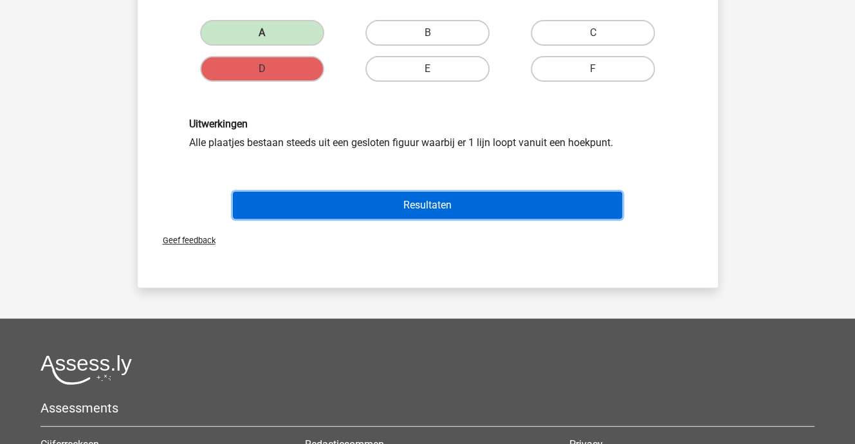
click at [408, 207] on button "Resultaten" at bounding box center [427, 205] width 389 height 27
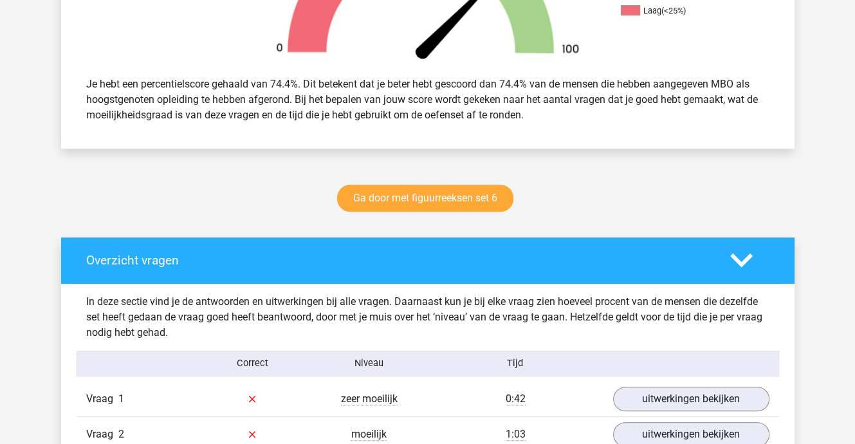
scroll to position [515, 0]
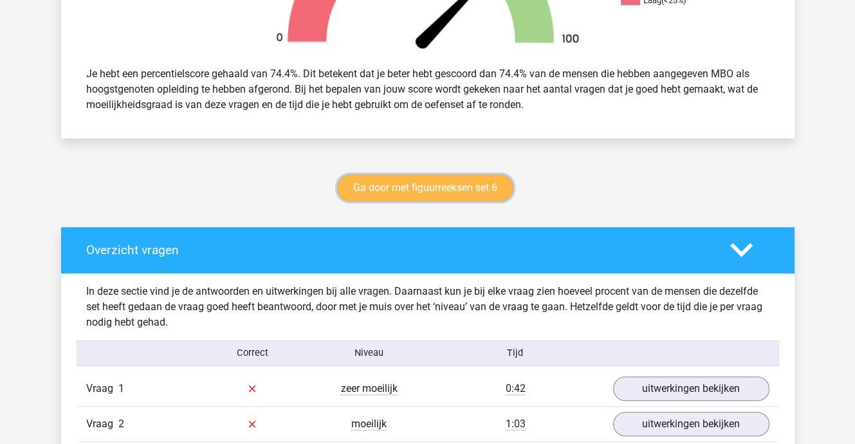
click at [423, 190] on link "Ga door met figuurreeksen set 6" at bounding box center [425, 187] width 176 height 27
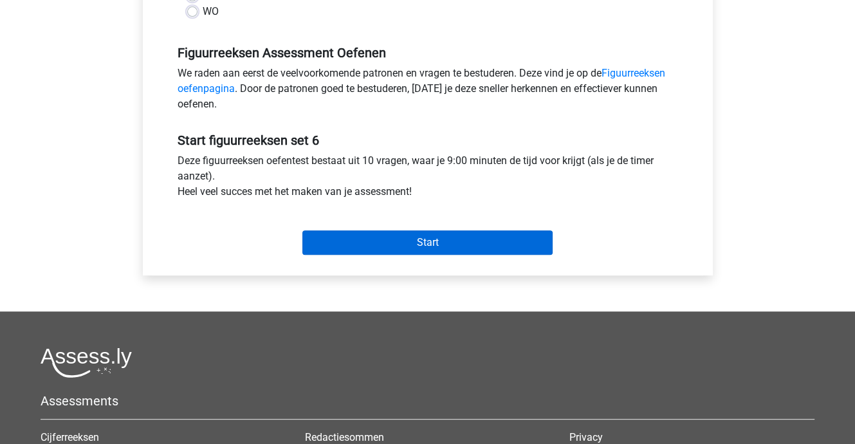
scroll to position [386, 0]
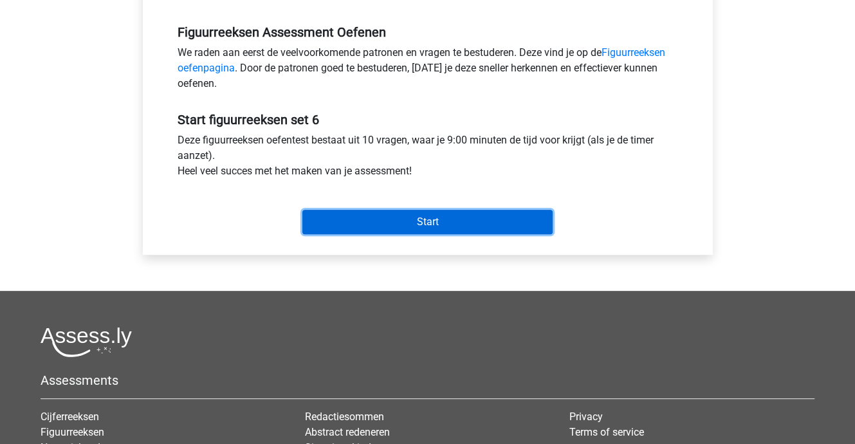
click at [414, 223] on input "Start" at bounding box center [427, 222] width 250 height 24
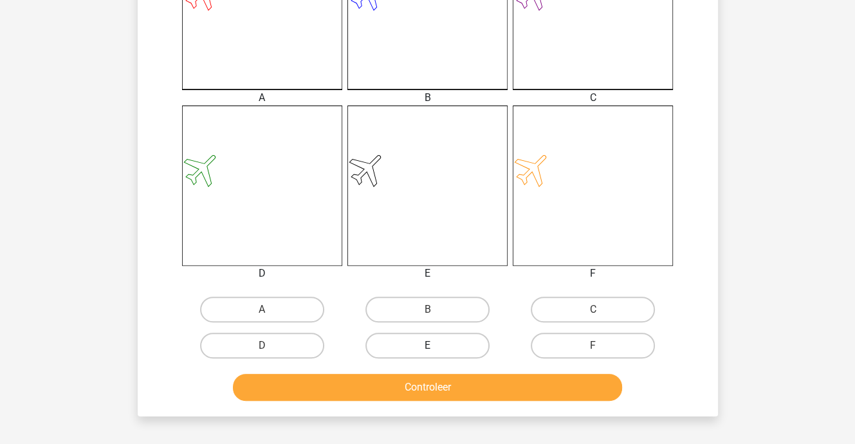
scroll to position [515, 0]
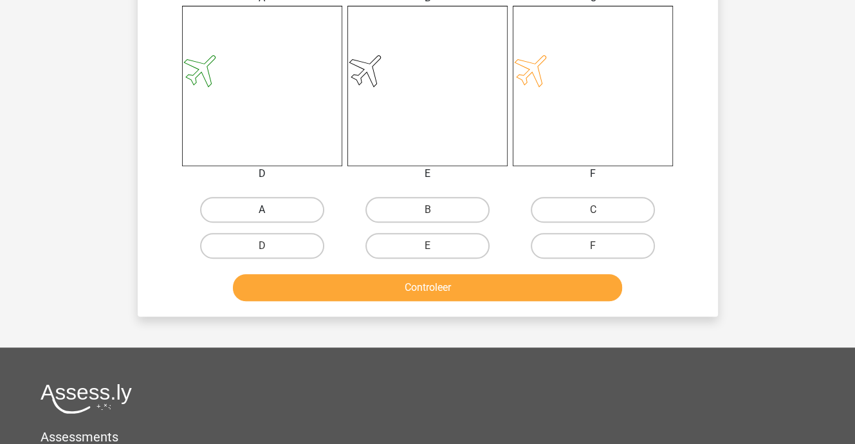
click at [258, 207] on label "A" at bounding box center [262, 210] width 124 height 26
click at [262, 210] on input "A" at bounding box center [266, 214] width 8 height 8
radio input "true"
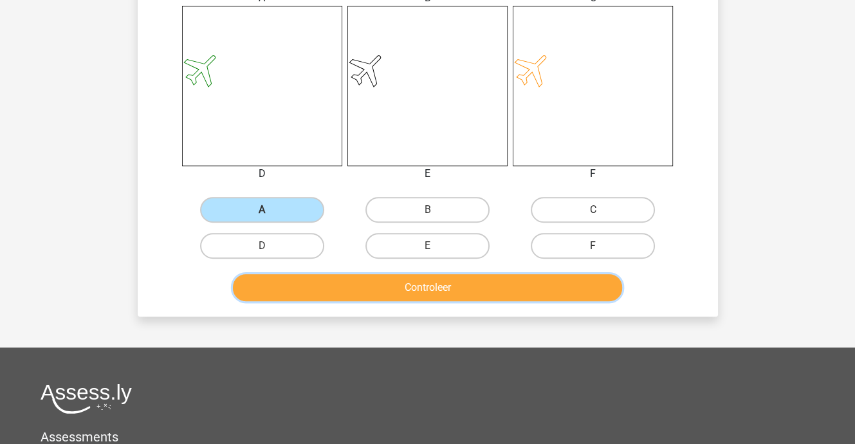
click at [380, 291] on button "Controleer" at bounding box center [427, 287] width 389 height 27
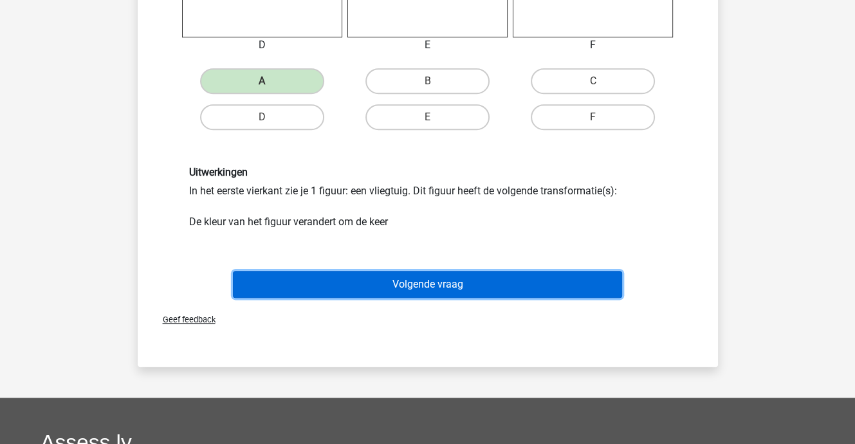
click at [382, 284] on button "Volgende vraag" at bounding box center [427, 284] width 389 height 27
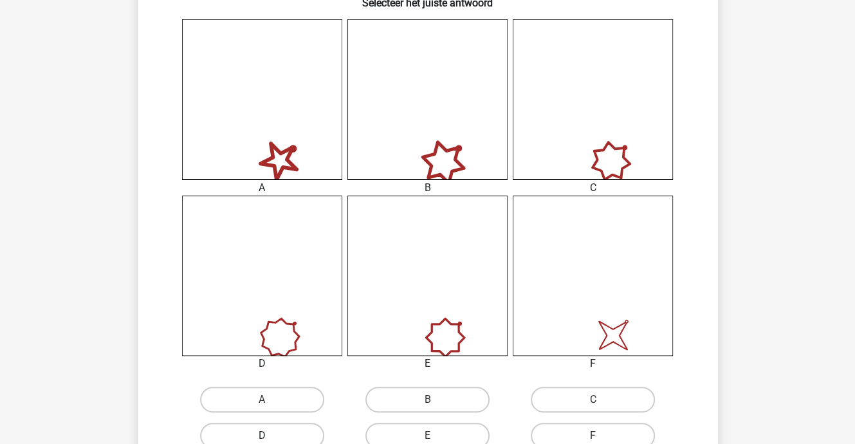
scroll to position [381, 0]
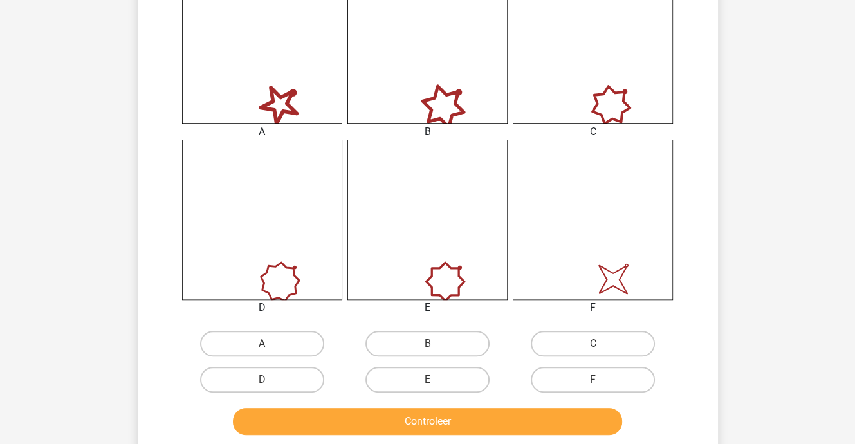
click at [268, 344] on input "A" at bounding box center [266, 348] width 8 height 8
radio input "true"
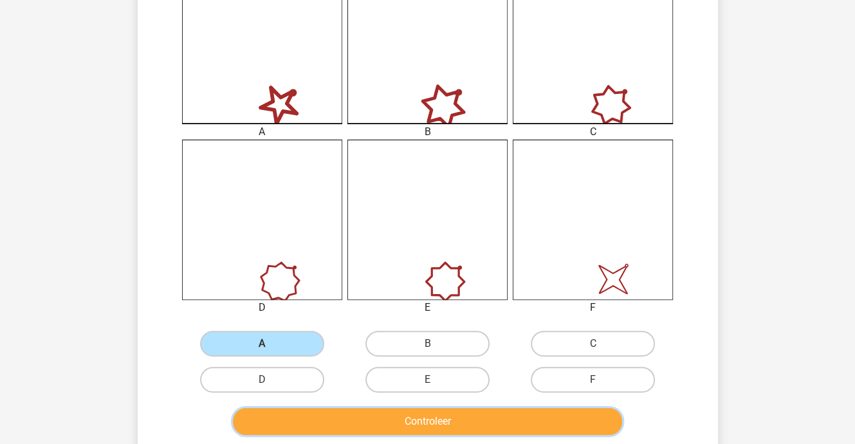
click at [364, 417] on button "Controleer" at bounding box center [427, 421] width 389 height 27
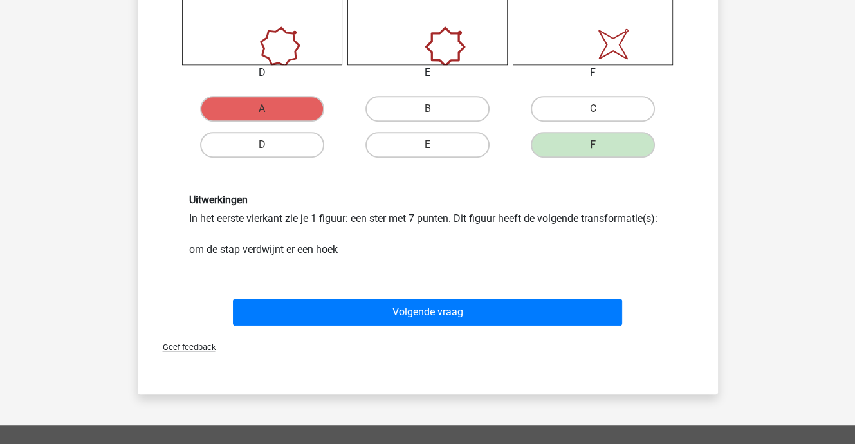
scroll to position [638, 0]
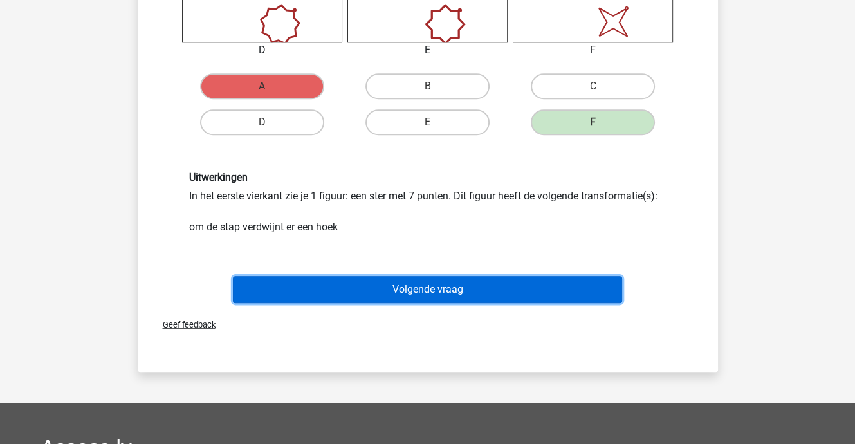
click at [381, 281] on button "Volgende vraag" at bounding box center [427, 289] width 389 height 27
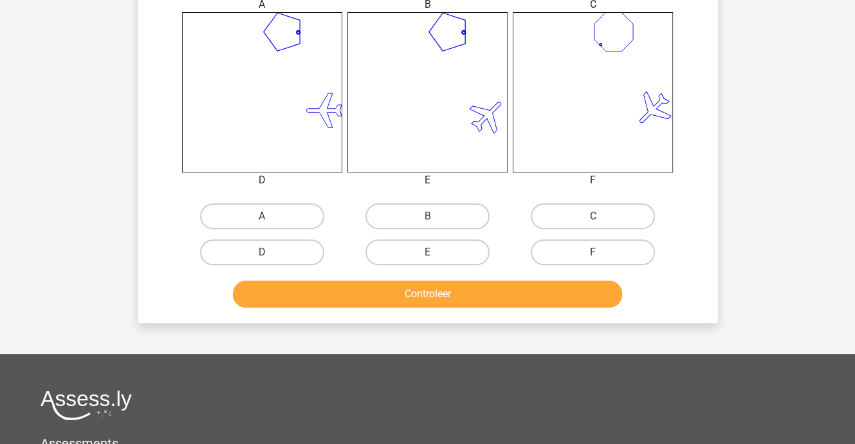
scroll to position [510, 0]
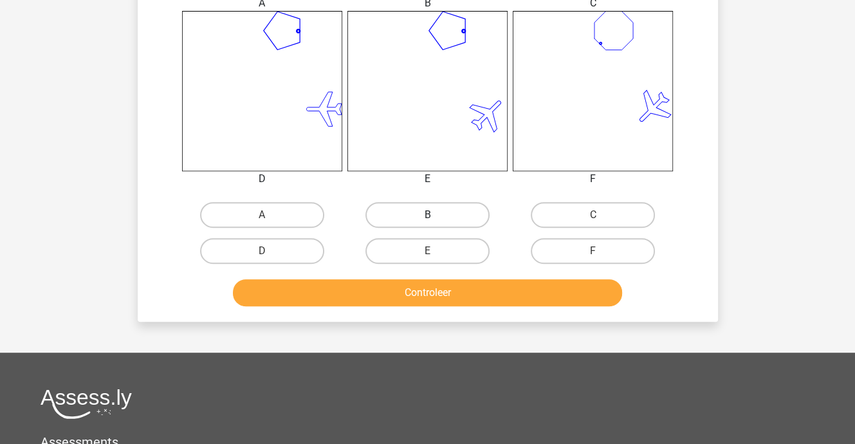
click at [440, 217] on label "B" at bounding box center [427, 215] width 124 height 26
click at [436, 217] on input "B" at bounding box center [431, 219] width 8 height 8
radio input "true"
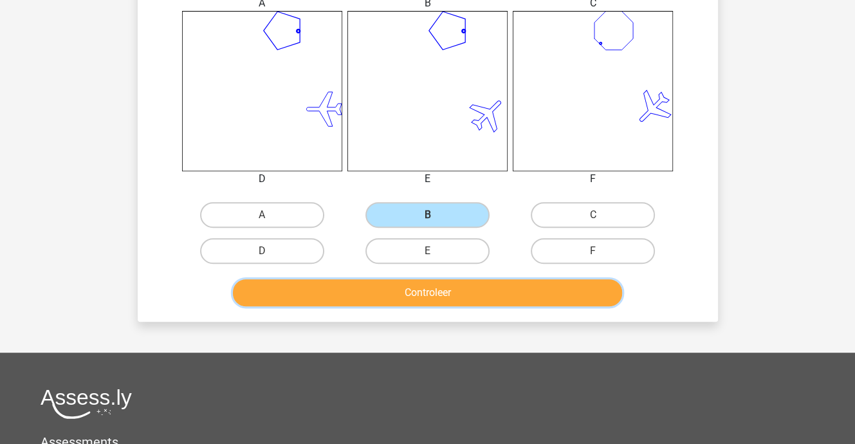
click at [450, 292] on button "Controleer" at bounding box center [427, 292] width 389 height 27
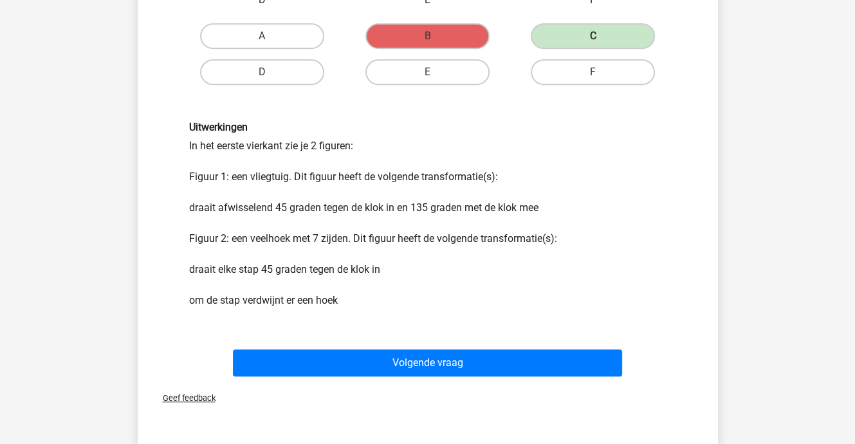
scroll to position [831, 0]
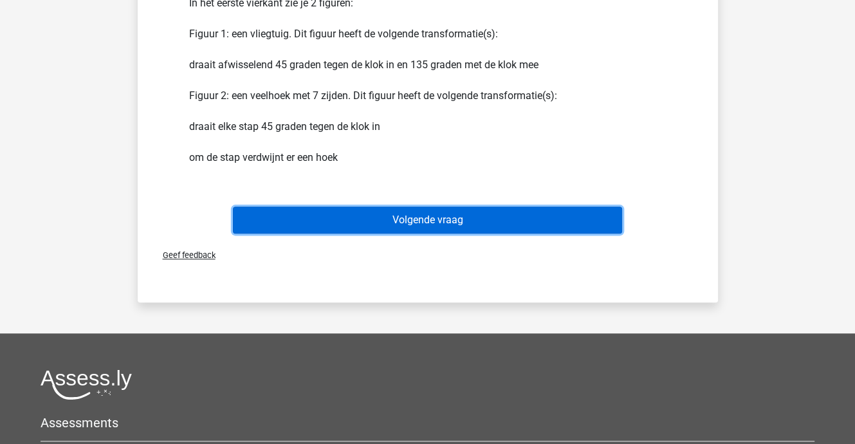
click at [444, 218] on button "Volgende vraag" at bounding box center [427, 220] width 389 height 27
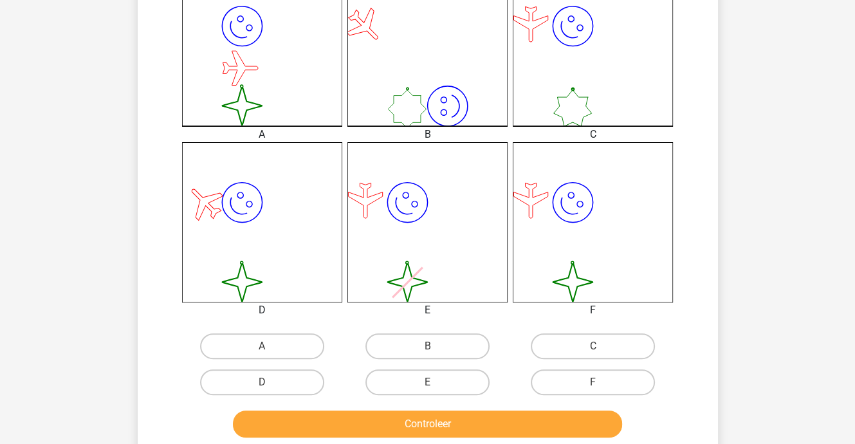
scroll to position [381, 0]
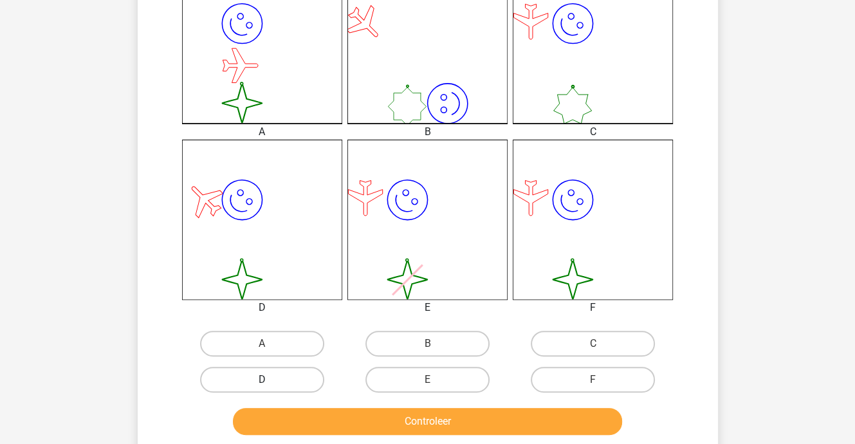
click at [254, 380] on label "D" at bounding box center [262, 380] width 124 height 26
click at [262, 380] on input "D" at bounding box center [266, 384] width 8 height 8
radio input "true"
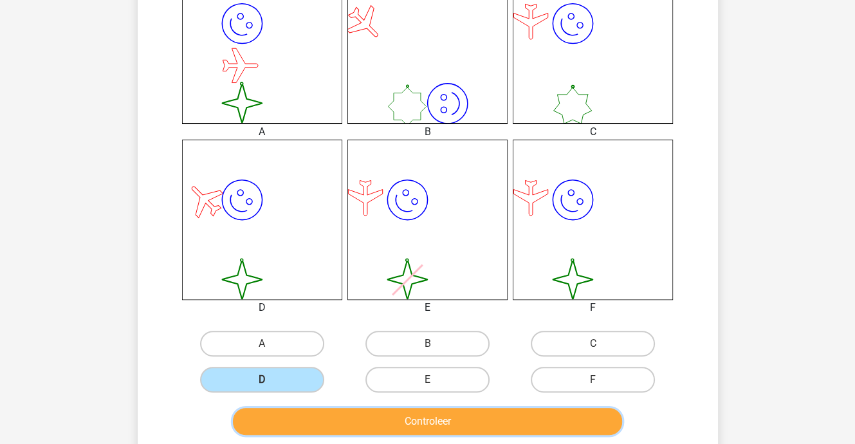
click at [371, 414] on button "Controleer" at bounding box center [427, 421] width 389 height 27
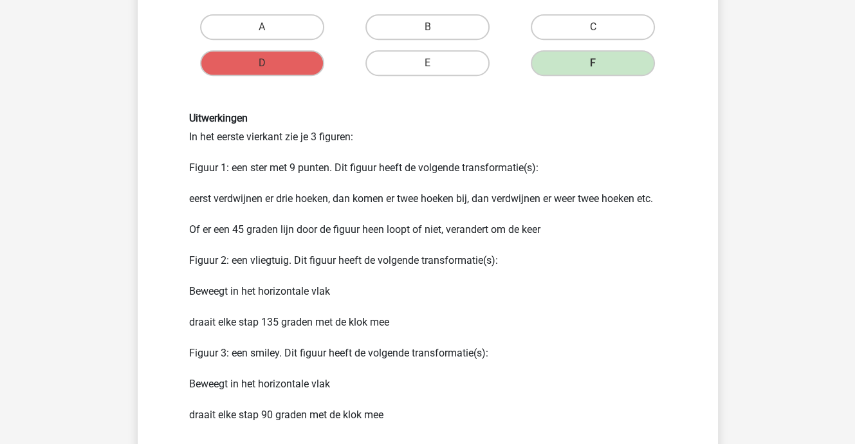
scroll to position [767, 0]
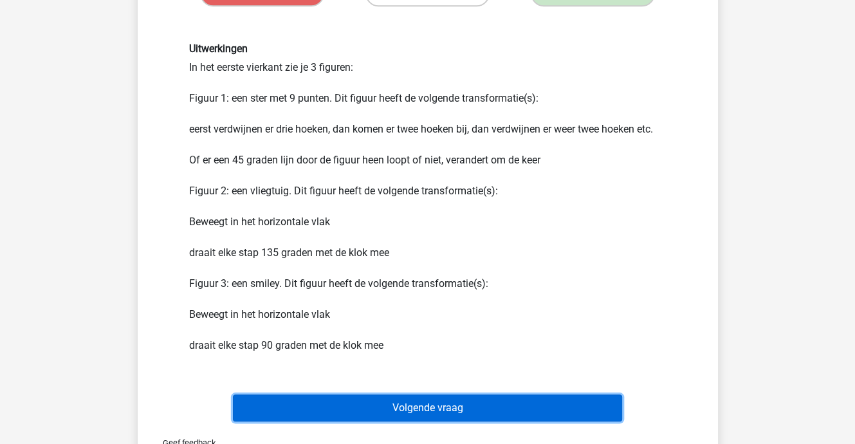
click at [387, 403] on button "Volgende vraag" at bounding box center [427, 407] width 389 height 27
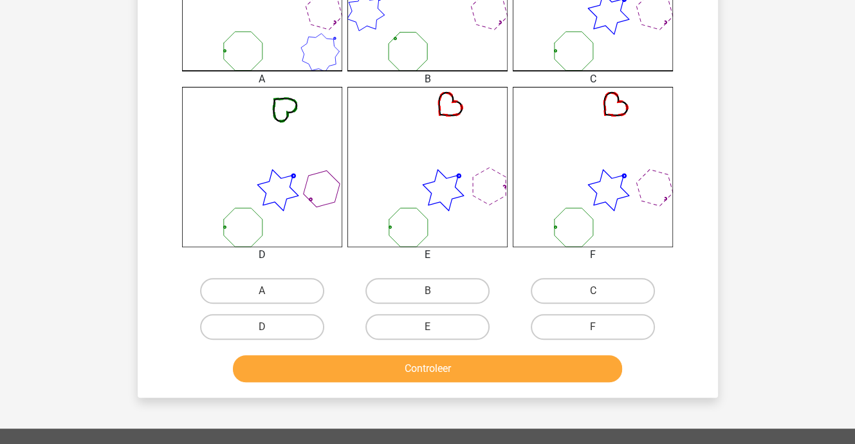
scroll to position [445, 0]
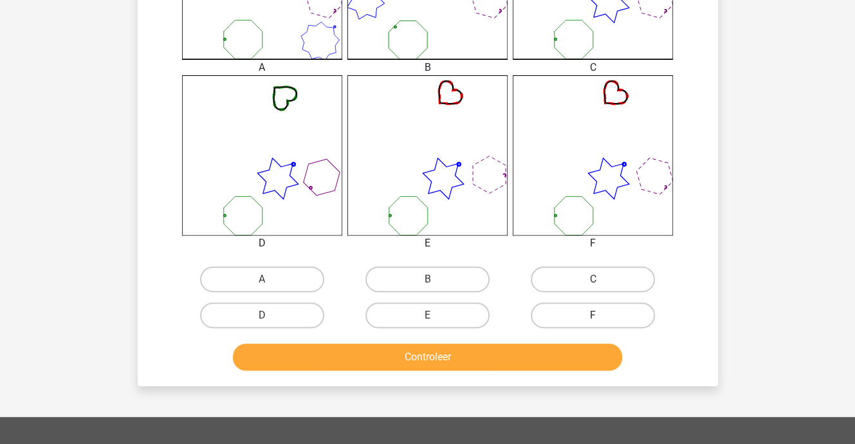
click at [566, 316] on label "F" at bounding box center [593, 315] width 124 height 26
click at [593, 316] on input "F" at bounding box center [597, 319] width 8 height 8
radio input "true"
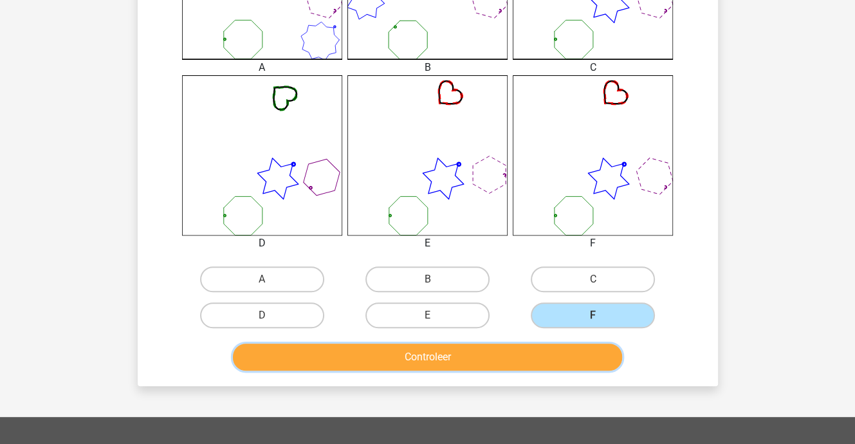
click at [530, 361] on button "Controleer" at bounding box center [427, 357] width 389 height 27
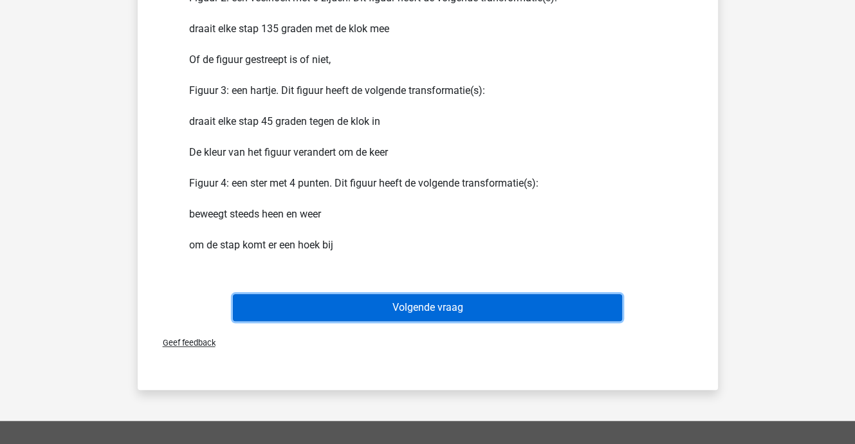
click at [414, 304] on button "Volgende vraag" at bounding box center [427, 307] width 389 height 27
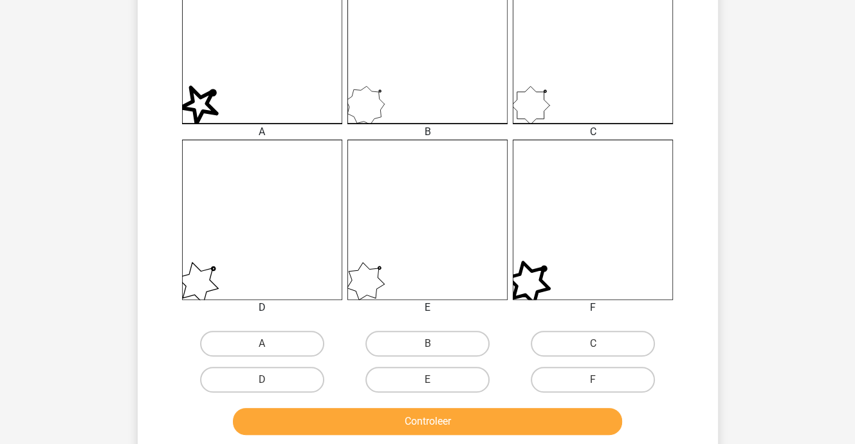
scroll to position [450, 0]
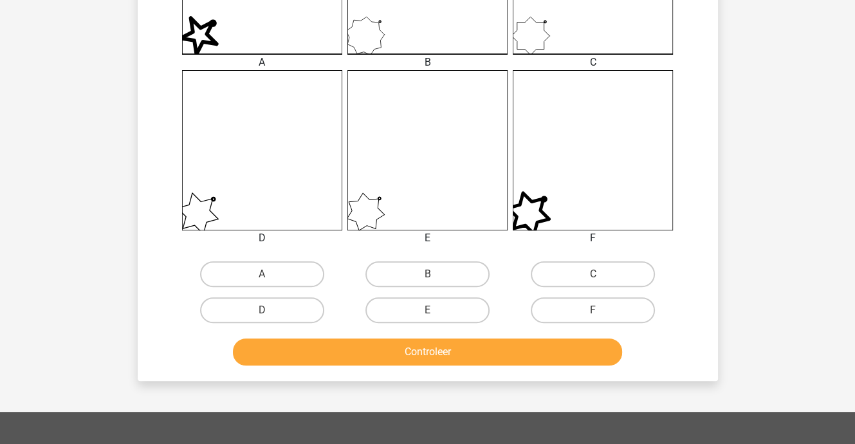
click at [428, 280] on input "B" at bounding box center [431, 278] width 8 height 8
radio input "true"
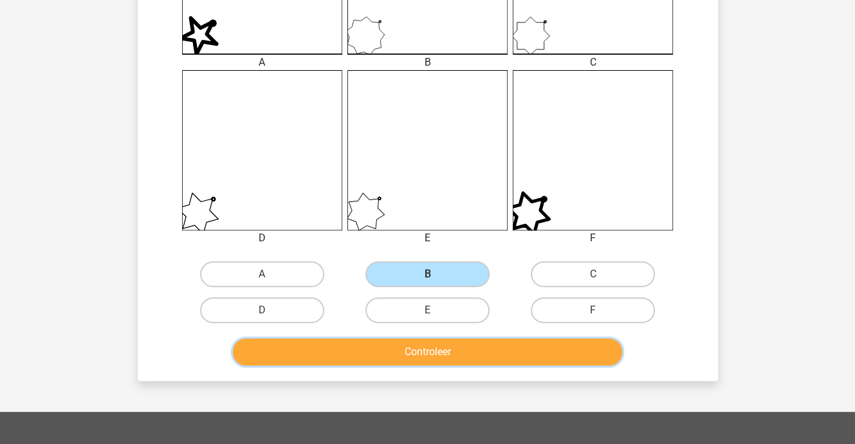
click at [439, 347] on button "Controleer" at bounding box center [427, 351] width 389 height 27
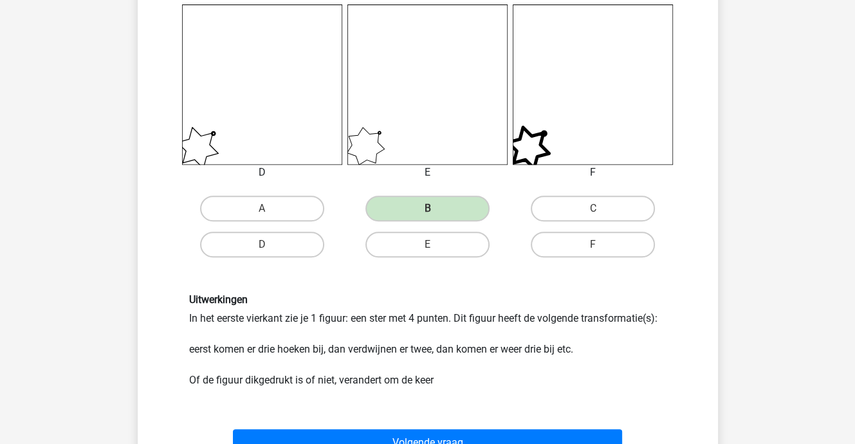
scroll to position [579, 0]
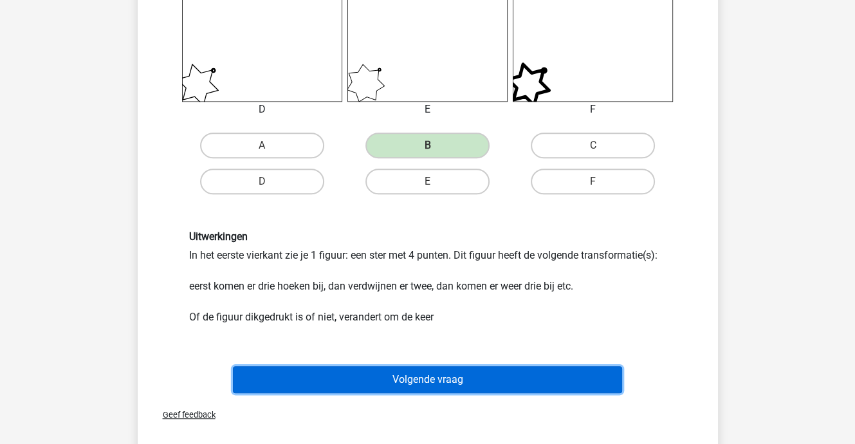
click at [429, 374] on button "Volgende vraag" at bounding box center [427, 379] width 389 height 27
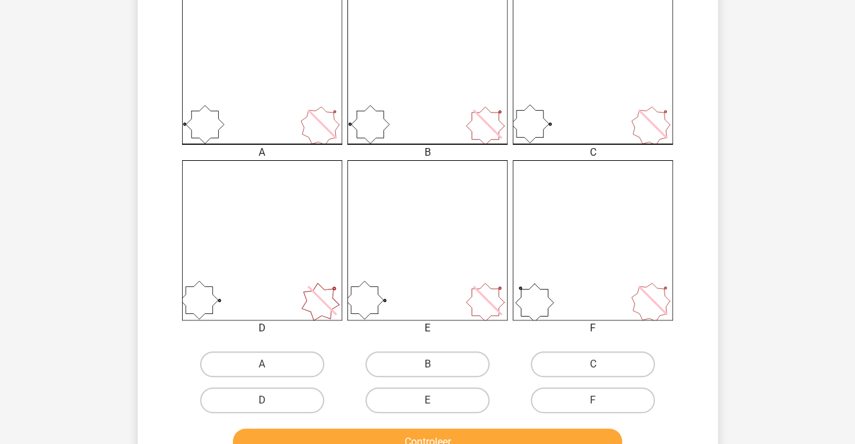
scroll to position [381, 0]
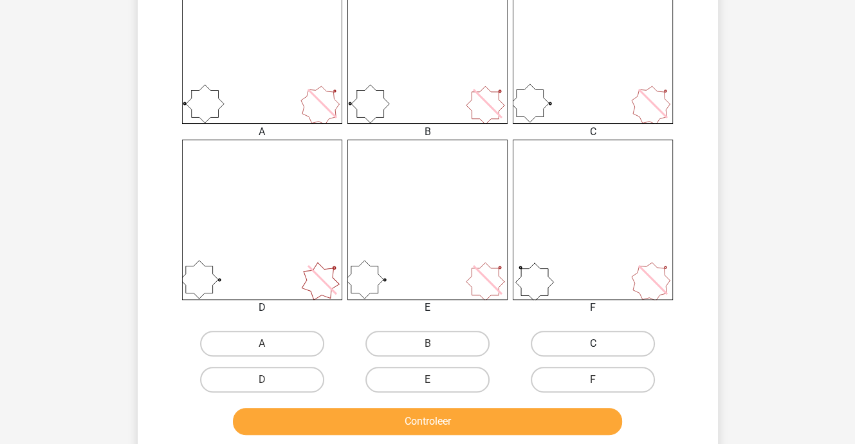
click at [561, 346] on label "C" at bounding box center [593, 344] width 124 height 26
click at [593, 346] on input "C" at bounding box center [597, 348] width 8 height 8
radio input "true"
click at [547, 405] on div "Controleer" at bounding box center [427, 419] width 539 height 42
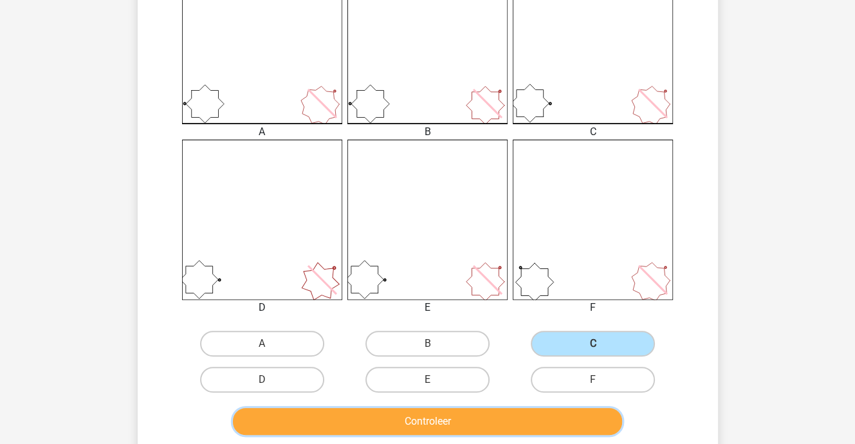
click at [559, 419] on button "Controleer" at bounding box center [427, 421] width 389 height 27
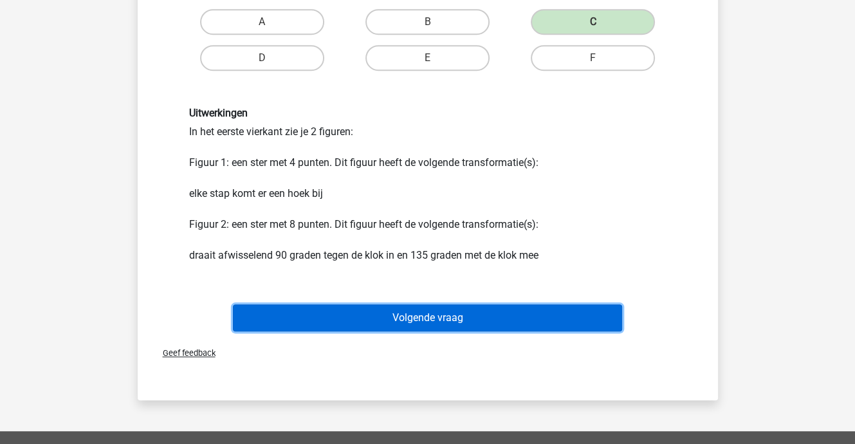
click at [430, 318] on button "Volgende vraag" at bounding box center [427, 317] width 389 height 27
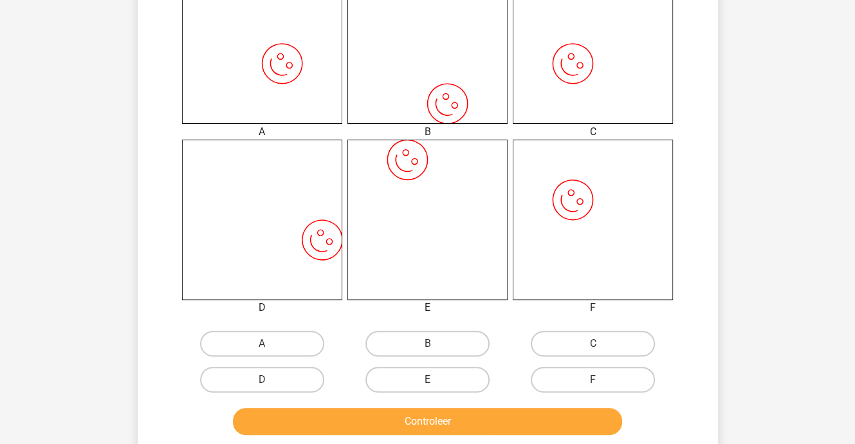
scroll to position [450, 0]
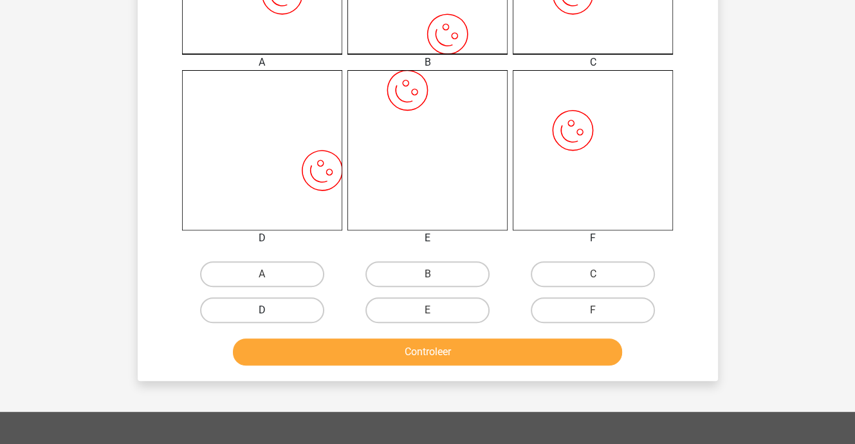
click at [301, 316] on label "D" at bounding box center [262, 310] width 124 height 26
click at [270, 316] on input "D" at bounding box center [266, 314] width 8 height 8
radio input "true"
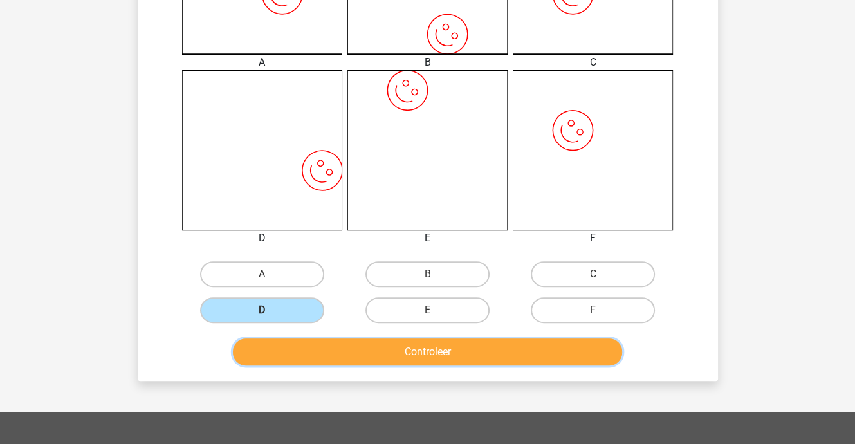
click at [327, 348] on button "Controleer" at bounding box center [427, 351] width 389 height 27
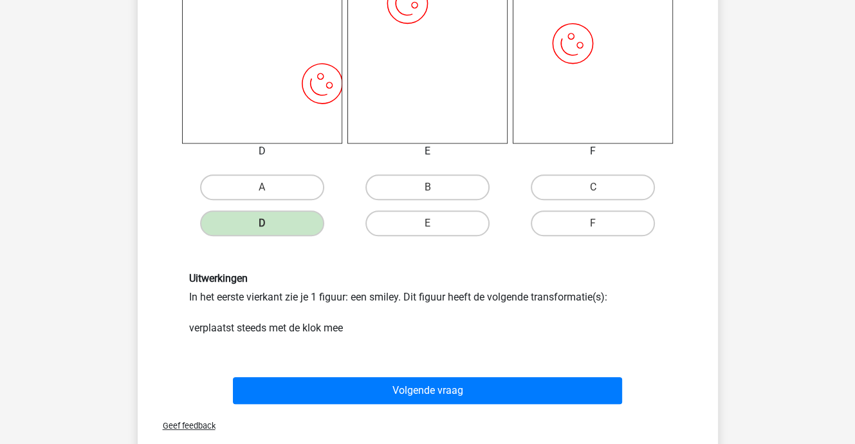
scroll to position [643, 0]
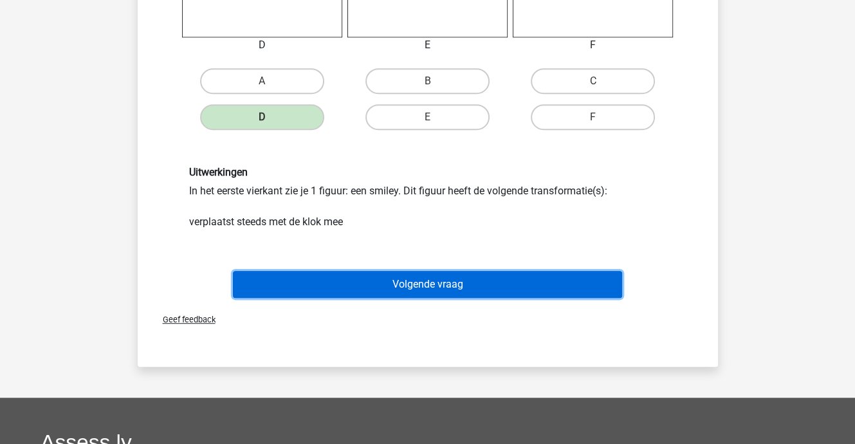
click at [419, 280] on button "Volgende vraag" at bounding box center [427, 284] width 389 height 27
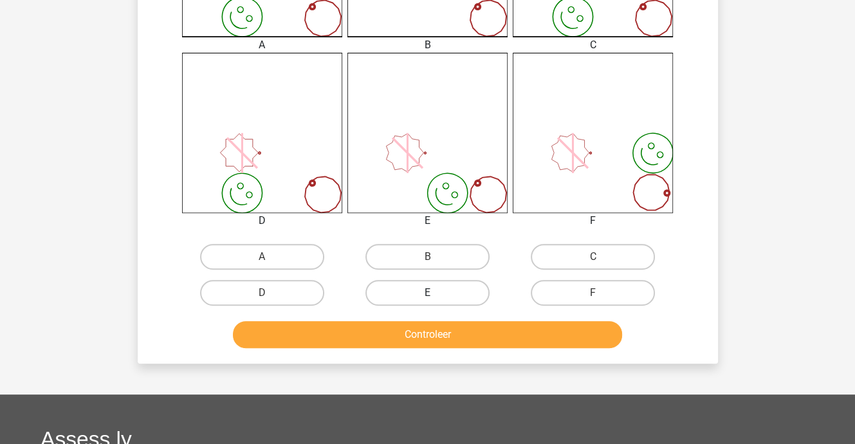
scroll to position [510, 0]
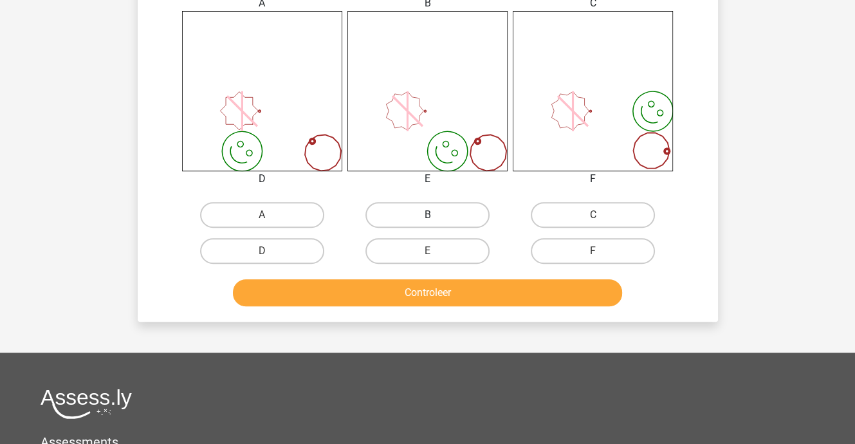
click at [409, 215] on label "B" at bounding box center [427, 215] width 124 height 26
click at [427, 215] on input "B" at bounding box center [431, 219] width 8 height 8
radio input "true"
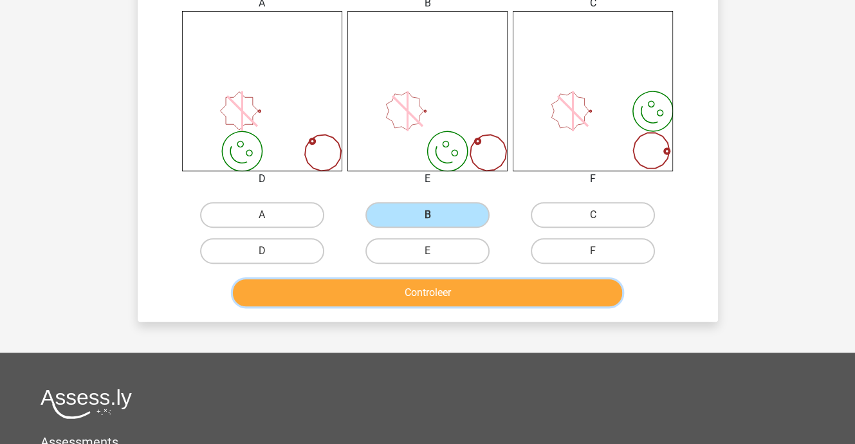
click at [418, 288] on button "Controleer" at bounding box center [427, 292] width 389 height 27
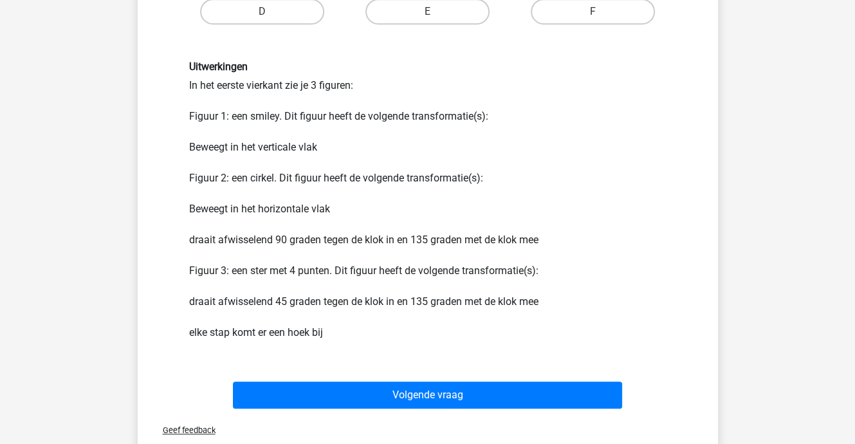
scroll to position [767, 0]
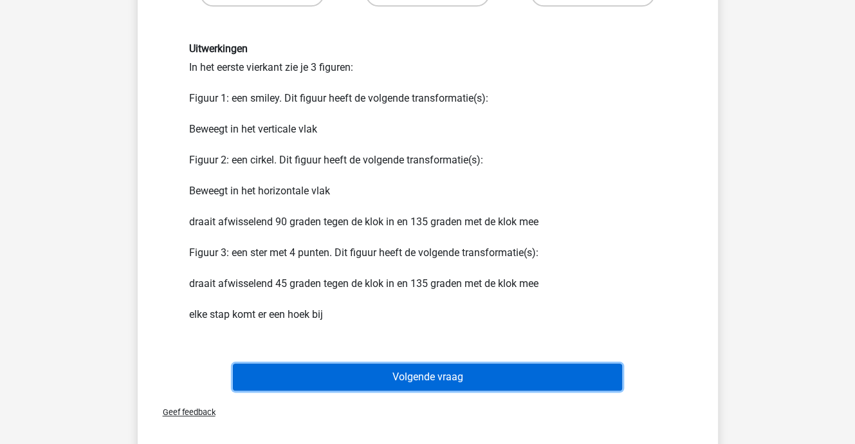
click at [425, 373] on button "Volgende vraag" at bounding box center [427, 377] width 389 height 27
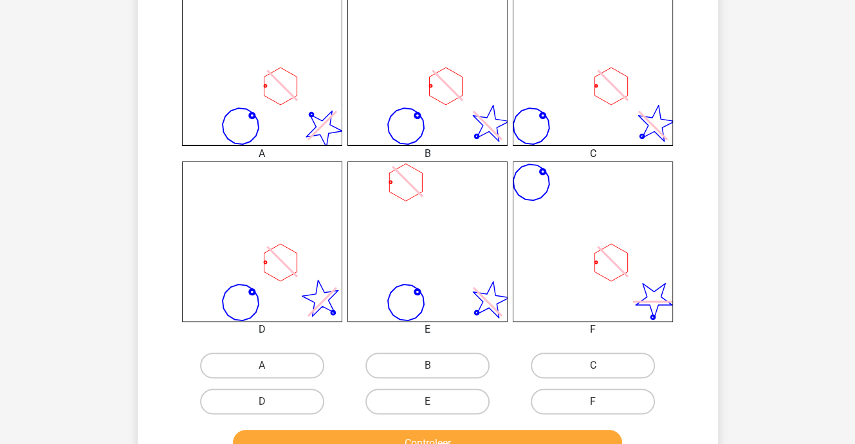
scroll to position [381, 0]
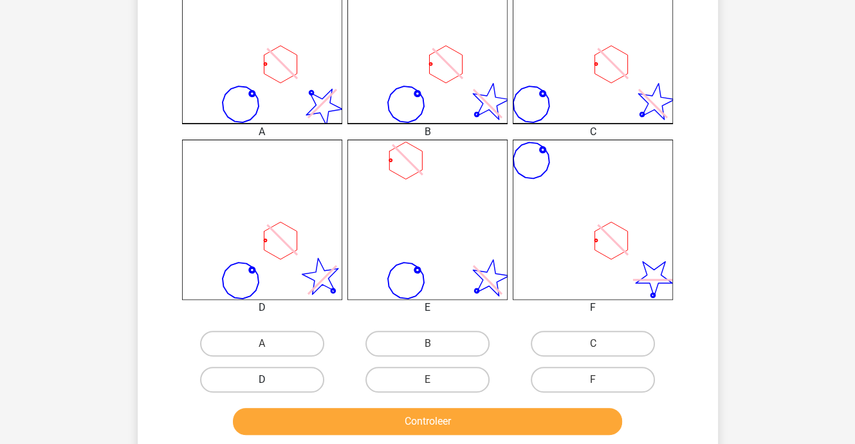
click at [260, 377] on label "D" at bounding box center [262, 380] width 124 height 26
click at [262, 380] on input "D" at bounding box center [266, 384] width 8 height 8
radio input "true"
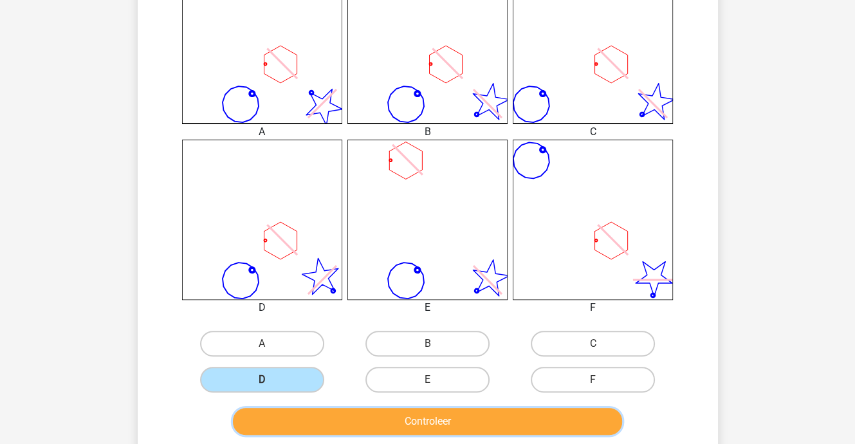
click at [350, 431] on button "Controleer" at bounding box center [427, 421] width 389 height 27
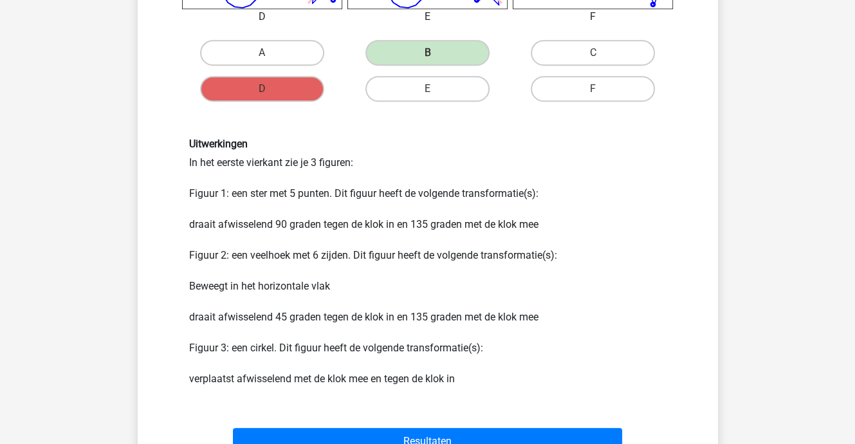
scroll to position [767, 0]
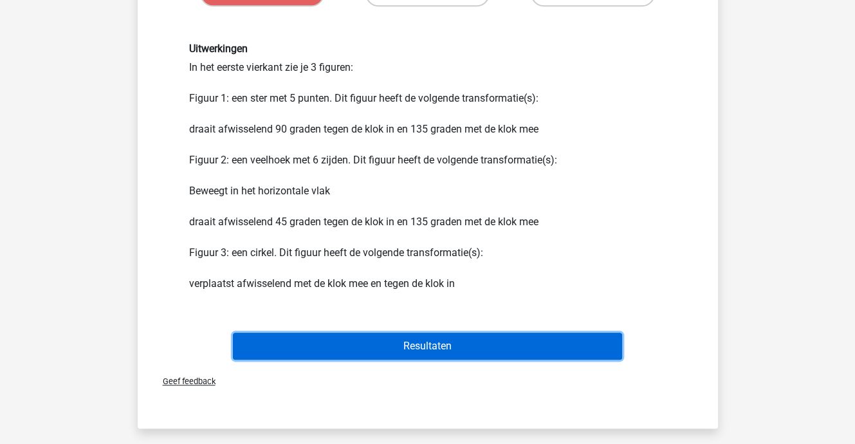
click at [432, 344] on button "Resultaten" at bounding box center [427, 346] width 389 height 27
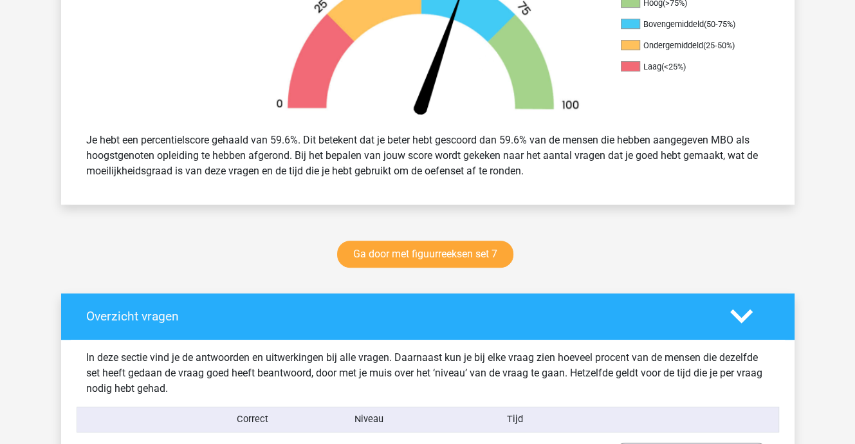
scroll to position [450, 0]
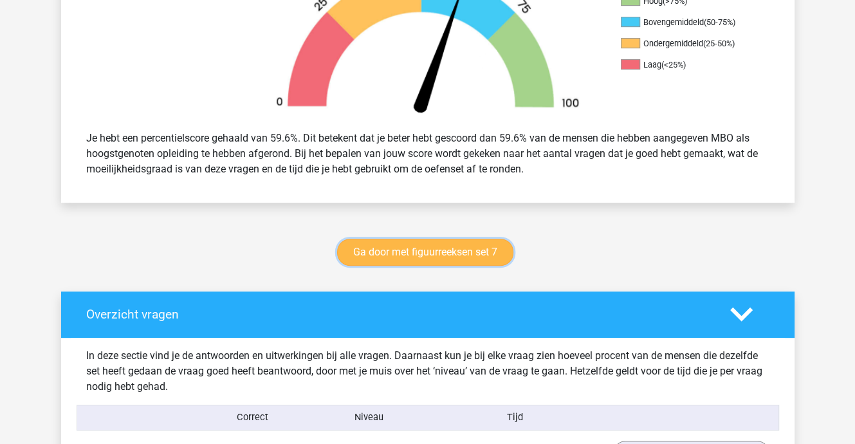
click at [407, 249] on link "Ga door met figuurreeksen set 7" at bounding box center [425, 252] width 176 height 27
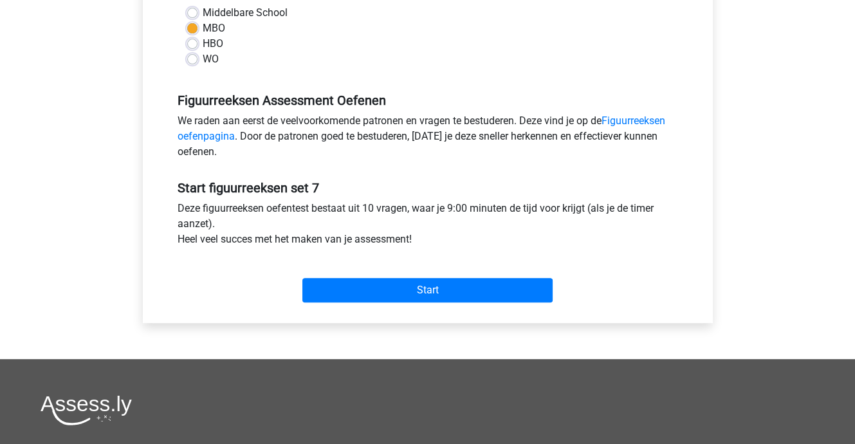
scroll to position [322, 0]
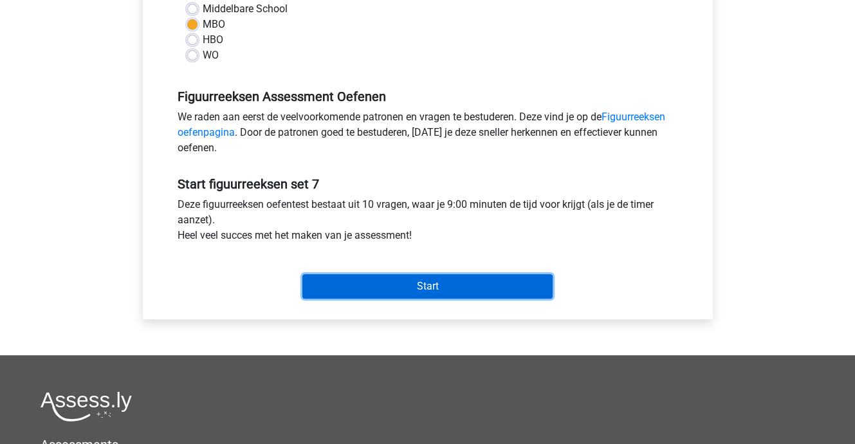
click at [399, 288] on input "Start" at bounding box center [427, 286] width 250 height 24
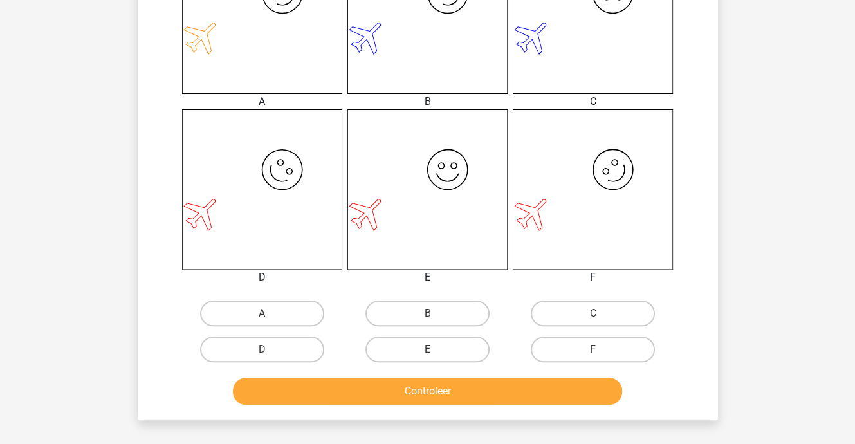
scroll to position [450, 0]
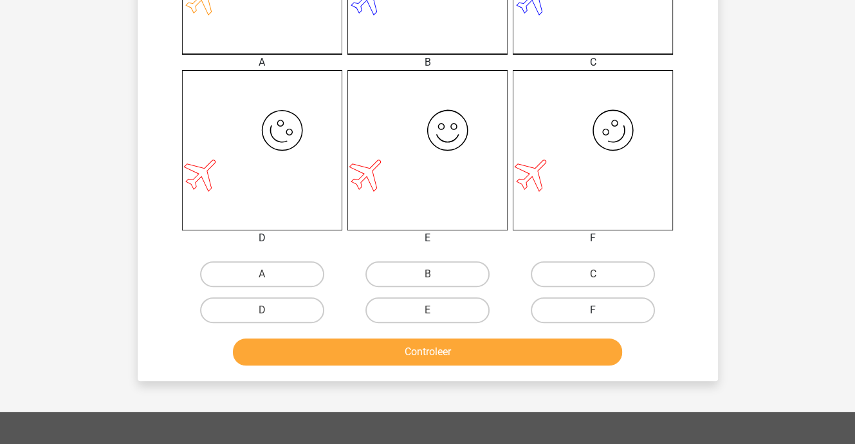
click at [564, 308] on label "F" at bounding box center [593, 310] width 124 height 26
click at [593, 310] on input "F" at bounding box center [597, 314] width 8 height 8
radio input "true"
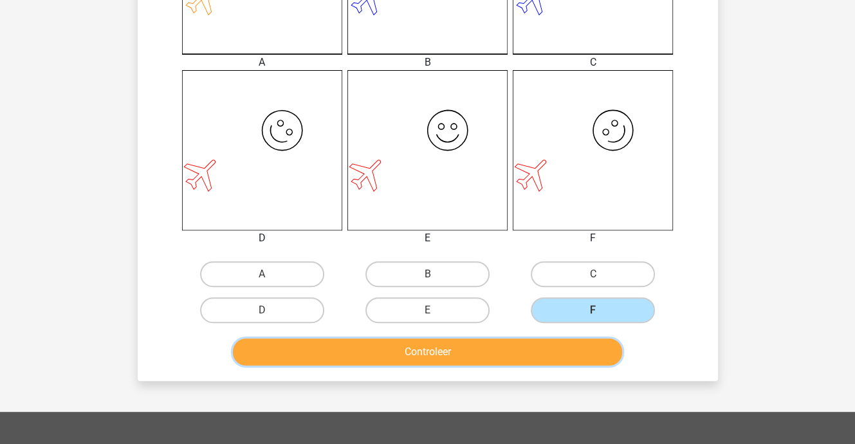
click at [494, 355] on button "Controleer" at bounding box center [427, 351] width 389 height 27
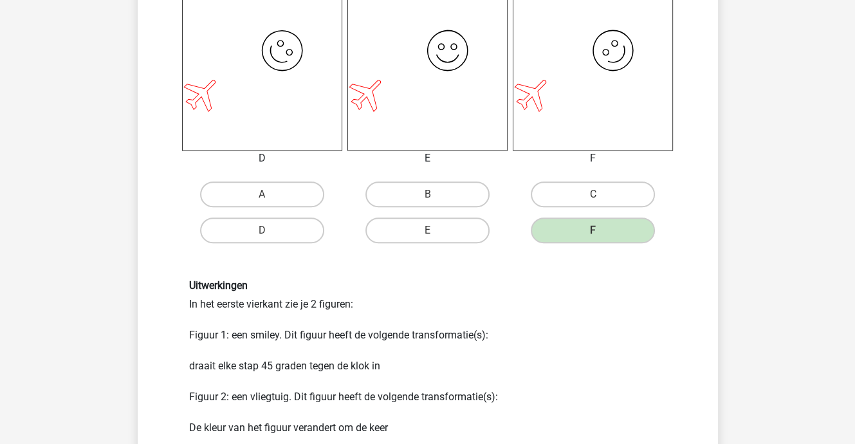
scroll to position [643, 0]
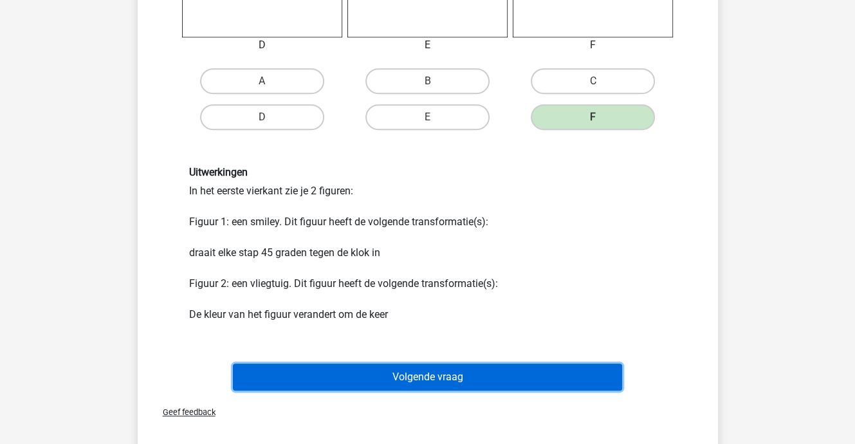
click at [454, 368] on button "Volgende vraag" at bounding box center [427, 377] width 389 height 27
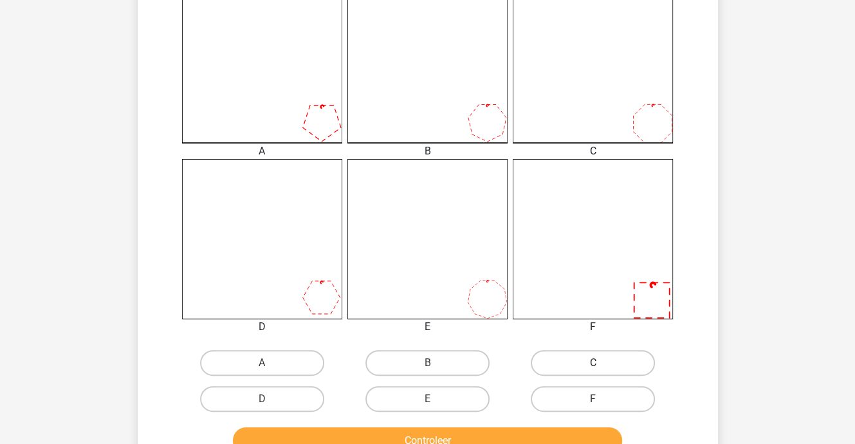
scroll to position [381, 0]
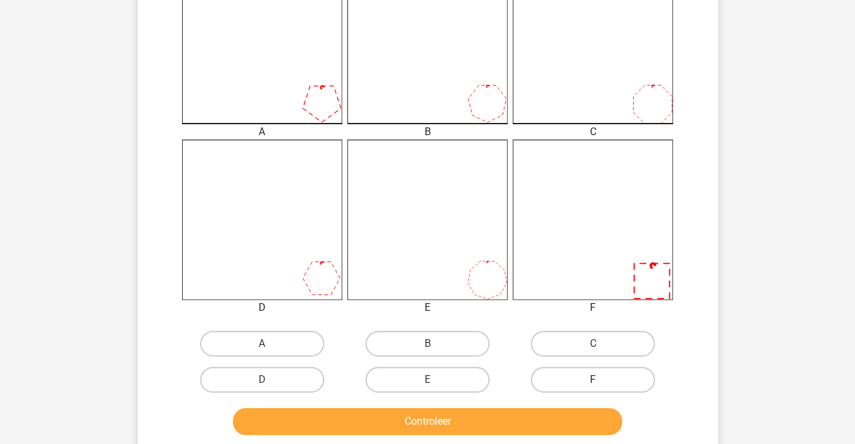
click at [595, 378] on label "F" at bounding box center [593, 380] width 124 height 26
click at [595, 380] on input "F" at bounding box center [597, 384] width 8 height 8
radio input "true"
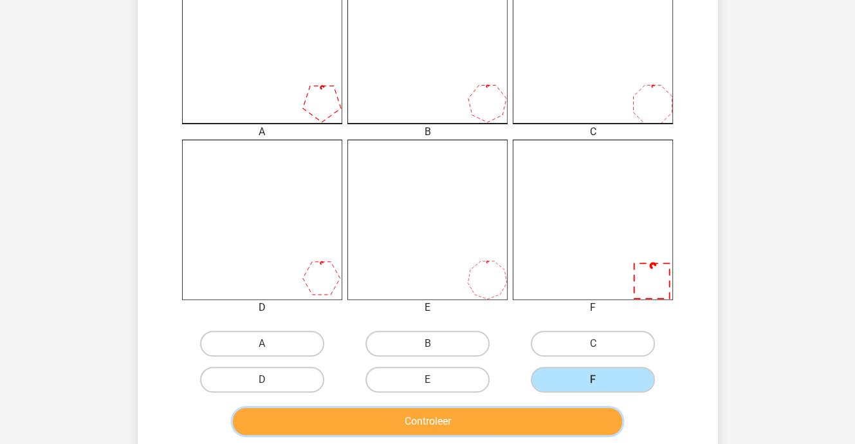
click at [553, 420] on button "Controleer" at bounding box center [427, 421] width 389 height 27
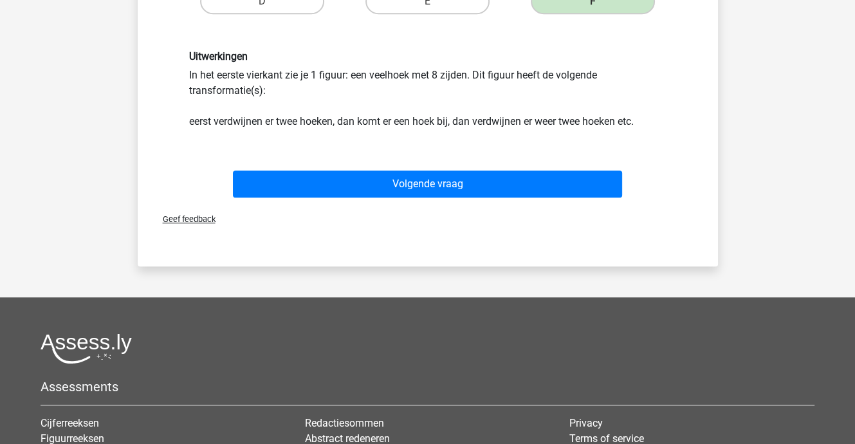
scroll to position [767, 0]
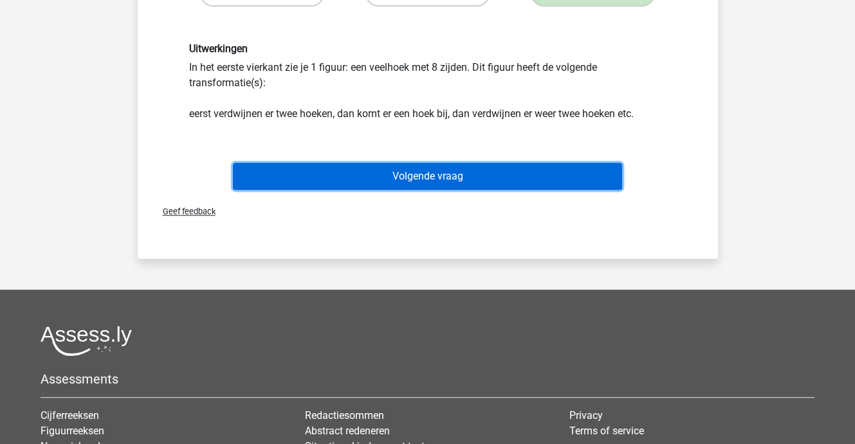
click at [425, 175] on button "Volgende vraag" at bounding box center [427, 176] width 389 height 27
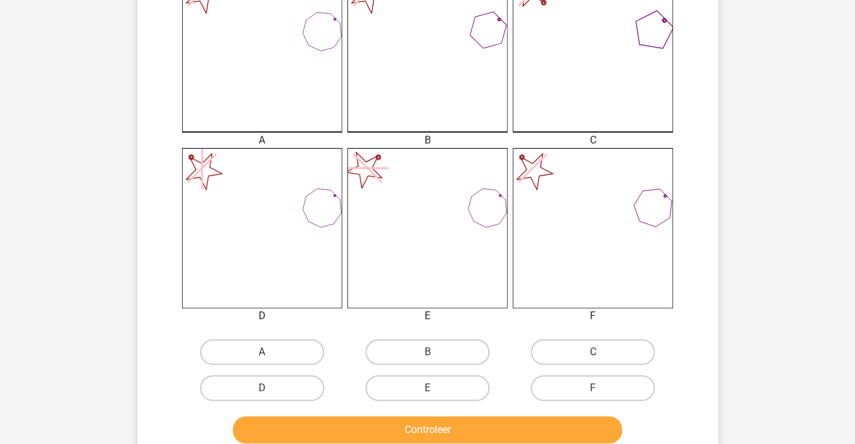
scroll to position [381, 0]
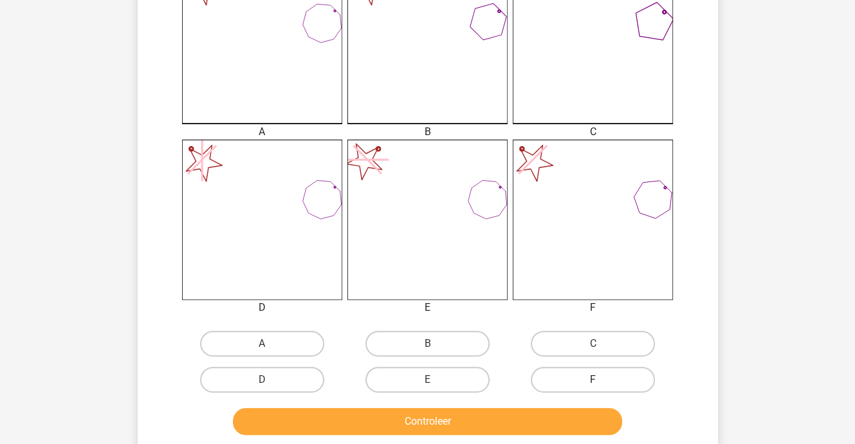
click at [559, 371] on label "F" at bounding box center [593, 380] width 124 height 26
click at [593, 380] on input "F" at bounding box center [597, 384] width 8 height 8
radio input "true"
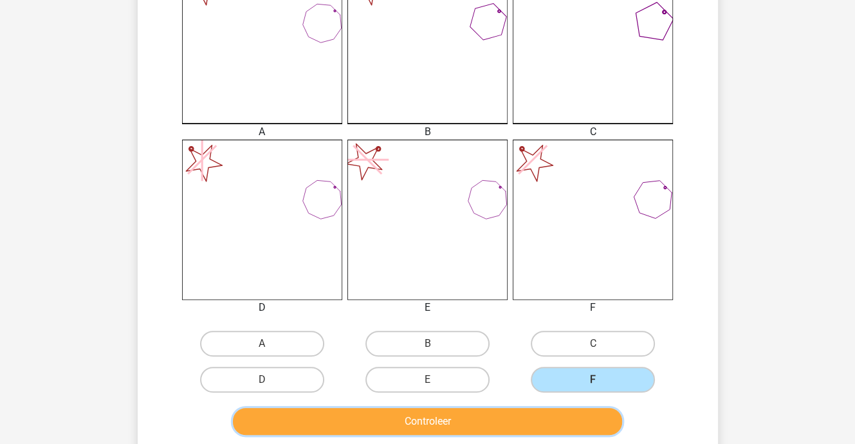
click at [510, 414] on button "Controleer" at bounding box center [427, 421] width 389 height 27
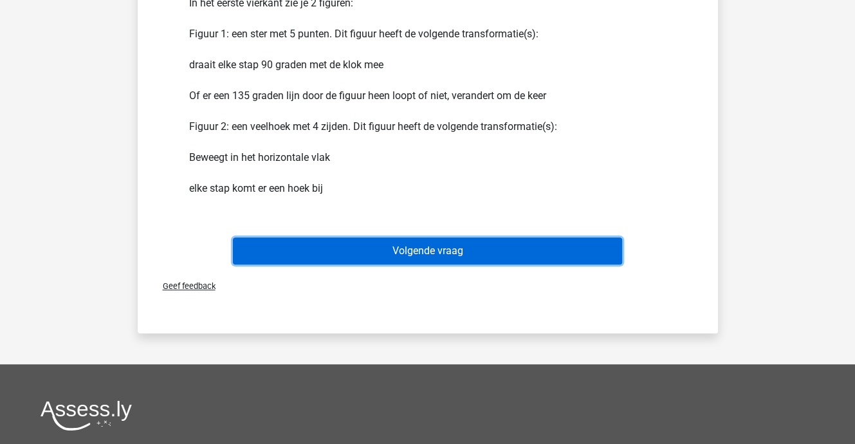
click at [421, 249] on button "Volgende vraag" at bounding box center [427, 250] width 389 height 27
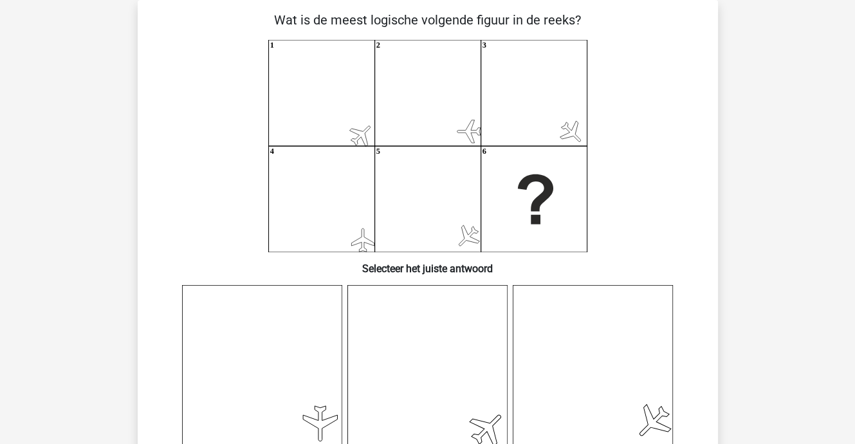
scroll to position [124, 0]
